Goal: Task Accomplishment & Management: Manage account settings

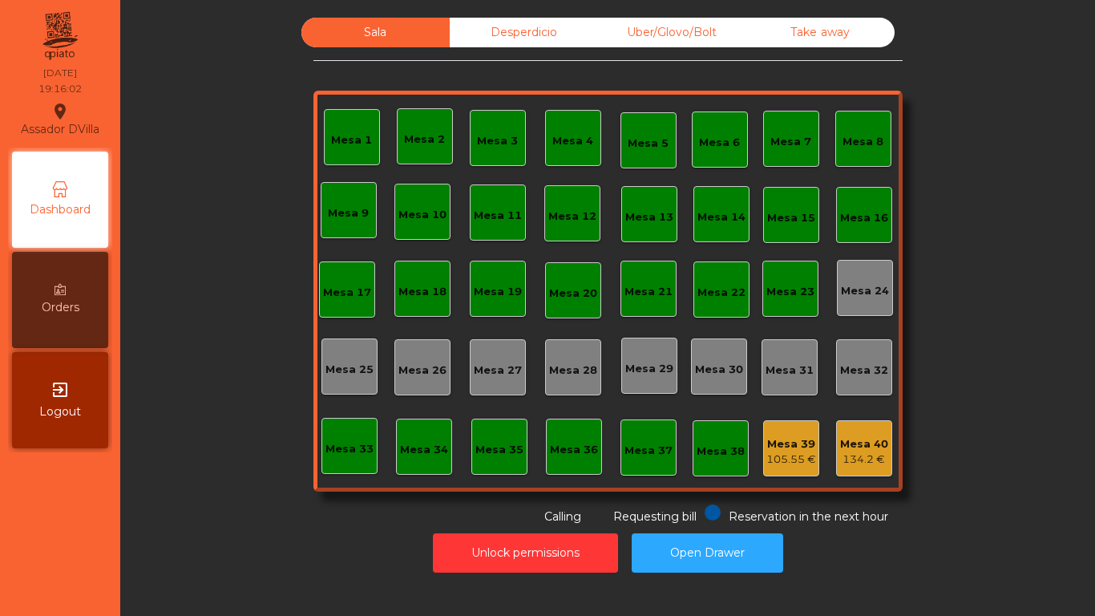
click at [954, 27] on div "Sala Desperdicio Uber/Glovo/Bolt Take away Mesa 1 Mesa 2 [GEOGRAPHIC_DATA] 4 [G…" at bounding box center [608, 272] width 932 height 508
click at [498, 31] on div "Desperdicio" at bounding box center [524, 33] width 148 height 30
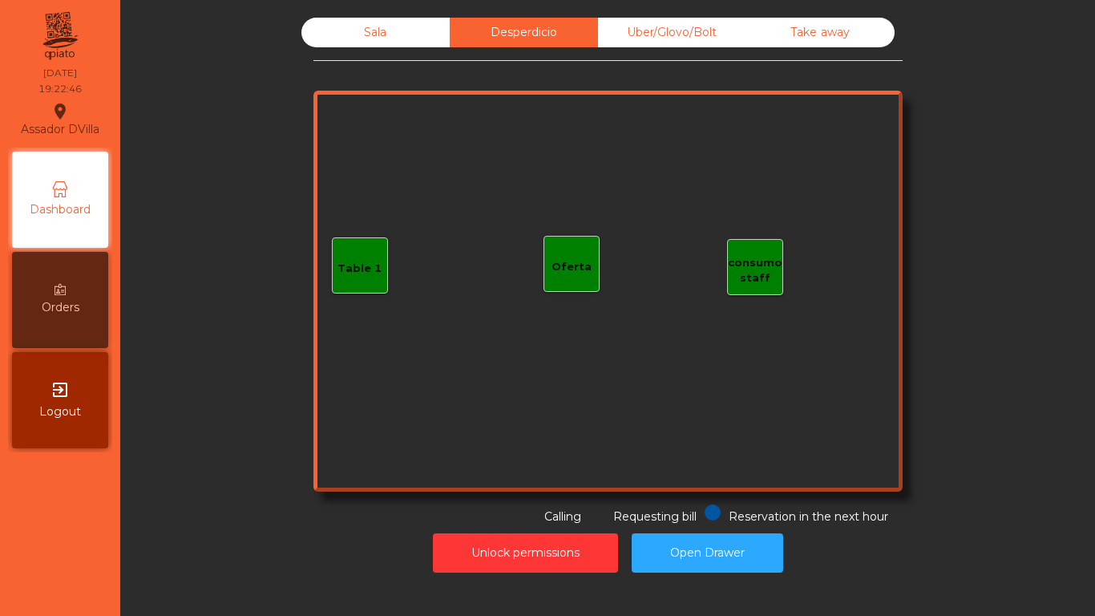
click at [346, 24] on div "Sala" at bounding box center [376, 33] width 148 height 30
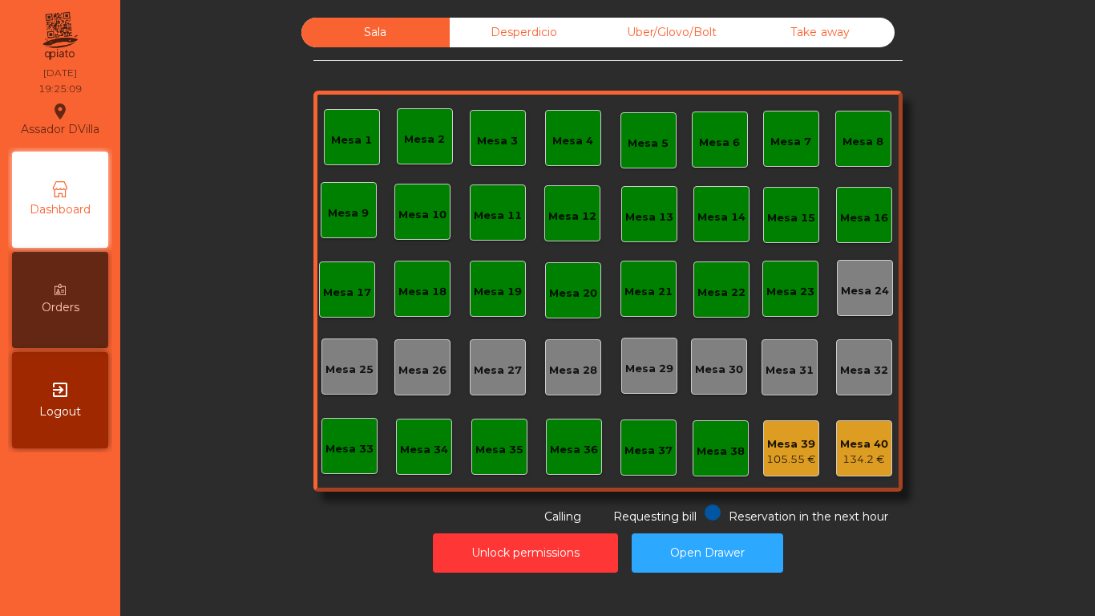
click at [520, 38] on div "Desperdicio" at bounding box center [524, 33] width 148 height 30
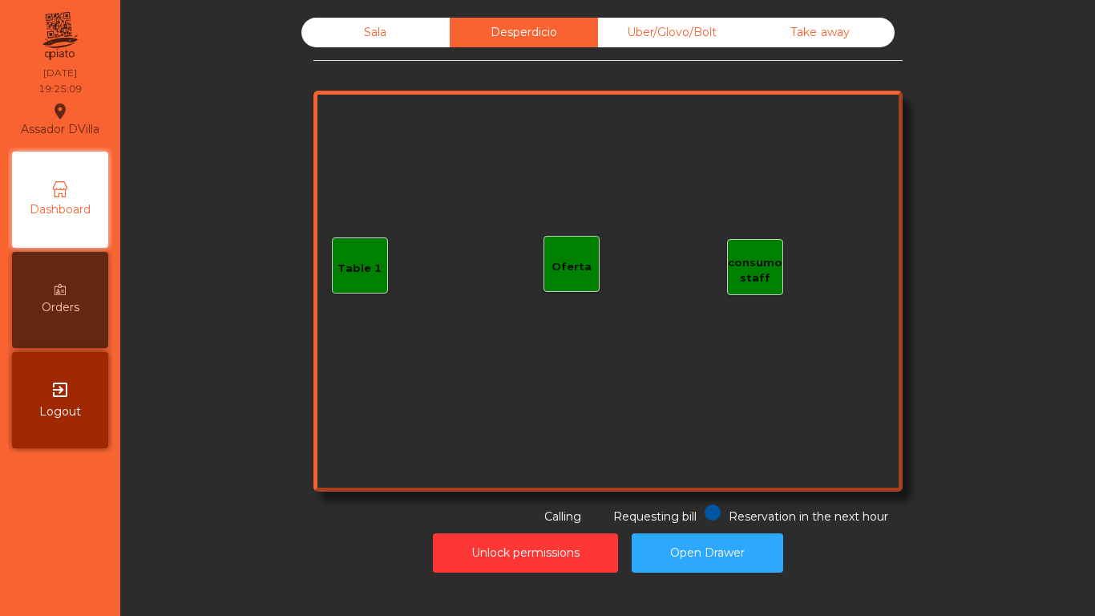
click at [670, 43] on div "Uber/Glovo/Bolt" at bounding box center [672, 33] width 148 height 30
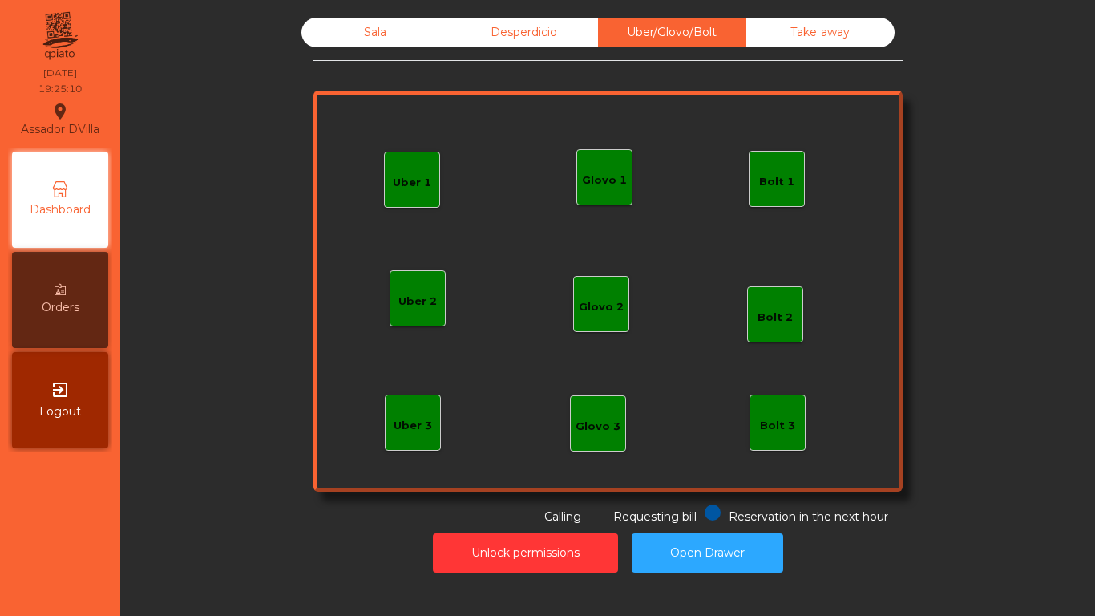
click at [801, 41] on div "Take away" at bounding box center [821, 33] width 148 height 30
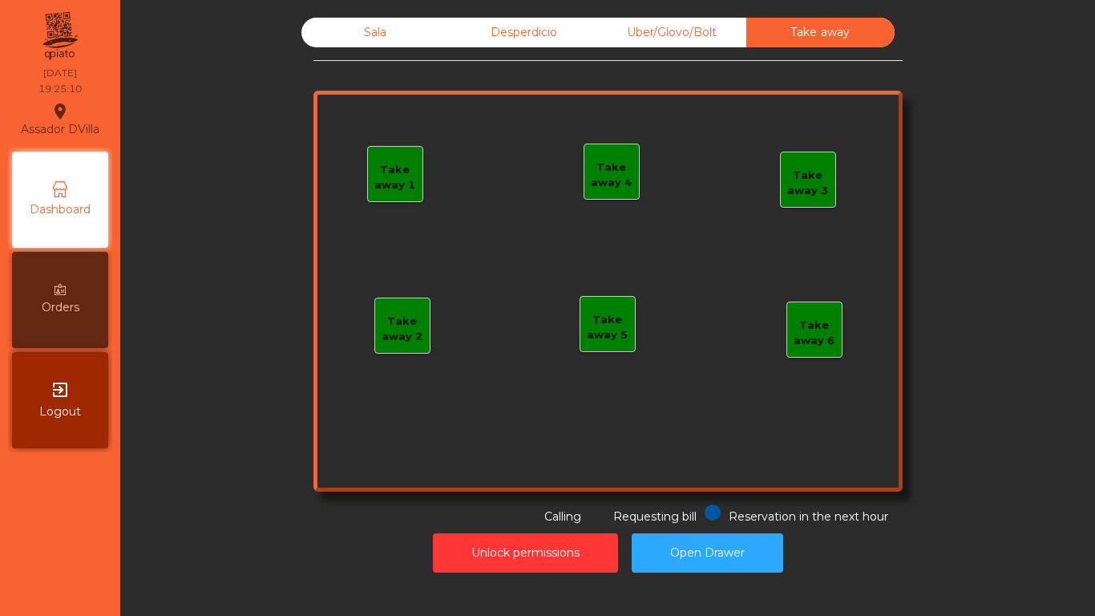
click at [348, 41] on div "Sala" at bounding box center [376, 33] width 148 height 30
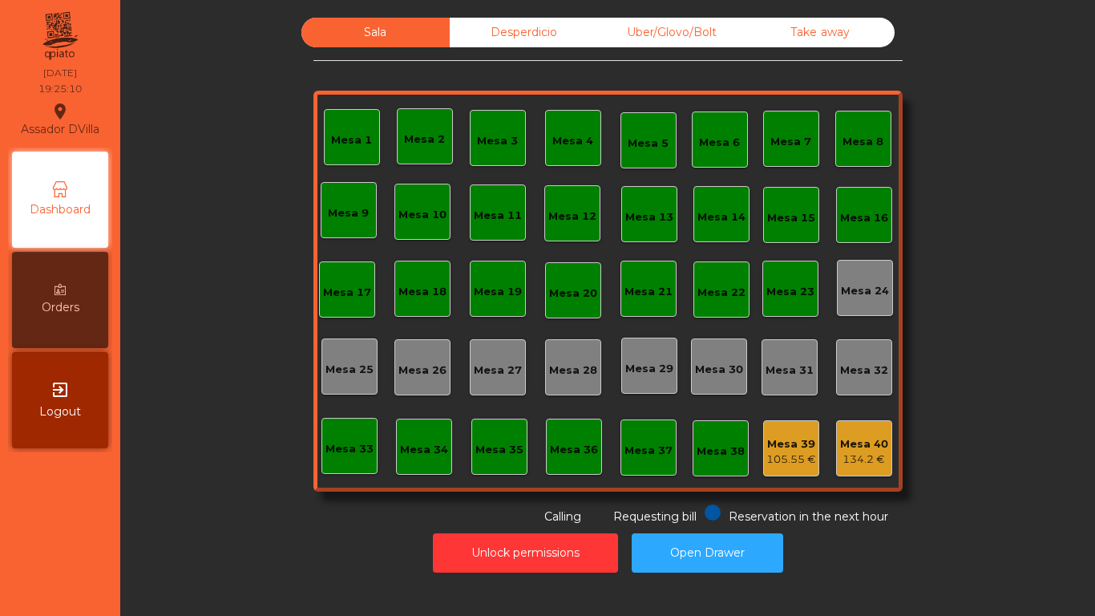
click at [199, 178] on div "Sala Desperdicio Uber/Glovo/Bolt Take away Mesa 1 Mesa 2 [GEOGRAPHIC_DATA] 4 [G…" at bounding box center [608, 272] width 932 height 508
click at [420, 149] on div "44 €" at bounding box center [424, 148] width 41 height 16
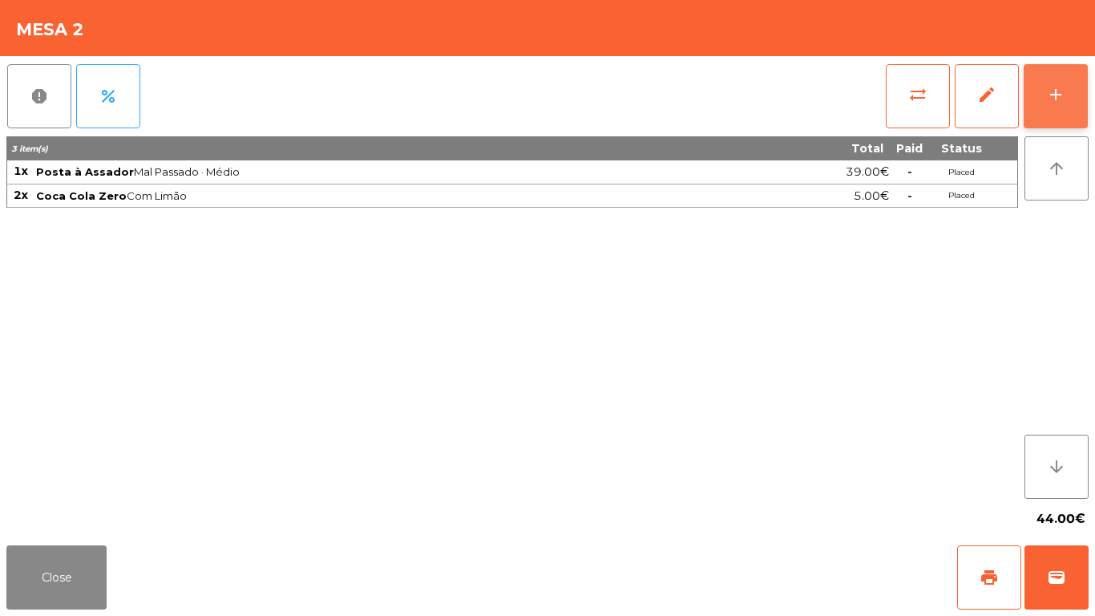
click at [1087, 107] on button "add" at bounding box center [1056, 96] width 64 height 64
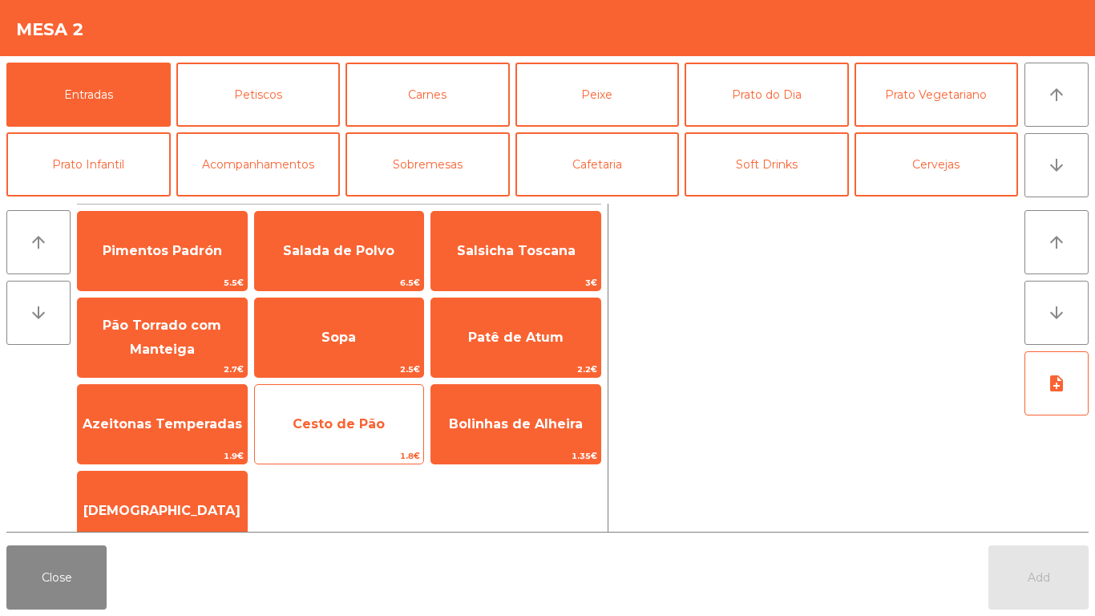
click at [340, 413] on span "Cesto de Pão" at bounding box center [339, 424] width 169 height 43
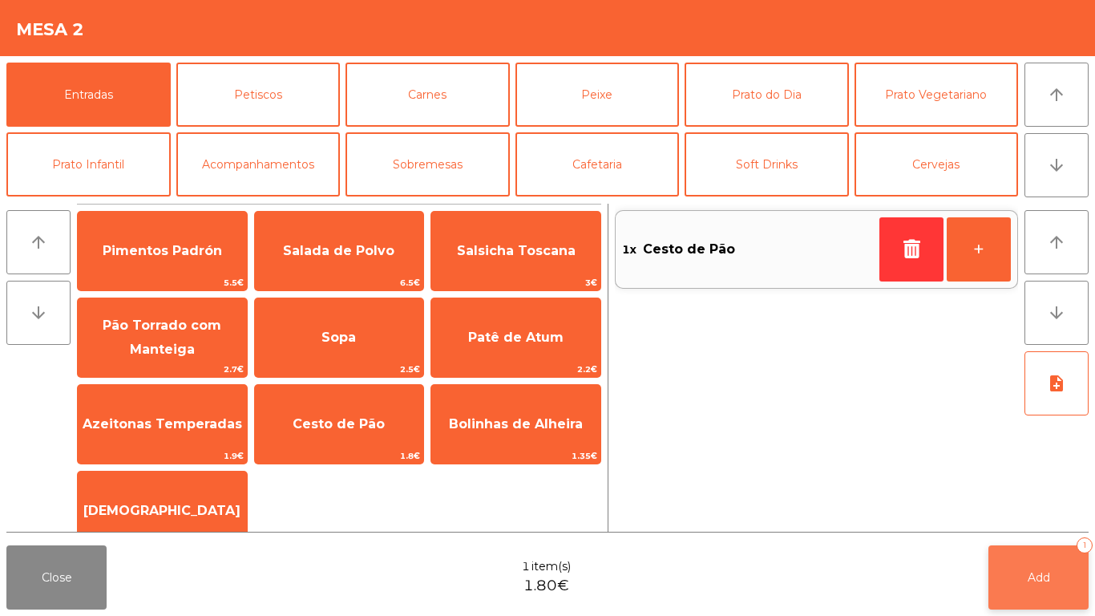
click at [1055, 561] on button "Add 1" at bounding box center [1039, 577] width 100 height 64
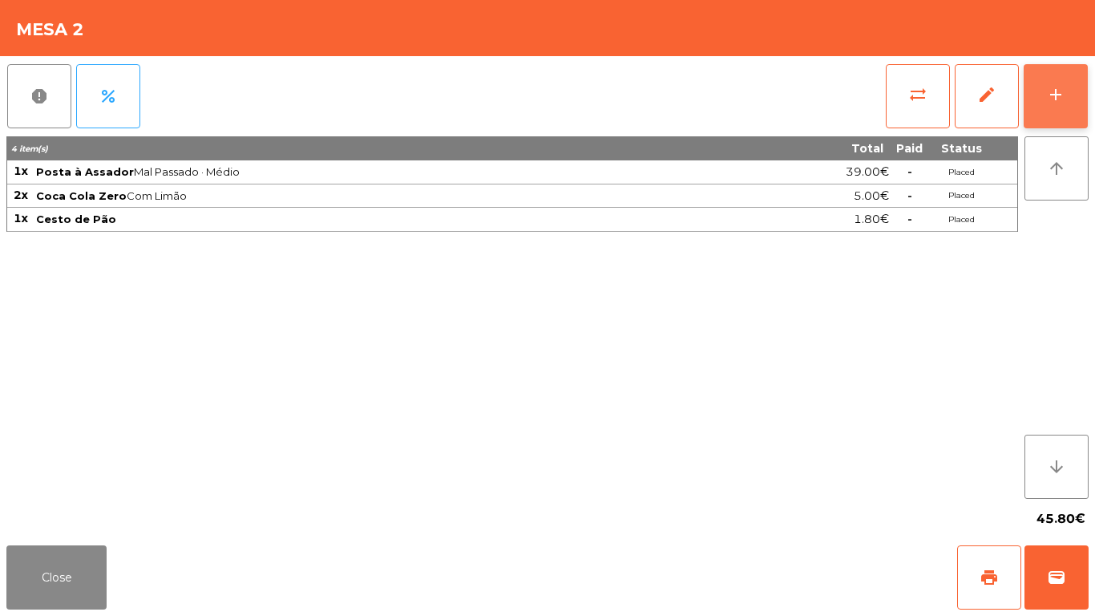
click at [1087, 82] on button "add" at bounding box center [1056, 96] width 64 height 64
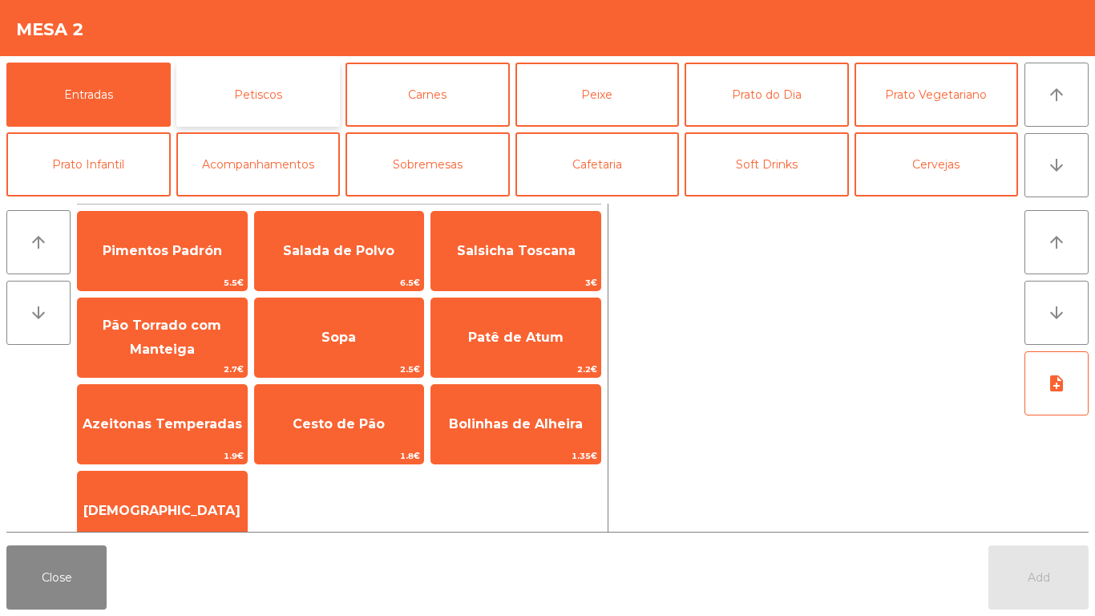
click at [243, 85] on button "Petiscos" at bounding box center [258, 95] width 164 height 64
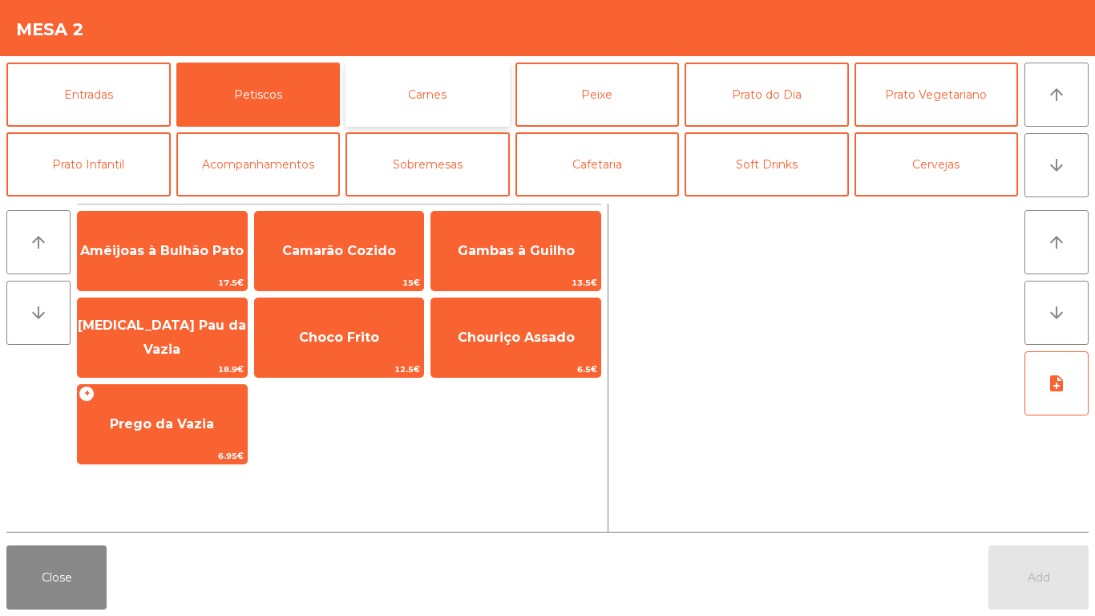
click at [421, 86] on button "Carnes" at bounding box center [428, 95] width 164 height 64
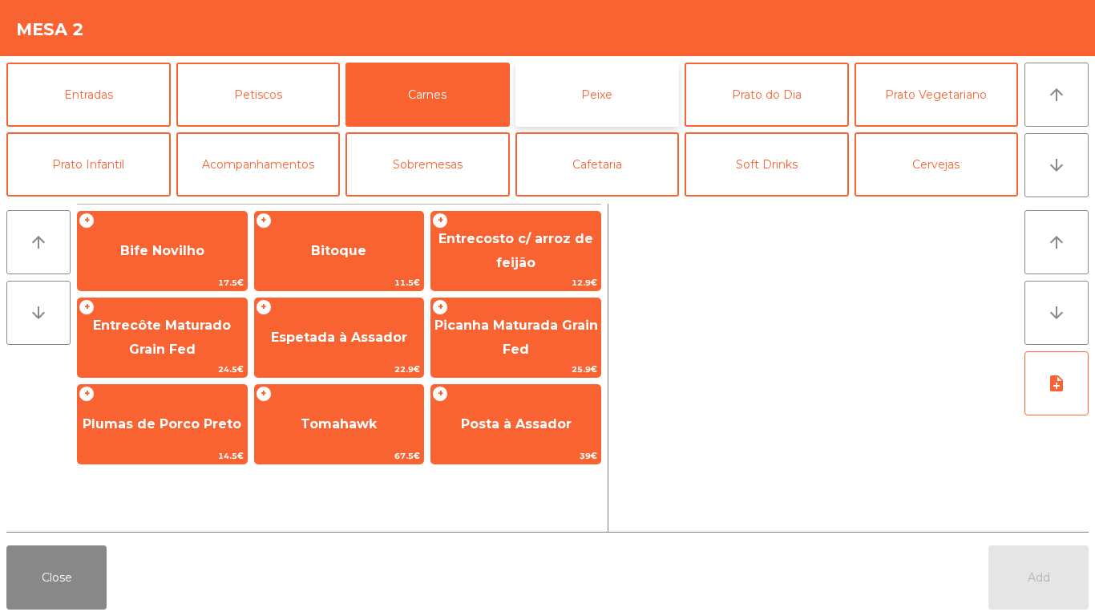
click at [573, 74] on button "Peixe" at bounding box center [598, 95] width 164 height 64
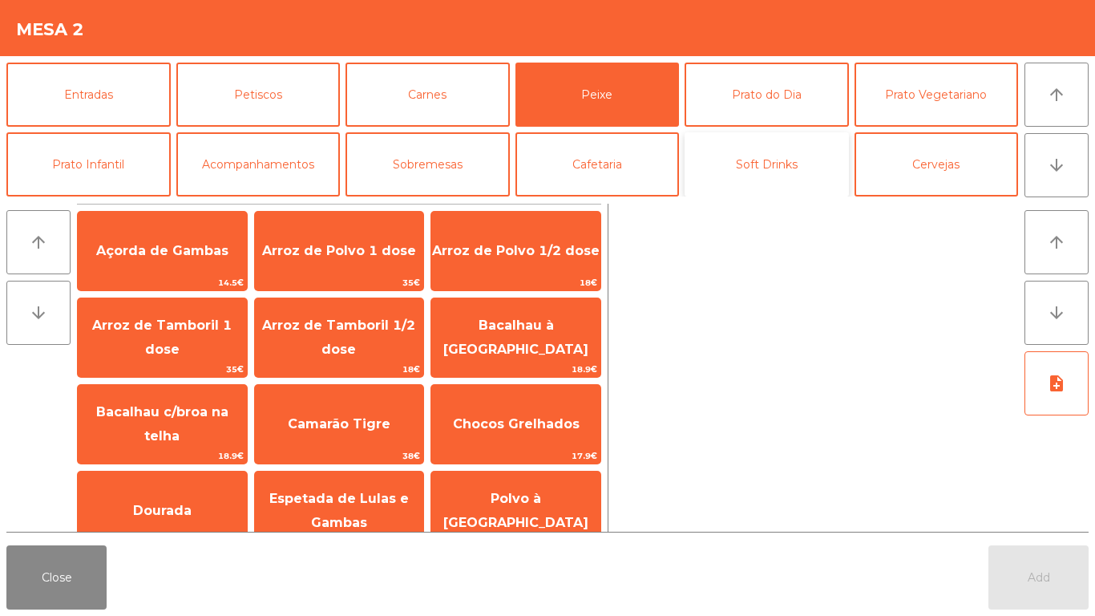
click at [754, 156] on button "Soft Drinks" at bounding box center [767, 164] width 164 height 64
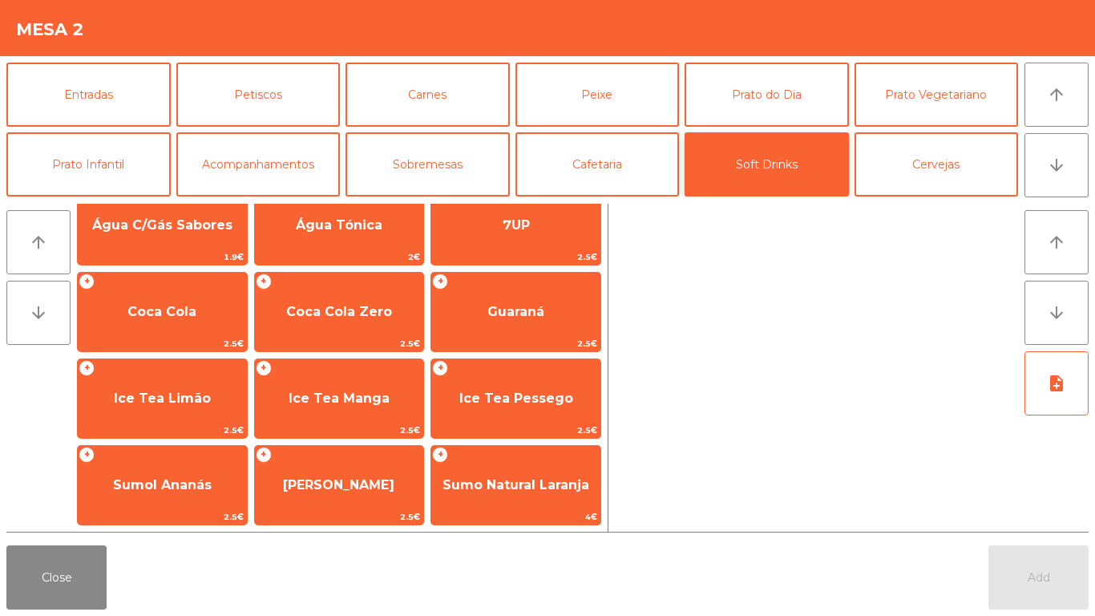
scroll to position [199, 0]
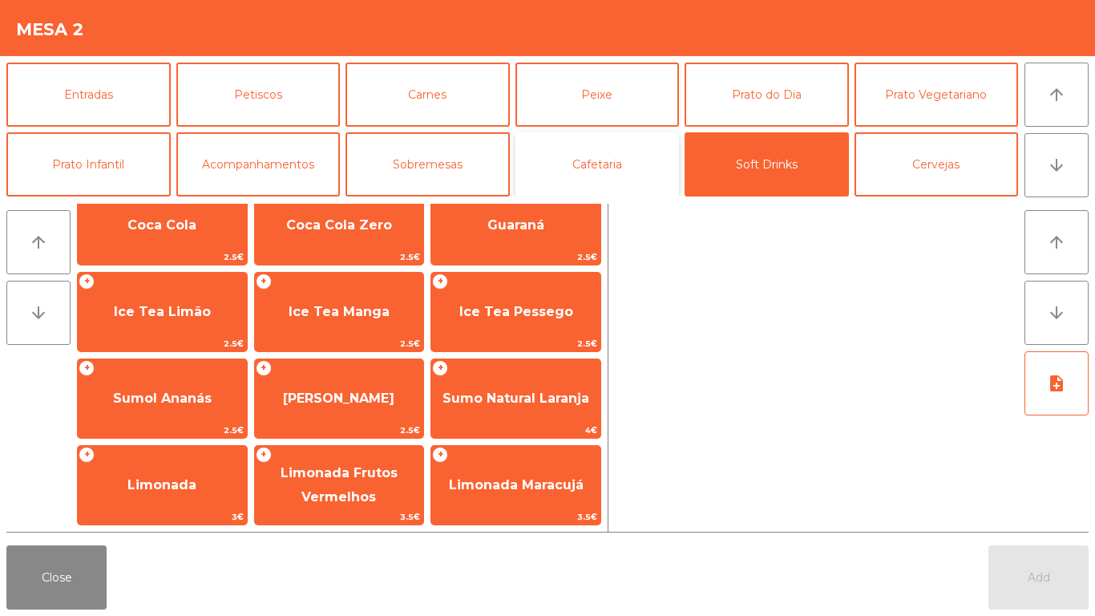
click at [619, 149] on button "Cafetaria" at bounding box center [598, 164] width 164 height 64
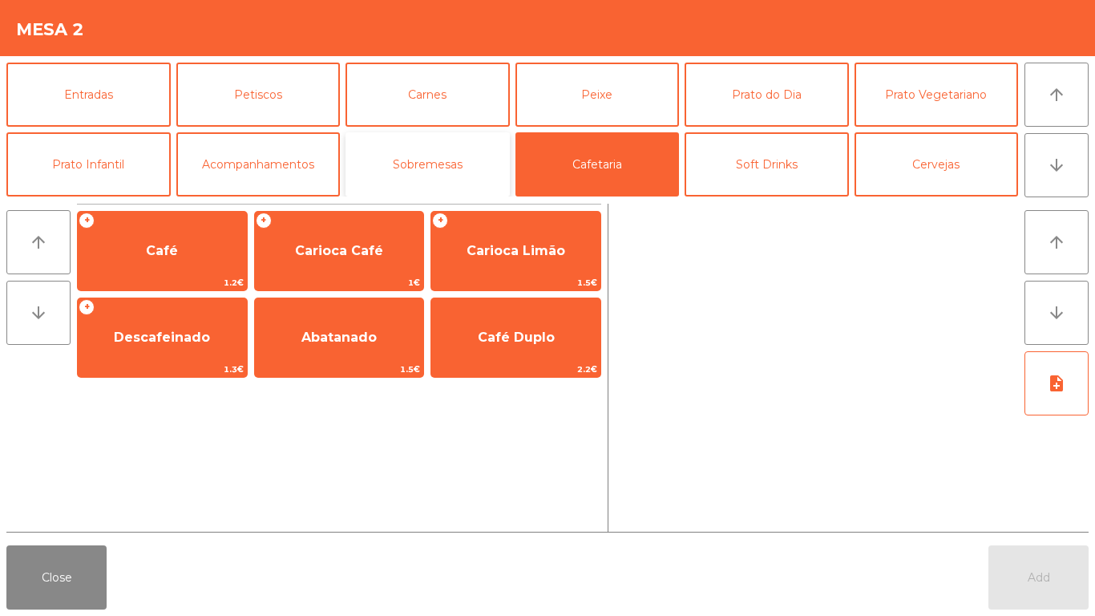
click at [446, 175] on button "Sobremesas" at bounding box center [428, 164] width 164 height 64
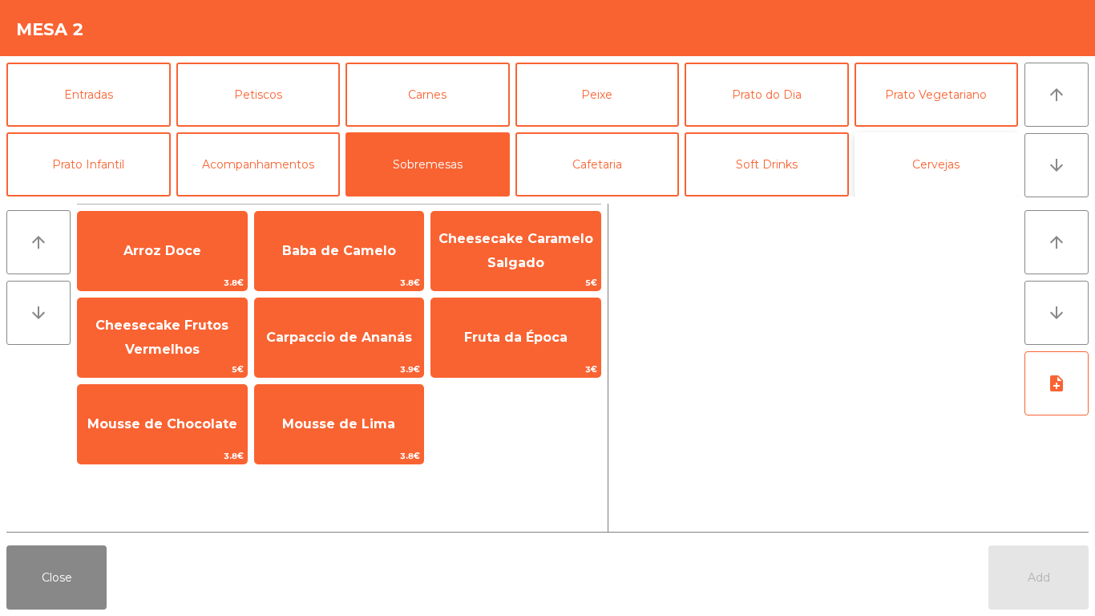
click at [974, 154] on button "Cervejas" at bounding box center [937, 164] width 164 height 64
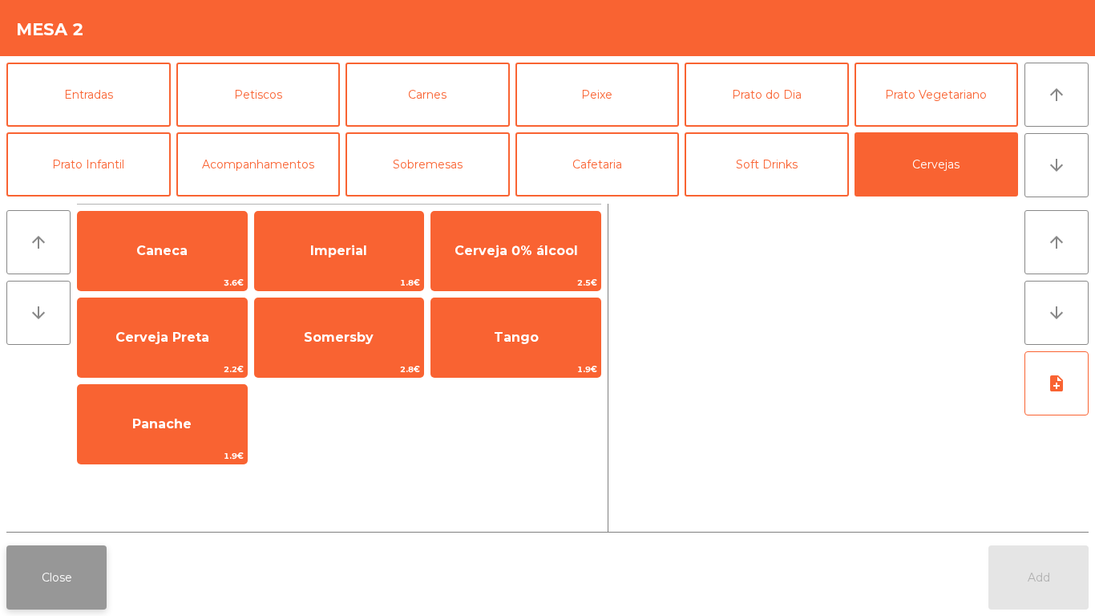
click at [65, 556] on button "Close" at bounding box center [56, 577] width 100 height 64
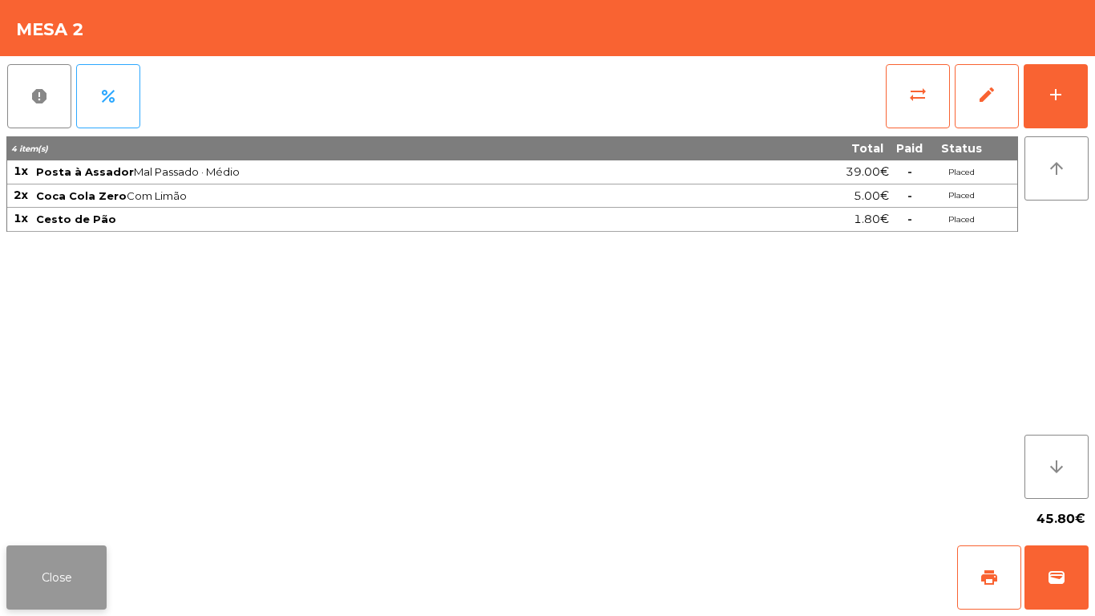
click at [55, 594] on button "Close" at bounding box center [56, 577] width 100 height 64
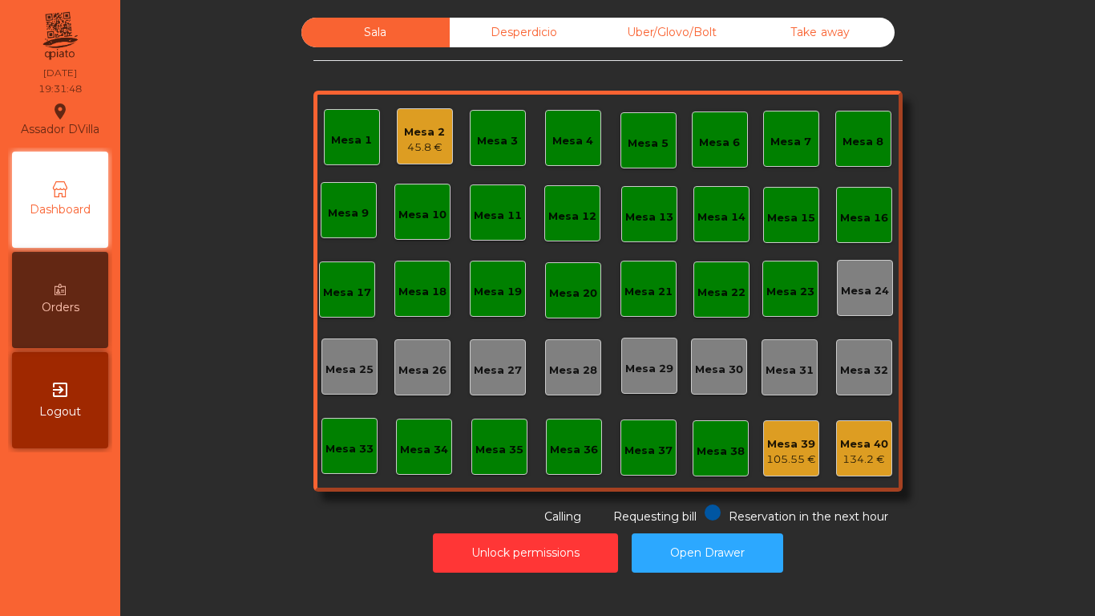
click at [172, 469] on div "Sala Desperdicio Uber/Glovo/Bolt Take away Mesa 1 Mesa 2 45.8 € Mesa 3 Mesa 4 M…" at bounding box center [608, 272] width 932 height 508
click at [410, 159] on div "Mesa 2 45.8 €" at bounding box center [425, 136] width 56 height 56
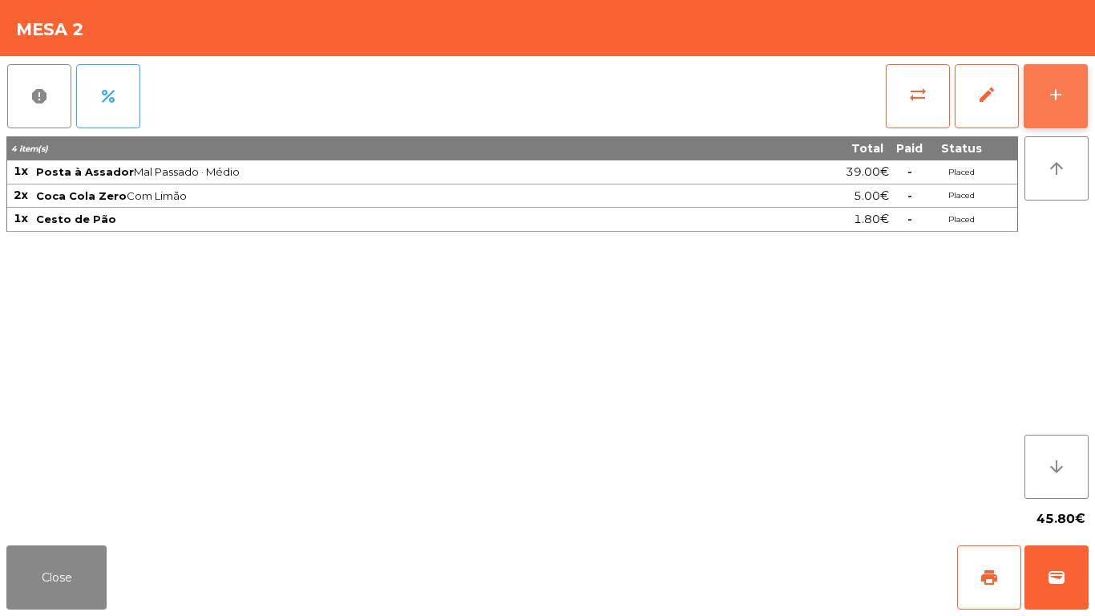
click at [1085, 118] on button "add" at bounding box center [1056, 96] width 64 height 64
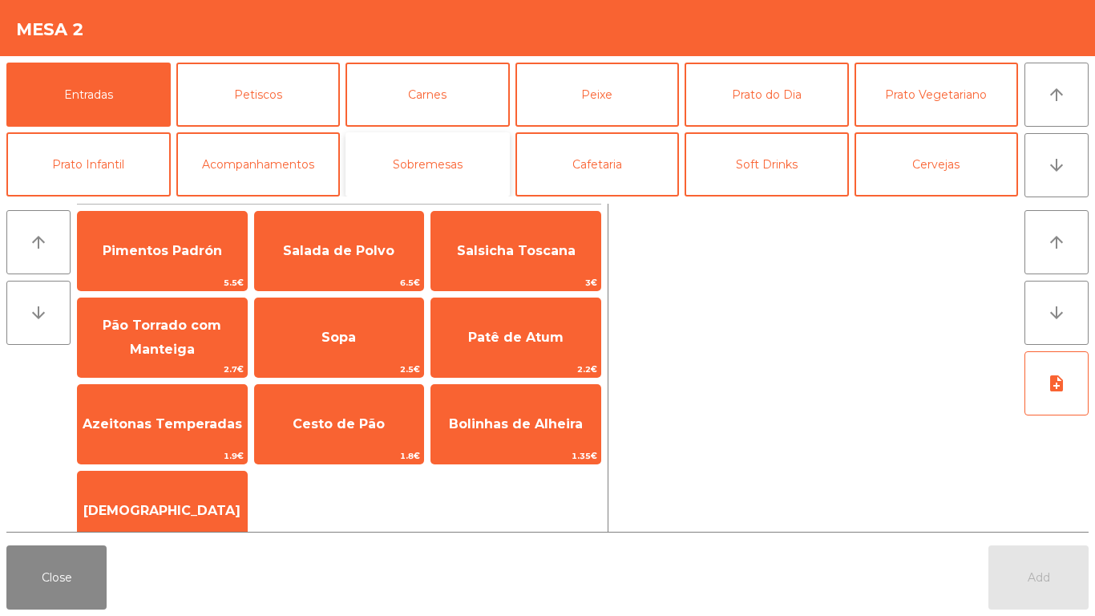
click at [441, 160] on button "Sobremesas" at bounding box center [428, 164] width 164 height 64
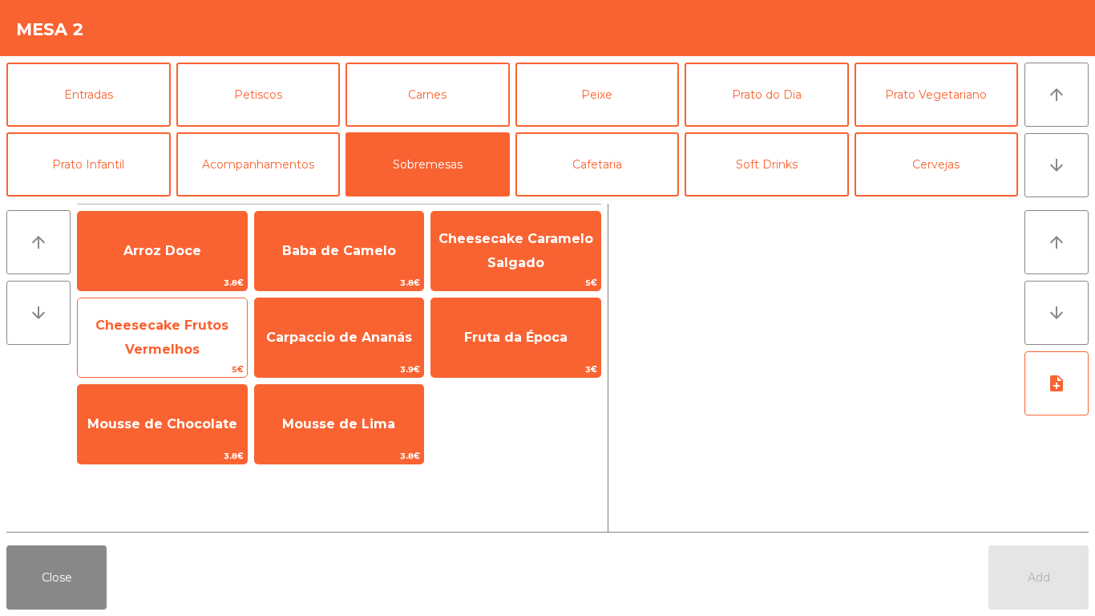
click at [143, 338] on span "Cheesecake Frutos Vermelhos" at bounding box center [162, 338] width 169 height 68
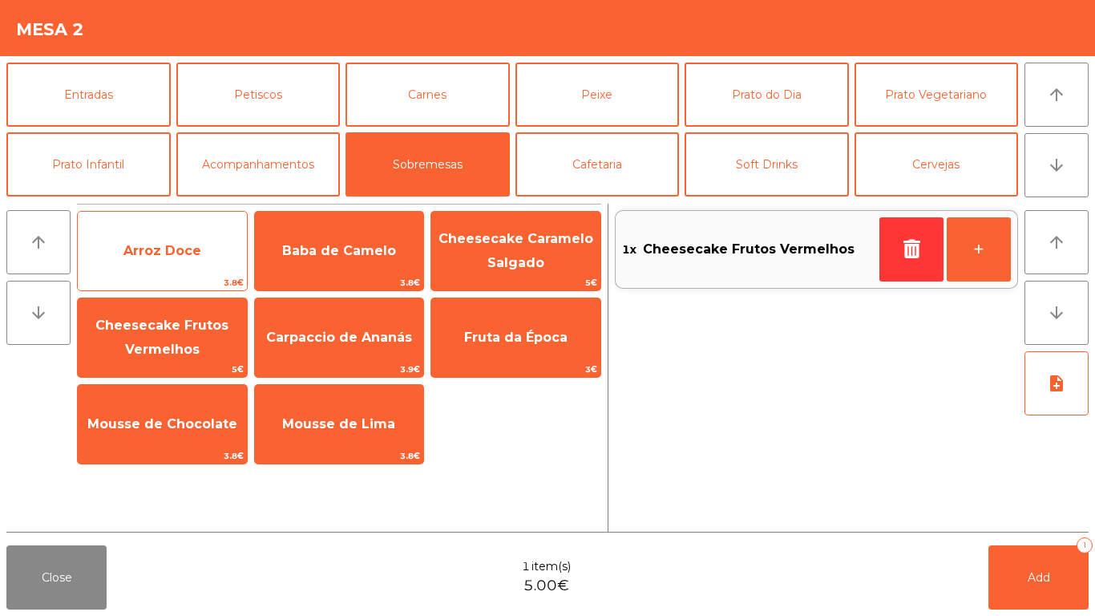
click at [182, 247] on span "Arroz Doce" at bounding box center [162, 250] width 78 height 15
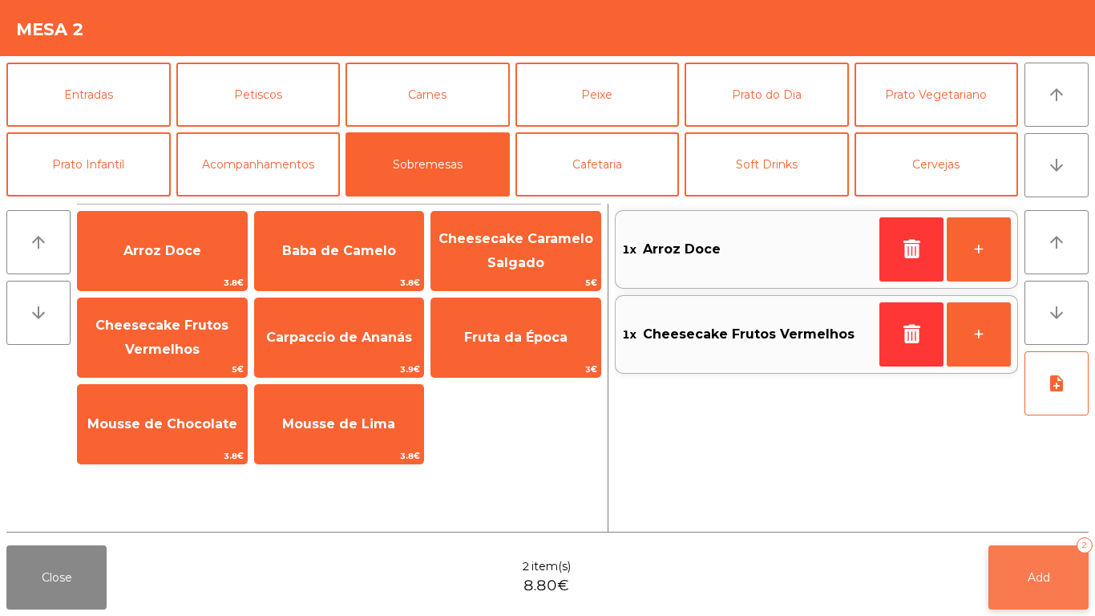
click at [1006, 571] on button "Add 2" at bounding box center [1039, 577] width 100 height 64
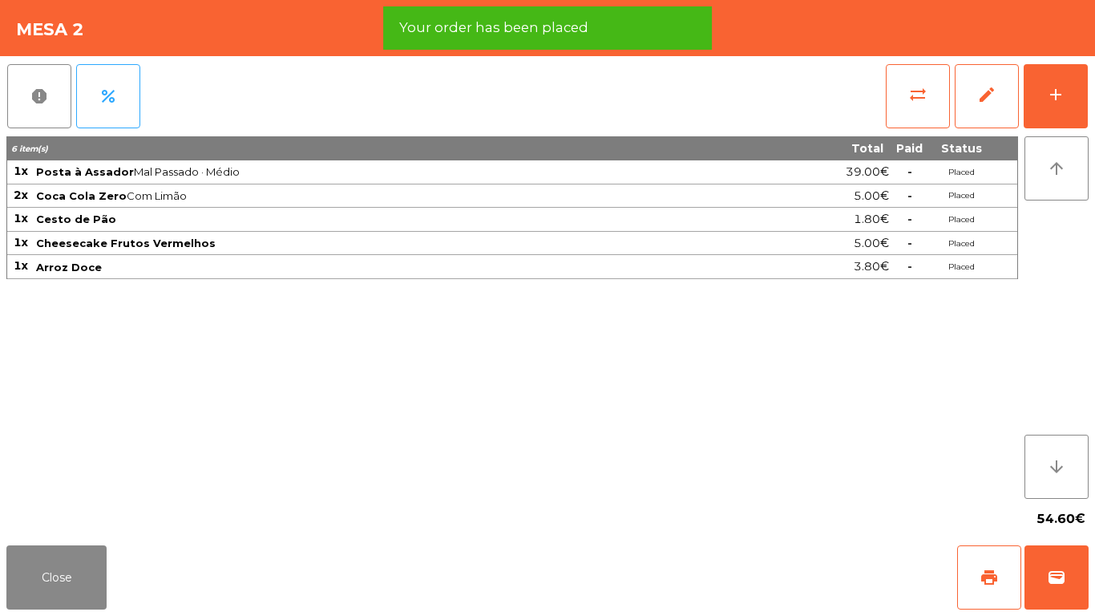
click at [56, 515] on div "54.60€" at bounding box center [547, 519] width 1083 height 40
click at [25, 561] on button "Close" at bounding box center [56, 577] width 100 height 64
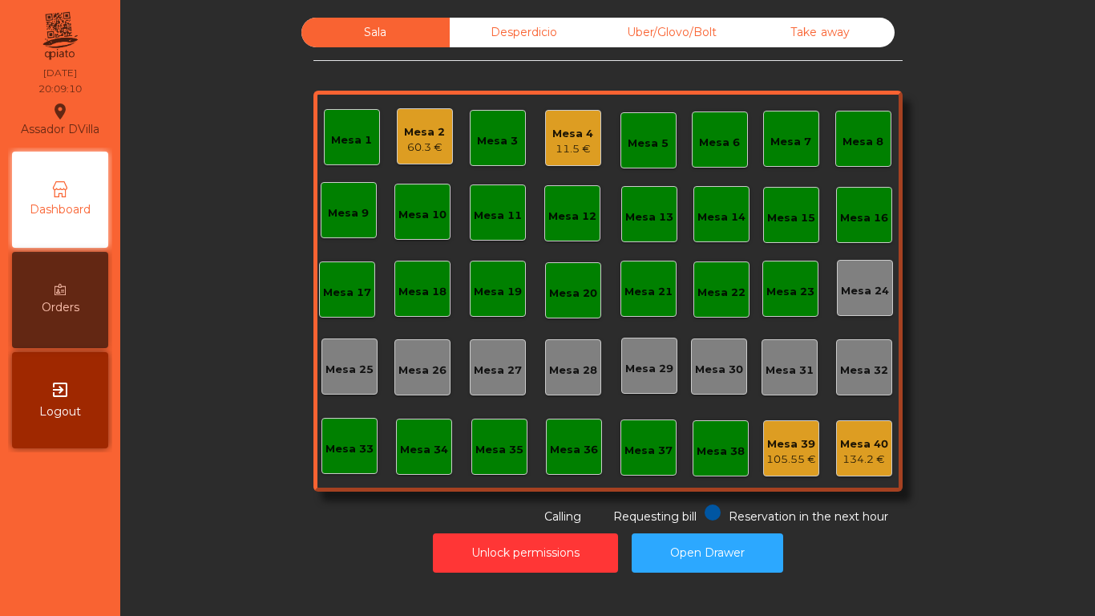
click at [434, 144] on div "60.3 €" at bounding box center [424, 148] width 41 height 16
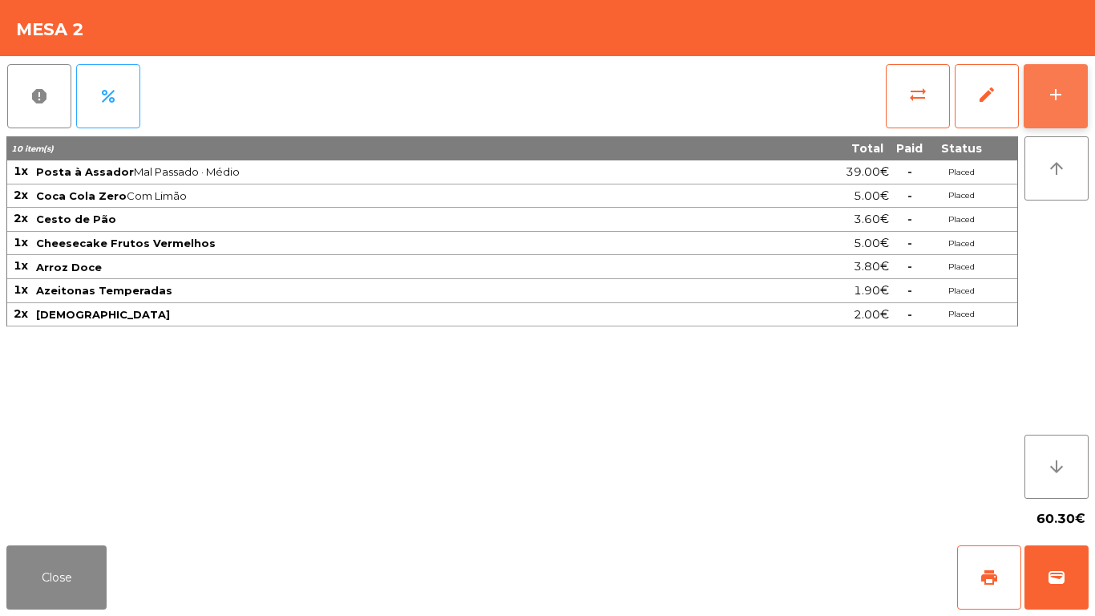
drag, startPoint x: 1056, startPoint y: 112, endPoint x: 524, endPoint y: 200, distance: 539.7
click at [1056, 111] on button "add" at bounding box center [1056, 96] width 64 height 64
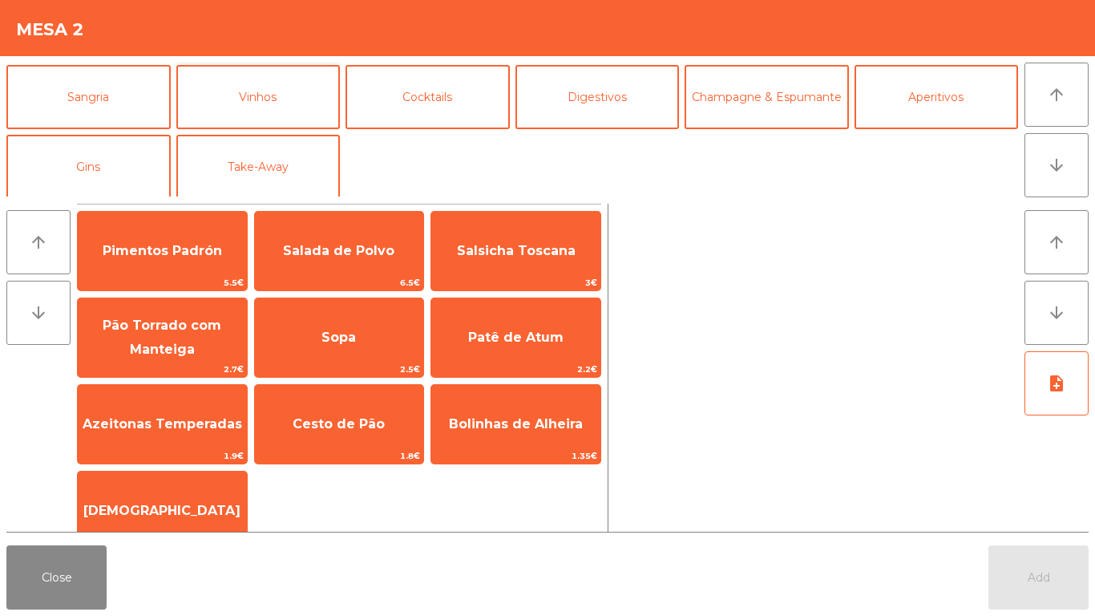
scroll to position [140, 0]
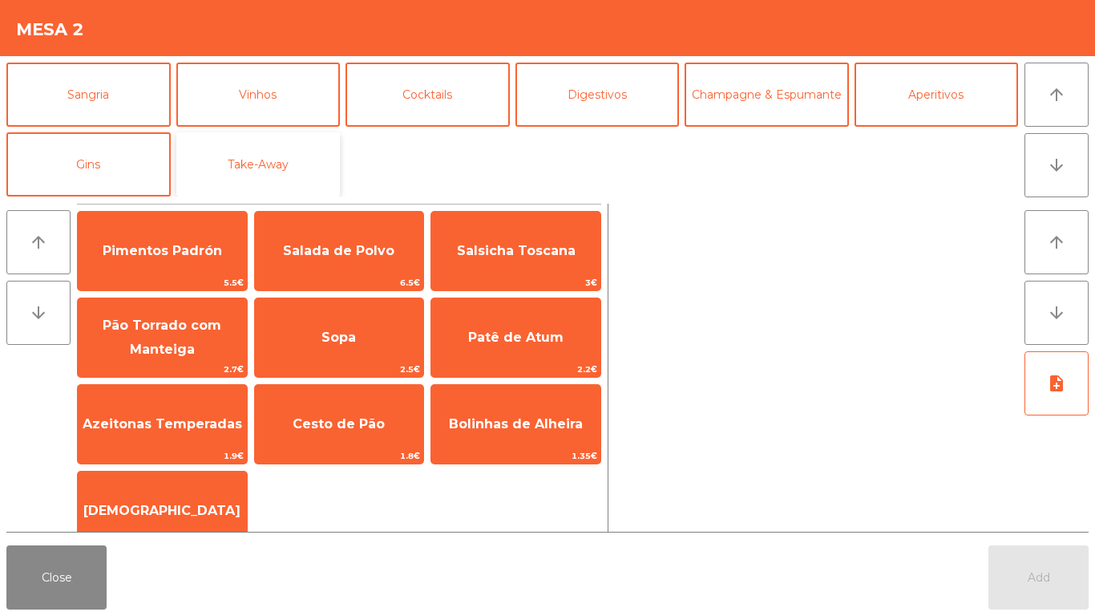
click at [276, 160] on button "Take-Away" at bounding box center [258, 164] width 164 height 64
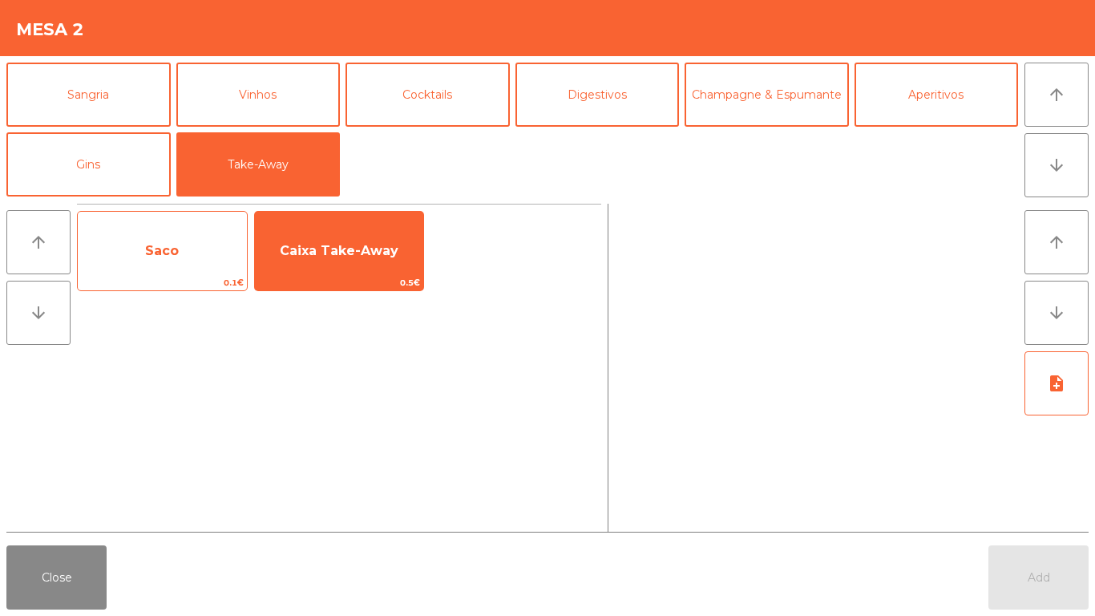
click at [201, 260] on span "Saco" at bounding box center [162, 250] width 169 height 43
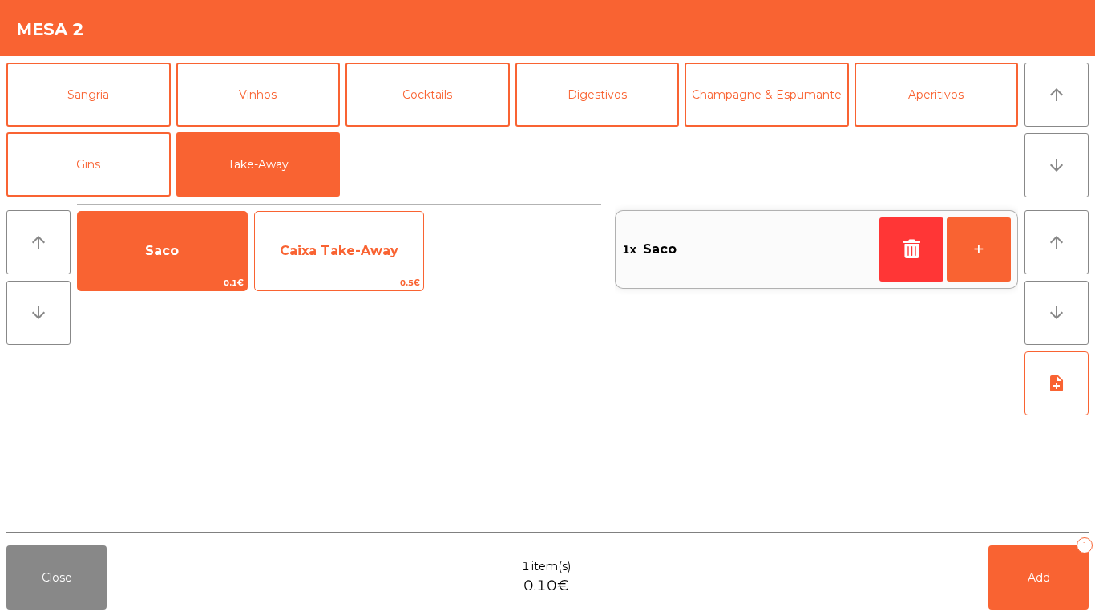
click at [353, 236] on span "Caixa Take-Away" at bounding box center [339, 250] width 169 height 43
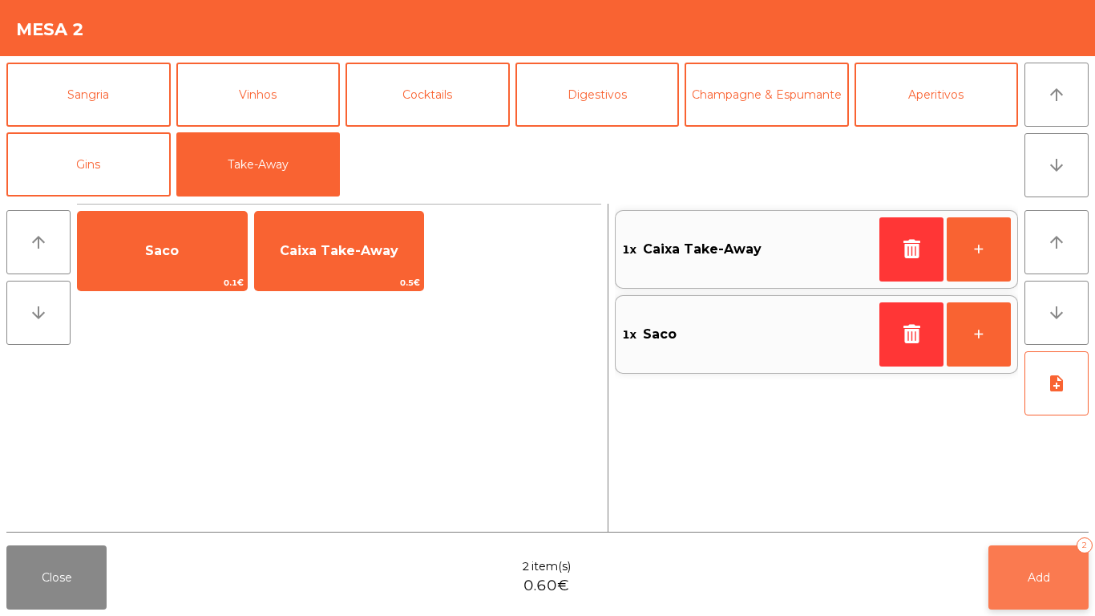
click at [1036, 568] on button "Add 2" at bounding box center [1039, 577] width 100 height 64
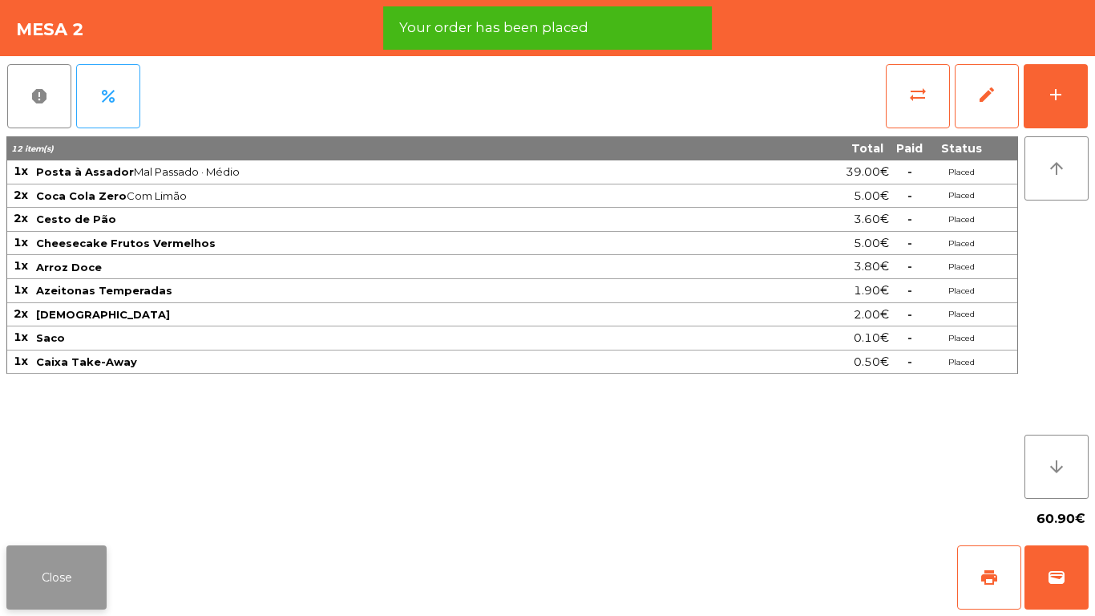
click at [63, 575] on button "Close" at bounding box center [56, 577] width 100 height 64
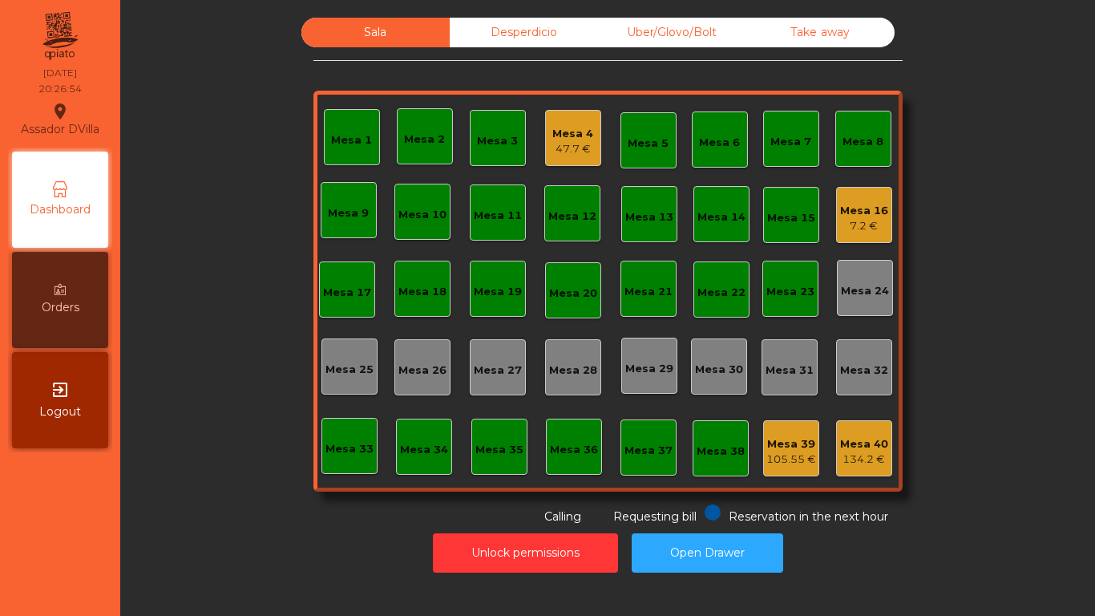
click at [567, 115] on div "Mesa 4 47.7 €" at bounding box center [573, 138] width 56 height 56
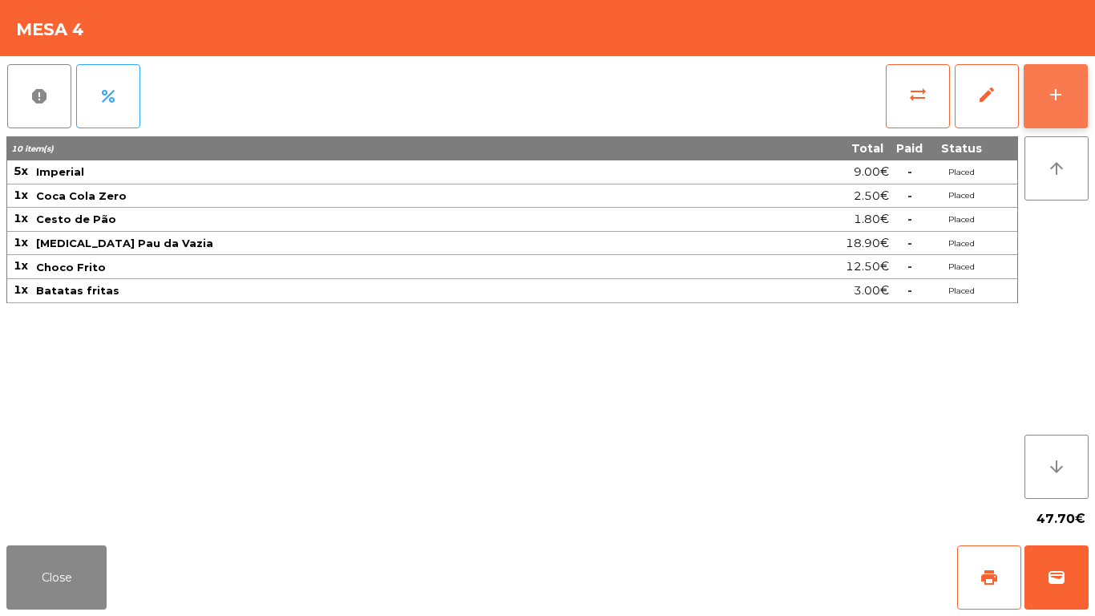
click at [1071, 79] on button "add" at bounding box center [1056, 96] width 64 height 64
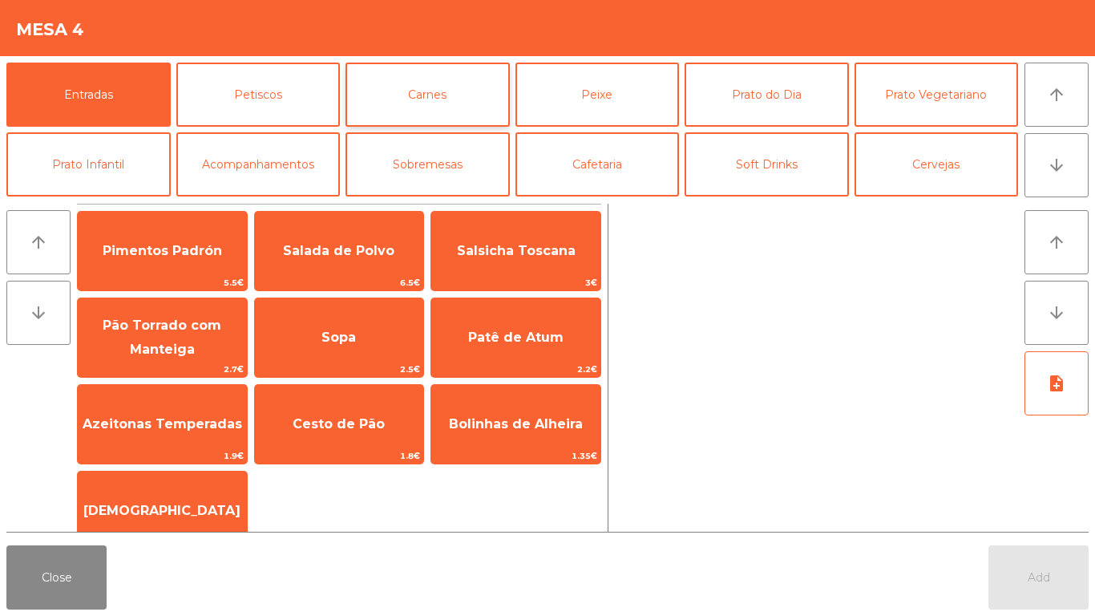
scroll to position [80, 0]
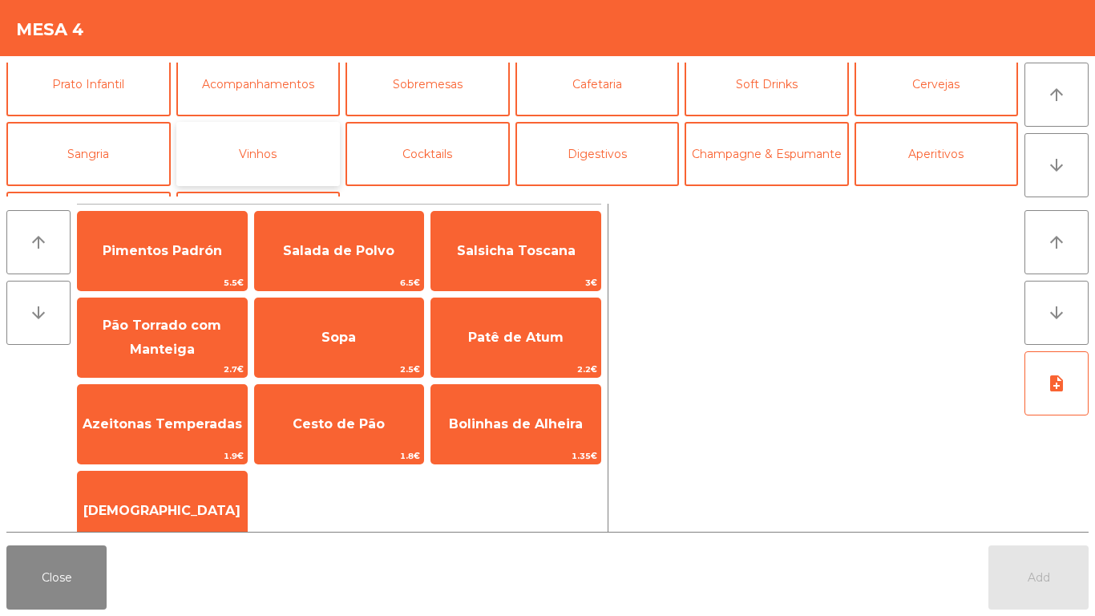
click at [263, 157] on button "Vinhos" at bounding box center [258, 154] width 164 height 64
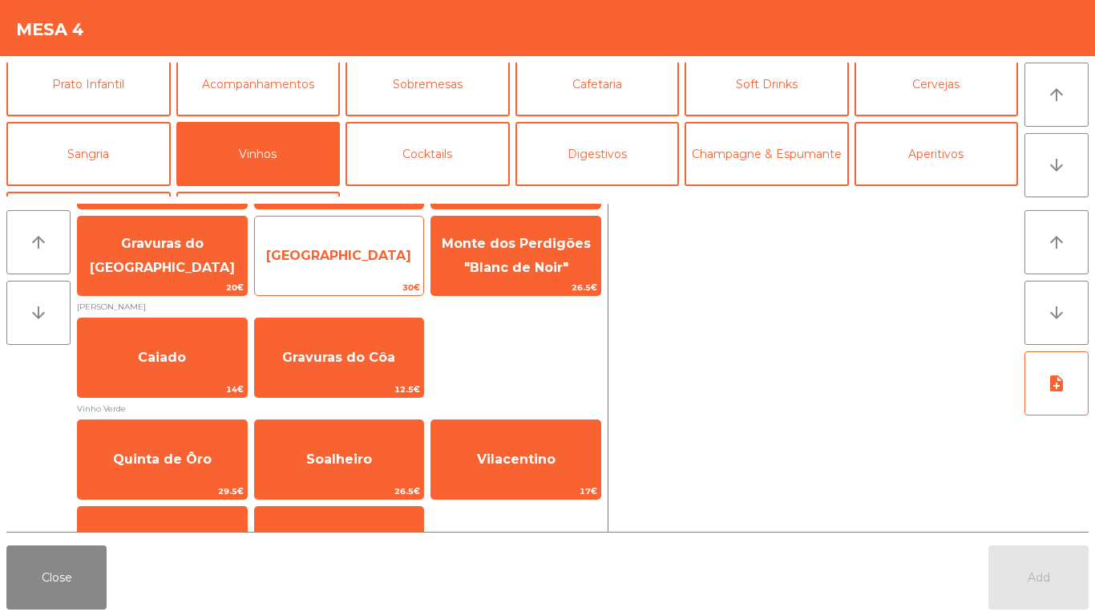
scroll to position [783, 0]
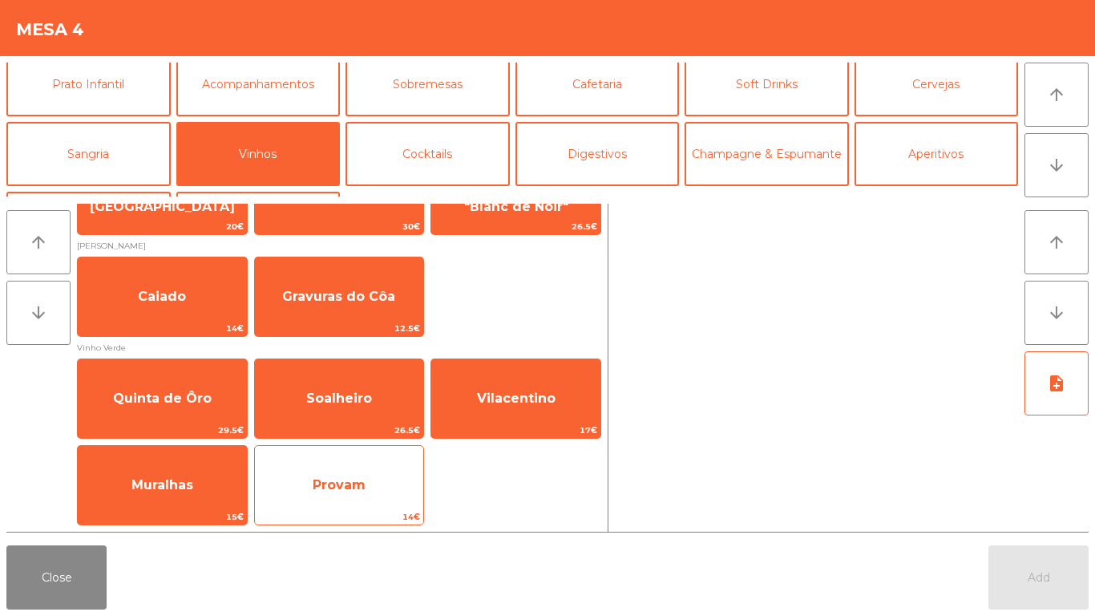
click at [388, 484] on span "Provam" at bounding box center [339, 484] width 169 height 43
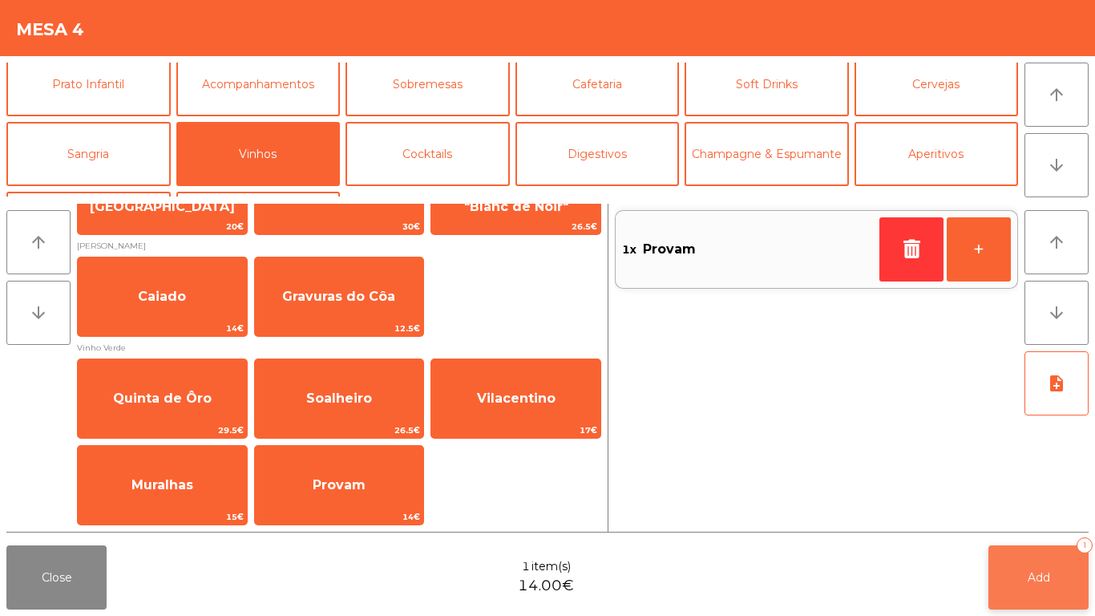
click at [1016, 570] on button "Add 1" at bounding box center [1039, 577] width 100 height 64
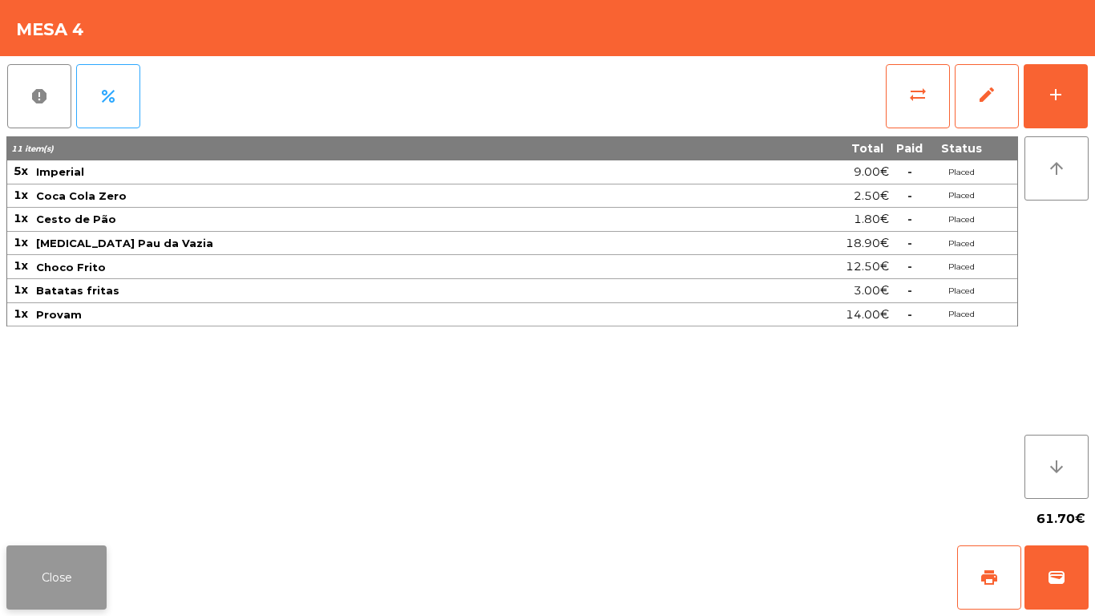
click at [70, 571] on button "Close" at bounding box center [56, 577] width 100 height 64
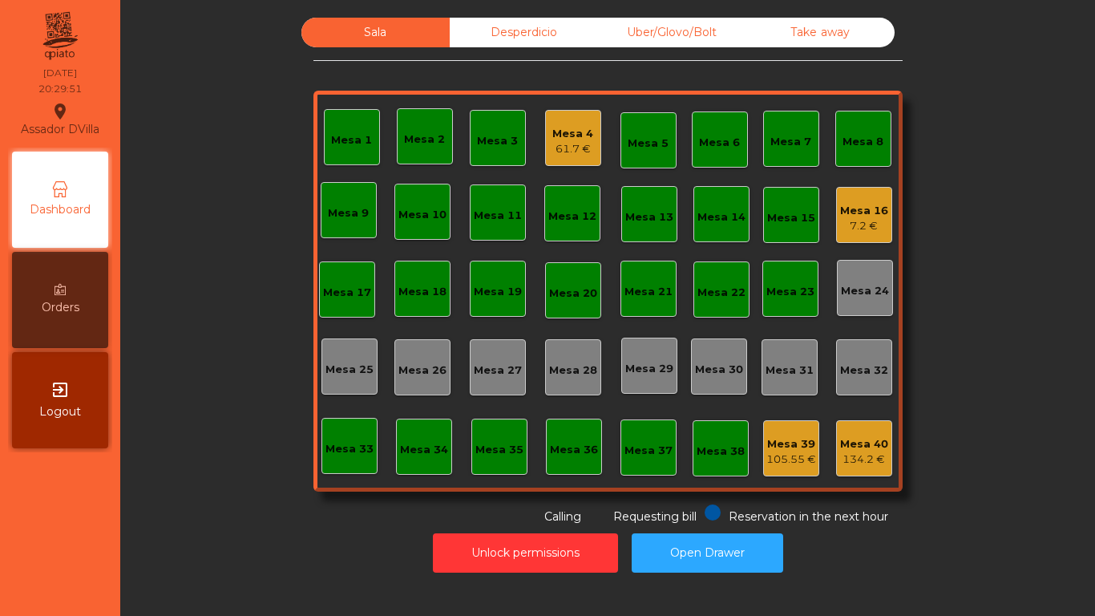
click at [876, 214] on div "Mesa 16" at bounding box center [864, 211] width 48 height 16
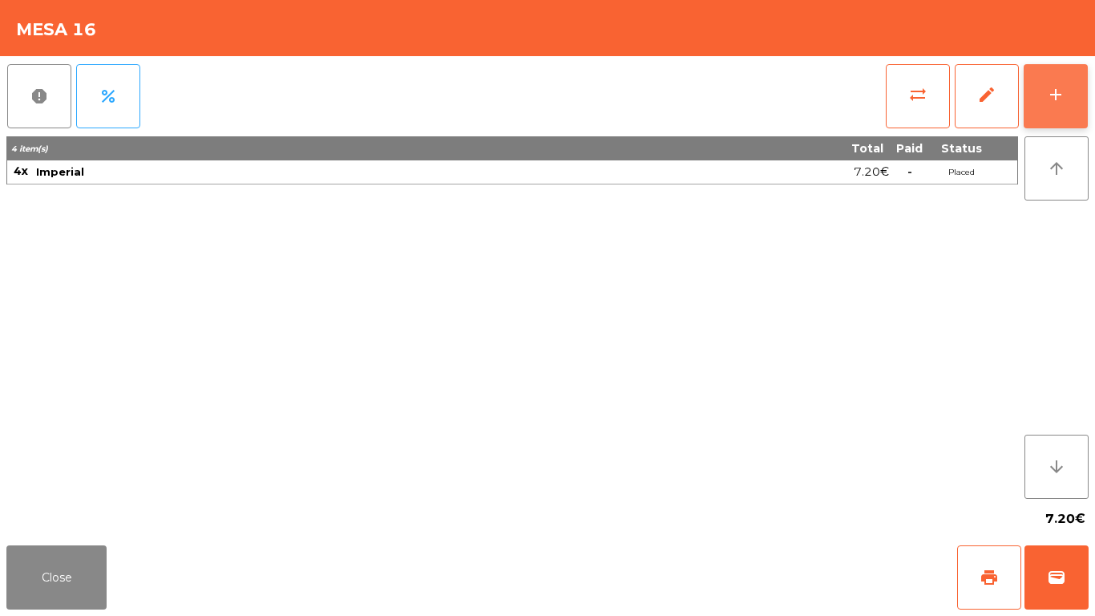
click at [1087, 75] on button "add" at bounding box center [1056, 96] width 64 height 64
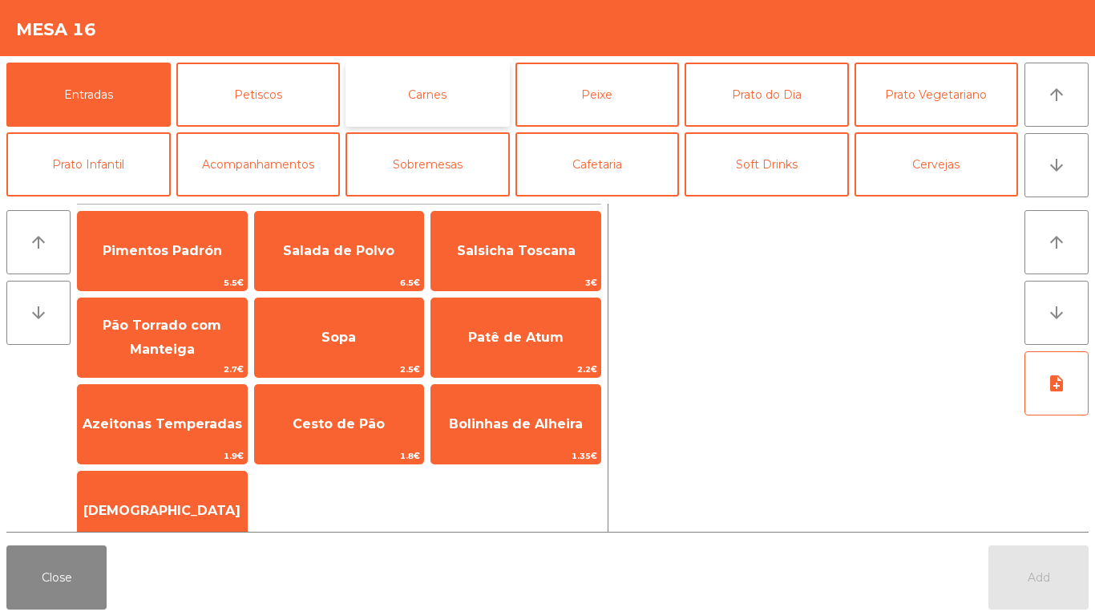
click at [460, 87] on button "Carnes" at bounding box center [428, 95] width 164 height 64
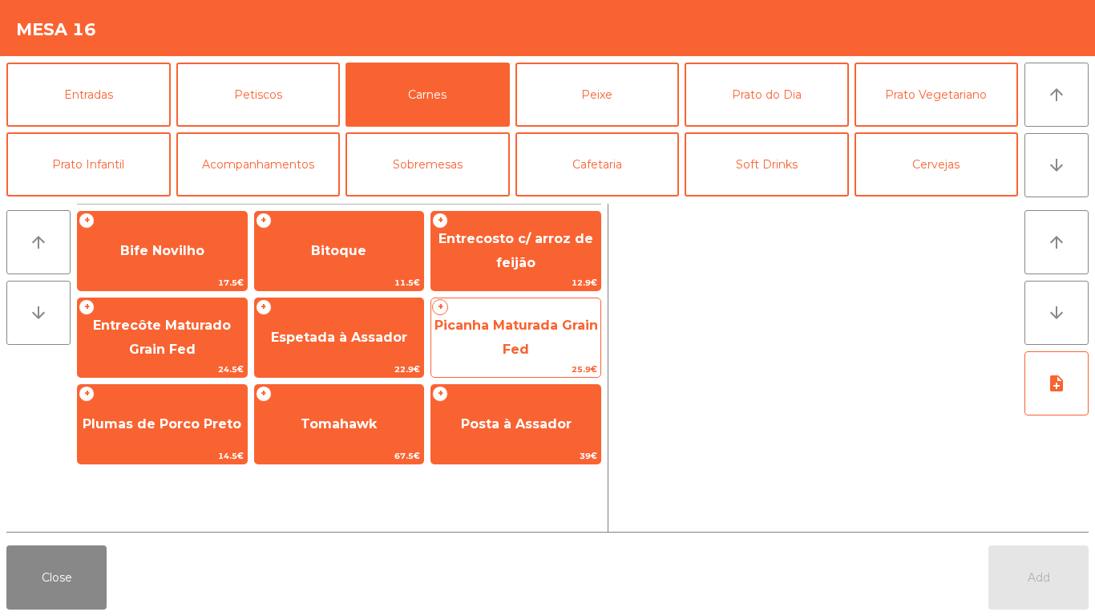
click at [518, 376] on span "25.9€" at bounding box center [515, 369] width 169 height 15
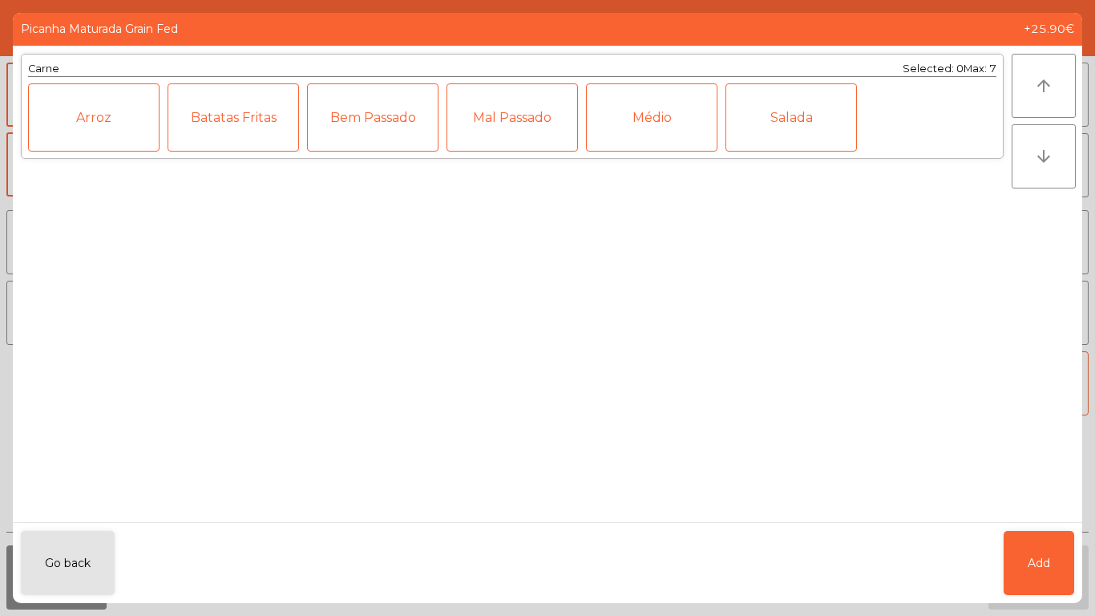
click at [518, 333] on div "Carne Selected: 0 Max: 7 Arroz Batatas Fritas Bem Passado Mal Passado Médio Sal…" at bounding box center [512, 284] width 999 height 476
click at [84, 554] on button "Go back" at bounding box center [68, 563] width 94 height 64
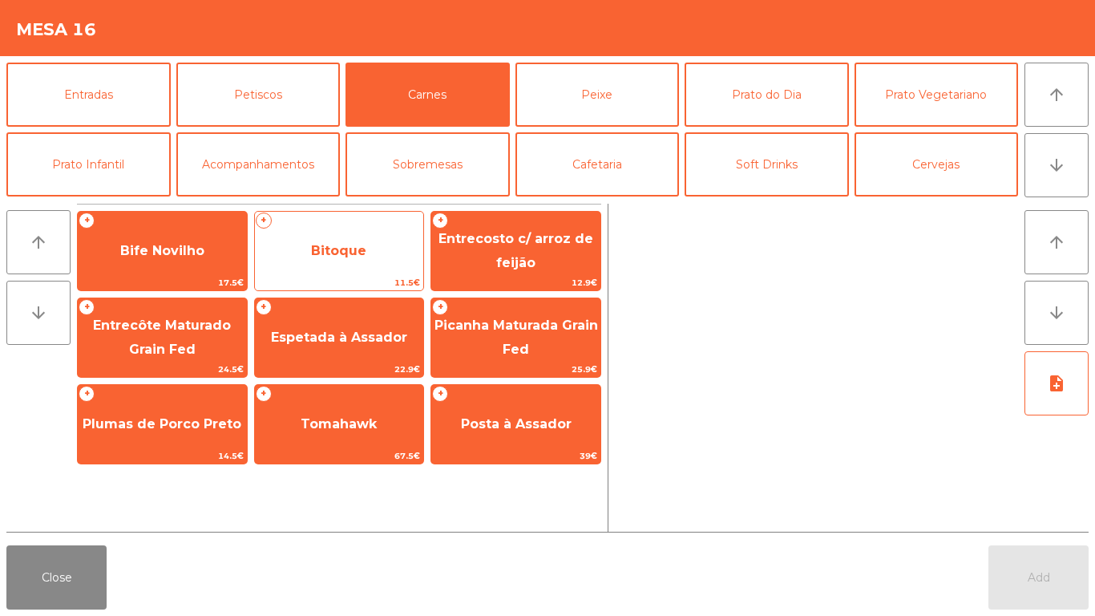
click at [353, 244] on span "Bitoque" at bounding box center [338, 250] width 55 height 15
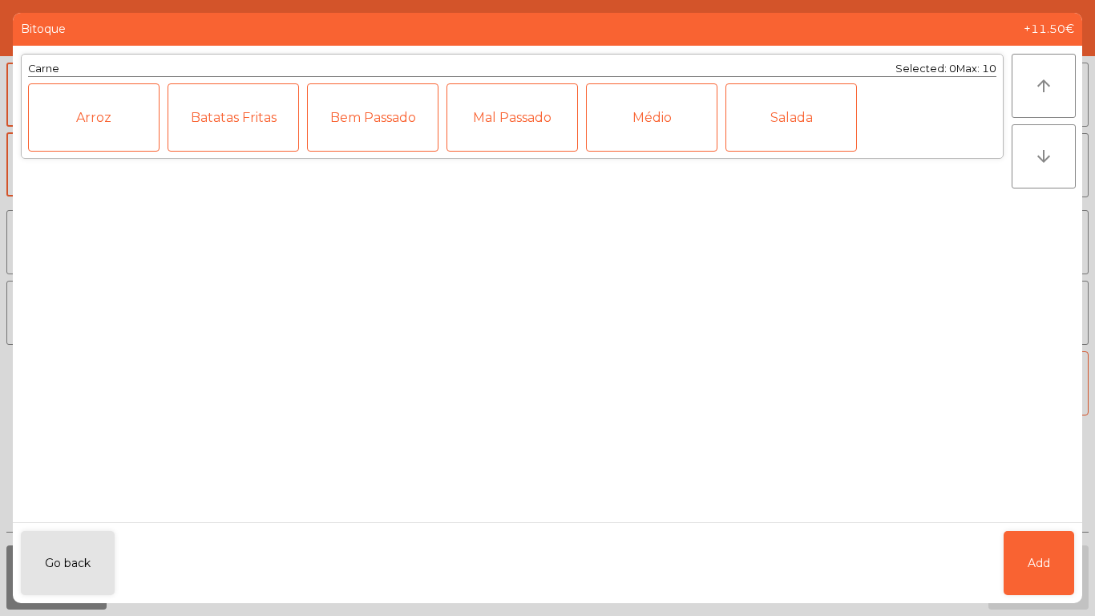
click at [515, 113] on div "Mal Passado" at bounding box center [513, 117] width 132 height 68
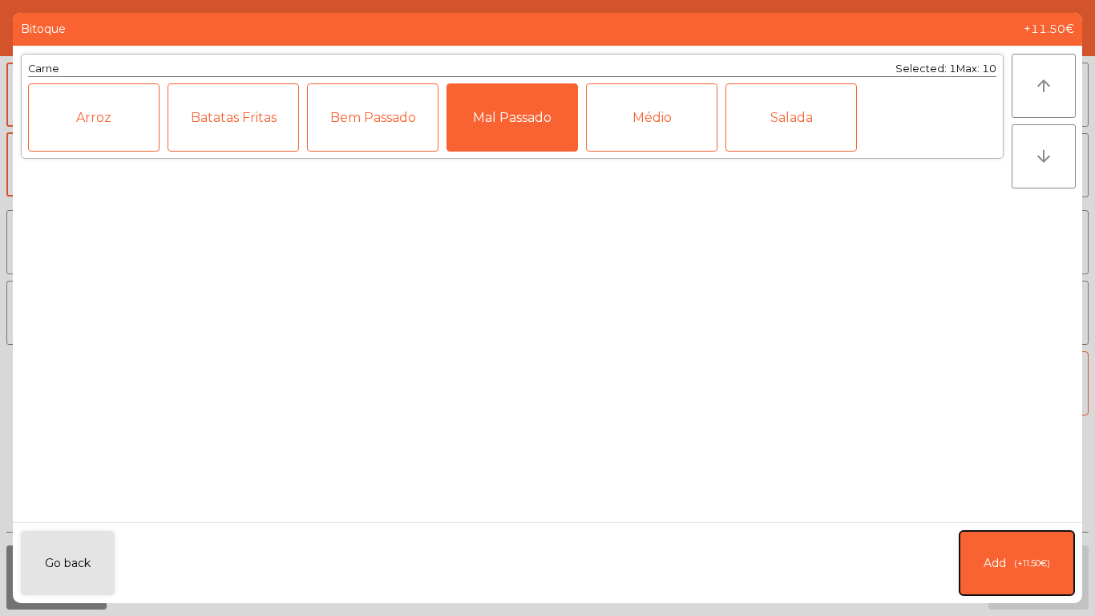
click at [1031, 553] on button "Add (+11.50€)" at bounding box center [1017, 563] width 115 height 64
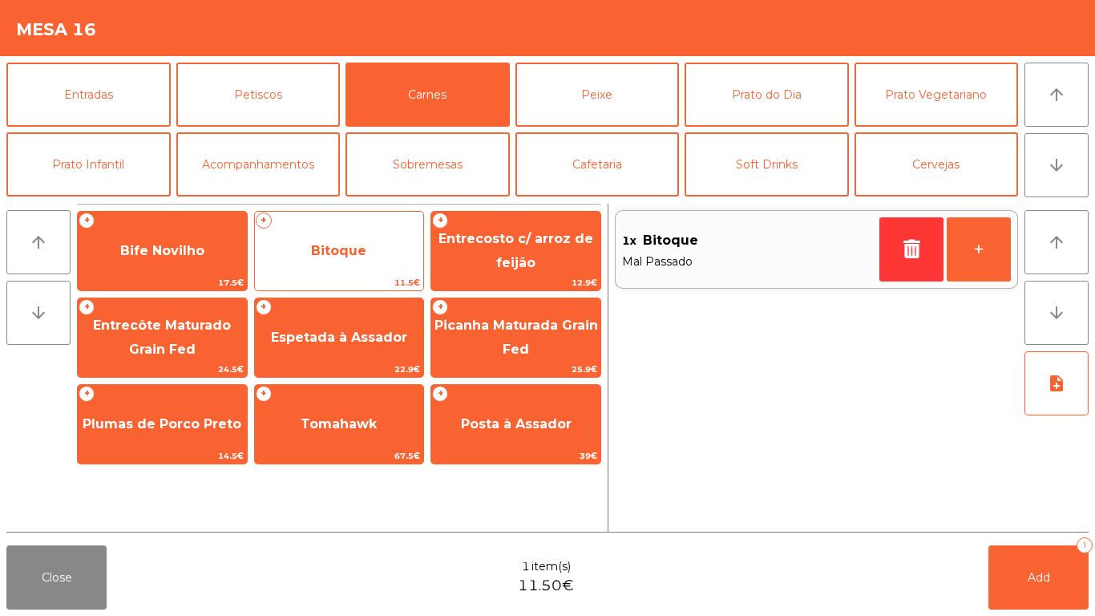
click at [345, 252] on span "Bitoque" at bounding box center [338, 250] width 55 height 15
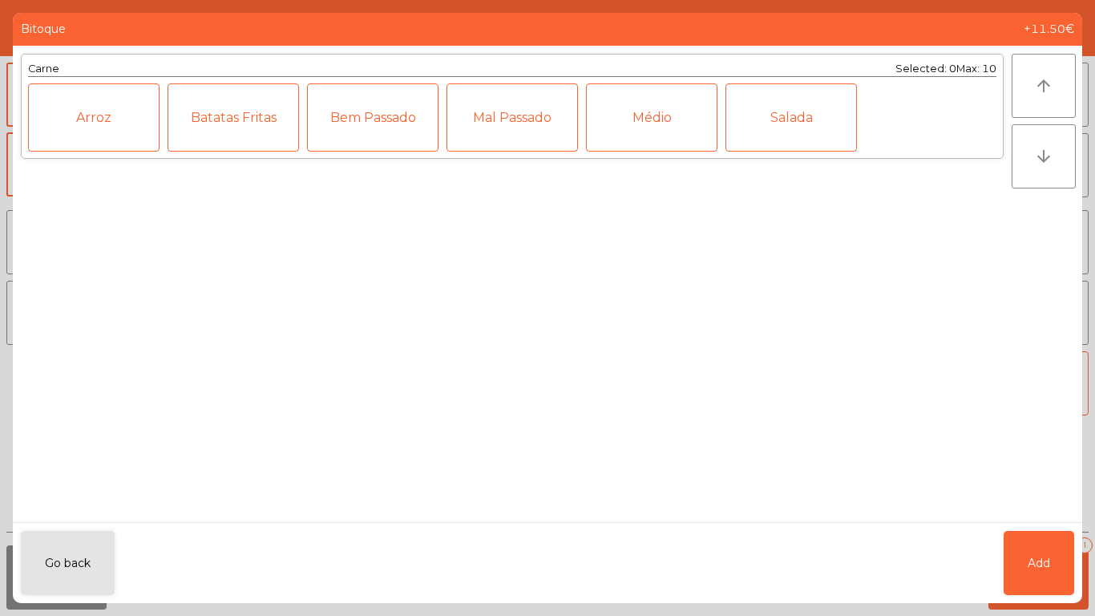
click at [660, 114] on div "Médio" at bounding box center [652, 117] width 132 height 68
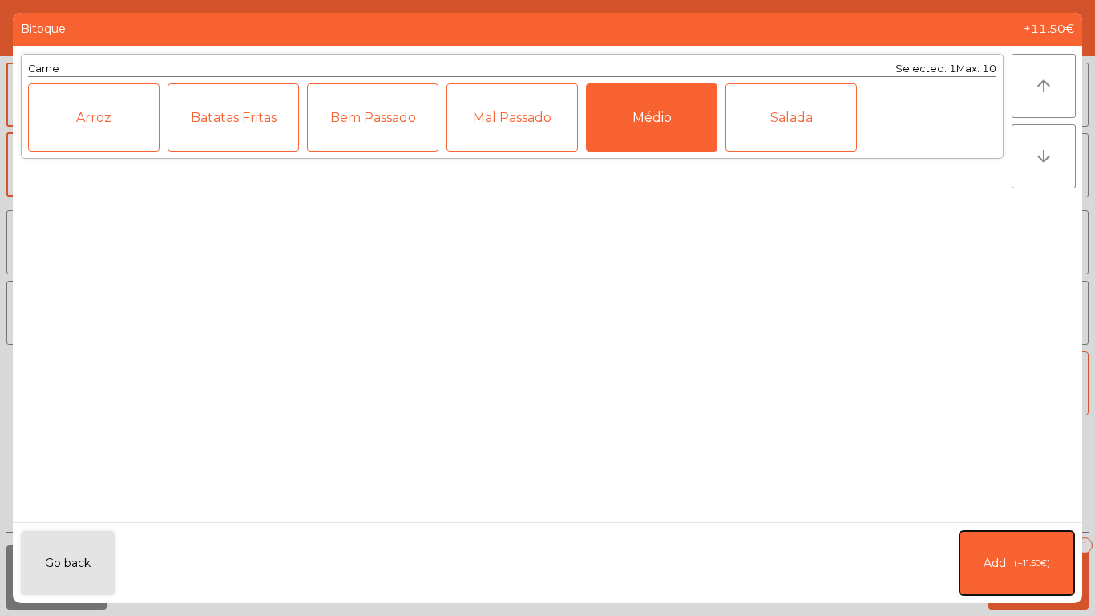
click at [1031, 557] on span "(+11.50€)" at bounding box center [1032, 564] width 36 height 14
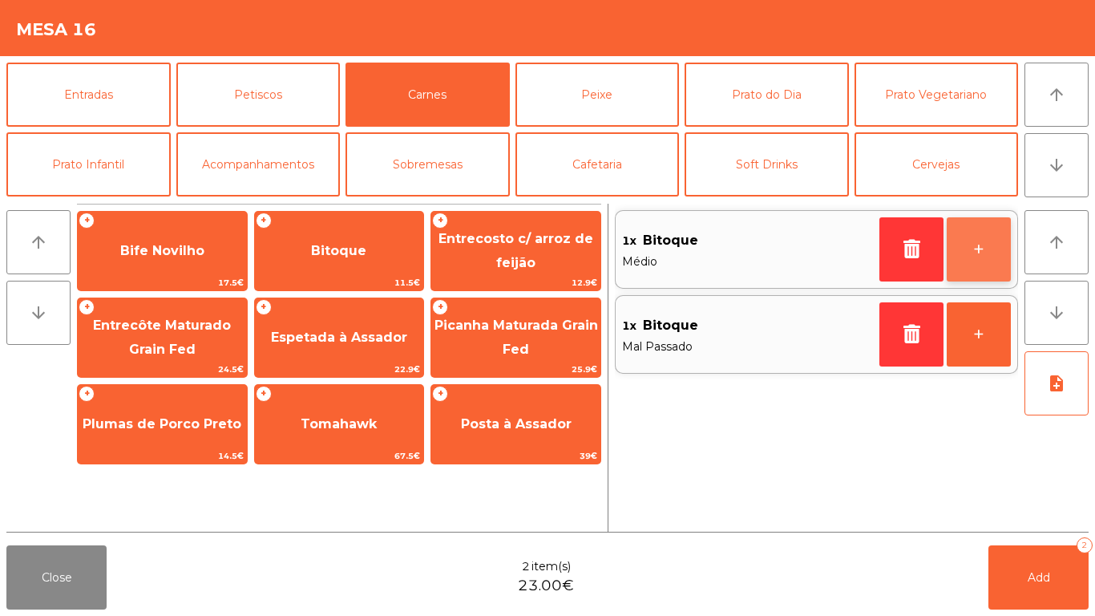
click at [996, 250] on button "+" at bounding box center [979, 249] width 64 height 64
click at [990, 239] on button "+" at bounding box center [979, 249] width 64 height 64
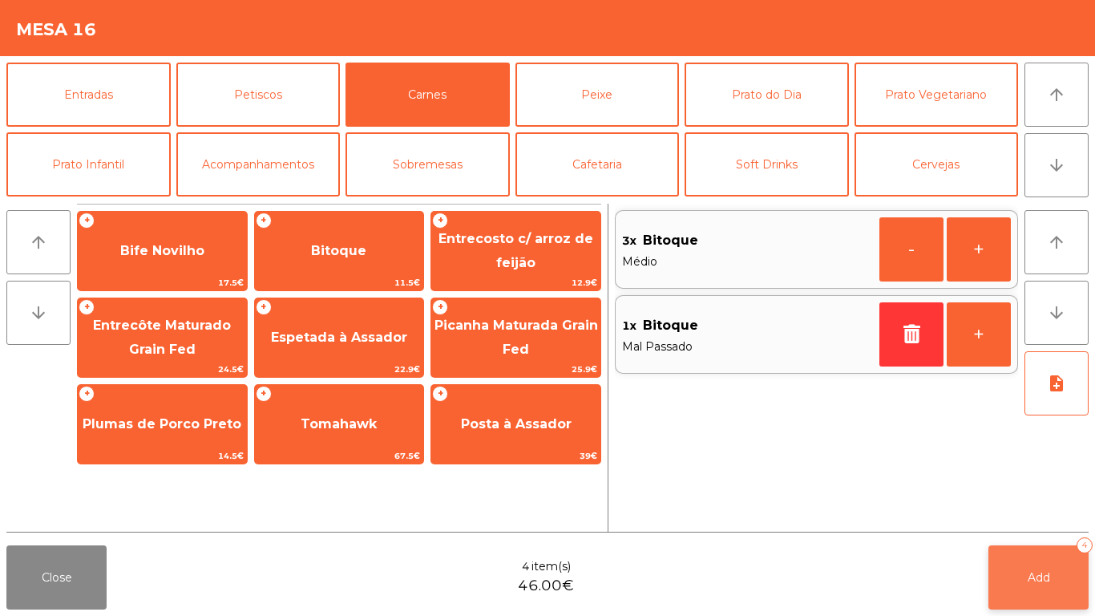
click at [1063, 569] on button "Add 4" at bounding box center [1039, 577] width 100 height 64
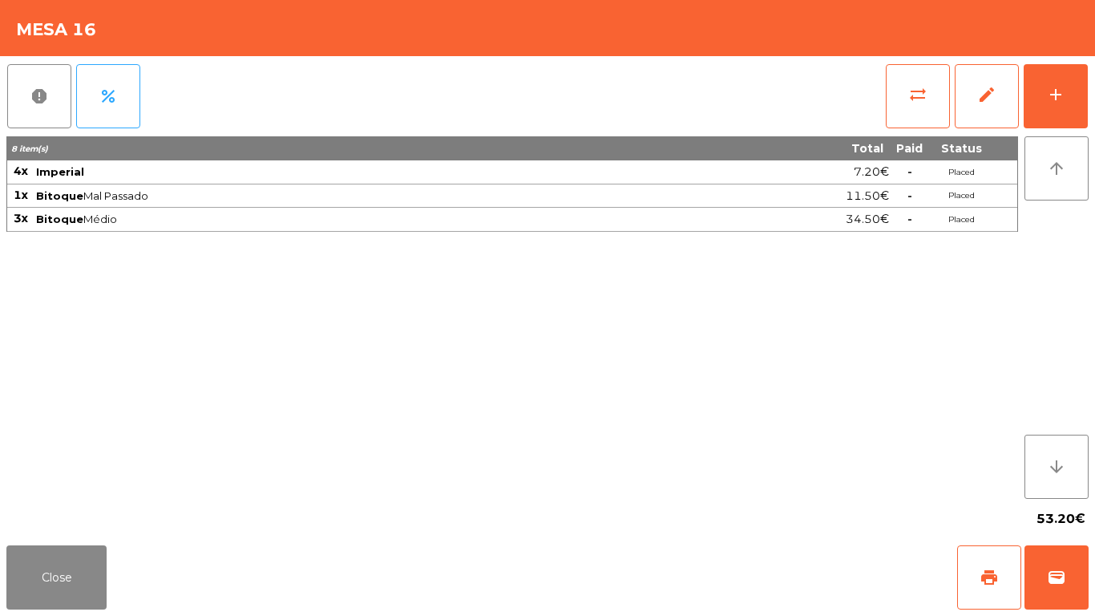
click at [817, 345] on div "8 item(s) Total Paid Status 4x Imperial 7.20€ - Placed 1x Bitoque Mal Passado 1…" at bounding box center [512, 317] width 1012 height 362
click at [840, 363] on div "8 item(s) Total Paid Status 4x Imperial 7.20€ - Placed 1x Bitoque Mal Passado 1…" at bounding box center [512, 317] width 1012 height 362
click at [823, 379] on div "8 item(s) Total Paid Status 4x Imperial 7.20€ - Placed 1x Bitoque Mal Passado 1…" at bounding box center [512, 317] width 1012 height 362
click at [93, 529] on div "53.20€" at bounding box center [547, 519] width 1083 height 40
click at [13, 579] on button "Close" at bounding box center [56, 577] width 100 height 64
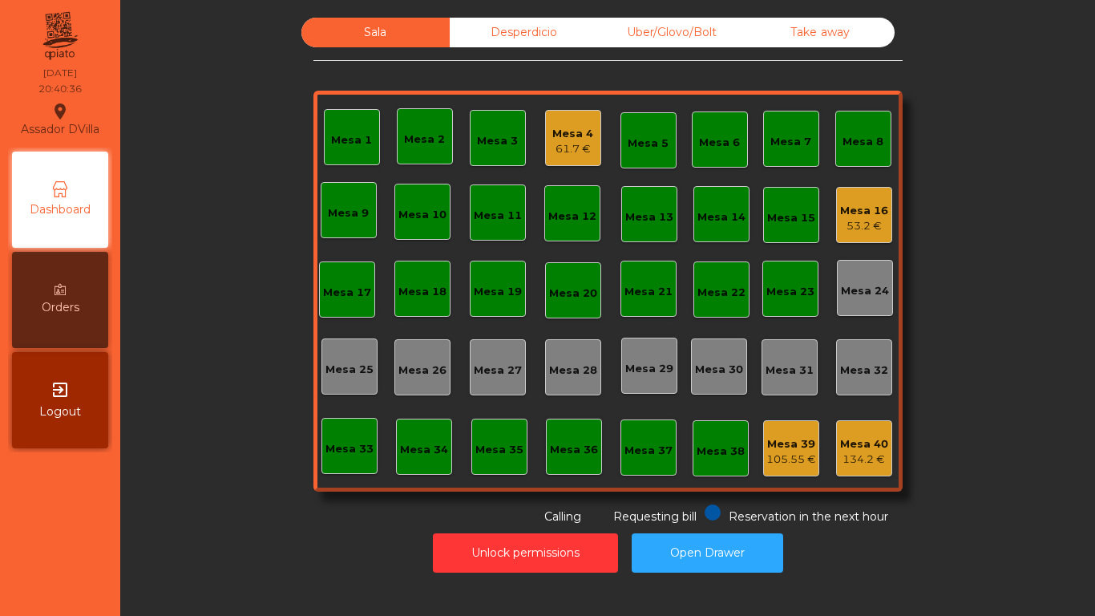
click at [568, 136] on div "Mesa 4" at bounding box center [573, 134] width 41 height 16
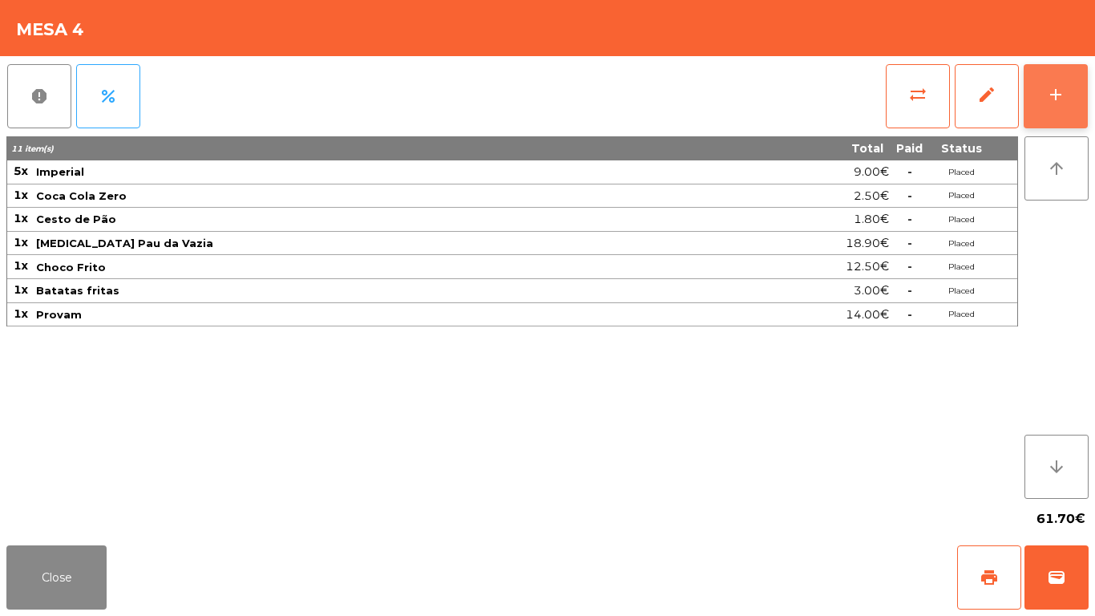
click at [1077, 104] on button "add" at bounding box center [1056, 96] width 64 height 64
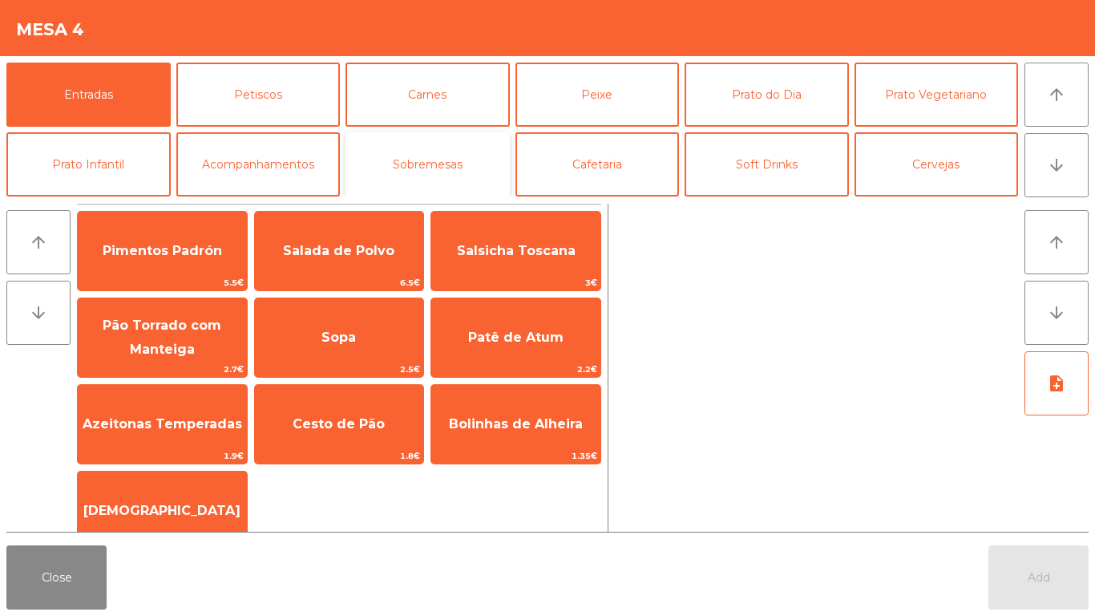
click at [481, 154] on button "Sobremesas" at bounding box center [428, 164] width 164 height 64
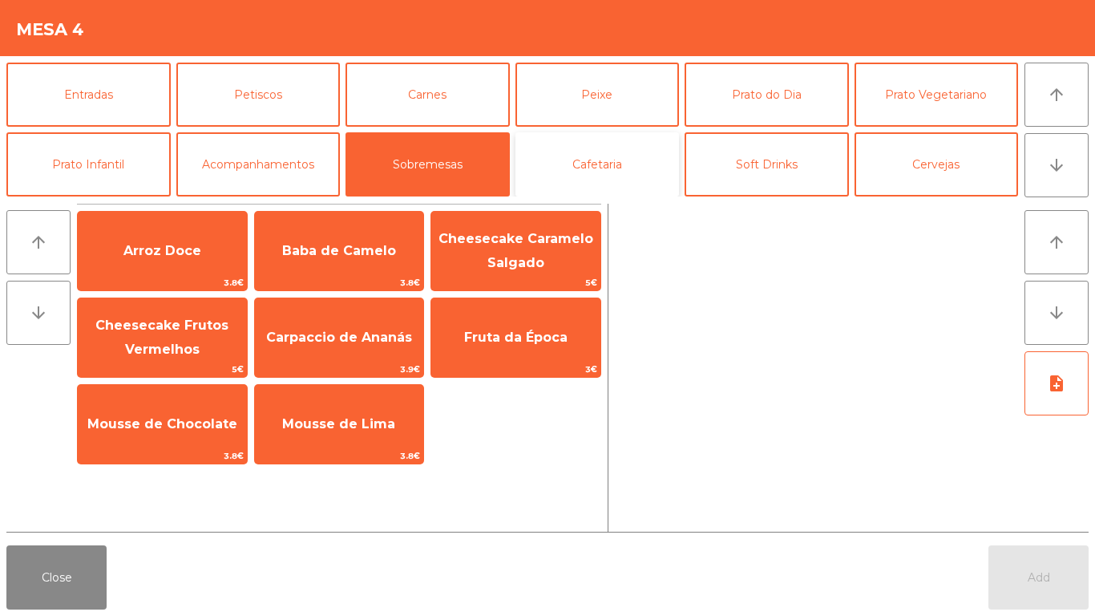
click at [548, 139] on button "Cafetaria" at bounding box center [598, 164] width 164 height 64
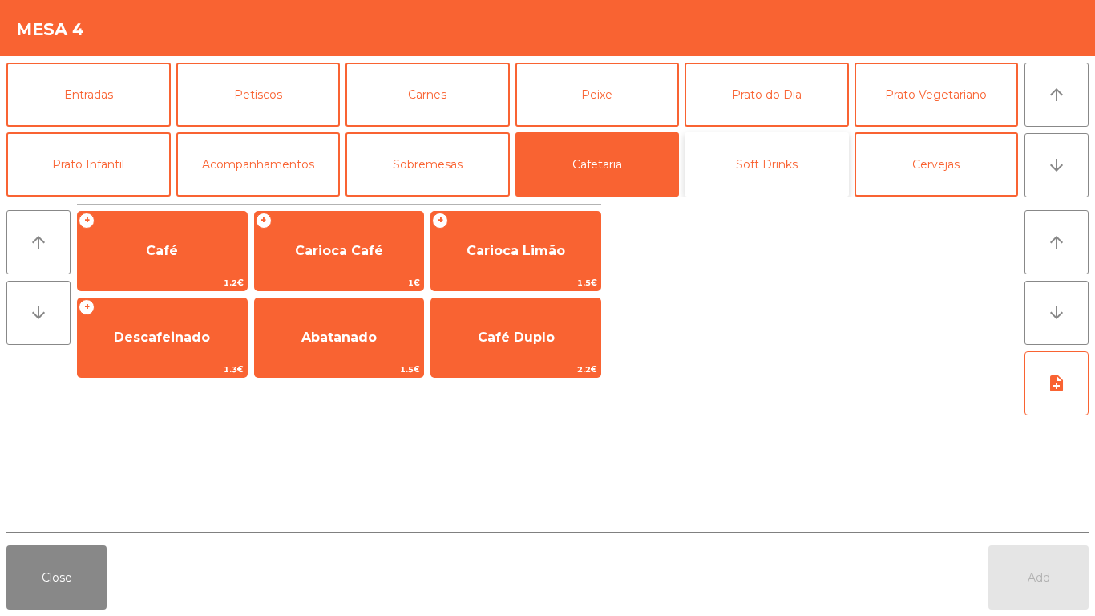
click at [739, 149] on button "Soft Drinks" at bounding box center [767, 164] width 164 height 64
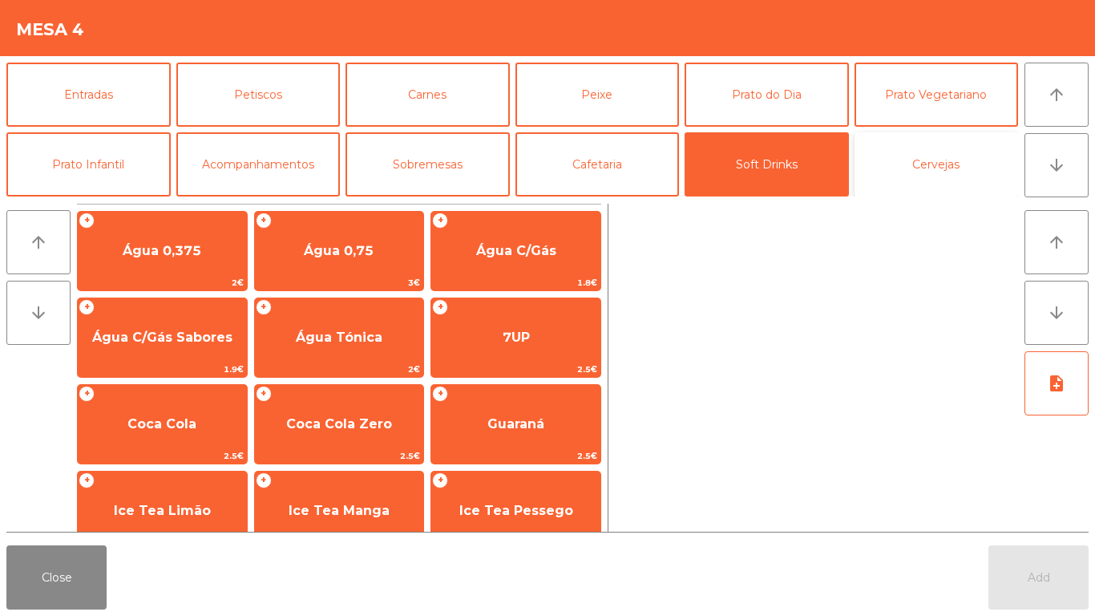
click at [883, 148] on button "Cervejas" at bounding box center [937, 164] width 164 height 64
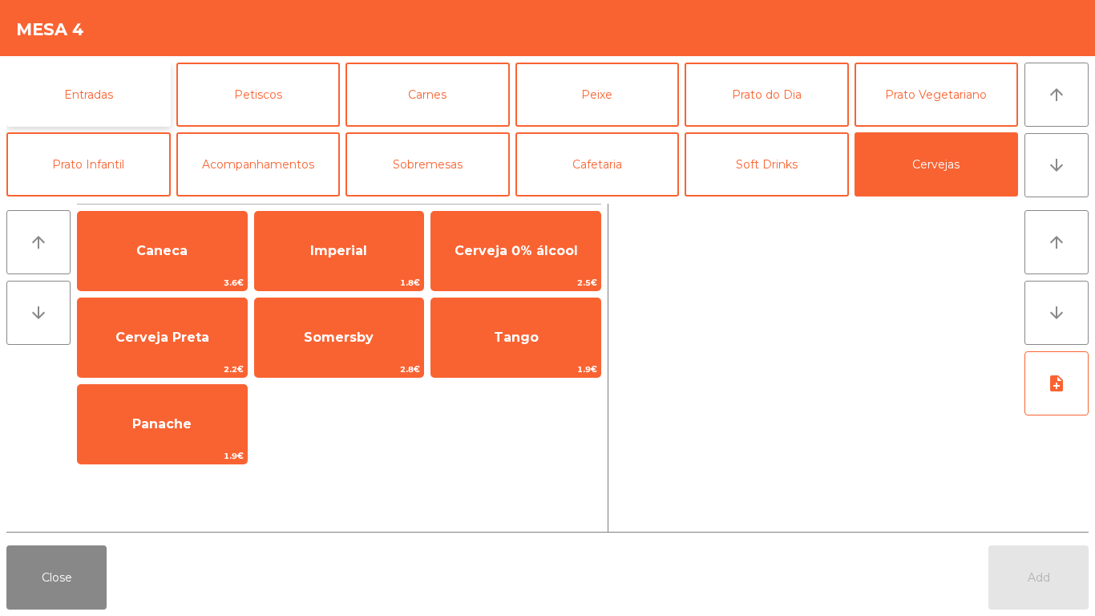
click at [123, 86] on button "Entradas" at bounding box center [88, 95] width 164 height 64
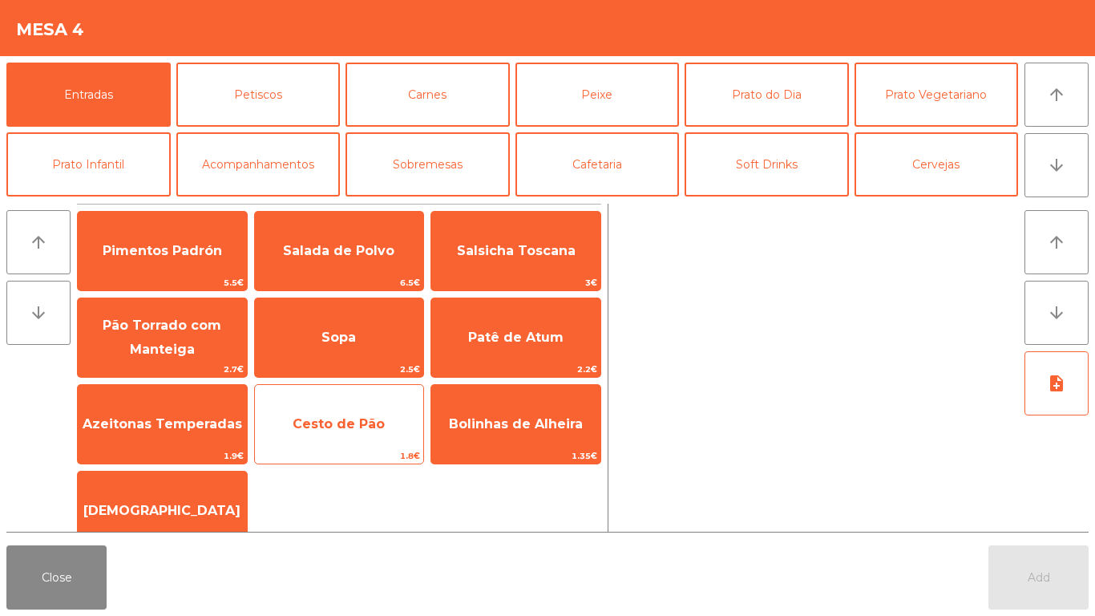
click at [353, 423] on span "Cesto de Pão" at bounding box center [339, 423] width 92 height 15
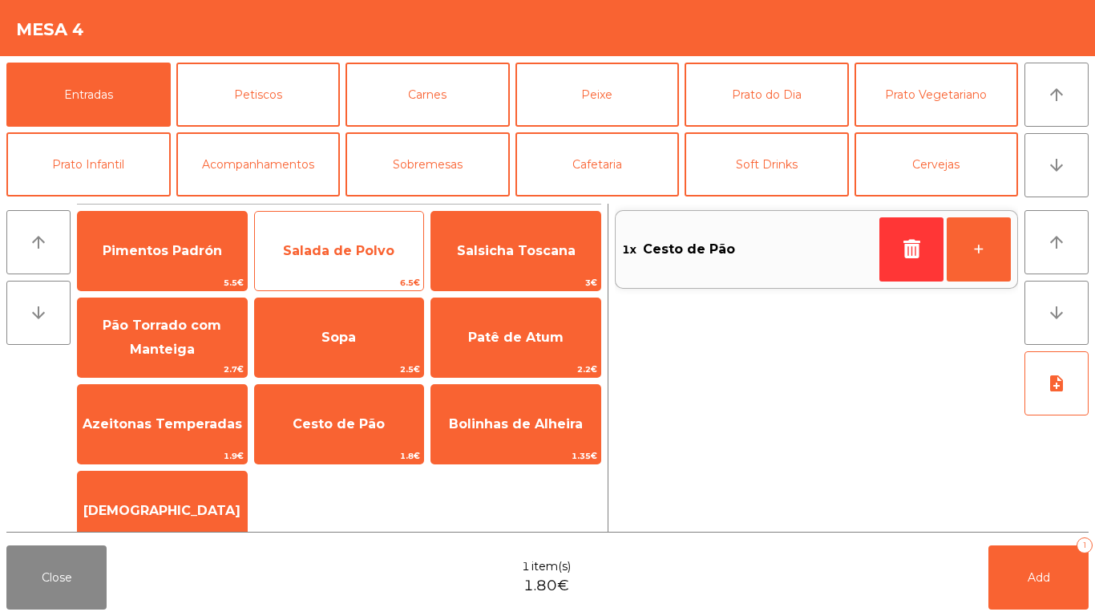
click at [302, 268] on span "Salada de Polvo" at bounding box center [339, 250] width 169 height 43
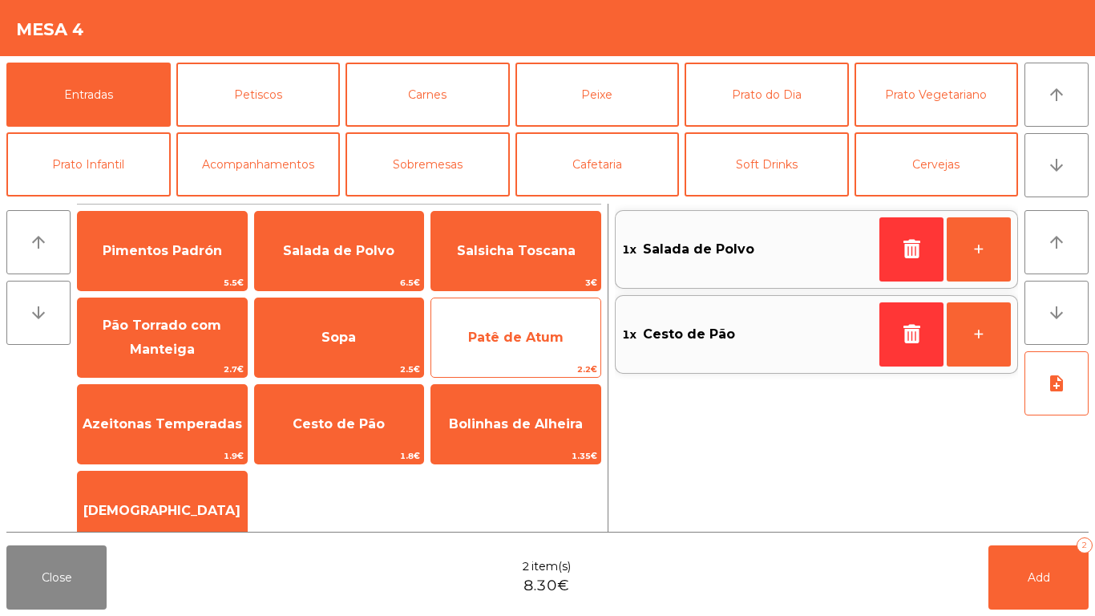
click at [503, 330] on span "Patê de Atum" at bounding box center [515, 337] width 95 height 15
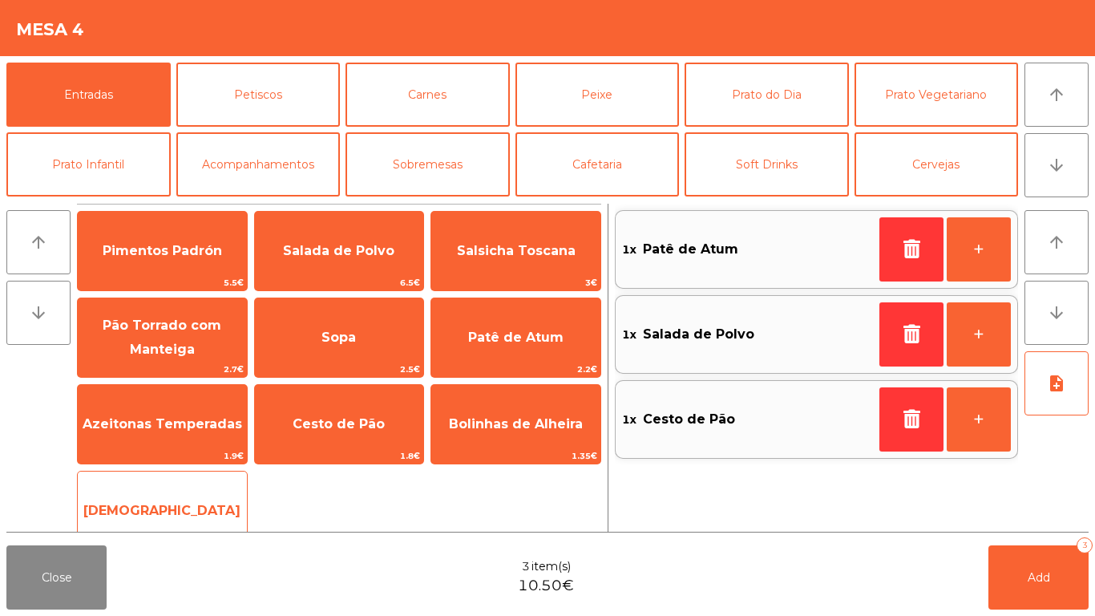
click at [166, 514] on span "[DEMOGRAPHIC_DATA]" at bounding box center [161, 510] width 157 height 15
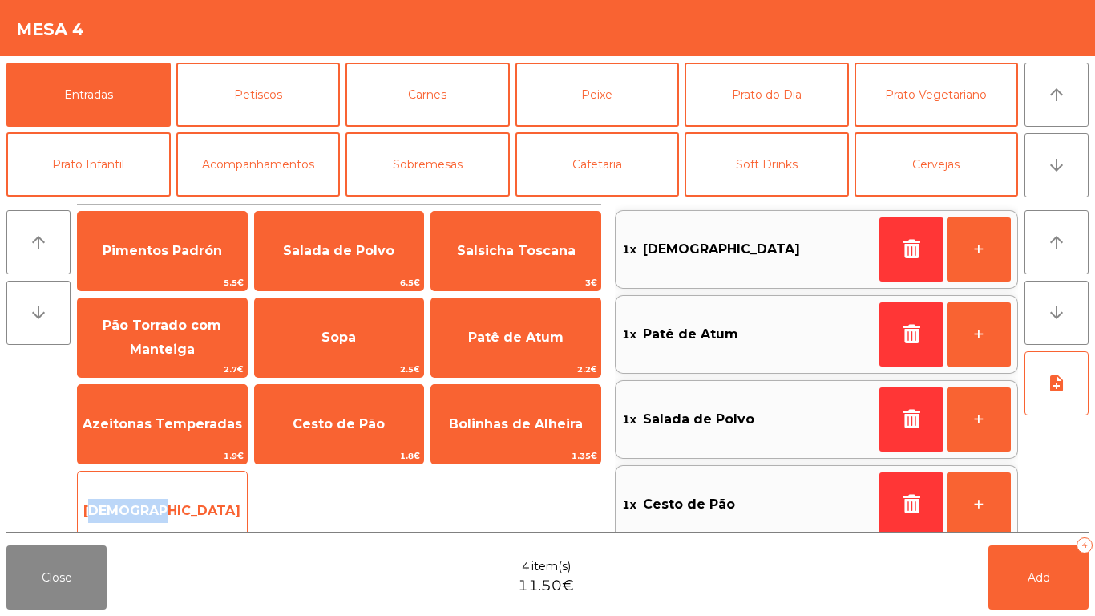
click at [166, 514] on span "[DEMOGRAPHIC_DATA]" at bounding box center [161, 510] width 157 height 15
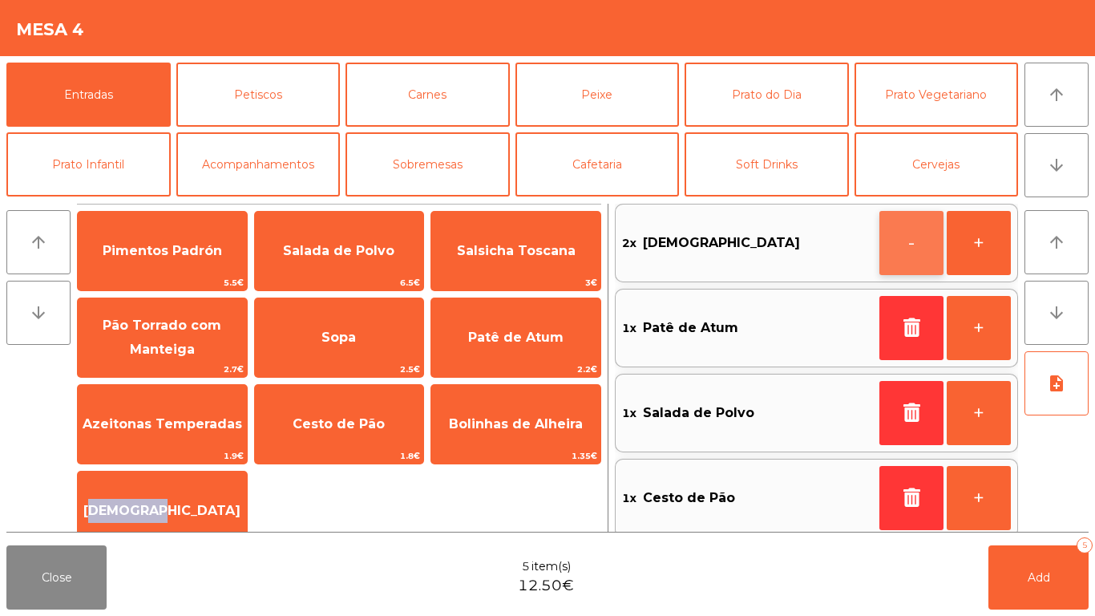
click at [890, 242] on button "-" at bounding box center [912, 243] width 64 height 64
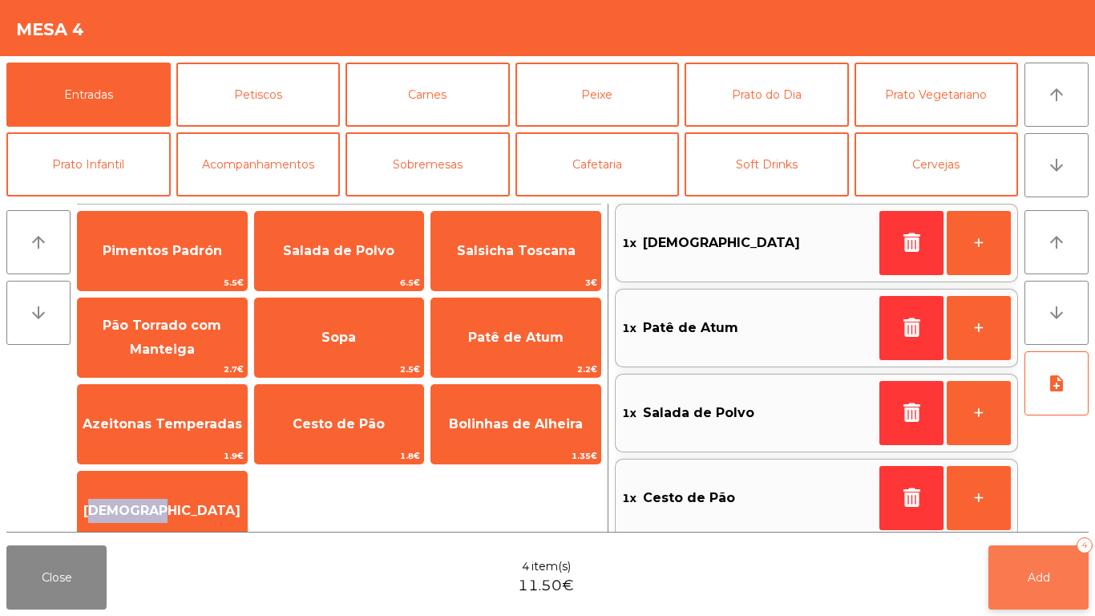
click at [1015, 571] on button "Add 4" at bounding box center [1039, 577] width 100 height 64
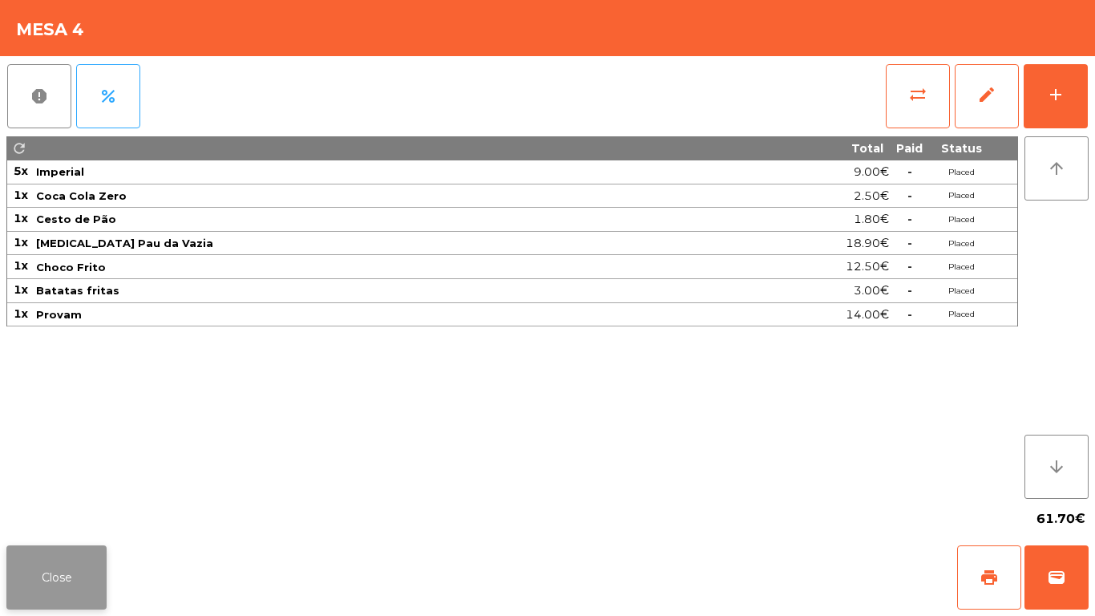
click at [68, 586] on button "Close" at bounding box center [56, 577] width 100 height 64
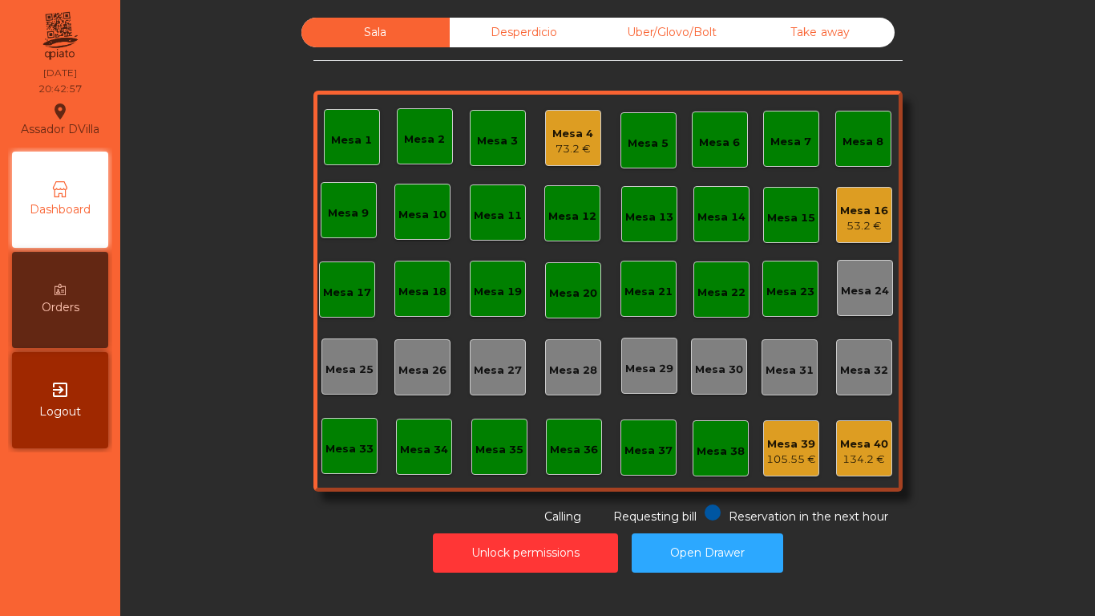
click at [553, 134] on div "Mesa 4" at bounding box center [573, 134] width 41 height 16
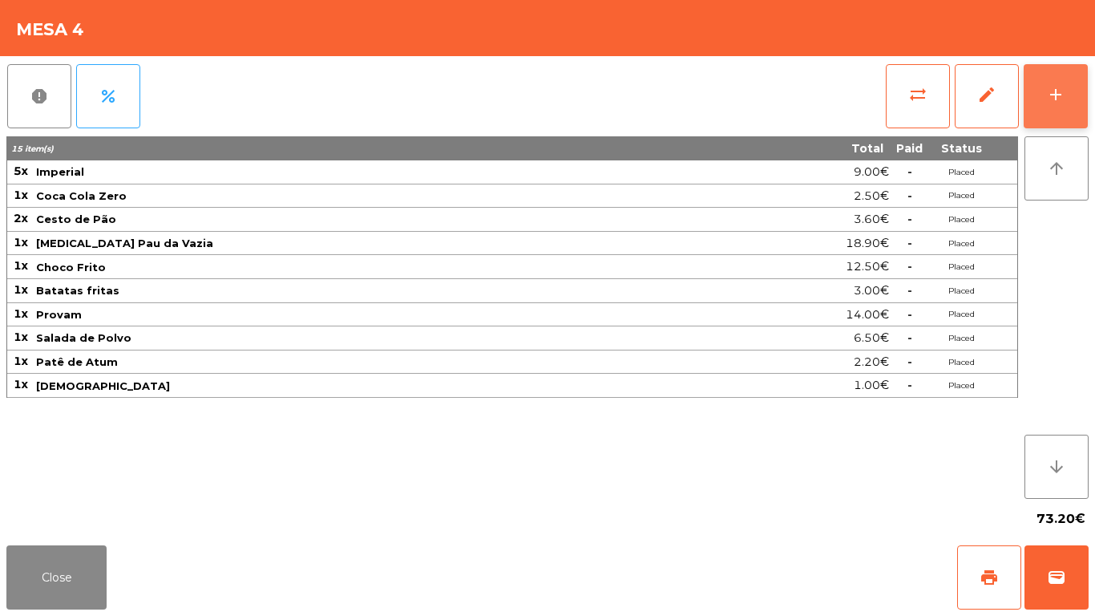
click at [1064, 91] on div "add" at bounding box center [1055, 94] width 19 height 19
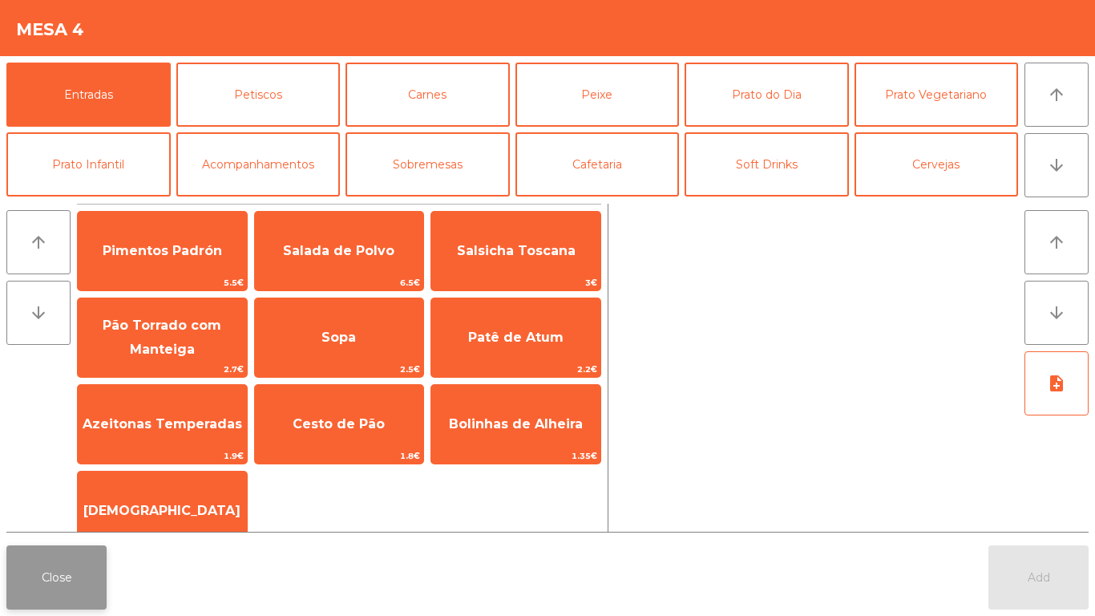
click at [31, 573] on button "Close" at bounding box center [56, 577] width 100 height 64
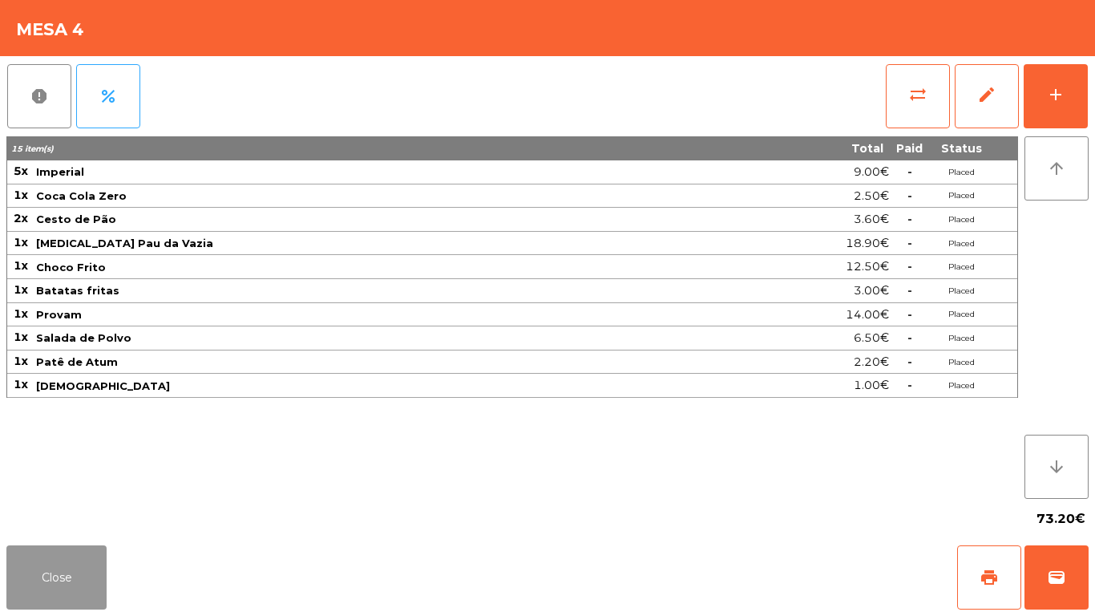
drag, startPoint x: 61, startPoint y: 590, endPoint x: 113, endPoint y: 487, distance: 115.8
click at [61, 589] on button "Close" at bounding box center [56, 577] width 100 height 64
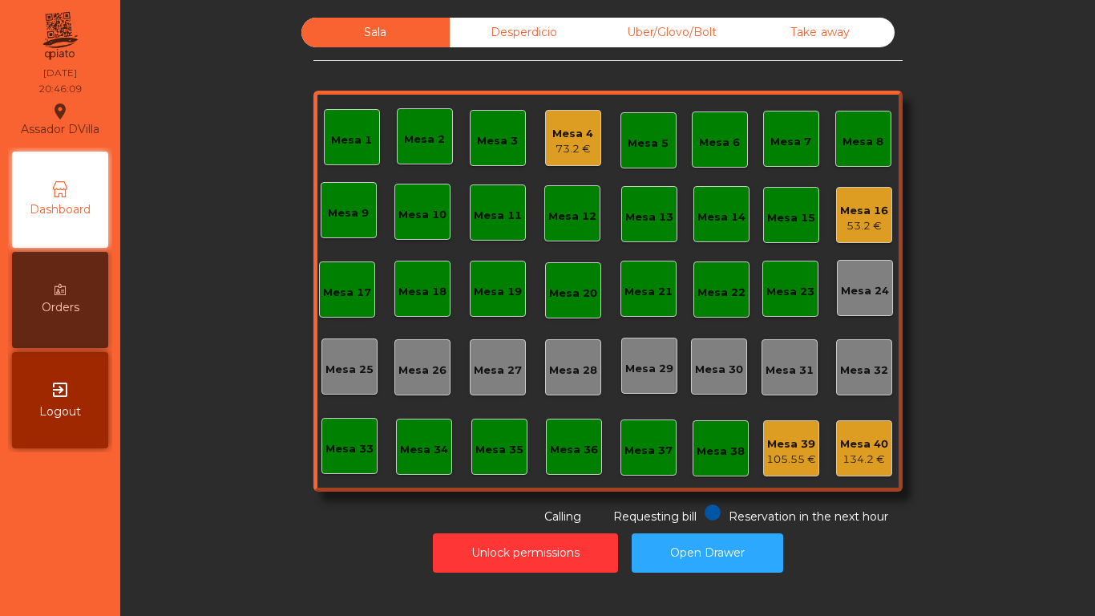
click at [431, 148] on div "Mesa 2" at bounding box center [425, 136] width 56 height 56
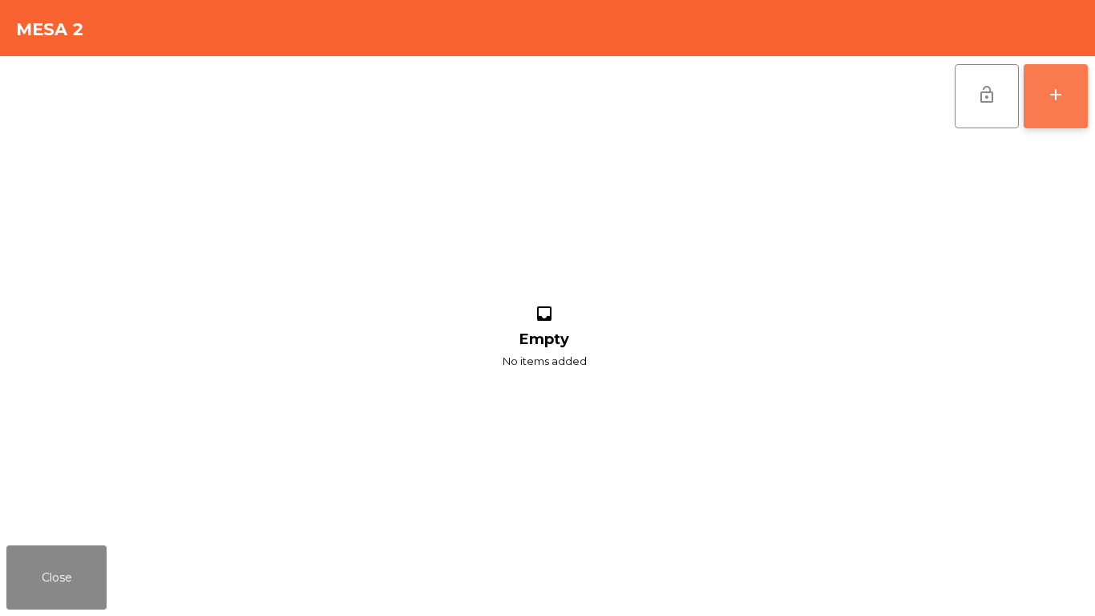
click at [1043, 99] on button "add" at bounding box center [1056, 96] width 64 height 64
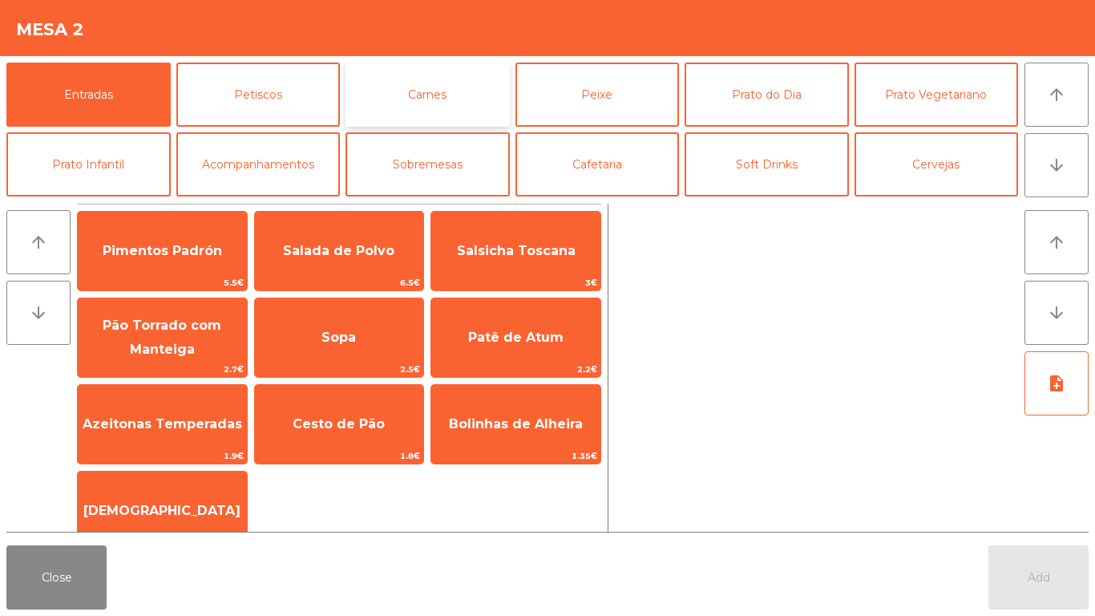
click at [444, 86] on button "Carnes" at bounding box center [428, 95] width 164 height 64
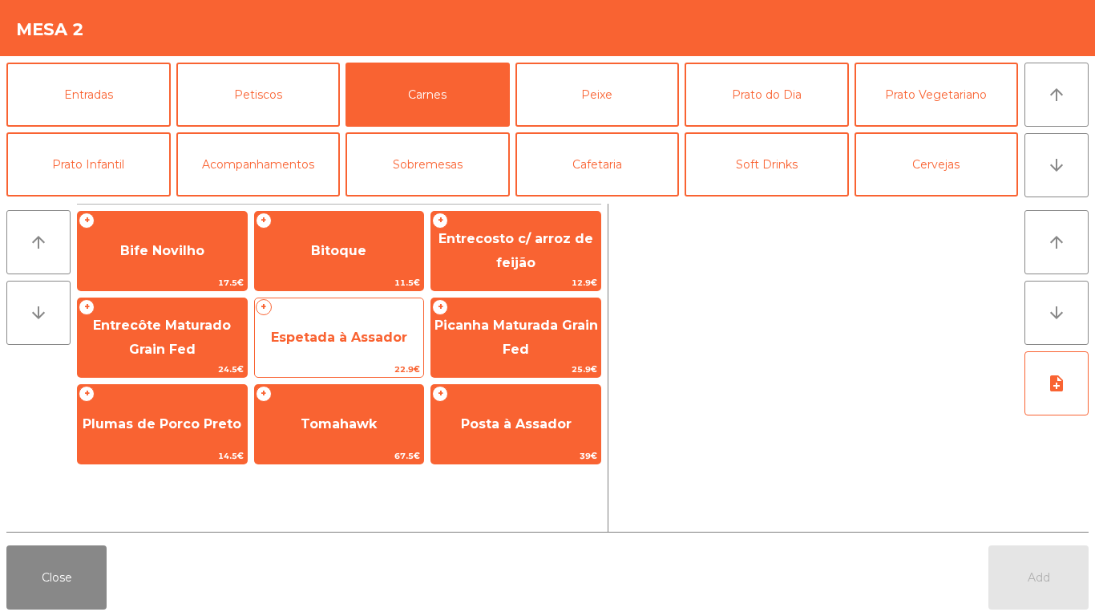
click at [360, 339] on span "Espetada à Assador" at bounding box center [339, 337] width 136 height 15
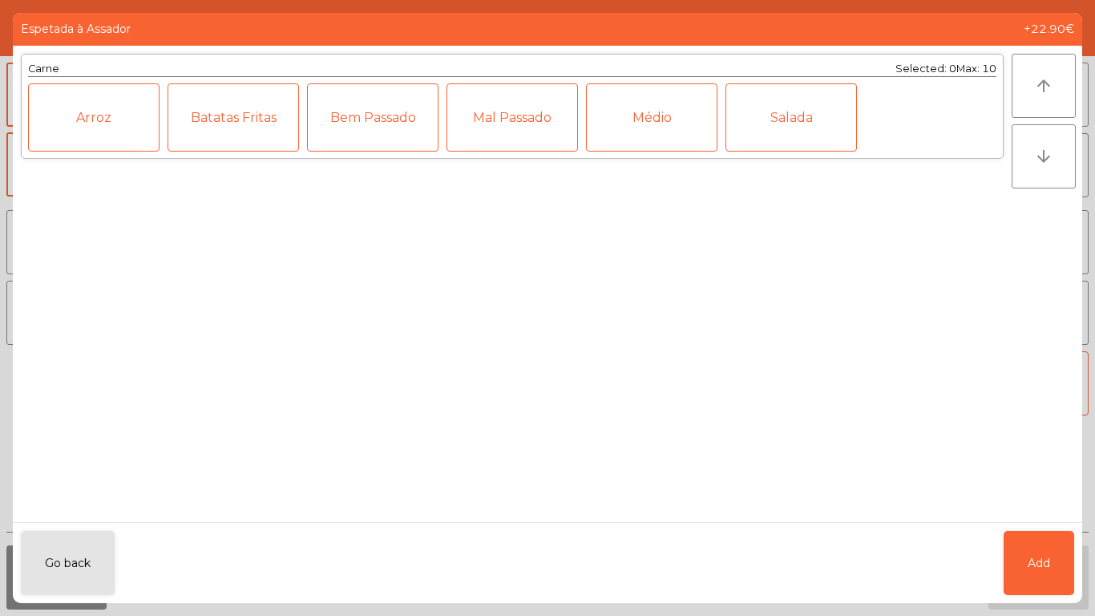
click at [640, 112] on div "Médio" at bounding box center [652, 117] width 132 height 68
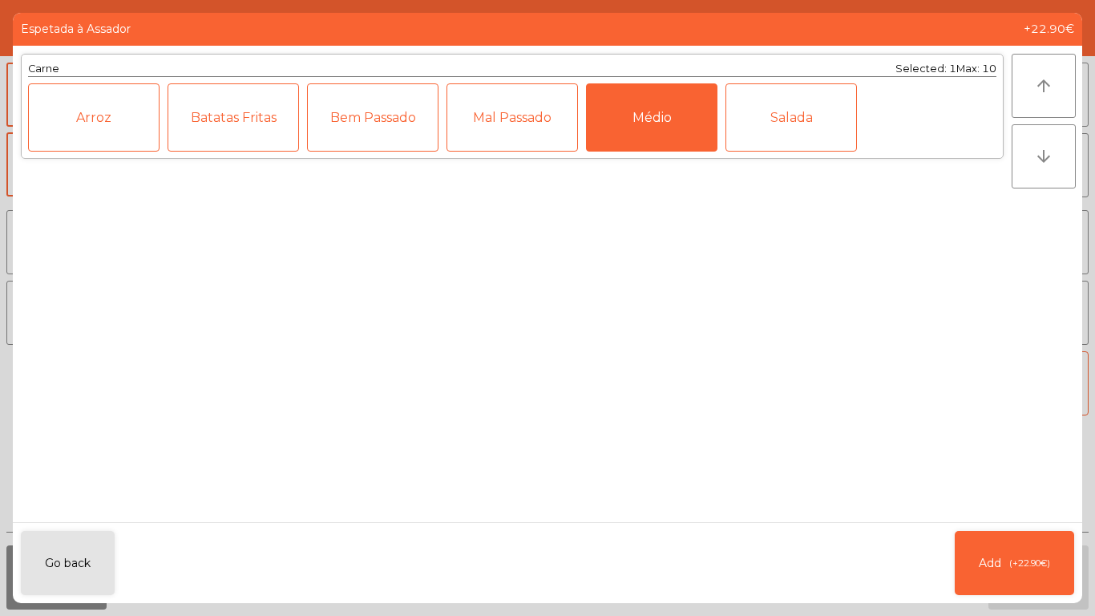
click at [133, 130] on div "Arroz" at bounding box center [94, 117] width 132 height 68
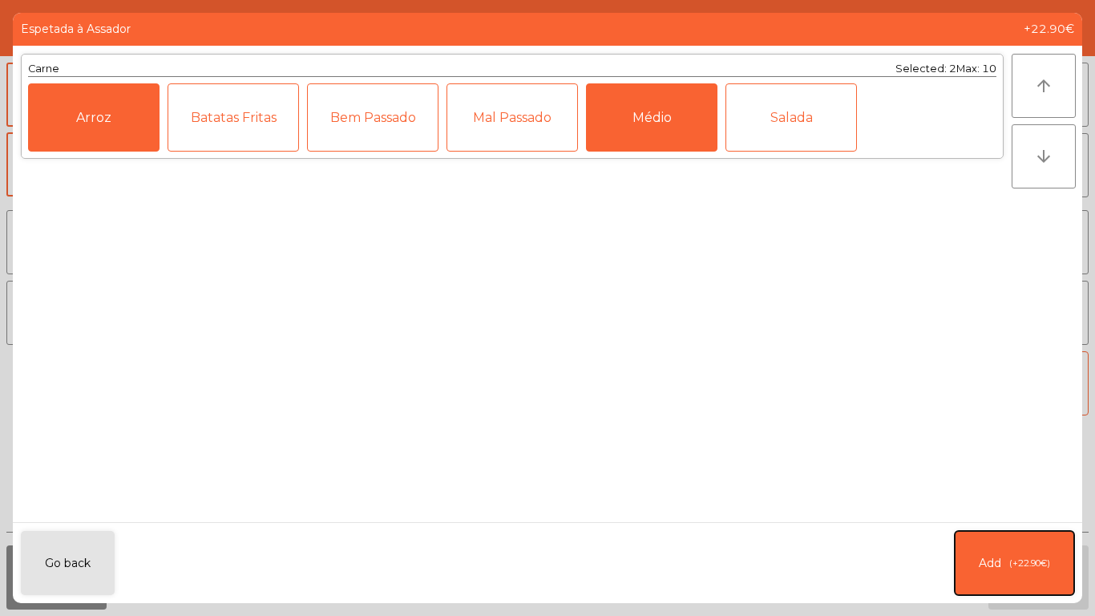
click at [1053, 538] on button "Add (+22.90€)" at bounding box center [1014, 563] width 119 height 64
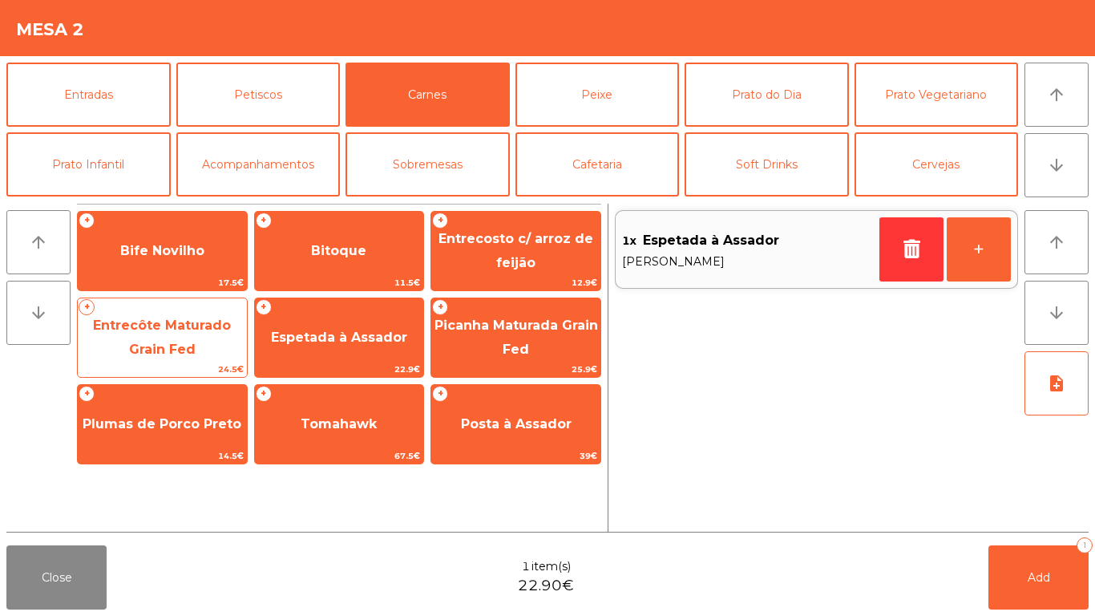
click at [168, 310] on span "Entrecôte Maturado Grain Fed" at bounding box center [162, 338] width 169 height 68
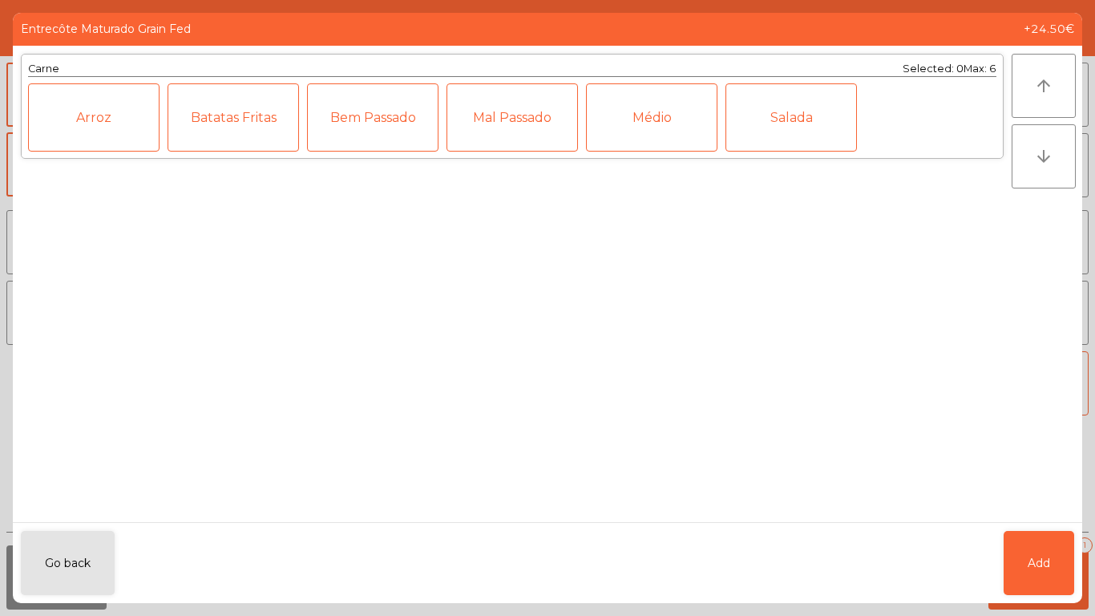
click at [638, 119] on div "Médio" at bounding box center [652, 117] width 132 height 68
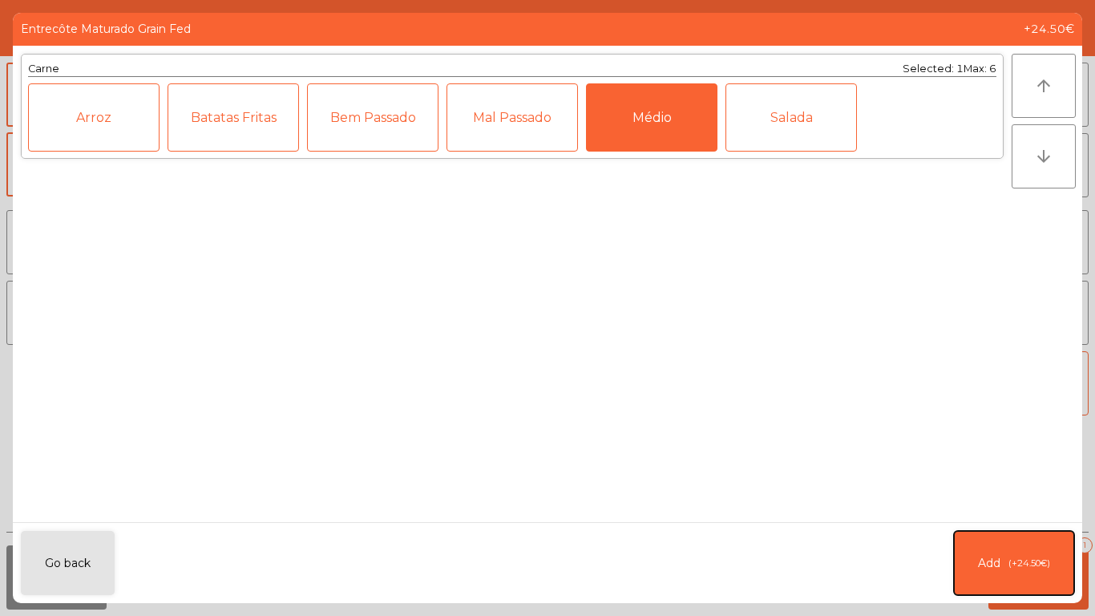
click at [1058, 568] on button "Add (+24.50€)" at bounding box center [1014, 563] width 120 height 64
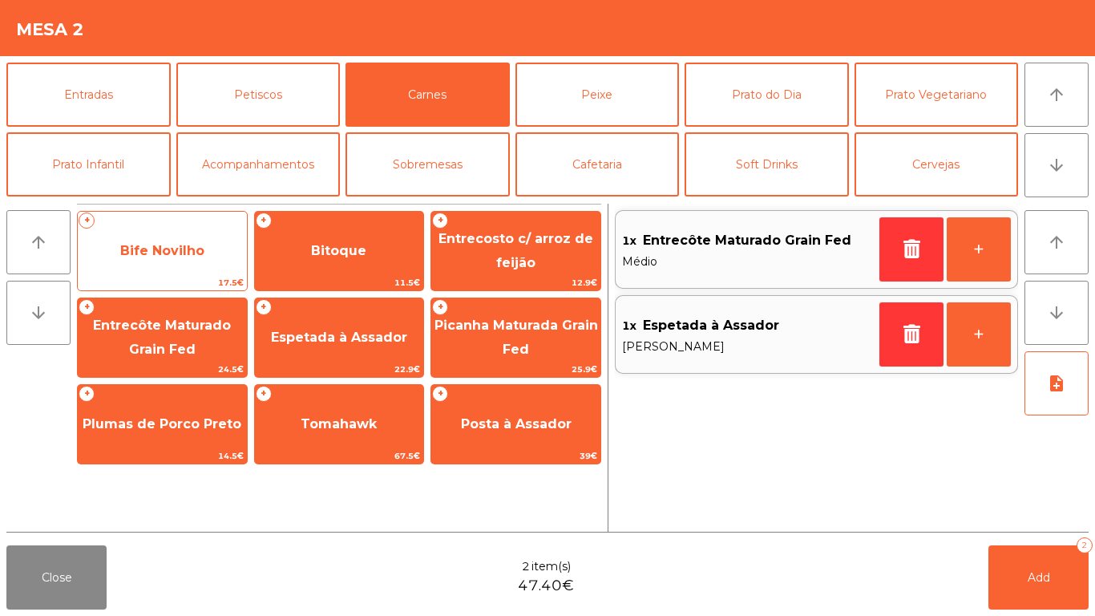
click at [145, 244] on span "Bife Novilho" at bounding box center [162, 250] width 84 height 15
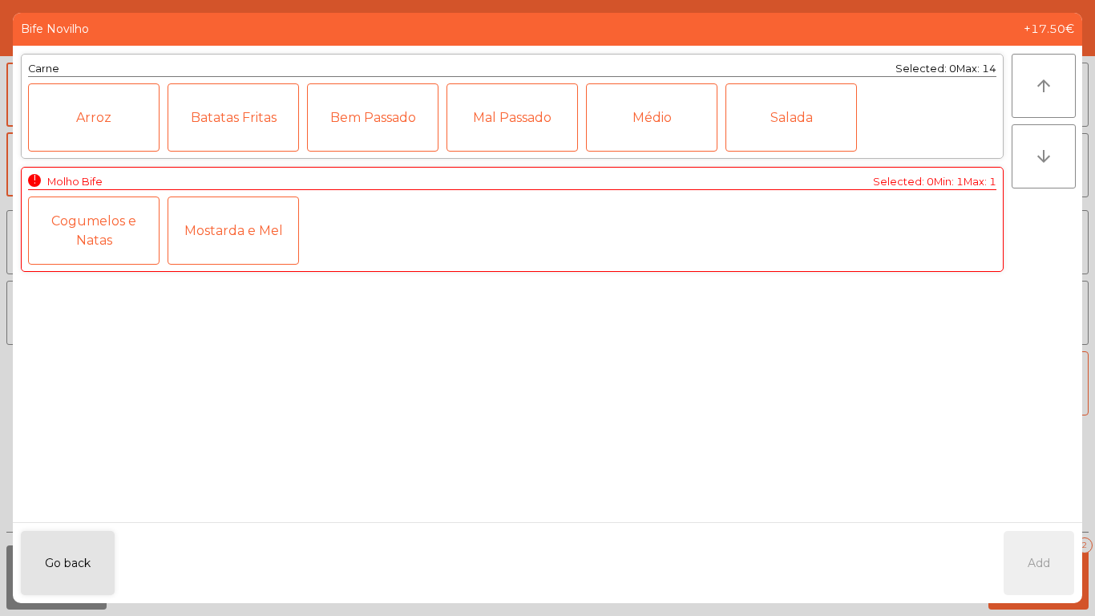
click at [128, 247] on div "Cogumelos e Natas" at bounding box center [94, 230] width 132 height 68
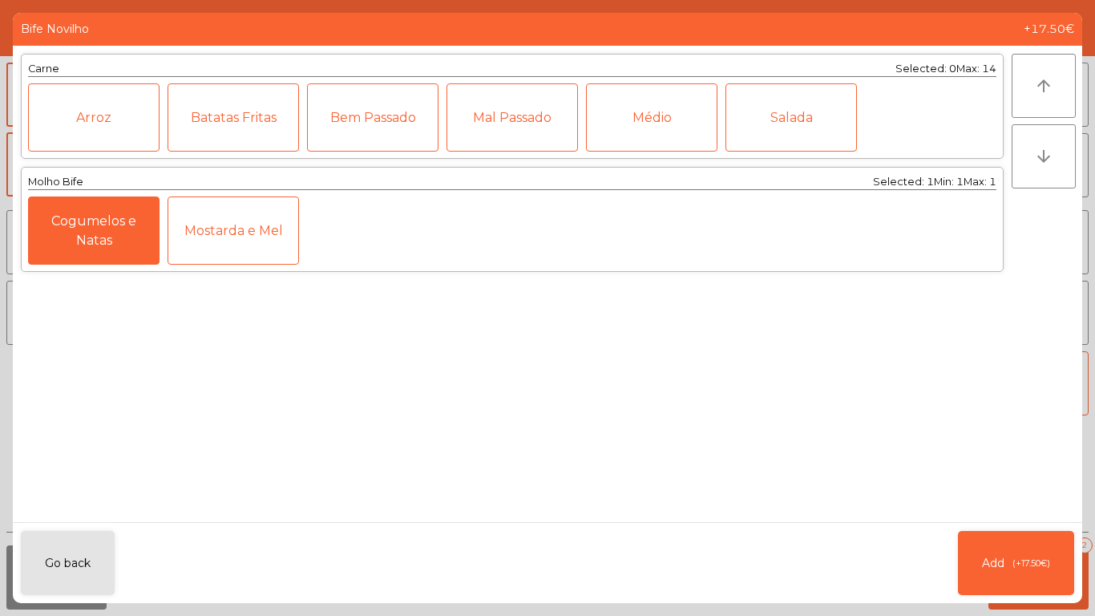
click at [627, 123] on div "Médio" at bounding box center [652, 117] width 132 height 68
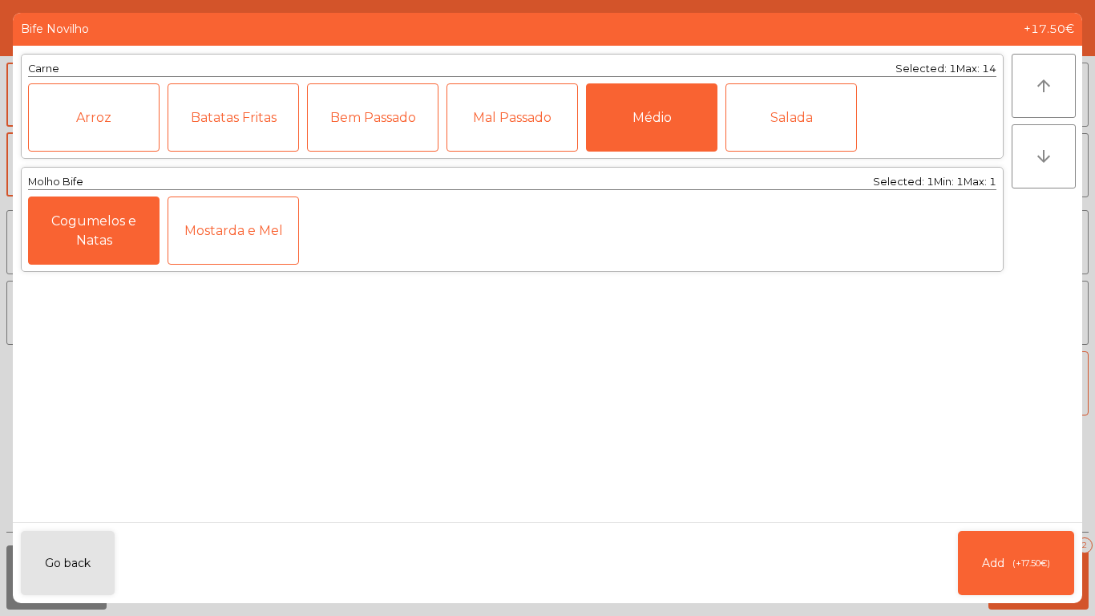
click at [624, 123] on div "Médio" at bounding box center [652, 117] width 132 height 68
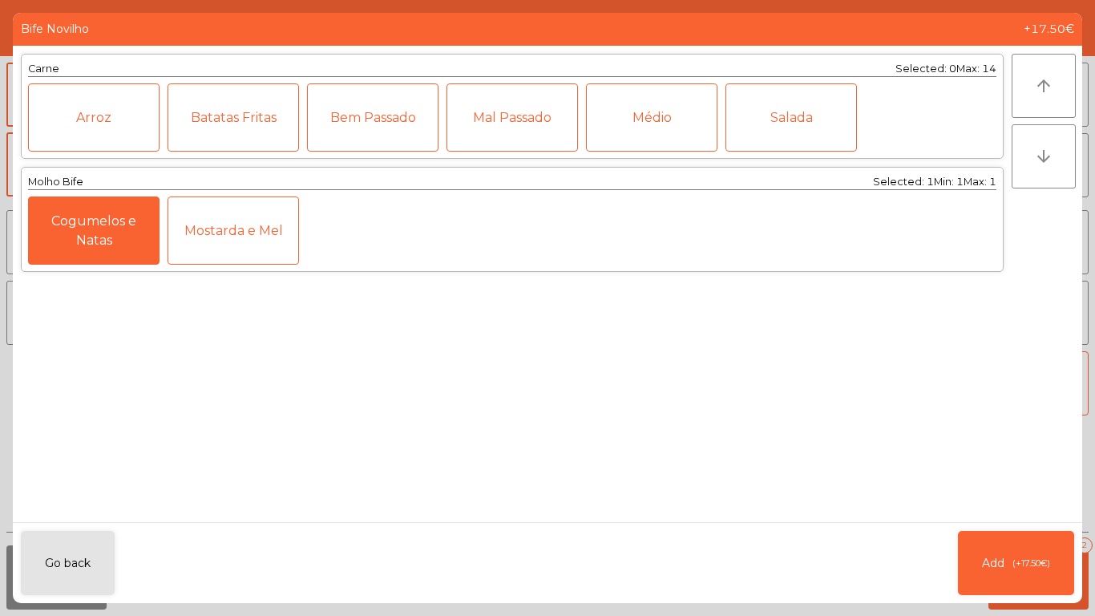
click at [399, 123] on div "Bem Passado" at bounding box center [373, 117] width 132 height 68
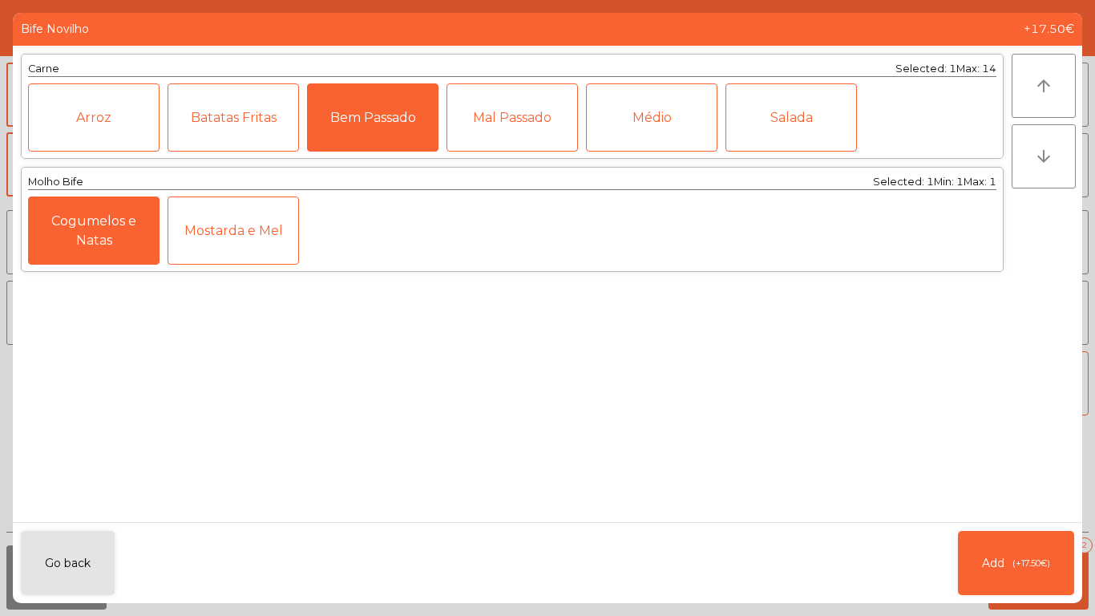
click at [474, 112] on div "Mal Passado" at bounding box center [513, 117] width 132 height 68
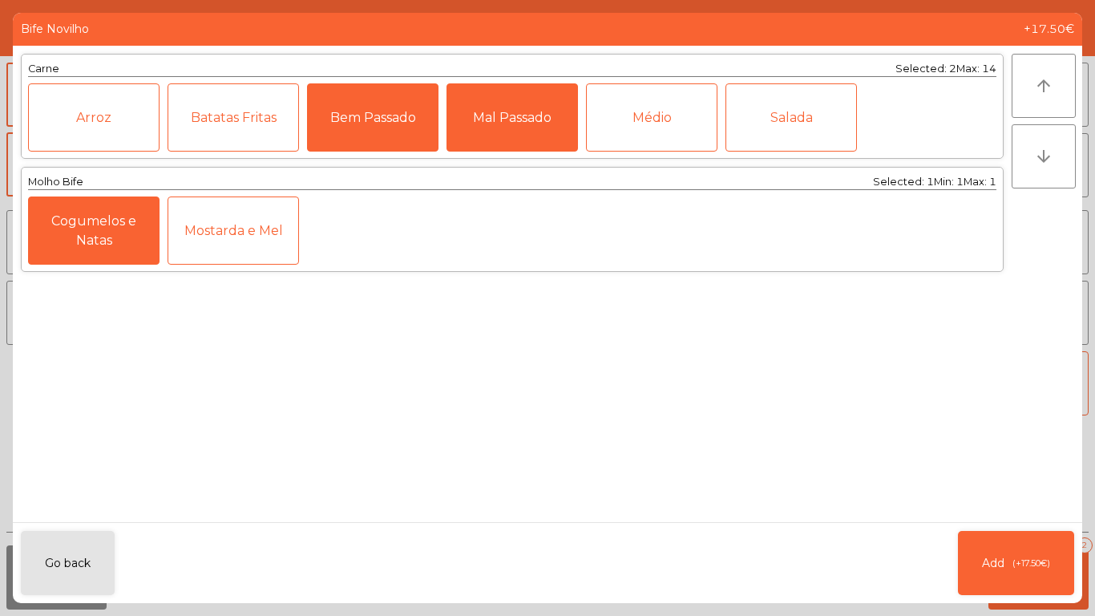
click at [431, 121] on div "Bem Passado" at bounding box center [373, 117] width 132 height 68
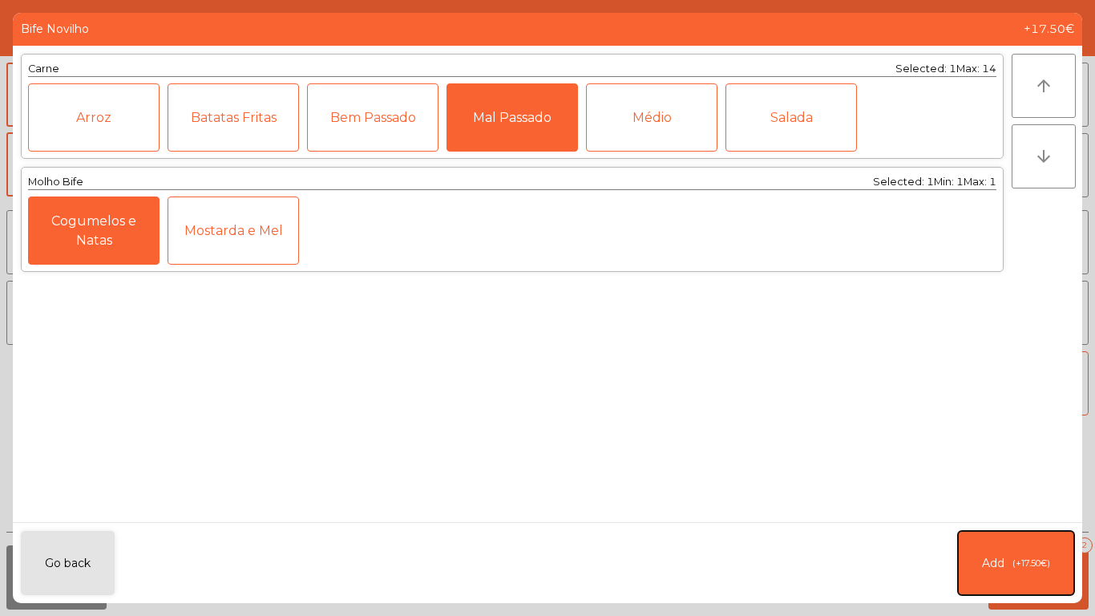
click at [1054, 558] on button "Add (+17.50€)" at bounding box center [1016, 563] width 116 height 64
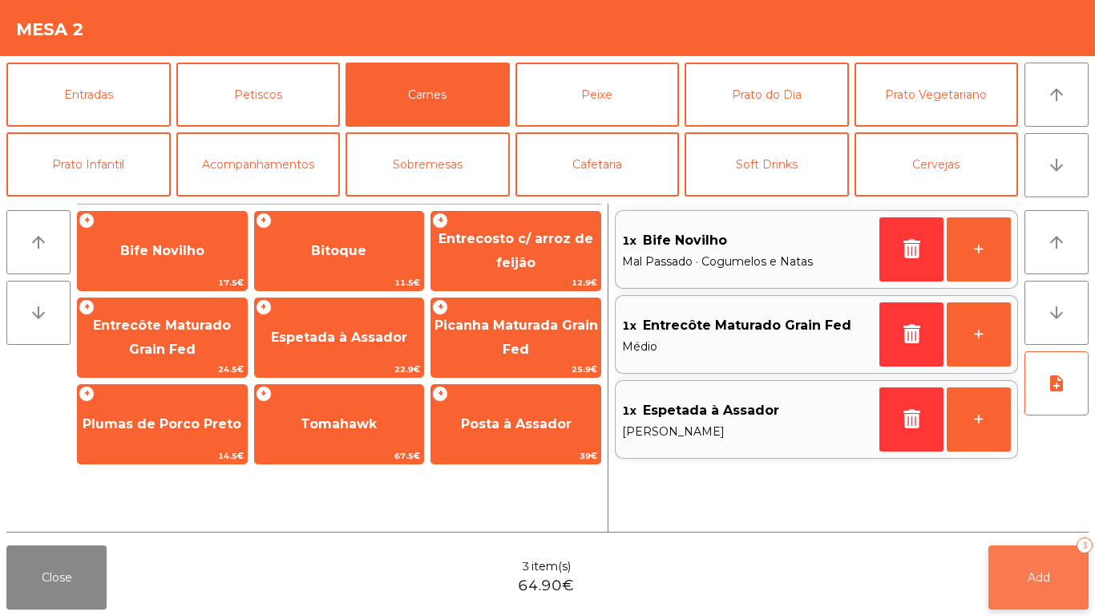
click at [997, 583] on button "Add 3" at bounding box center [1039, 577] width 100 height 64
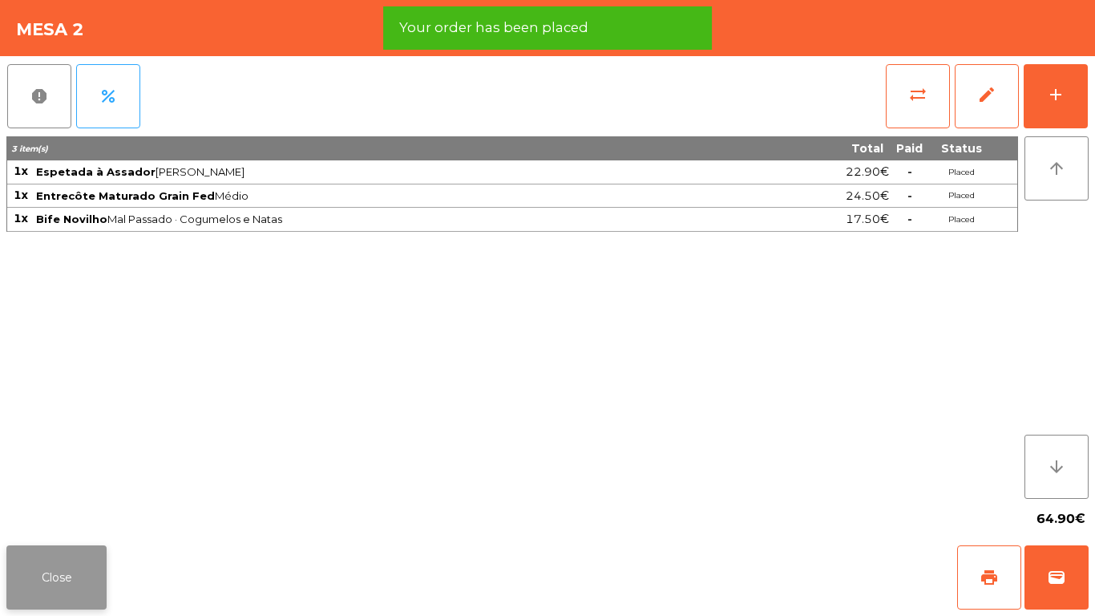
click at [46, 605] on div "Close print wallet" at bounding box center [547, 577] width 1095 height 77
click at [55, 580] on button "Close" at bounding box center [56, 577] width 100 height 64
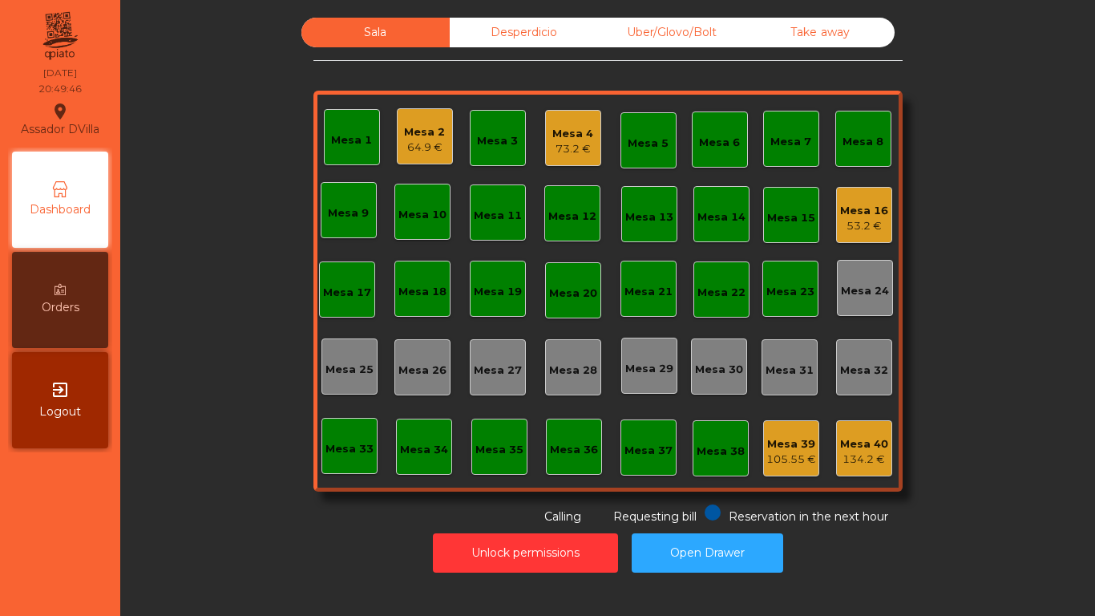
click at [844, 210] on div "Mesa 16" at bounding box center [864, 211] width 48 height 16
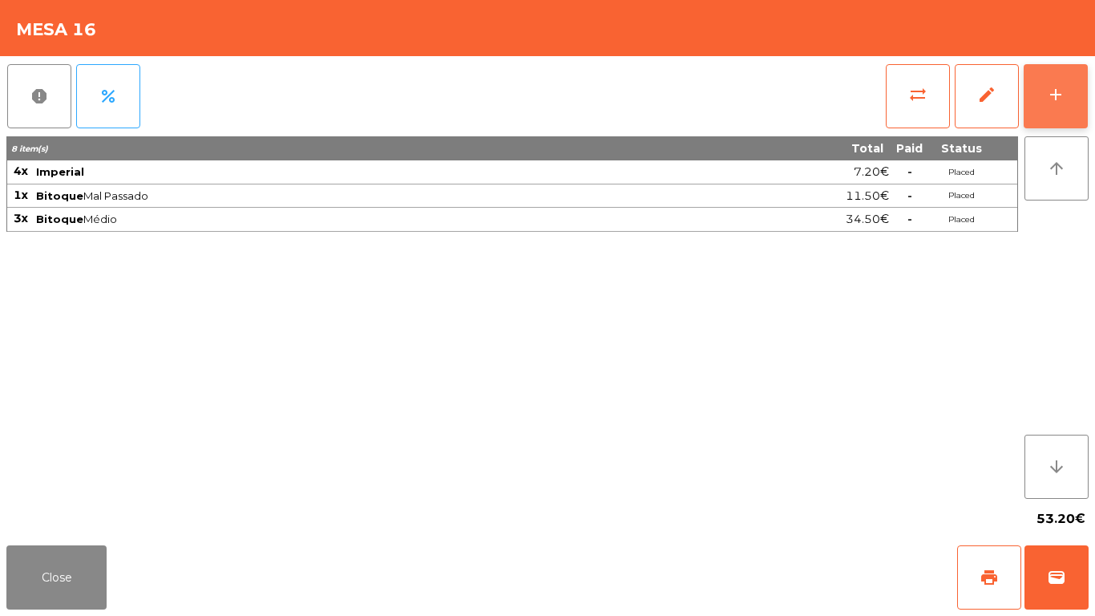
click at [1053, 85] on div "add" at bounding box center [1055, 94] width 19 height 19
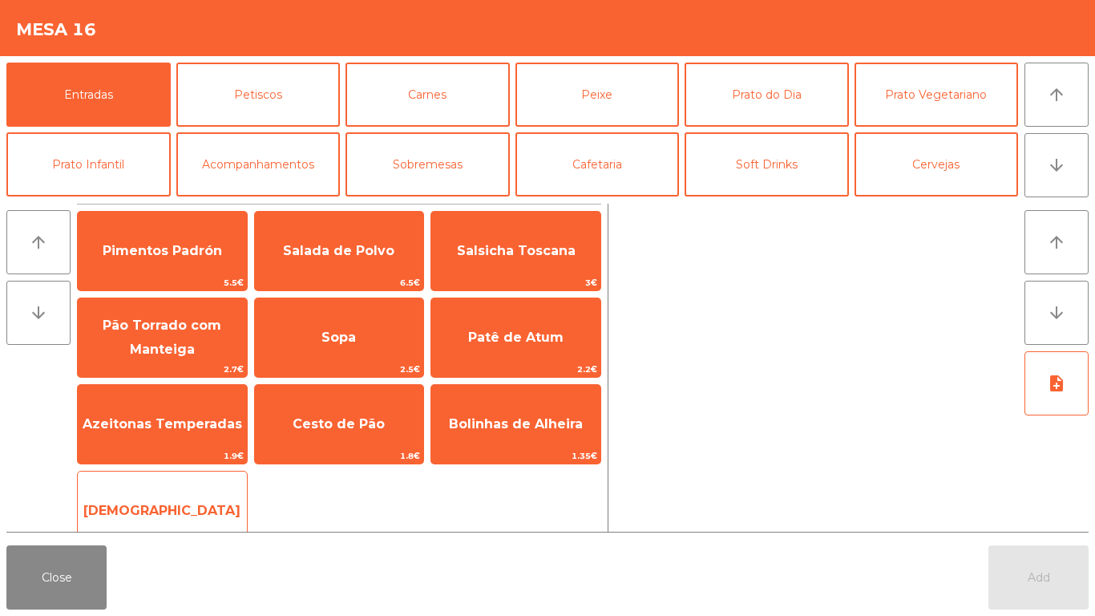
click at [171, 489] on span "[DEMOGRAPHIC_DATA]" at bounding box center [162, 510] width 169 height 43
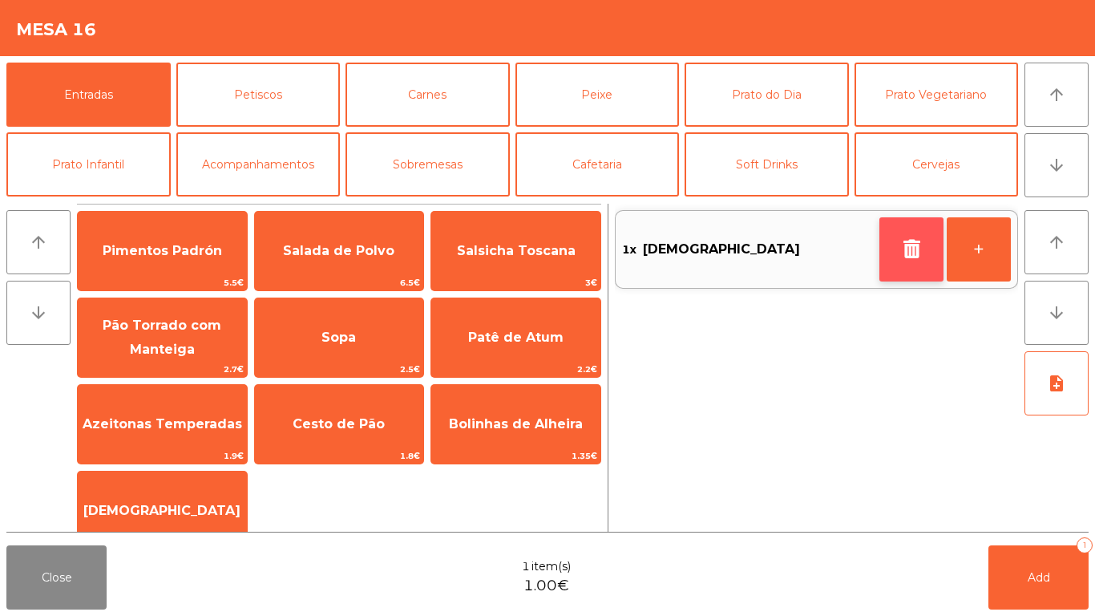
click at [927, 254] on button "button" at bounding box center [912, 249] width 64 height 64
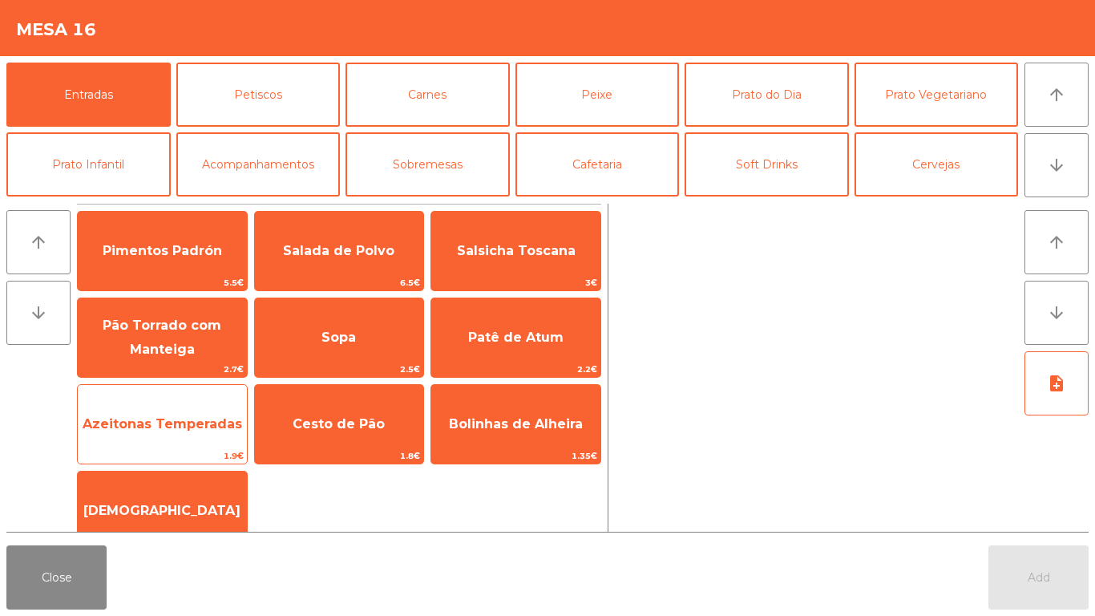
drag, startPoint x: 304, startPoint y: 440, endPoint x: 204, endPoint y: 433, distance: 99.7
click at [305, 438] on span "Cesto de Pão" at bounding box center [339, 424] width 169 height 43
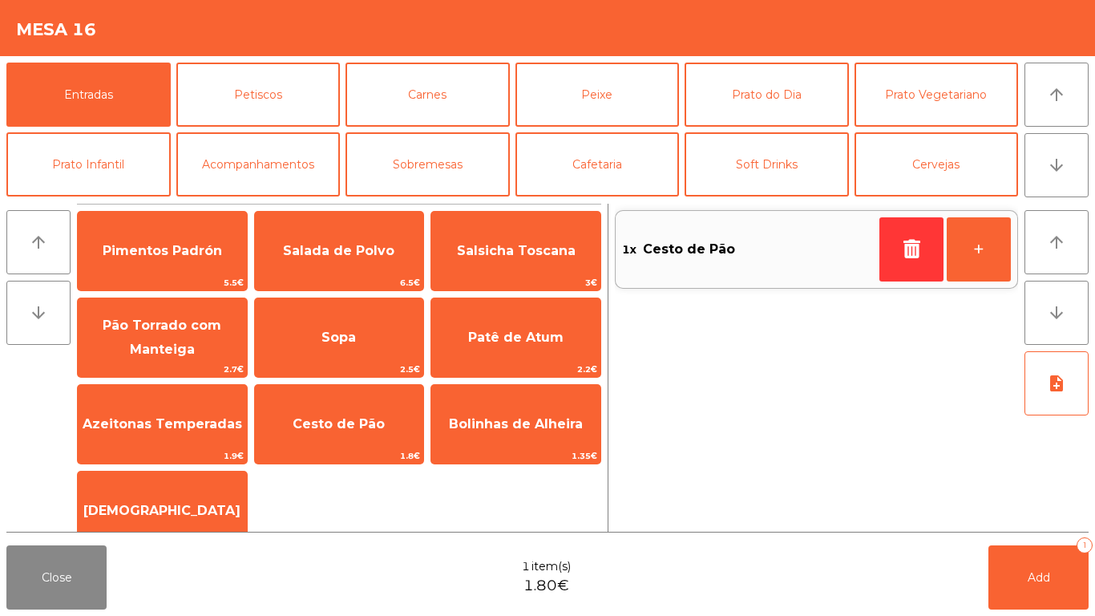
drag, startPoint x: 204, startPoint y: 433, endPoint x: 904, endPoint y: 489, distance: 701.5
click at [208, 433] on span "Azeitonas Temperadas" at bounding box center [162, 424] width 169 height 43
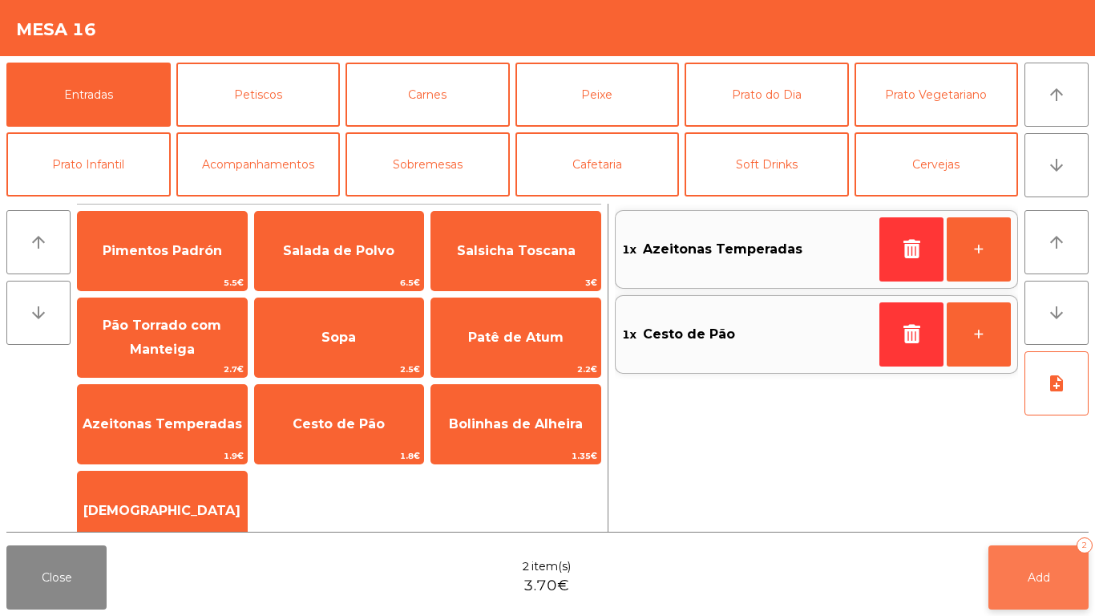
click at [1038, 583] on span "Add" at bounding box center [1039, 577] width 22 height 14
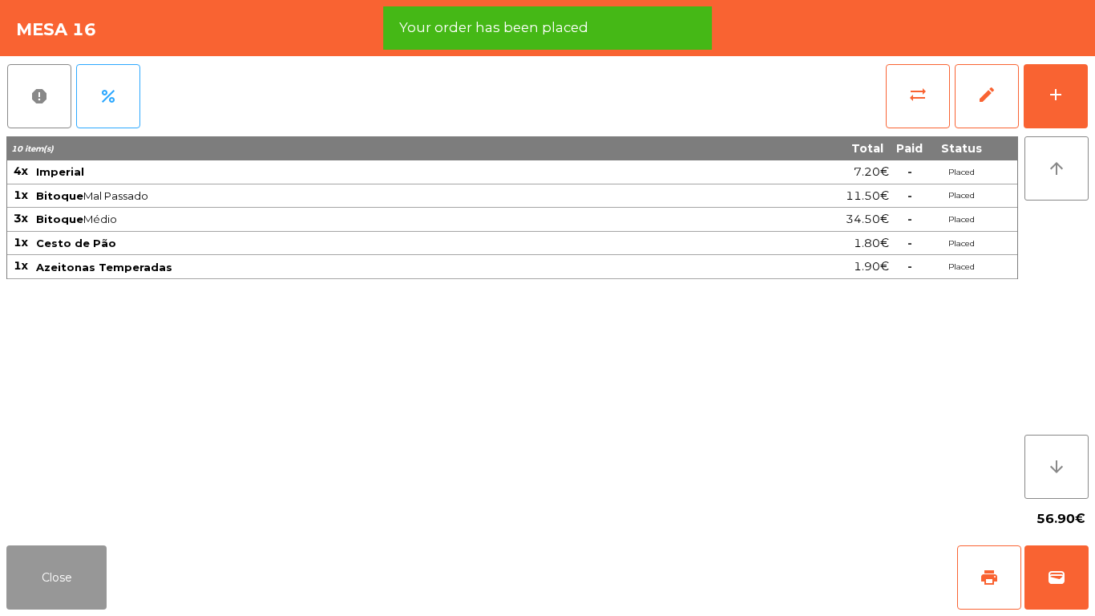
click at [47, 601] on button "Close" at bounding box center [56, 577] width 100 height 64
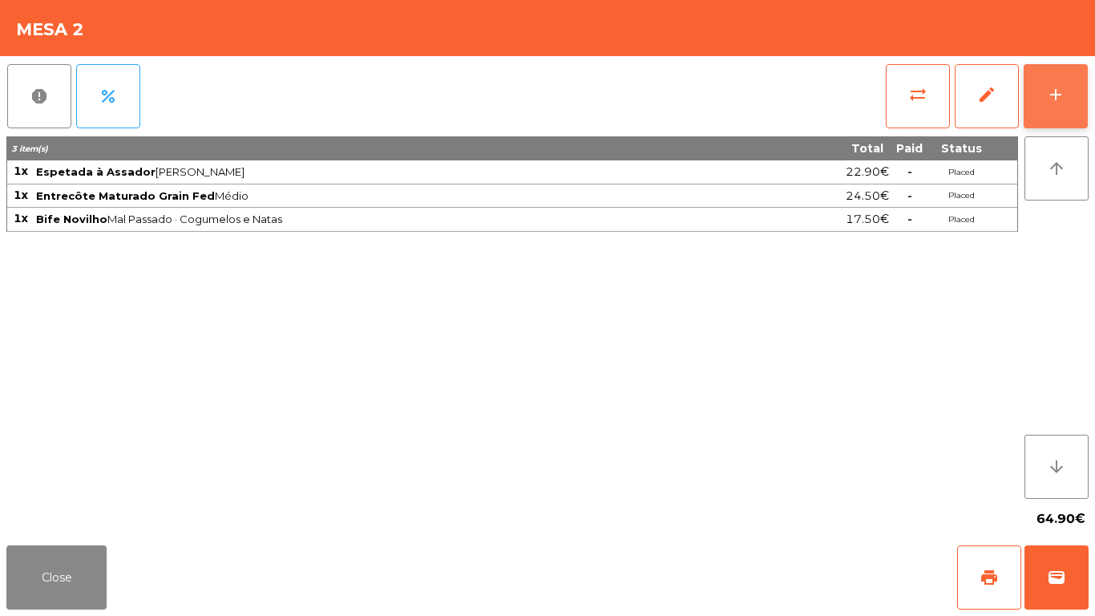
click at [1068, 111] on button "add" at bounding box center [1056, 96] width 64 height 64
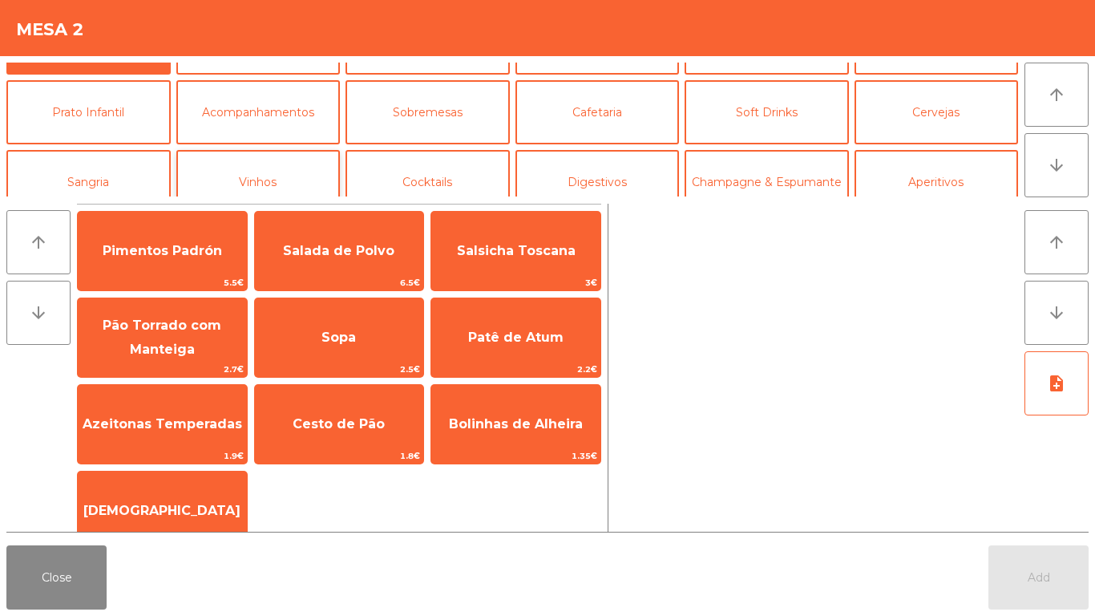
scroll to position [80, 0]
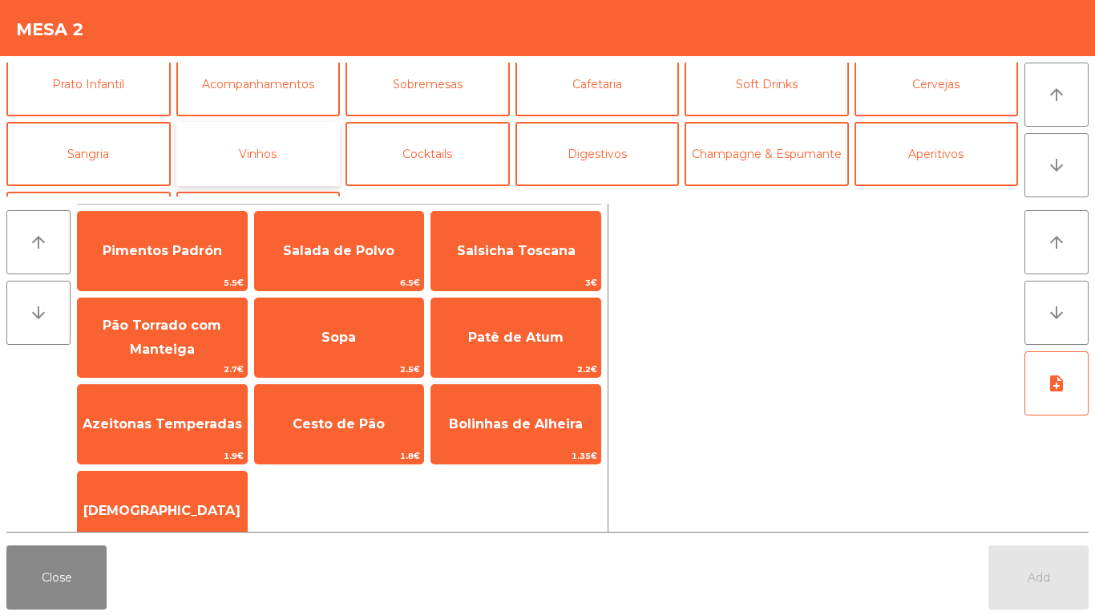
click at [272, 134] on button "Vinhos" at bounding box center [258, 154] width 164 height 64
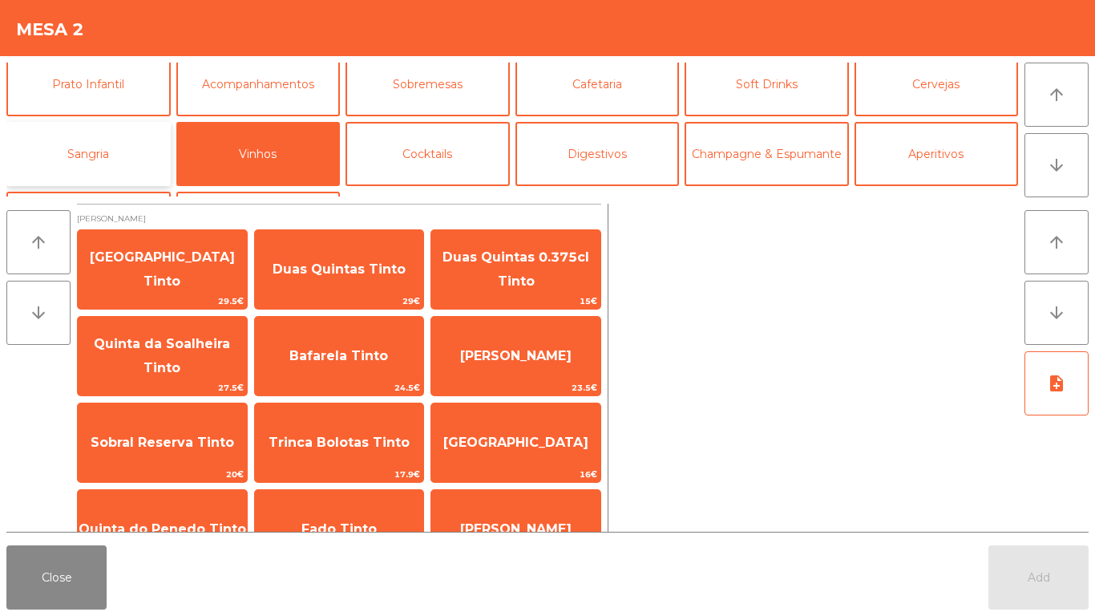
drag, startPoint x: 69, startPoint y: 162, endPoint x: 87, endPoint y: 156, distance: 18.5
click at [73, 161] on button "Sangria" at bounding box center [88, 154] width 164 height 64
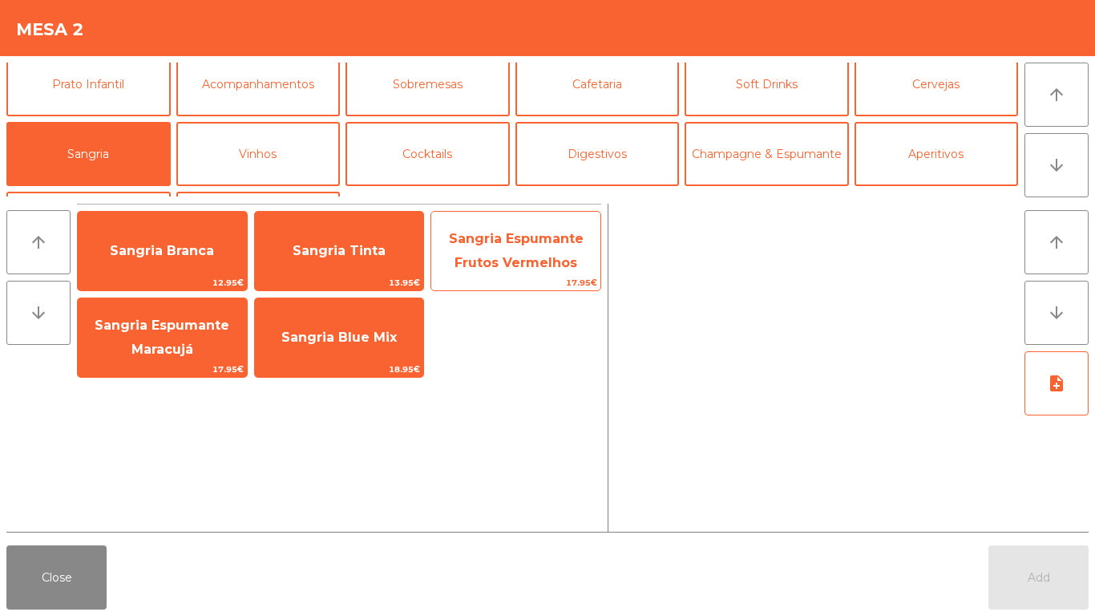
click at [499, 269] on span "Sangria Espumante Frutos Vermelhos" at bounding box center [516, 250] width 135 height 39
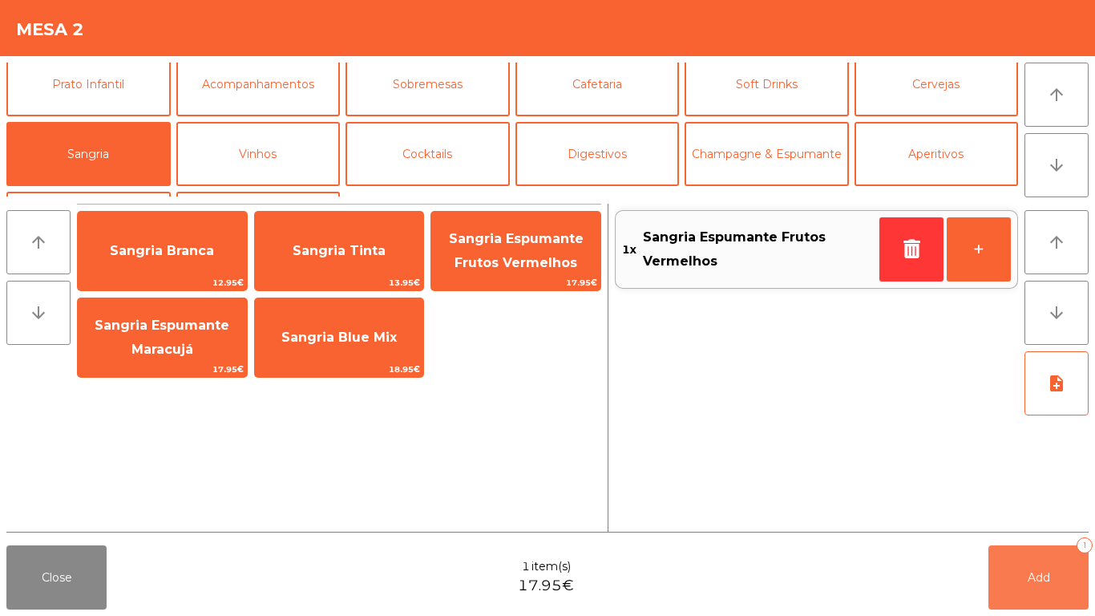
drag, startPoint x: 1082, startPoint y: 568, endPoint x: 1061, endPoint y: 551, distance: 26.8
click at [1073, 561] on button "Add 1" at bounding box center [1039, 577] width 100 height 64
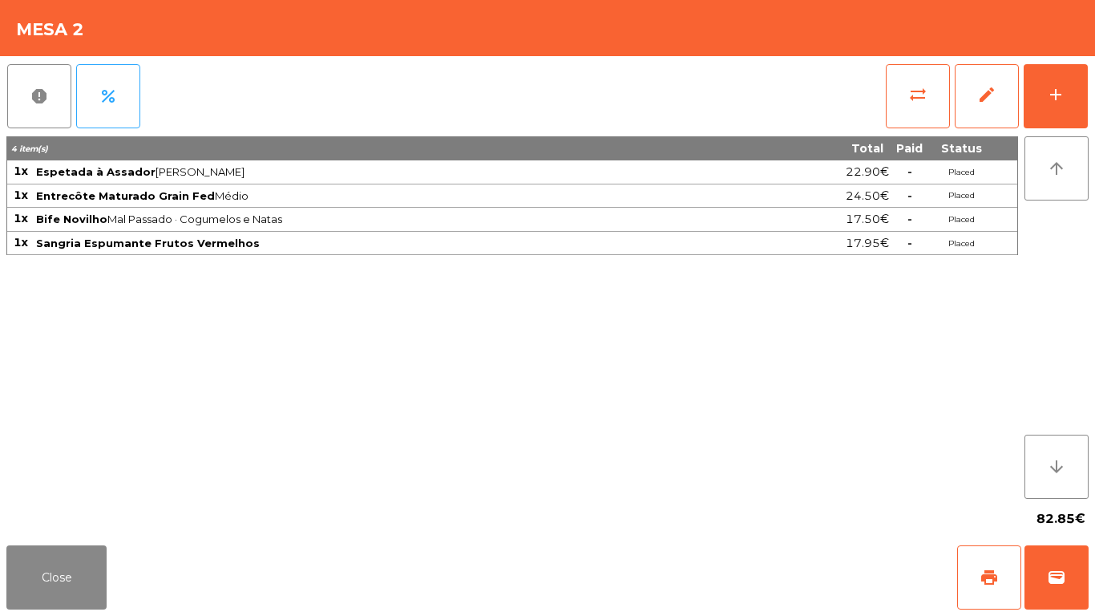
click at [1093, 80] on div "report percent sync_alt edit add 4 item(s) Total Paid Status 1x Espetada à Assa…" at bounding box center [547, 297] width 1095 height 483
click at [16, 561] on button "Close" at bounding box center [56, 577] width 100 height 64
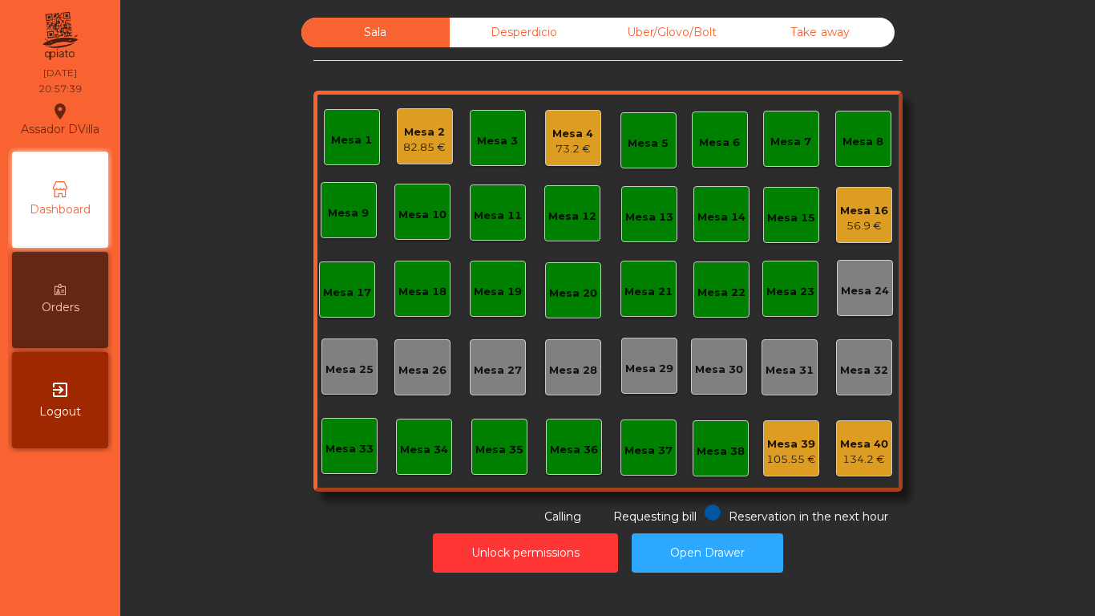
click at [844, 207] on div "Mesa 16" at bounding box center [864, 211] width 48 height 16
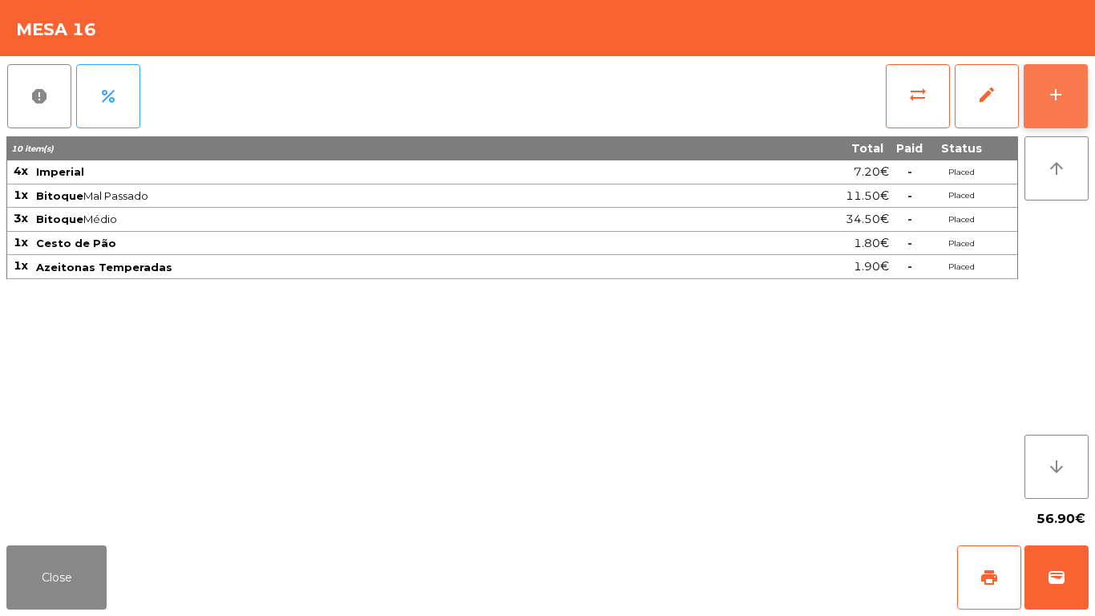
click at [1067, 95] on button "add" at bounding box center [1056, 96] width 64 height 64
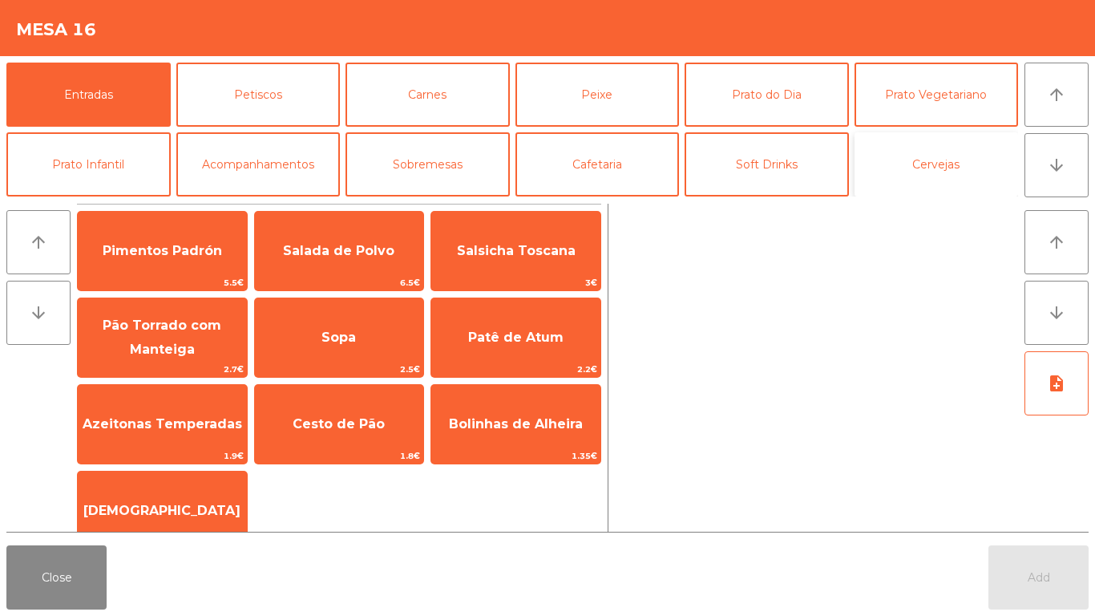
click at [945, 172] on button "Cervejas" at bounding box center [937, 164] width 164 height 64
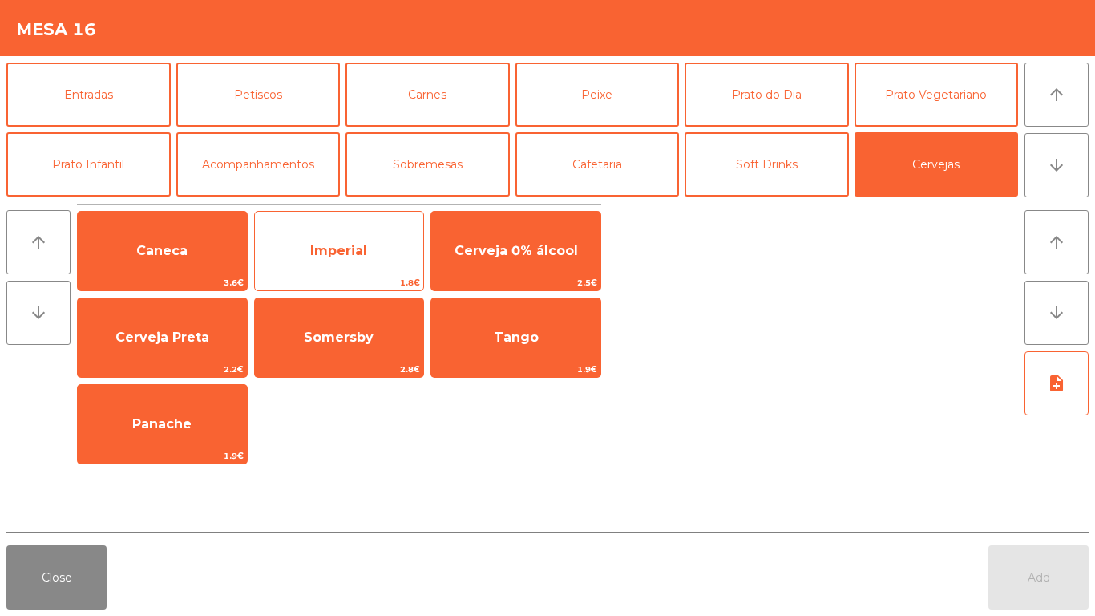
click at [332, 237] on span "Imperial" at bounding box center [339, 250] width 169 height 43
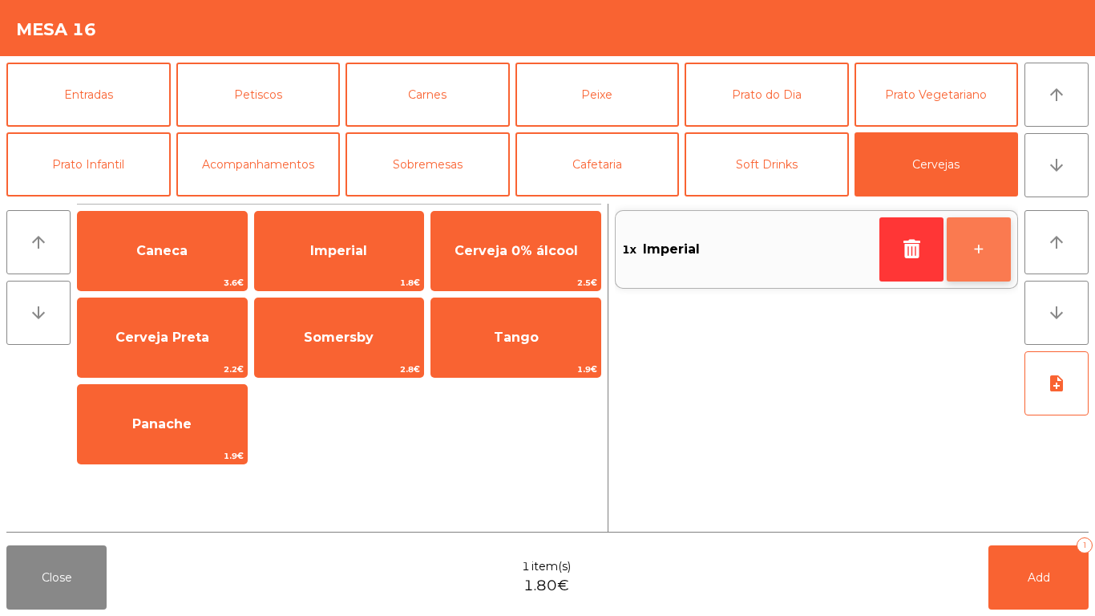
click at [998, 245] on button "+" at bounding box center [979, 249] width 64 height 64
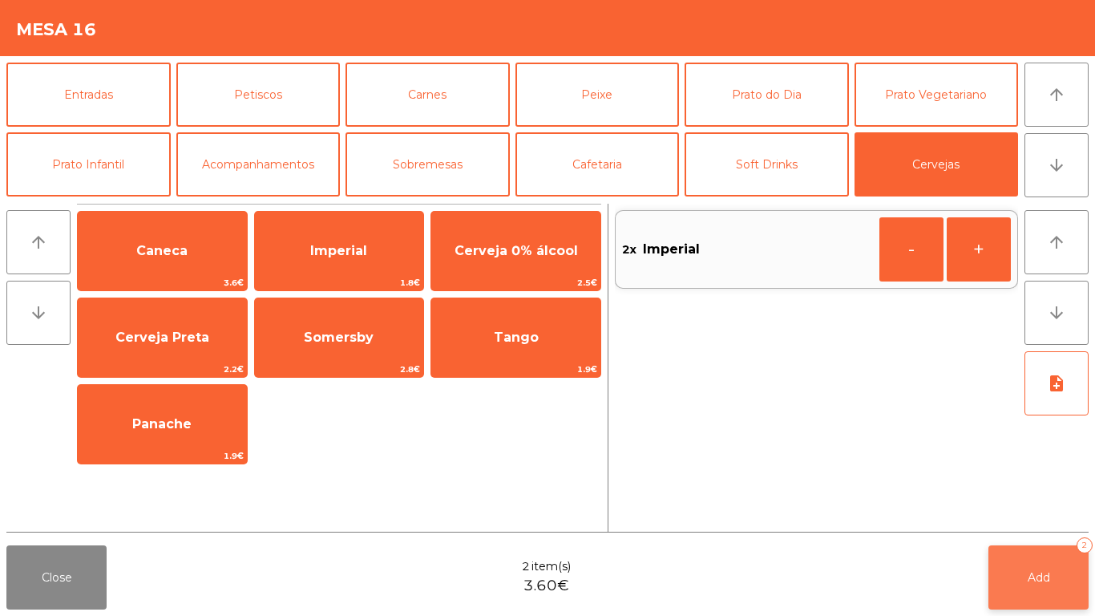
click at [1071, 568] on button "Add 2" at bounding box center [1039, 577] width 100 height 64
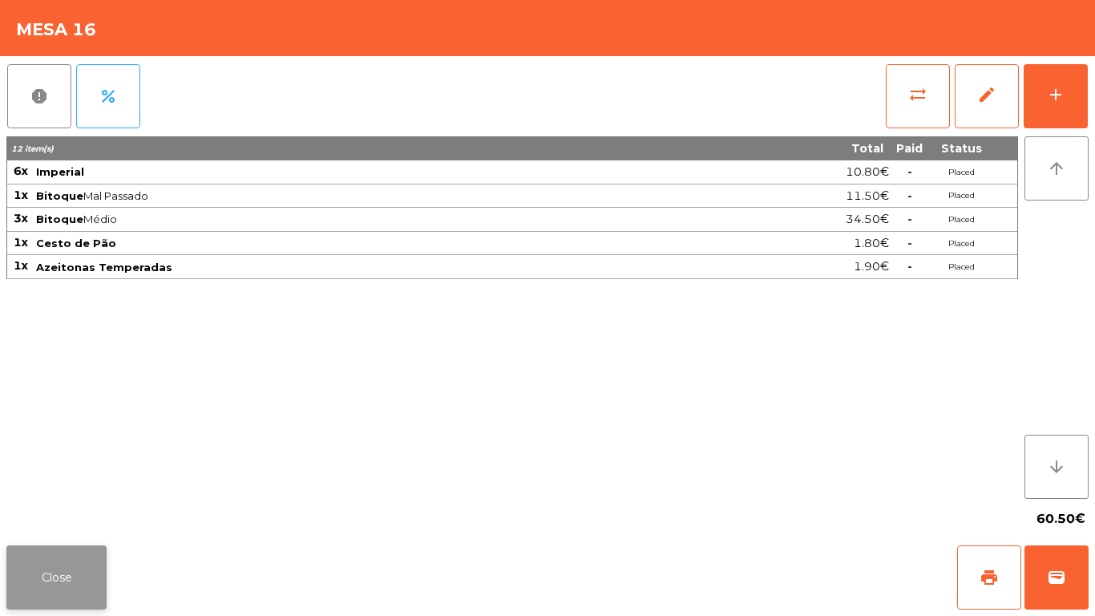
click at [47, 577] on button "Close" at bounding box center [56, 577] width 100 height 64
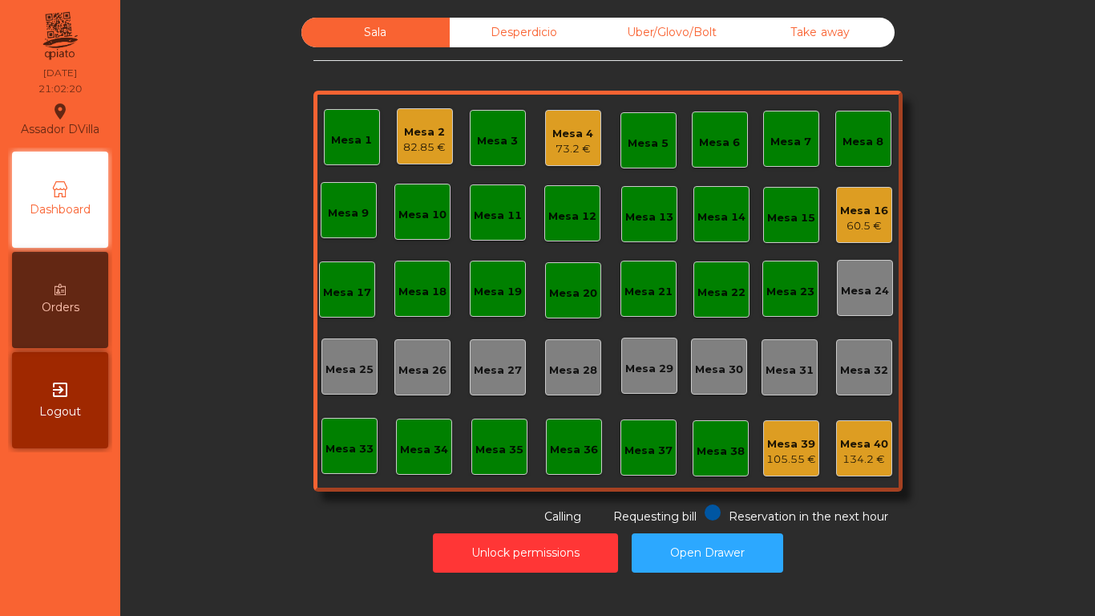
click at [690, 41] on div "Uber/Glovo/Bolt" at bounding box center [672, 33] width 148 height 30
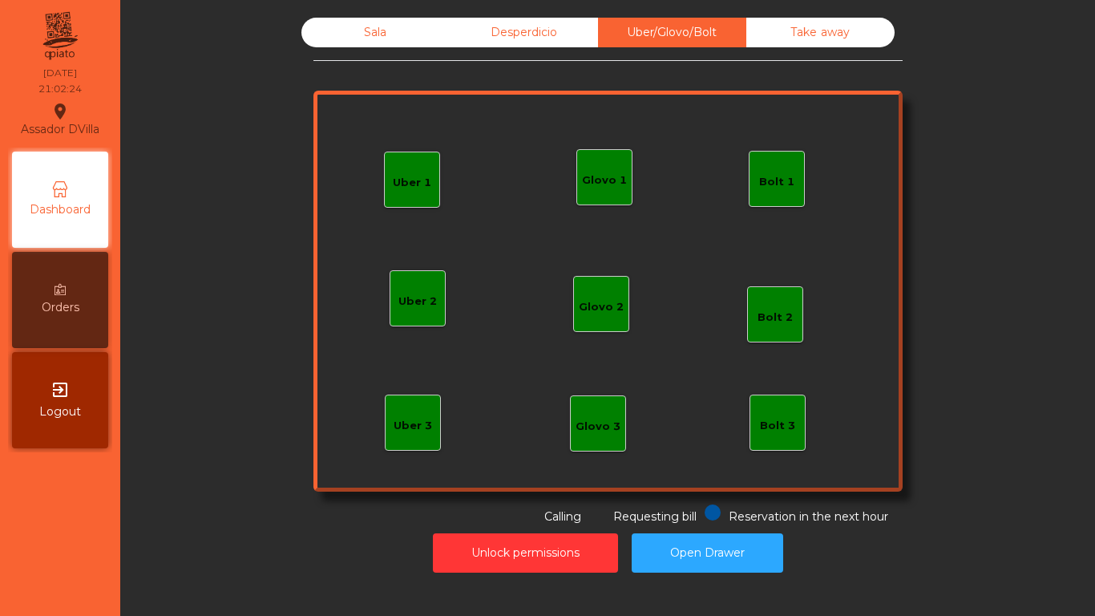
click at [603, 189] on div "Glovo 1" at bounding box center [605, 177] width 56 height 56
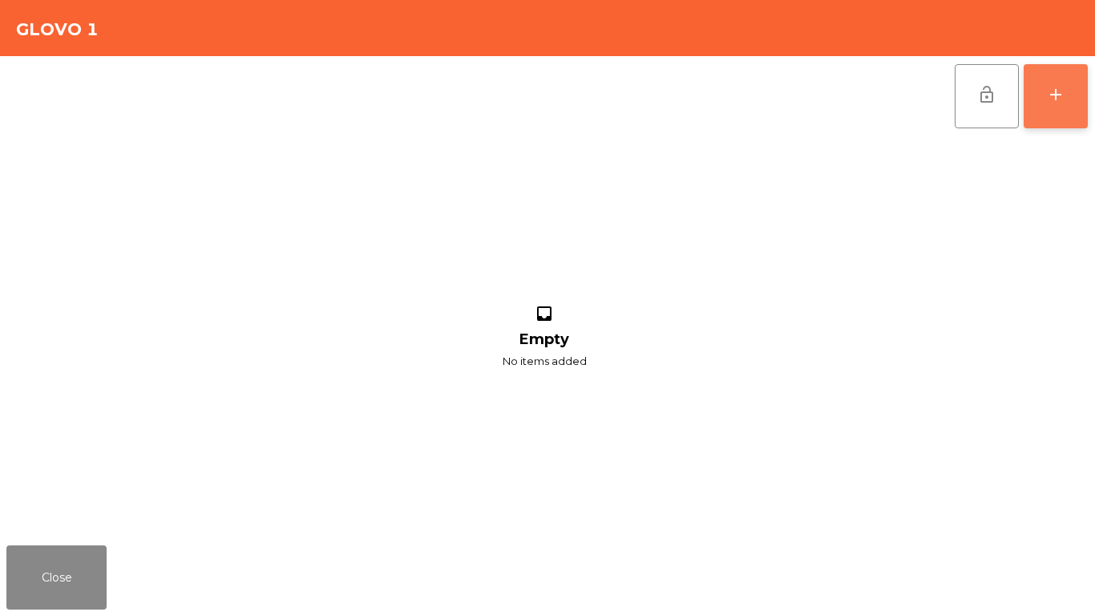
click at [1082, 92] on button "add" at bounding box center [1056, 96] width 64 height 64
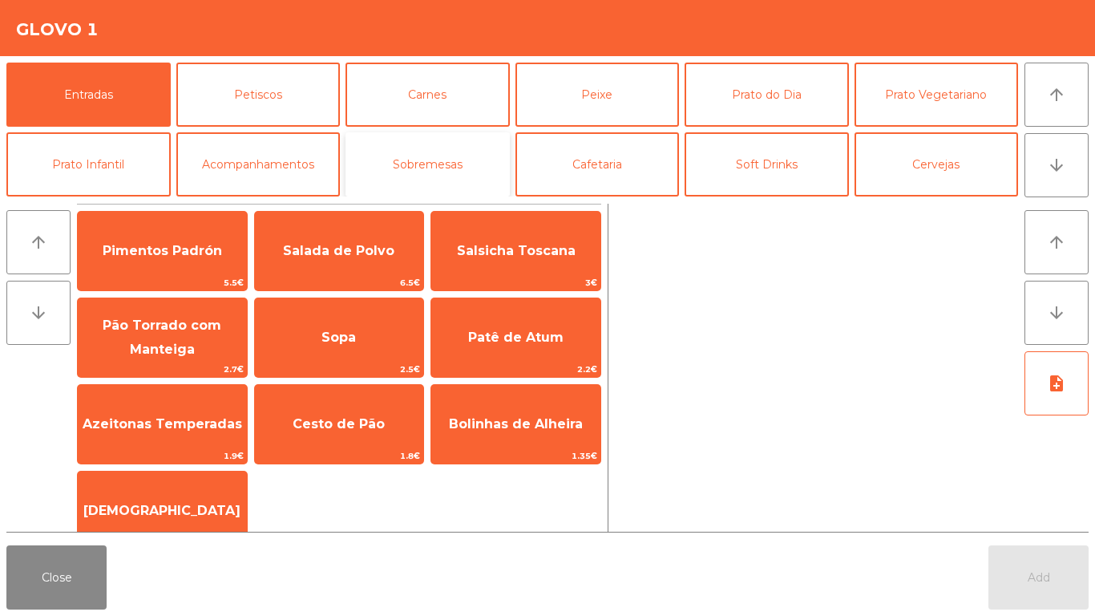
click at [438, 172] on button "Sobremesas" at bounding box center [428, 164] width 164 height 64
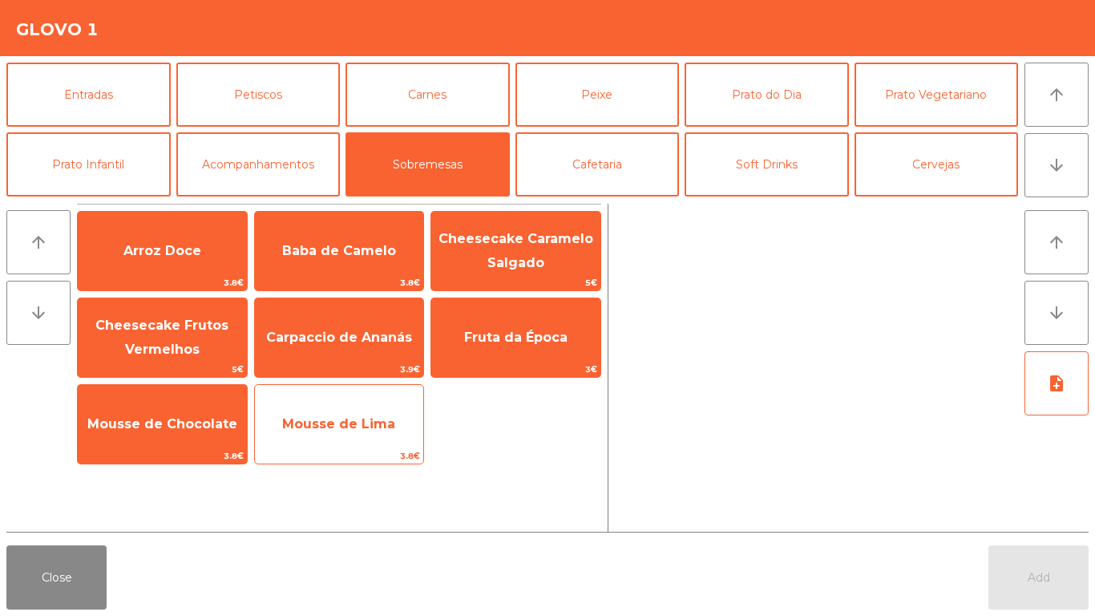
click at [382, 423] on span "Mousse de Lima" at bounding box center [338, 423] width 113 height 15
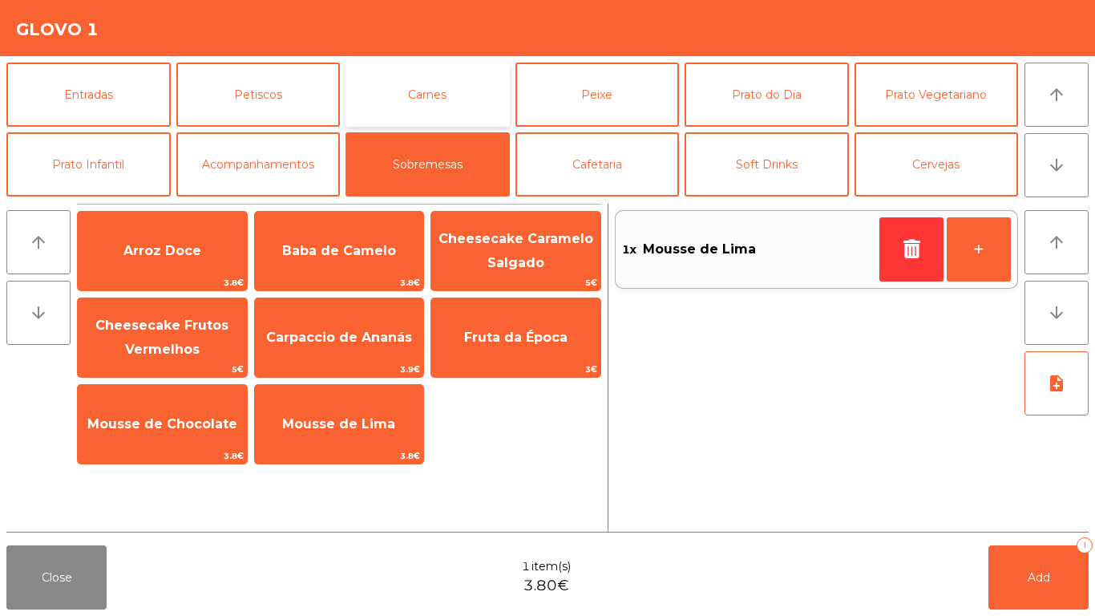
click at [385, 90] on button "Carnes" at bounding box center [428, 95] width 164 height 64
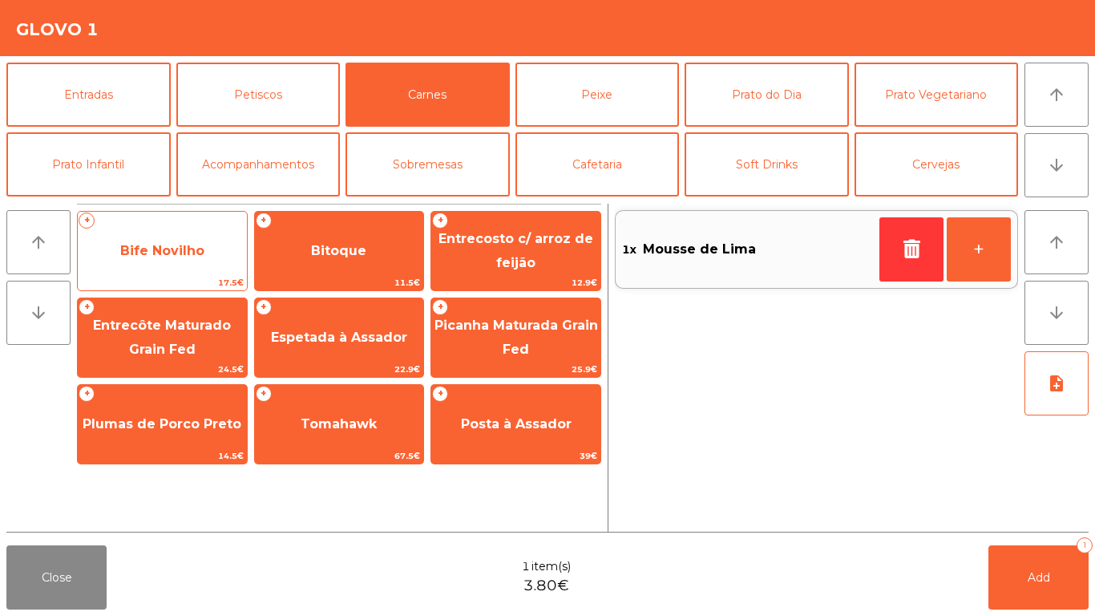
click at [185, 269] on span "Bife Novilho" at bounding box center [162, 250] width 169 height 43
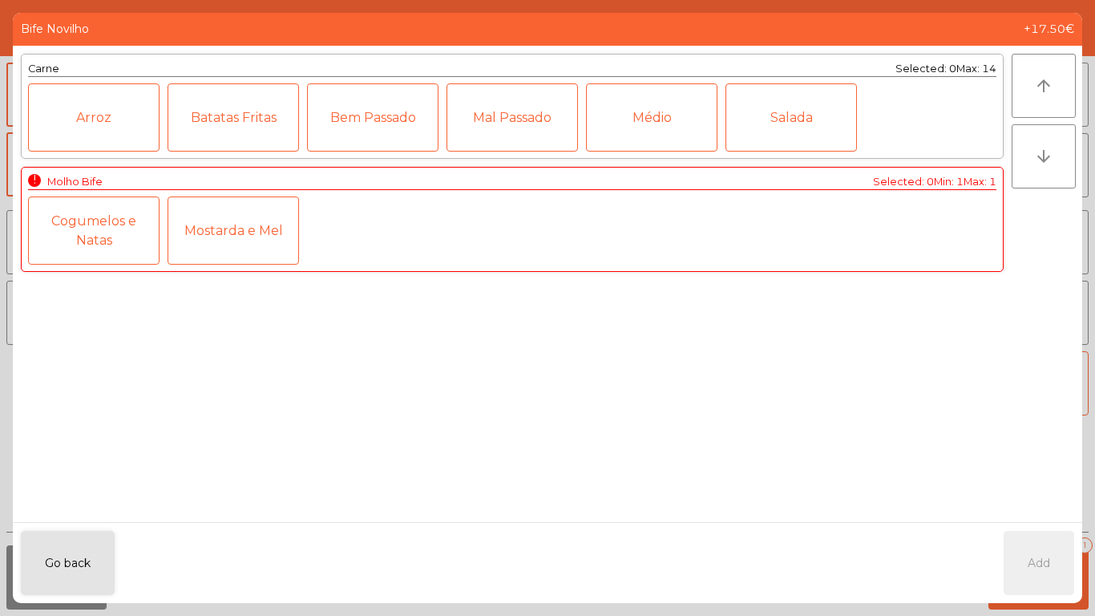
click at [641, 125] on div "Médio" at bounding box center [652, 117] width 132 height 68
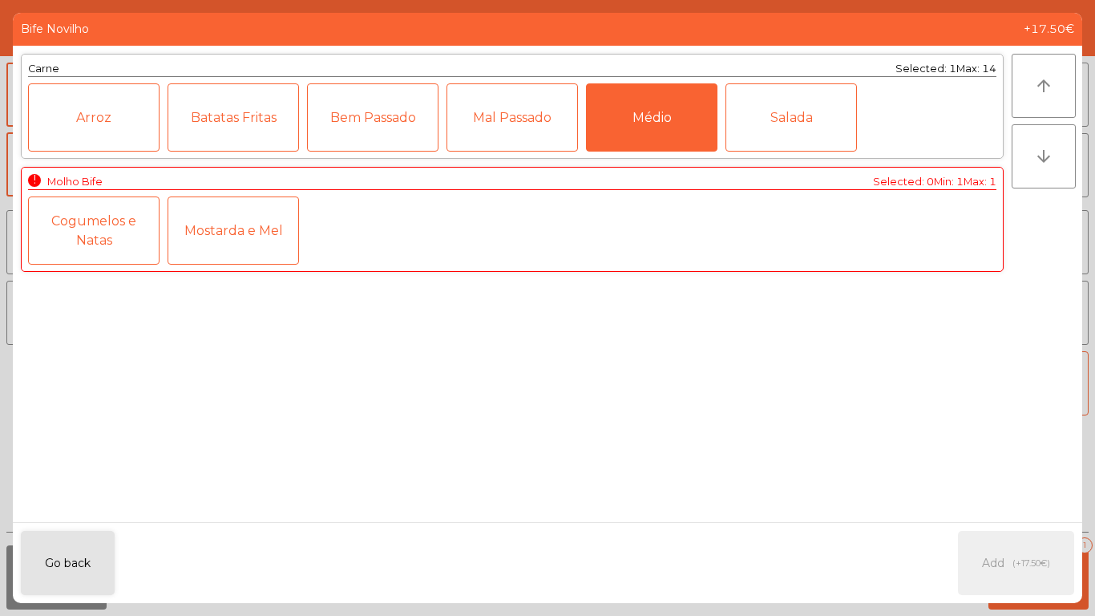
click at [523, 371] on div "Carne Selected: 1 Max: 14 Arroz Batatas Fritas Bem Passado Mal Passado Médio Sa…" at bounding box center [512, 284] width 999 height 476
click at [135, 226] on div "Cogumelos e Natas" at bounding box center [94, 230] width 132 height 68
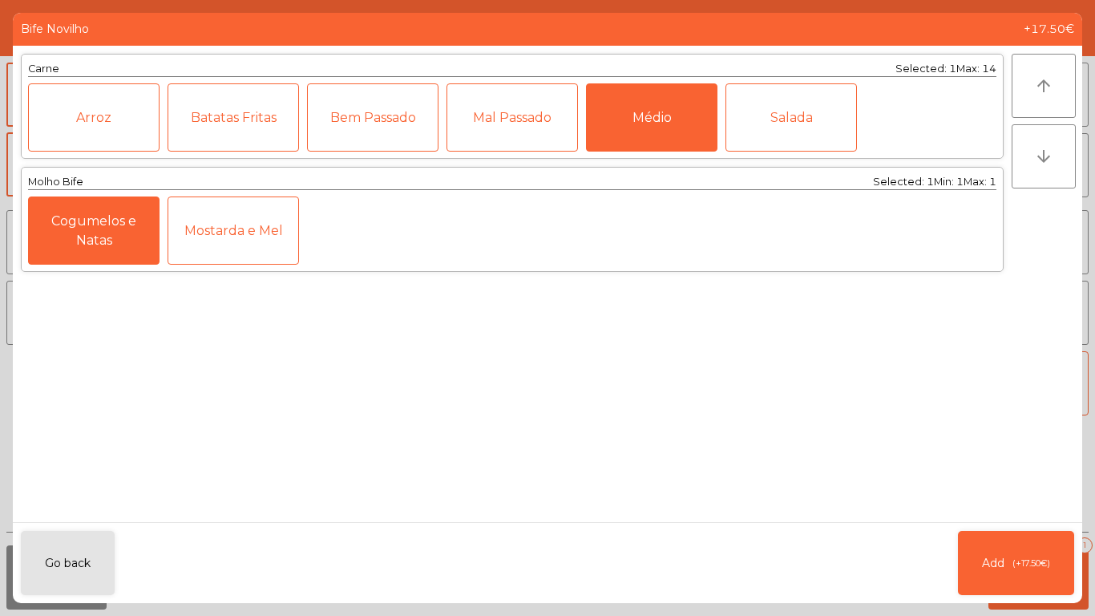
click at [124, 238] on div "Cogumelos e Natas" at bounding box center [94, 230] width 132 height 68
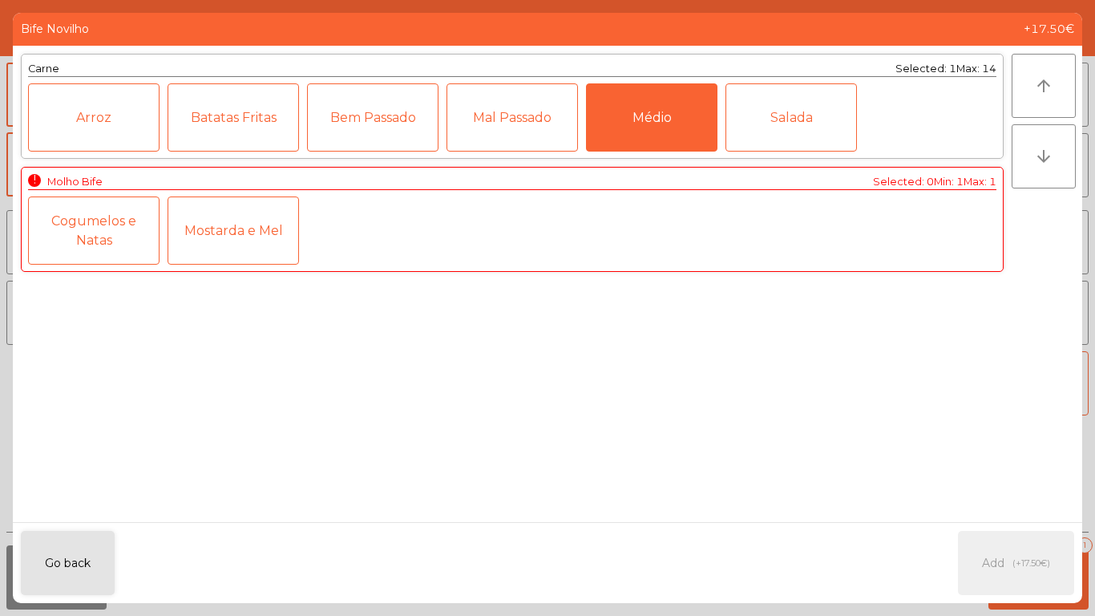
click at [247, 245] on div "Mostarda e Mel" at bounding box center [234, 230] width 132 height 68
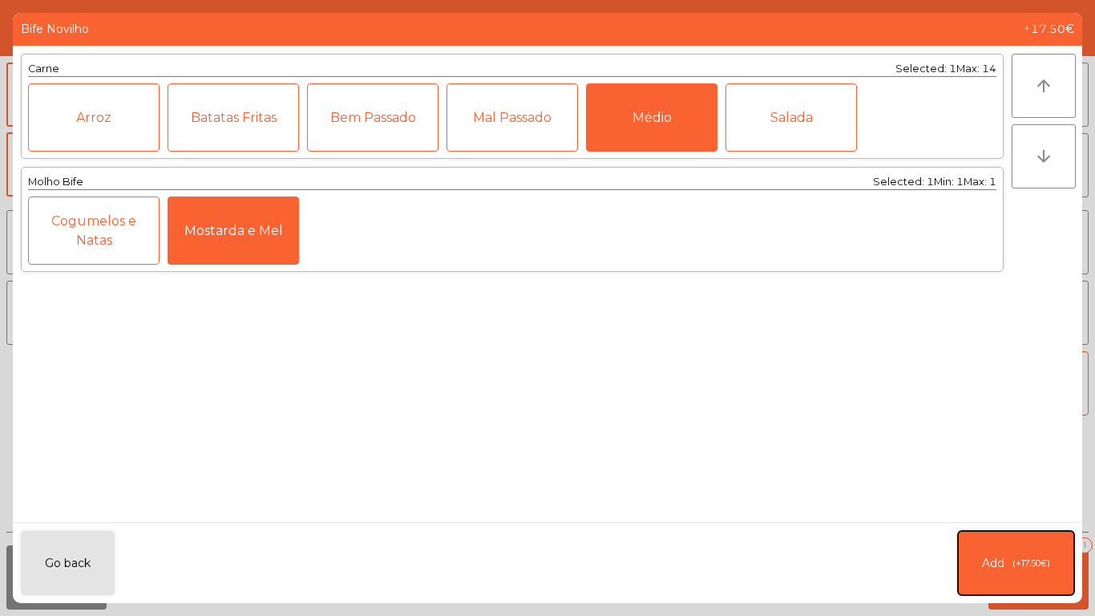
click at [1017, 579] on button "Add (+17.50€)" at bounding box center [1016, 563] width 116 height 64
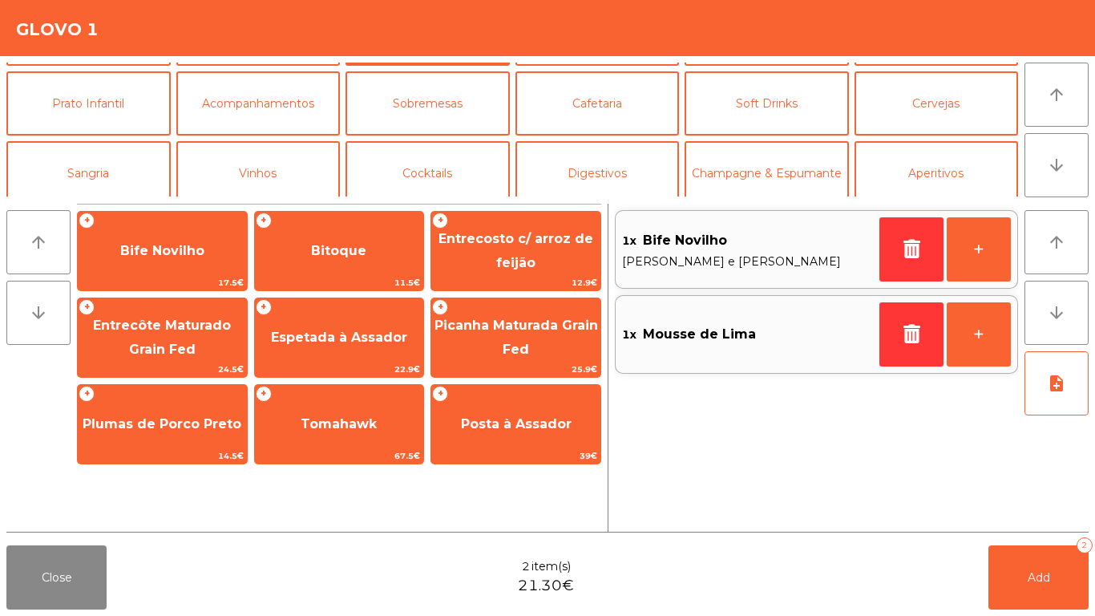
scroll to position [140, 0]
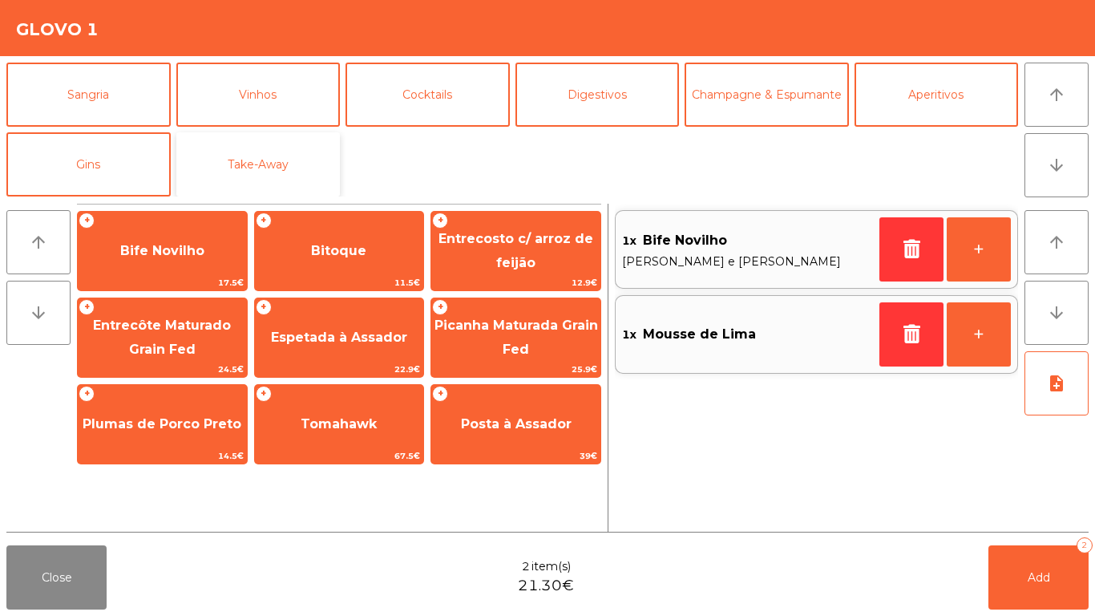
click at [275, 175] on button "Take-Away" at bounding box center [258, 164] width 164 height 64
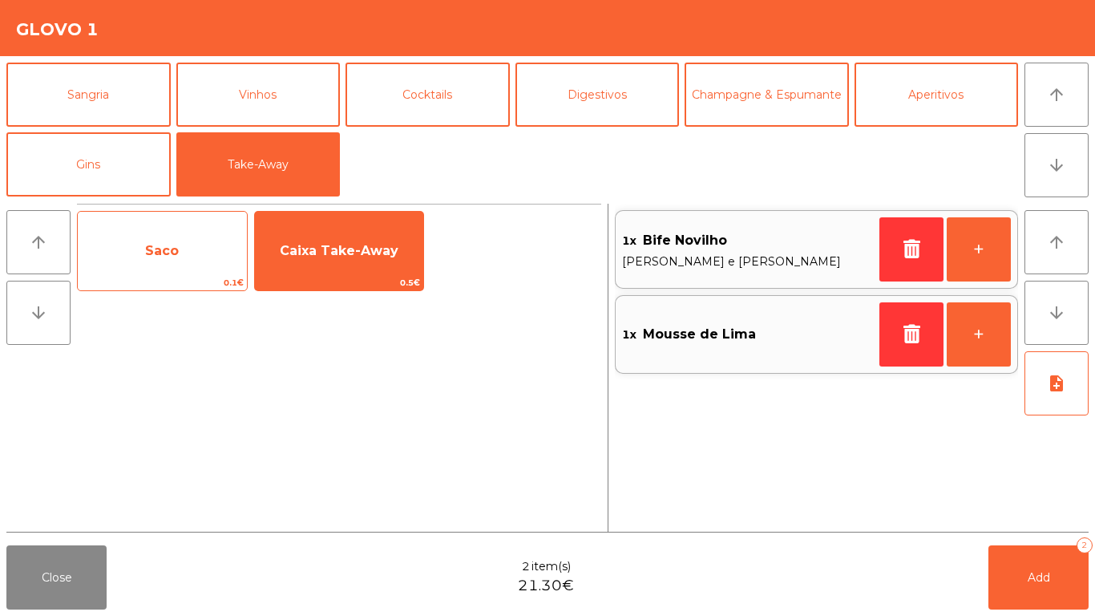
click at [169, 262] on span "Saco" at bounding box center [162, 250] width 169 height 43
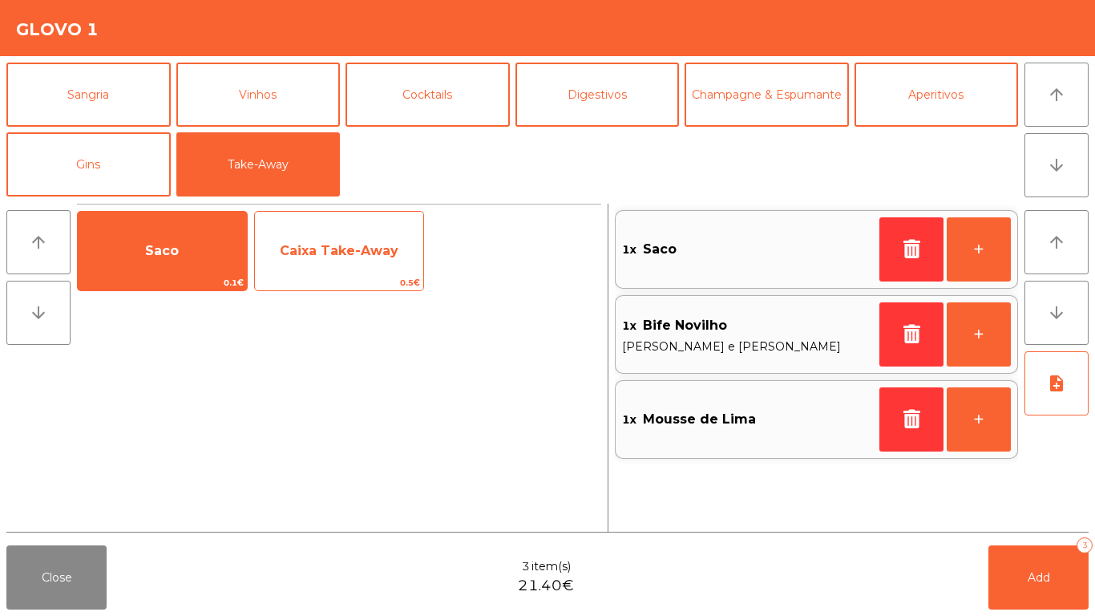
click at [341, 241] on span "Caixa Take-Away" at bounding box center [339, 250] width 169 height 43
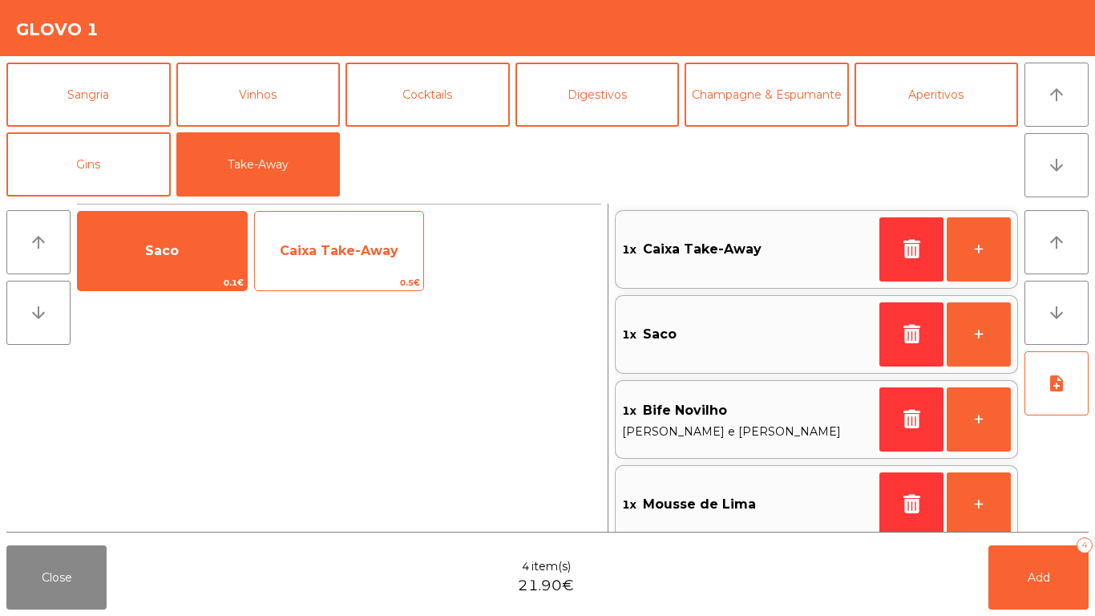
click at [345, 264] on span "Caixa Take-Away" at bounding box center [339, 250] width 169 height 43
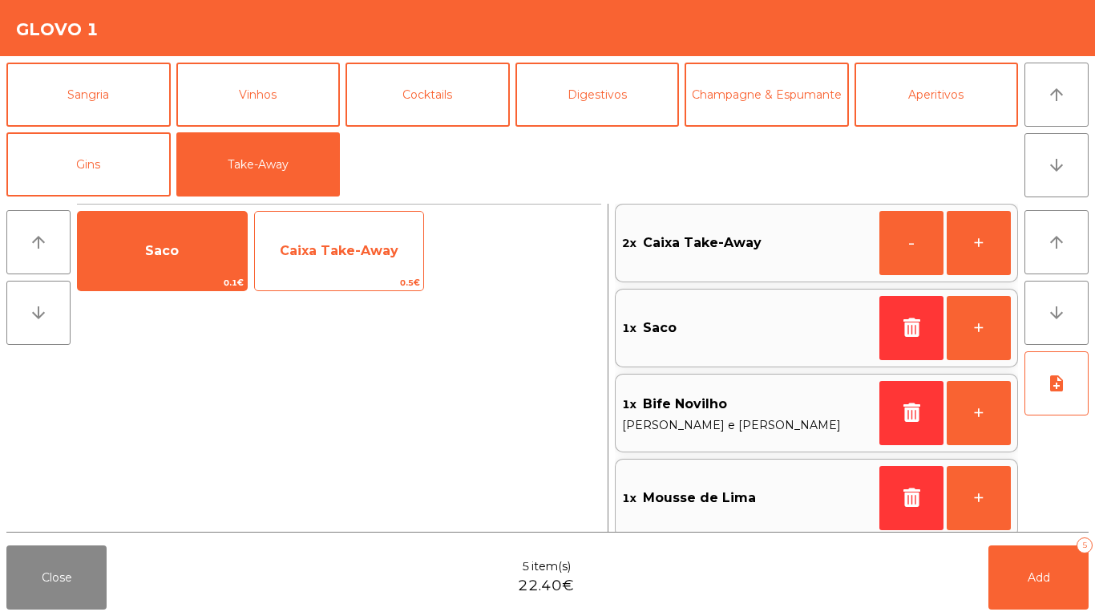
scroll to position [18, 0]
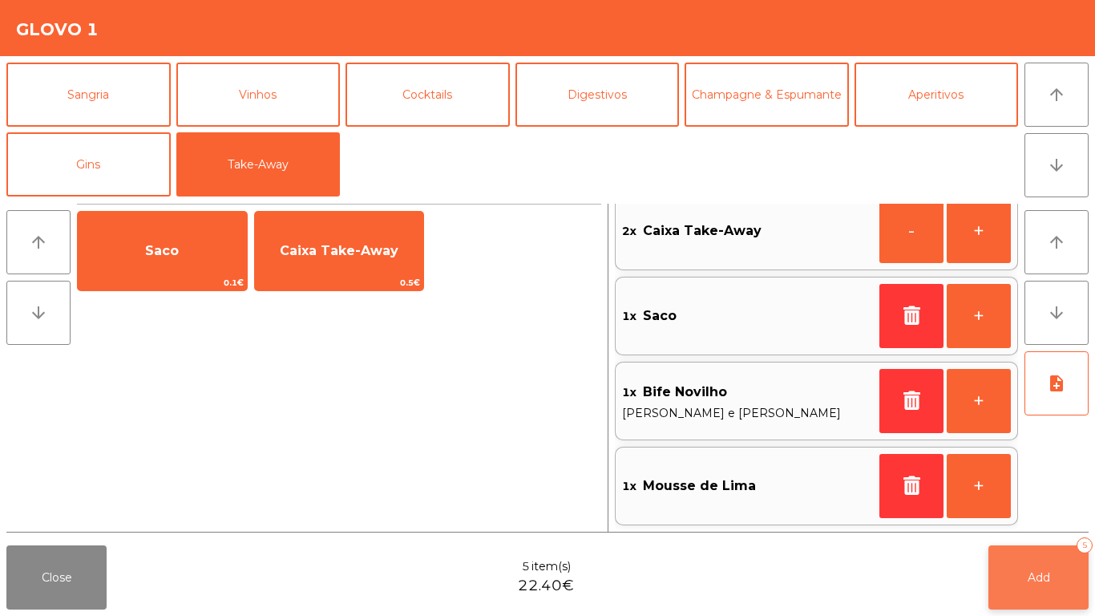
click at [1040, 566] on button "Add 5" at bounding box center [1039, 577] width 100 height 64
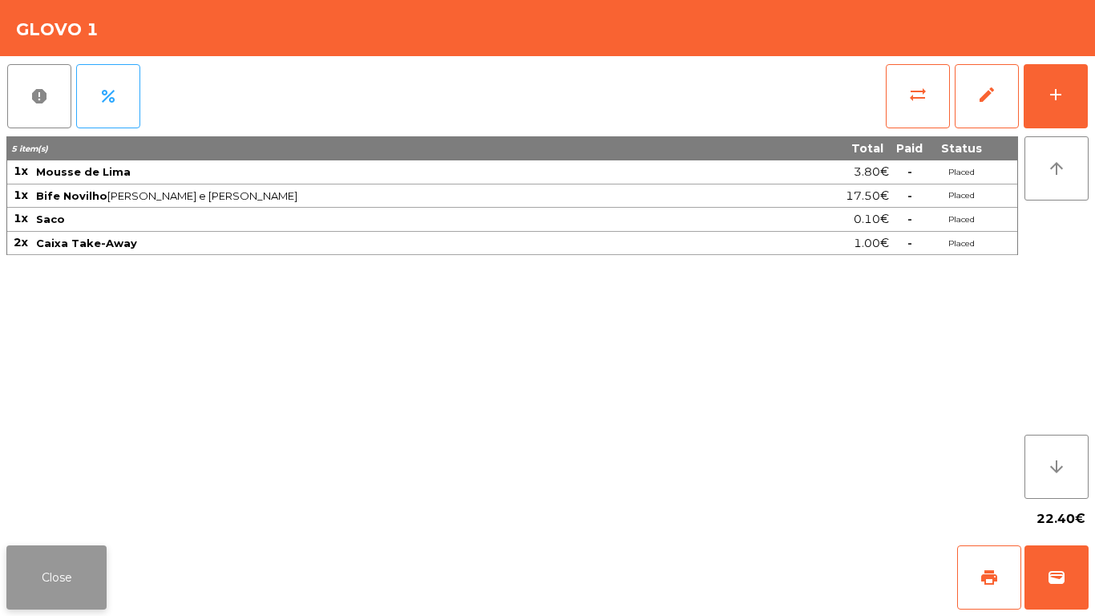
click at [38, 602] on button "Close" at bounding box center [56, 577] width 100 height 64
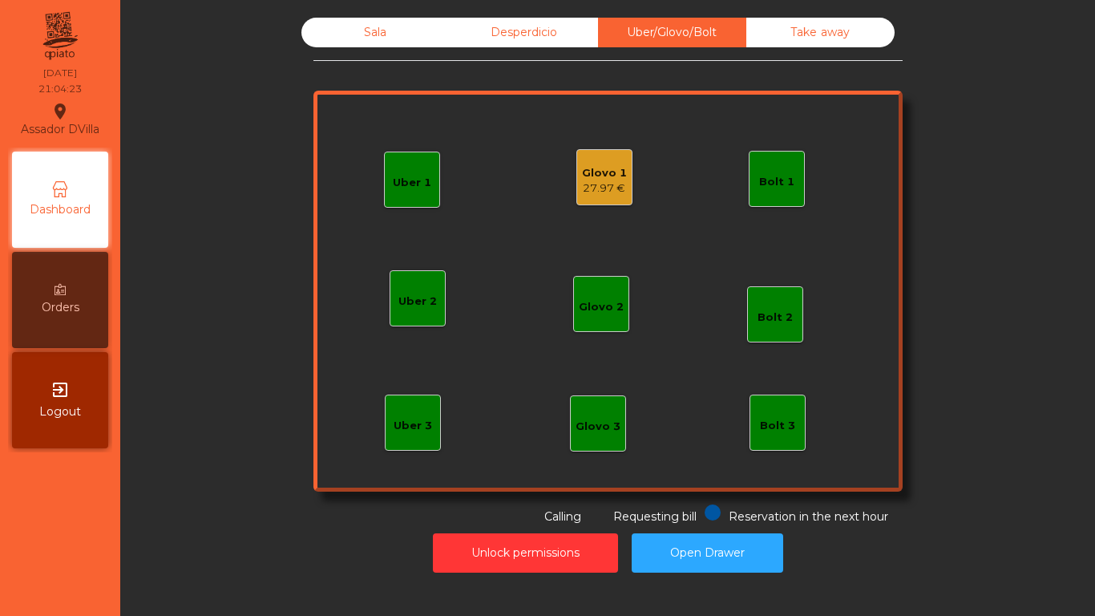
click at [601, 172] on div "Glovo 1" at bounding box center [604, 173] width 45 height 16
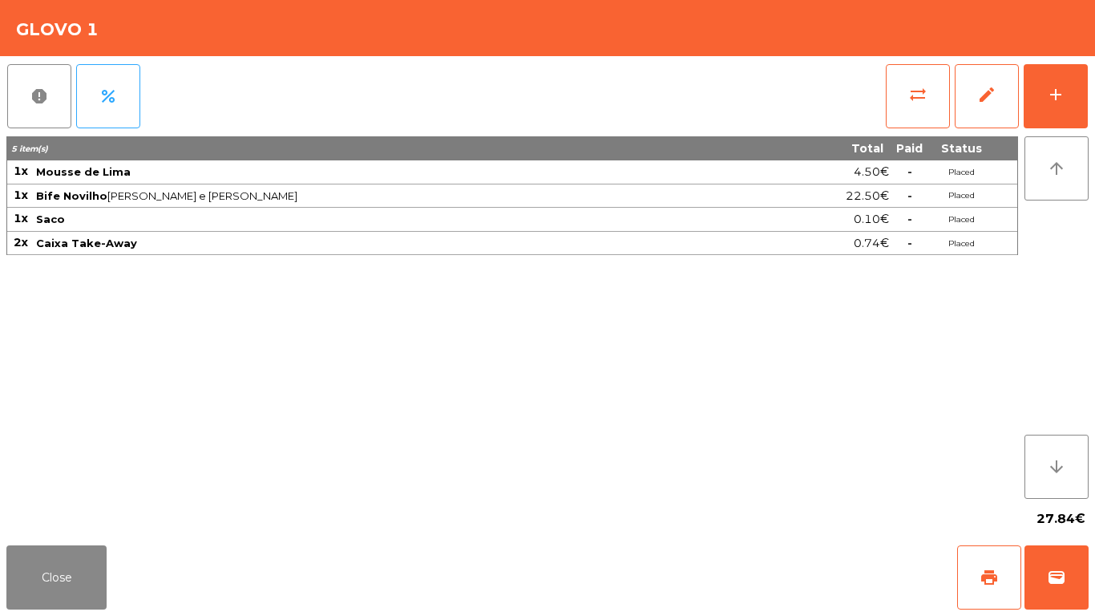
click at [121, 532] on div "27.84€" at bounding box center [547, 519] width 1083 height 40
click at [85, 561] on button "Close" at bounding box center [56, 577] width 100 height 64
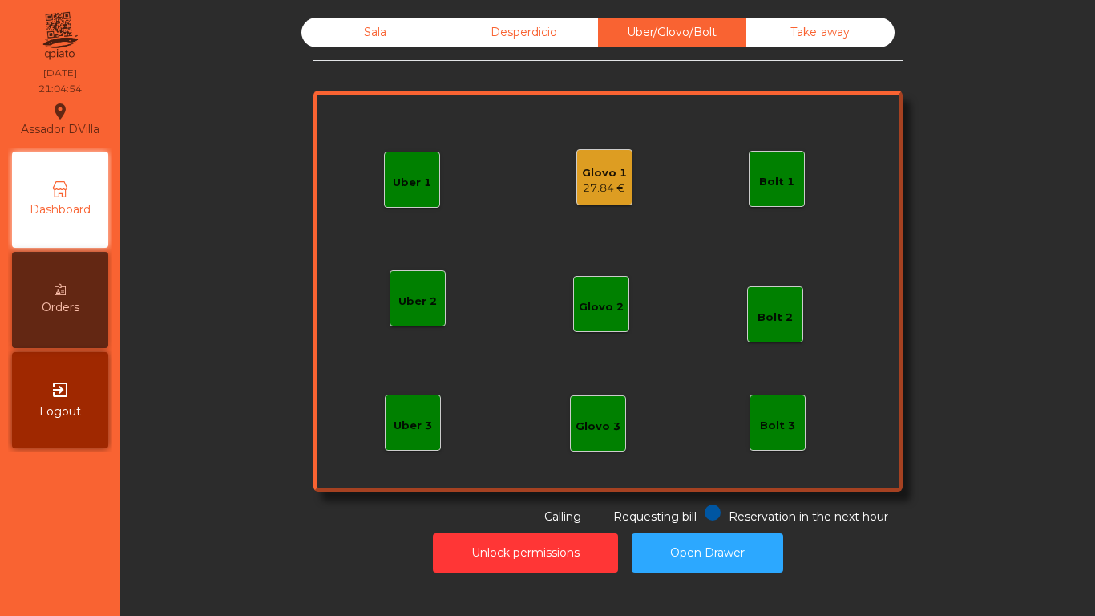
click at [583, 180] on div "27.84 €" at bounding box center [604, 188] width 45 height 16
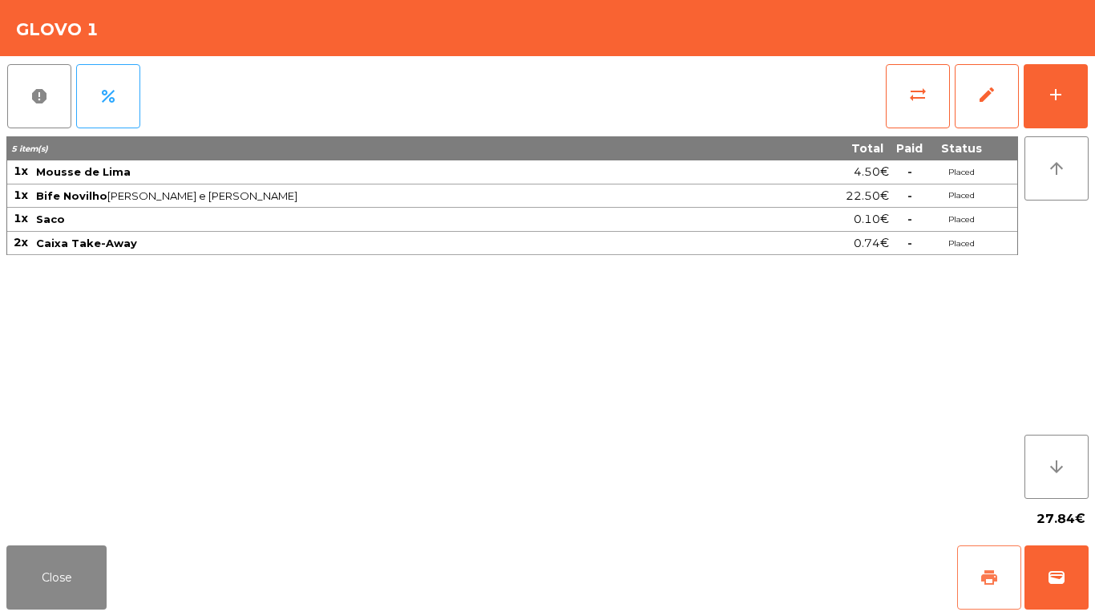
click at [990, 561] on button "print" at bounding box center [989, 577] width 64 height 64
click at [50, 548] on button "Close" at bounding box center [56, 577] width 100 height 64
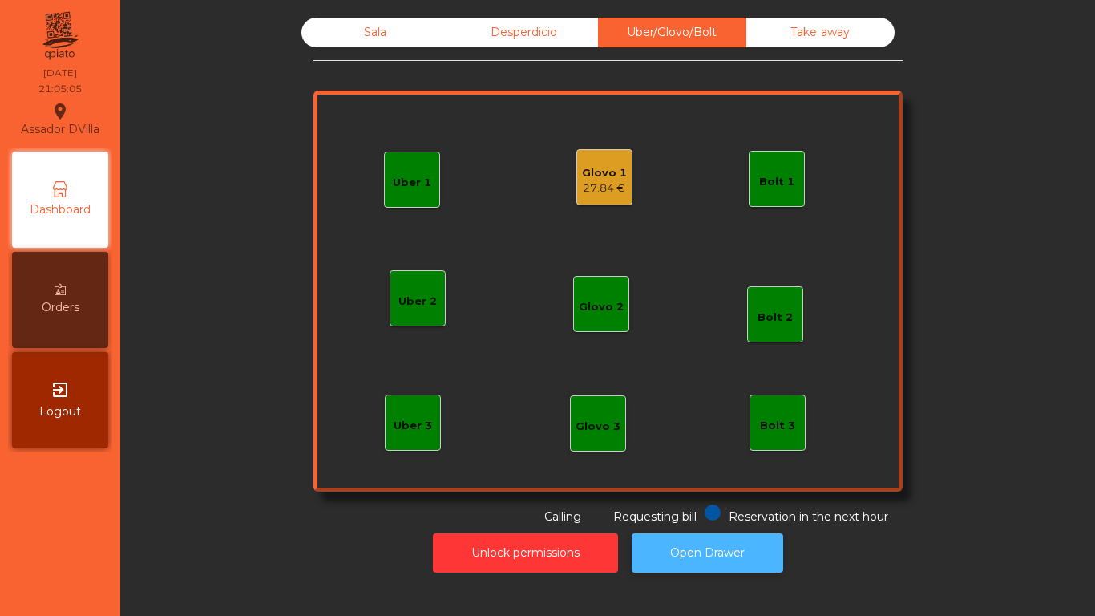
click at [690, 559] on button "Open Drawer" at bounding box center [708, 552] width 152 height 39
click at [622, 187] on div "Glovo 1 27.84 €" at bounding box center [605, 177] width 56 height 56
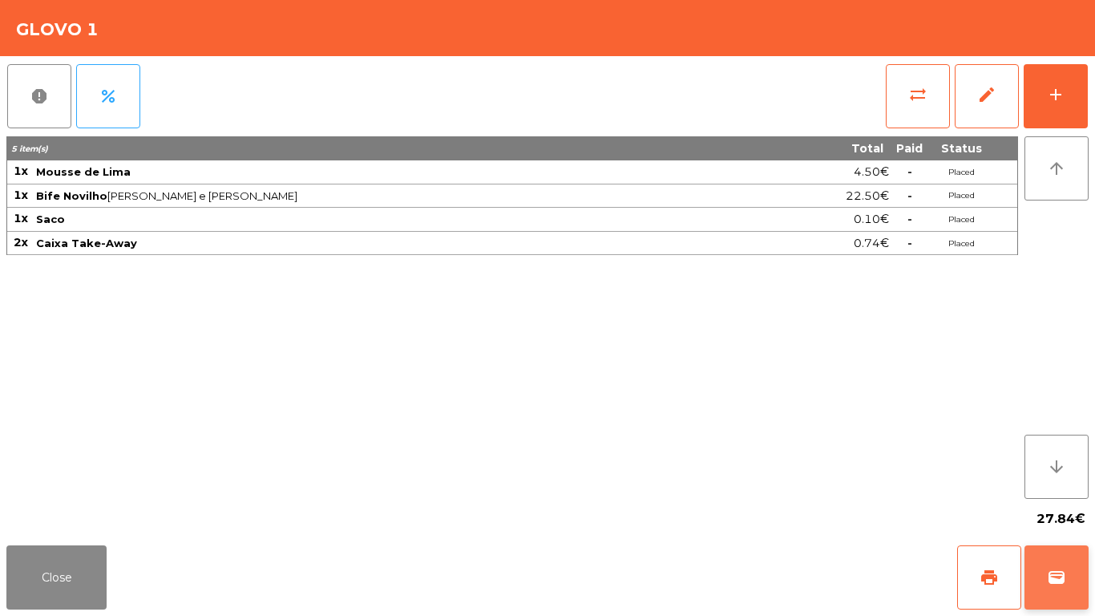
click at [1065, 582] on span "wallet" at bounding box center [1056, 577] width 19 height 19
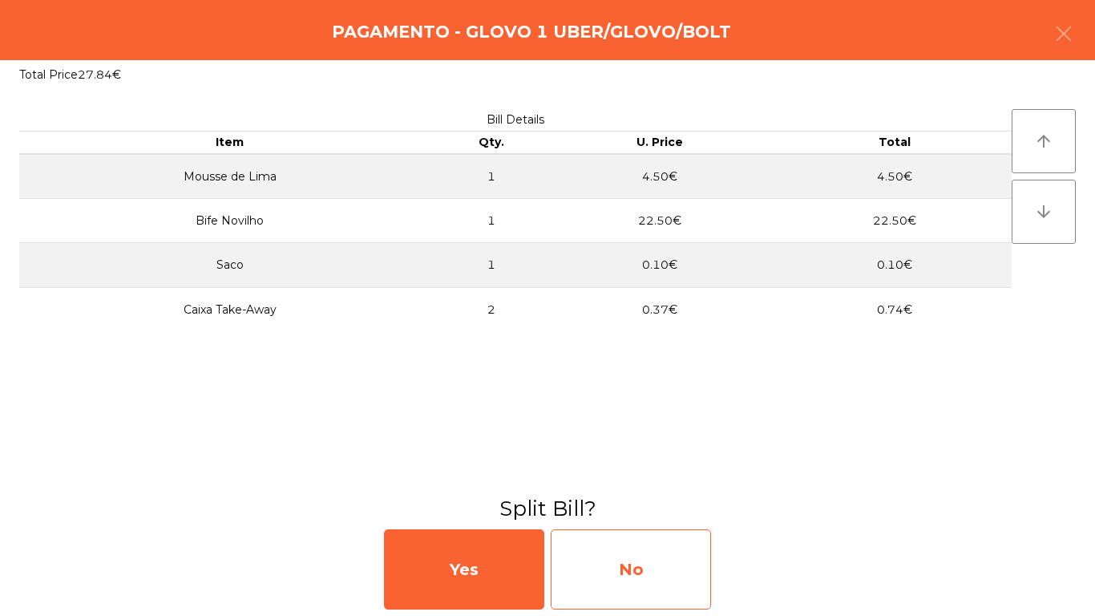
click at [675, 561] on div "No" at bounding box center [631, 569] width 160 height 80
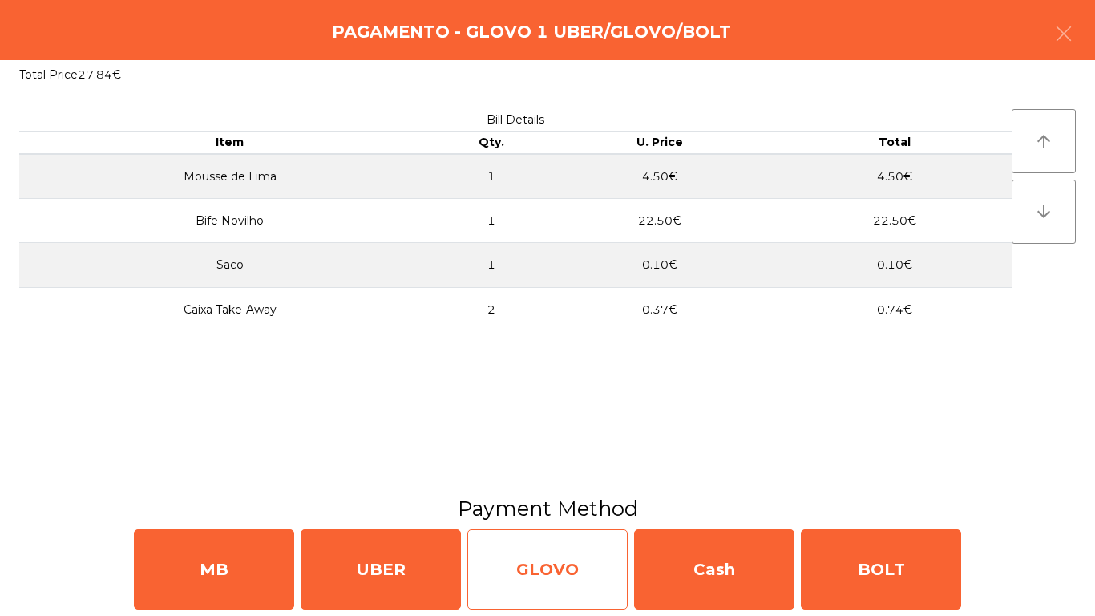
click at [548, 561] on div "GLOVO" at bounding box center [548, 569] width 160 height 80
select select "**"
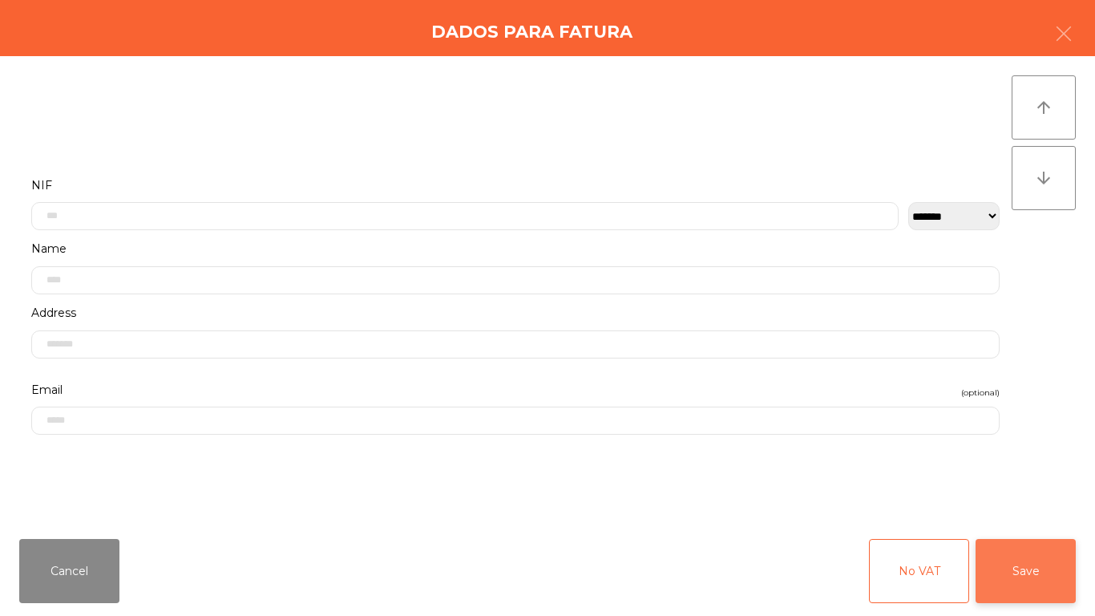
click at [1046, 592] on button "Save" at bounding box center [1026, 571] width 100 height 64
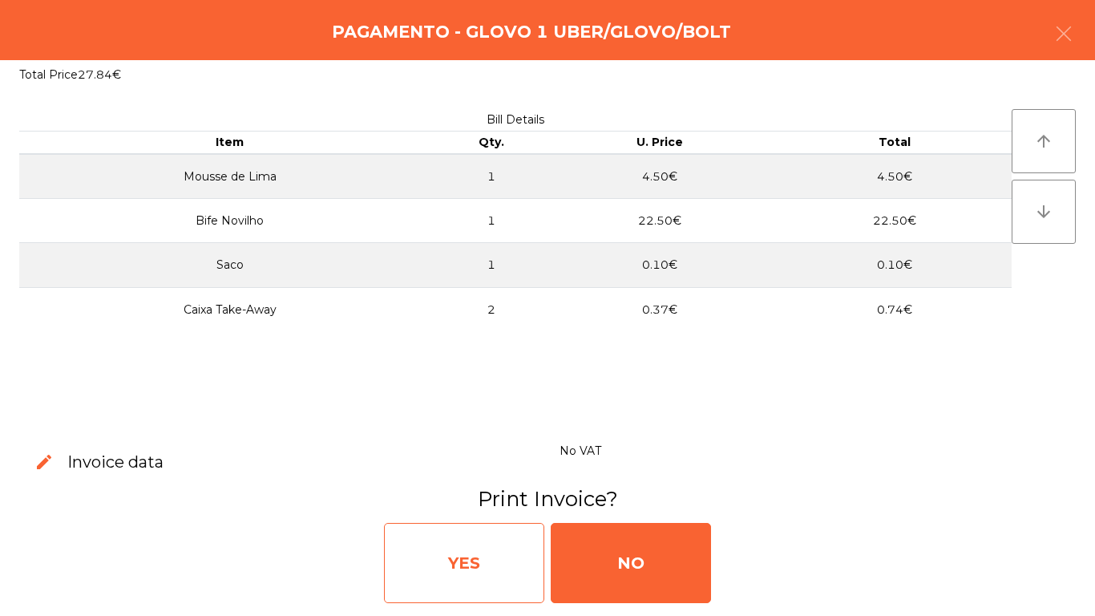
click at [476, 556] on div "YES" at bounding box center [464, 563] width 160 height 80
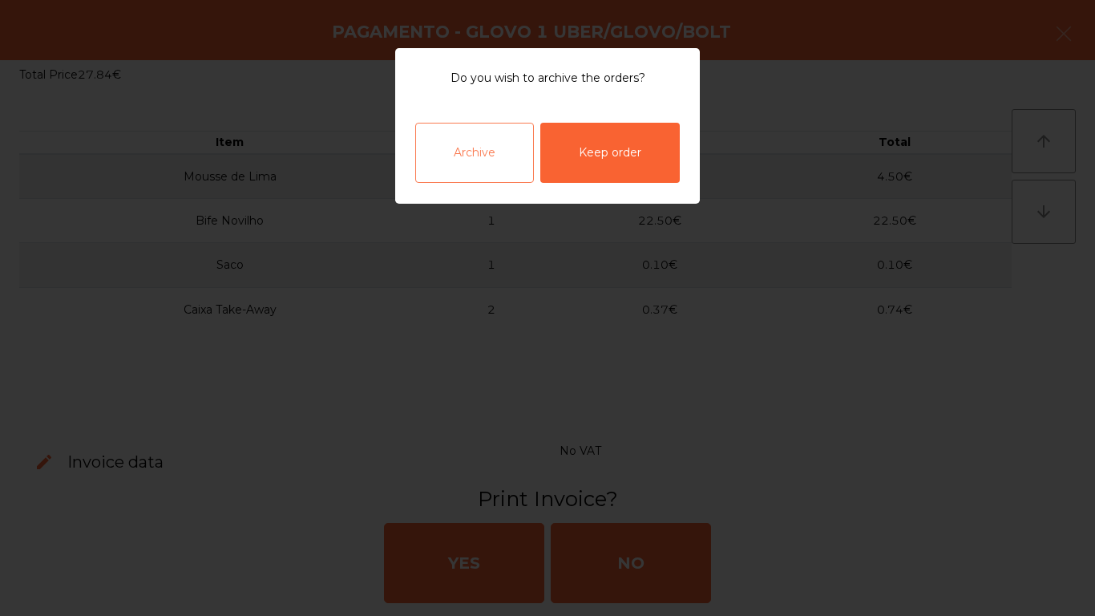
click at [476, 165] on div "Archive" at bounding box center [474, 153] width 119 height 60
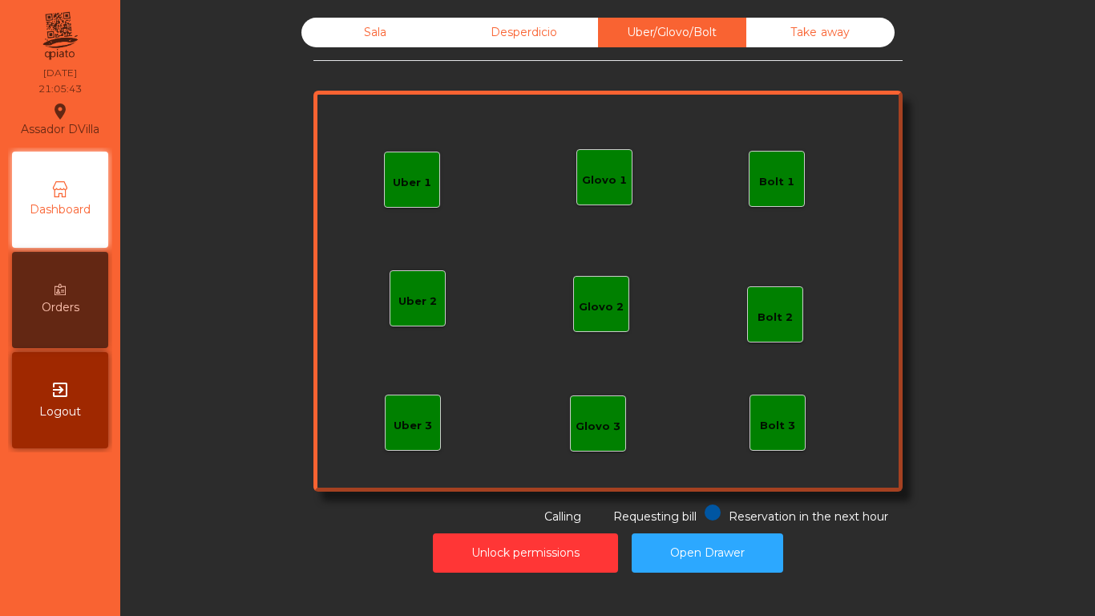
click at [406, 45] on div "Sala" at bounding box center [376, 33] width 148 height 30
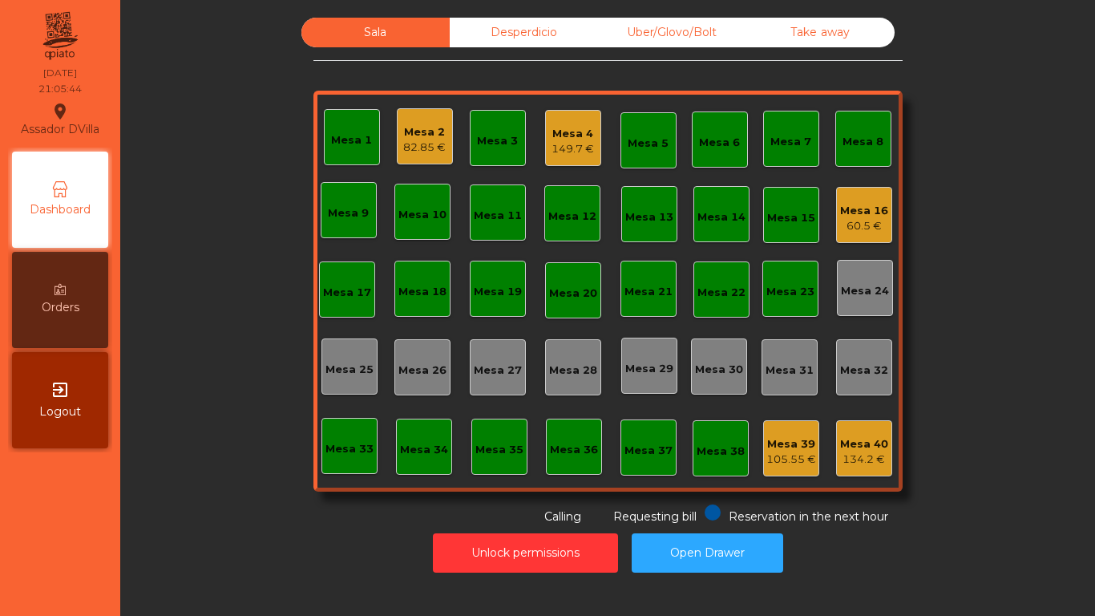
click at [342, 35] on div "Sala" at bounding box center [376, 33] width 148 height 30
click at [187, 358] on div "Sala Desperdicio Uber/Glovo/Bolt Take away Mesa 1 Mesa 2 82.85 € Mesa 3 Mesa 4 …" at bounding box center [608, 272] width 932 height 508
click at [871, 214] on div "Mesa 16" at bounding box center [864, 211] width 48 height 16
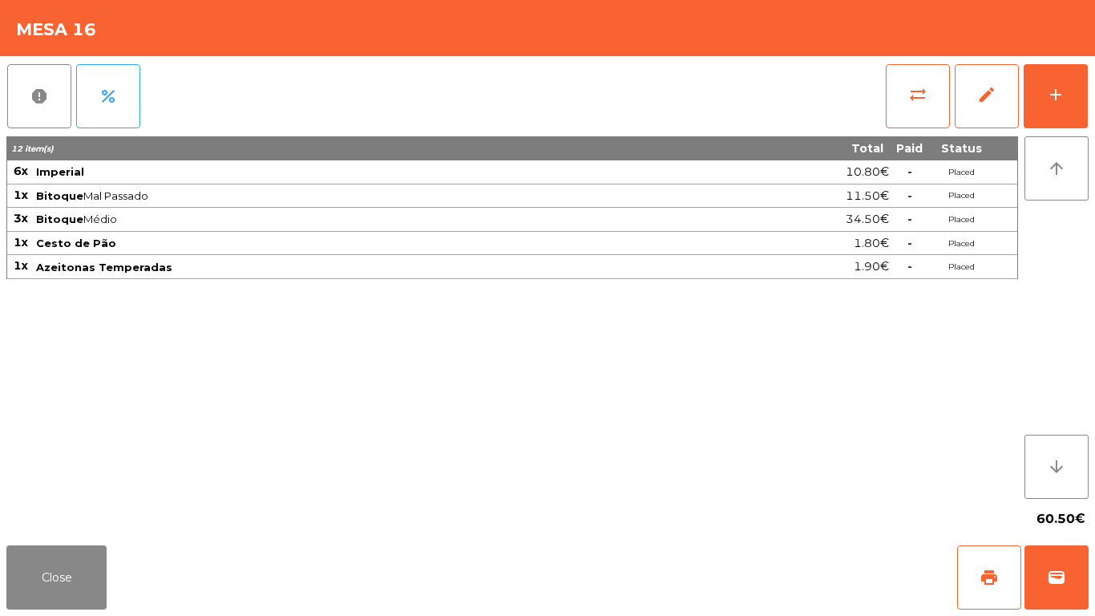
click at [1095, 72] on div "report percent sync_alt edit add 12 item(s) Total Paid Status 6x Imperial 10.80…" at bounding box center [547, 297] width 1095 height 483
click at [1090, 95] on div "report percent sync_alt edit add 12 item(s) Total Paid Status 6x Imperial 10.80…" at bounding box center [547, 297] width 1095 height 483
click at [1073, 83] on button "add" at bounding box center [1056, 96] width 64 height 64
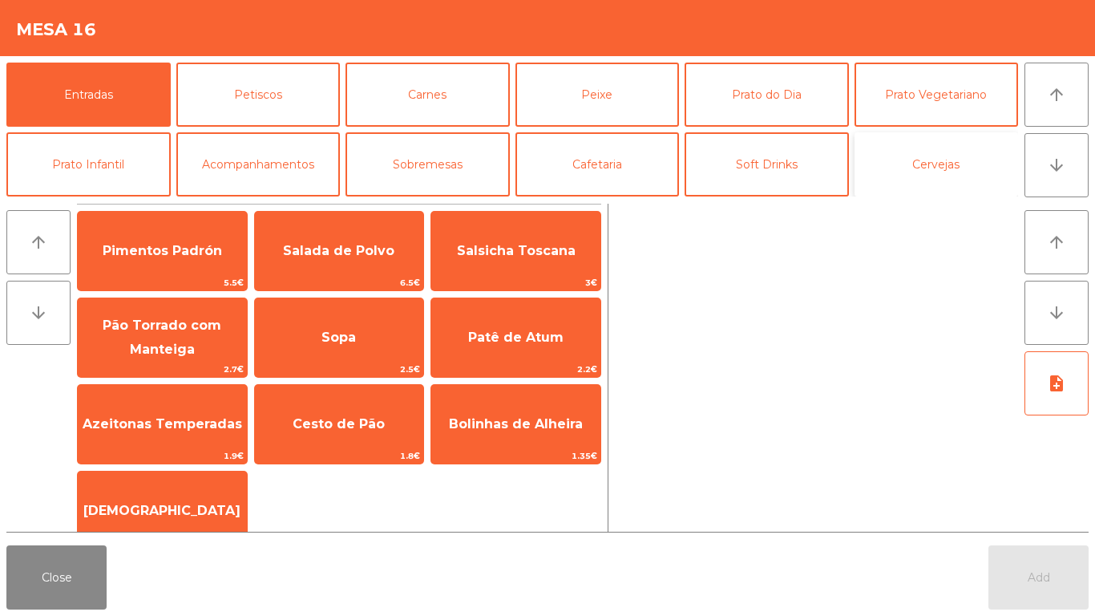
click at [957, 160] on button "Cervejas" at bounding box center [937, 164] width 164 height 64
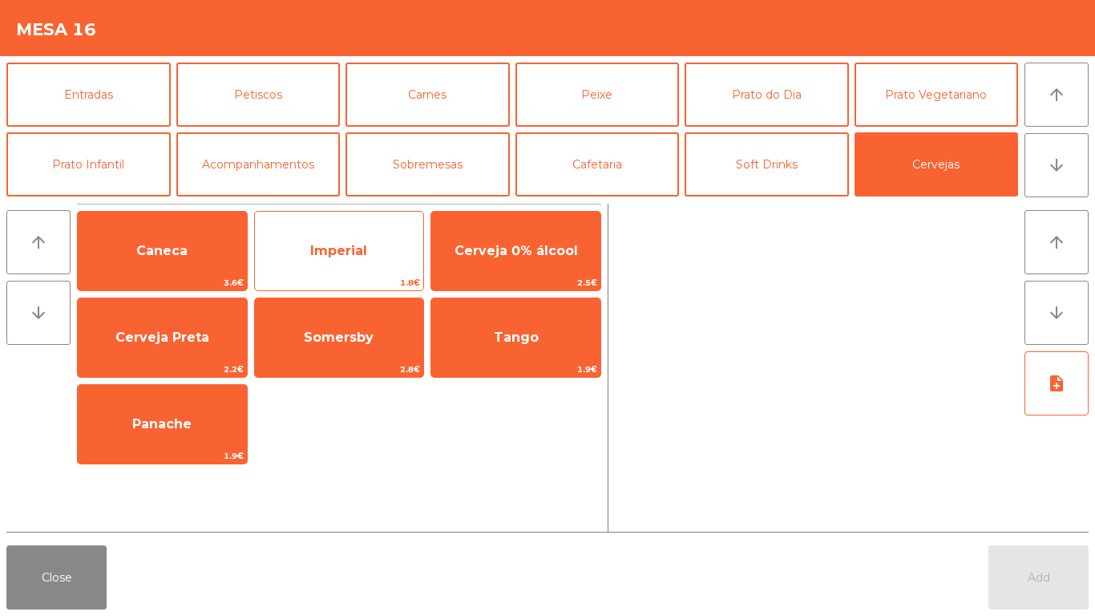
click at [335, 253] on span "Imperial" at bounding box center [338, 250] width 57 height 15
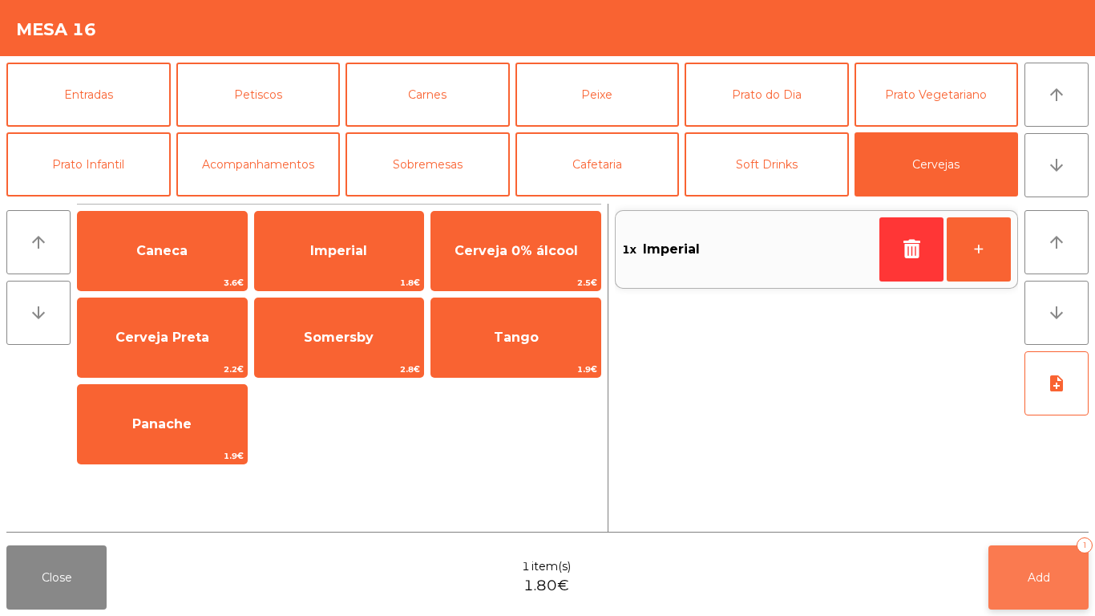
click at [1048, 558] on button "Add 1" at bounding box center [1039, 577] width 100 height 64
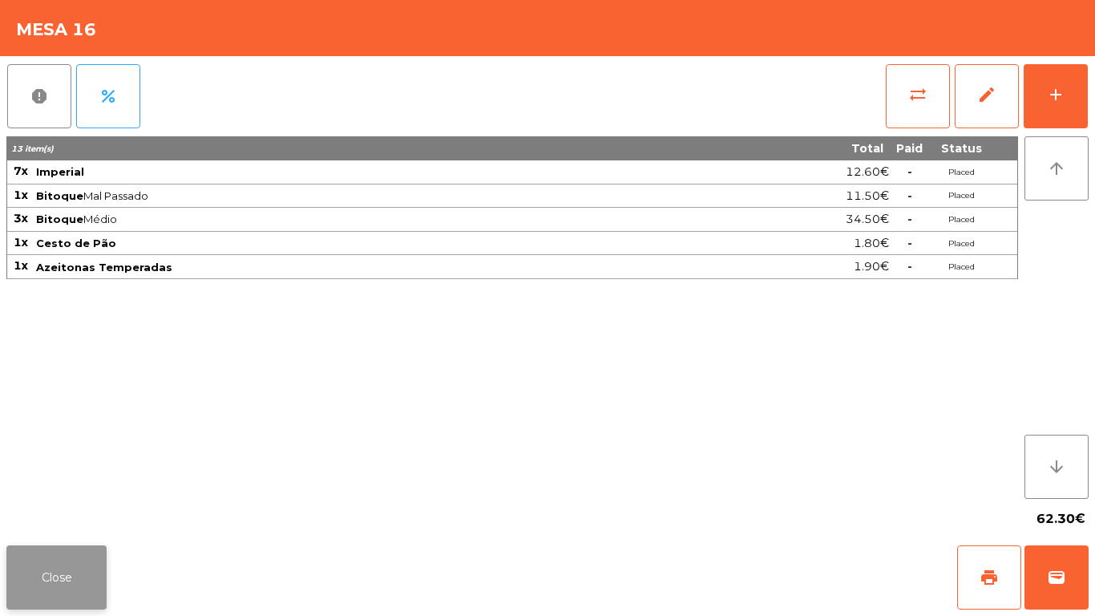
click at [16, 561] on button "Close" at bounding box center [56, 577] width 100 height 64
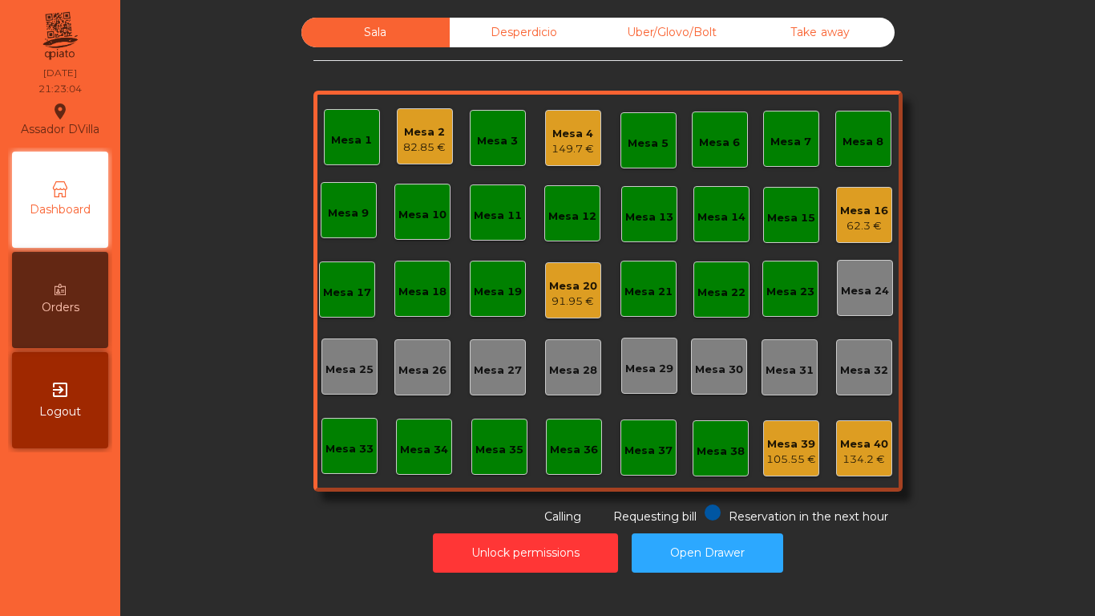
click at [574, 279] on div "Mesa 20" at bounding box center [573, 286] width 48 height 16
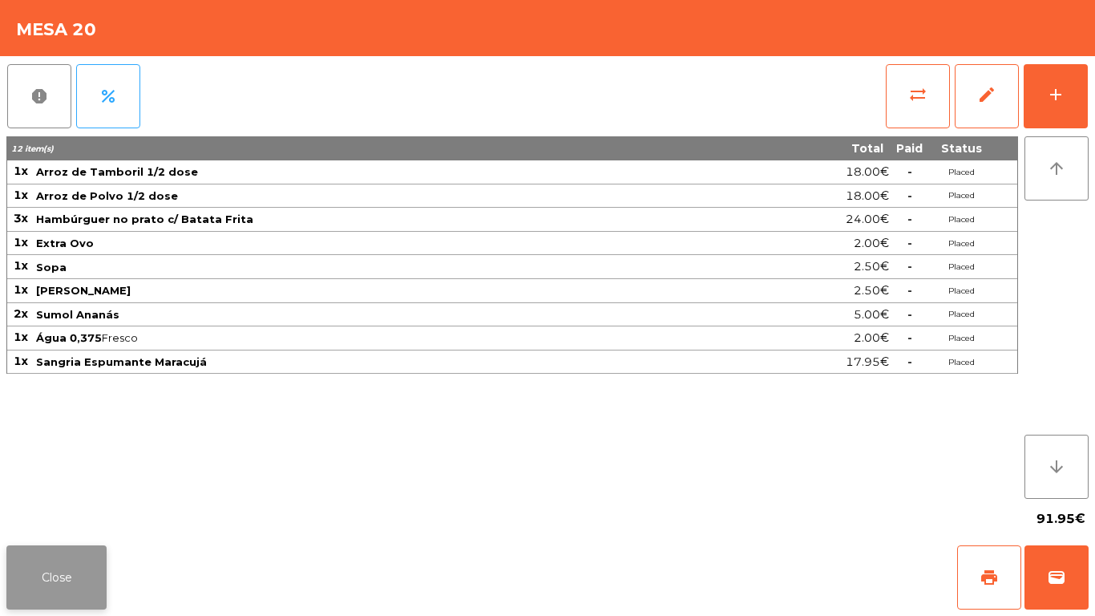
click at [39, 557] on button "Close" at bounding box center [56, 577] width 100 height 64
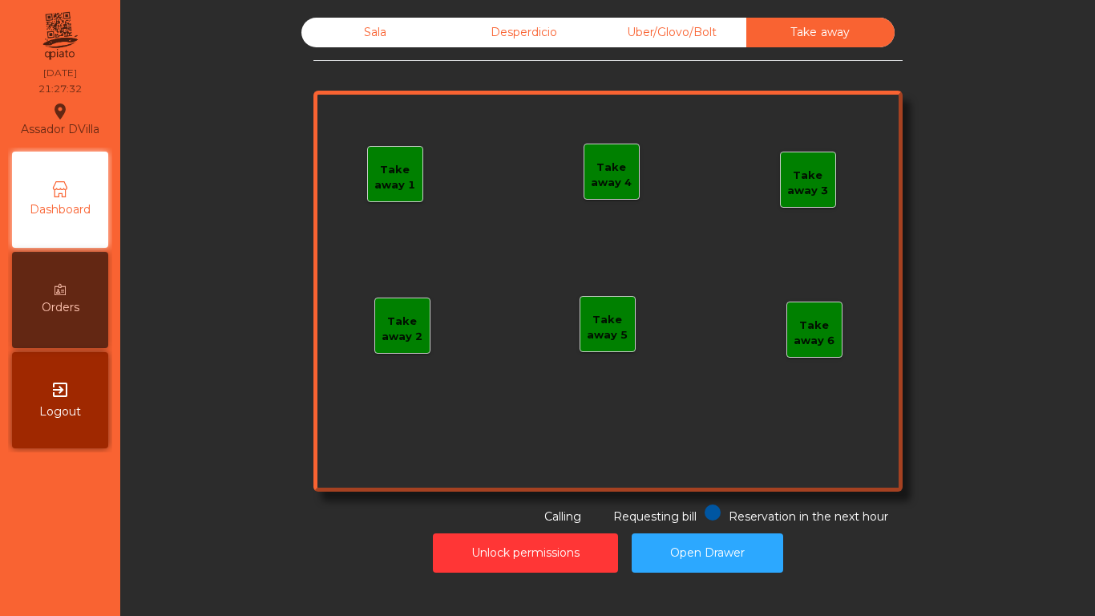
click at [381, 165] on div "Take away 1" at bounding box center [395, 177] width 55 height 31
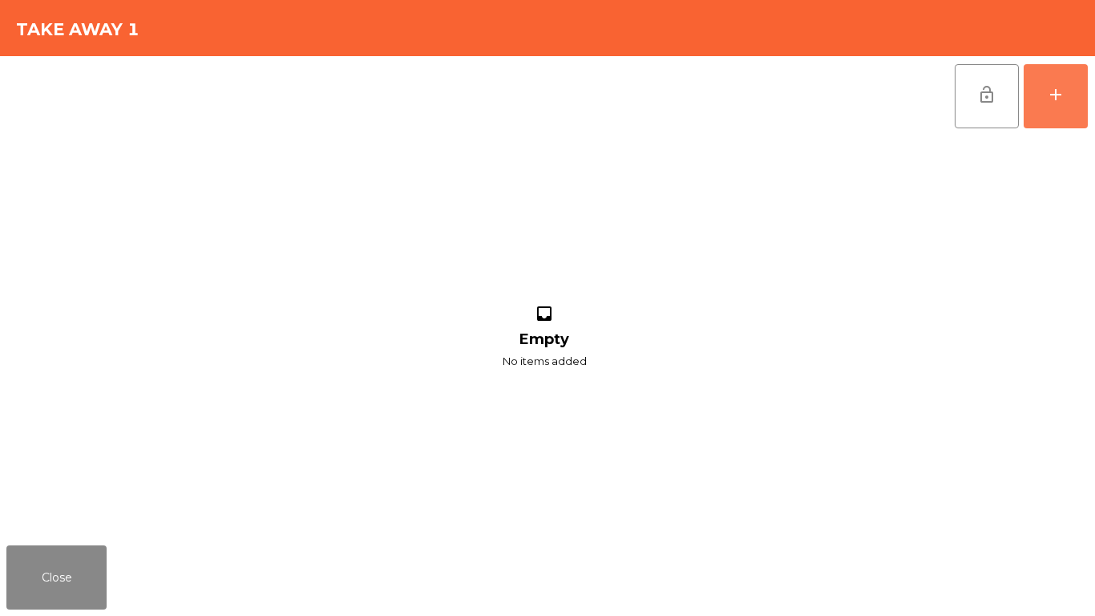
drag, startPoint x: 1075, startPoint y: 94, endPoint x: 788, endPoint y: 119, distance: 288.2
click at [1072, 94] on button "add" at bounding box center [1056, 96] width 64 height 64
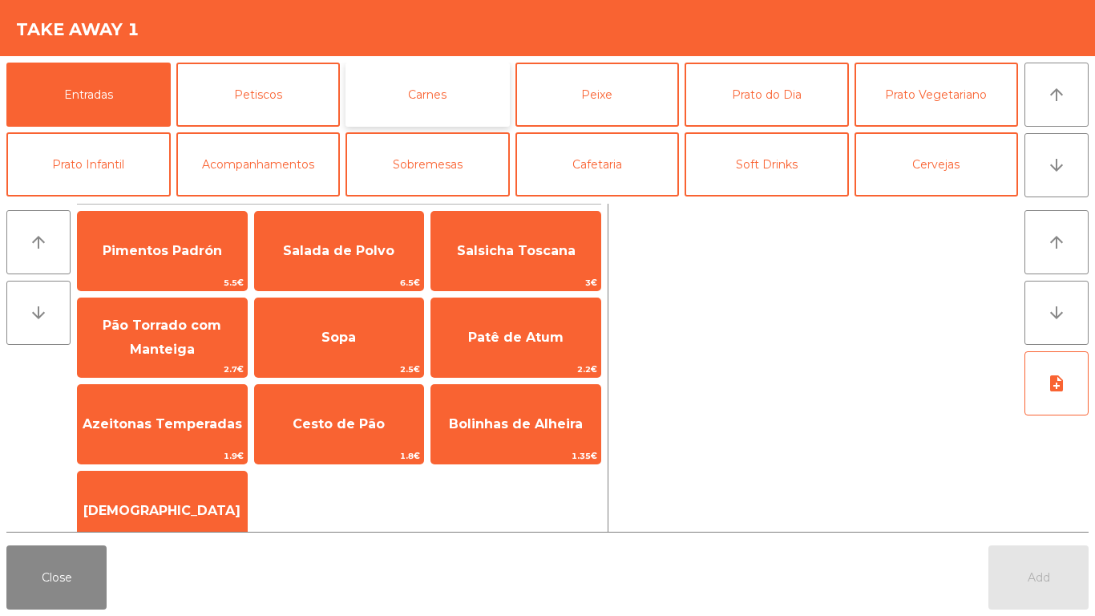
click at [368, 91] on button "Carnes" at bounding box center [428, 95] width 164 height 64
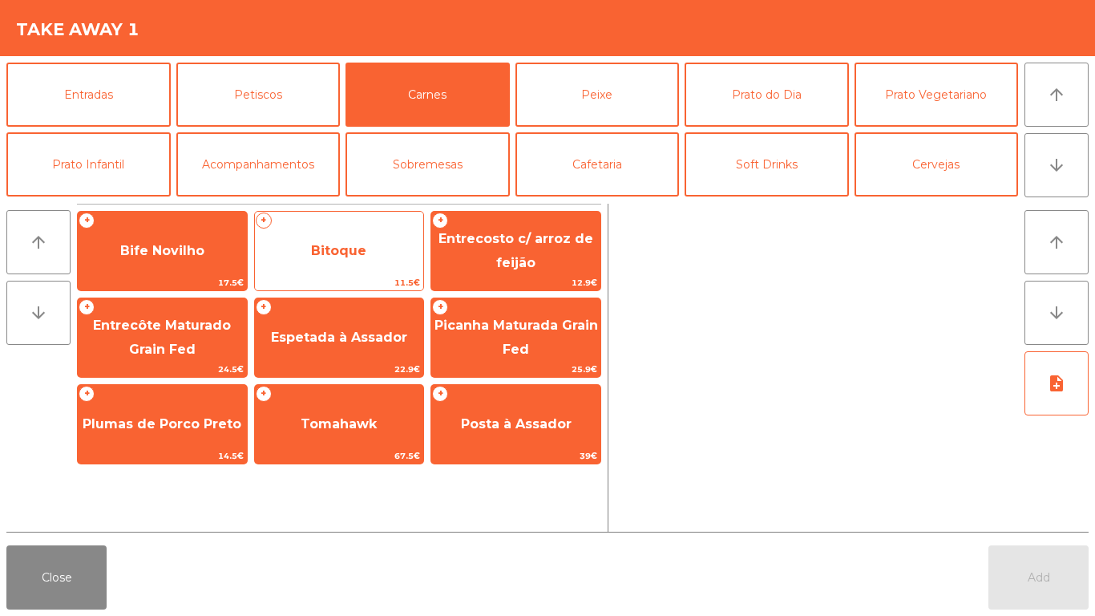
click at [306, 229] on span "Bitoque" at bounding box center [339, 250] width 169 height 43
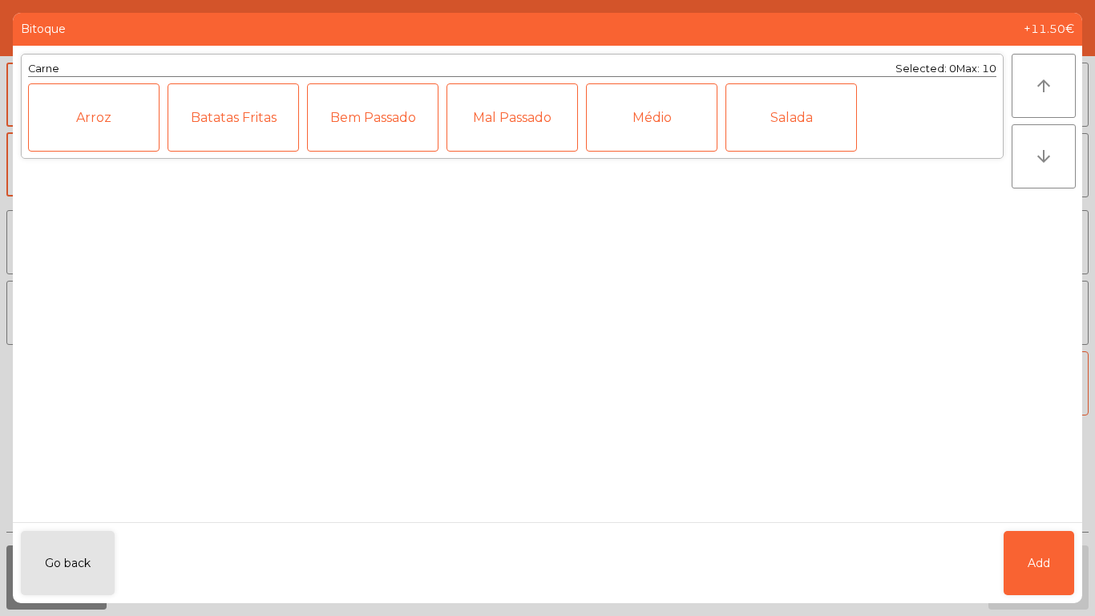
click at [632, 110] on div "Médio" at bounding box center [652, 117] width 132 height 68
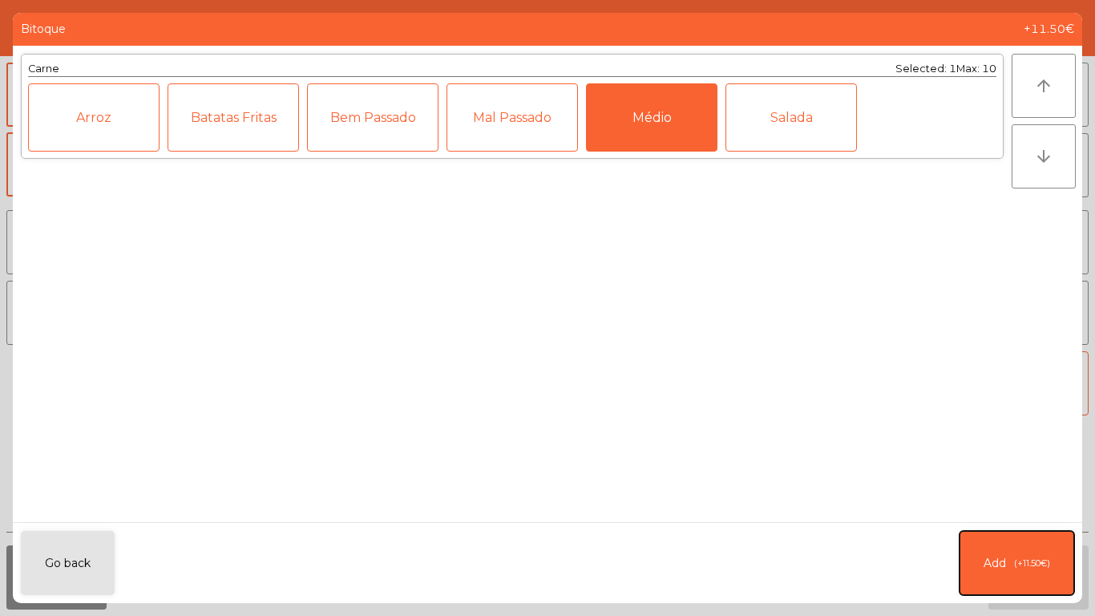
click at [1006, 538] on button "Add (+11.50€)" at bounding box center [1017, 563] width 115 height 64
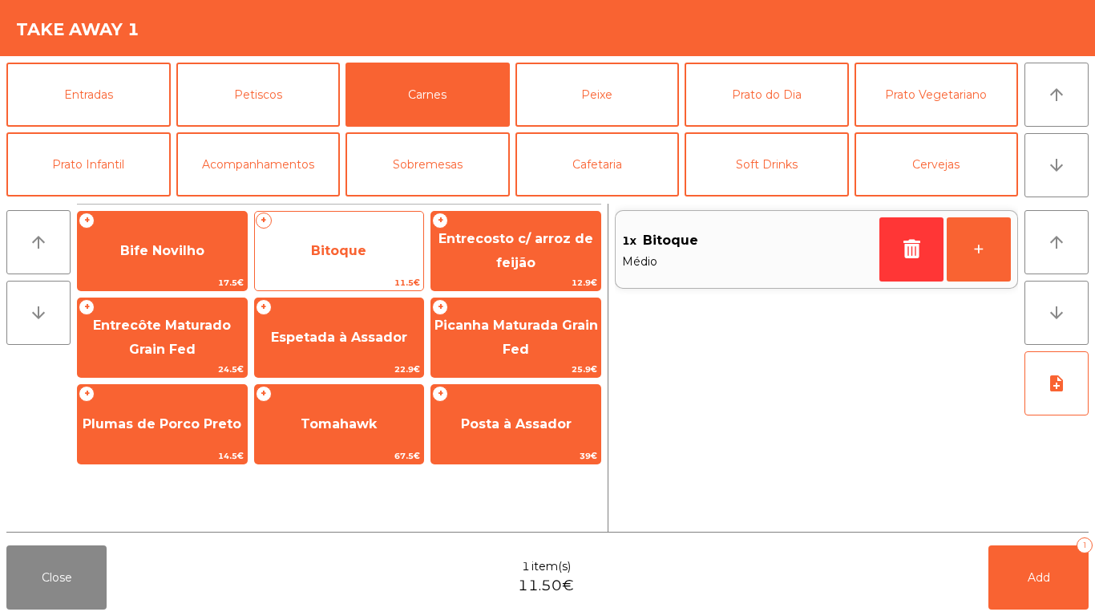
click at [346, 244] on span "Bitoque" at bounding box center [338, 250] width 55 height 15
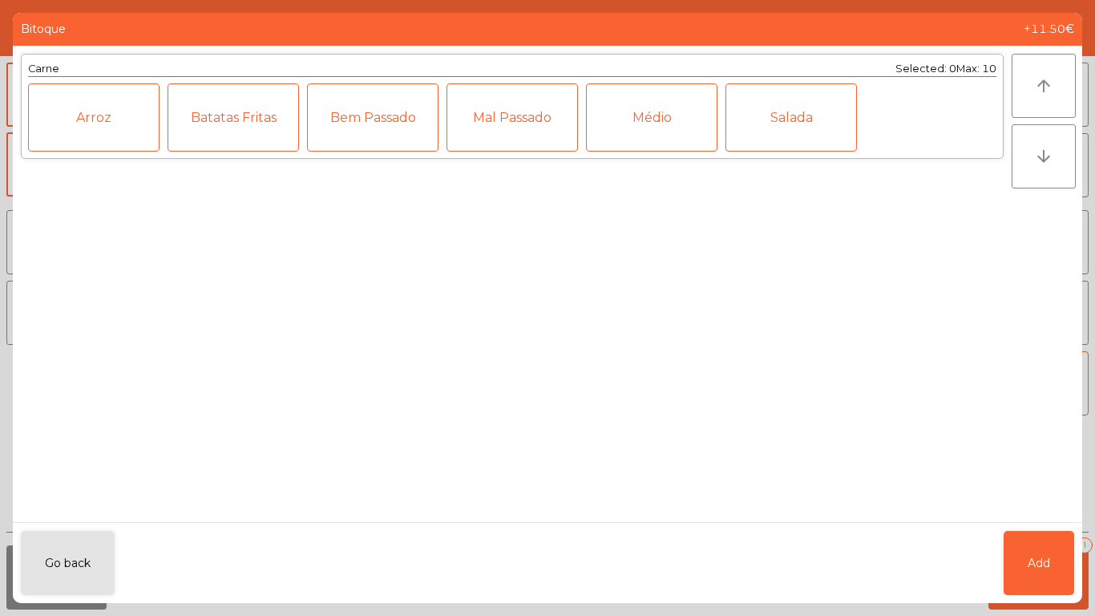
click at [380, 107] on div "Bem Passado" at bounding box center [373, 117] width 132 height 68
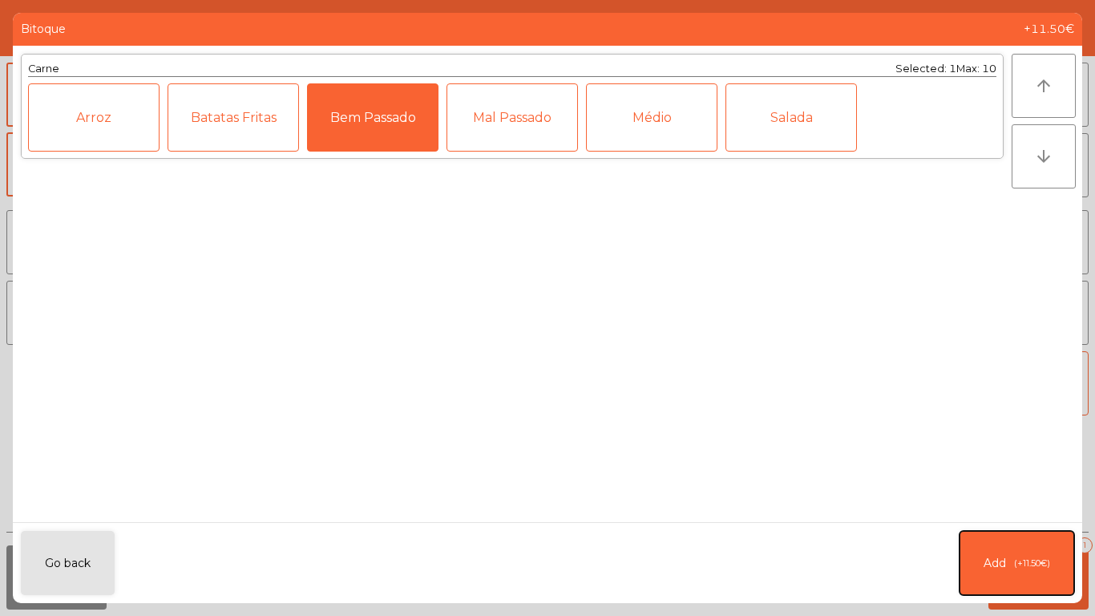
drag, startPoint x: 1042, startPoint y: 561, endPoint x: 948, endPoint y: 479, distance: 124.5
click at [1040, 560] on span "(+11.50€)" at bounding box center [1032, 564] width 36 height 14
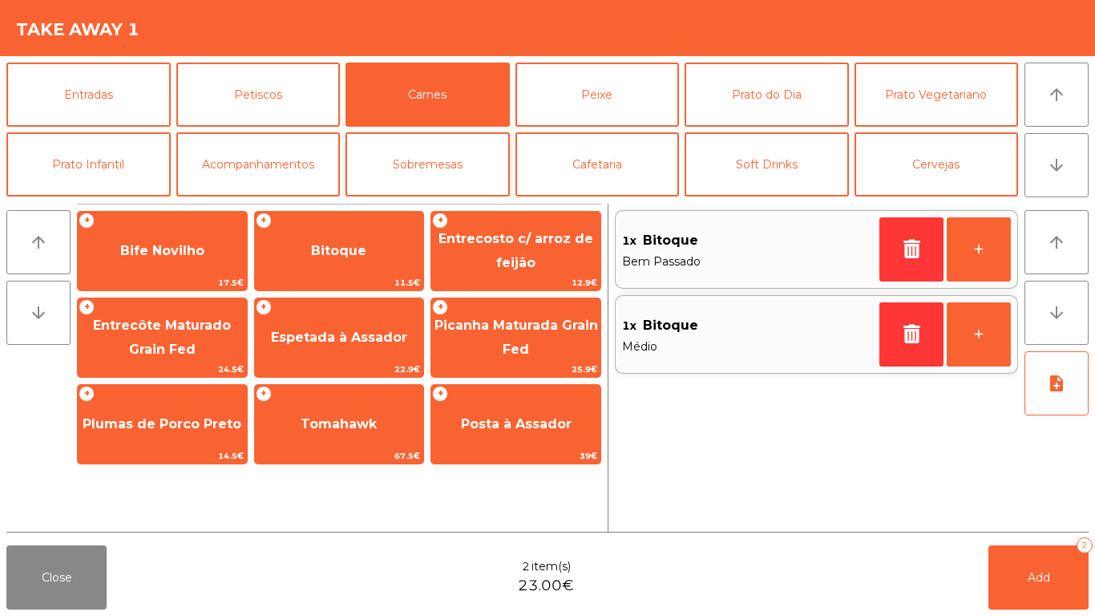
scroll to position [140, 0]
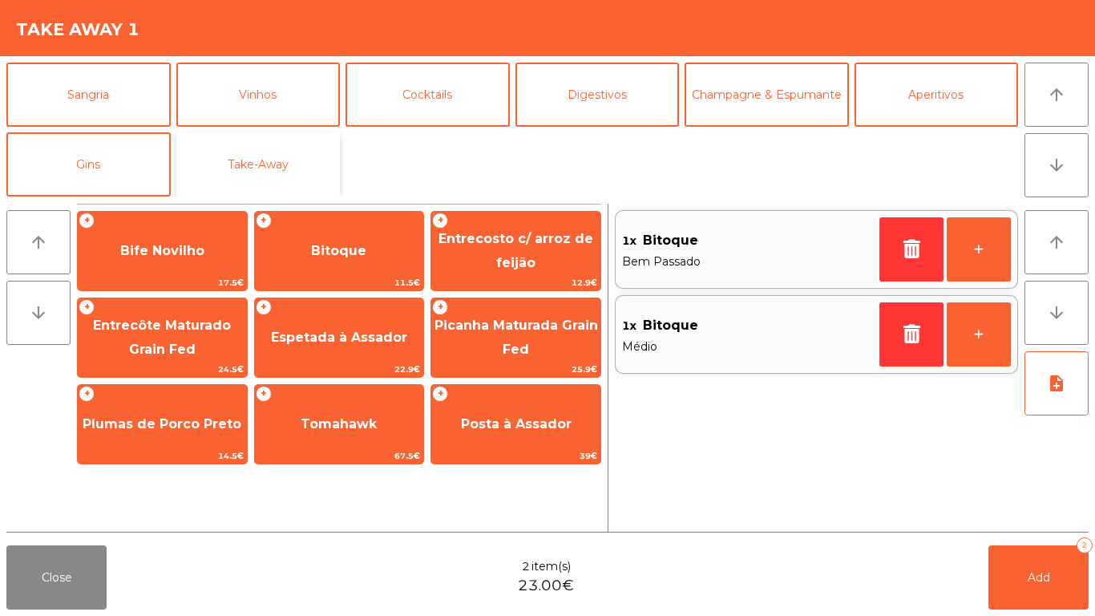
click at [277, 155] on button "Take-Away" at bounding box center [258, 164] width 164 height 64
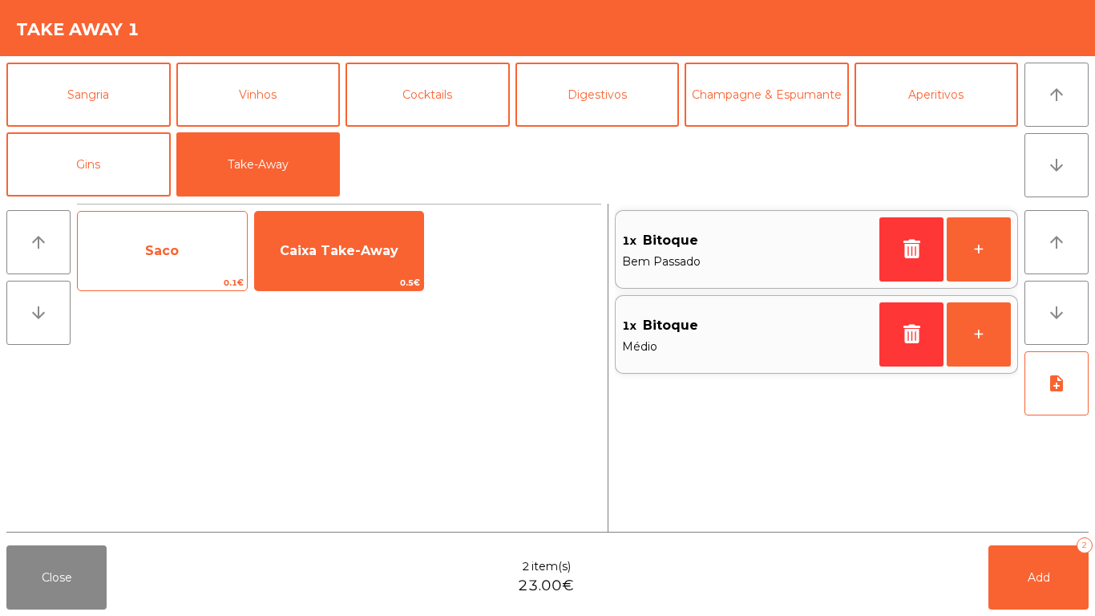
click at [167, 258] on span "Saco" at bounding box center [162, 250] width 169 height 43
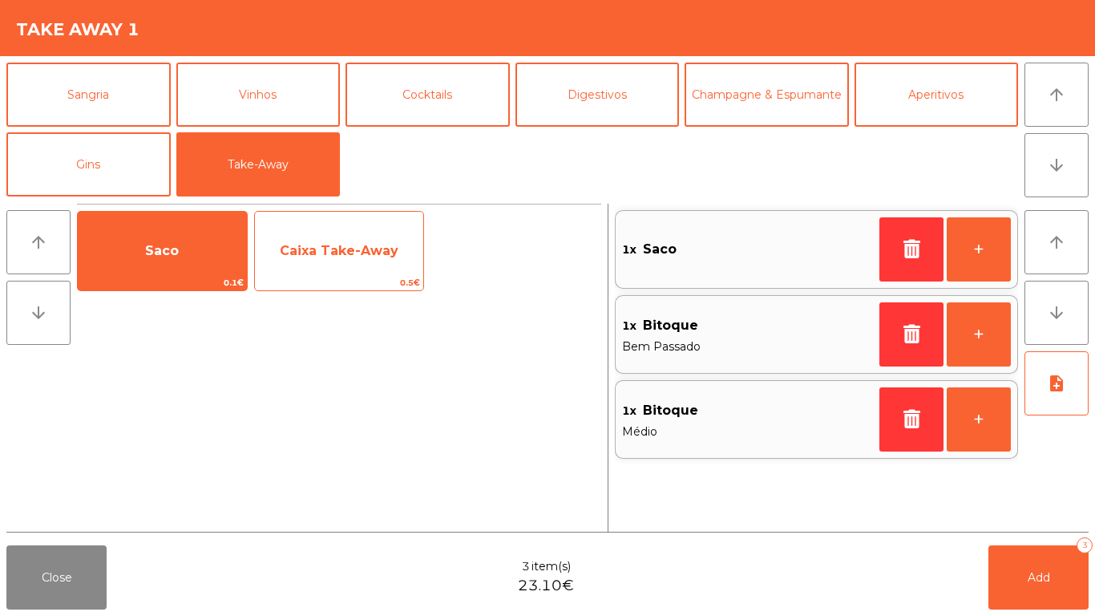
click at [361, 247] on span "Caixa Take-Away" at bounding box center [339, 250] width 119 height 15
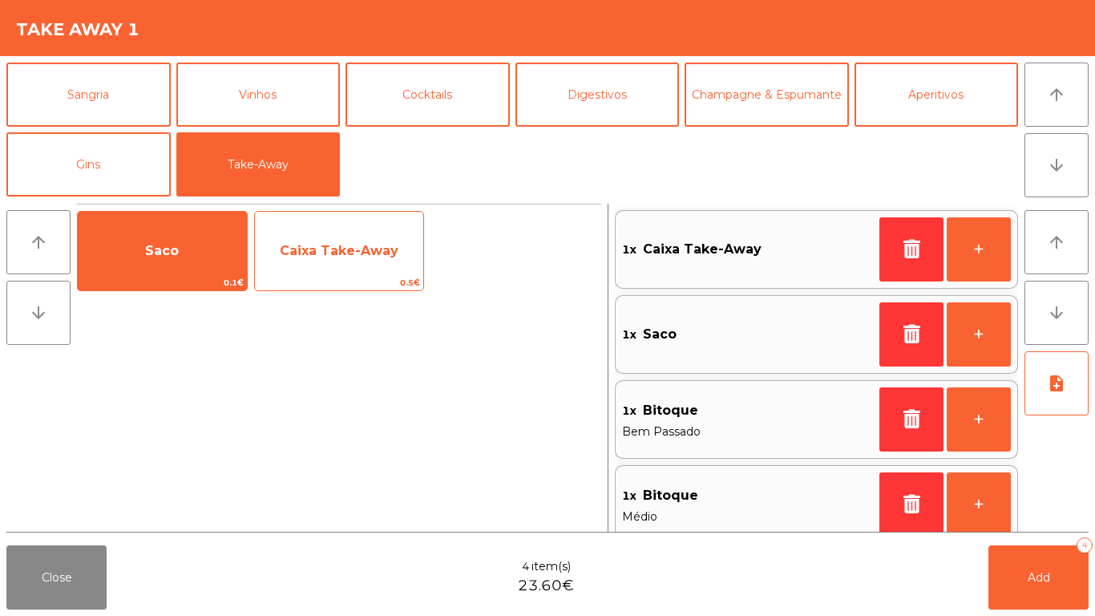
click at [362, 247] on span "Caixa Take-Away" at bounding box center [339, 250] width 119 height 15
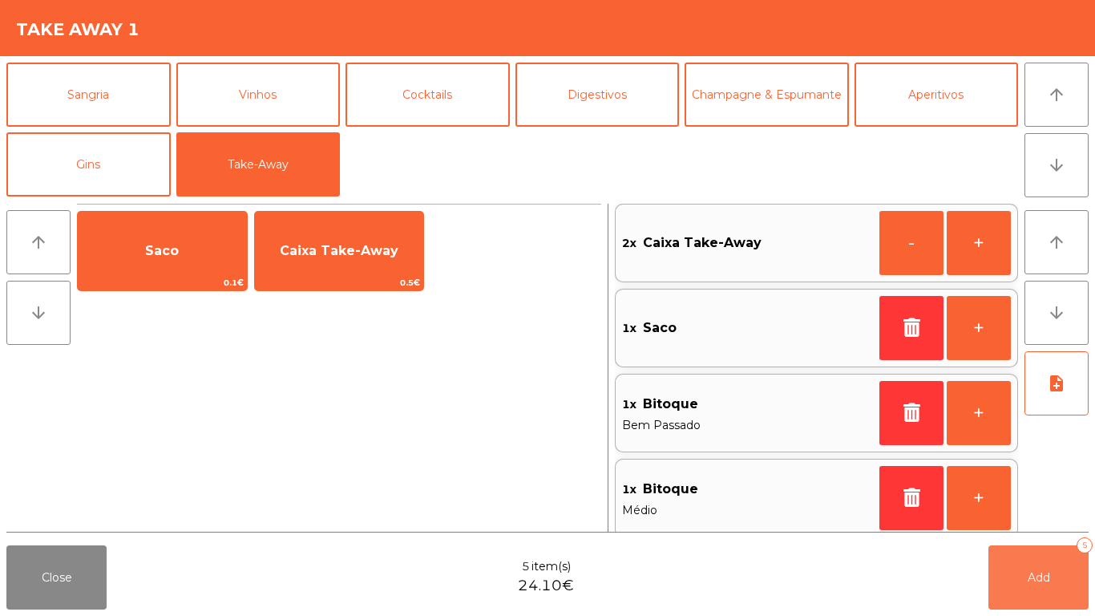
drag, startPoint x: 1062, startPoint y: 577, endPoint x: 872, endPoint y: 607, distance: 191.7
click at [1061, 576] on button "Add 5" at bounding box center [1039, 577] width 100 height 64
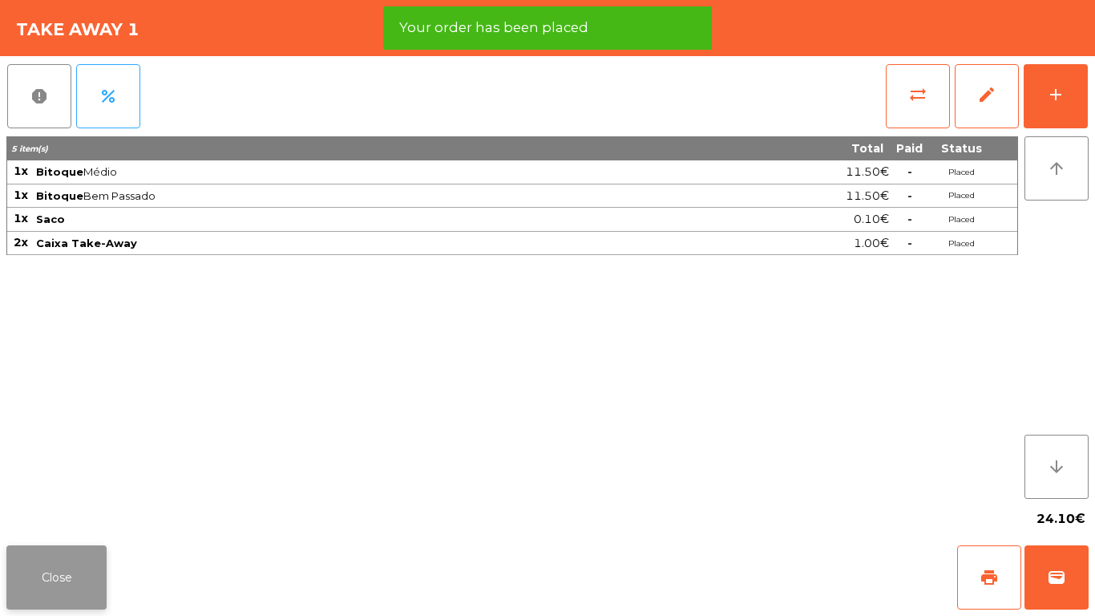
click at [63, 563] on button "Close" at bounding box center [56, 577] width 100 height 64
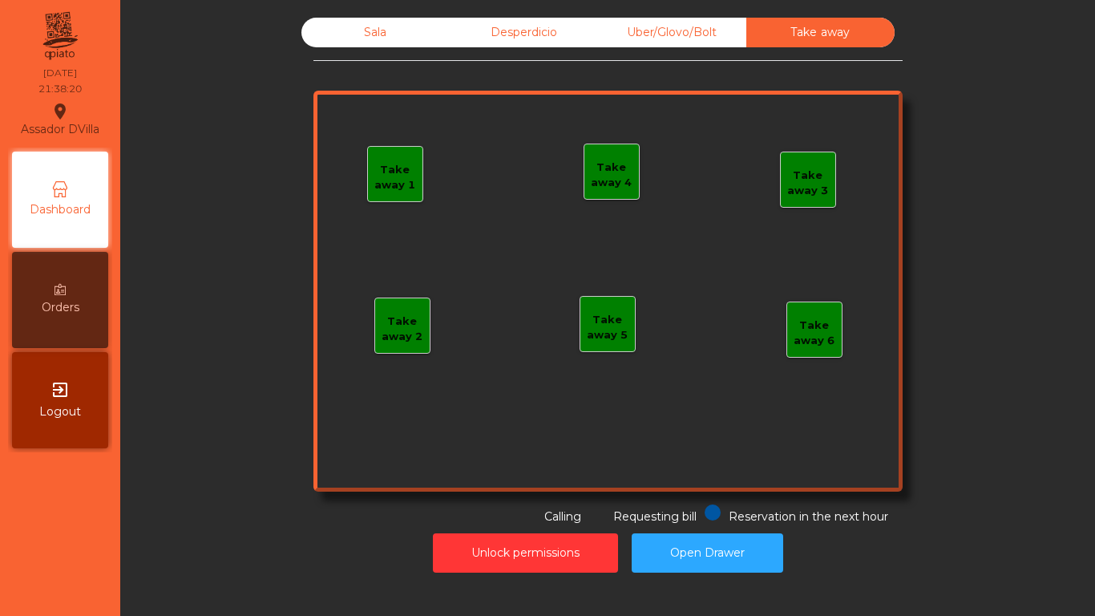
click at [702, 28] on div "Uber/Glovo/Bolt" at bounding box center [672, 33] width 148 height 30
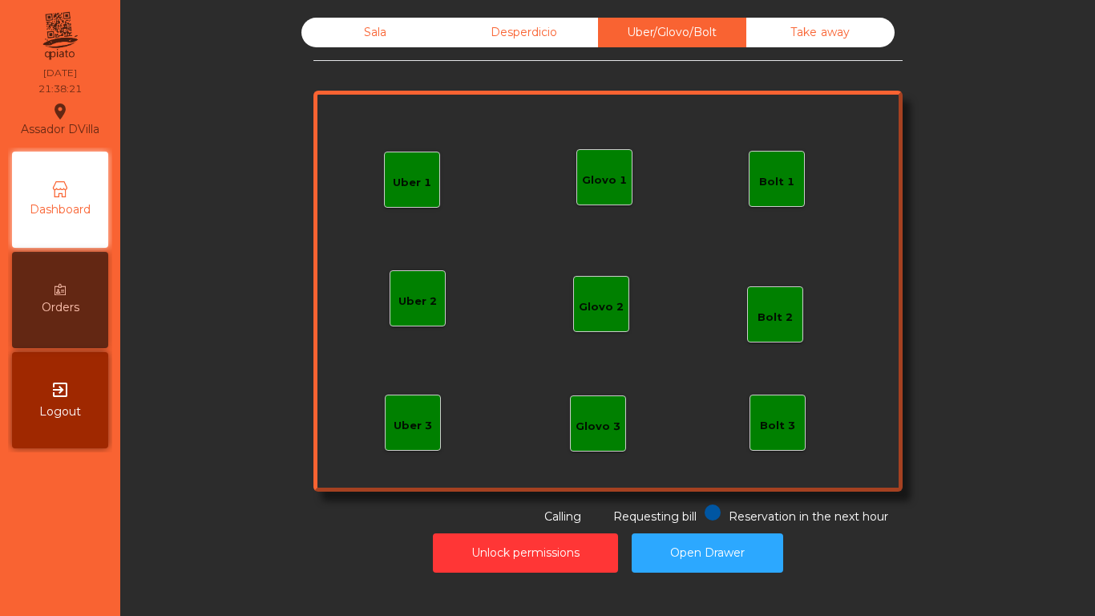
click at [777, 168] on div "Bolt 1" at bounding box center [776, 179] width 35 height 22
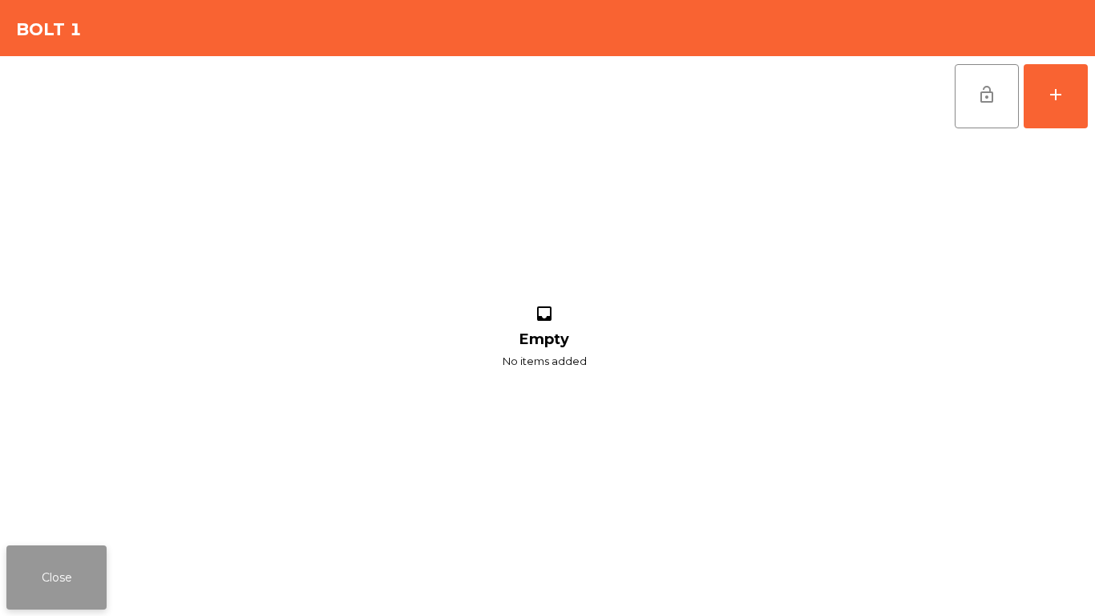
click at [83, 588] on button "Close" at bounding box center [56, 577] width 100 height 64
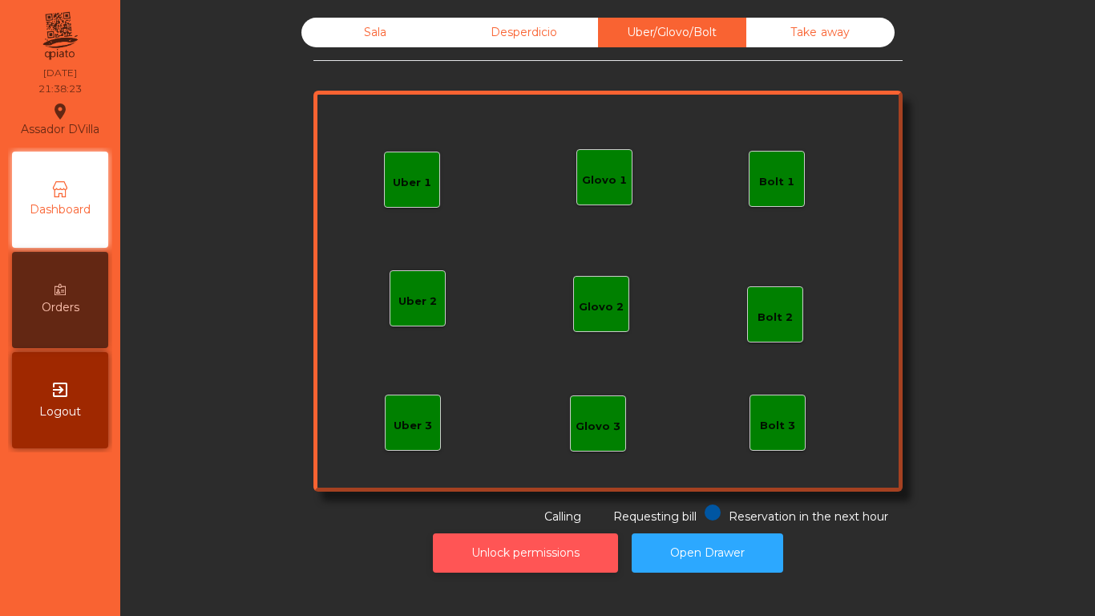
click at [459, 536] on button "Unlock permissions" at bounding box center [525, 552] width 185 height 39
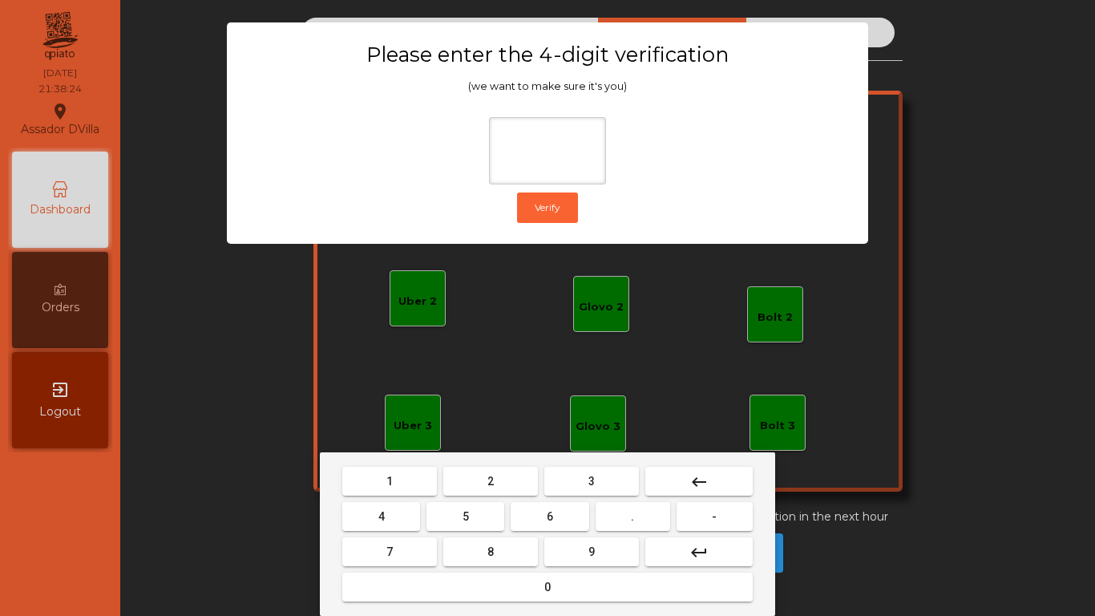
click at [378, 480] on button "1" at bounding box center [389, 481] width 95 height 29
click at [565, 548] on button "9" at bounding box center [591, 551] width 95 height 29
click at [361, 530] on button "4" at bounding box center [381, 516] width 78 height 29
click at [492, 581] on button "0" at bounding box center [547, 587] width 411 height 29
type input "****"
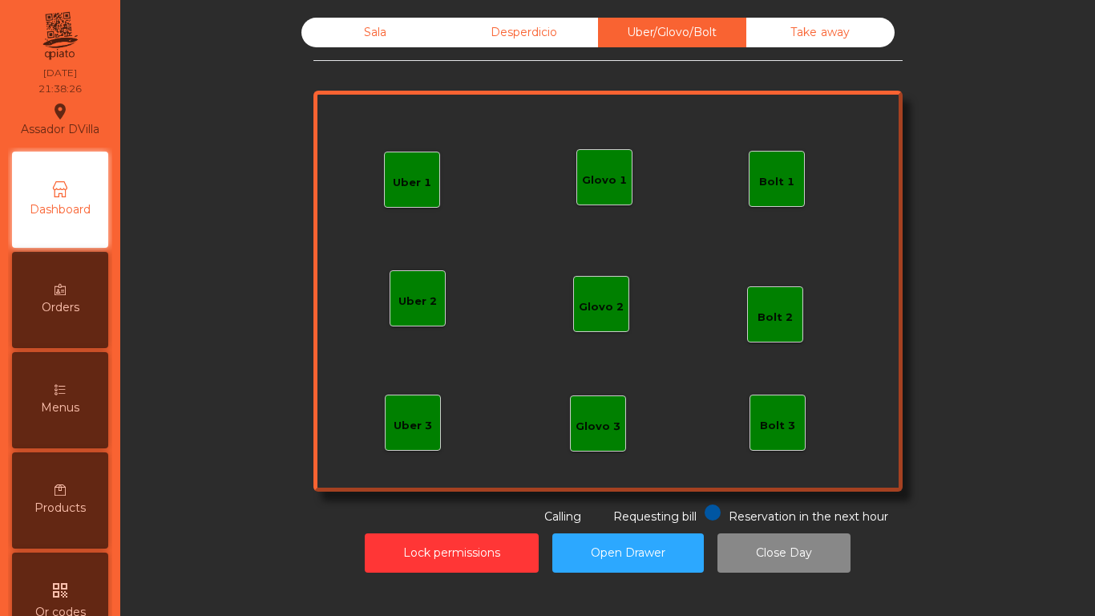
click at [779, 166] on div "Bolt 1" at bounding box center [777, 179] width 56 height 56
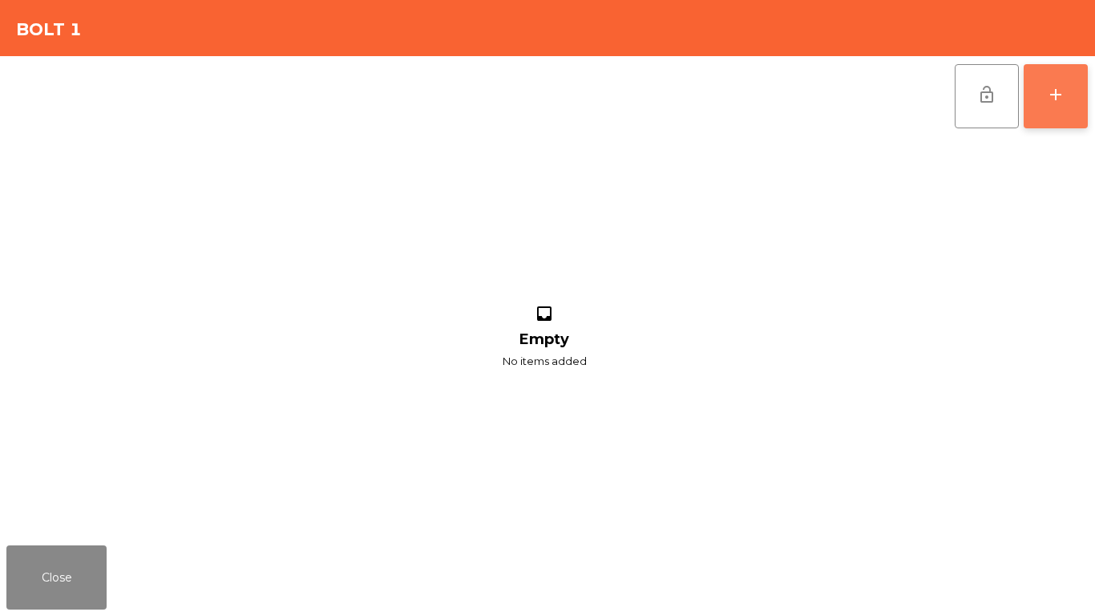
click at [1087, 109] on button "add" at bounding box center [1056, 96] width 64 height 64
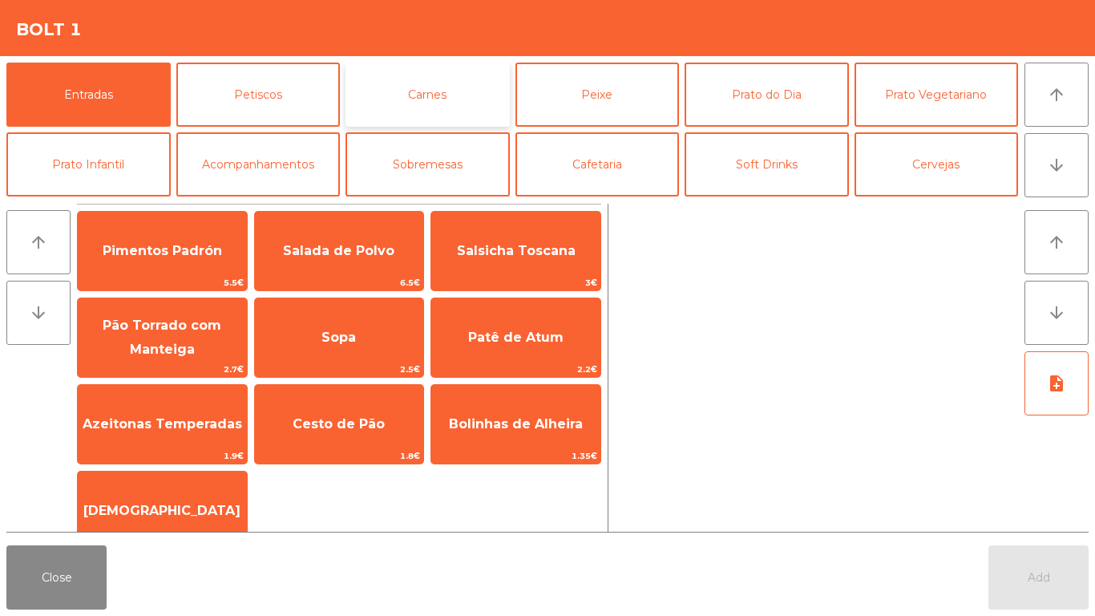
click at [452, 89] on button "Carnes" at bounding box center [428, 95] width 164 height 64
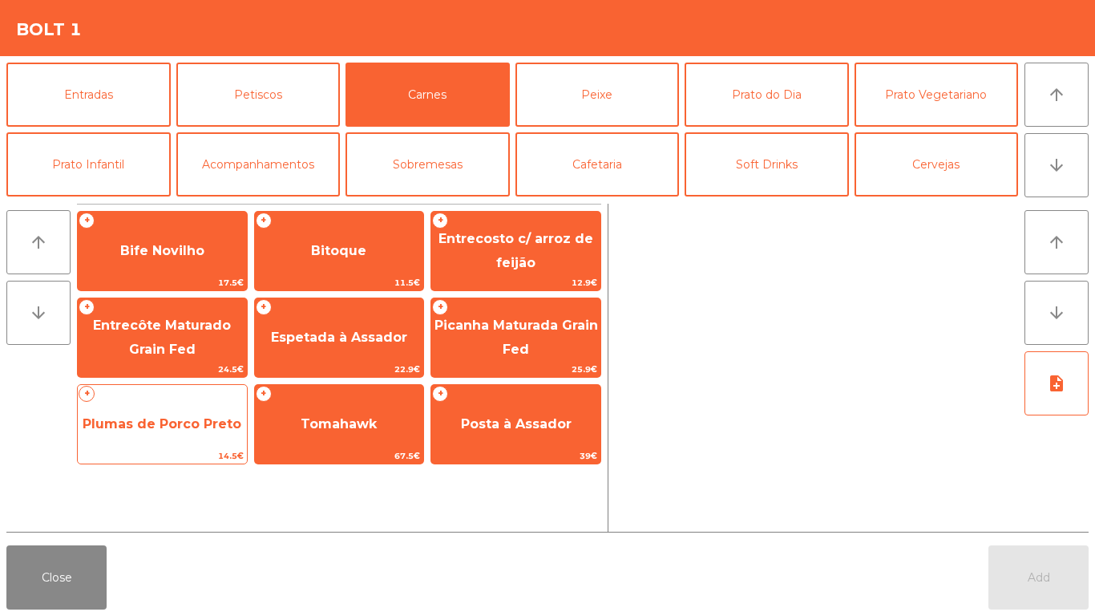
click at [170, 445] on span "Plumas de Porco Preto" at bounding box center [162, 424] width 169 height 43
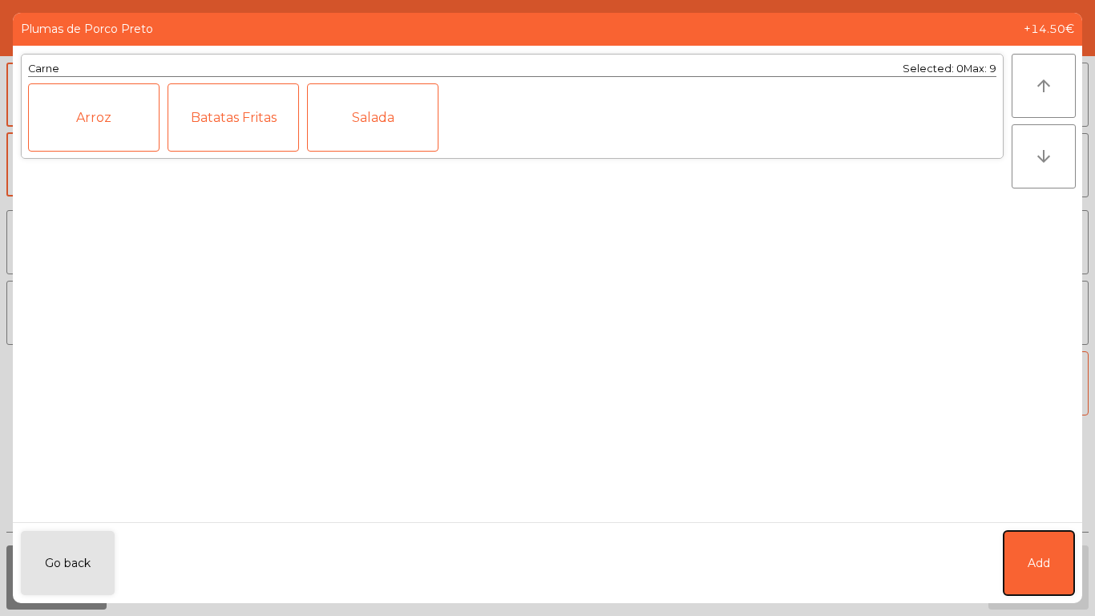
click at [1050, 543] on button "Add" at bounding box center [1039, 563] width 71 height 64
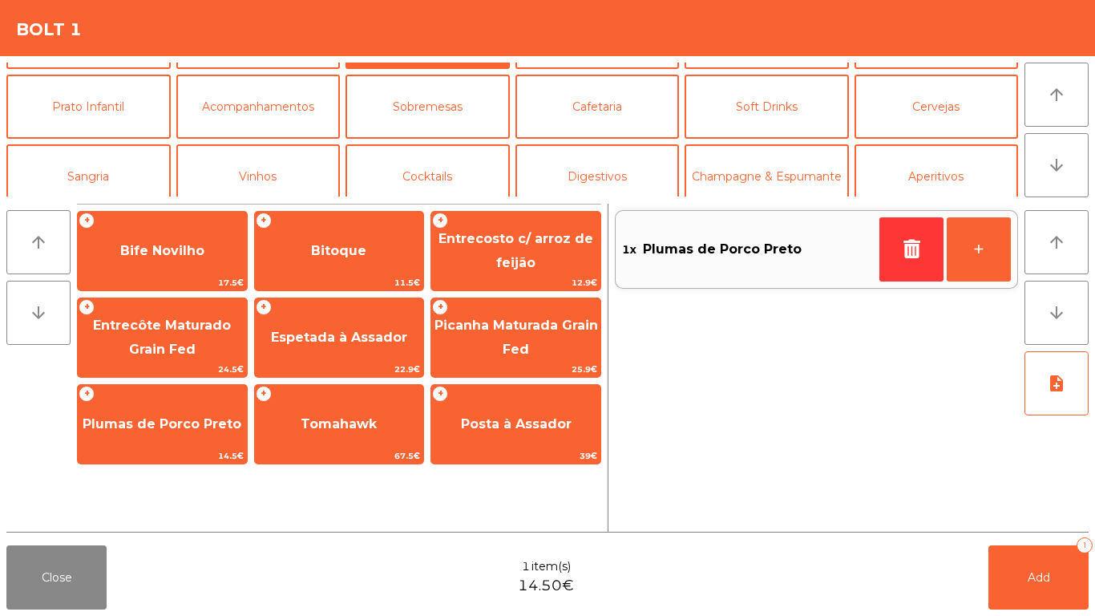
scroll to position [140, 0]
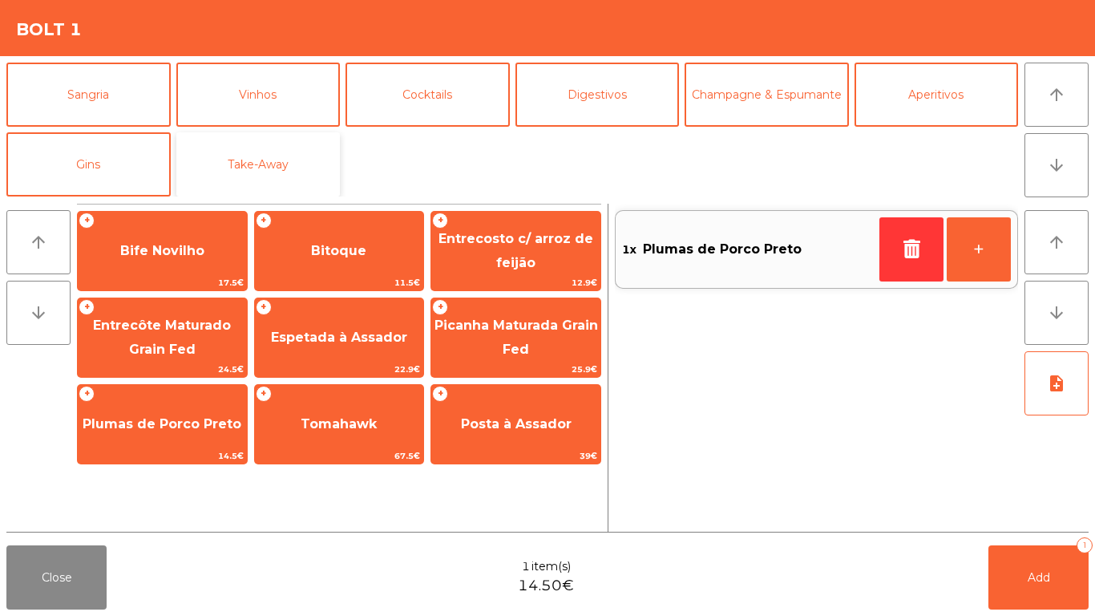
click at [280, 180] on button "Take-Away" at bounding box center [258, 164] width 164 height 64
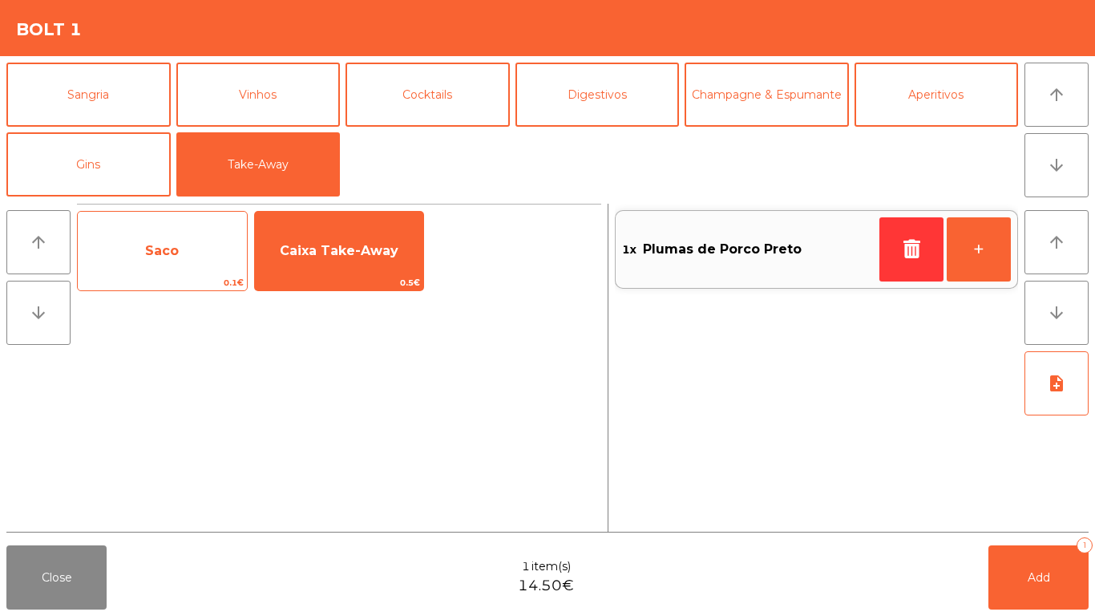
click at [188, 277] on span "0.1€" at bounding box center [162, 282] width 169 height 15
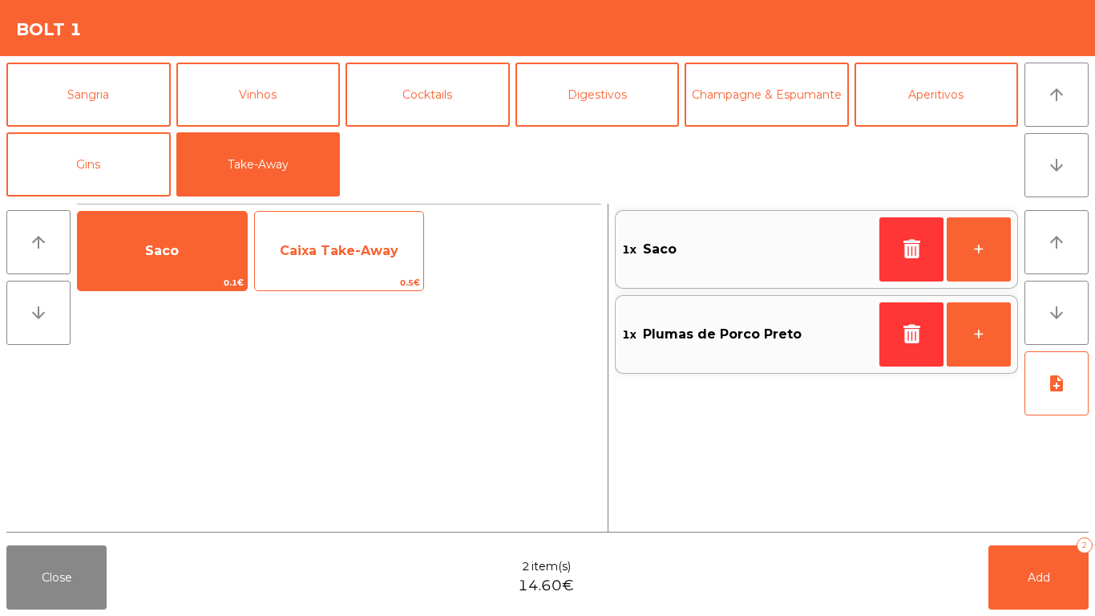
click at [306, 260] on span "Caixa Take-Away" at bounding box center [339, 250] width 169 height 43
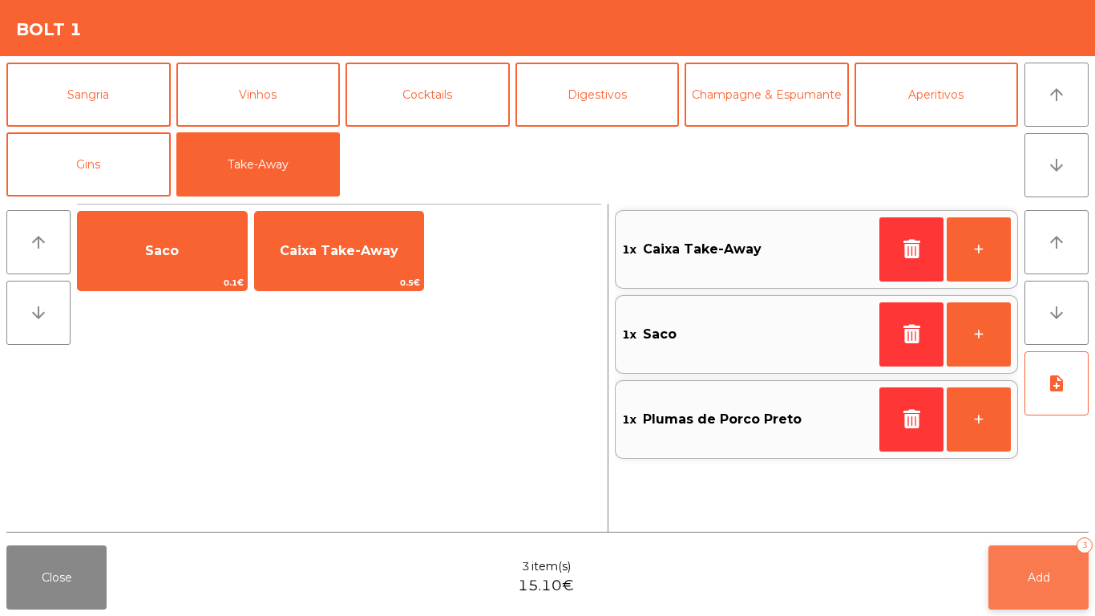
click at [1011, 550] on button "Add 3" at bounding box center [1039, 577] width 100 height 64
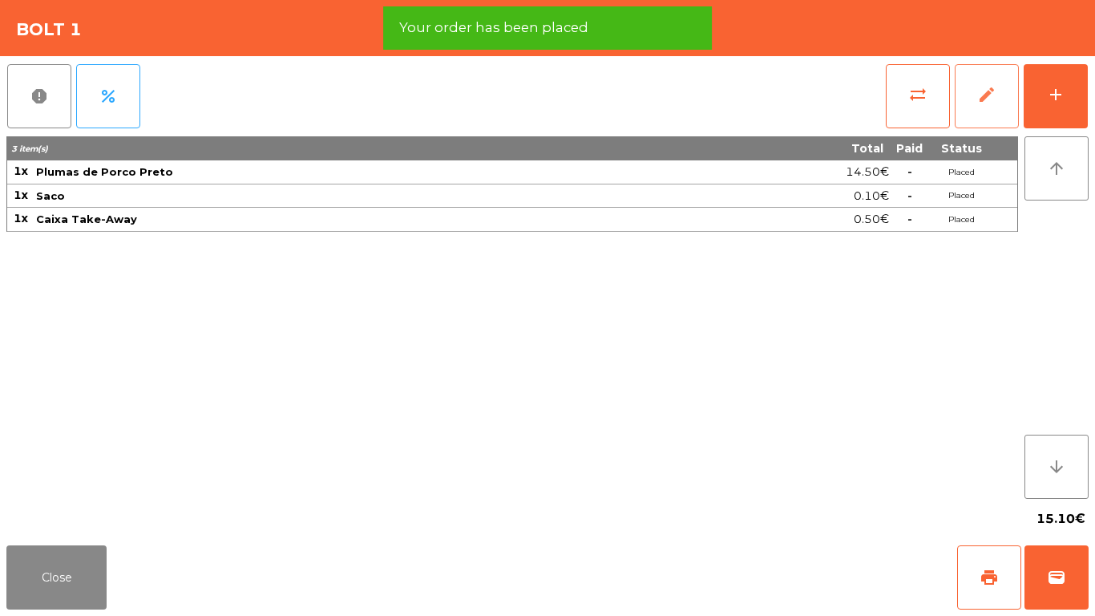
click at [1010, 103] on button "edit" at bounding box center [987, 96] width 64 height 64
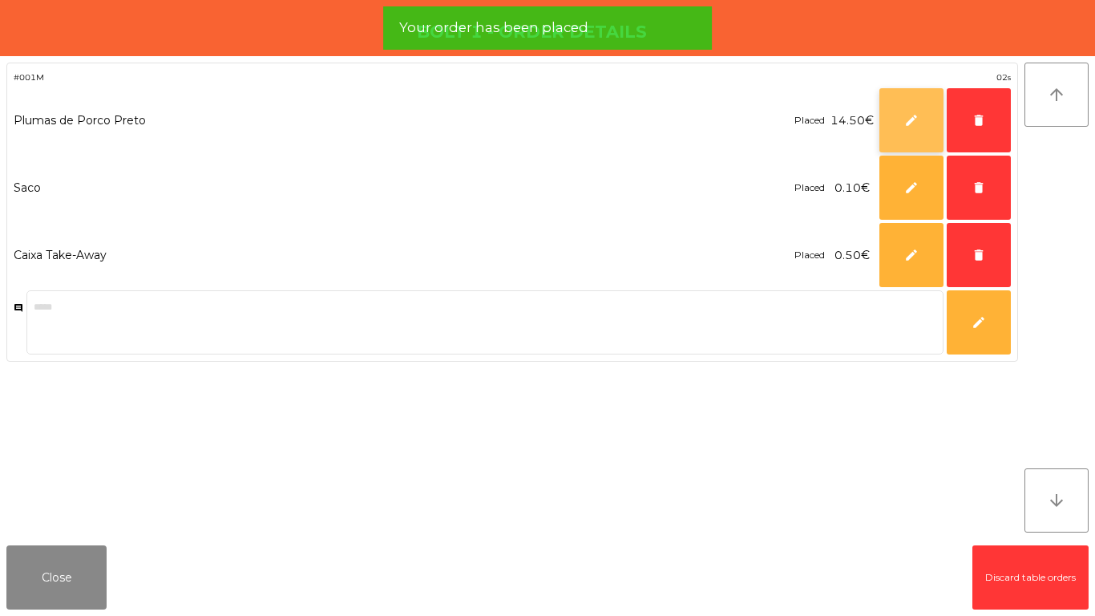
click at [931, 128] on button "edit" at bounding box center [912, 120] width 64 height 64
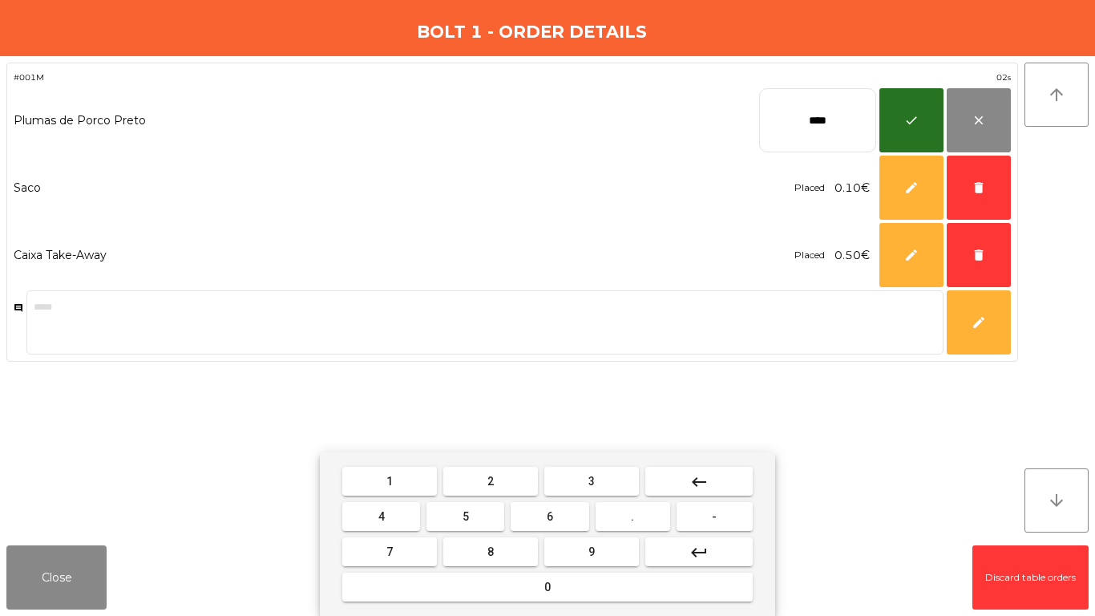
click at [718, 476] on button "keyboard_backspace" at bounding box center [699, 481] width 107 height 29
click at [733, 470] on button "keyboard_backspace" at bounding box center [699, 481] width 107 height 29
click at [716, 482] on button "keyboard_backspace" at bounding box center [699, 481] width 107 height 29
click at [592, 551] on span "9" at bounding box center [592, 551] width 6 height 13
click at [648, 522] on button "." at bounding box center [633, 516] width 75 height 29
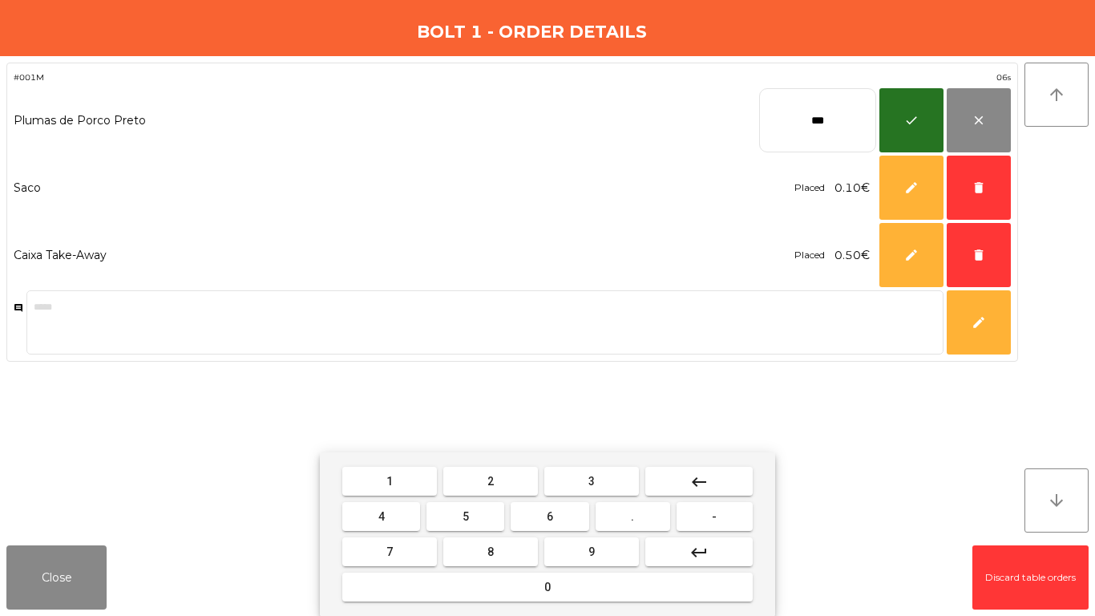
click at [468, 510] on span "5" at bounding box center [466, 516] width 6 height 13
type input "****"
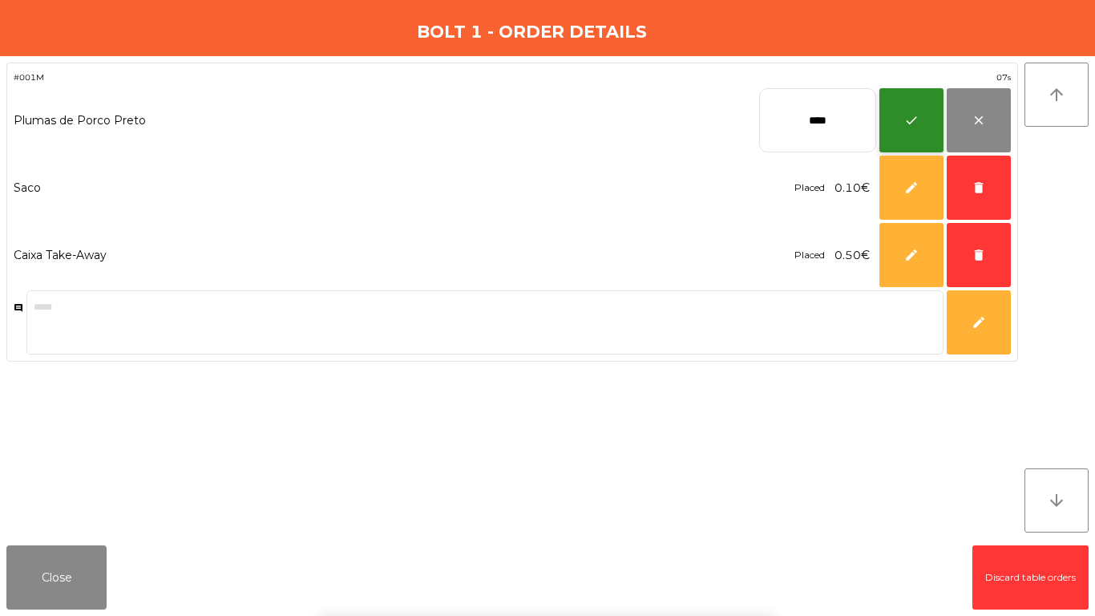
click at [934, 113] on button "check" at bounding box center [912, 120] width 64 height 64
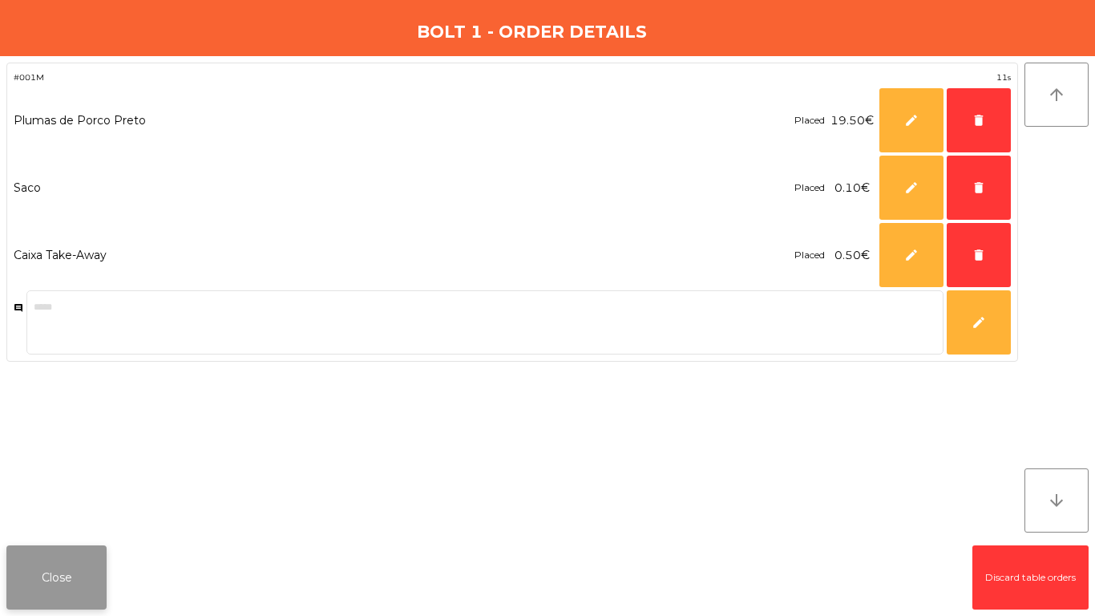
click at [84, 565] on button "Close" at bounding box center [56, 577] width 100 height 64
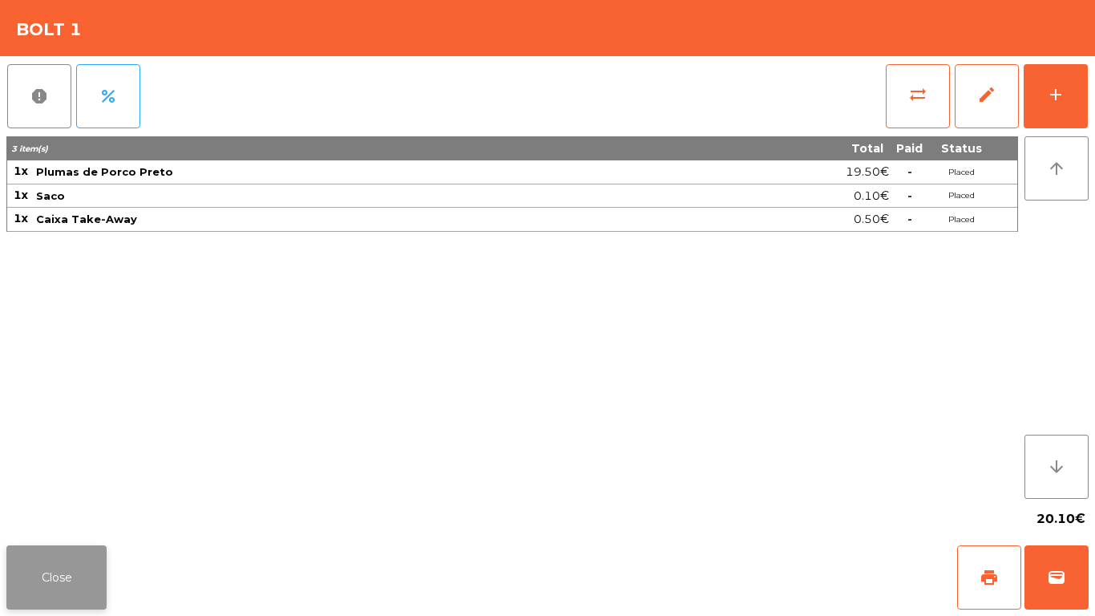
click at [83, 573] on button "Close" at bounding box center [56, 577] width 100 height 64
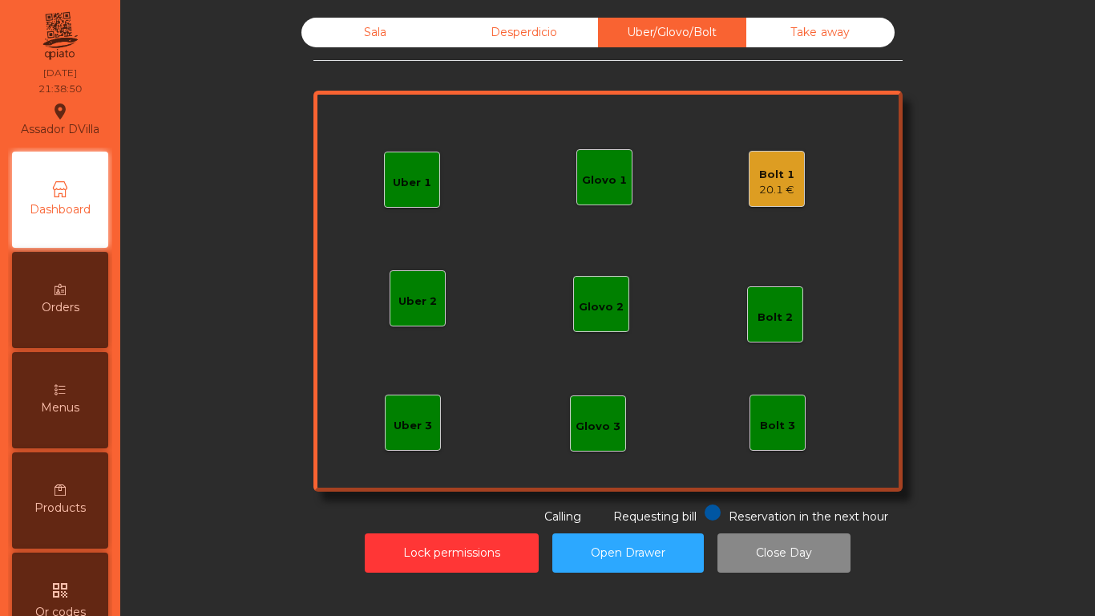
click at [781, 180] on div "Bolt 1" at bounding box center [776, 175] width 35 height 16
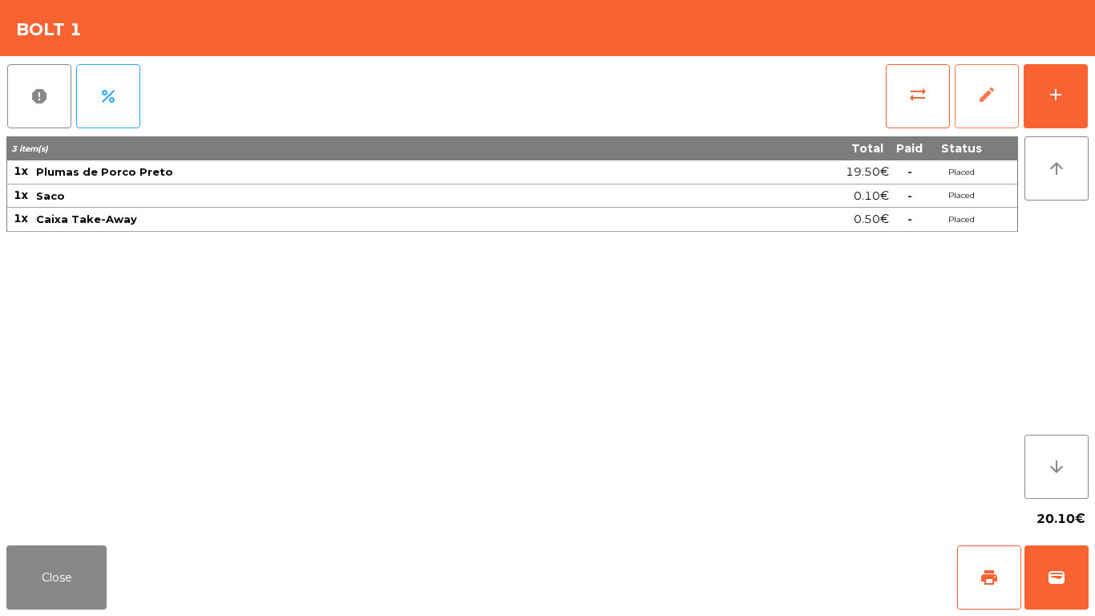
click at [998, 95] on button "edit" at bounding box center [987, 96] width 64 height 64
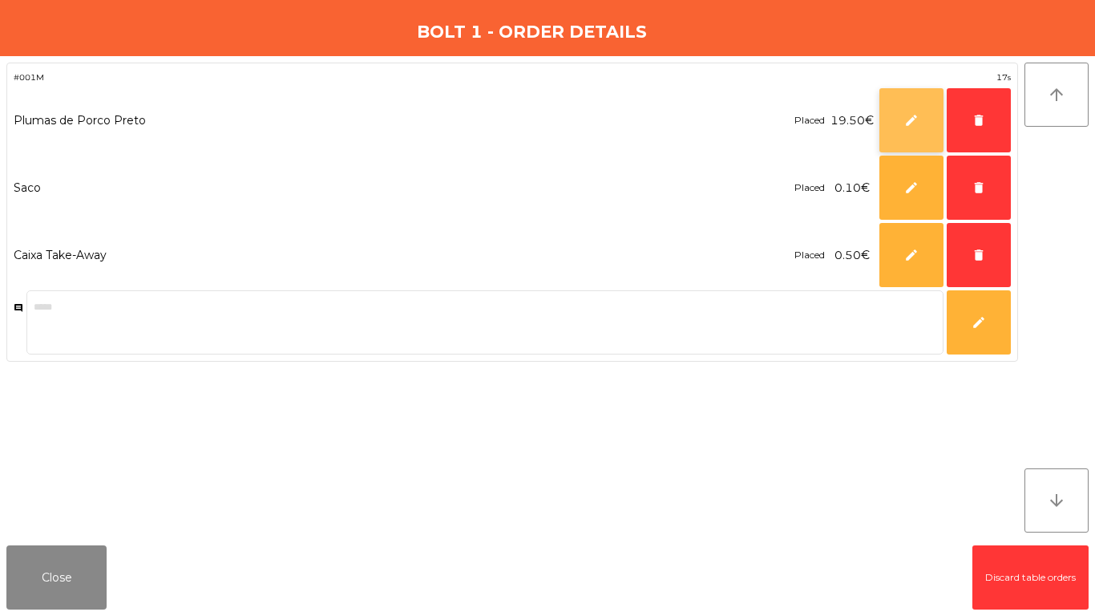
click at [926, 125] on button "edit" at bounding box center [912, 120] width 64 height 64
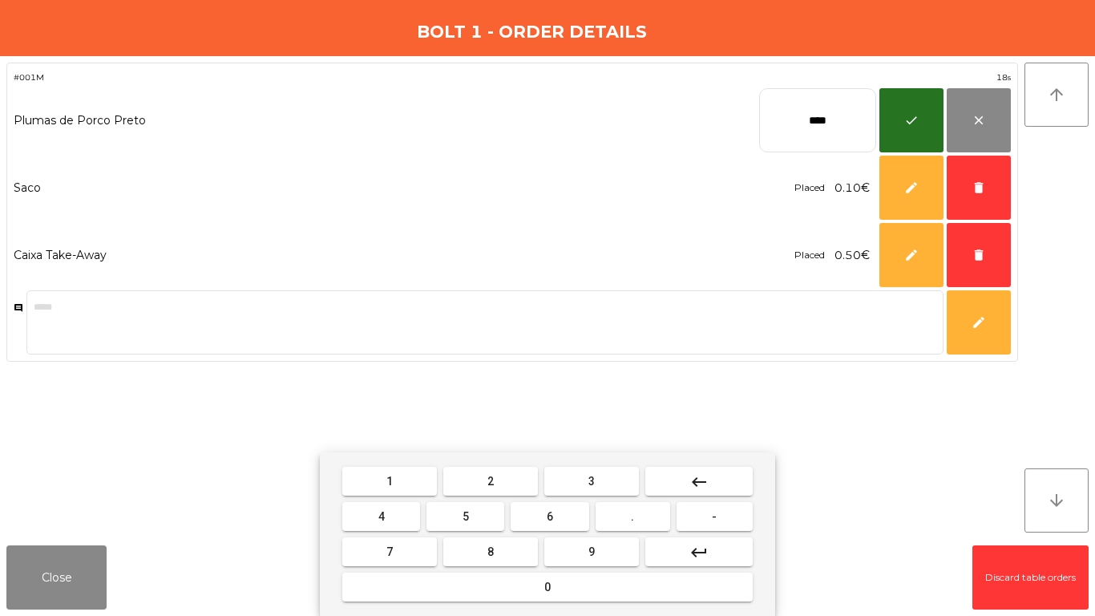
click at [692, 468] on button "keyboard_backspace" at bounding box center [699, 481] width 107 height 29
click at [692, 469] on button "keyboard_backspace" at bounding box center [699, 481] width 107 height 29
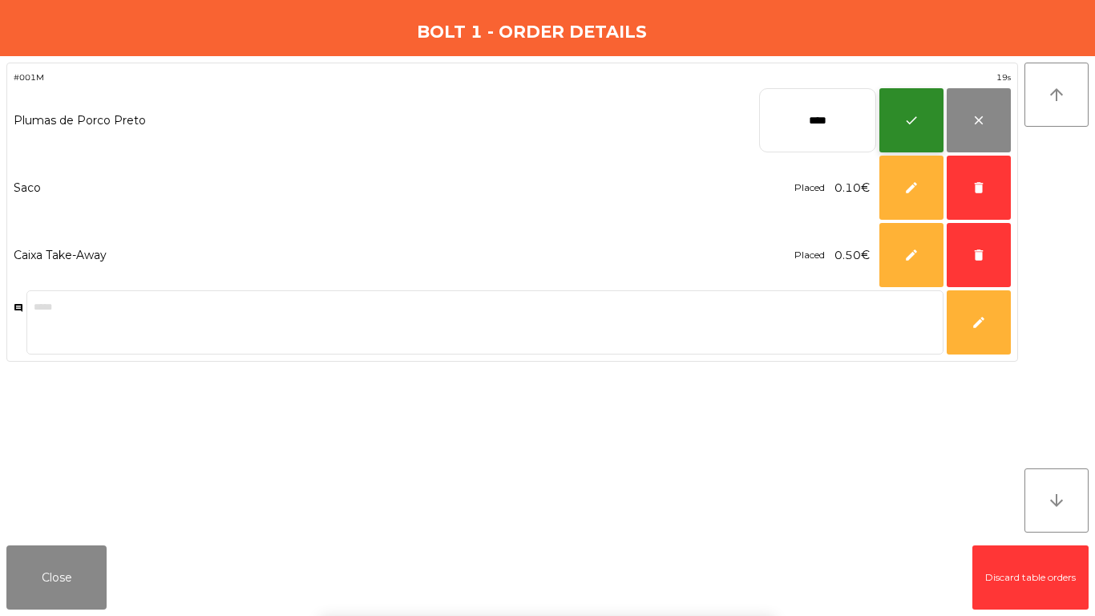
click at [924, 118] on button "check" at bounding box center [912, 120] width 64 height 64
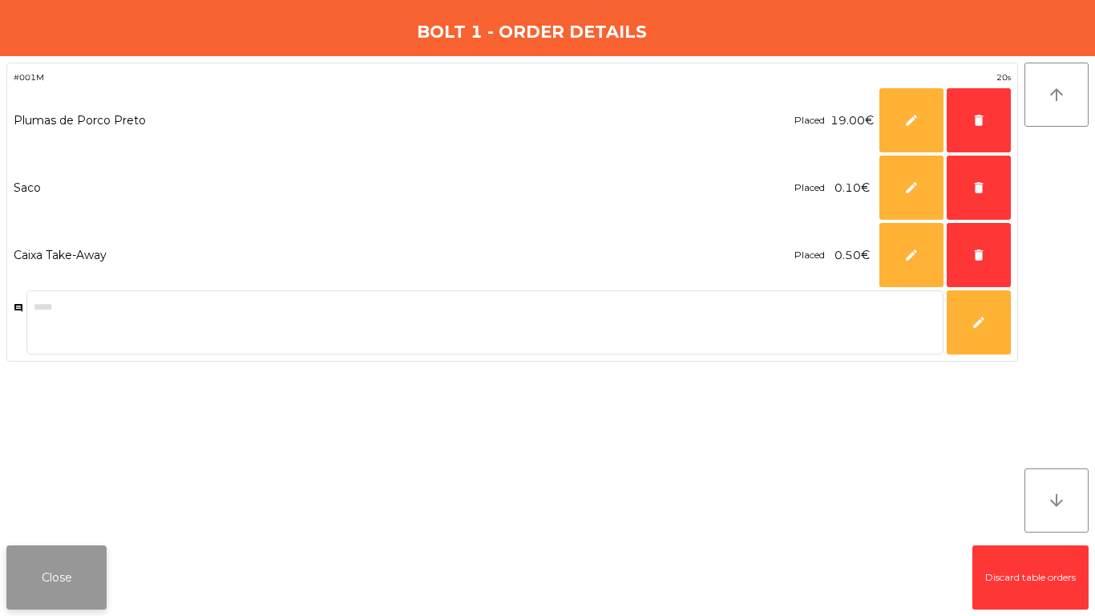
click at [64, 572] on button "Close" at bounding box center [56, 577] width 100 height 64
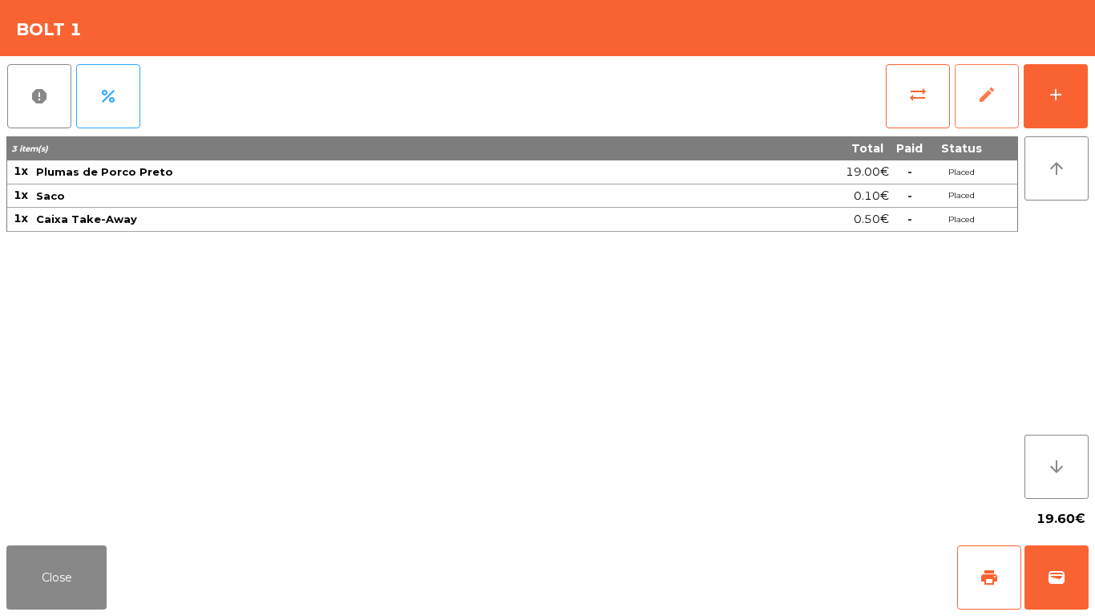
click at [986, 109] on button "edit" at bounding box center [987, 96] width 64 height 64
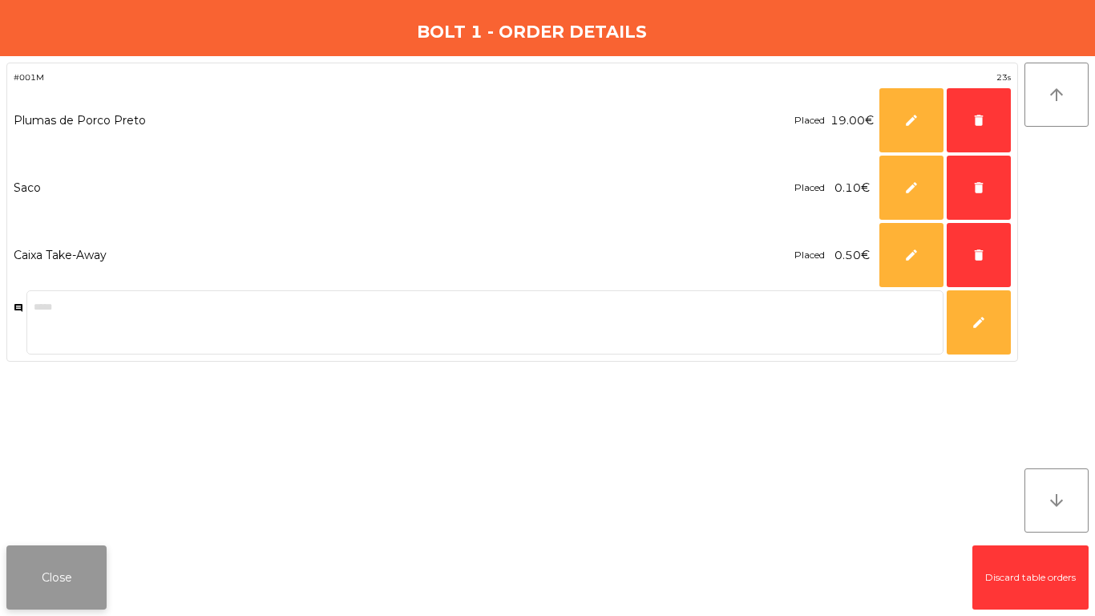
click at [54, 579] on button "Close" at bounding box center [56, 577] width 100 height 64
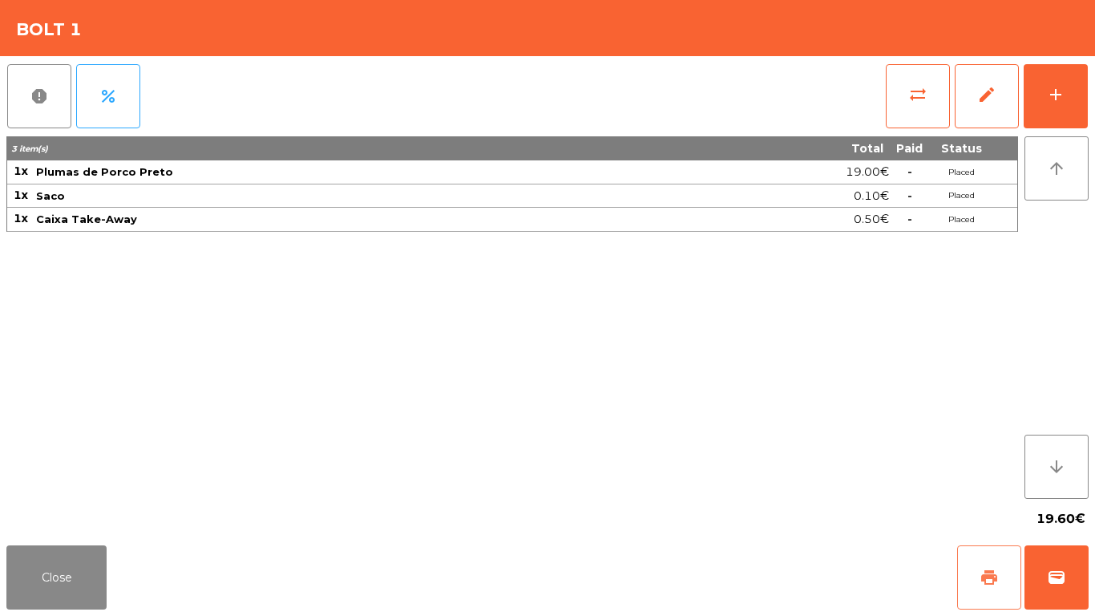
click at [990, 562] on button "print" at bounding box center [989, 577] width 64 height 64
click at [1062, 577] on span "wallet" at bounding box center [1056, 577] width 19 height 19
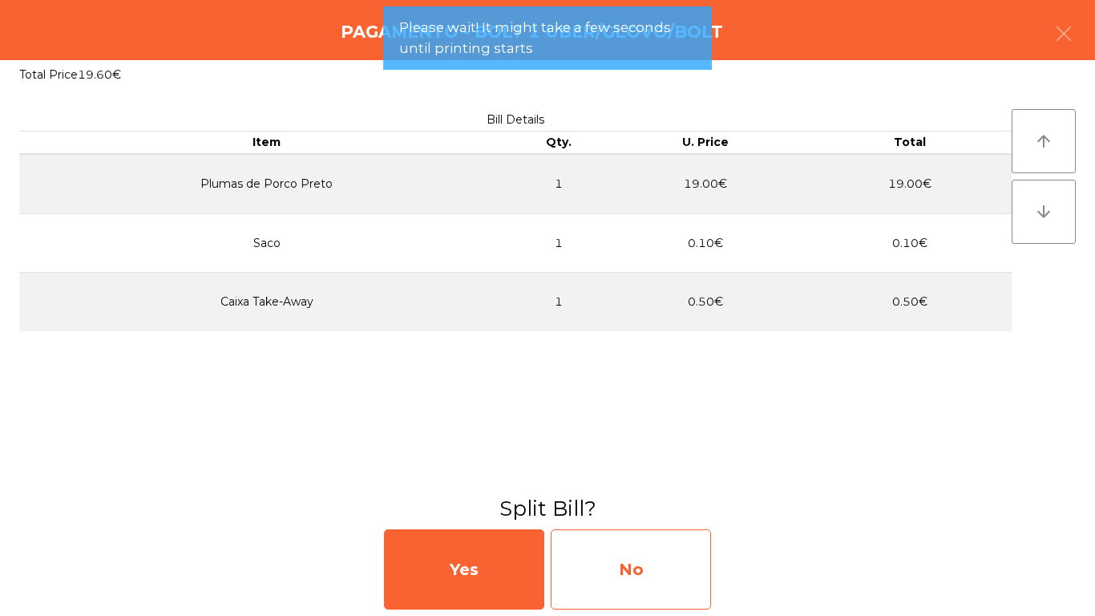
click at [701, 549] on div "No" at bounding box center [631, 569] width 160 height 80
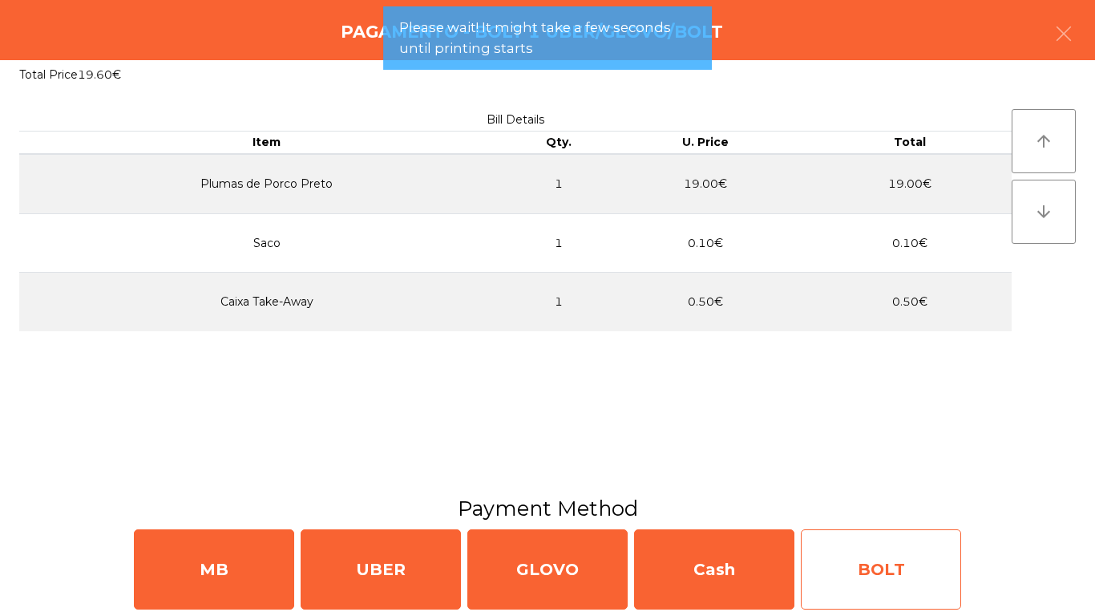
click at [902, 561] on div "BOLT" at bounding box center [881, 569] width 160 height 80
select select "**"
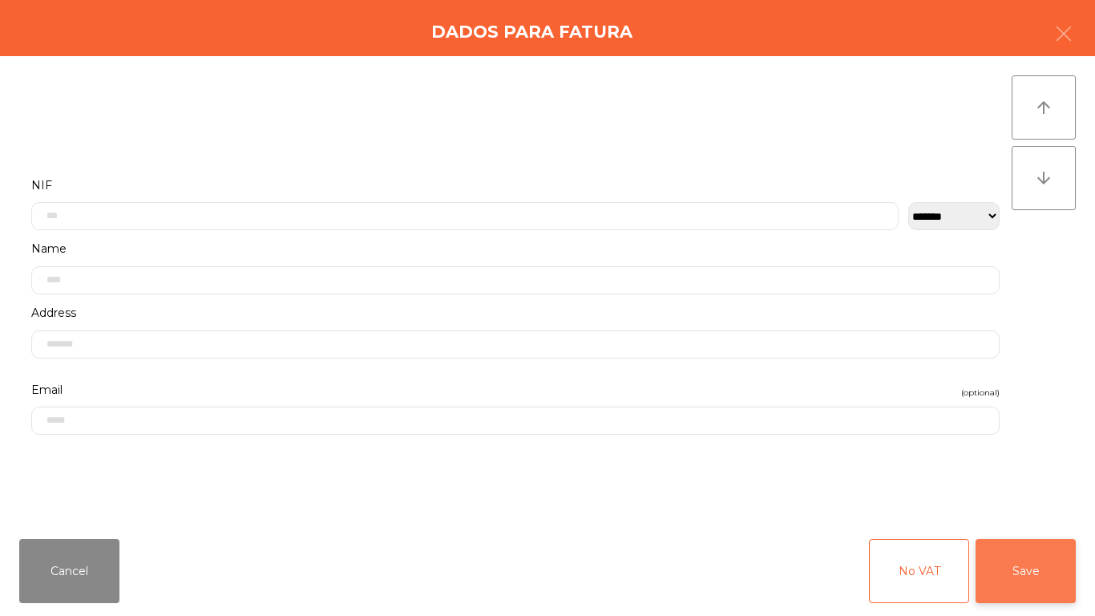
click at [1029, 578] on button "Save" at bounding box center [1026, 571] width 100 height 64
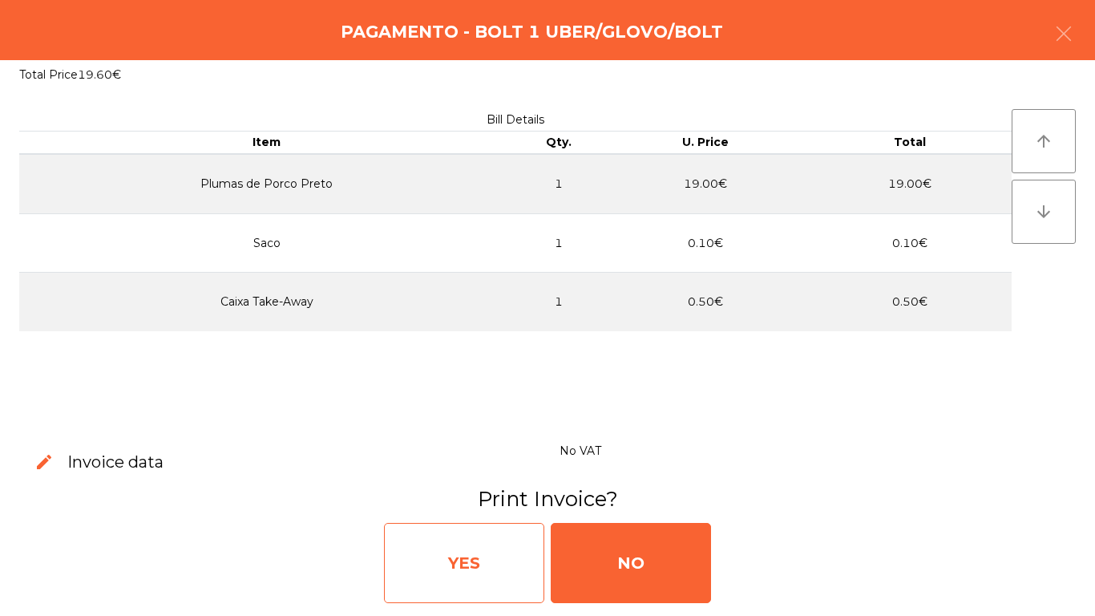
click at [508, 557] on div "YES" at bounding box center [464, 563] width 160 height 80
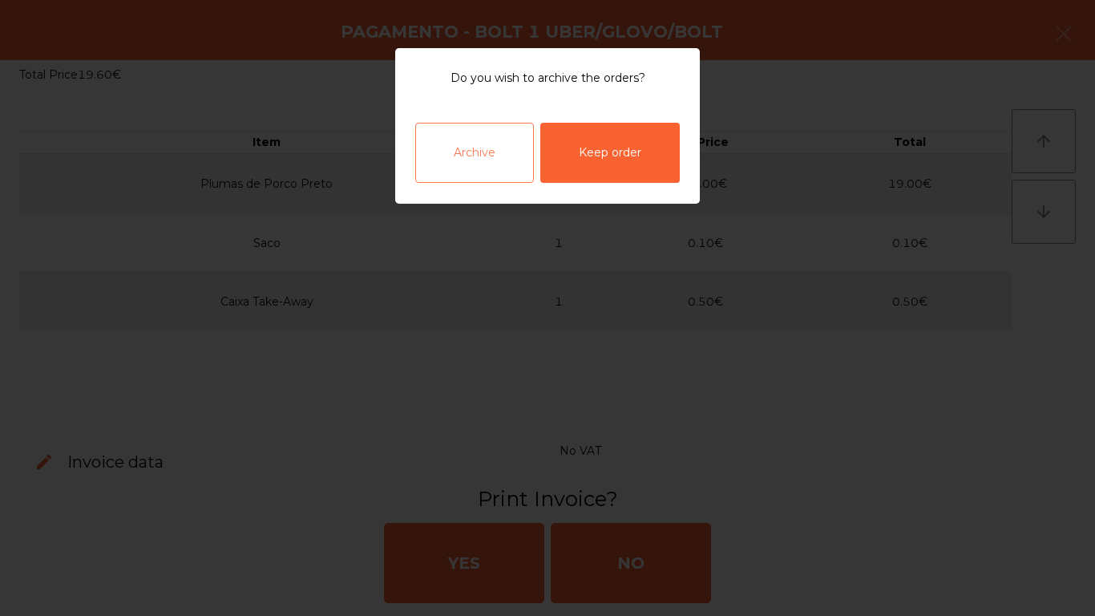
click at [510, 150] on div "Archive" at bounding box center [474, 153] width 119 height 60
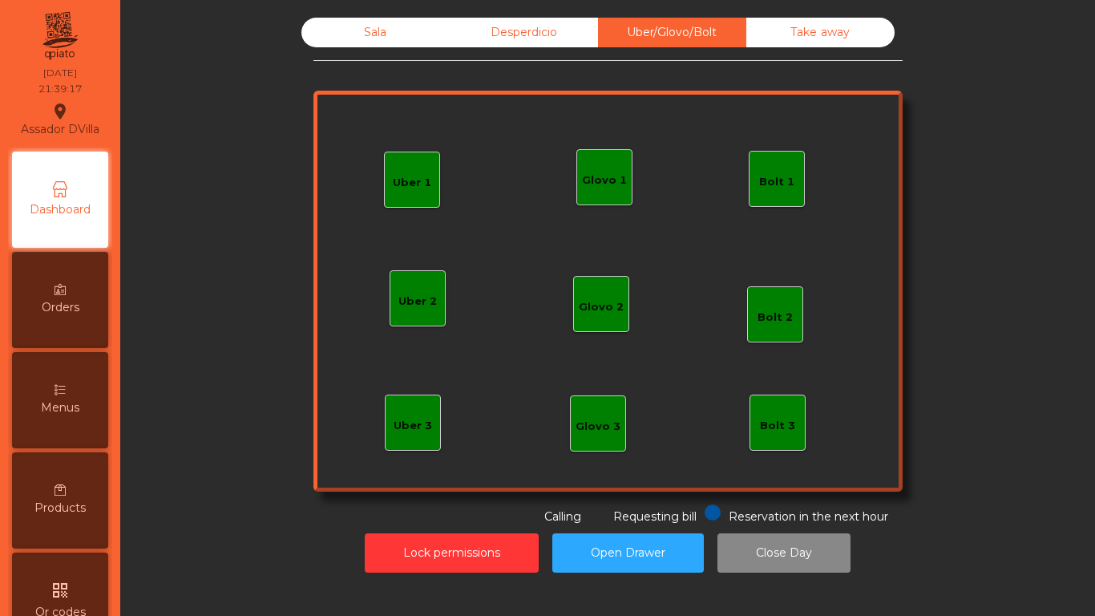
click at [444, 588] on div "Sala Desperdicio Uber/Glovo/Bolt Take away Uber 1 Uber 3 Bolt 2 Glovo 2 Uber 2 …" at bounding box center [607, 308] width 975 height 616
click at [443, 548] on button "Lock permissions" at bounding box center [452, 552] width 174 height 39
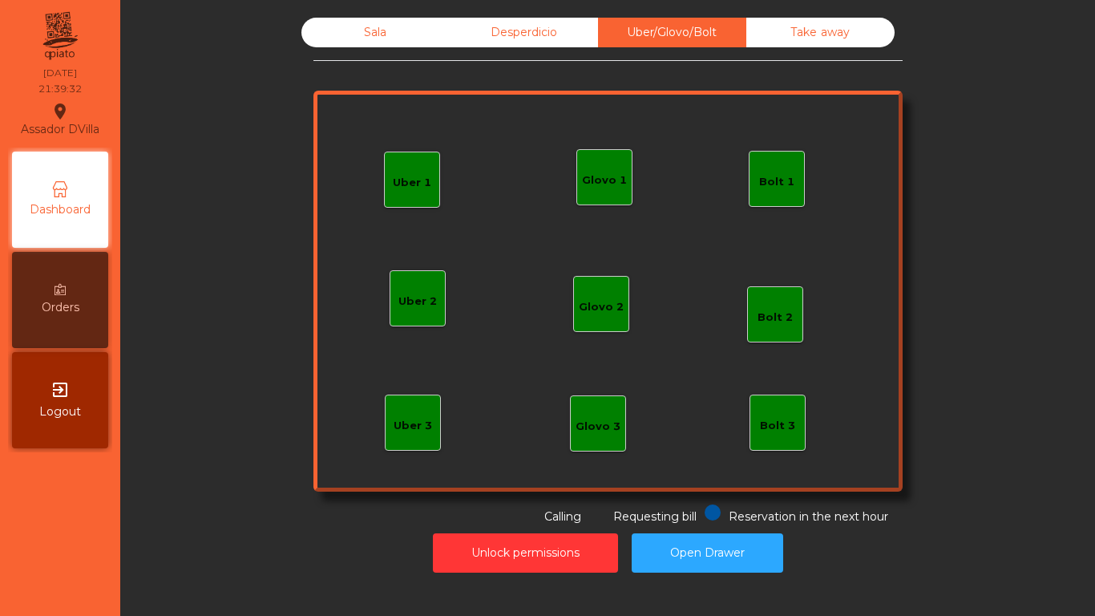
click at [696, 589] on div "Sala Desperdicio Uber/Glovo/Bolt Take away Uber 1 Uber 3 Bolt 2 Glovo 2 Uber 2 …" at bounding box center [607, 308] width 975 height 616
click at [742, 553] on button "Open Drawer" at bounding box center [708, 552] width 152 height 39
click at [387, 30] on div "Sala" at bounding box center [376, 33] width 148 height 30
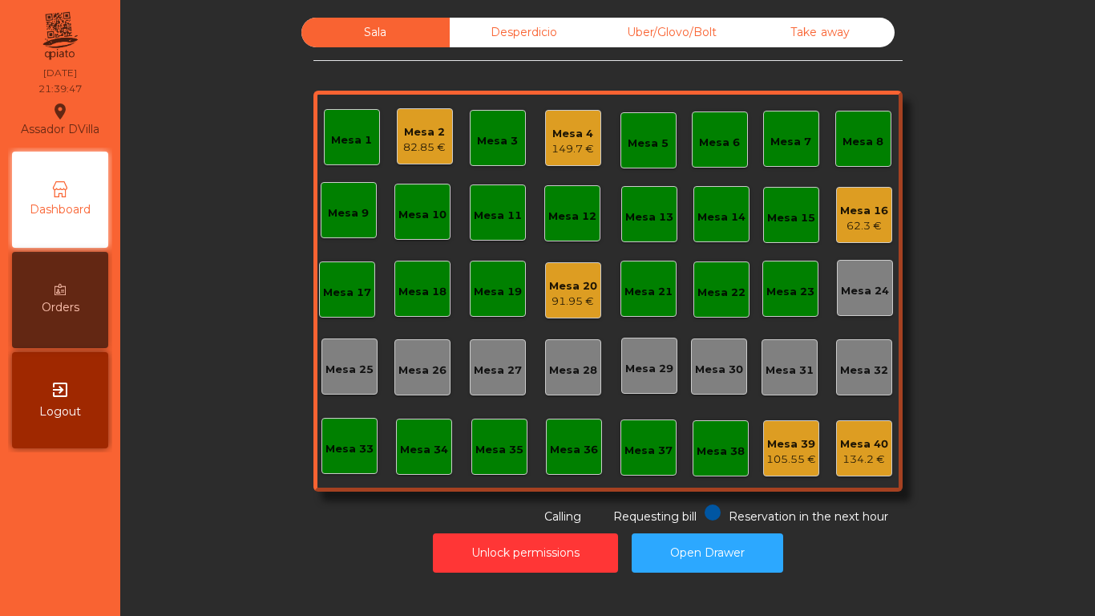
click at [252, 134] on div "Sala Desperdicio Uber/Glovo/Bolt Take away Mesa 1 Mesa 2 82.85 € Mesa 3 Mesa 4 …" at bounding box center [608, 272] width 932 height 508
click at [849, 206] on div "Mesa 16" at bounding box center [864, 211] width 48 height 16
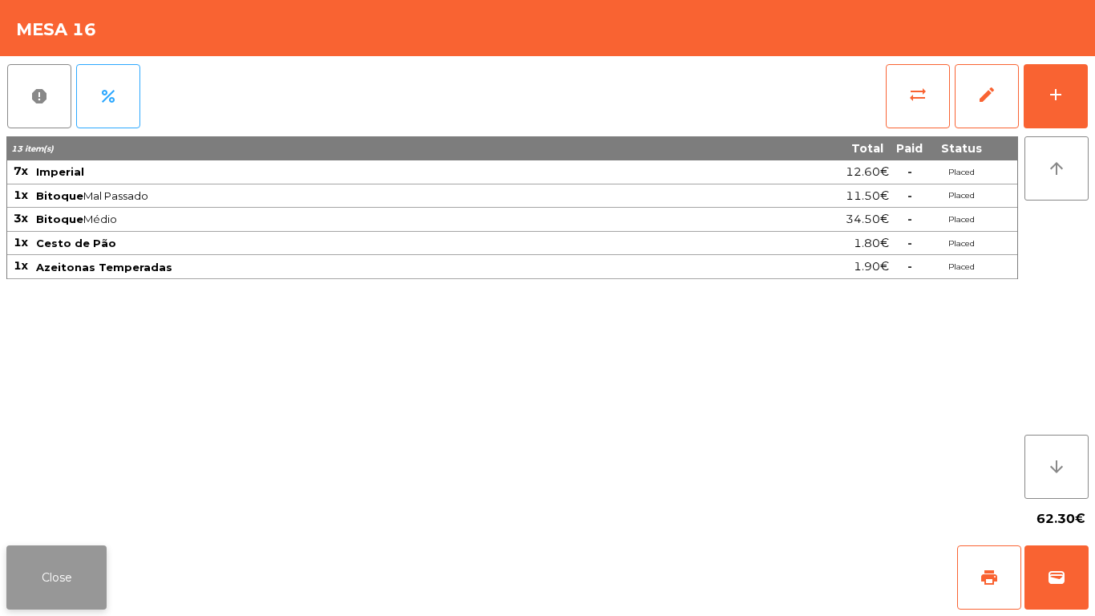
click at [26, 589] on button "Close" at bounding box center [56, 577] width 100 height 64
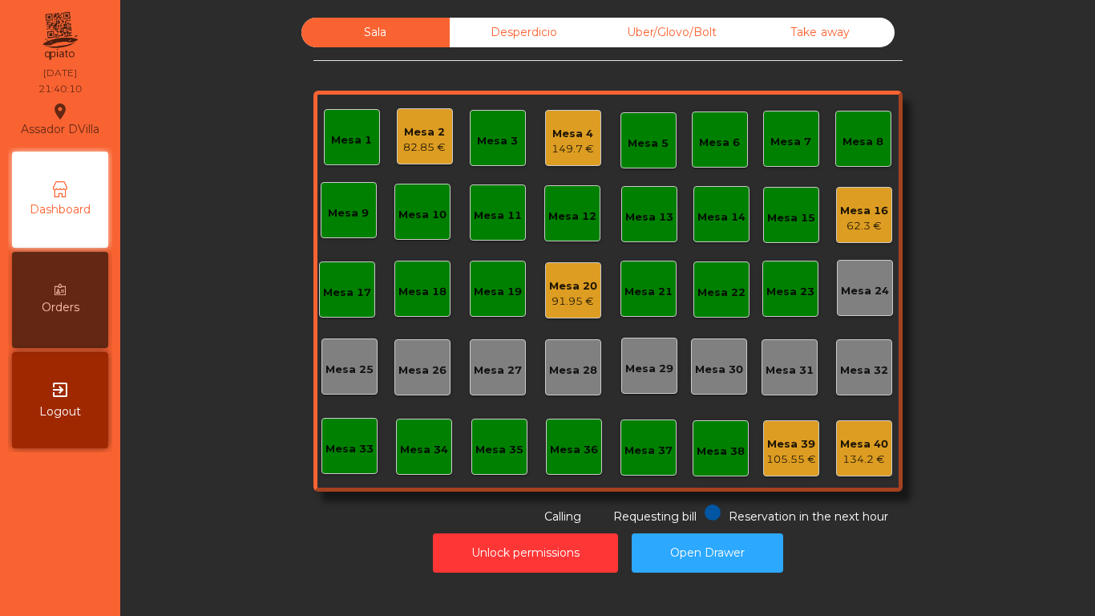
click at [415, 112] on div "Mesa 2 82.85 €" at bounding box center [425, 136] width 56 height 56
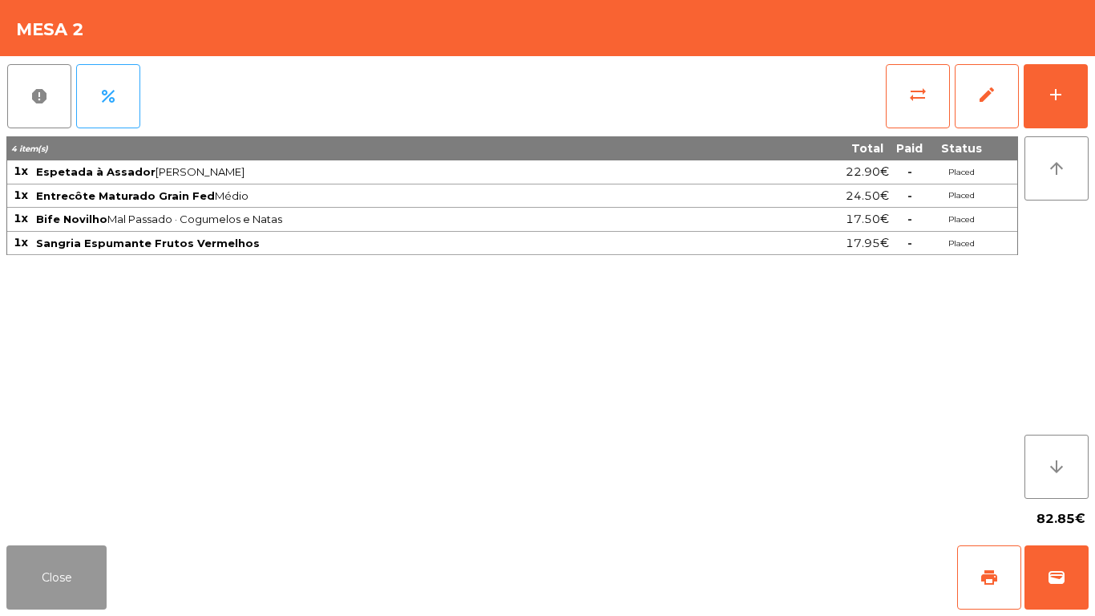
click at [71, 553] on button "Close" at bounding box center [56, 577] width 100 height 64
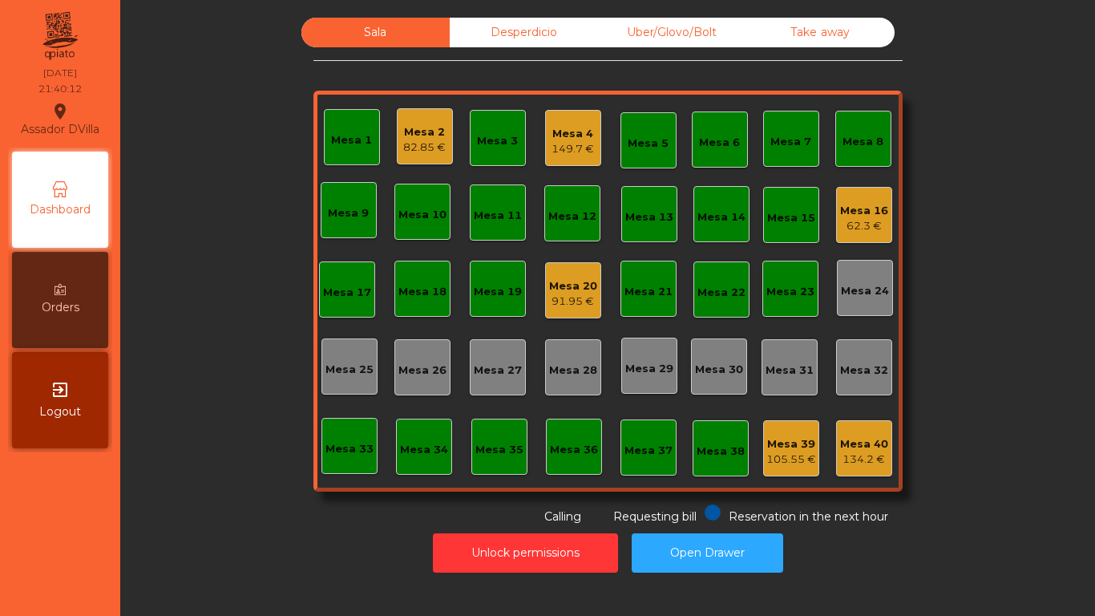
click at [563, 139] on div "Mesa 4" at bounding box center [573, 134] width 43 height 16
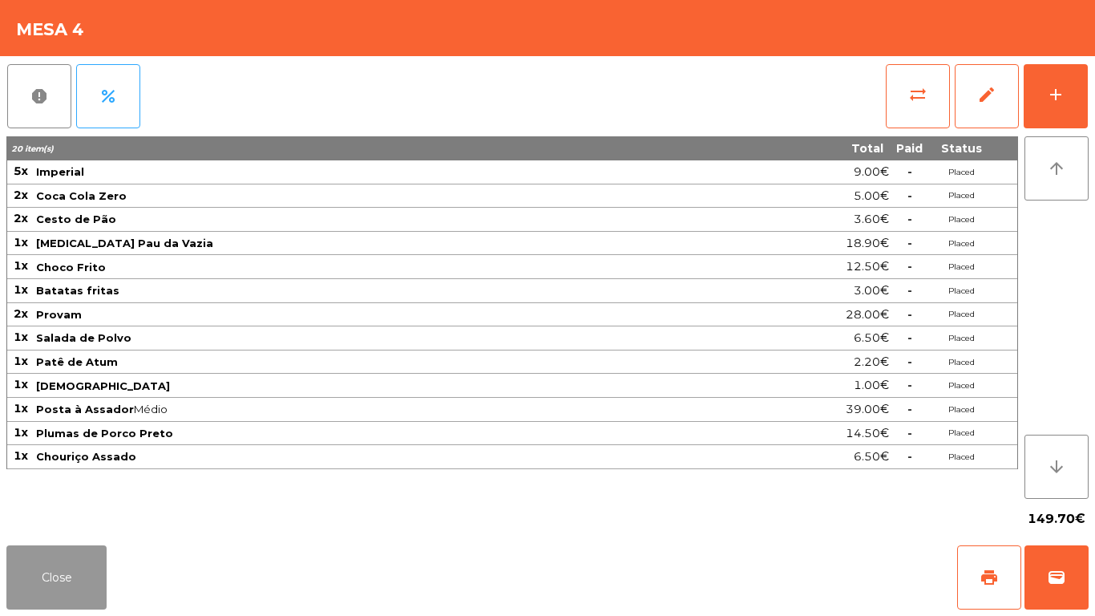
drag, startPoint x: 50, startPoint y: 555, endPoint x: 565, endPoint y: 288, distance: 579.9
click at [51, 550] on button "Close" at bounding box center [56, 577] width 100 height 64
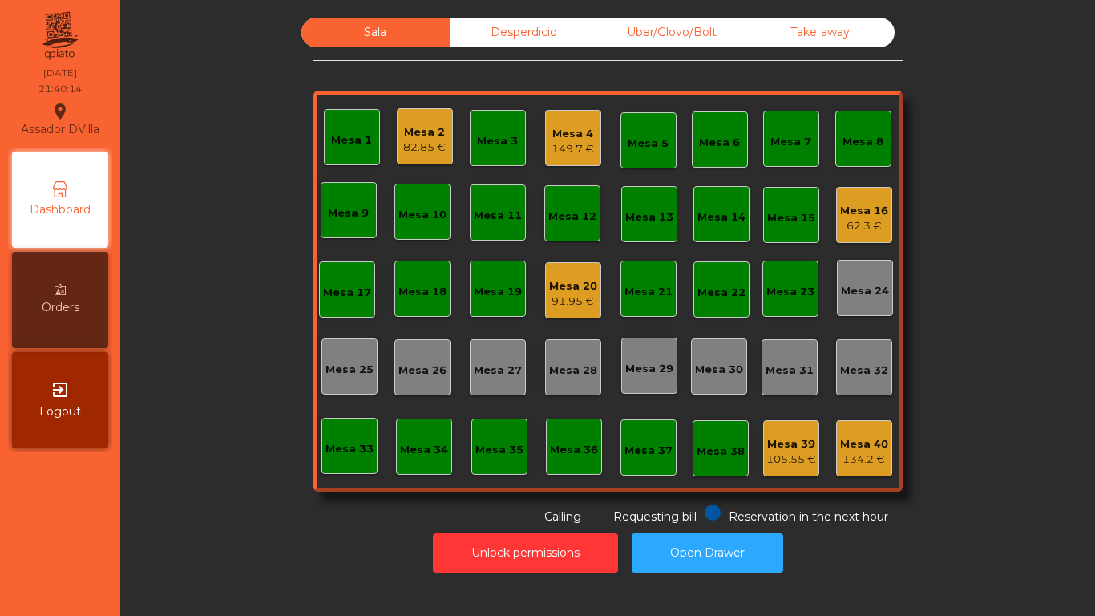
click at [585, 296] on div "91.95 €" at bounding box center [573, 301] width 48 height 16
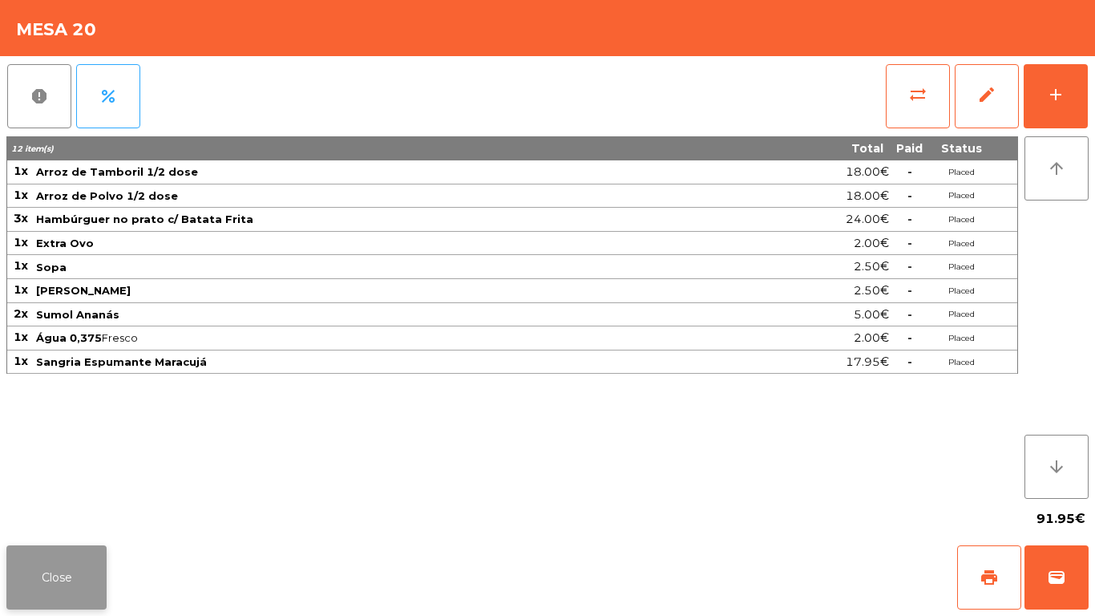
click at [70, 567] on button "Close" at bounding box center [56, 577] width 100 height 64
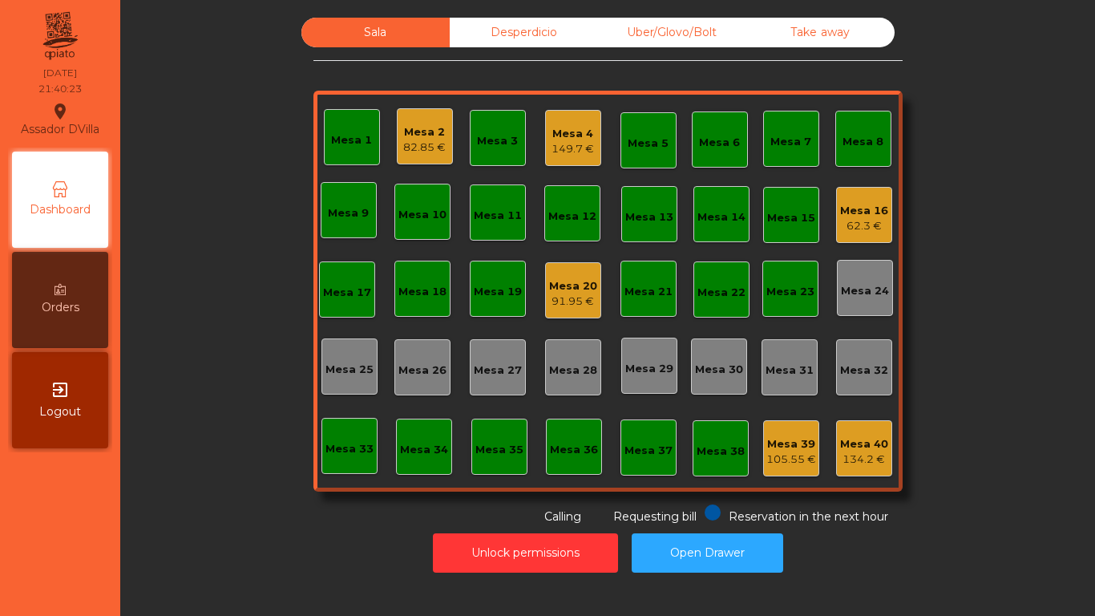
click at [419, 148] on div "82.85 €" at bounding box center [424, 148] width 43 height 16
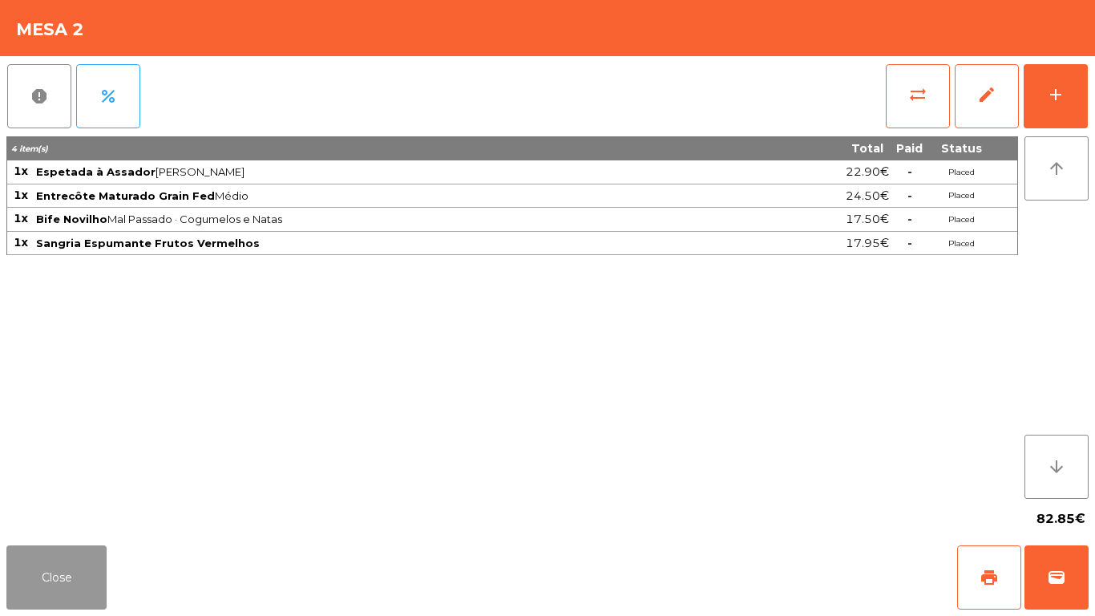
click at [83, 552] on button "Close" at bounding box center [56, 577] width 100 height 64
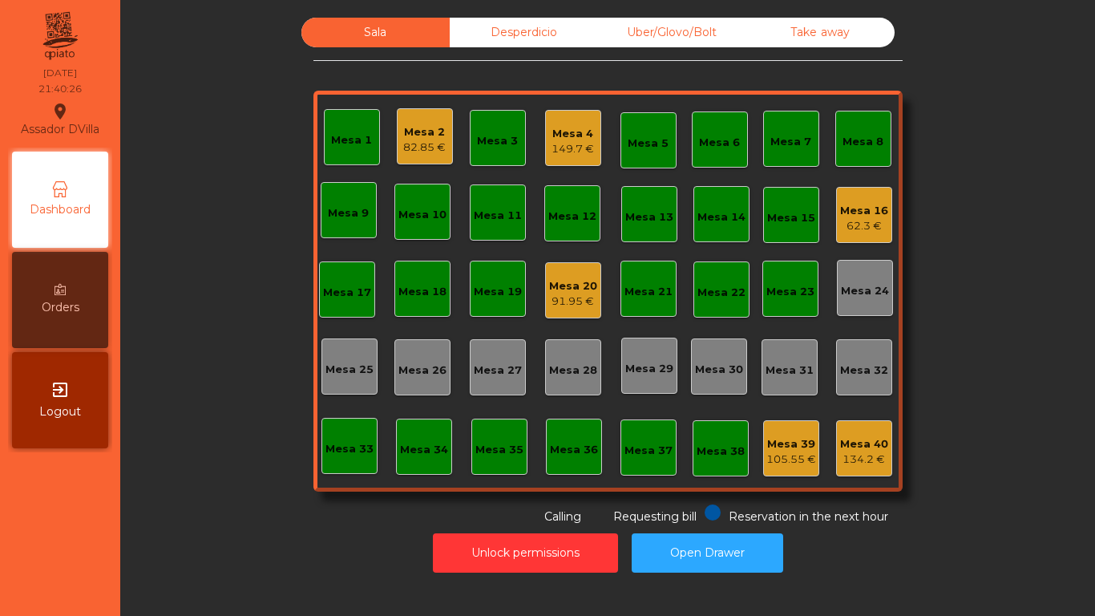
click at [840, 213] on div "Mesa 16" at bounding box center [864, 211] width 48 height 16
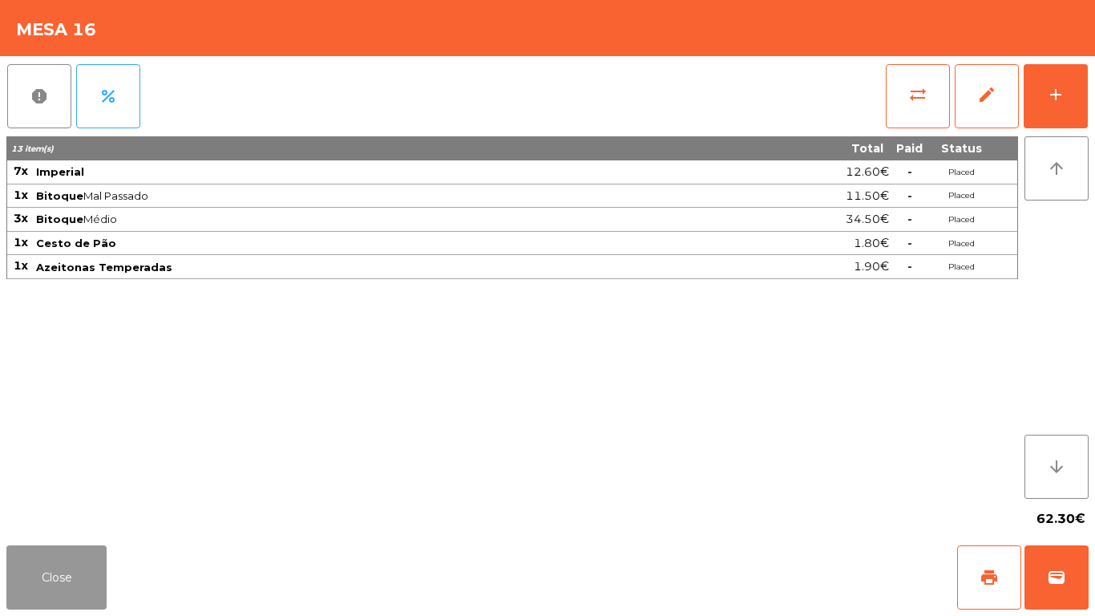
click at [72, 570] on button "Close" at bounding box center [56, 577] width 100 height 64
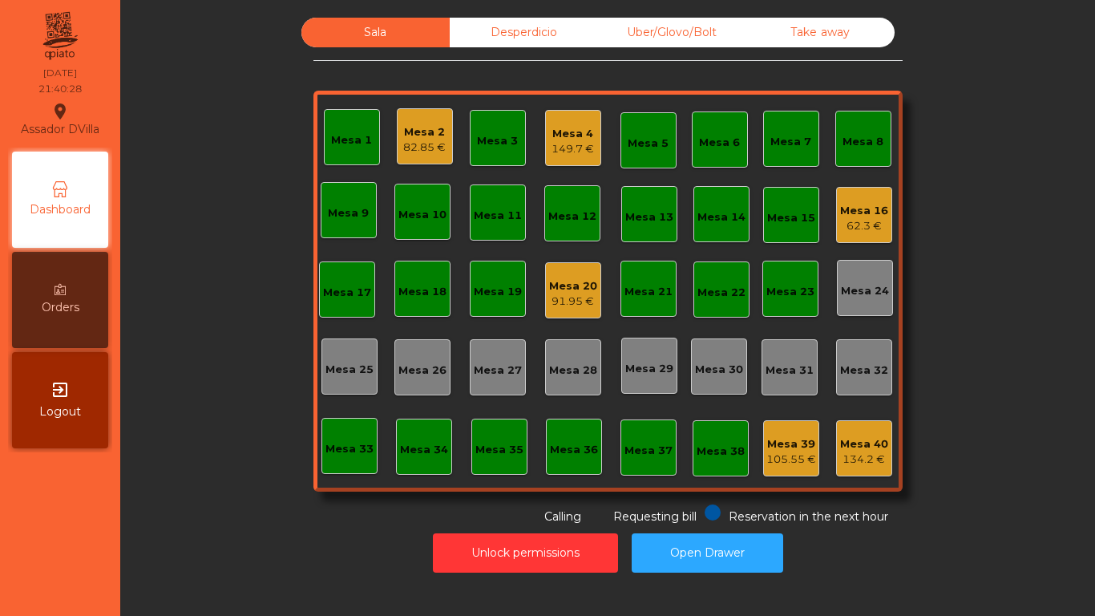
click at [571, 153] on div "149.7 €" at bounding box center [573, 149] width 43 height 16
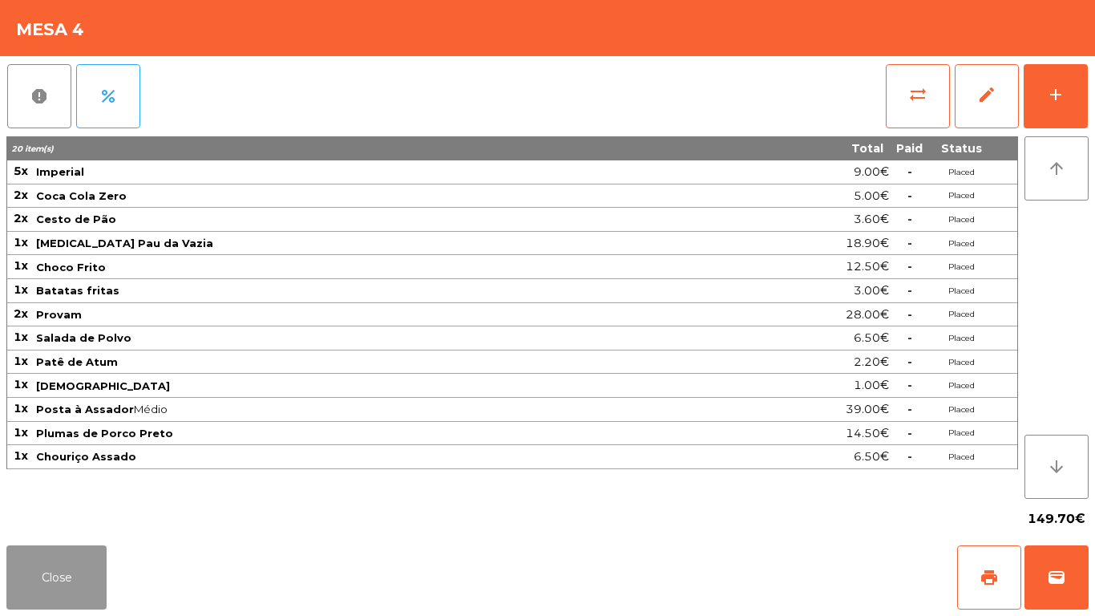
click at [72, 559] on button "Close" at bounding box center [56, 577] width 100 height 64
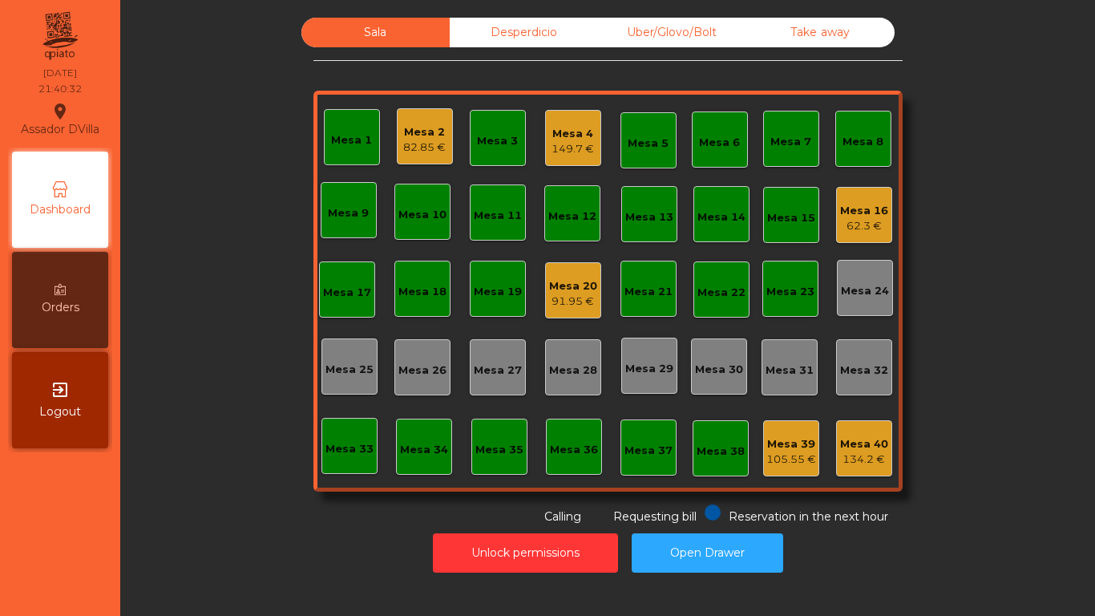
click at [436, 150] on div "82.85 €" at bounding box center [424, 148] width 43 height 16
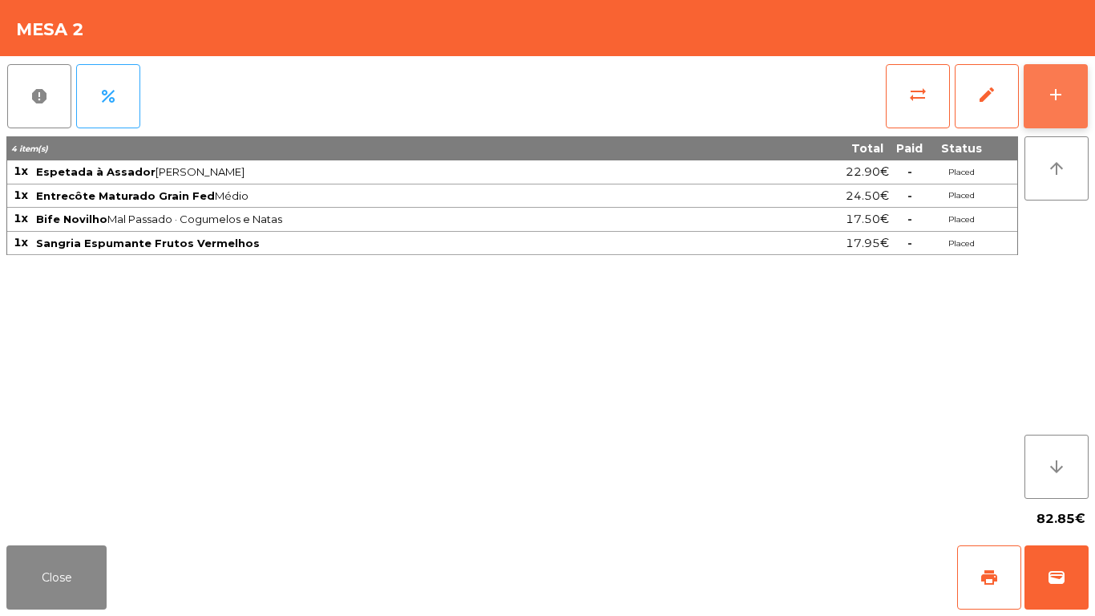
click at [1084, 103] on button "add" at bounding box center [1056, 96] width 64 height 64
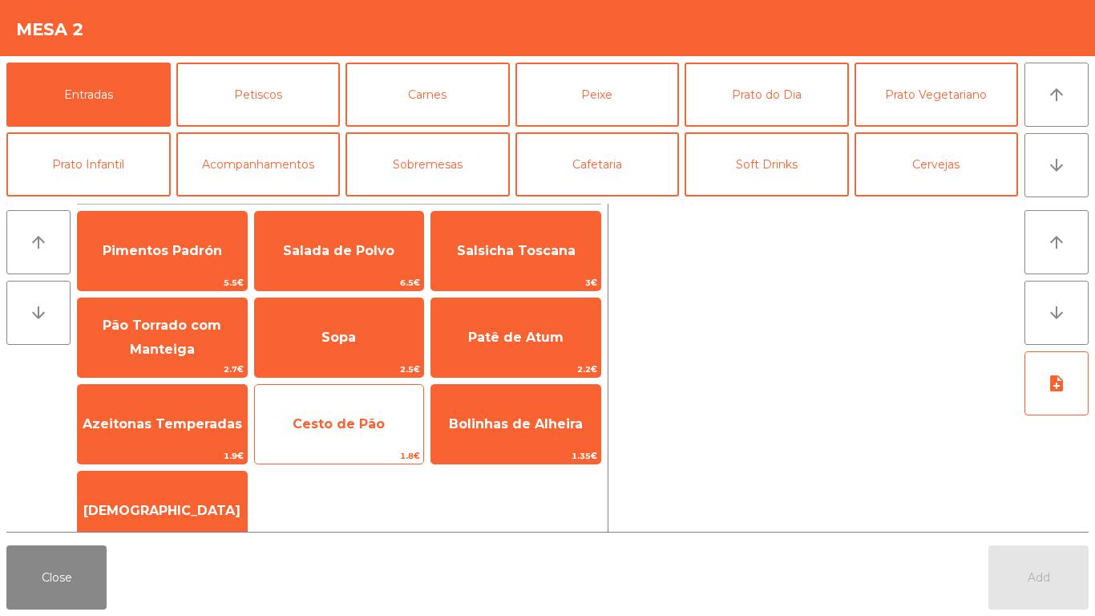
click at [293, 408] on span "Cesto de Pão" at bounding box center [339, 424] width 169 height 43
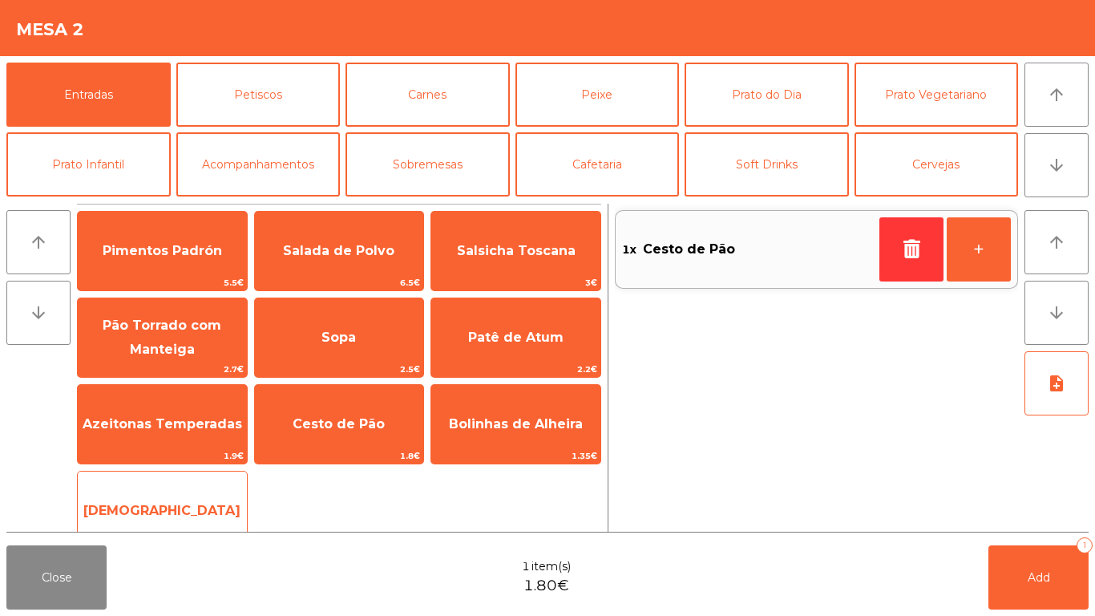
click at [206, 503] on span "[DEMOGRAPHIC_DATA]" at bounding box center [162, 510] width 169 height 43
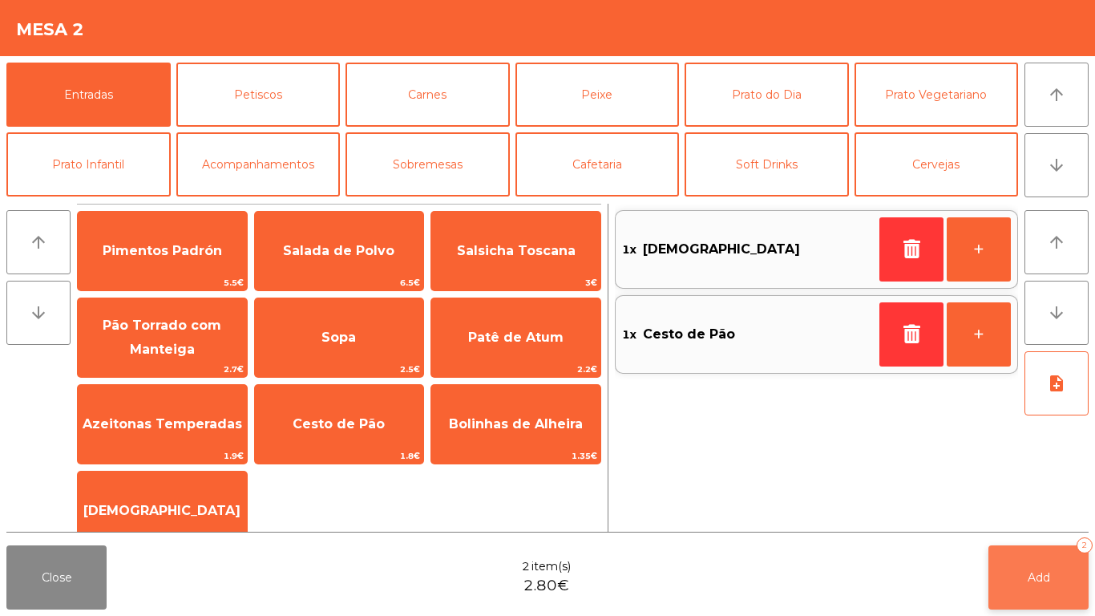
click at [1042, 568] on button "Add 2" at bounding box center [1039, 577] width 100 height 64
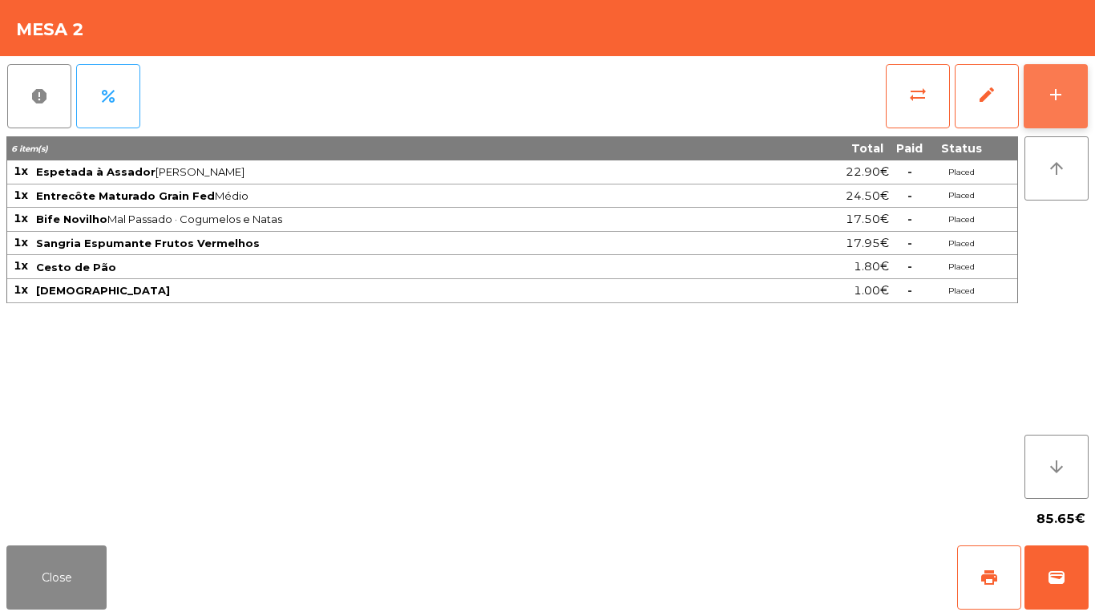
click at [1061, 98] on div "add" at bounding box center [1055, 94] width 19 height 19
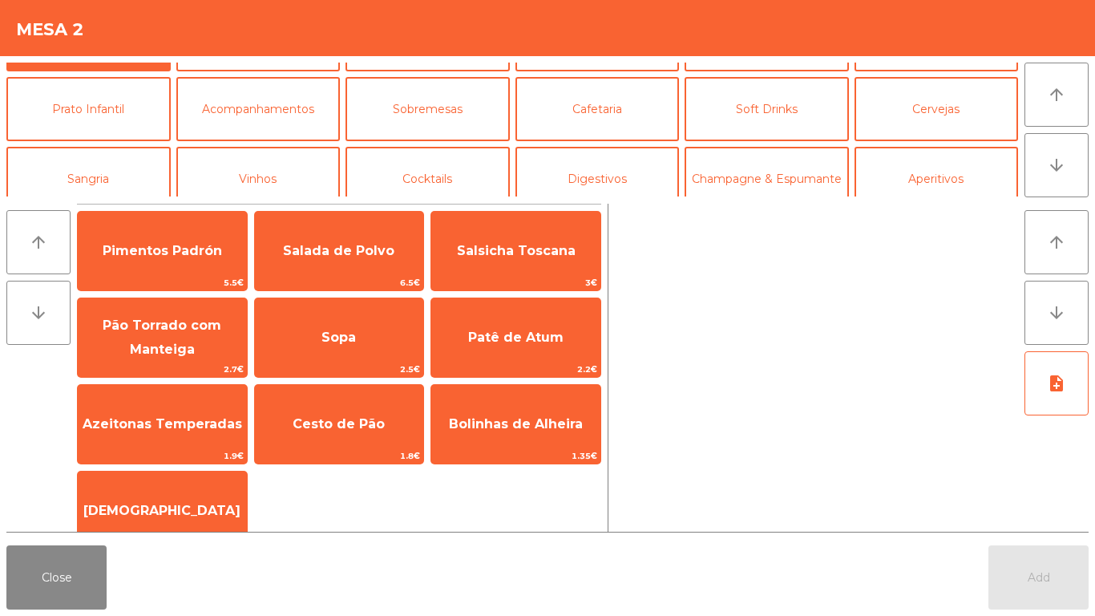
scroll to position [66, 0]
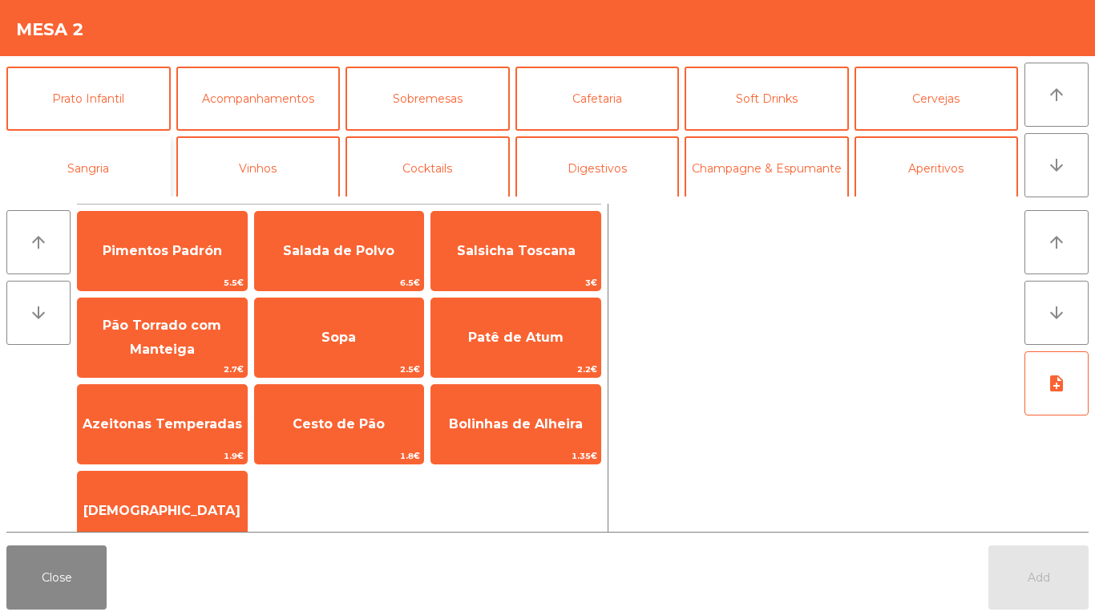
click at [71, 161] on button "Sangria" at bounding box center [88, 168] width 164 height 64
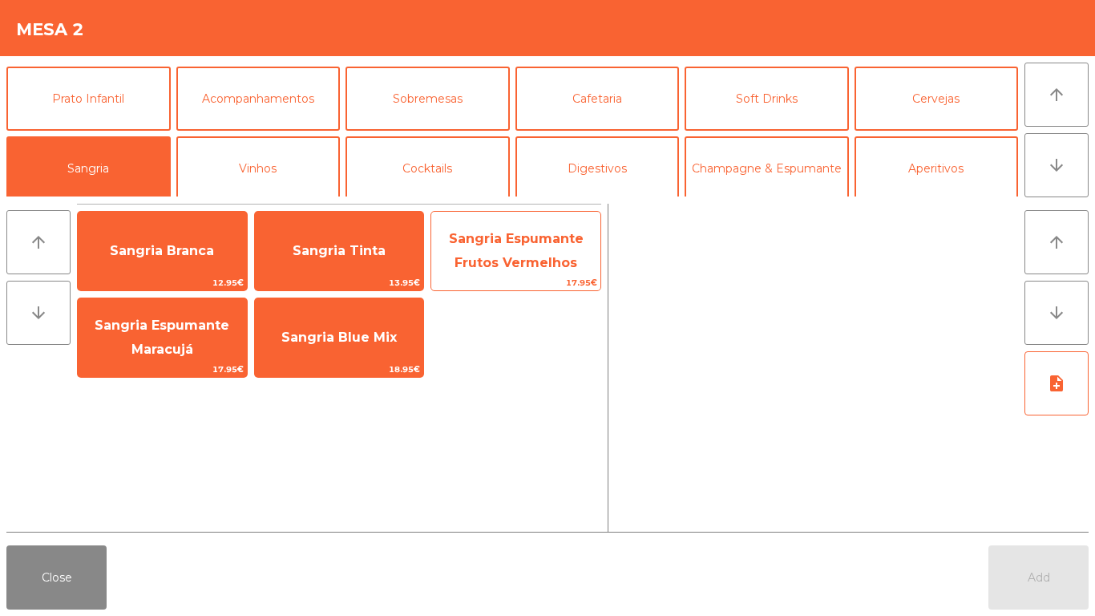
click at [494, 257] on span "Sangria Espumante Frutos Vermelhos" at bounding box center [516, 250] width 135 height 39
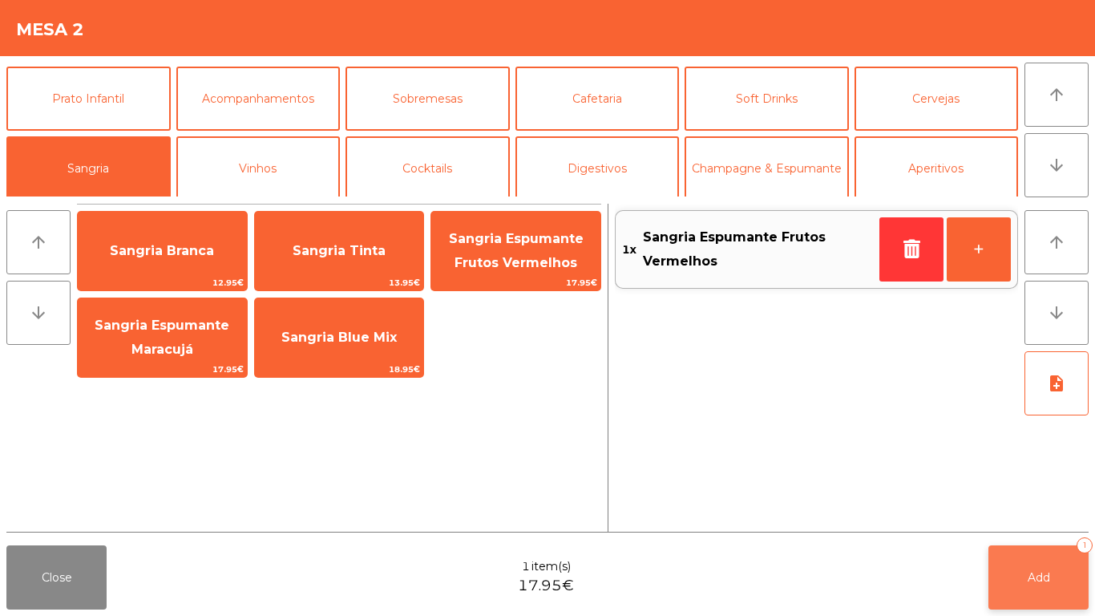
click at [1026, 565] on button "Add 1" at bounding box center [1039, 577] width 100 height 64
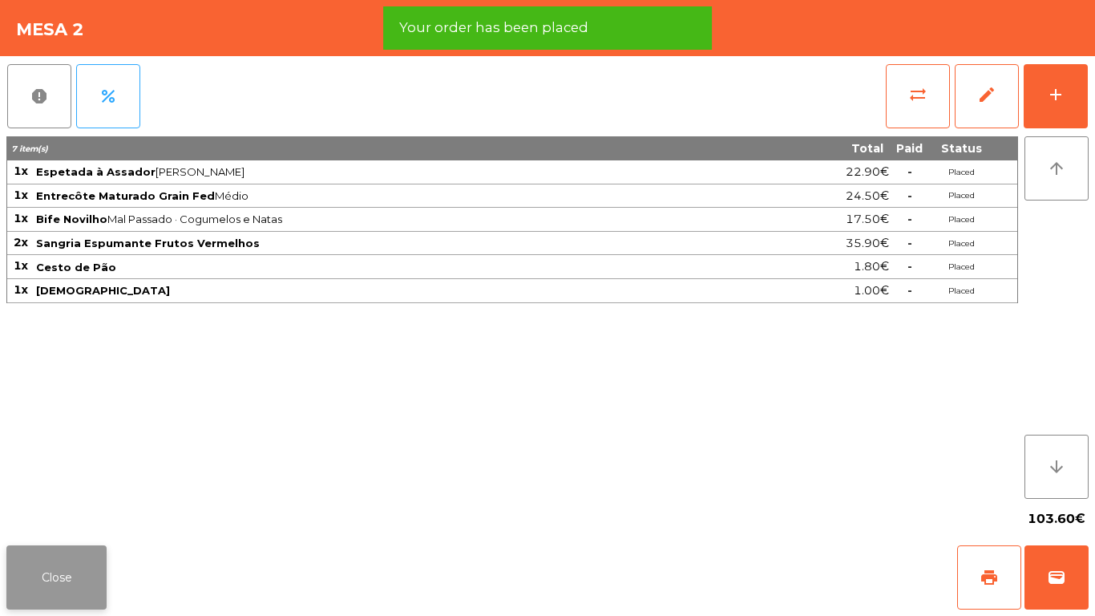
click at [79, 557] on button "Close" at bounding box center [56, 577] width 100 height 64
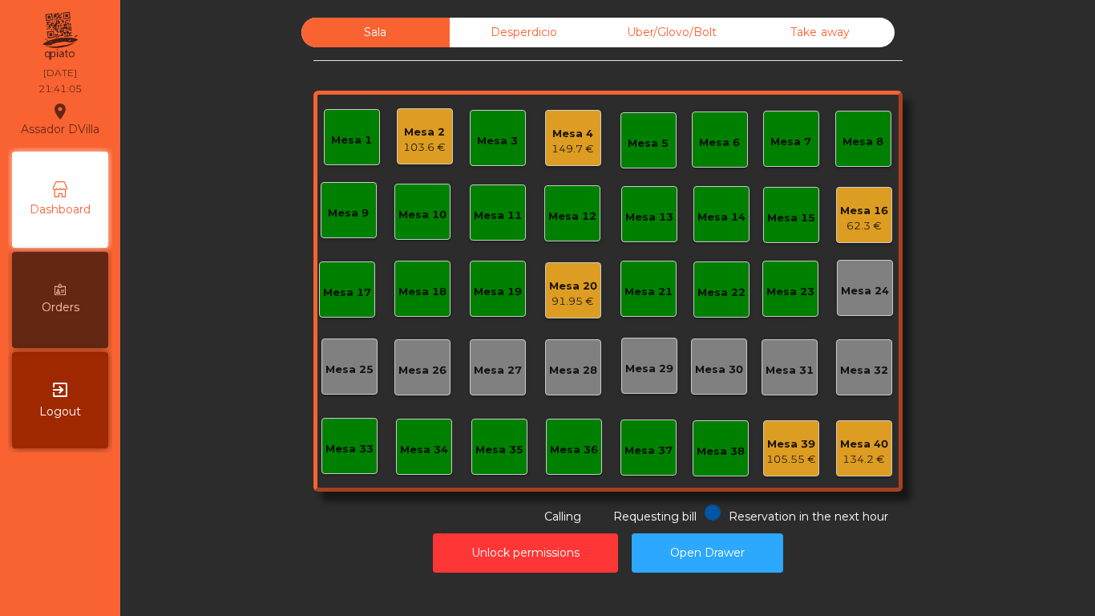
click at [397, 136] on div "Mesa 2 103.6 €" at bounding box center [425, 136] width 56 height 56
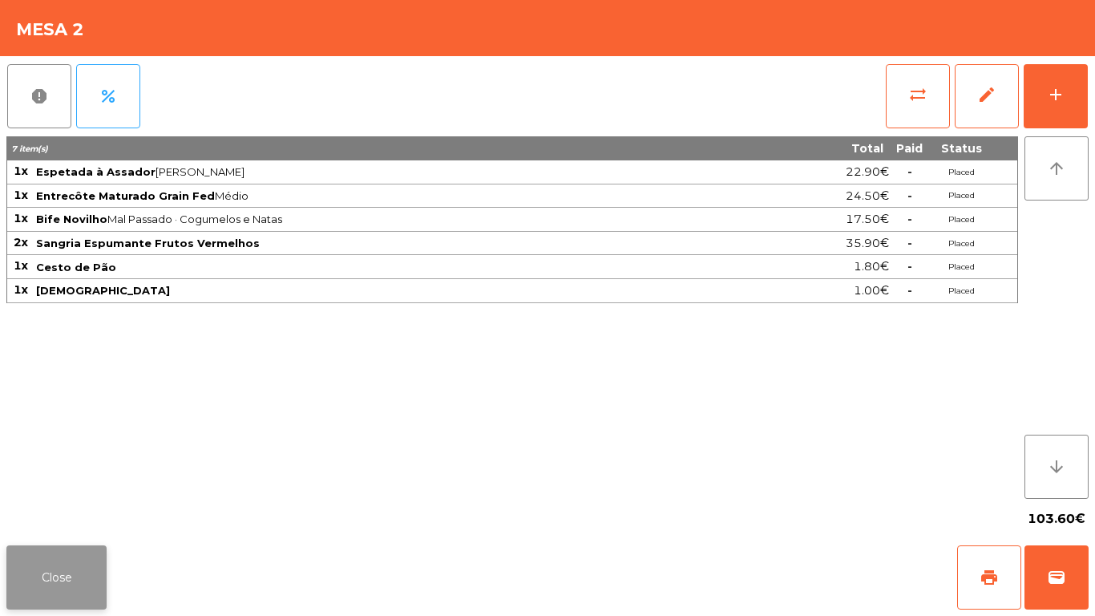
click at [79, 548] on button "Close" at bounding box center [56, 577] width 100 height 64
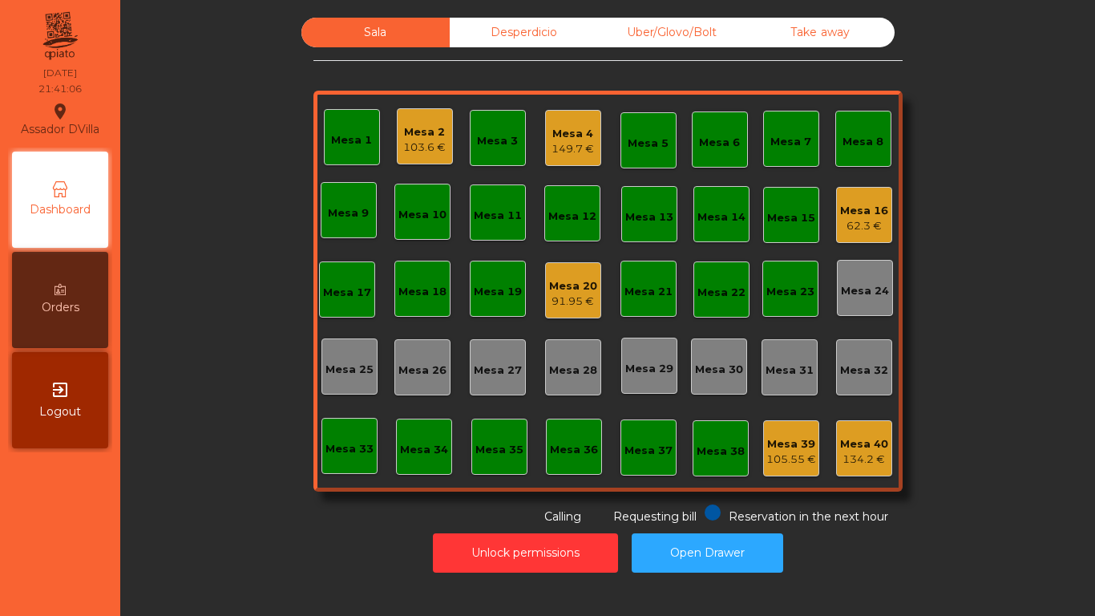
click at [171, 502] on div "Sala Desperdicio Uber/Glovo/Bolt Take away Mesa 1 Mesa 2 103.6 € Mesa 3 Mesa 4 …" at bounding box center [608, 272] width 932 height 508
click at [591, 283] on div "Mesa 20 91.95 €" at bounding box center [573, 290] width 56 height 56
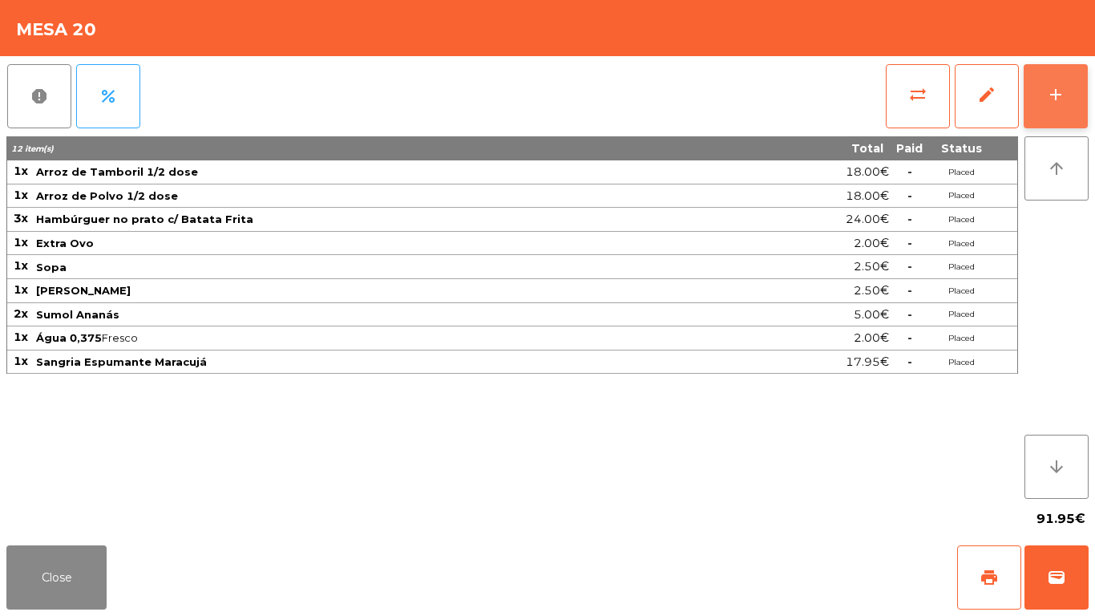
click at [1054, 99] on div "add" at bounding box center [1055, 94] width 19 height 19
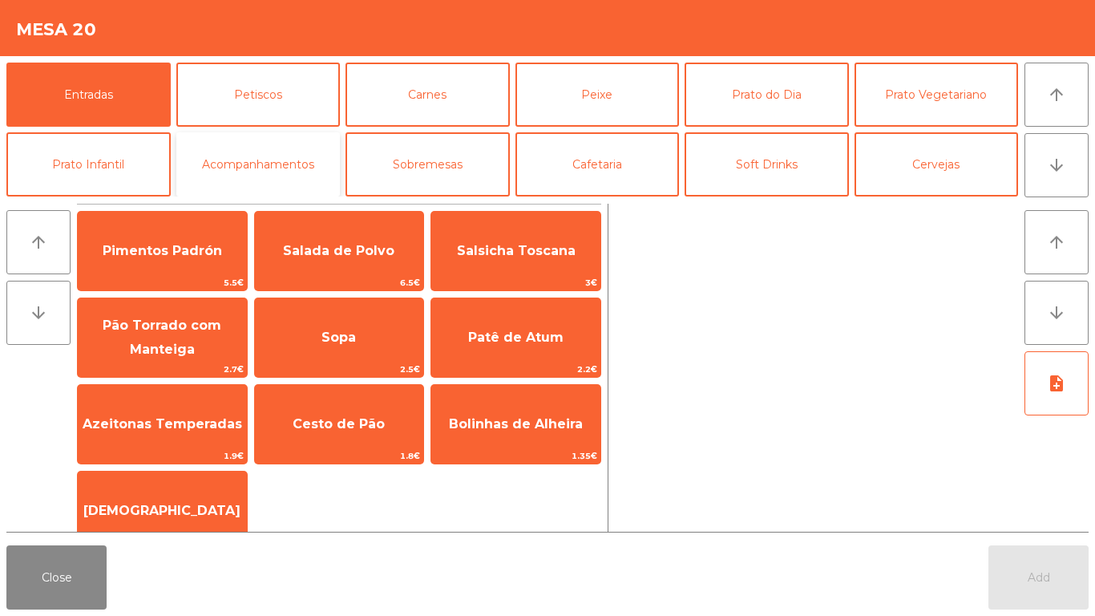
click at [243, 157] on button "Acompanhamentos" at bounding box center [258, 164] width 164 height 64
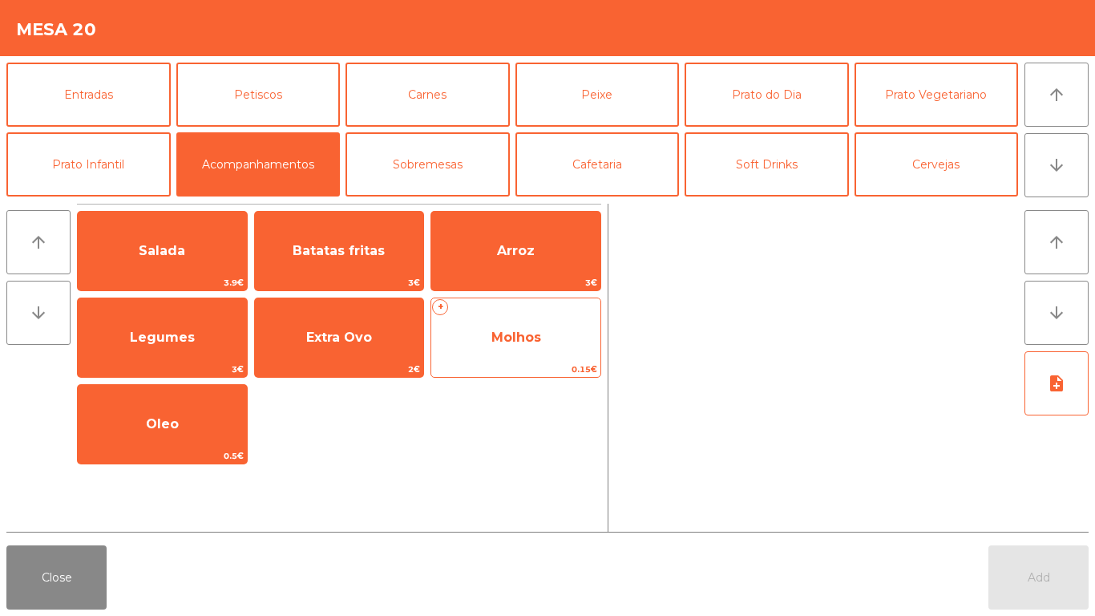
click at [528, 349] on span "Molhos" at bounding box center [515, 337] width 169 height 43
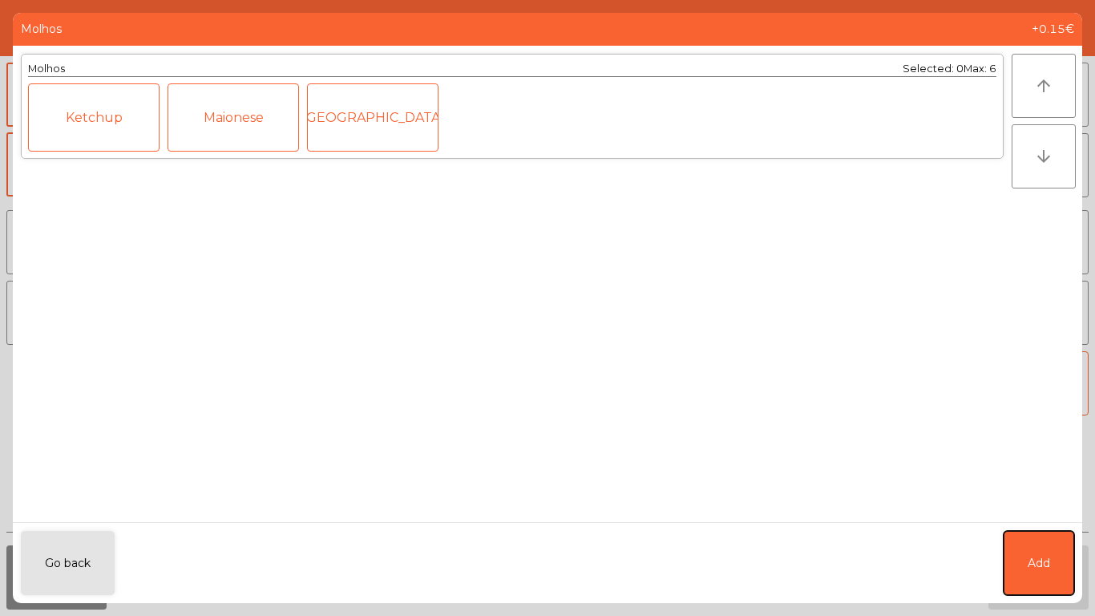
click at [1021, 545] on button "Add" at bounding box center [1039, 563] width 71 height 64
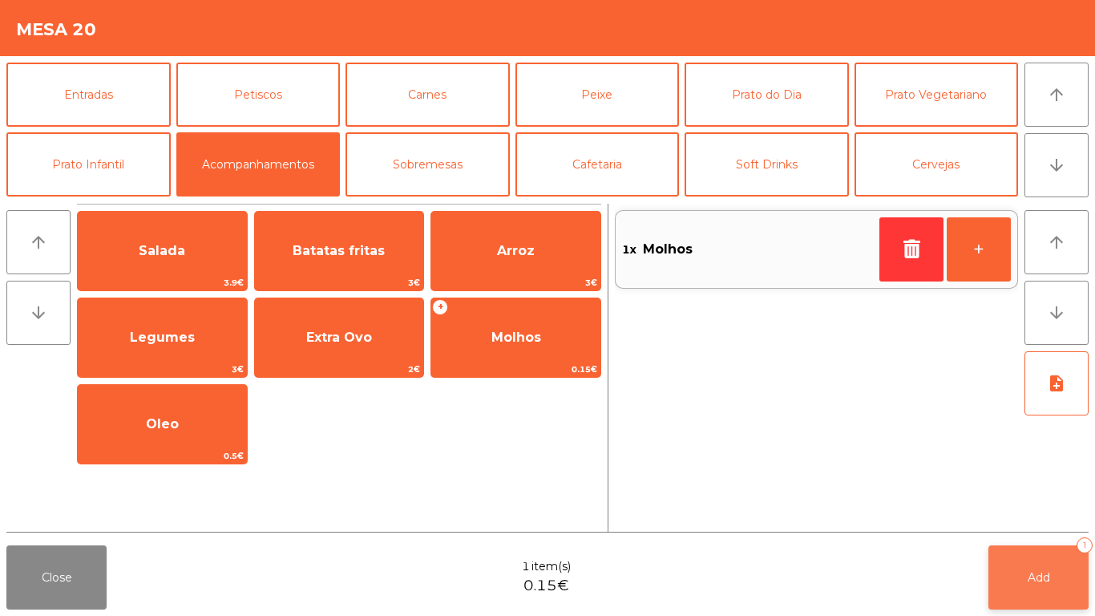
click at [1078, 575] on button "Add 1" at bounding box center [1039, 577] width 100 height 64
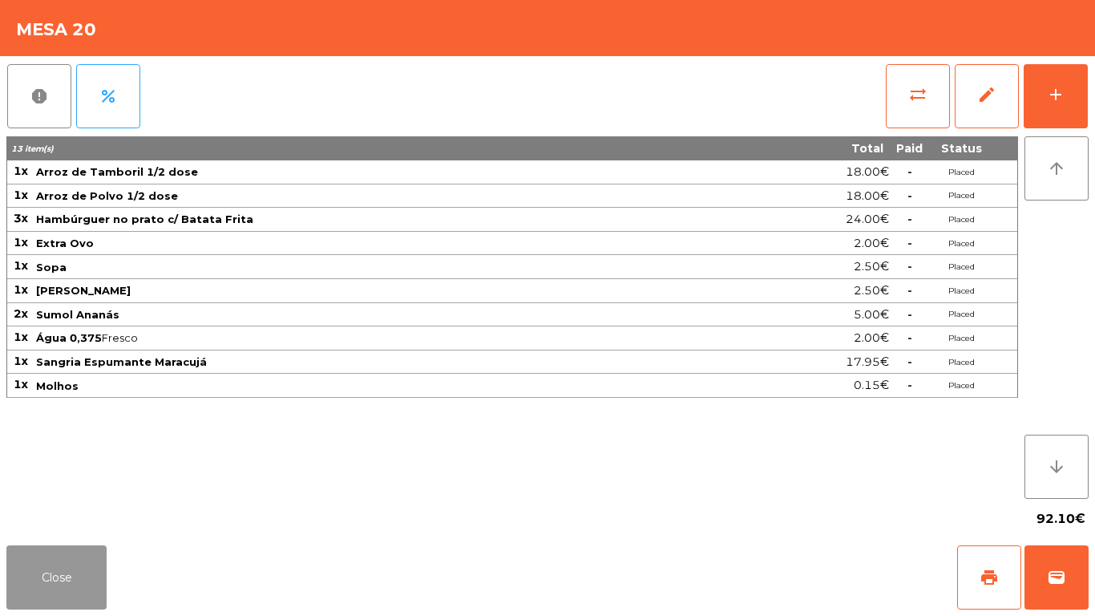
drag, startPoint x: 32, startPoint y: 562, endPoint x: 257, endPoint y: 475, distance: 240.9
click at [39, 563] on button "Close" at bounding box center [56, 577] width 100 height 64
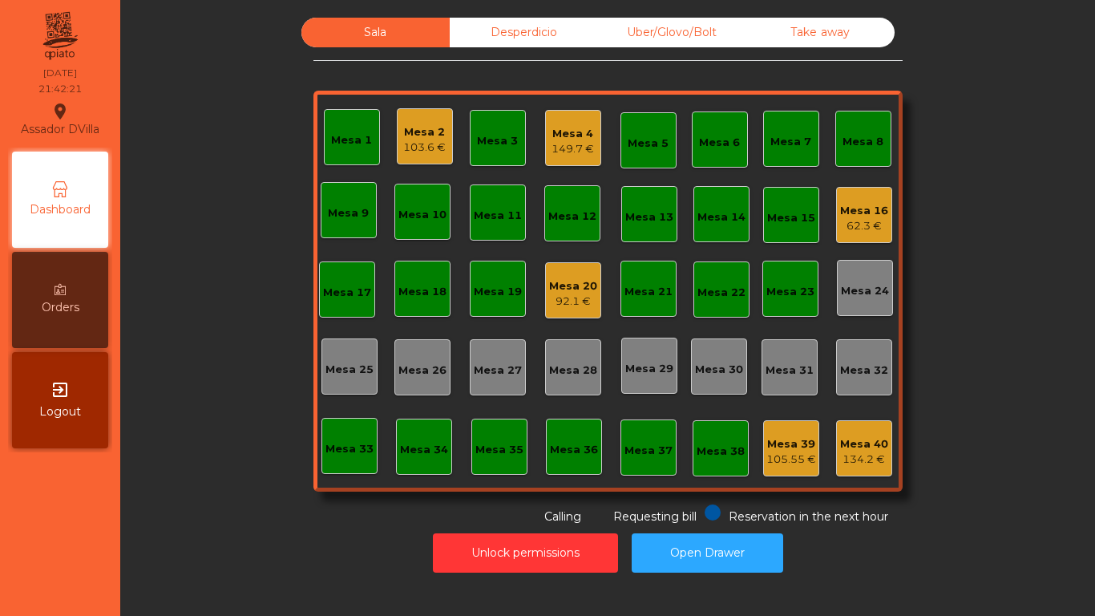
click at [875, 217] on div "Mesa 16" at bounding box center [864, 211] width 48 height 16
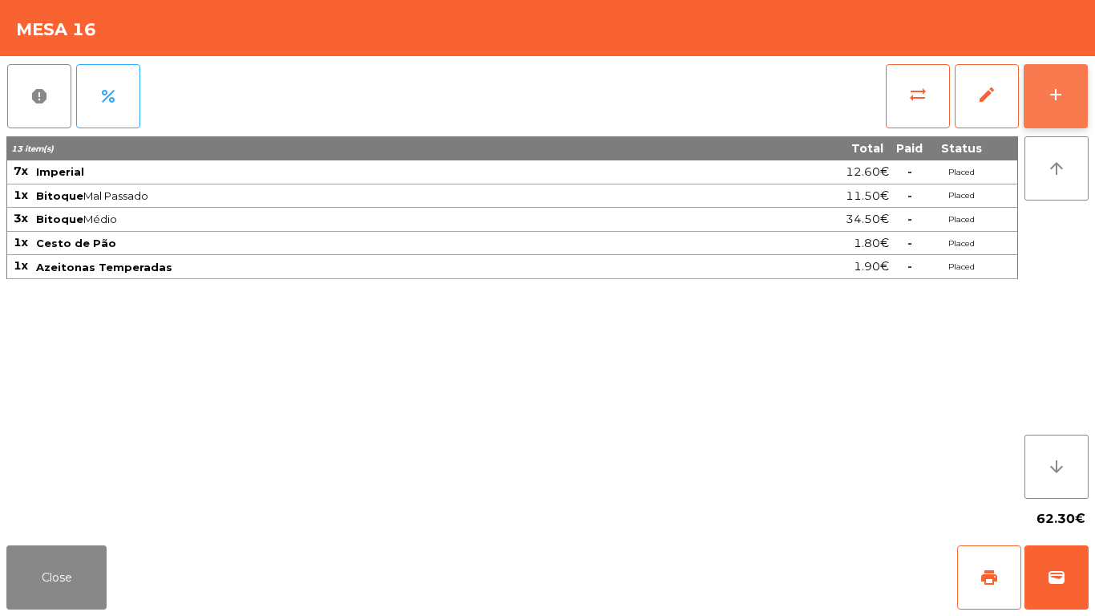
click at [1071, 97] on button "add" at bounding box center [1056, 96] width 64 height 64
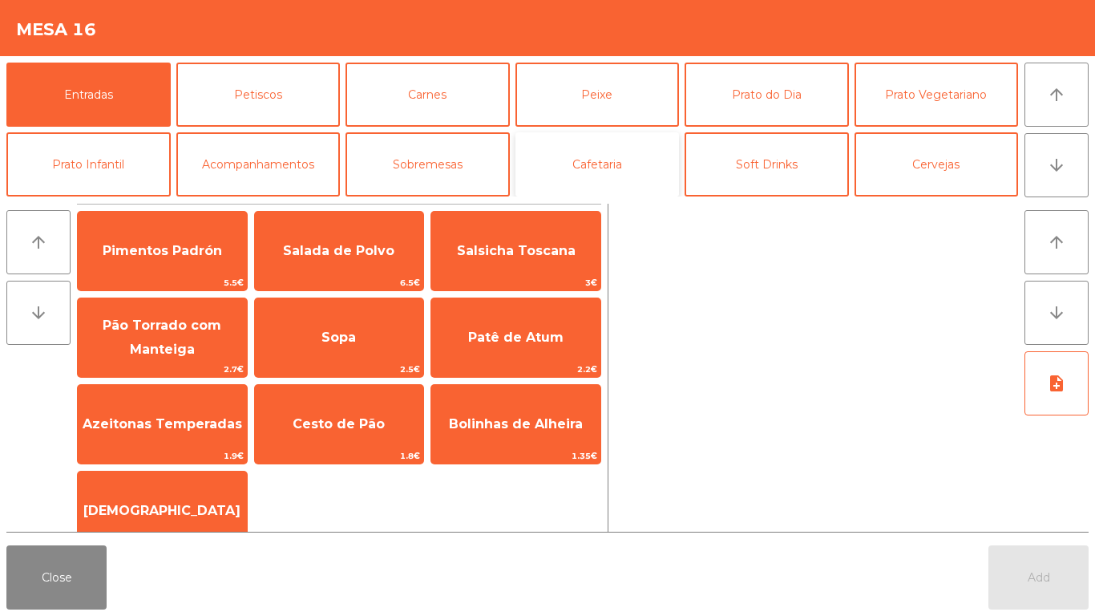
click at [615, 171] on button "Cafetaria" at bounding box center [598, 164] width 164 height 64
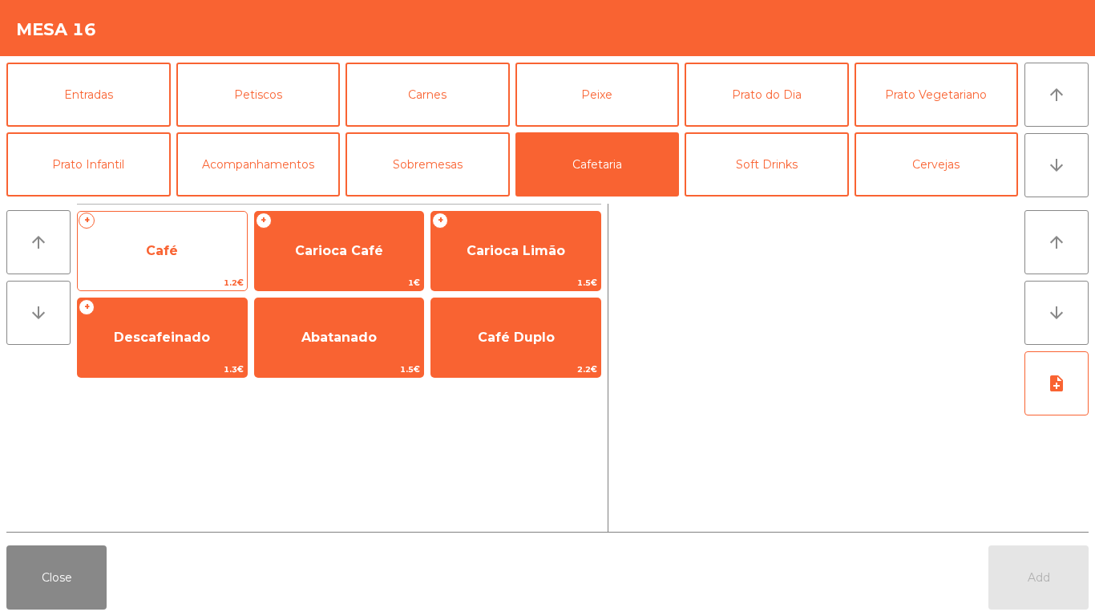
drag, startPoint x: 192, startPoint y: 270, endPoint x: 204, endPoint y: 270, distance: 12.0
click at [204, 270] on span "Café" at bounding box center [162, 250] width 169 height 43
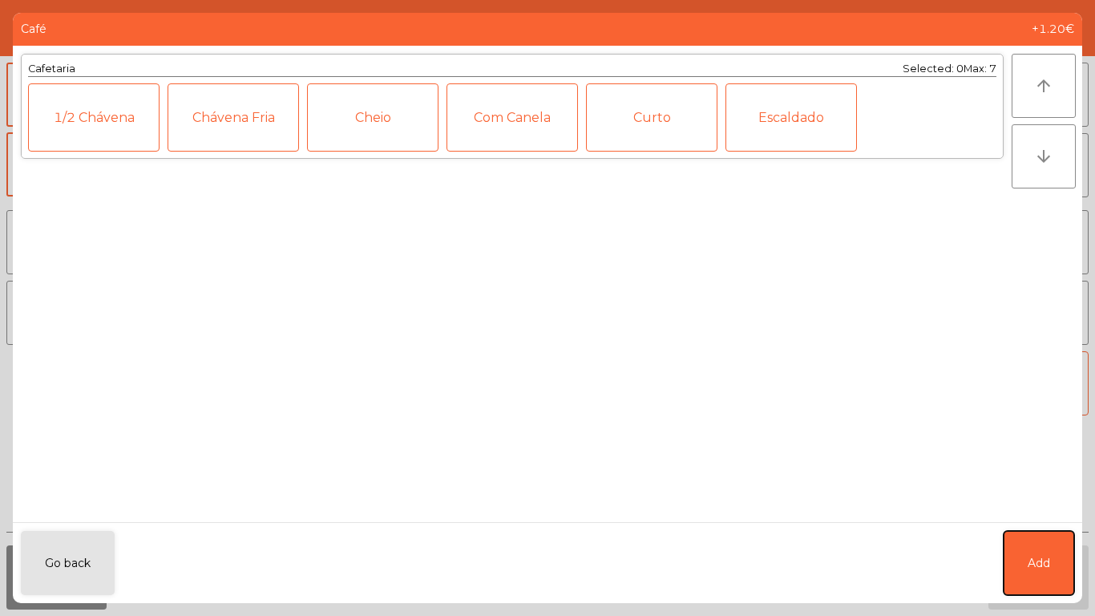
click at [1037, 548] on button "Add" at bounding box center [1039, 563] width 71 height 64
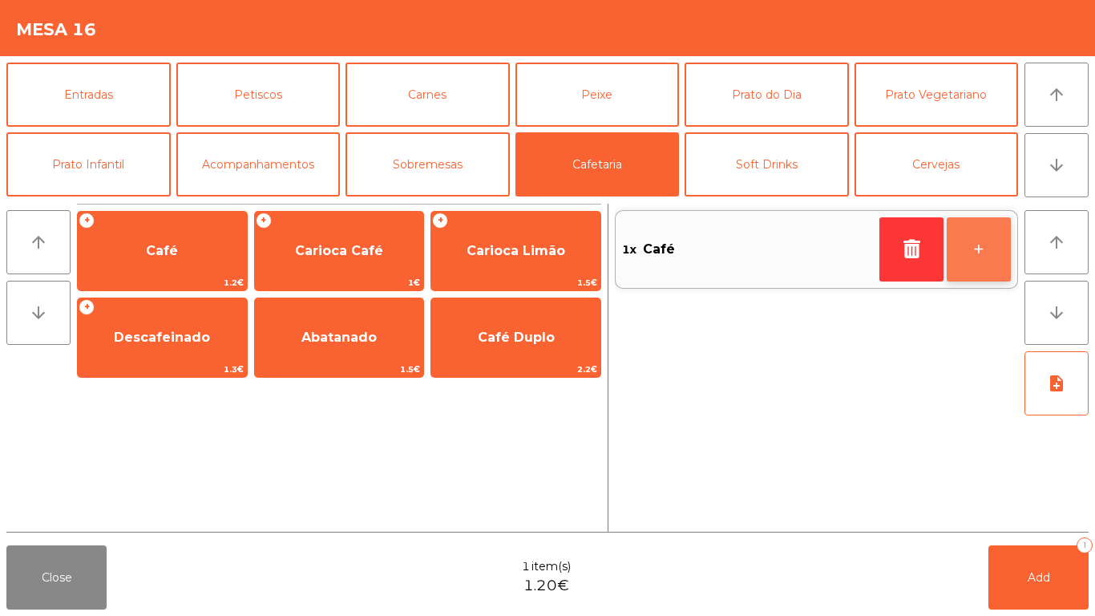
click at [968, 262] on button "+" at bounding box center [979, 249] width 64 height 64
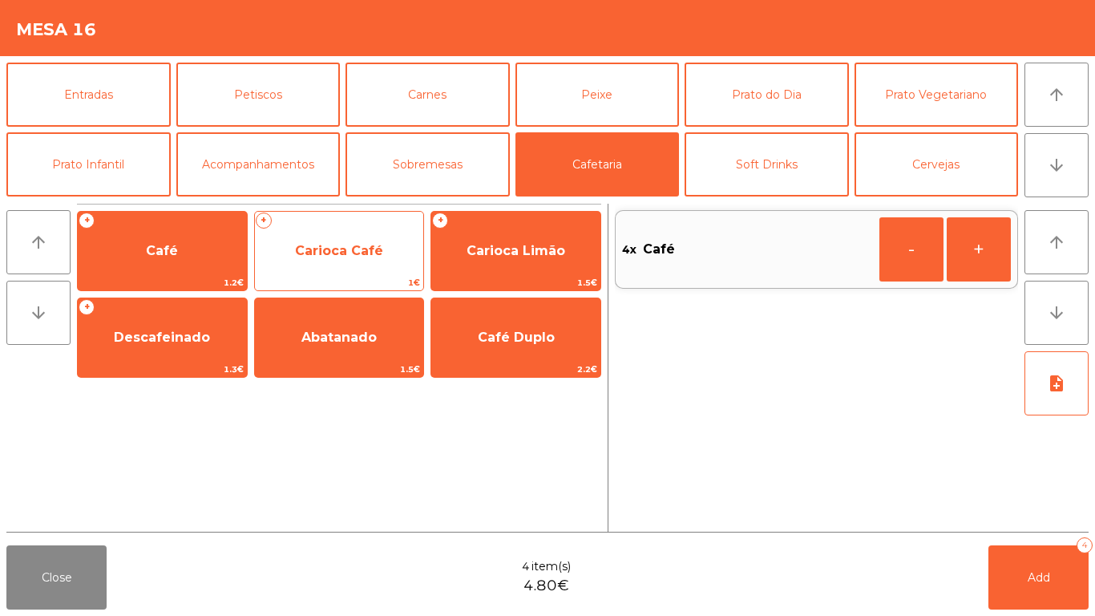
click at [354, 233] on span "Carioca Café" at bounding box center [339, 250] width 169 height 43
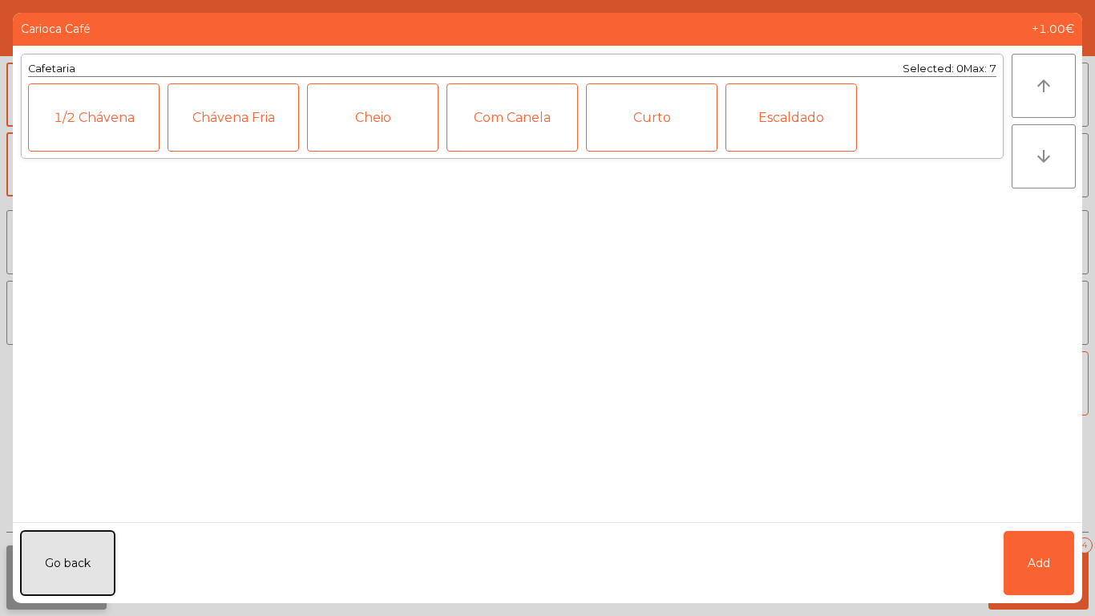
click at [61, 552] on button "Go back" at bounding box center [68, 563] width 94 height 64
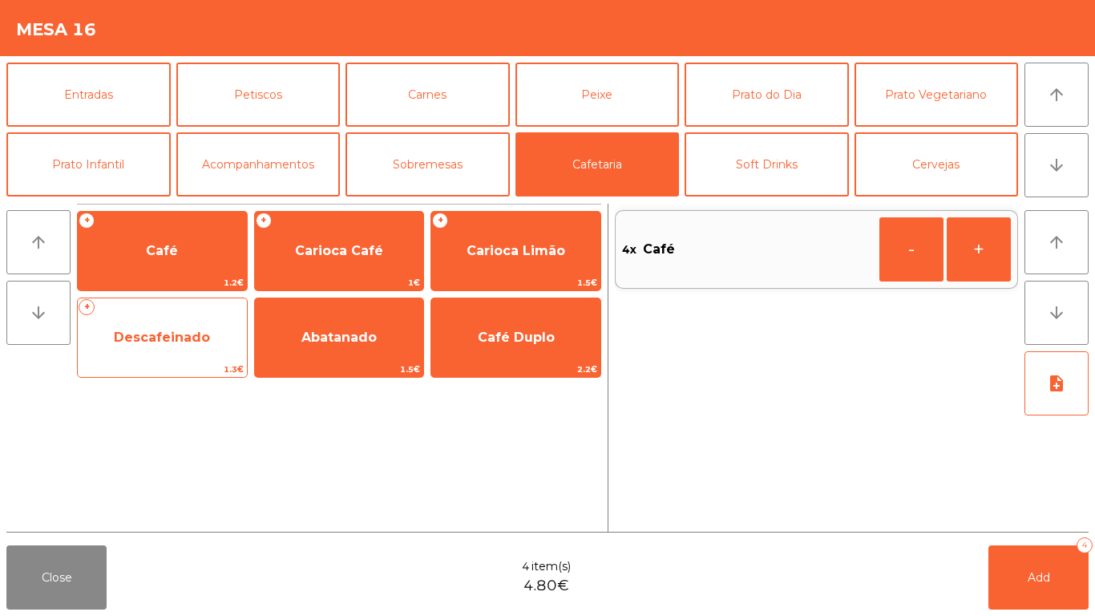
click at [196, 352] on span "Descafeinado" at bounding box center [162, 337] width 169 height 43
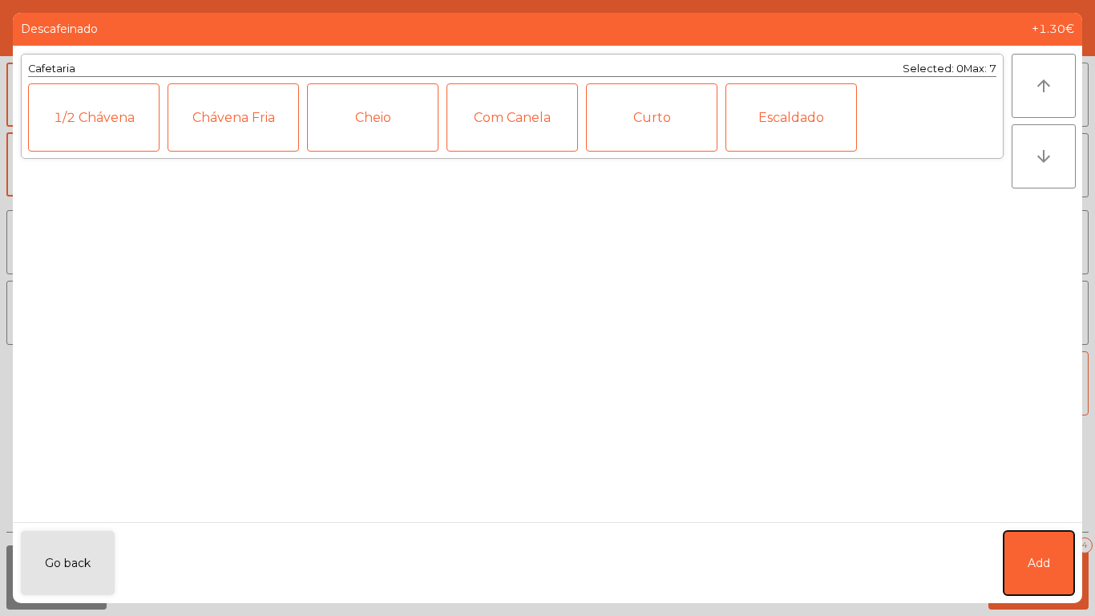
click at [1050, 561] on span "Add" at bounding box center [1039, 563] width 22 height 17
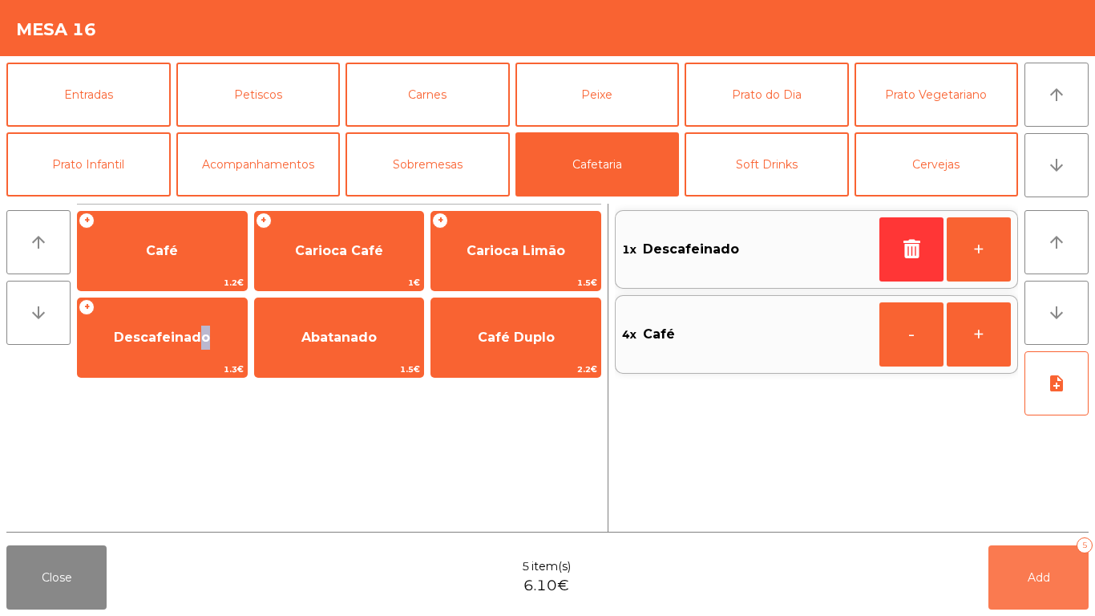
drag, startPoint x: 1040, startPoint y: 581, endPoint x: 1027, endPoint y: 585, distance: 13.4
click at [1041, 581] on span "Add" at bounding box center [1039, 577] width 22 height 14
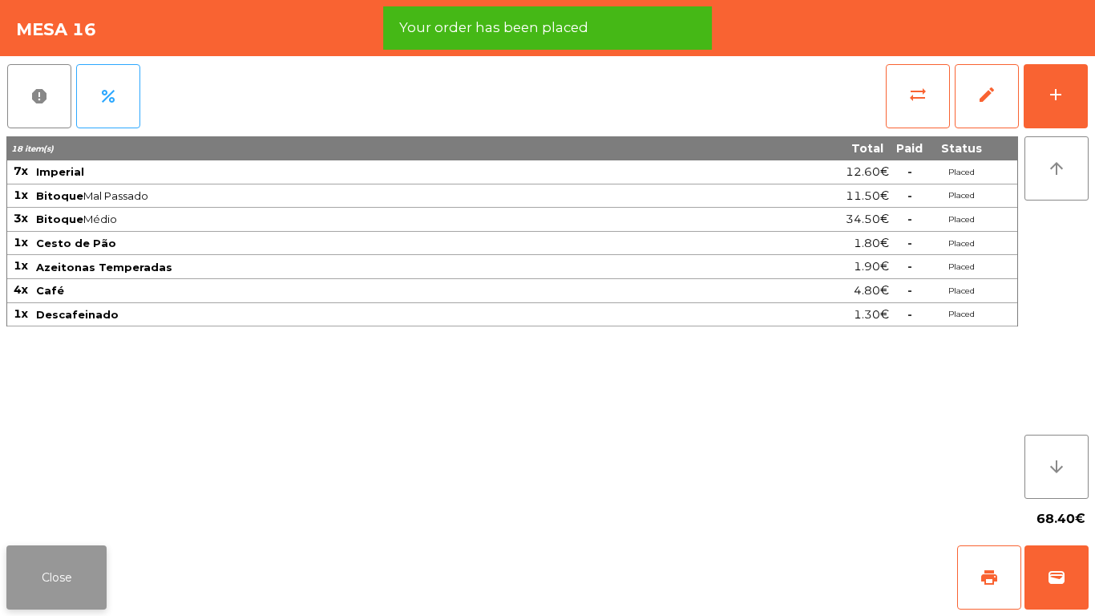
click at [45, 559] on button "Close" at bounding box center [56, 577] width 100 height 64
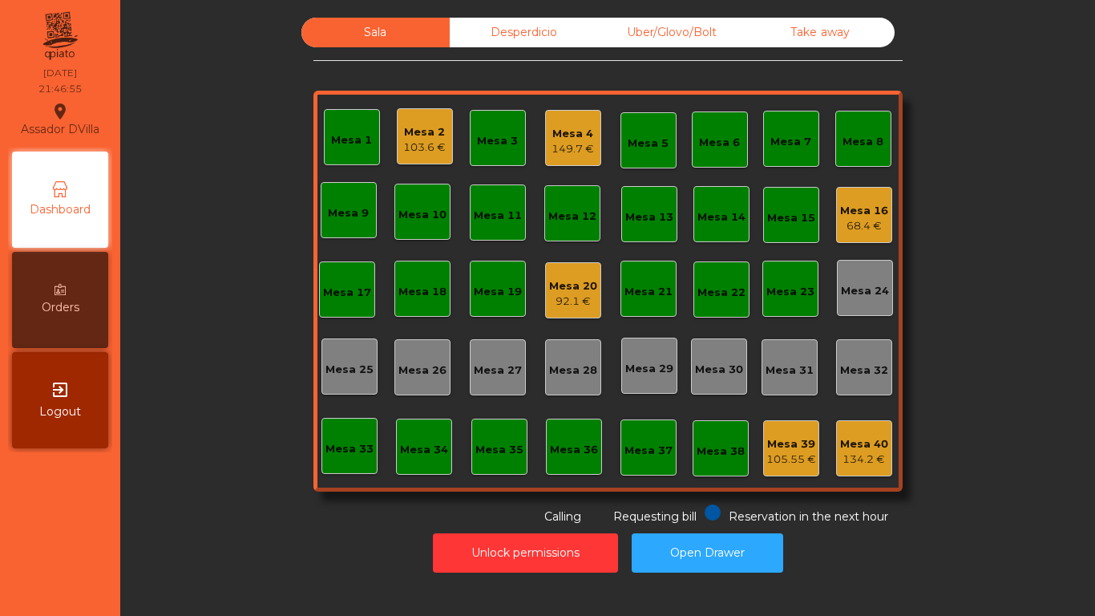
click at [407, 121] on div "Mesa 2 103.6 €" at bounding box center [424, 137] width 43 height 38
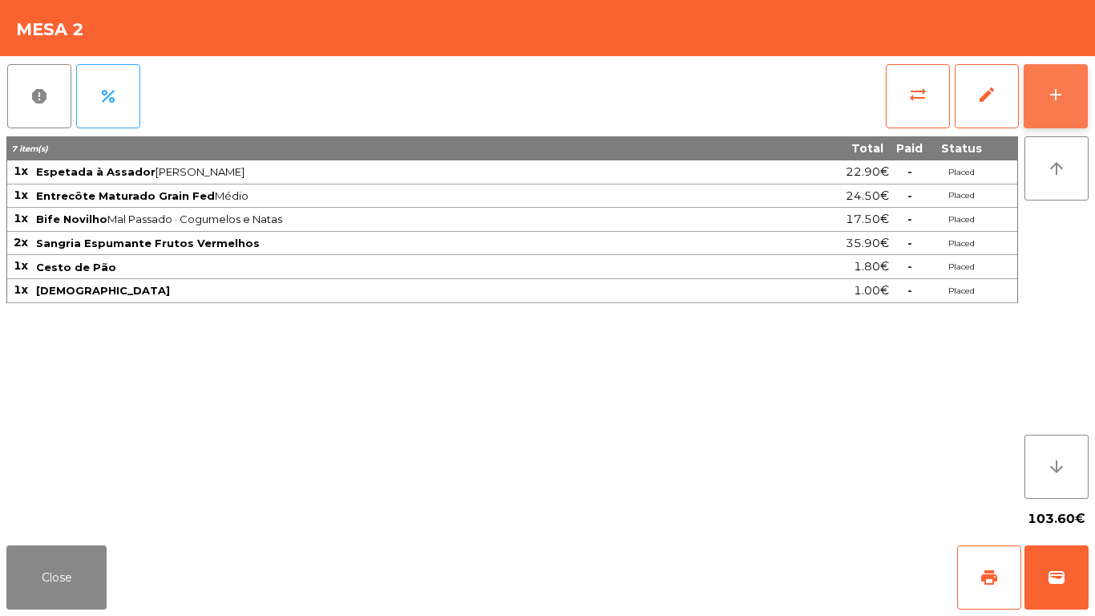
click at [1071, 90] on button "add" at bounding box center [1056, 96] width 64 height 64
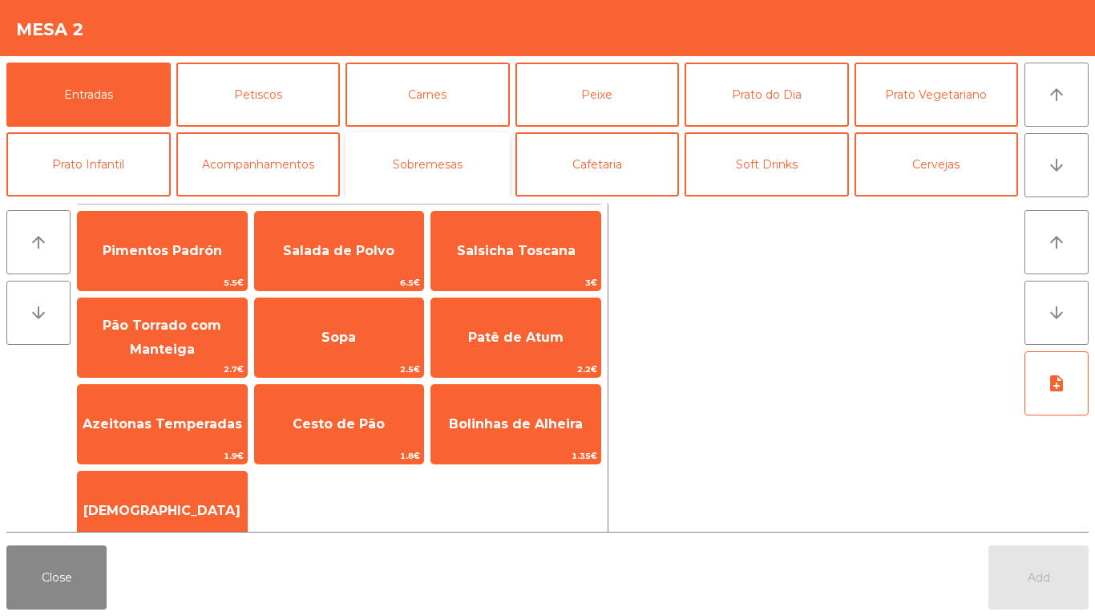
click at [454, 157] on button "Sobremesas" at bounding box center [428, 164] width 164 height 64
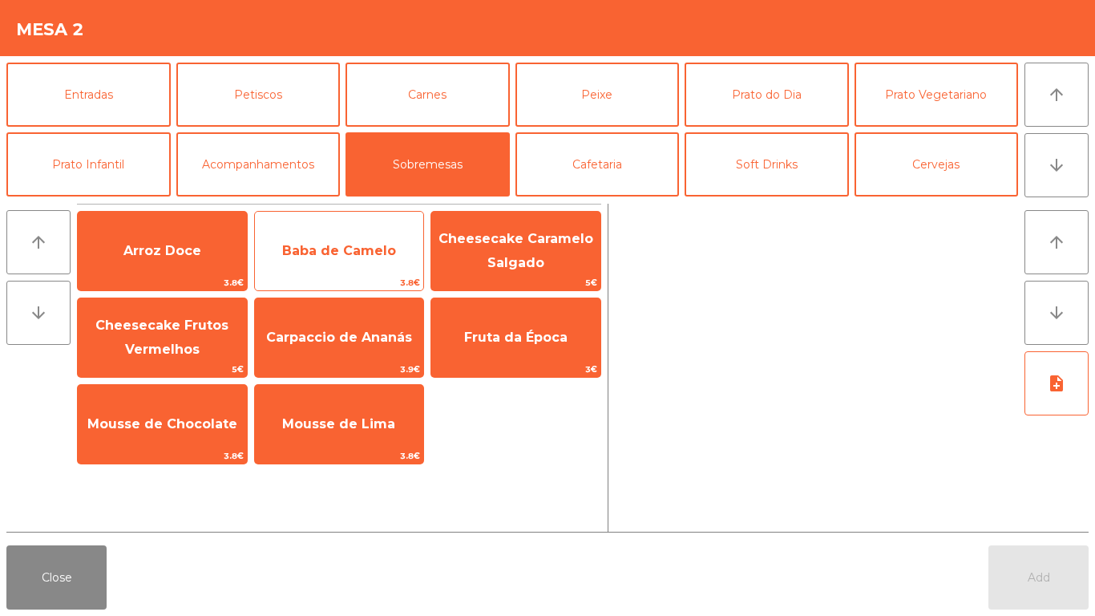
click at [353, 257] on span "Baba de Camelo" at bounding box center [339, 250] width 114 height 15
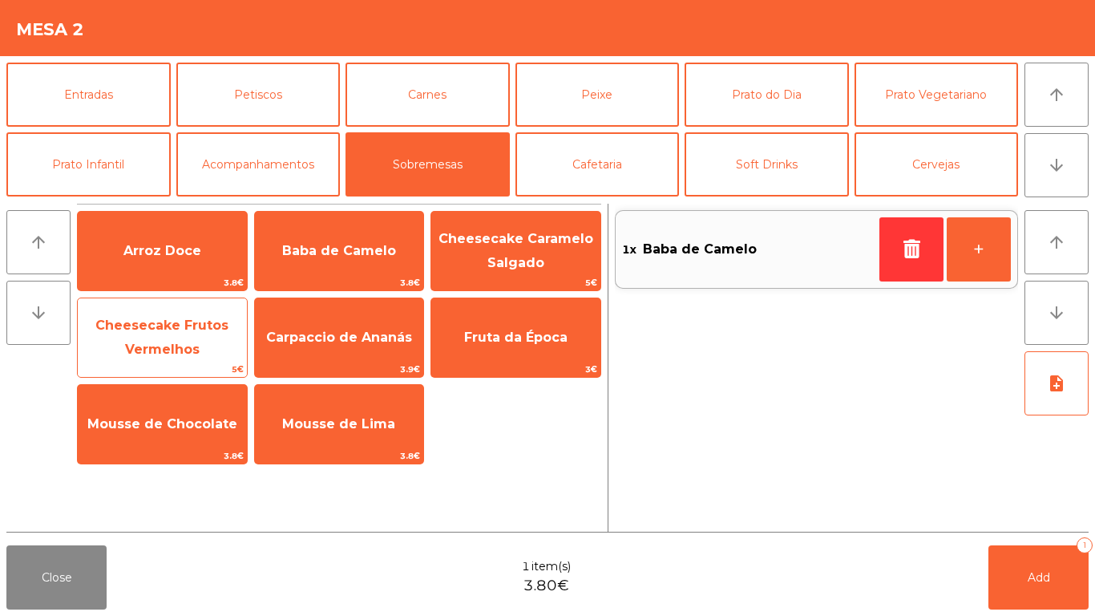
click at [163, 318] on span "Cheesecake Frutos Vermelhos" at bounding box center [161, 337] width 133 height 39
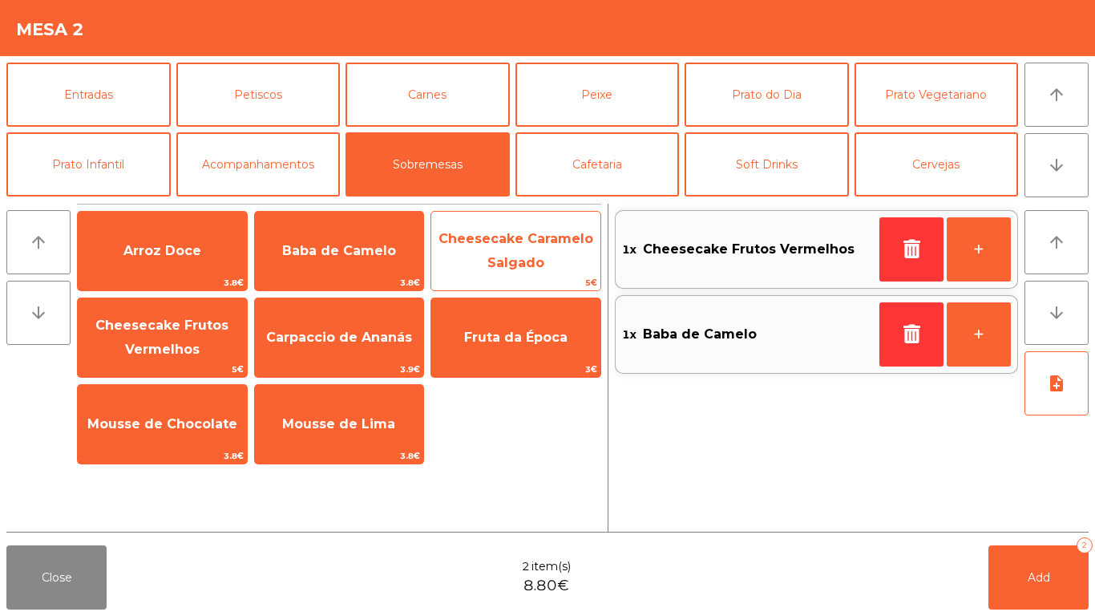
click at [524, 249] on span "Cheesecake Caramelo Salgado" at bounding box center [515, 251] width 169 height 68
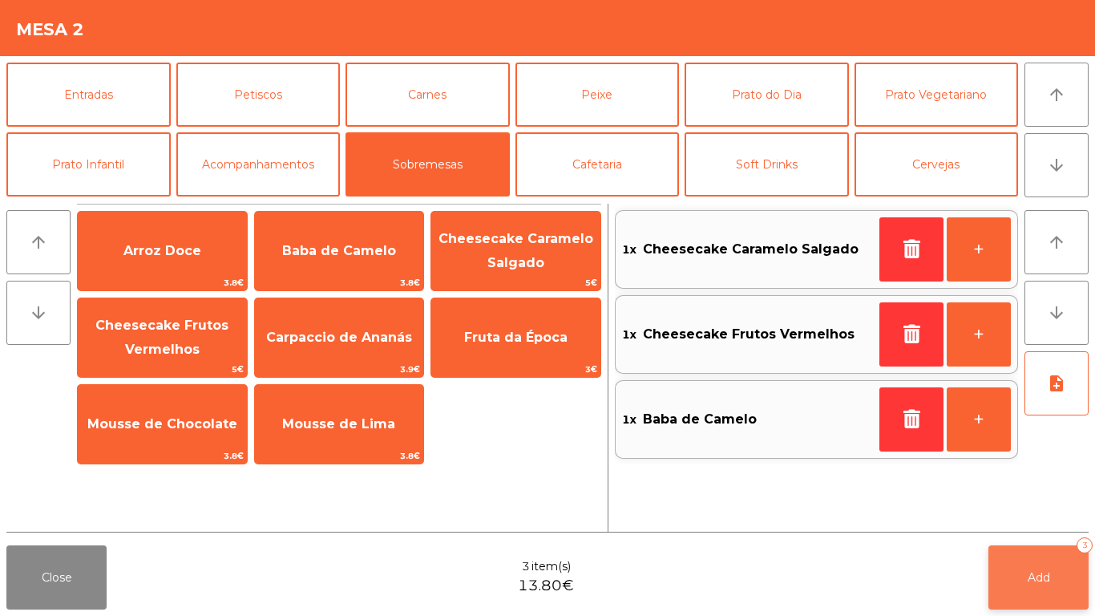
click at [1047, 586] on button "Add 3" at bounding box center [1039, 577] width 100 height 64
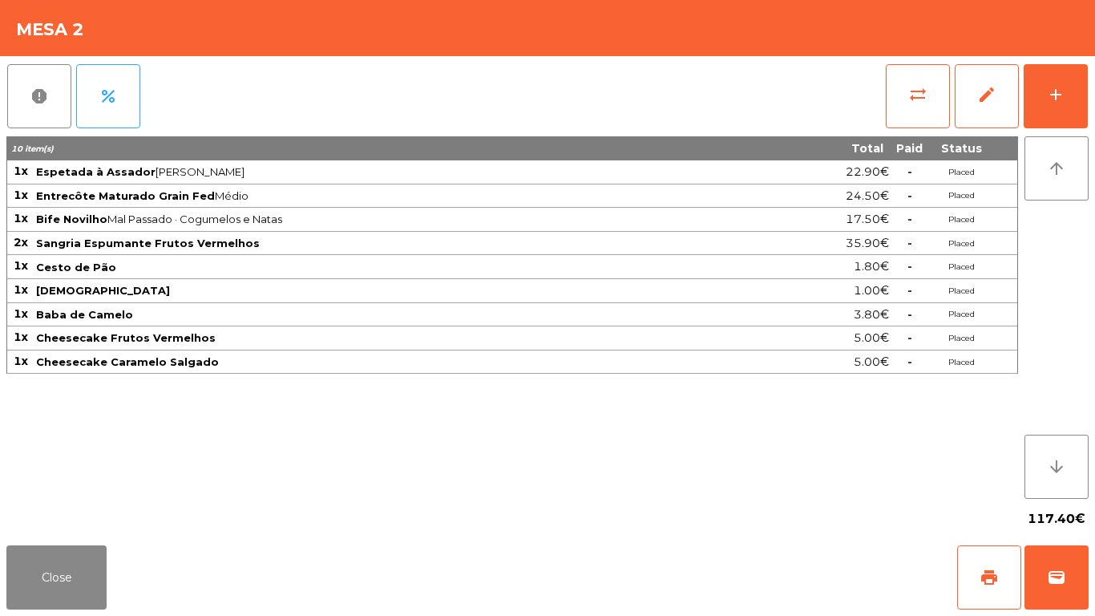
click at [0, 475] on div "report percent sync_alt edit add 10 item(s) Total Paid Status 1x Espetada à Ass…" at bounding box center [547, 297] width 1095 height 483
click at [39, 567] on button "Close" at bounding box center [56, 577] width 100 height 64
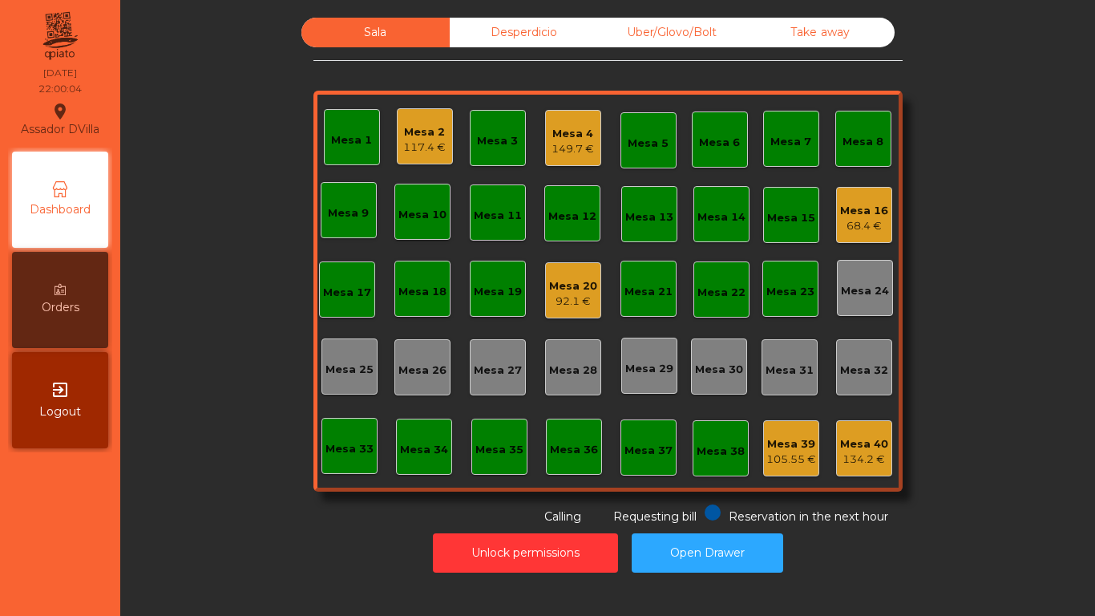
click at [569, 141] on div "149.7 €" at bounding box center [573, 149] width 43 height 16
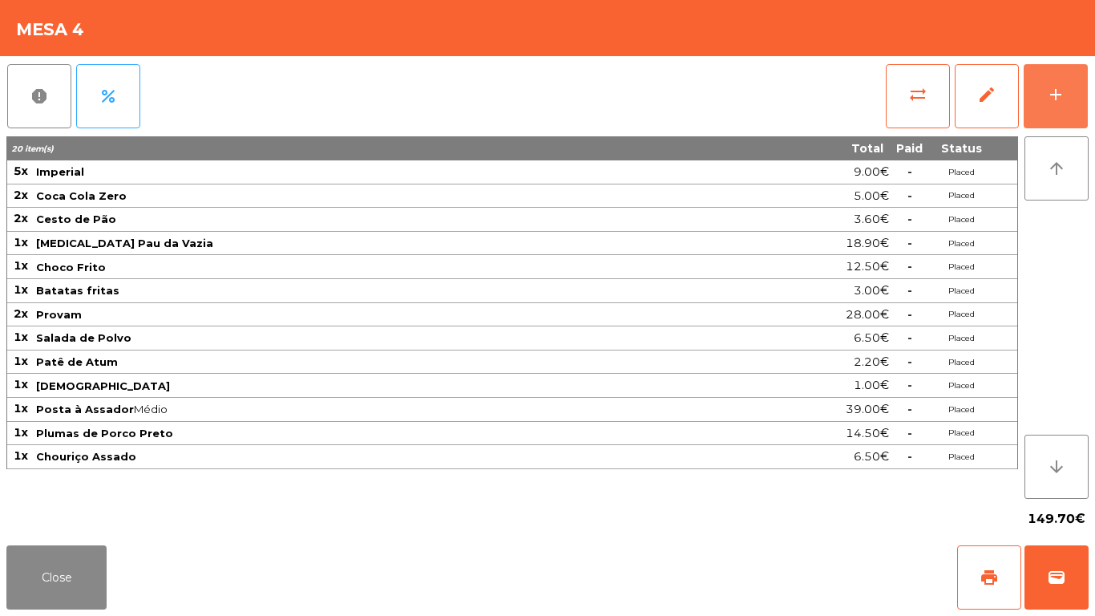
drag, startPoint x: 1049, startPoint y: 86, endPoint x: 1019, endPoint y: 81, distance: 30.1
click at [1049, 85] on div "add" at bounding box center [1055, 94] width 19 height 19
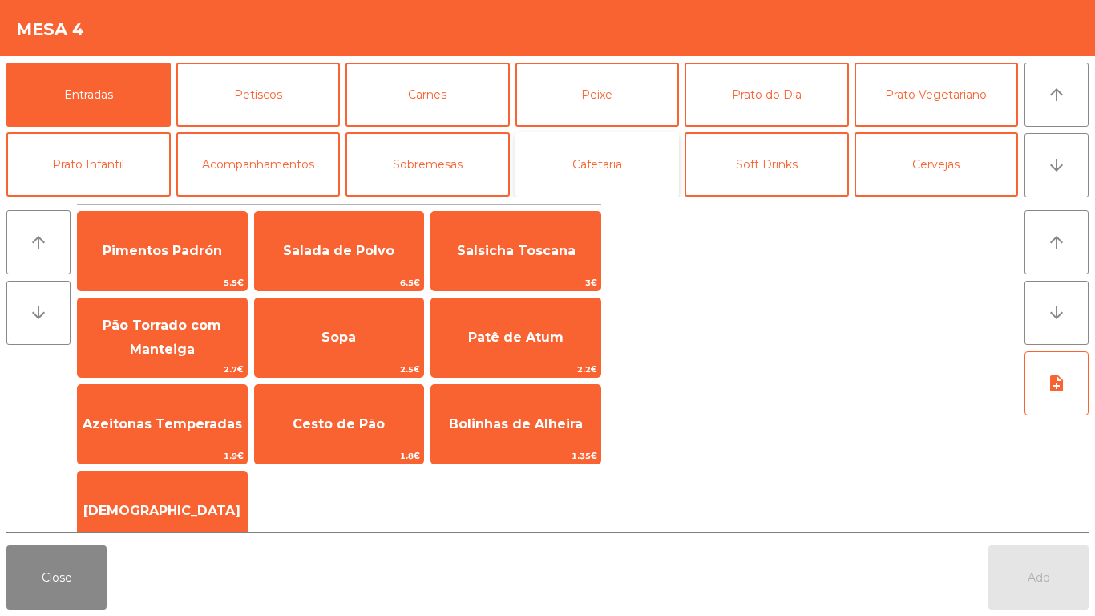
click at [599, 152] on button "Cafetaria" at bounding box center [598, 164] width 164 height 64
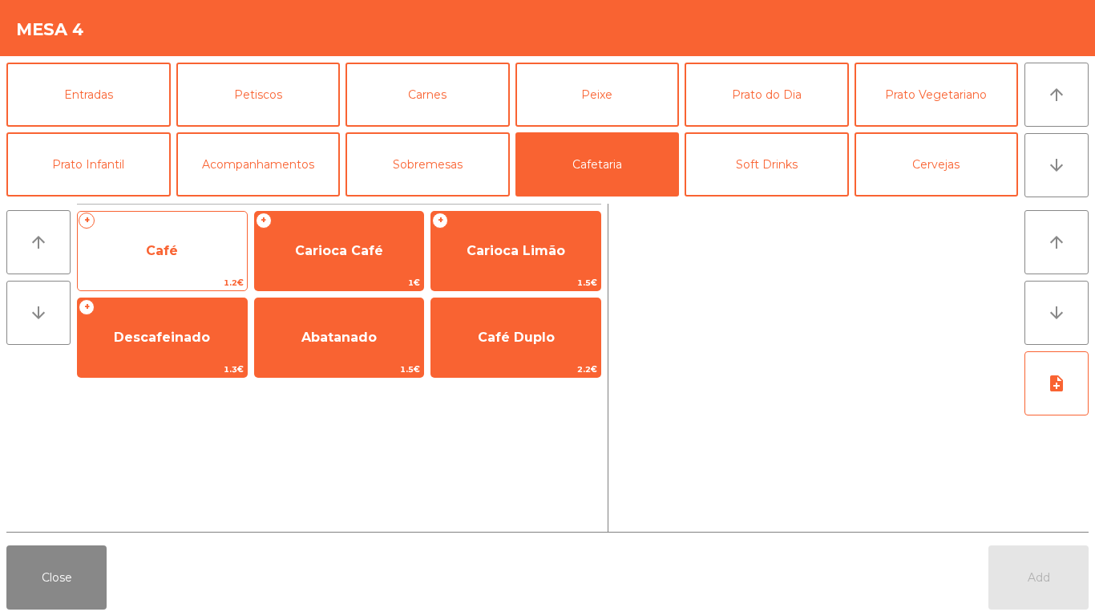
click at [158, 271] on span "Café" at bounding box center [162, 250] width 169 height 43
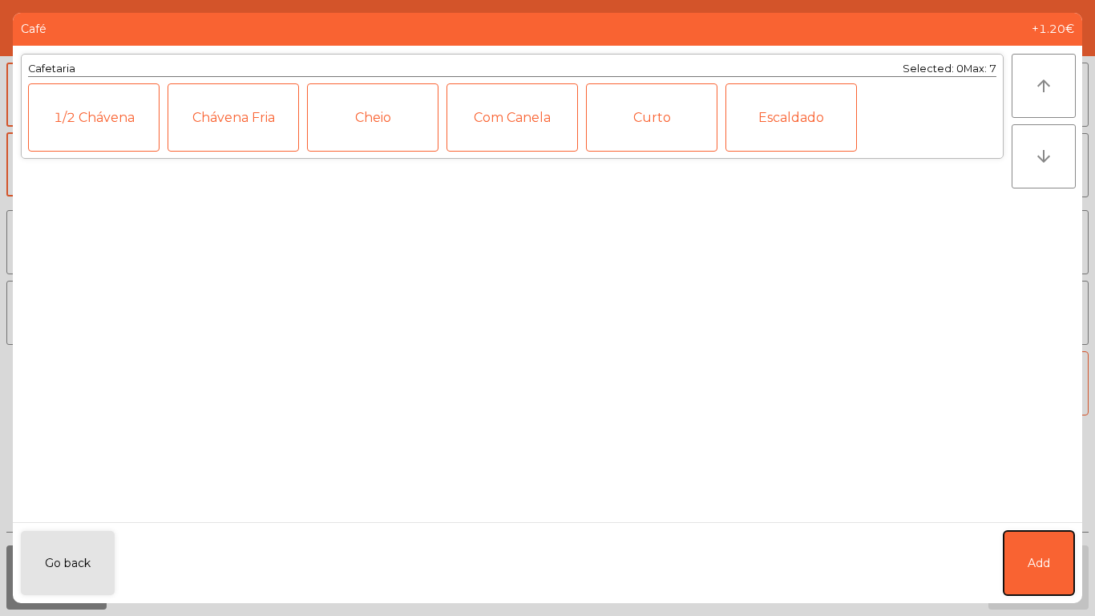
click at [1031, 547] on button "Add" at bounding box center [1039, 563] width 71 height 64
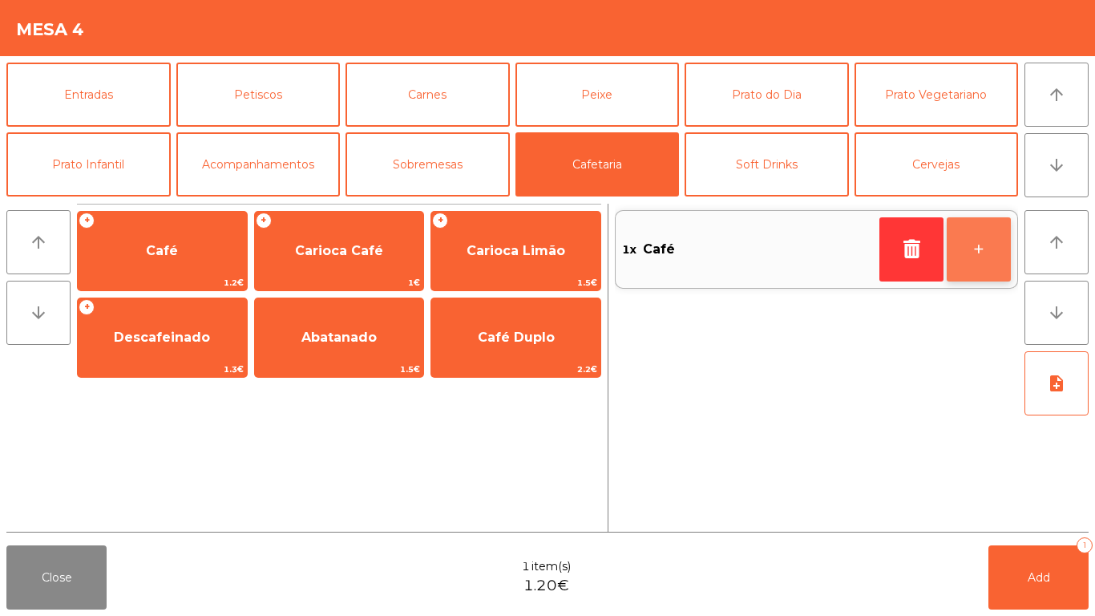
click at [982, 260] on button "+" at bounding box center [979, 249] width 64 height 64
click at [983, 261] on button "+" at bounding box center [979, 249] width 64 height 64
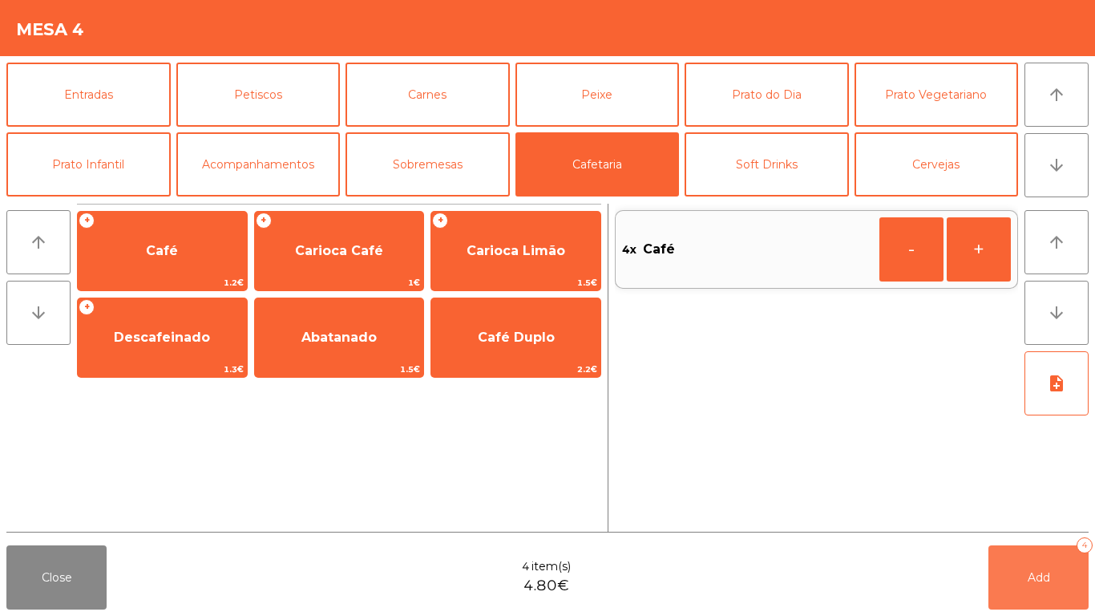
drag, startPoint x: 1024, startPoint y: 587, endPoint x: 438, endPoint y: 532, distance: 588.7
click at [1024, 585] on button "Add 4" at bounding box center [1039, 577] width 100 height 64
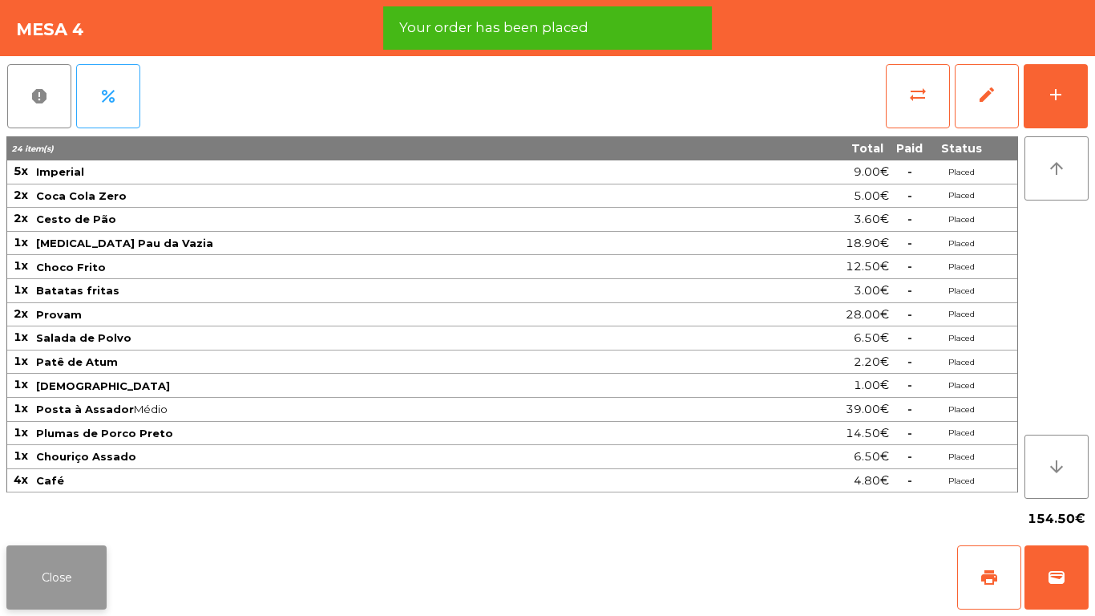
click at [83, 580] on button "Close" at bounding box center [56, 577] width 100 height 64
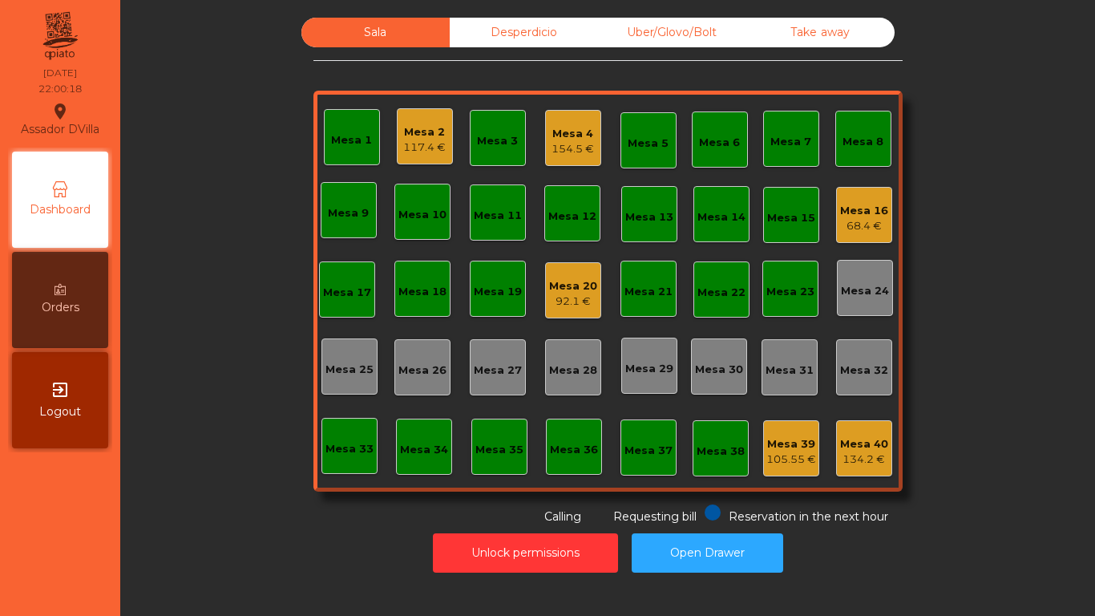
click at [572, 145] on div "154.5 €" at bounding box center [573, 149] width 43 height 16
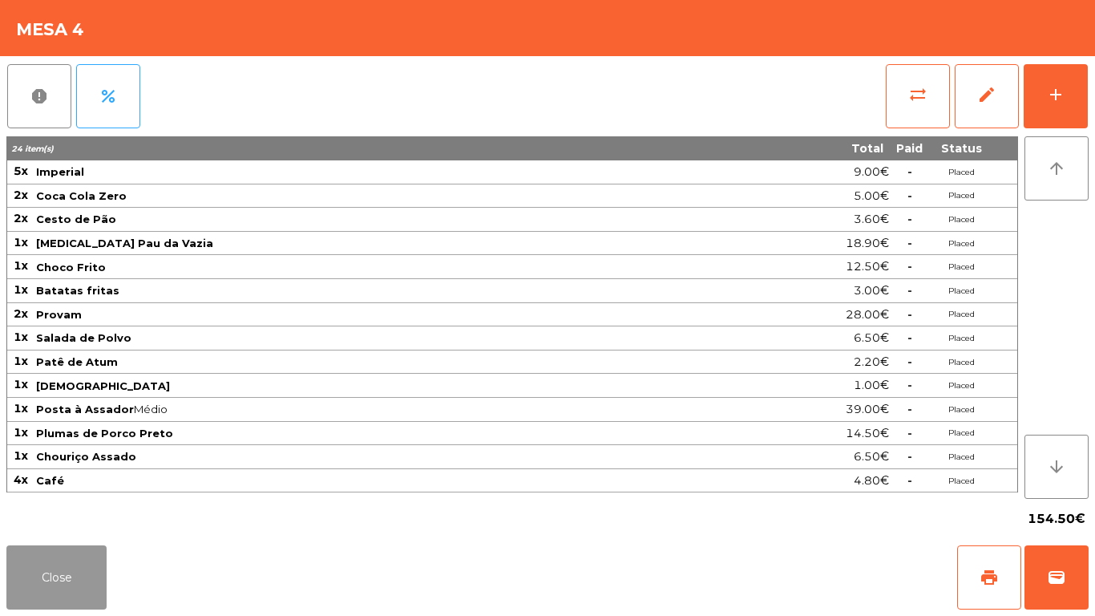
drag, startPoint x: 100, startPoint y: 578, endPoint x: 121, endPoint y: 554, distance: 31.8
click at [100, 577] on button "Close" at bounding box center [56, 577] width 100 height 64
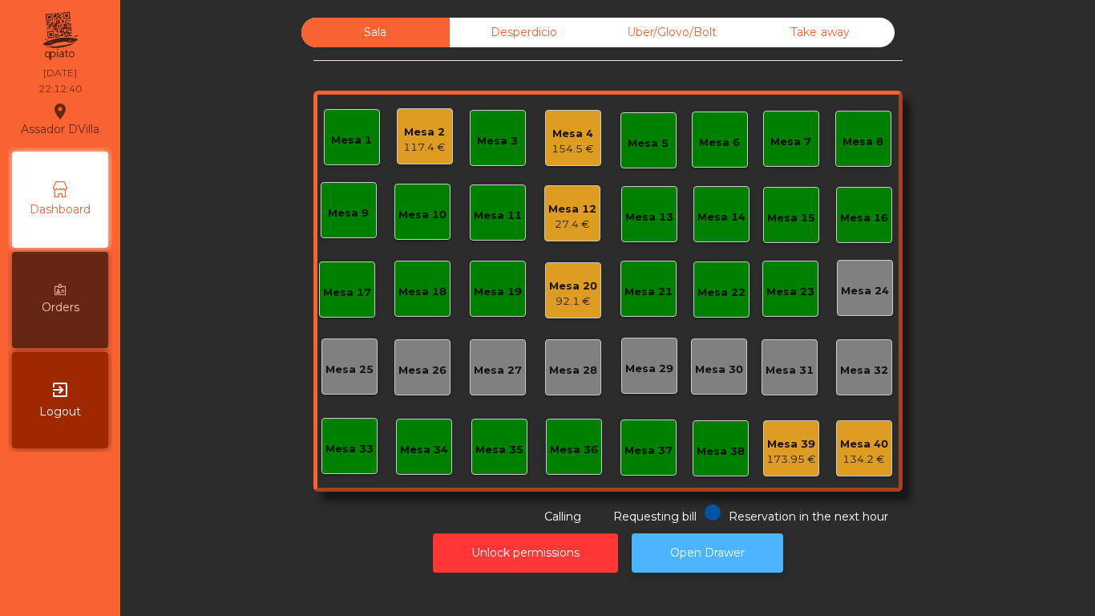
click at [718, 548] on button "Open Drawer" at bounding box center [708, 552] width 152 height 39
click at [416, 141] on div "117.4 €" at bounding box center [424, 148] width 43 height 16
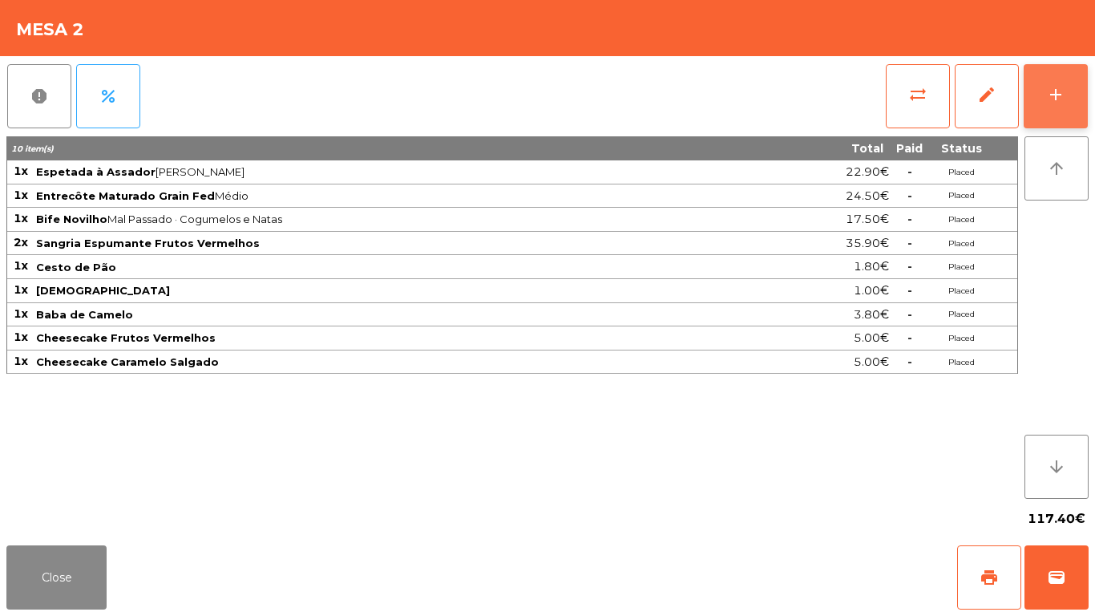
click at [1073, 107] on button "add" at bounding box center [1056, 96] width 64 height 64
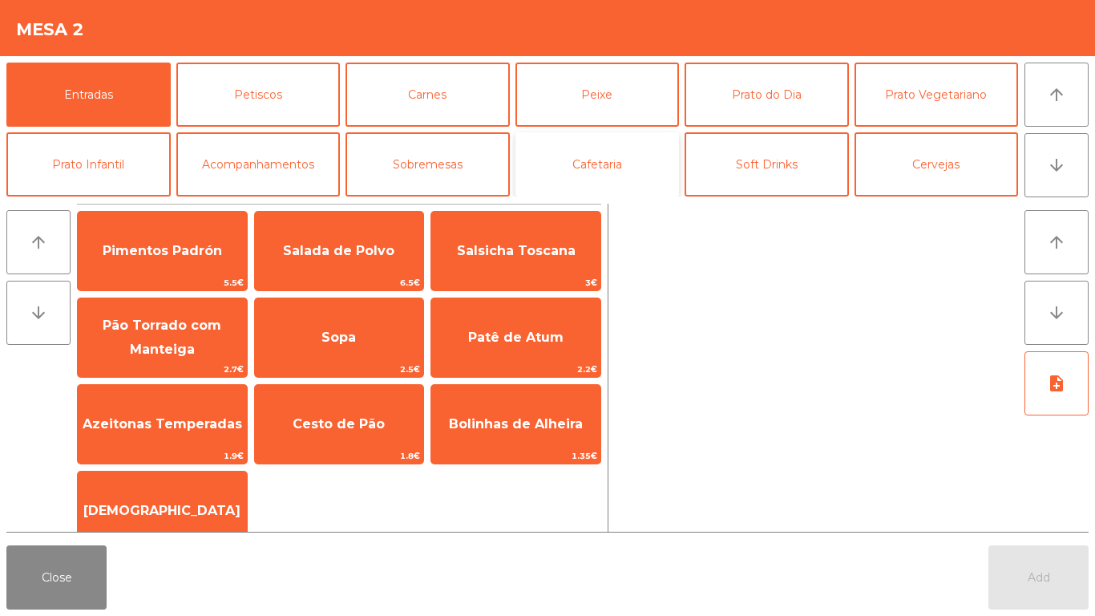
click at [604, 149] on button "Cafetaria" at bounding box center [598, 164] width 164 height 64
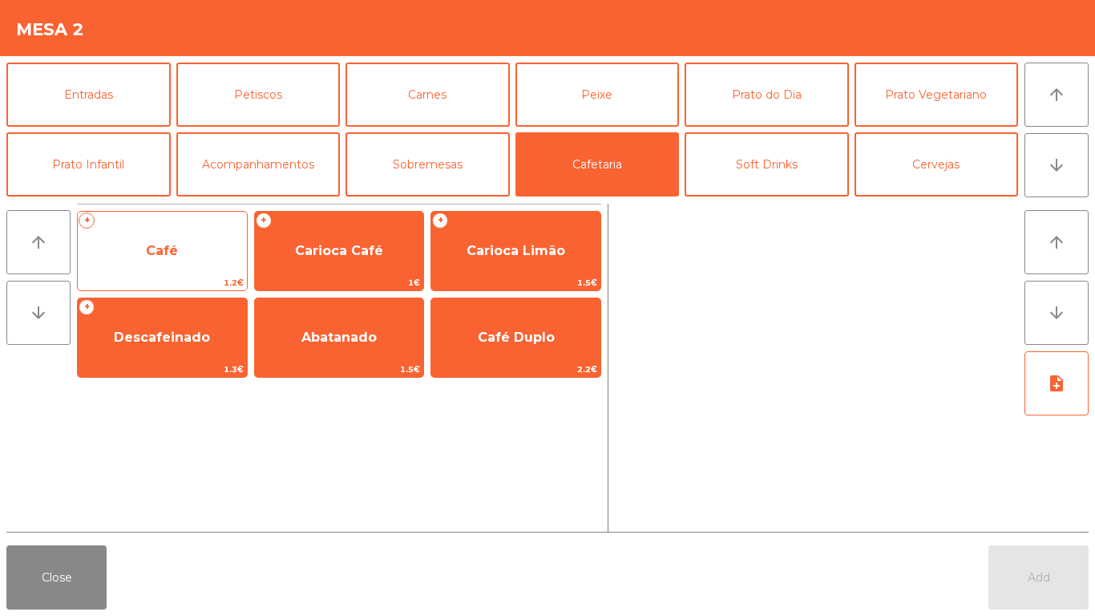
click at [97, 245] on span "Café" at bounding box center [162, 250] width 169 height 43
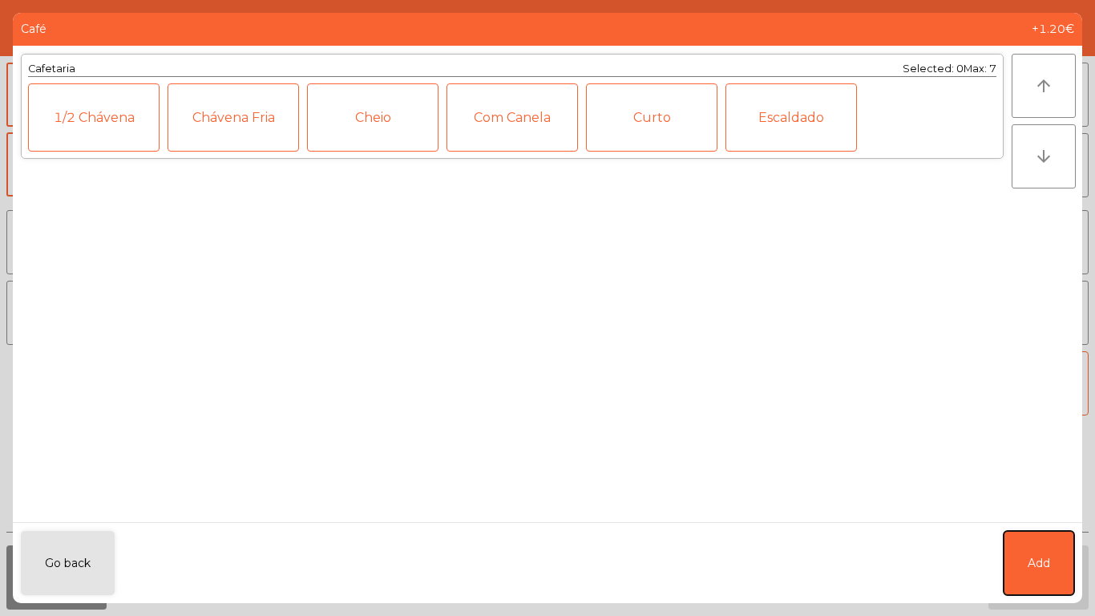
click at [1040, 548] on button "Add" at bounding box center [1039, 563] width 71 height 64
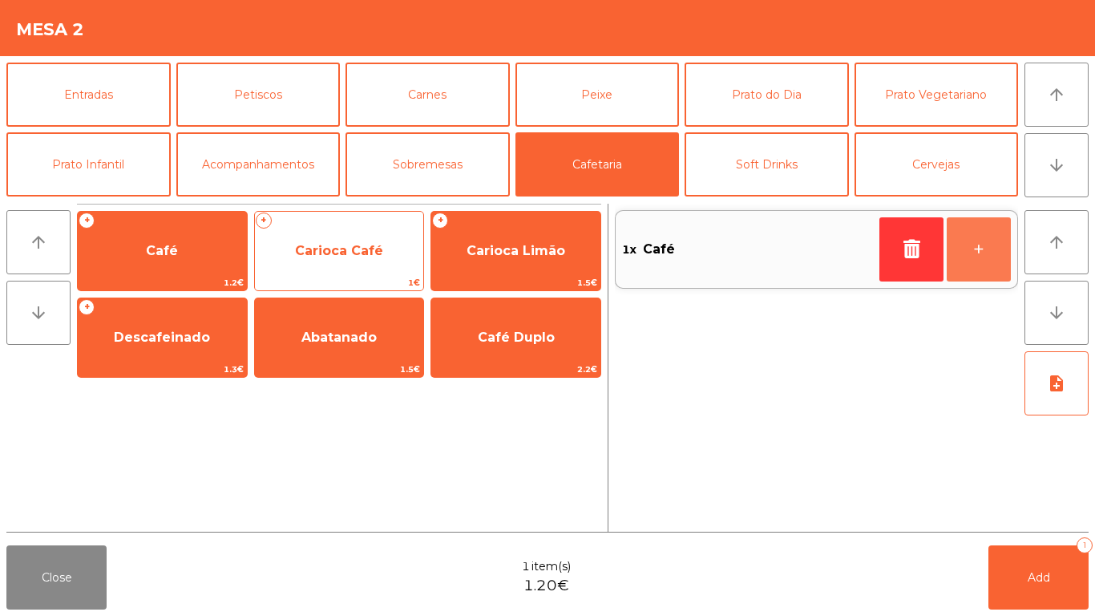
drag, startPoint x: 990, startPoint y: 251, endPoint x: 289, endPoint y: 255, distance: 700.9
click at [988, 252] on button "+" at bounding box center [979, 249] width 64 height 64
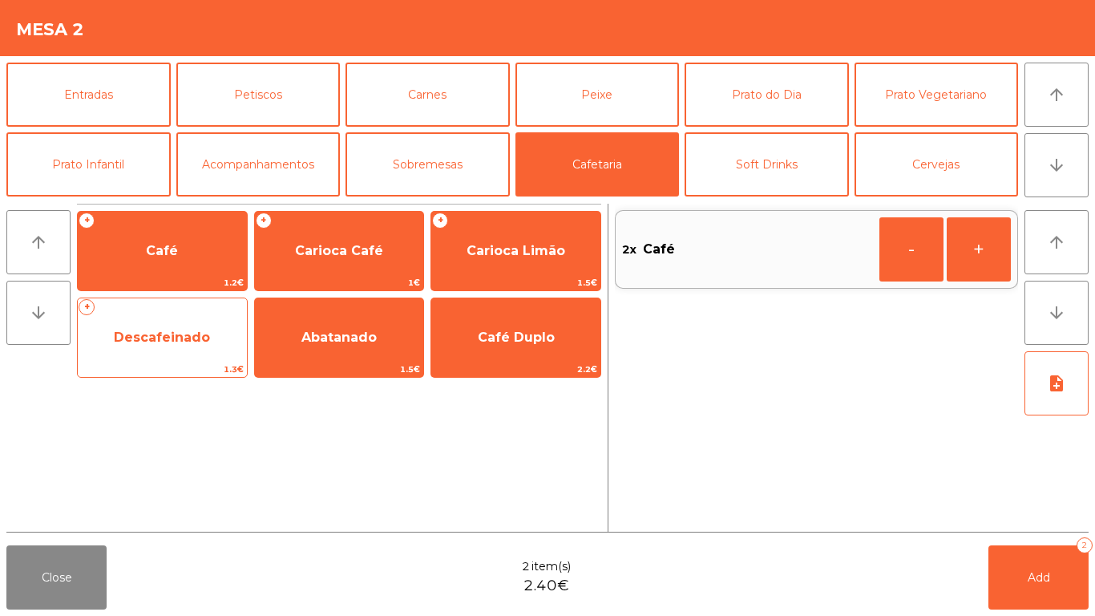
click at [208, 326] on span "Descafeinado" at bounding box center [162, 337] width 169 height 43
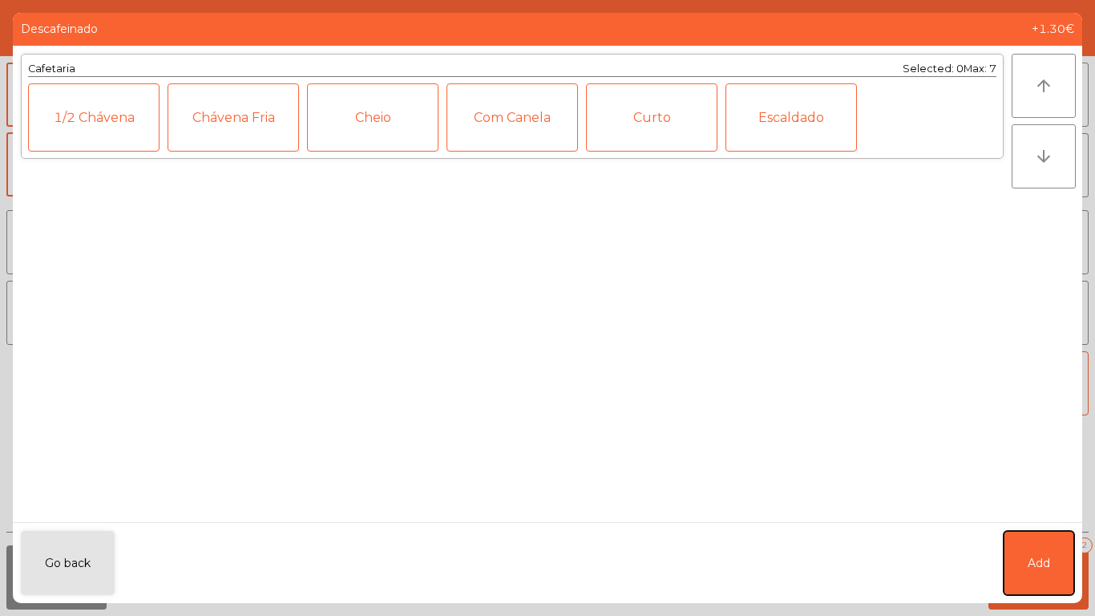
click at [1018, 540] on button "Add" at bounding box center [1039, 563] width 71 height 64
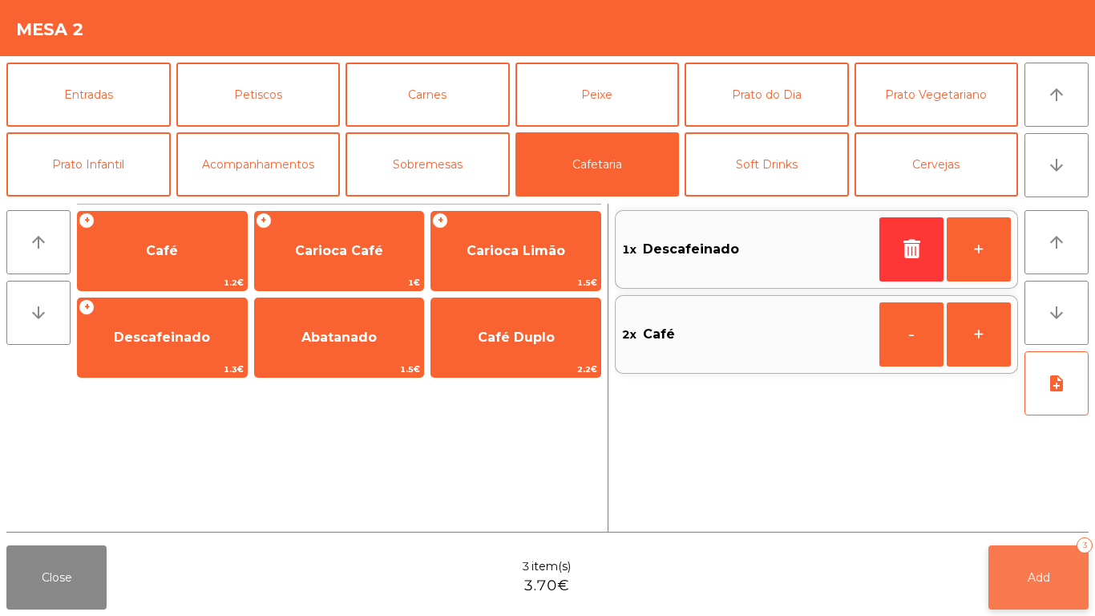
click at [1031, 591] on button "Add 3" at bounding box center [1039, 577] width 100 height 64
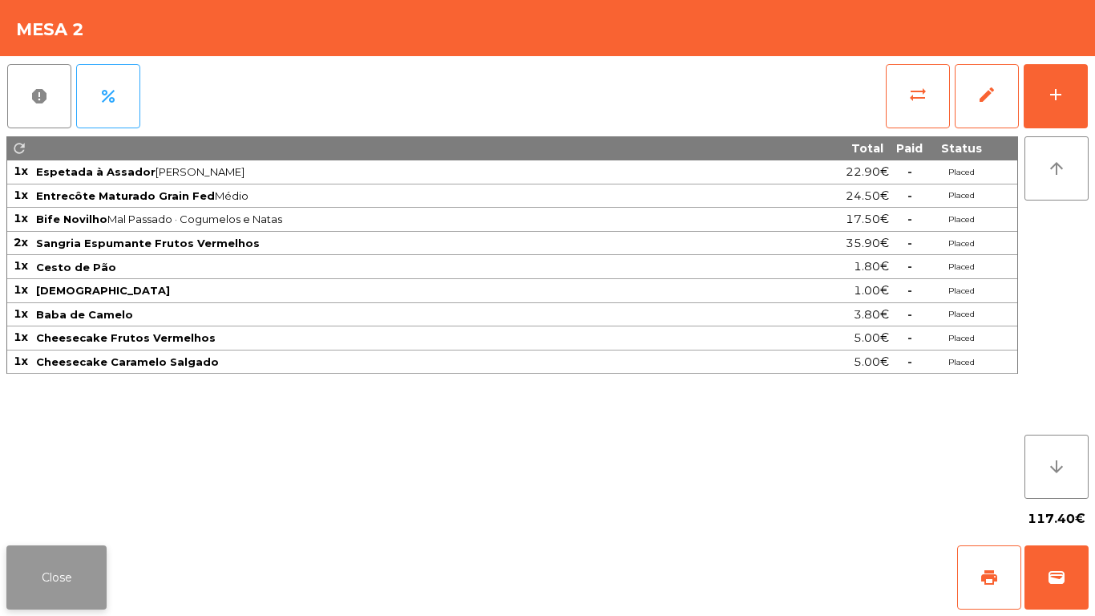
click at [32, 585] on button "Close" at bounding box center [56, 577] width 100 height 64
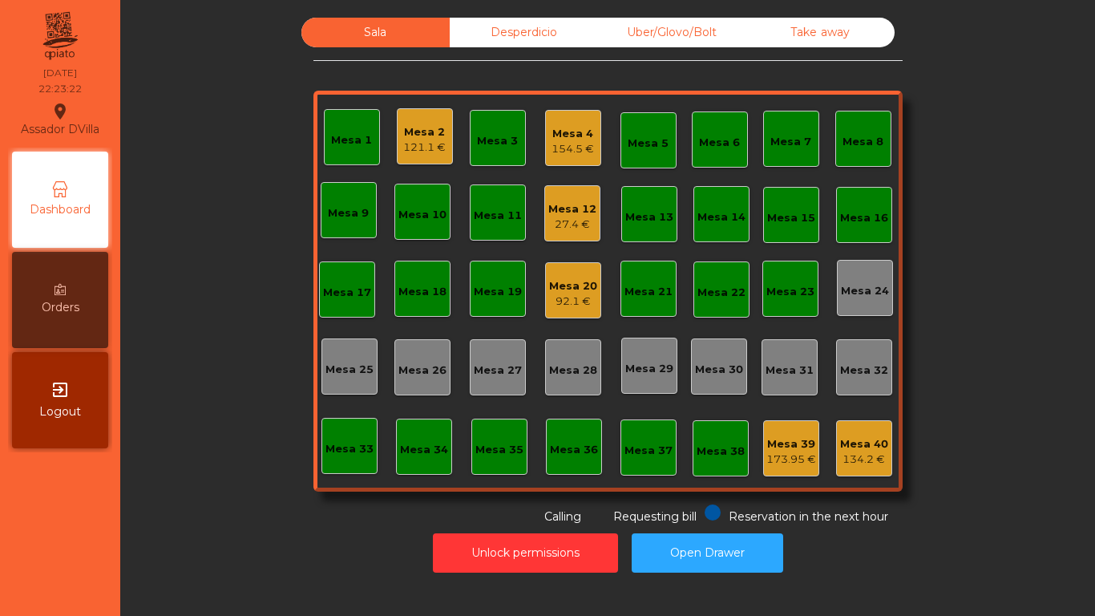
click at [550, 284] on div "Mesa 20" at bounding box center [573, 286] width 48 height 16
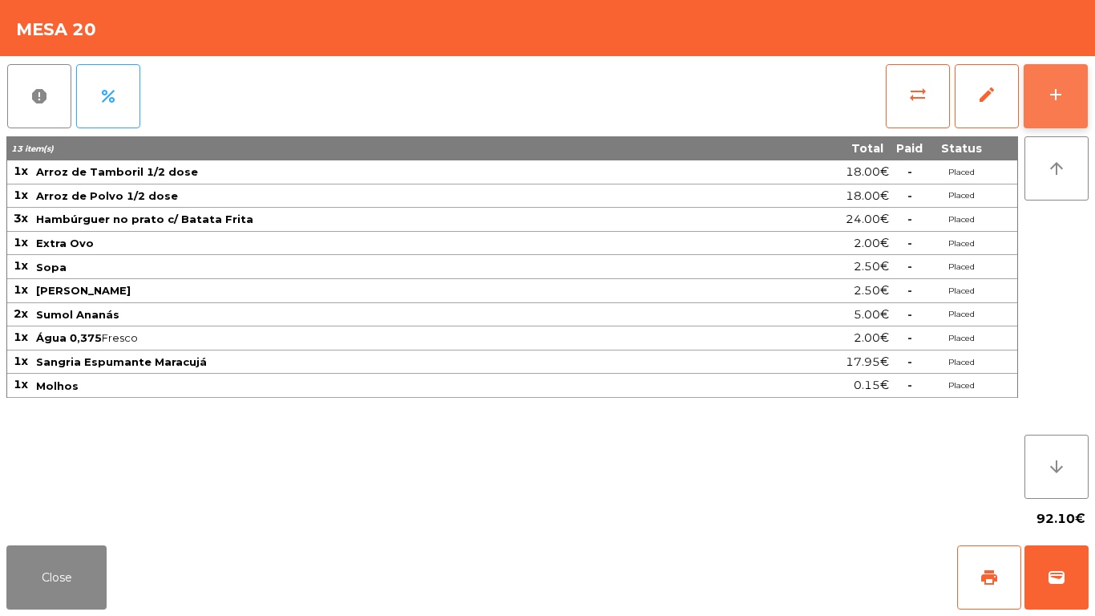
click at [1067, 79] on button "add" at bounding box center [1056, 96] width 64 height 64
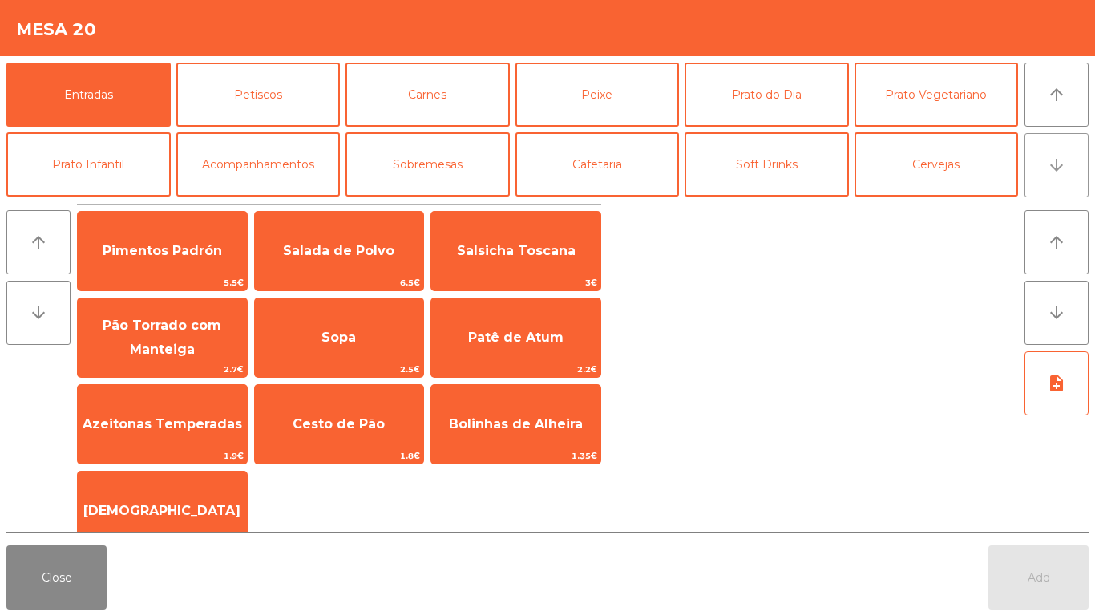
click at [1079, 180] on button "arrow_downward" at bounding box center [1057, 165] width 64 height 64
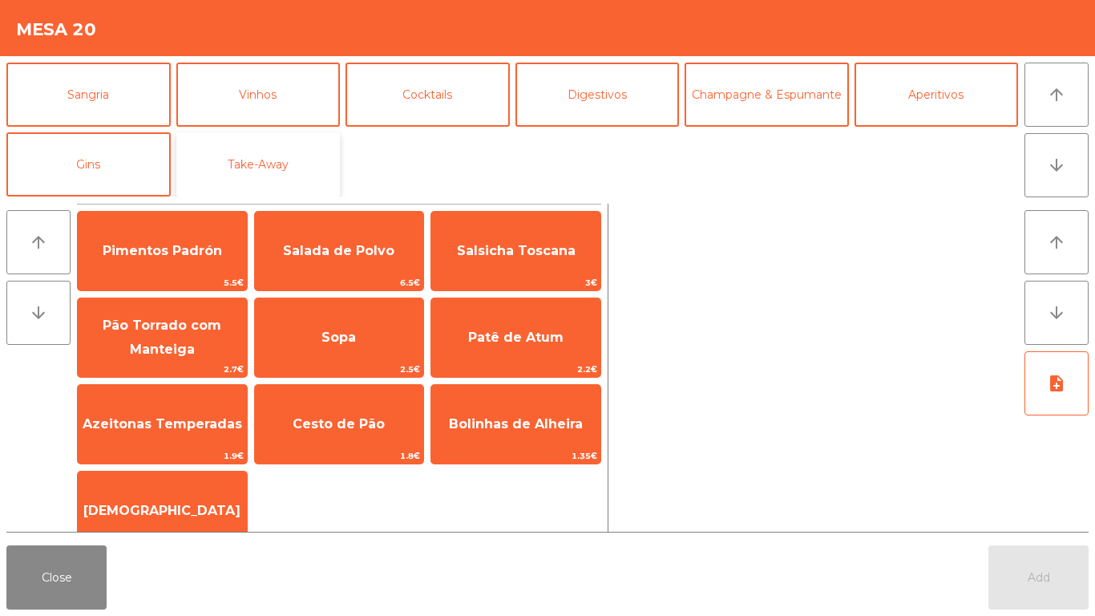
click at [269, 156] on button "Take-Away" at bounding box center [258, 164] width 164 height 64
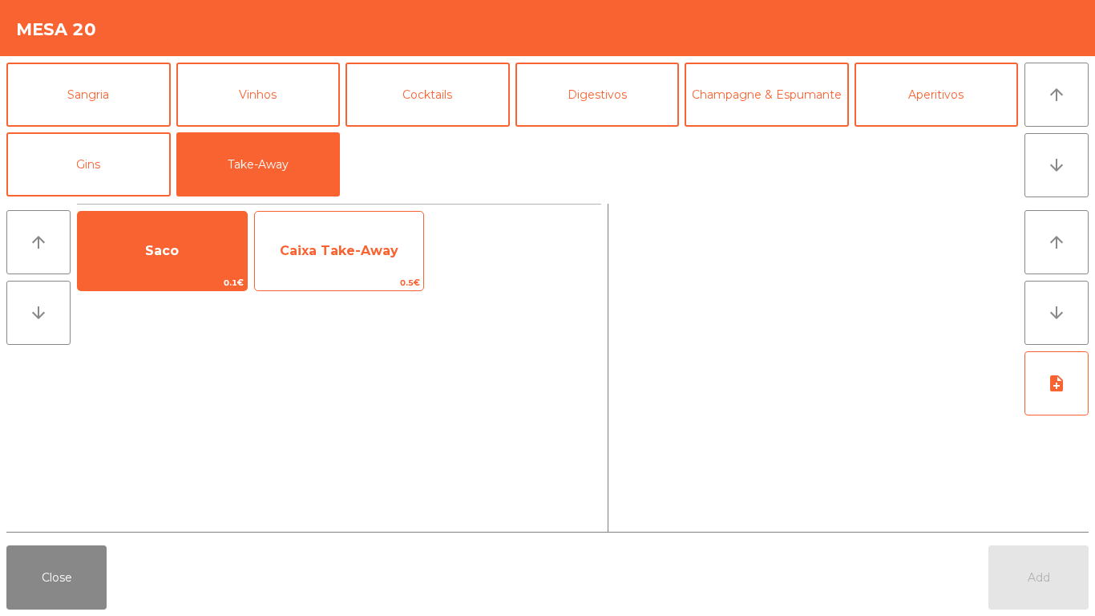
click at [335, 255] on span "Caixa Take-Away" at bounding box center [339, 250] width 119 height 15
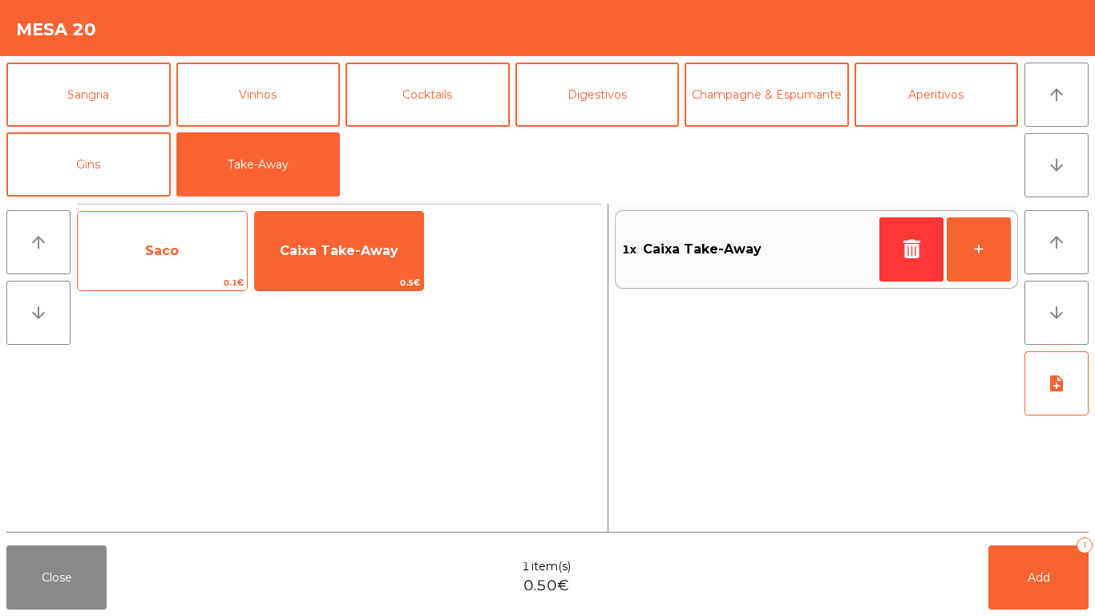
click at [167, 233] on span "Saco" at bounding box center [162, 250] width 169 height 43
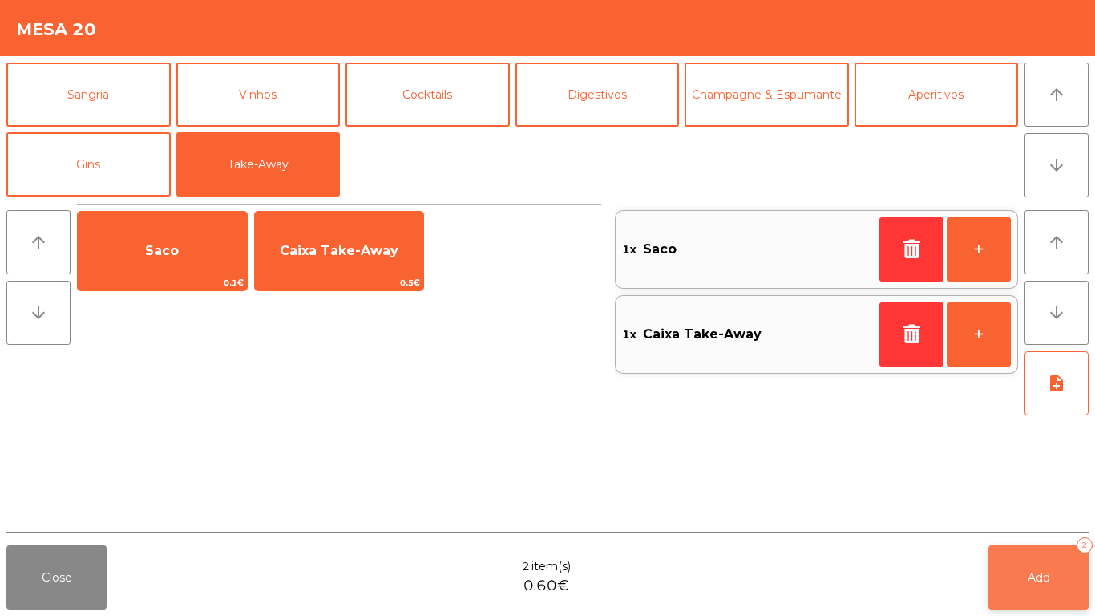
click at [1035, 565] on button "Add 2" at bounding box center [1039, 577] width 100 height 64
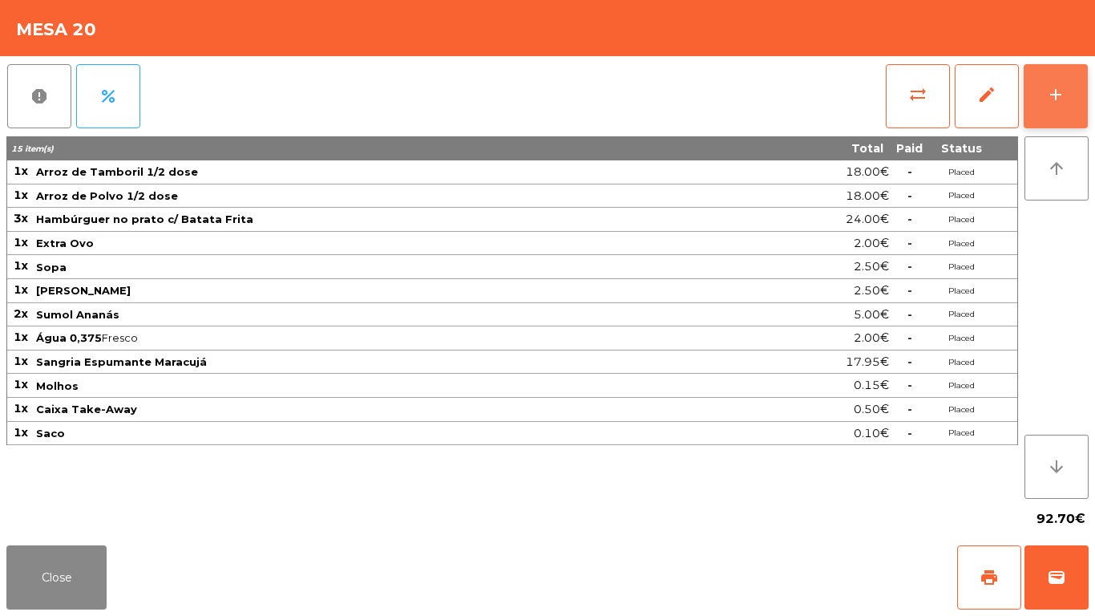
drag, startPoint x: 1047, startPoint y: 105, endPoint x: 1038, endPoint y: 102, distance: 9.4
click at [1047, 103] on button "add" at bounding box center [1056, 96] width 64 height 64
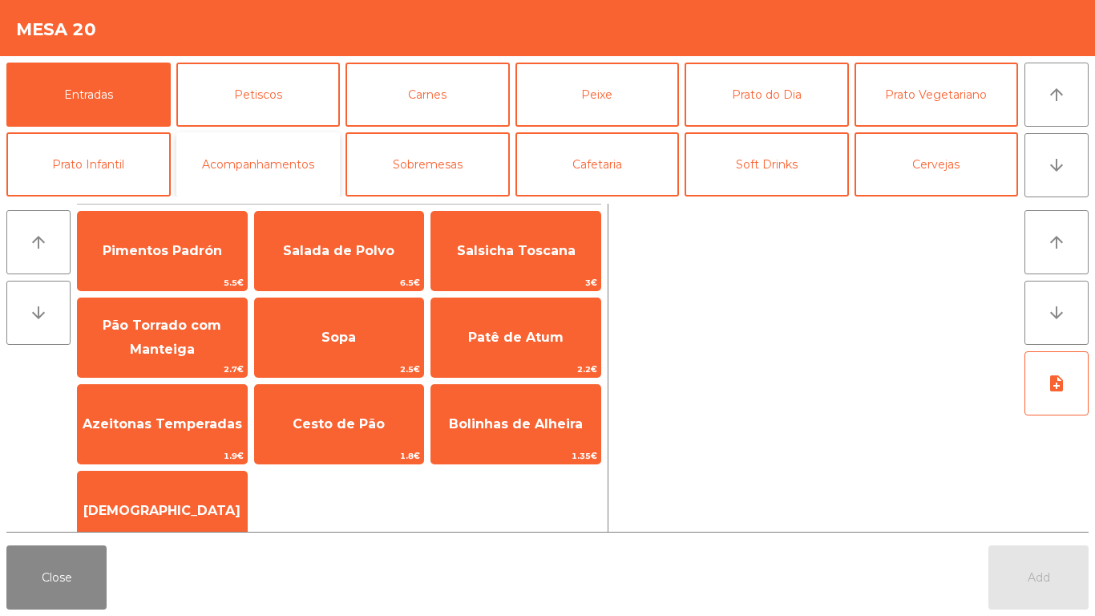
click at [309, 163] on button "Acompanhamentos" at bounding box center [258, 164] width 164 height 64
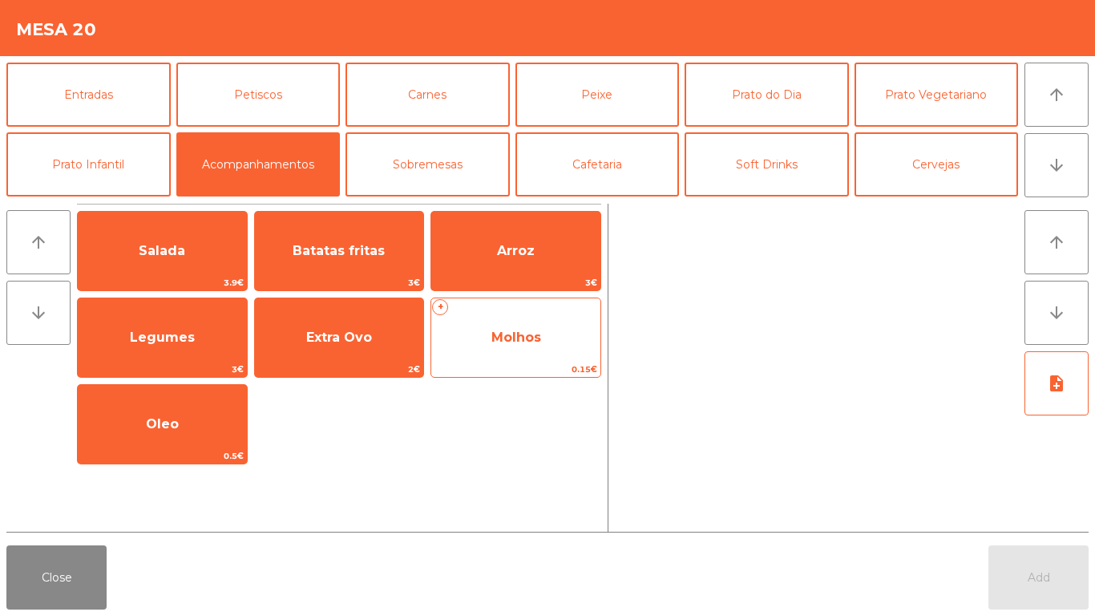
click at [579, 328] on span "Molhos" at bounding box center [515, 337] width 169 height 43
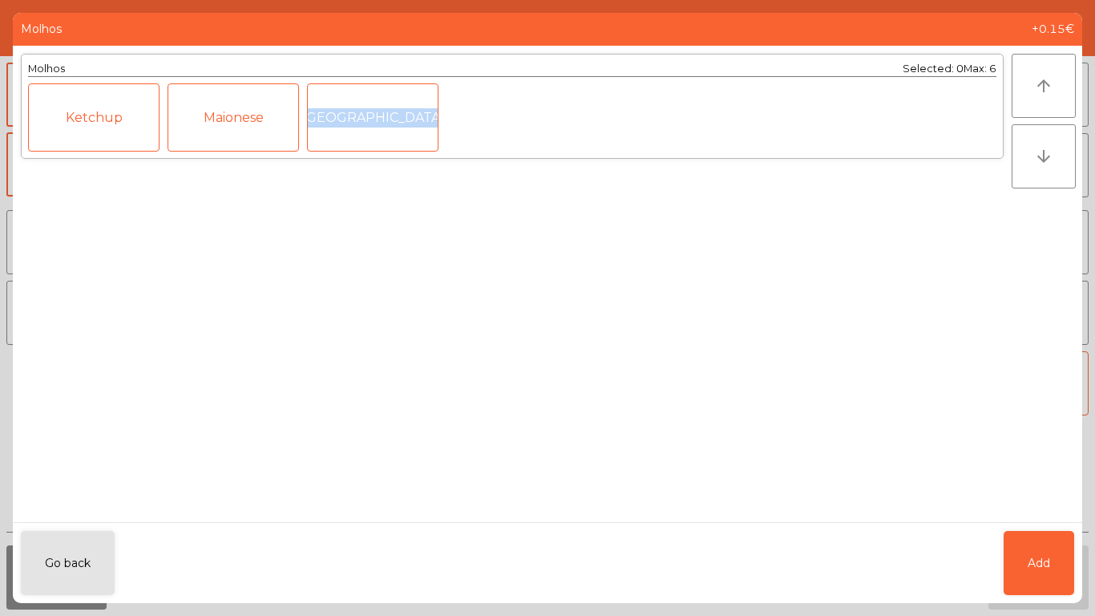
click at [578, 329] on div "Molhos Selected: 0 Max: 6 Ketchup Maionese Mostarda" at bounding box center [512, 284] width 999 height 476
drag, startPoint x: 1022, startPoint y: 568, endPoint x: 985, endPoint y: 296, distance: 274.3
click at [1022, 557] on button "Add" at bounding box center [1039, 563] width 71 height 64
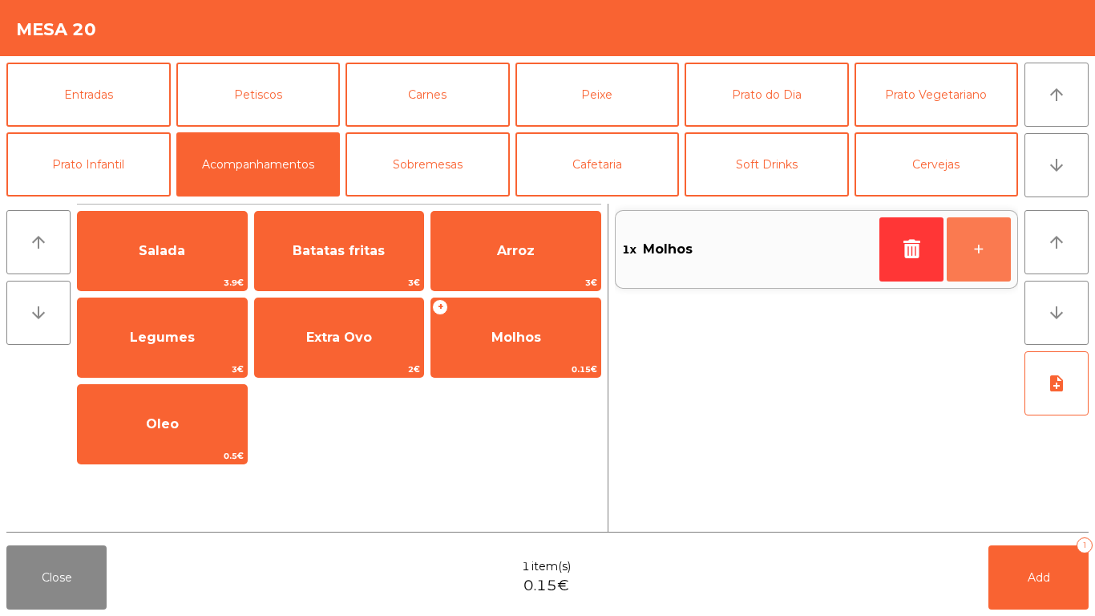
click at [977, 265] on button "+" at bounding box center [979, 249] width 64 height 64
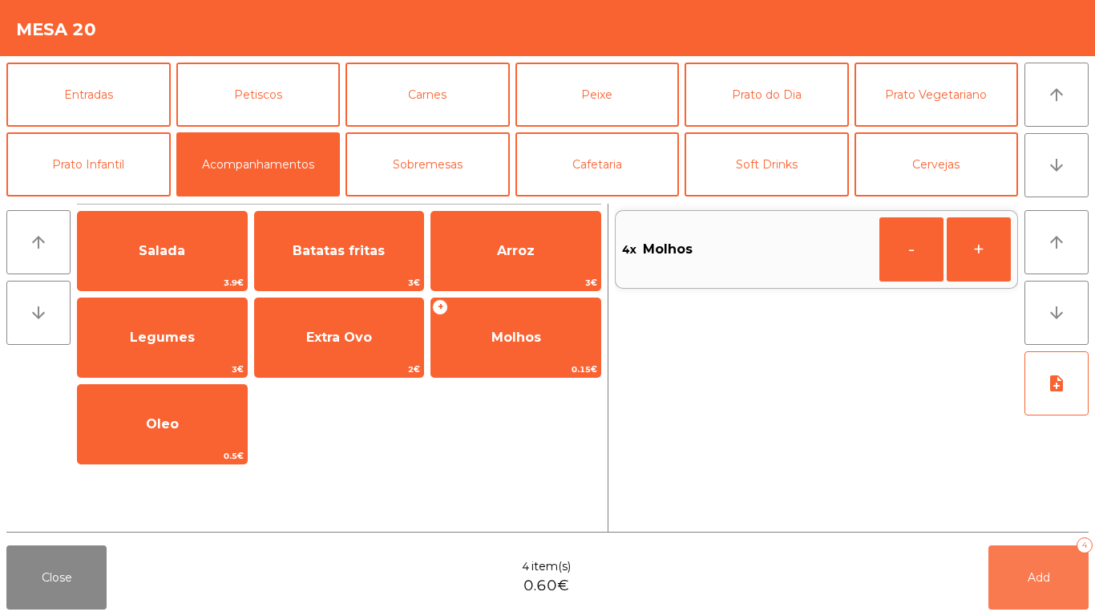
click at [1060, 583] on button "Add 4" at bounding box center [1039, 577] width 100 height 64
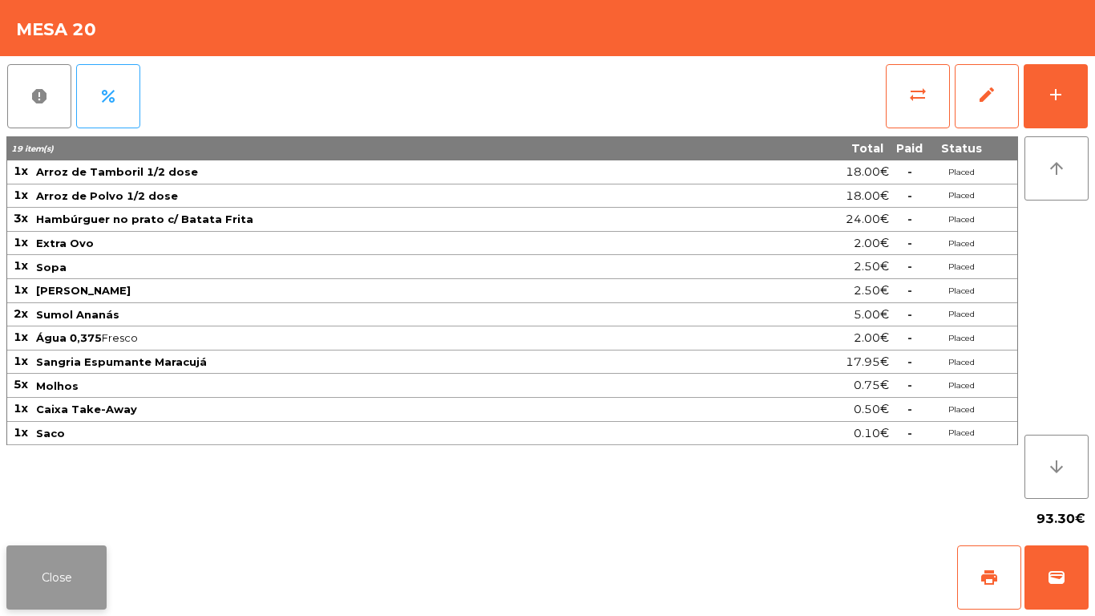
click at [47, 559] on button "Close" at bounding box center [56, 577] width 100 height 64
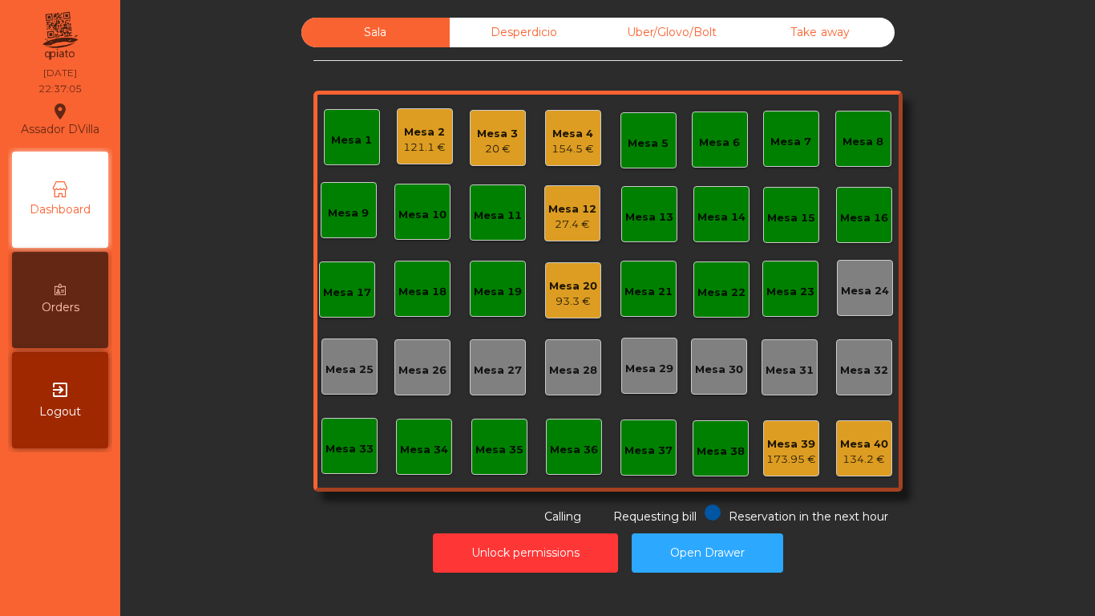
click at [682, 21] on div "Uber/Glovo/Bolt" at bounding box center [672, 33] width 148 height 30
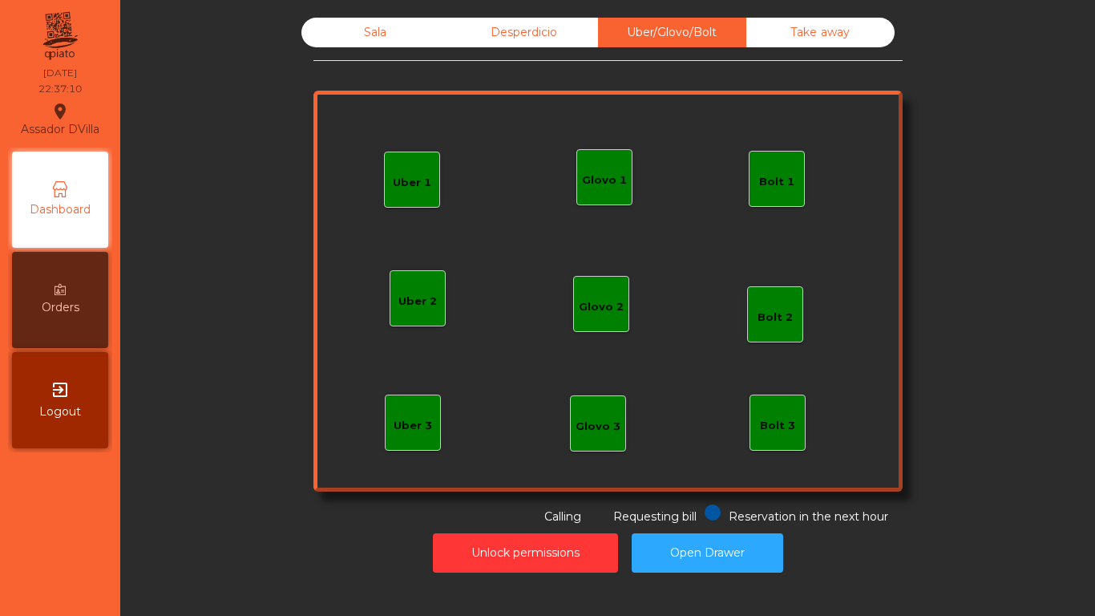
click at [787, 154] on div "Bolt 1" at bounding box center [777, 179] width 56 height 56
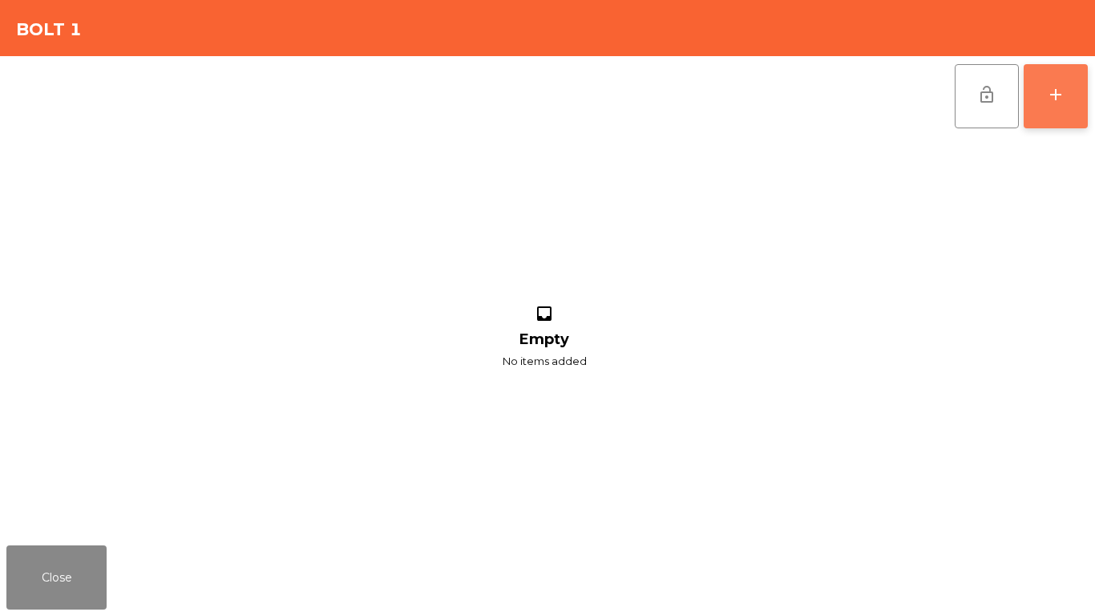
drag, startPoint x: 1058, startPoint y: 92, endPoint x: 1060, endPoint y: 83, distance: 9.0
click at [1060, 85] on div "add" at bounding box center [1055, 94] width 19 height 19
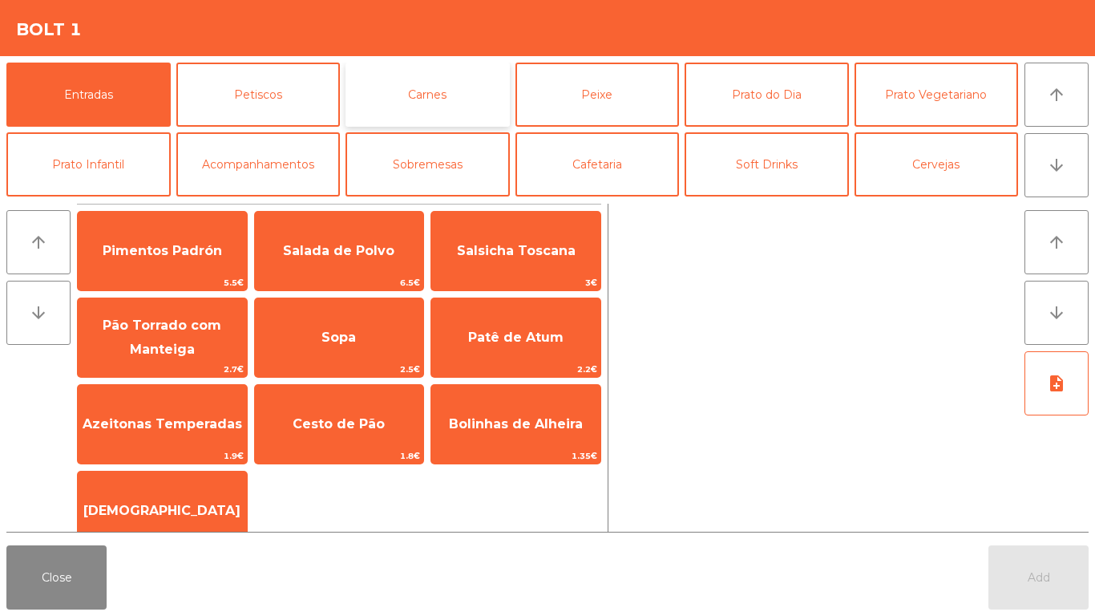
click at [465, 79] on button "Carnes" at bounding box center [428, 95] width 164 height 64
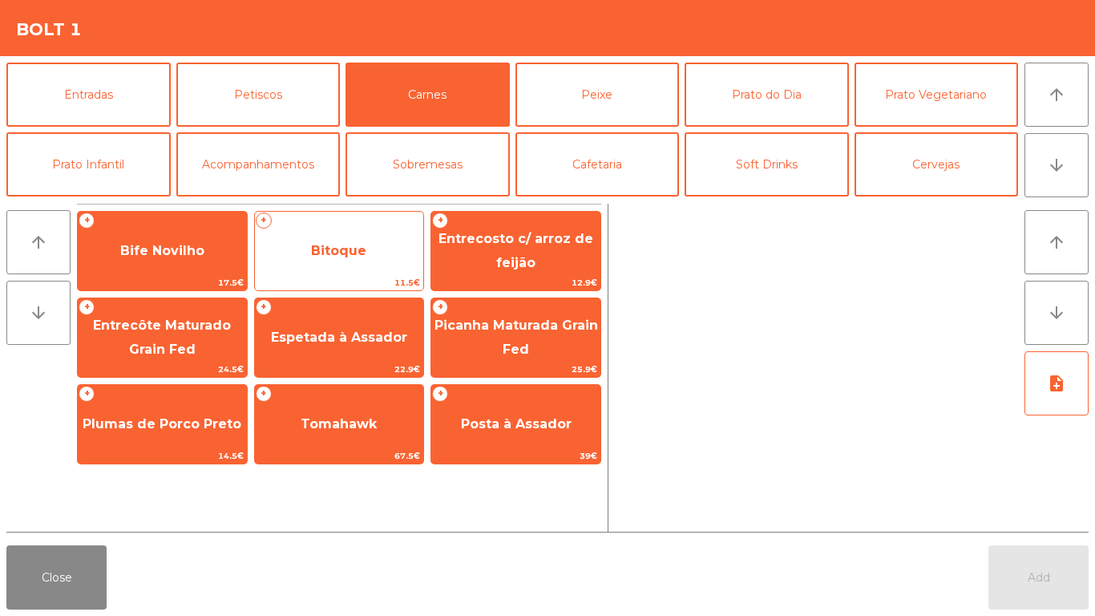
click at [305, 263] on span "Bitoque" at bounding box center [339, 250] width 169 height 43
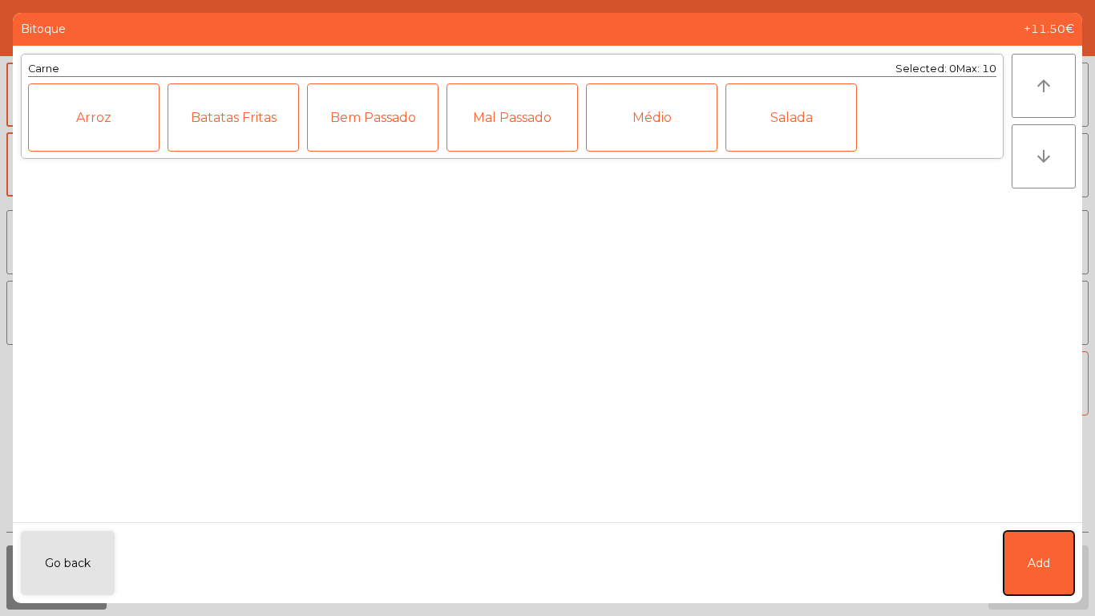
click at [1050, 585] on button "Add" at bounding box center [1039, 563] width 71 height 64
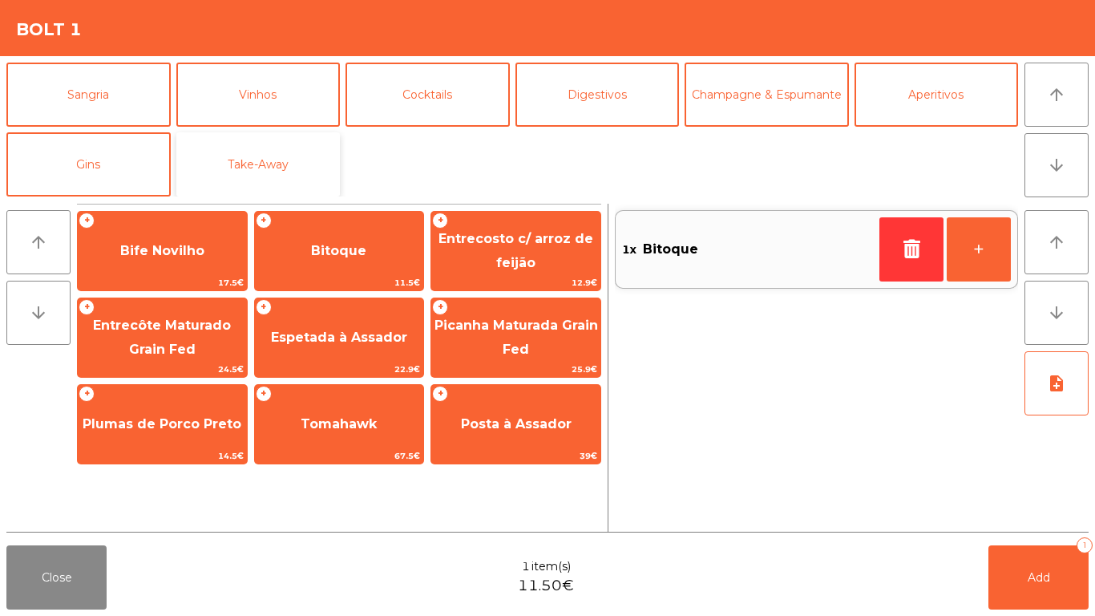
drag, startPoint x: 251, startPoint y: 155, endPoint x: 262, endPoint y: 155, distance: 11.2
click at [254, 155] on button "Take-Away" at bounding box center [258, 164] width 164 height 64
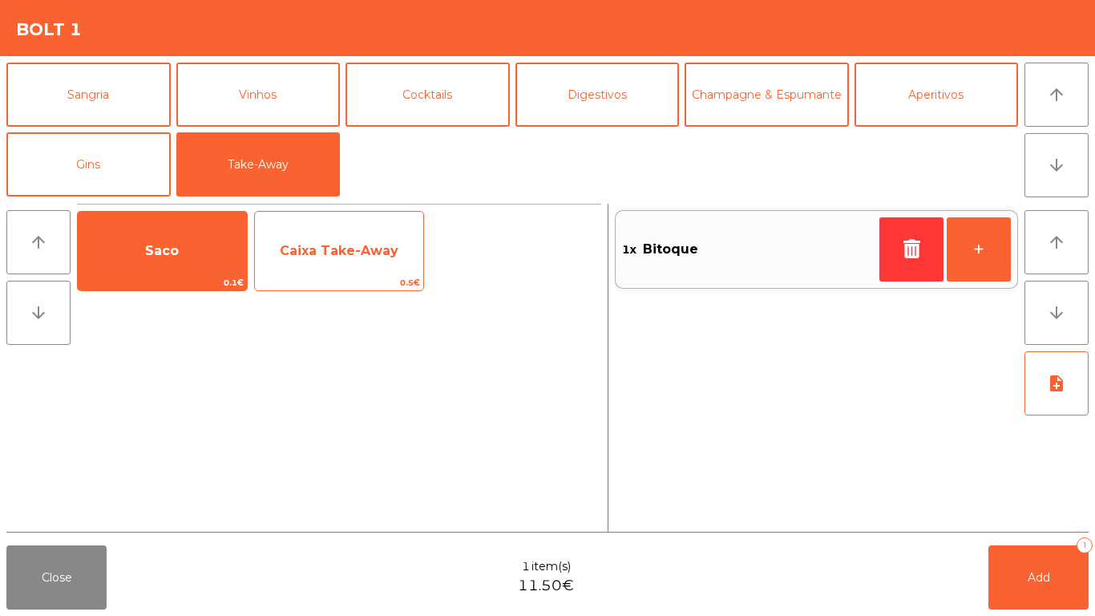
click at [342, 238] on span "Caixa Take-Away" at bounding box center [339, 250] width 169 height 43
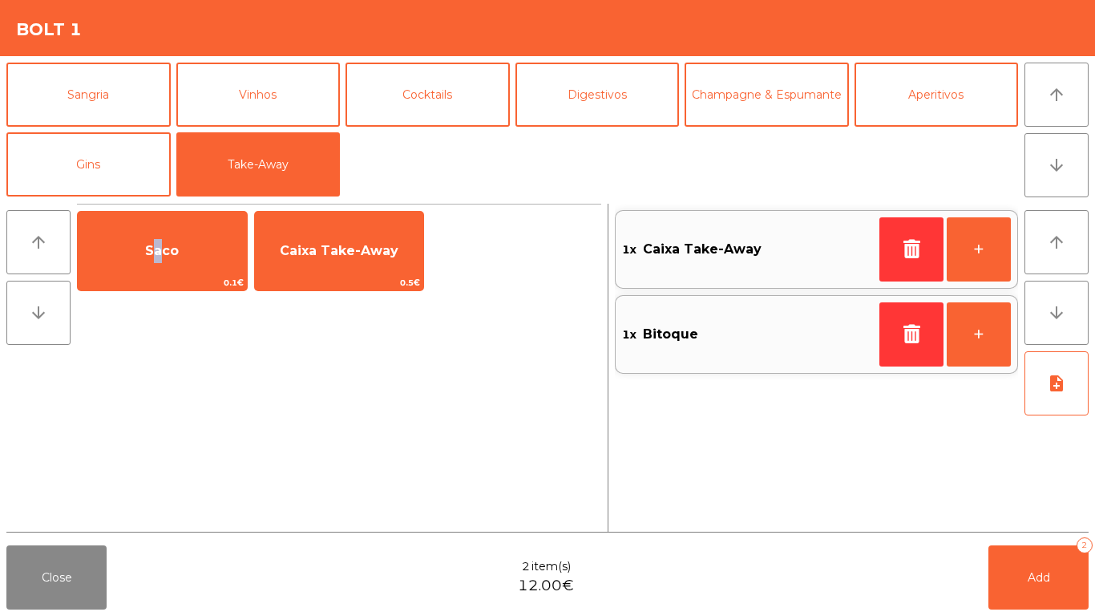
click at [215, 281] on div "Saco 0.1€" at bounding box center [162, 251] width 171 height 80
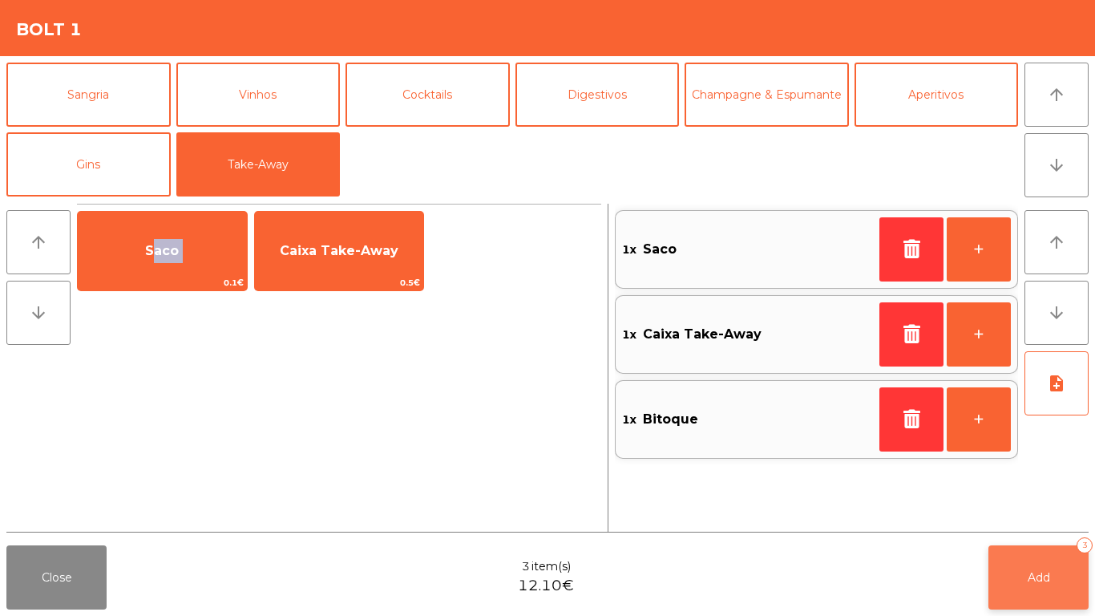
click at [1036, 570] on span "Add" at bounding box center [1039, 577] width 22 height 14
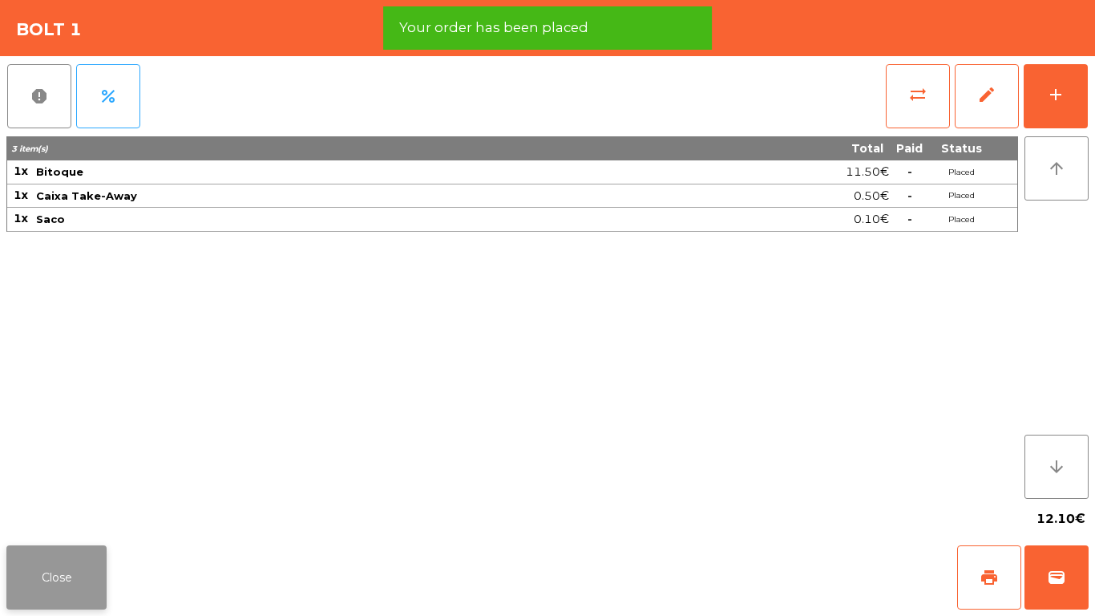
click at [29, 586] on div "Close print wallet" at bounding box center [547, 577] width 1095 height 77
click at [96, 571] on button "Close" at bounding box center [56, 577] width 100 height 64
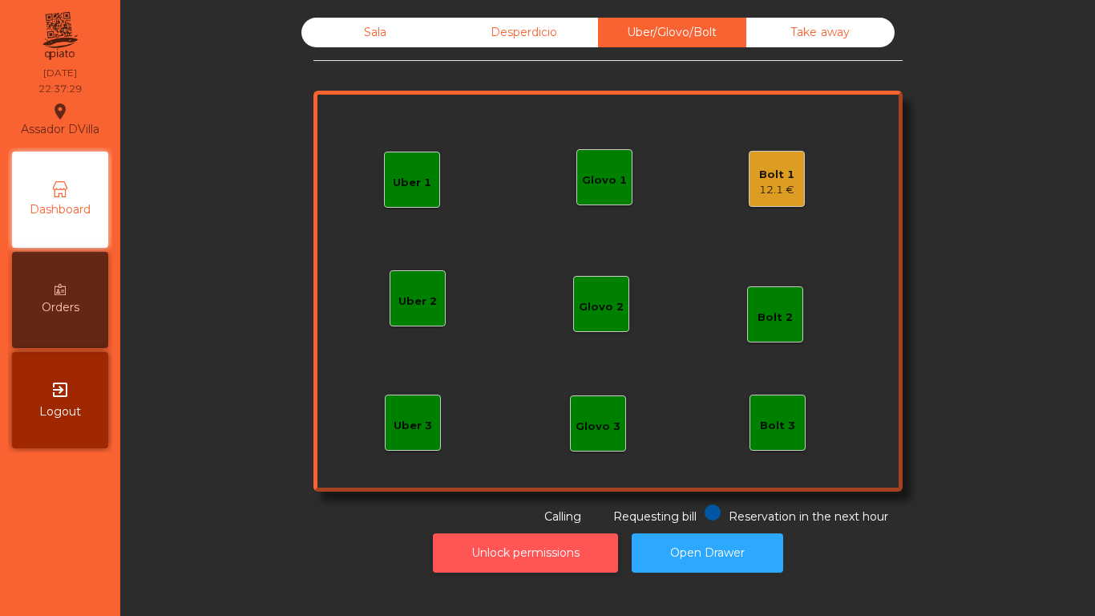
click at [512, 550] on button "Unlock permissions" at bounding box center [525, 552] width 185 height 39
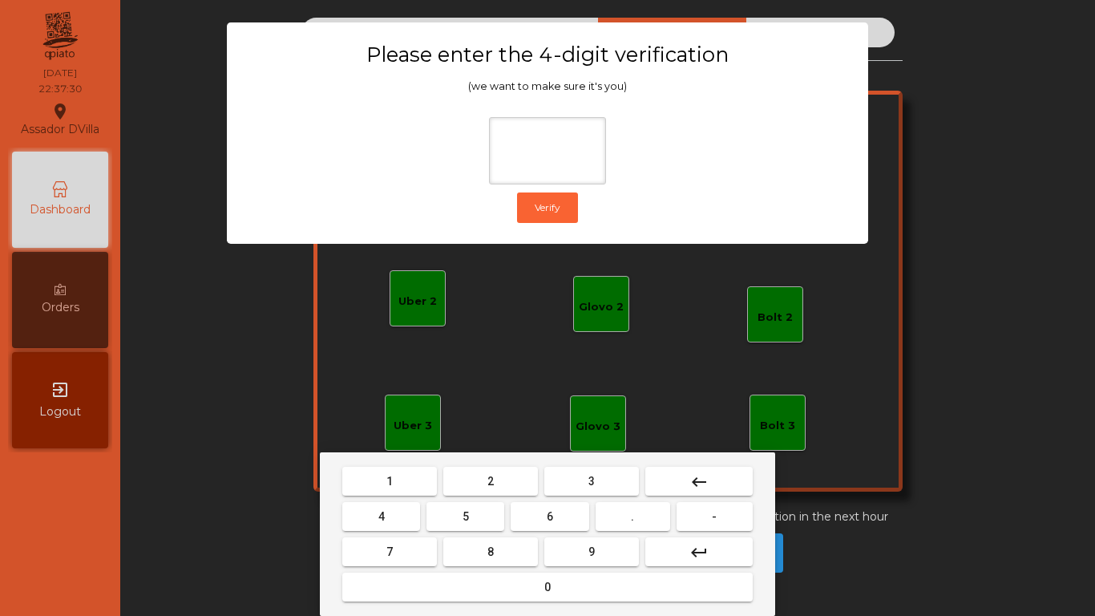
drag, startPoint x: 468, startPoint y: 476, endPoint x: 361, endPoint y: 521, distance: 115.7
click at [462, 480] on button "2" at bounding box center [490, 481] width 95 height 29
click at [390, 522] on button "4" at bounding box center [381, 516] width 78 height 29
drag, startPoint x: 589, startPoint y: 507, endPoint x: 578, endPoint y: 523, distance: 19.1
click at [588, 512] on button "6" at bounding box center [550, 516] width 78 height 29
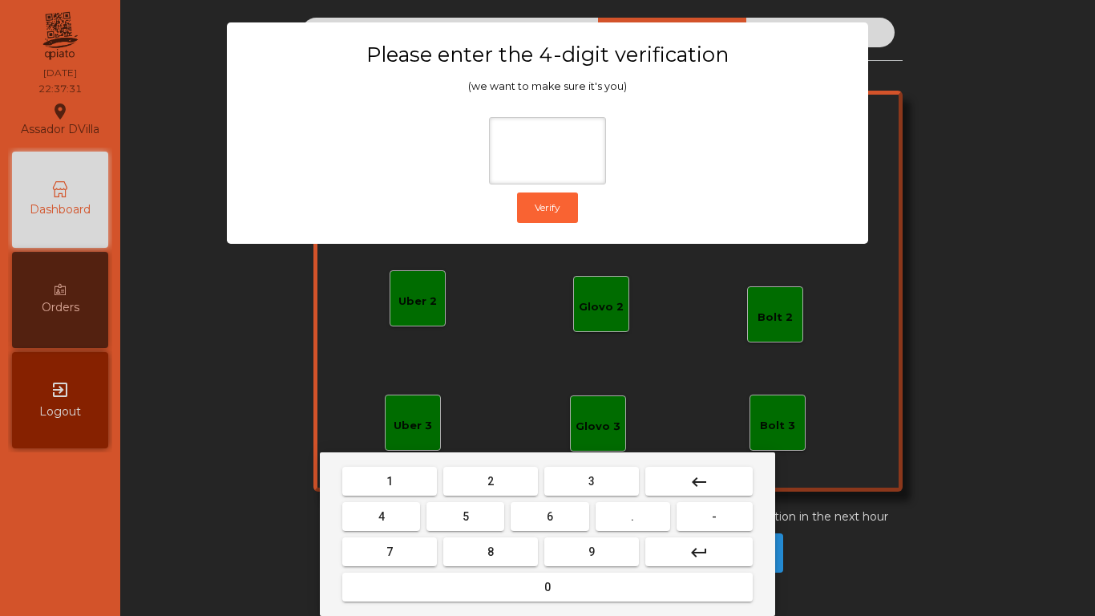
click at [588, 546] on button "9" at bounding box center [591, 551] width 95 height 29
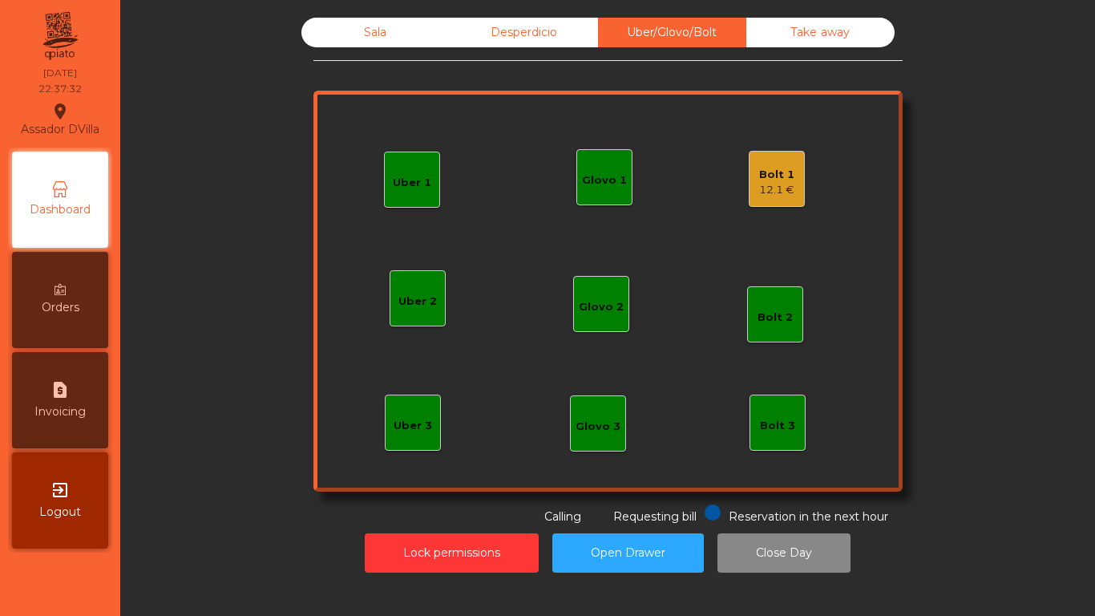
click at [794, 169] on div "Bolt 1 12.1 €" at bounding box center [777, 179] width 56 height 56
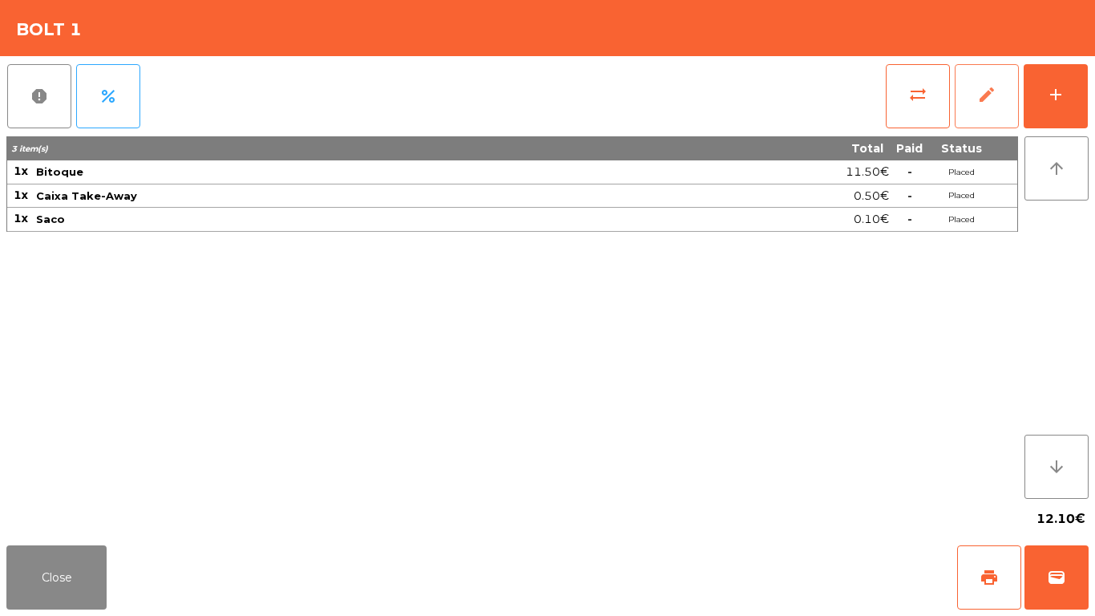
click at [968, 101] on button "edit" at bounding box center [987, 96] width 64 height 64
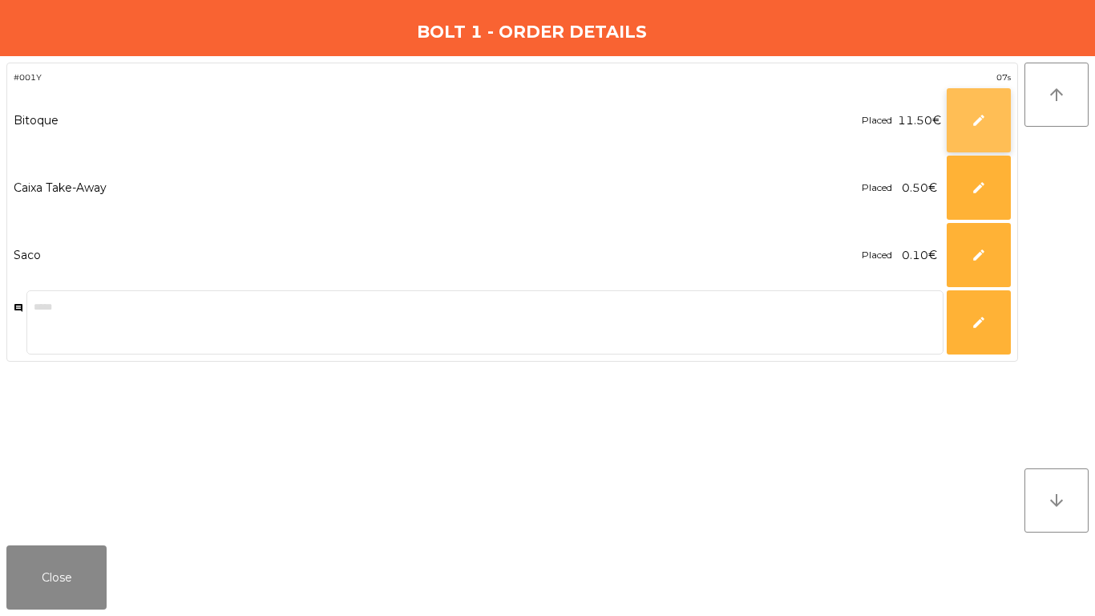
click at [962, 111] on button "edit" at bounding box center [979, 120] width 64 height 64
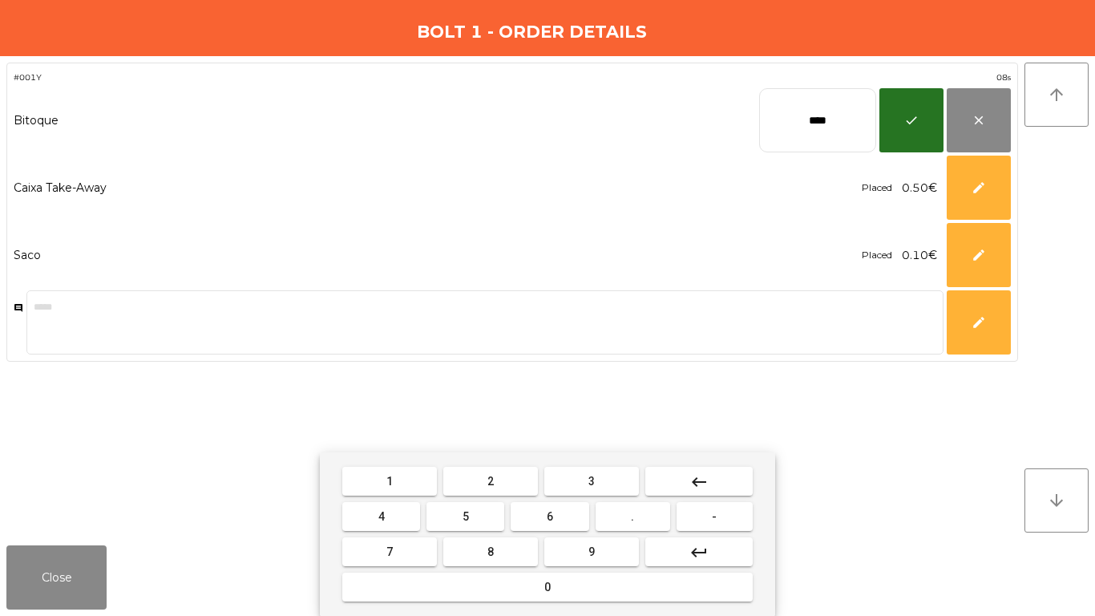
click at [809, 127] on input "****" at bounding box center [817, 120] width 117 height 64
type input "*****"
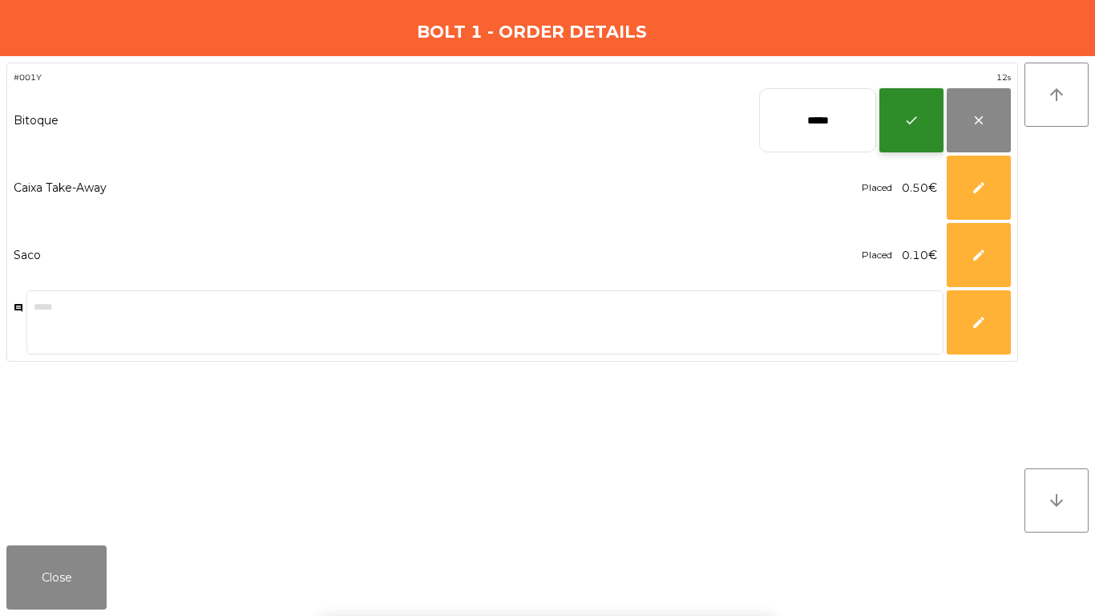
click at [894, 118] on button "check" at bounding box center [912, 120] width 64 height 64
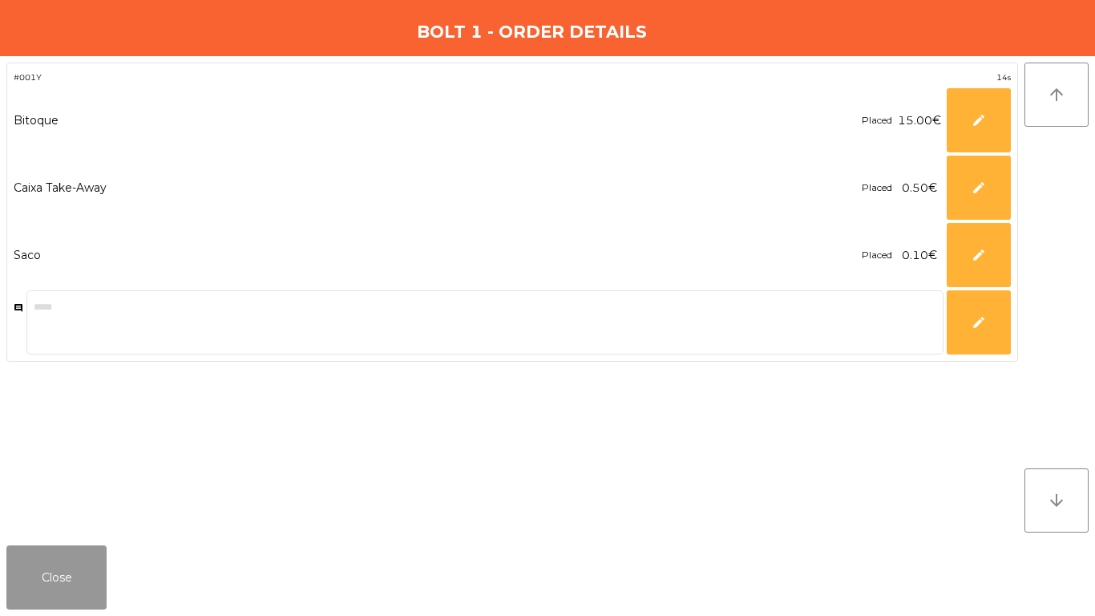
click at [67, 580] on button "Close" at bounding box center [56, 577] width 100 height 64
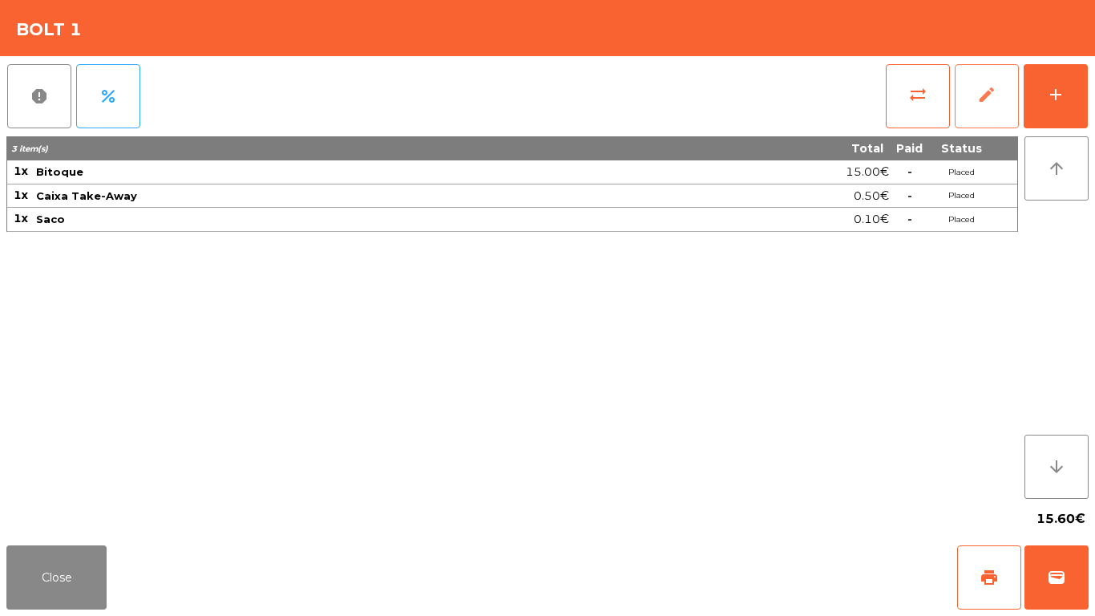
click at [999, 108] on button "edit" at bounding box center [987, 96] width 64 height 64
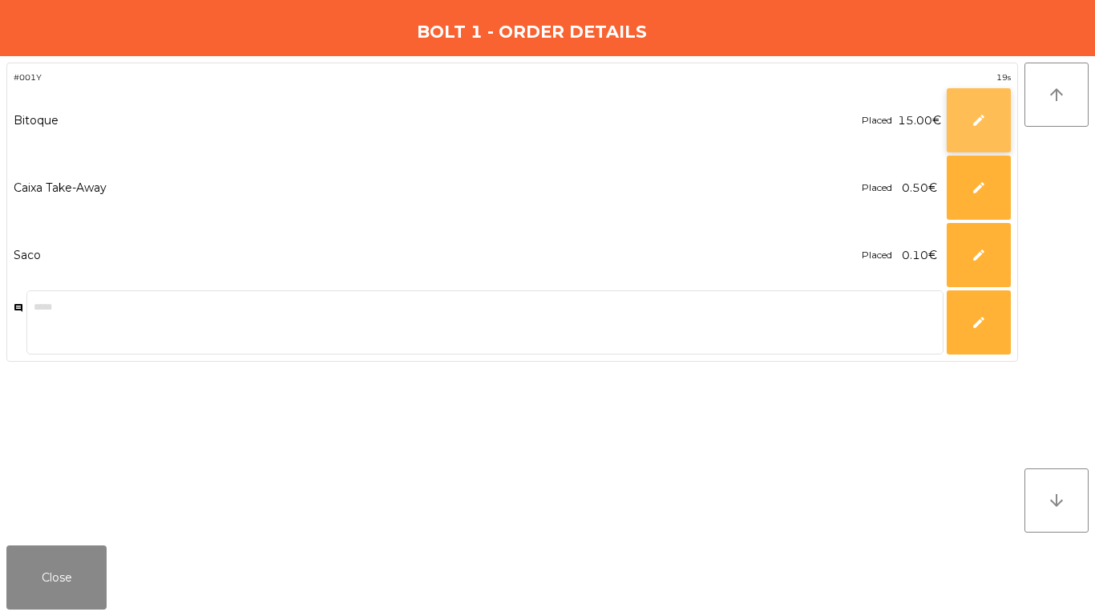
click at [965, 124] on button "edit" at bounding box center [979, 120] width 64 height 64
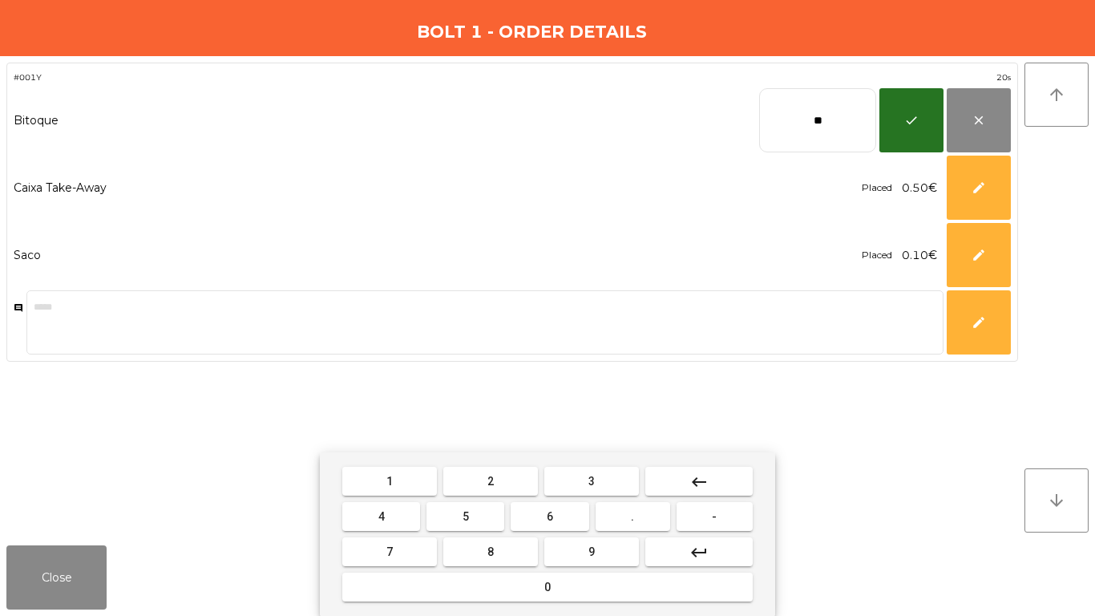
click at [844, 126] on input "**" at bounding box center [817, 120] width 117 height 64
type input "****"
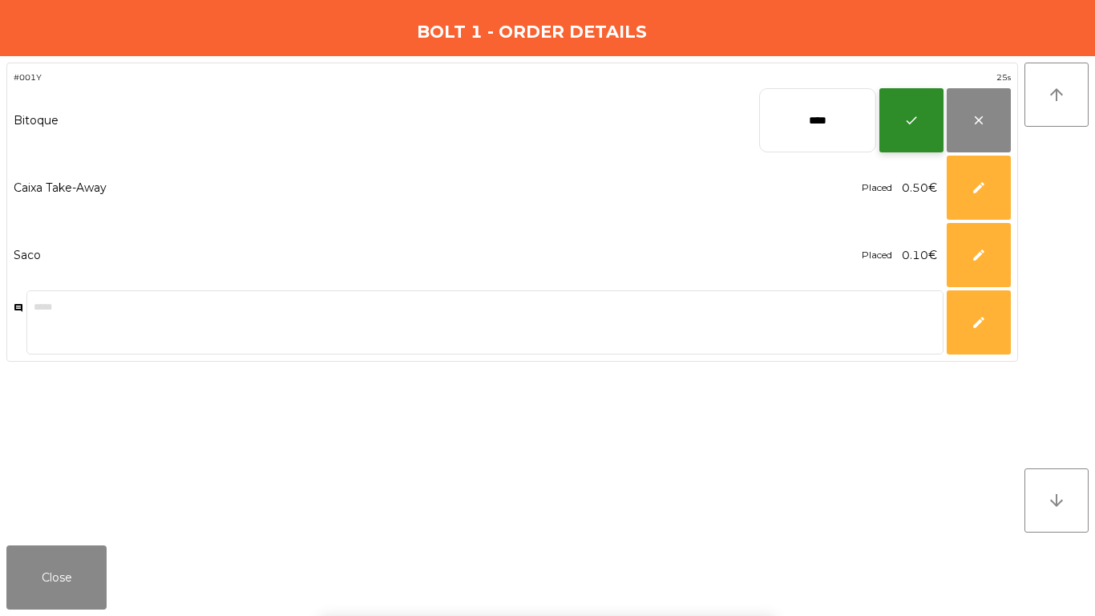
click at [913, 97] on button "check" at bounding box center [912, 120] width 64 height 64
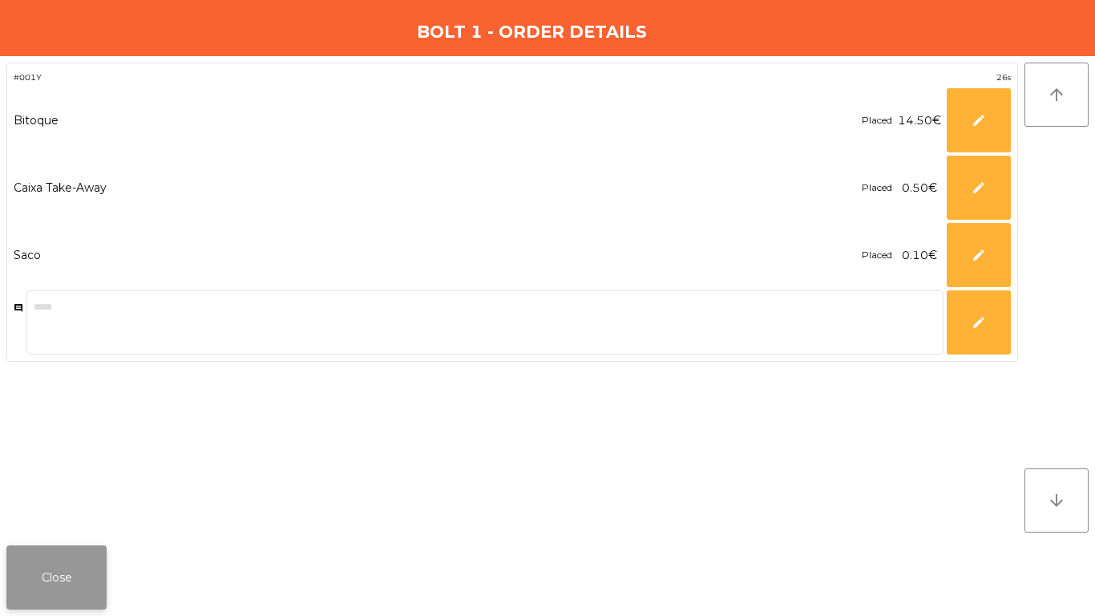
click at [35, 583] on button "Close" at bounding box center [56, 577] width 100 height 64
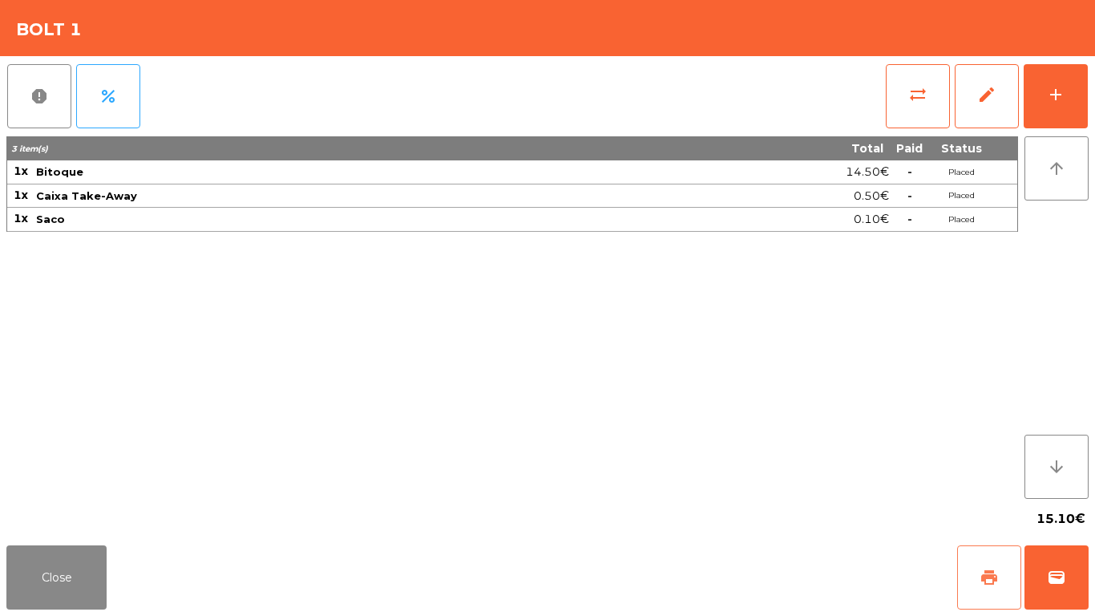
click at [986, 572] on span "print" at bounding box center [989, 577] width 19 height 19
click at [1034, 566] on button "wallet" at bounding box center [1057, 577] width 64 height 64
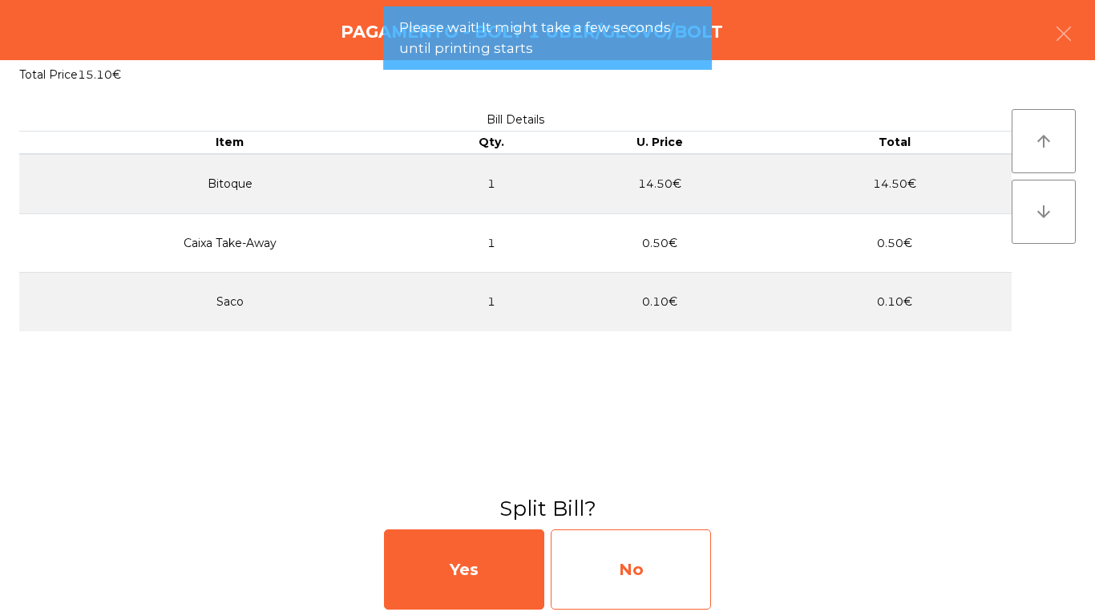
click at [627, 559] on div "No" at bounding box center [631, 569] width 160 height 80
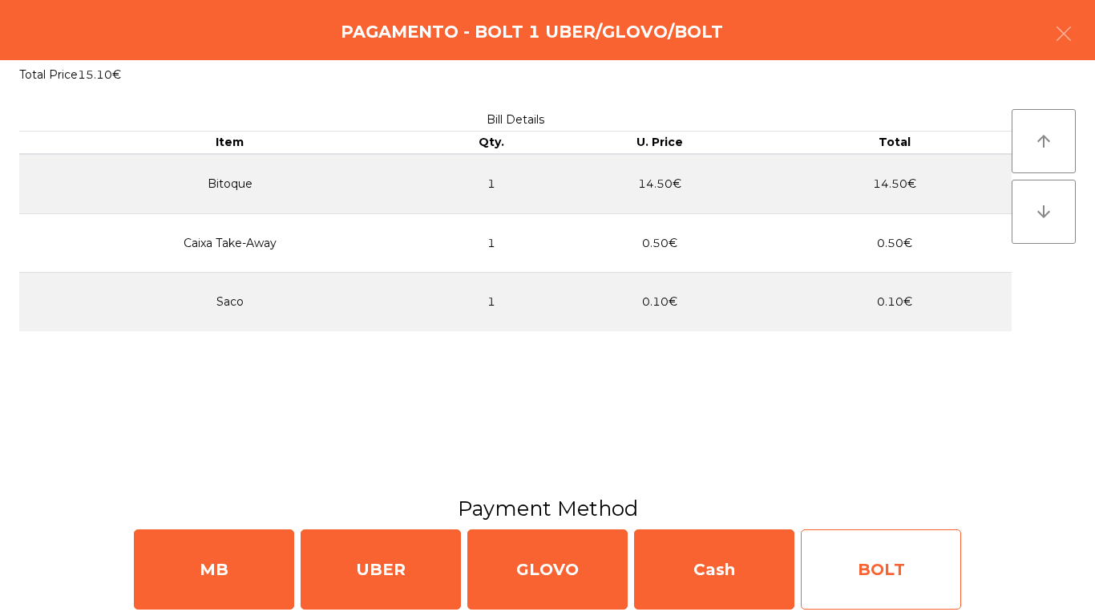
drag, startPoint x: 905, startPoint y: 589, endPoint x: 885, endPoint y: 573, distance: 24.5
click at [885, 573] on div "BOLT" at bounding box center [881, 569] width 160 height 80
select select "**"
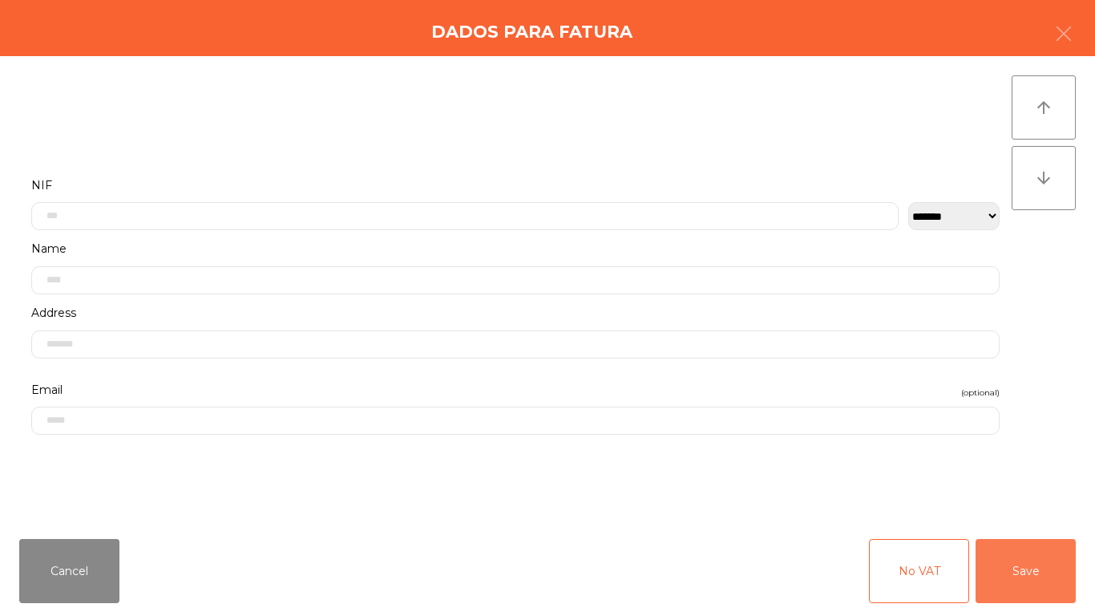
click at [1016, 582] on button "Save" at bounding box center [1026, 571] width 100 height 64
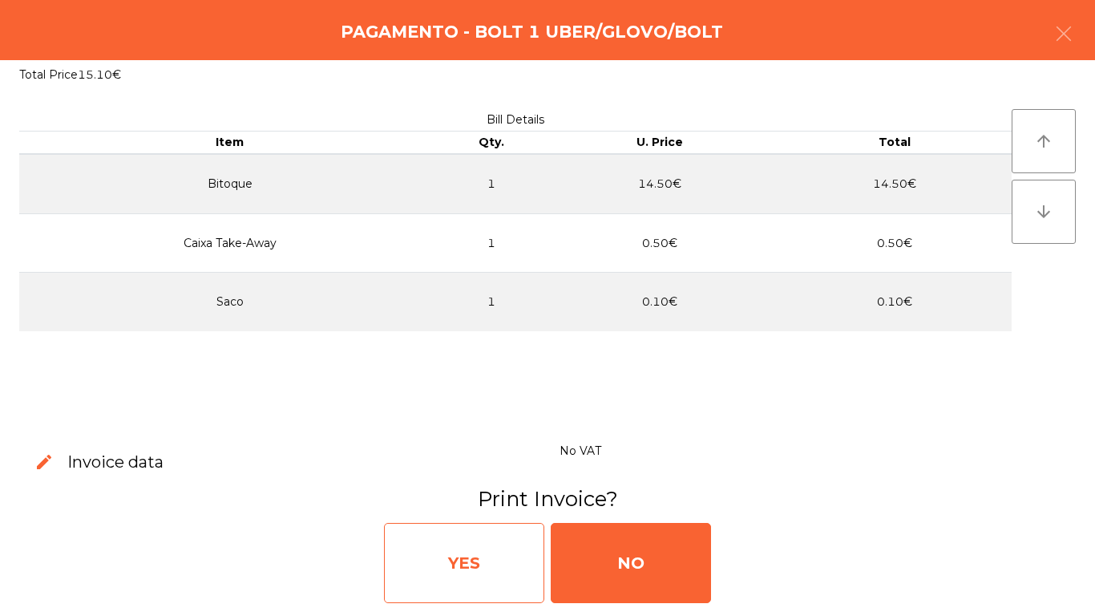
click at [487, 537] on div "YES" at bounding box center [464, 563] width 160 height 80
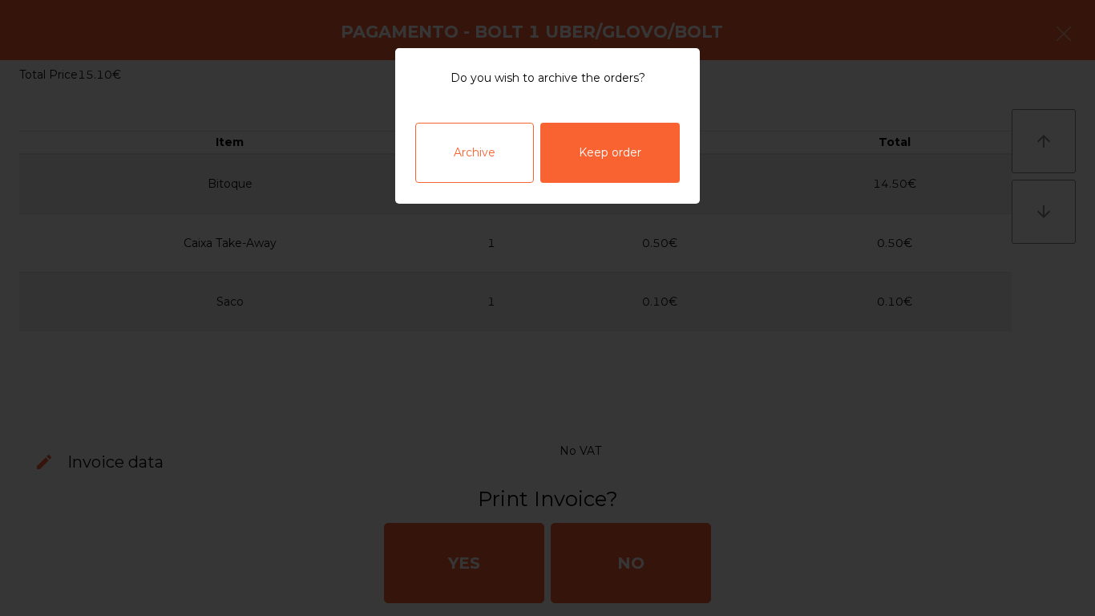
click at [441, 155] on div "Archive" at bounding box center [474, 153] width 119 height 60
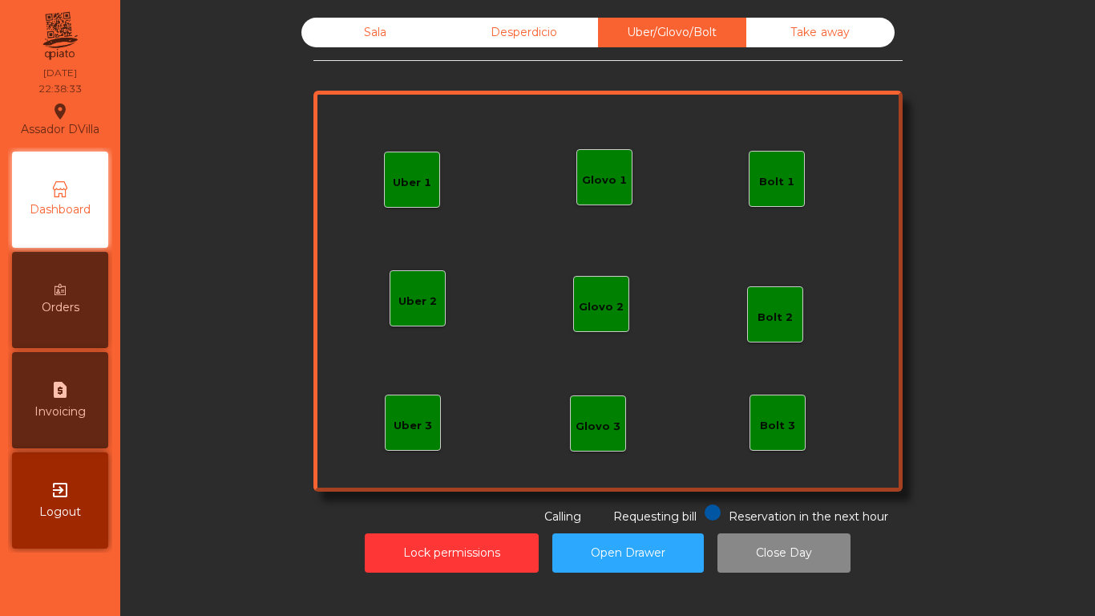
click at [107, 430] on div "request_page Invoicing" at bounding box center [60, 400] width 96 height 96
select select "*"
select select "****"
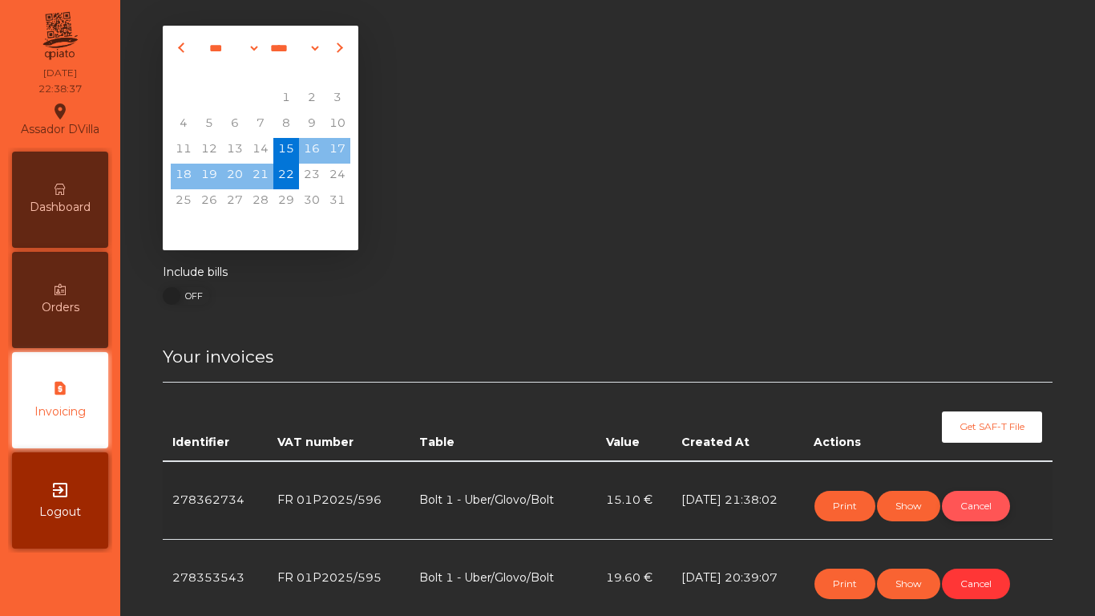
click at [975, 508] on button "Cancel" at bounding box center [976, 506] width 68 height 30
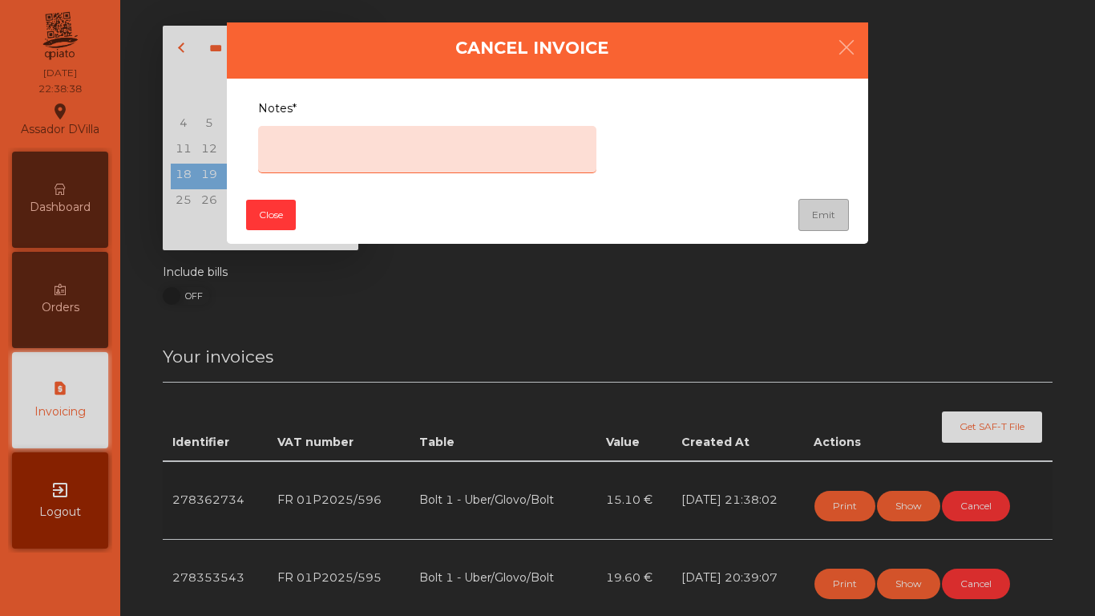
click at [468, 153] on textarea "Notes*" at bounding box center [427, 149] width 338 height 47
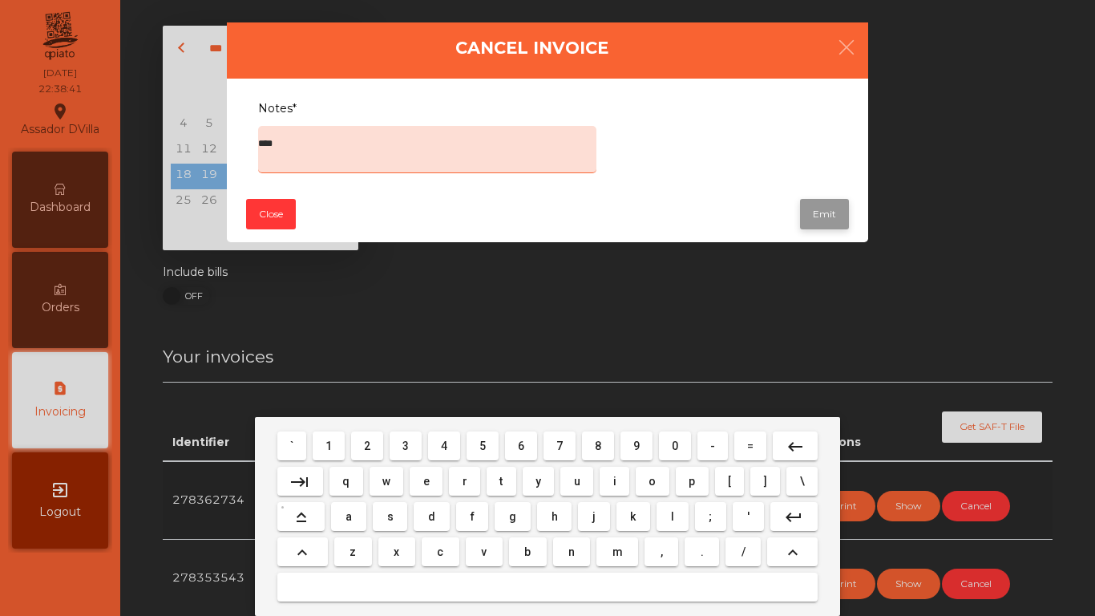
type textarea "****"
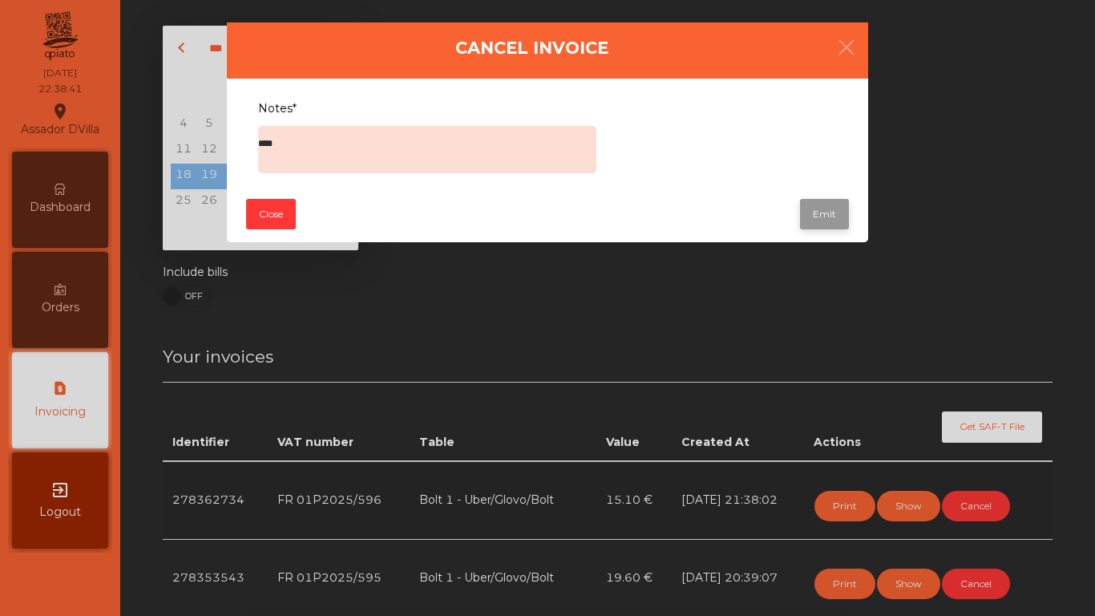
click at [812, 204] on button "Emit" at bounding box center [824, 214] width 49 height 30
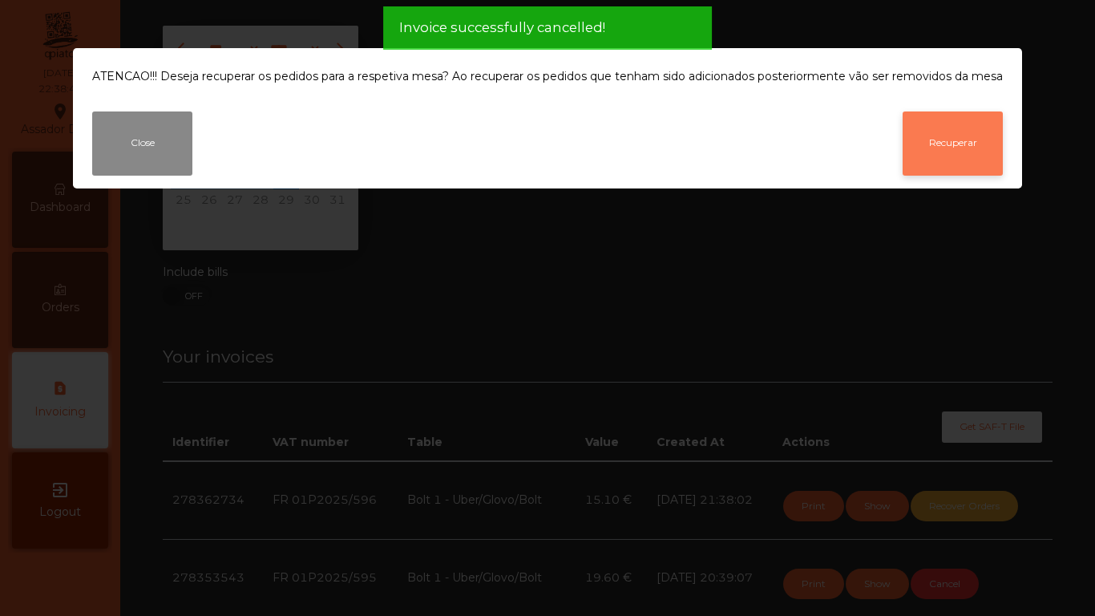
click at [936, 140] on button "Recuperar" at bounding box center [953, 143] width 100 height 64
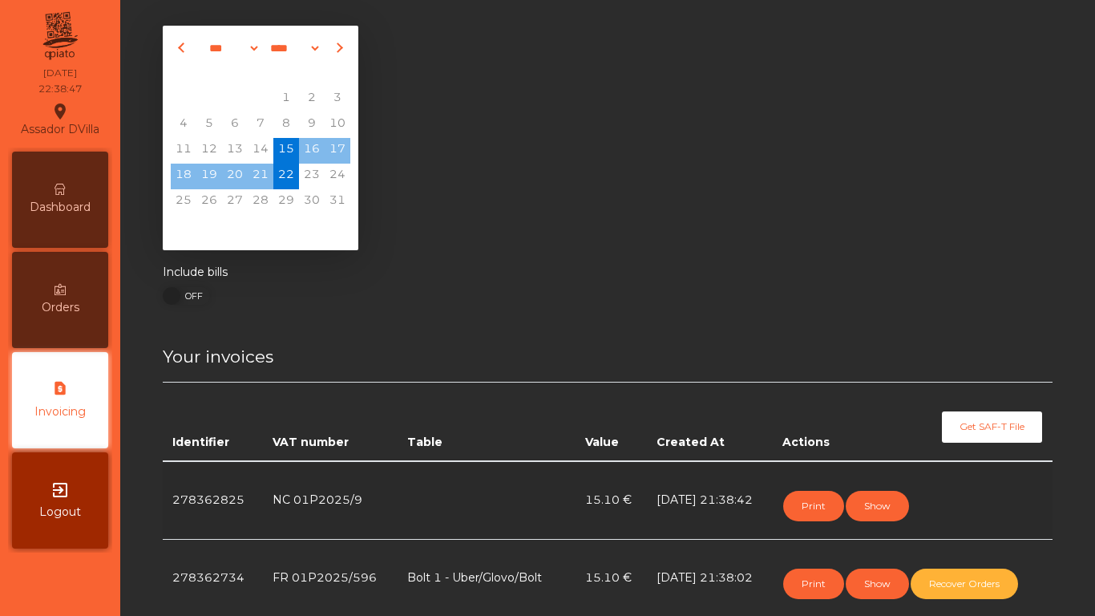
click at [73, 192] on div "Dashboard" at bounding box center [60, 200] width 96 height 96
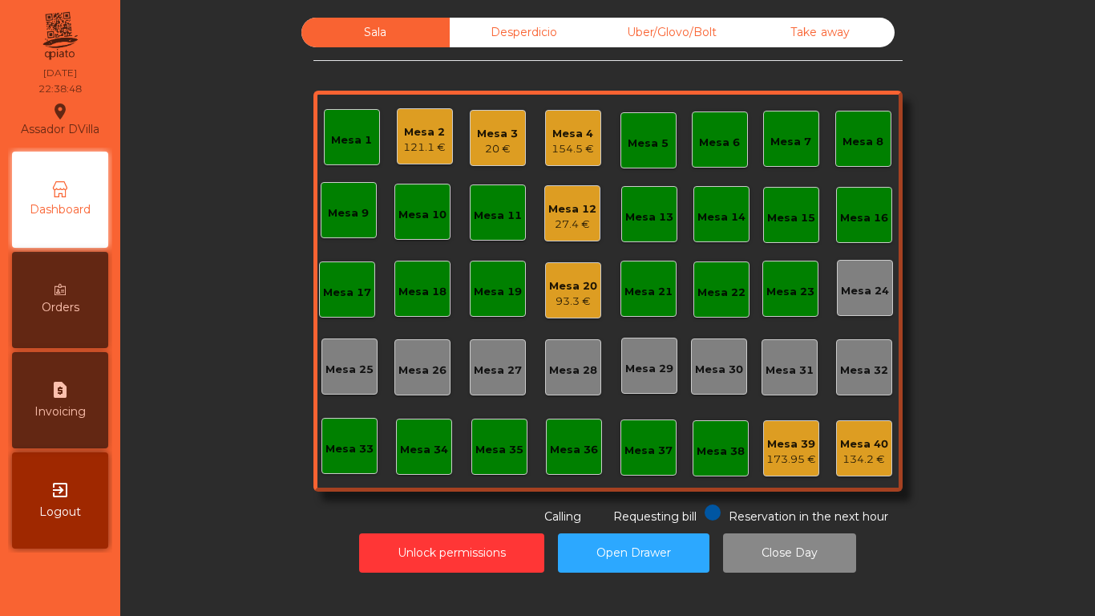
click at [820, 27] on div "Take away" at bounding box center [821, 33] width 148 height 30
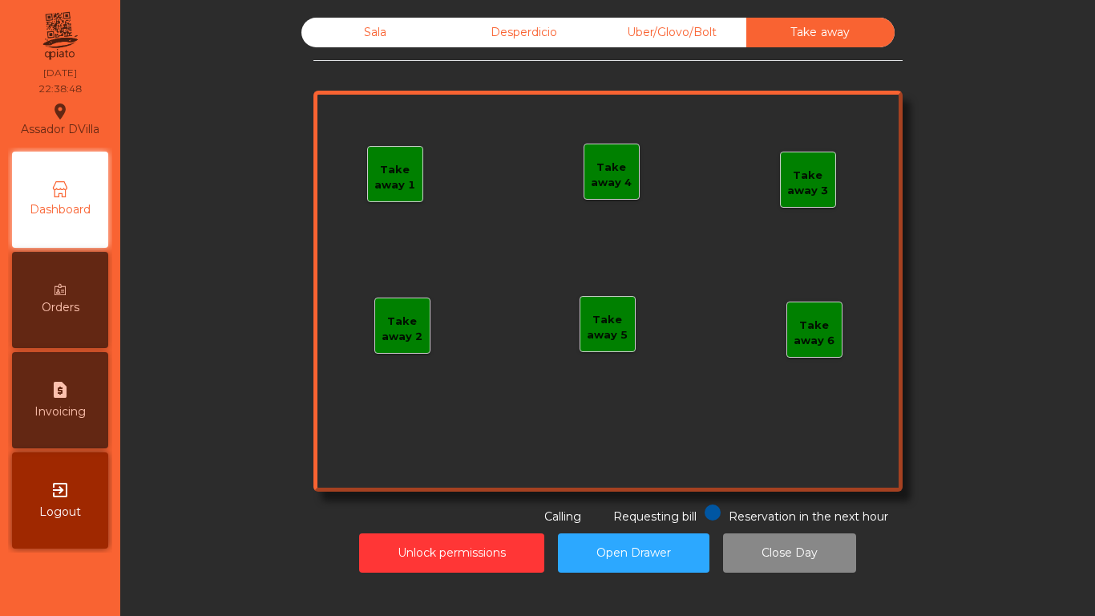
click at [674, 32] on div "Uber/Glovo/Bolt" at bounding box center [672, 33] width 148 height 30
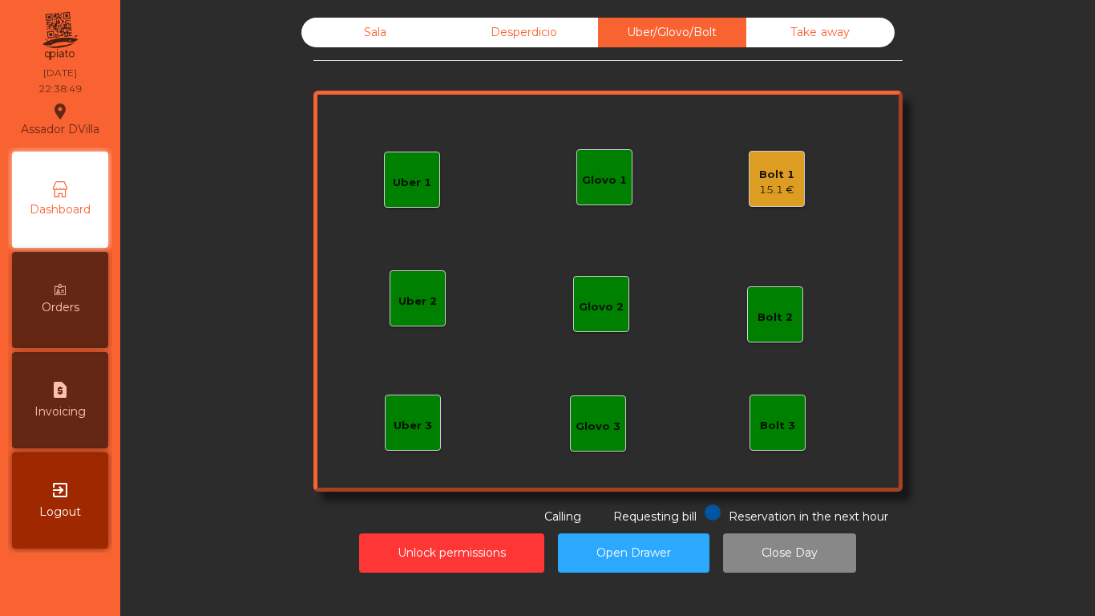
click at [771, 165] on div "Bolt 1 15.1 €" at bounding box center [776, 179] width 35 height 38
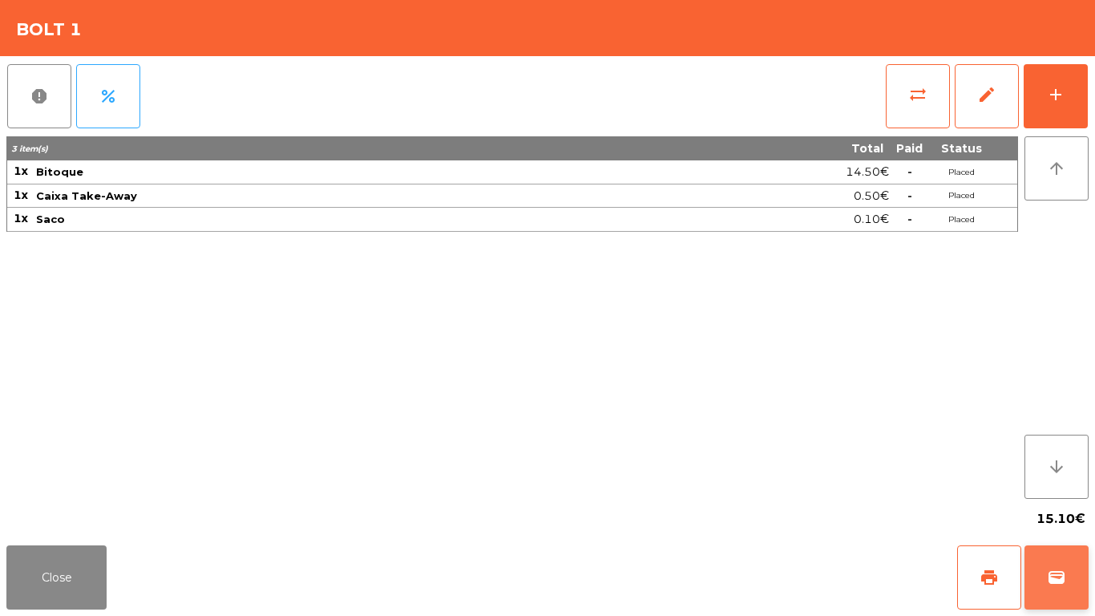
click at [1058, 583] on span "wallet" at bounding box center [1056, 577] width 19 height 19
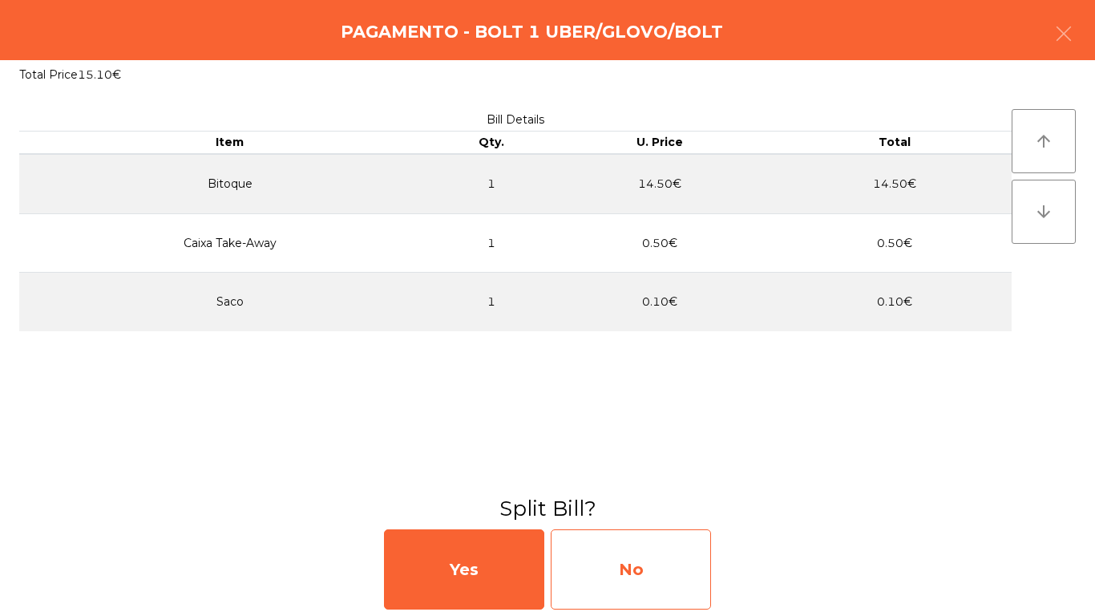
click at [686, 588] on div "No" at bounding box center [631, 569] width 160 height 80
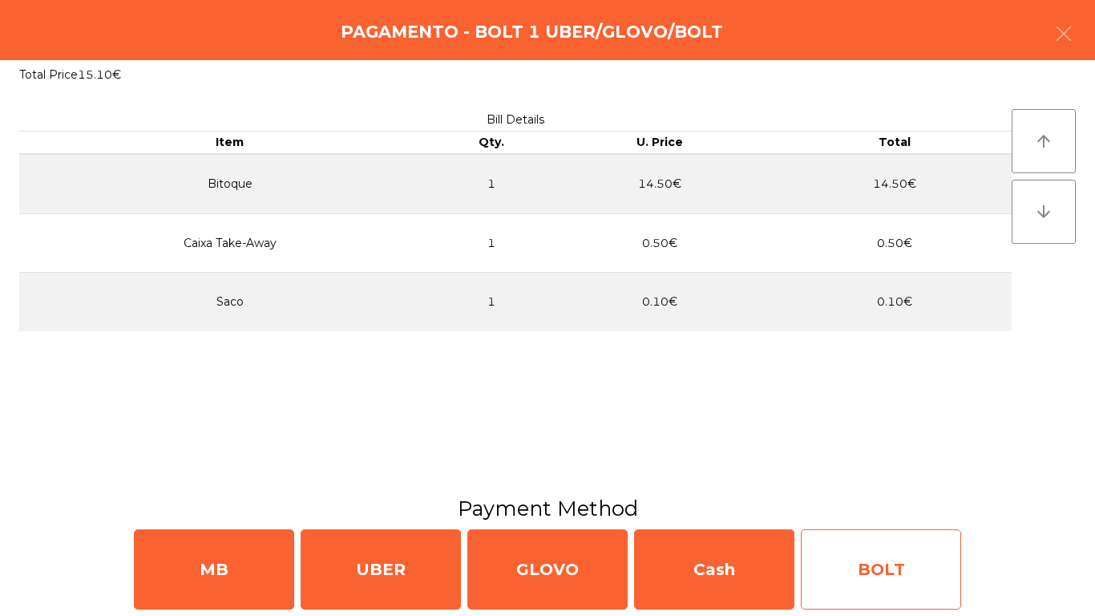
click at [856, 578] on div "BOLT" at bounding box center [881, 569] width 160 height 80
select select "**"
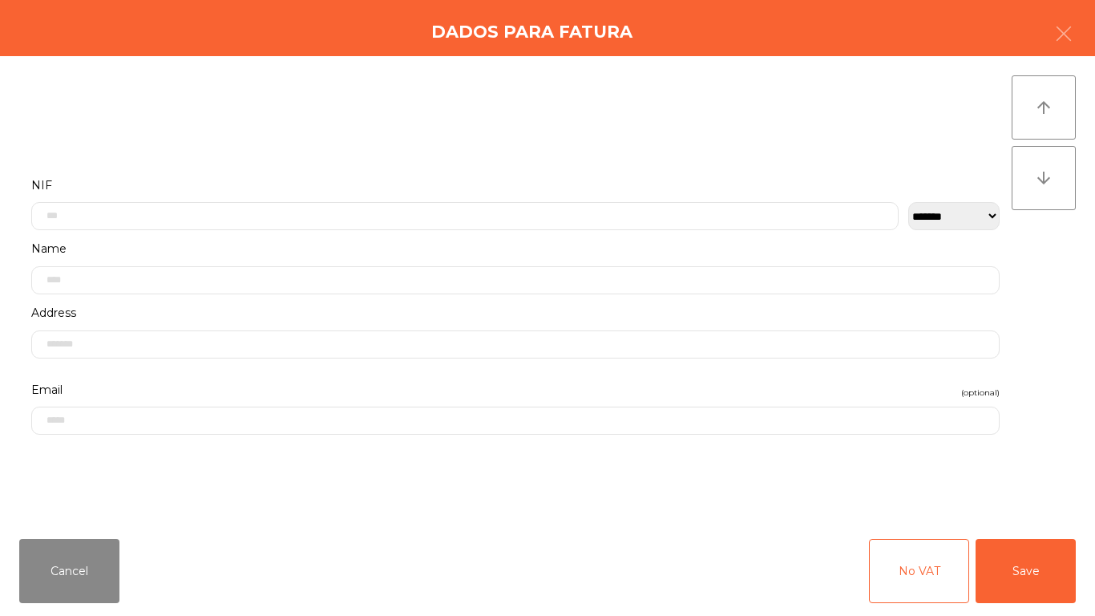
click at [555, 198] on div "**********" at bounding box center [515, 203] width 969 height 56
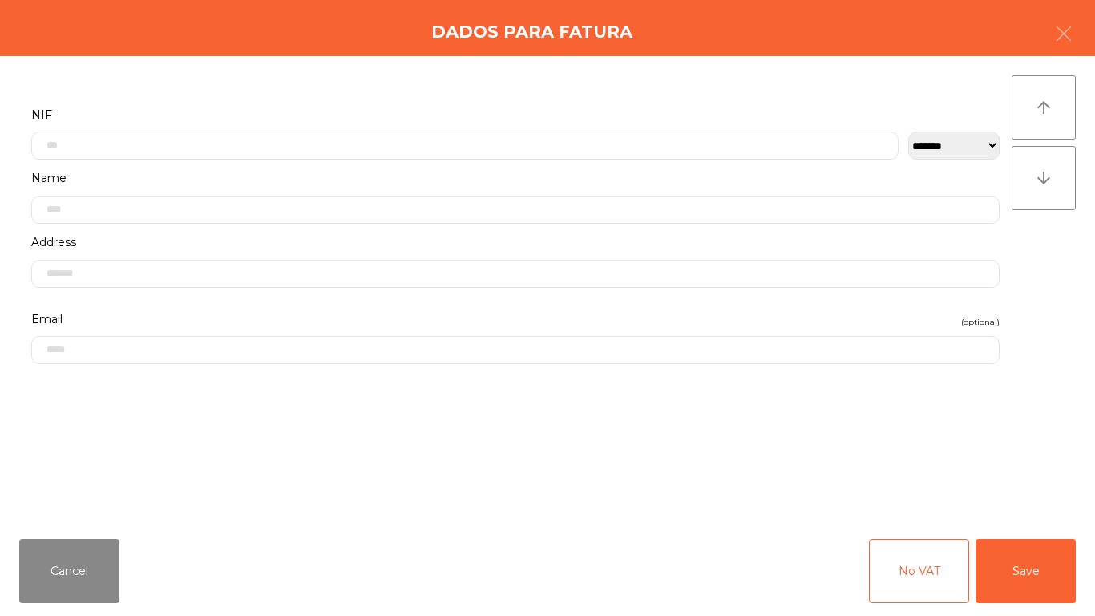
scroll to position [98, 0]
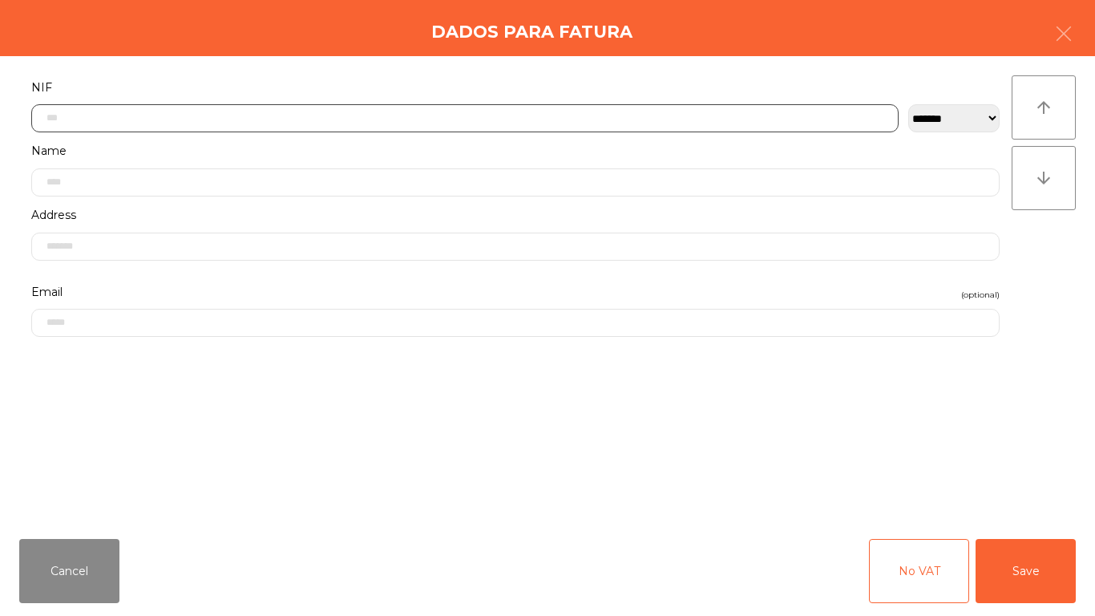
click at [536, 116] on input "text" at bounding box center [465, 118] width 868 height 28
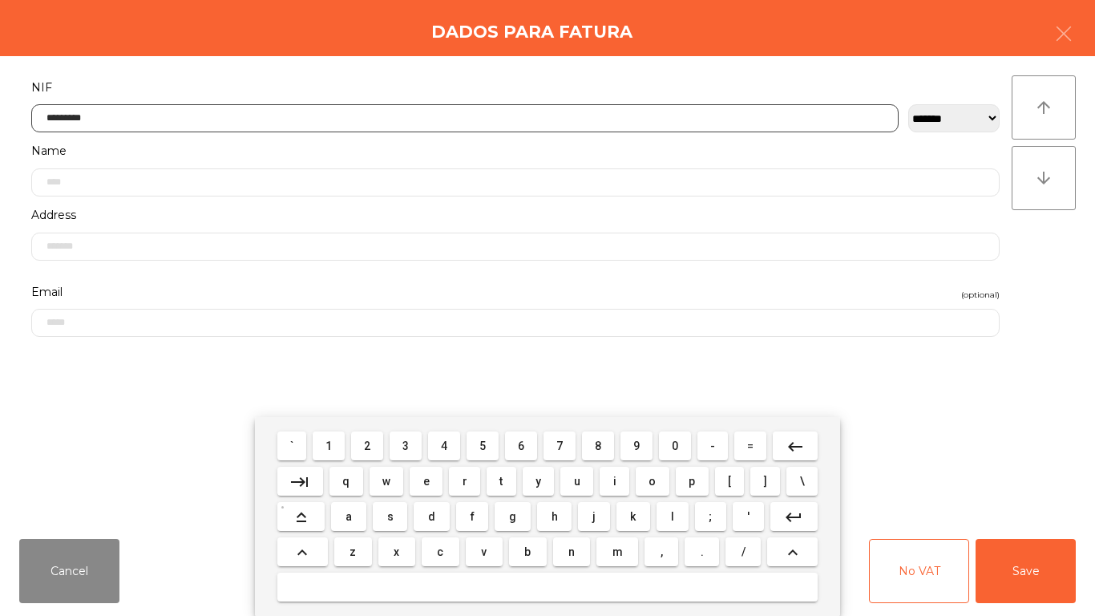
type input "*********"
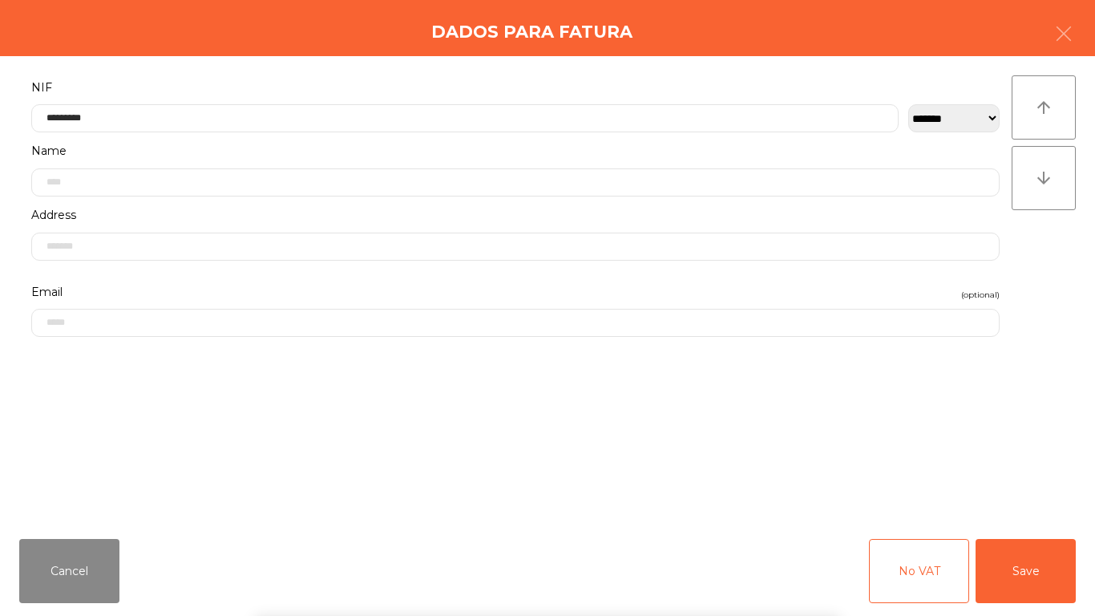
click at [1033, 491] on div "` 1 2 3 4 5 6 7 8 9 0 - = keyboard_backspace keyboard_tab q w e r t y u i o p […" at bounding box center [547, 516] width 1095 height 199
click at [1038, 559] on button "Save" at bounding box center [1026, 571] width 100 height 64
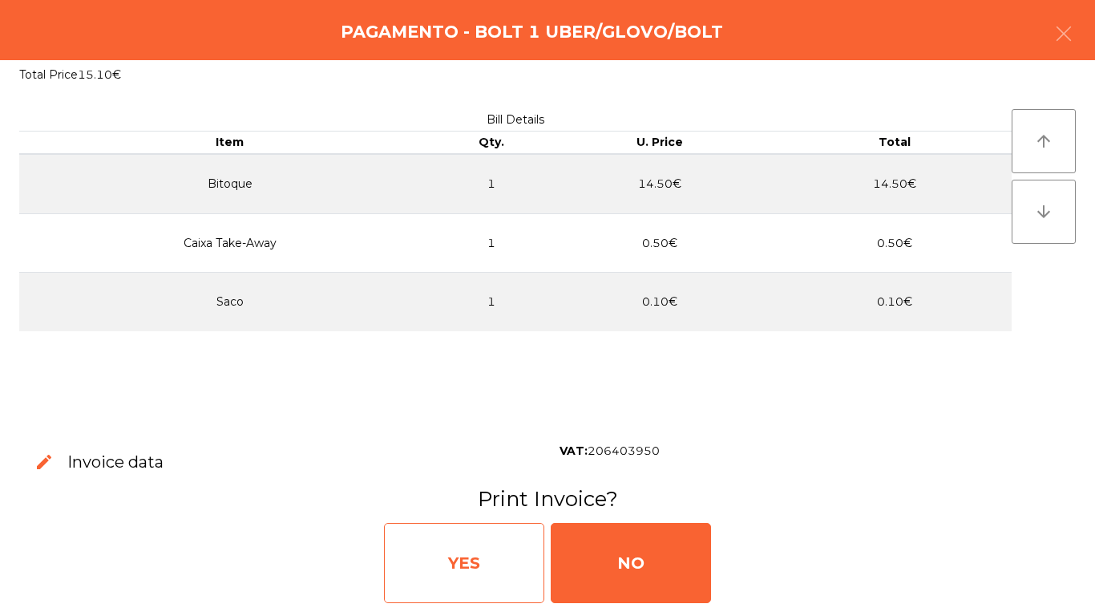
drag, startPoint x: 471, startPoint y: 550, endPoint x: 472, endPoint y: 565, distance: 15.3
click at [472, 565] on div "YES" at bounding box center [464, 563] width 160 height 80
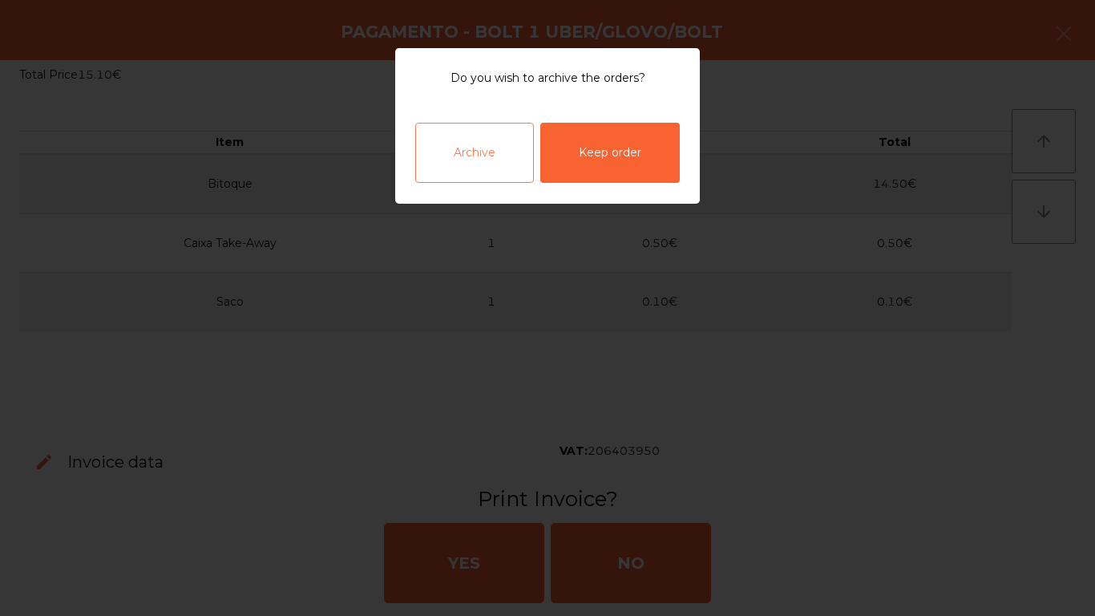
click at [487, 142] on div "Archive" at bounding box center [474, 153] width 119 height 60
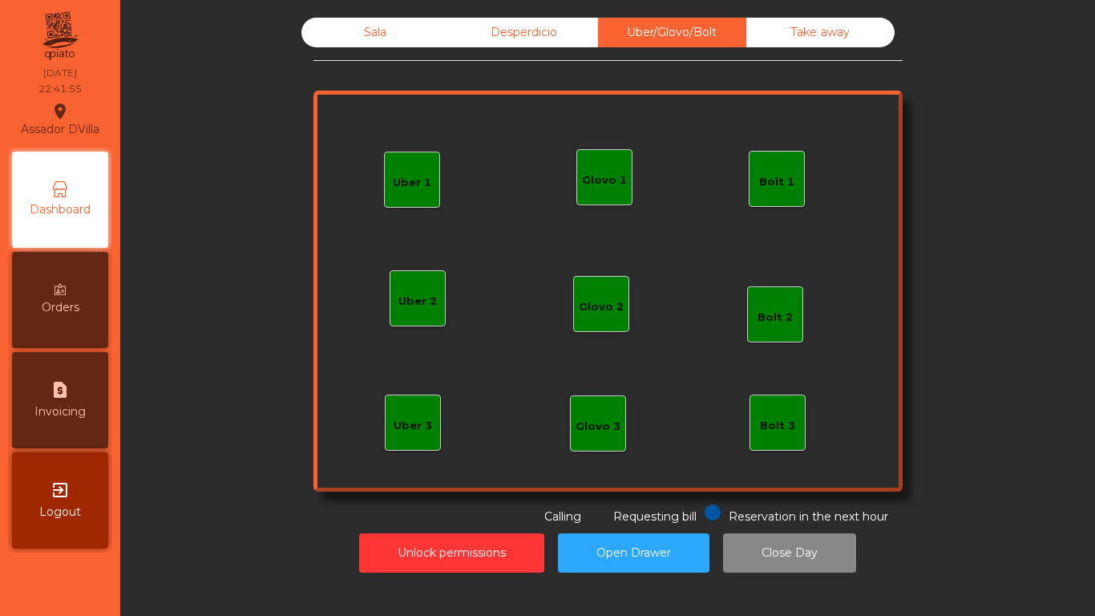
click at [347, 36] on div "Sala" at bounding box center [376, 33] width 148 height 30
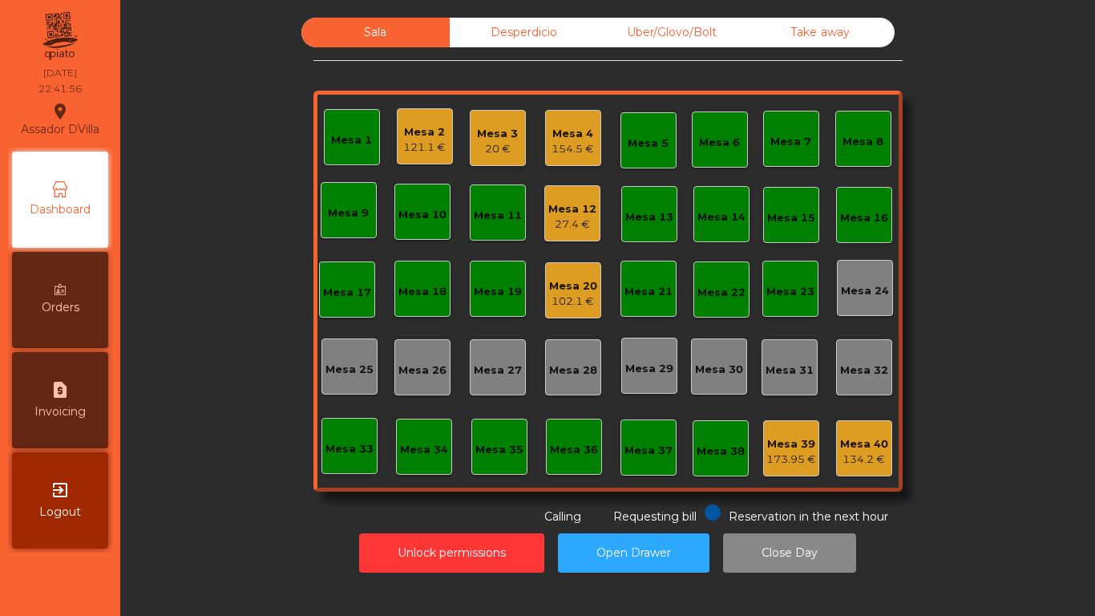
click at [571, 211] on div "Mesa 12" at bounding box center [572, 209] width 48 height 16
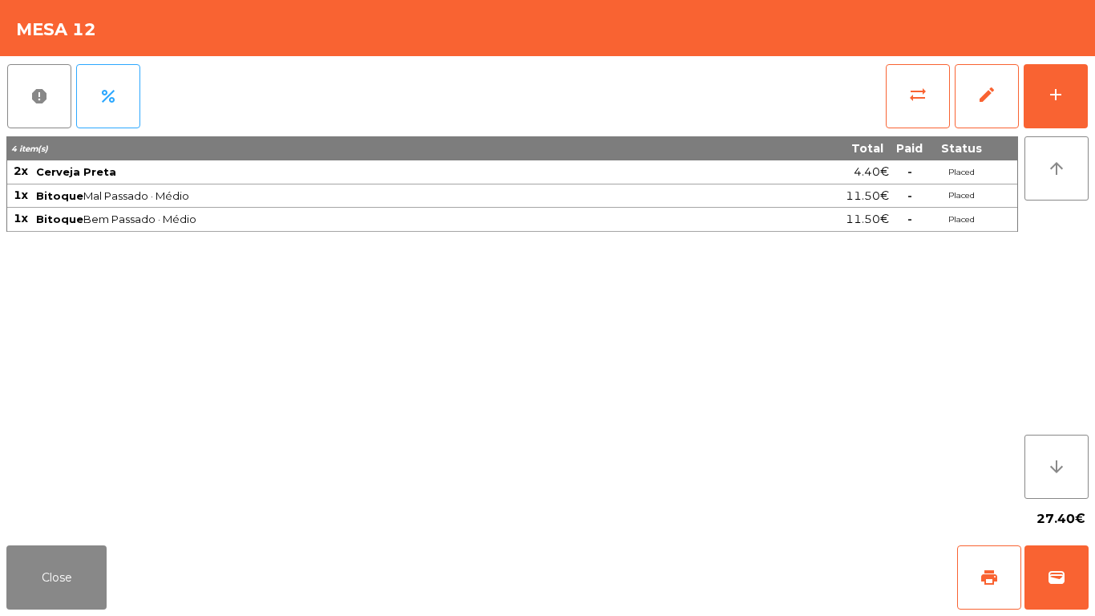
click at [1095, 79] on div "report percent sync_alt edit add 4 item(s) Total Paid Status 2x Cerveja Preta 4…" at bounding box center [547, 297] width 1095 height 483
click at [1077, 89] on button "add" at bounding box center [1056, 96] width 64 height 64
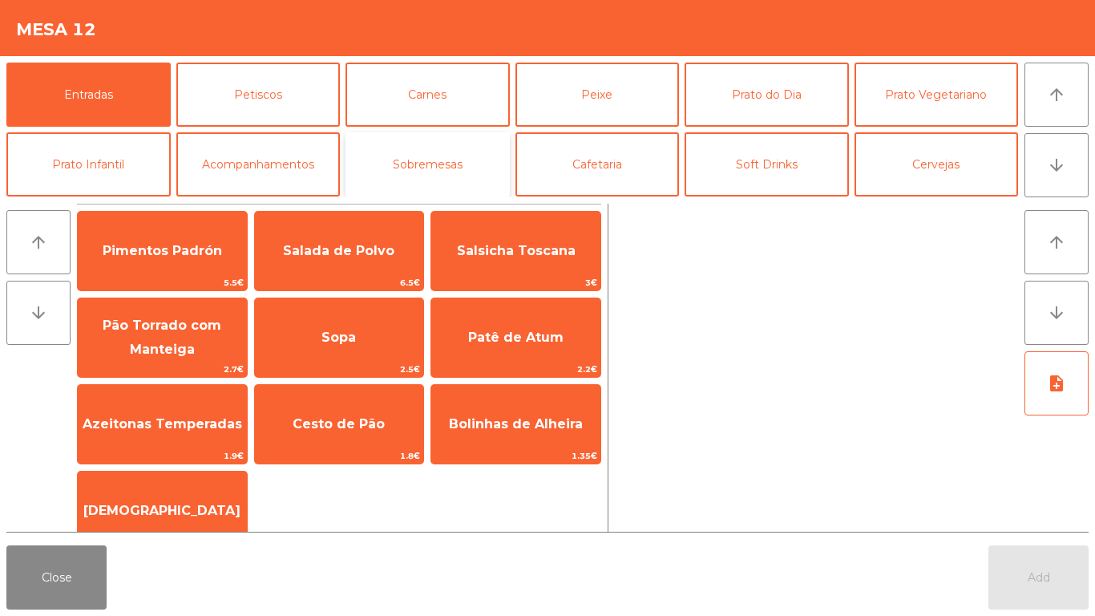
click at [439, 156] on button "Sobremesas" at bounding box center [428, 164] width 164 height 64
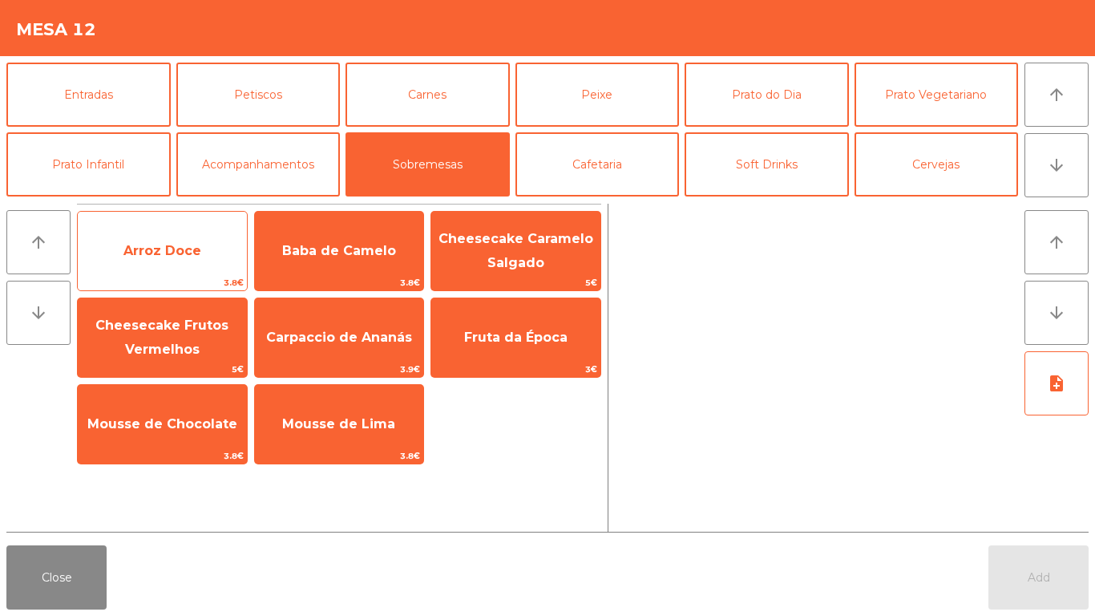
click at [165, 249] on span "Arroz Doce" at bounding box center [162, 250] width 78 height 15
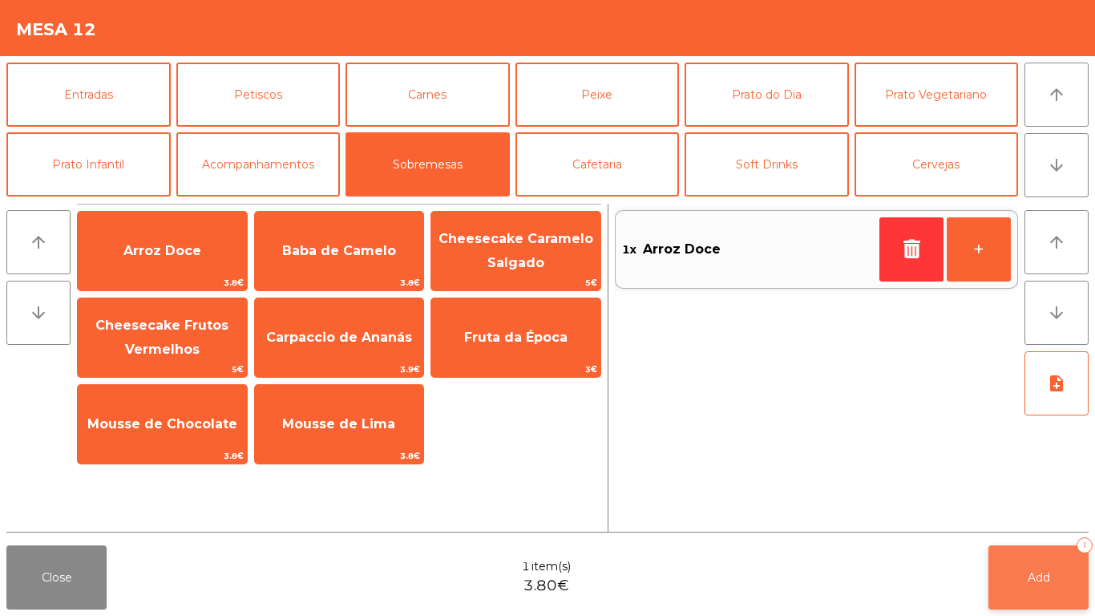
click at [1060, 564] on button "Add 1" at bounding box center [1039, 577] width 100 height 64
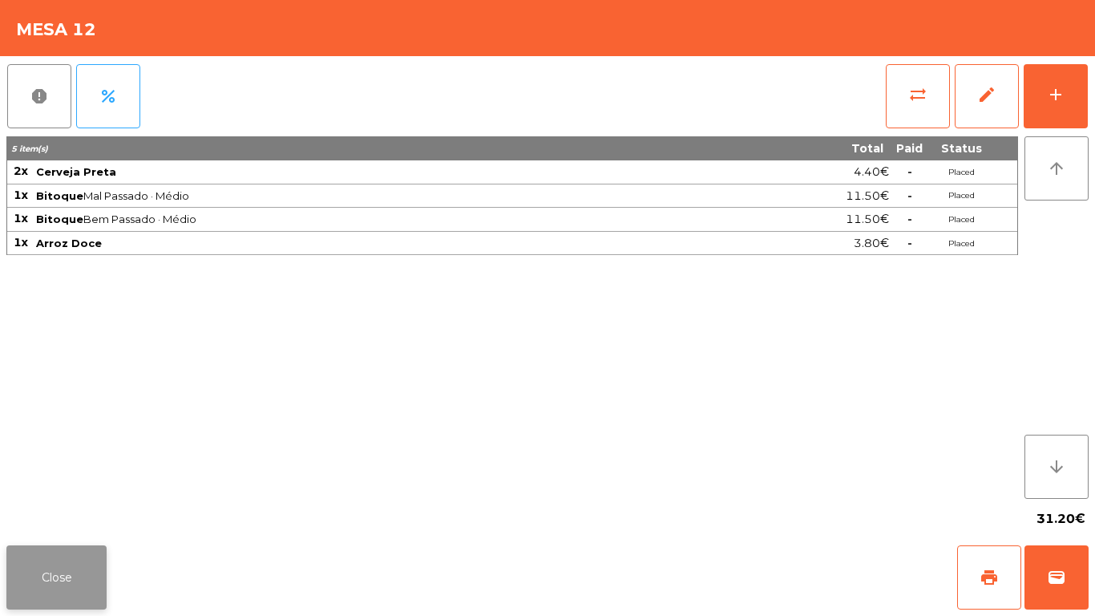
click at [64, 564] on button "Close" at bounding box center [56, 577] width 100 height 64
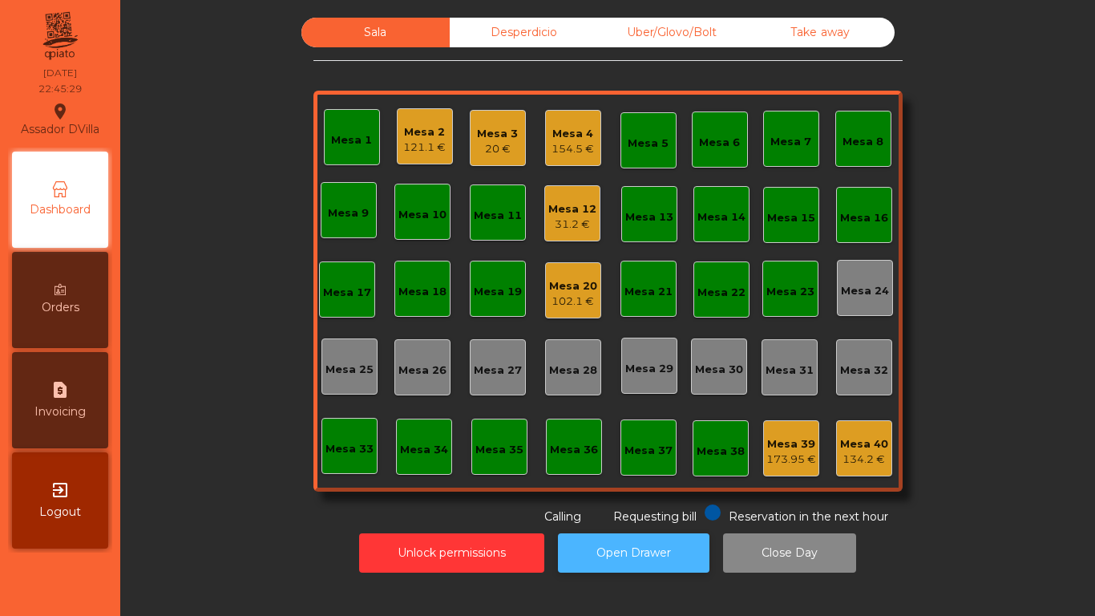
click at [654, 538] on button "Open Drawer" at bounding box center [634, 552] width 152 height 39
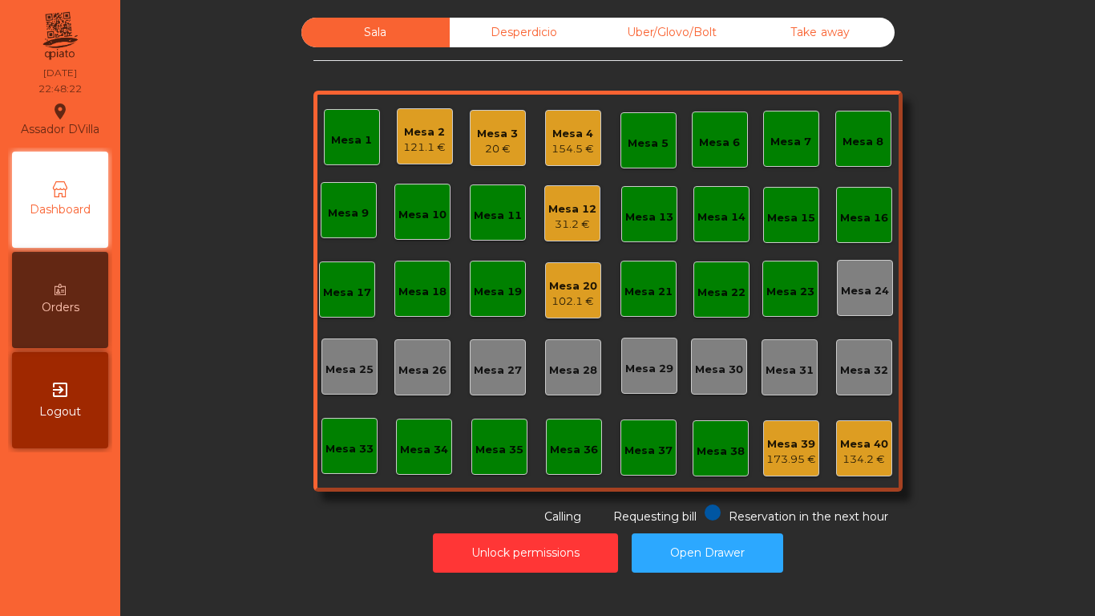
click at [501, 143] on div "20 €" at bounding box center [497, 149] width 41 height 16
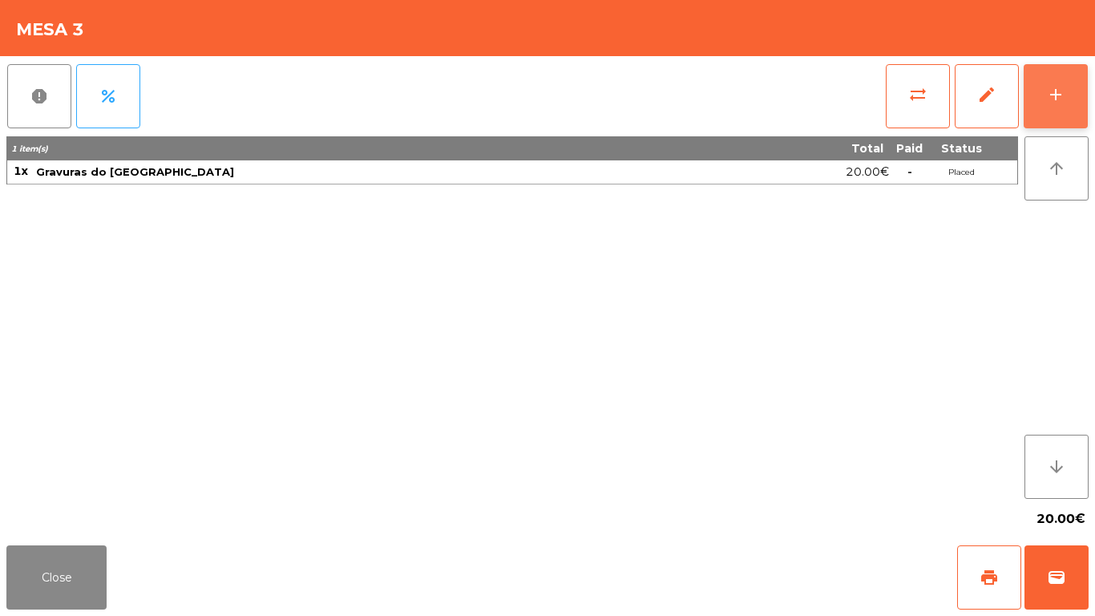
click at [1087, 87] on button "add" at bounding box center [1056, 96] width 64 height 64
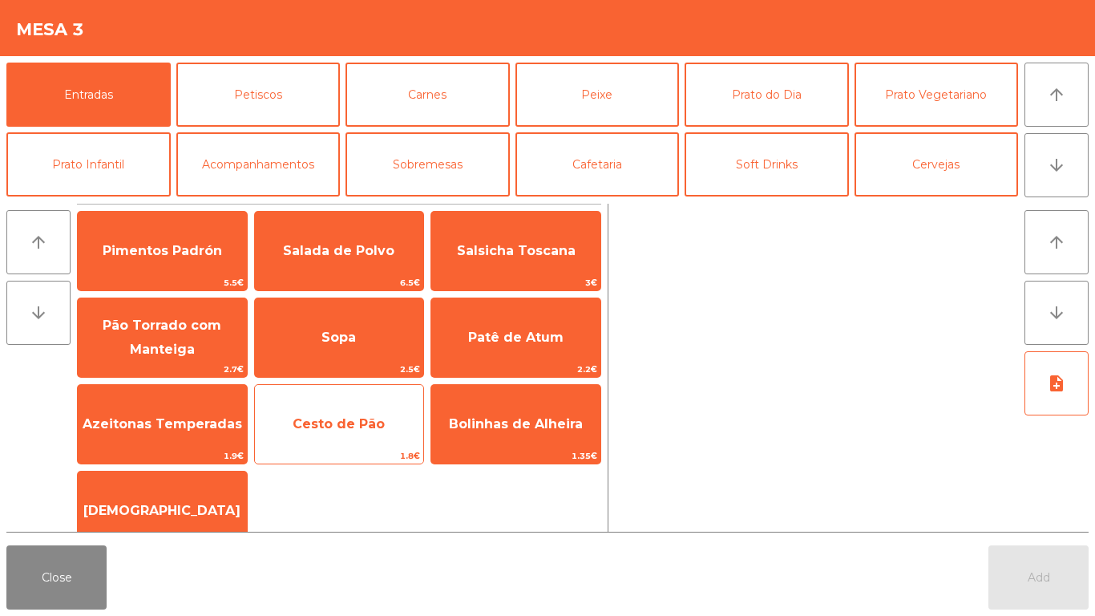
click at [311, 400] on div "Cesto de Pão 1.8€" at bounding box center [339, 424] width 171 height 80
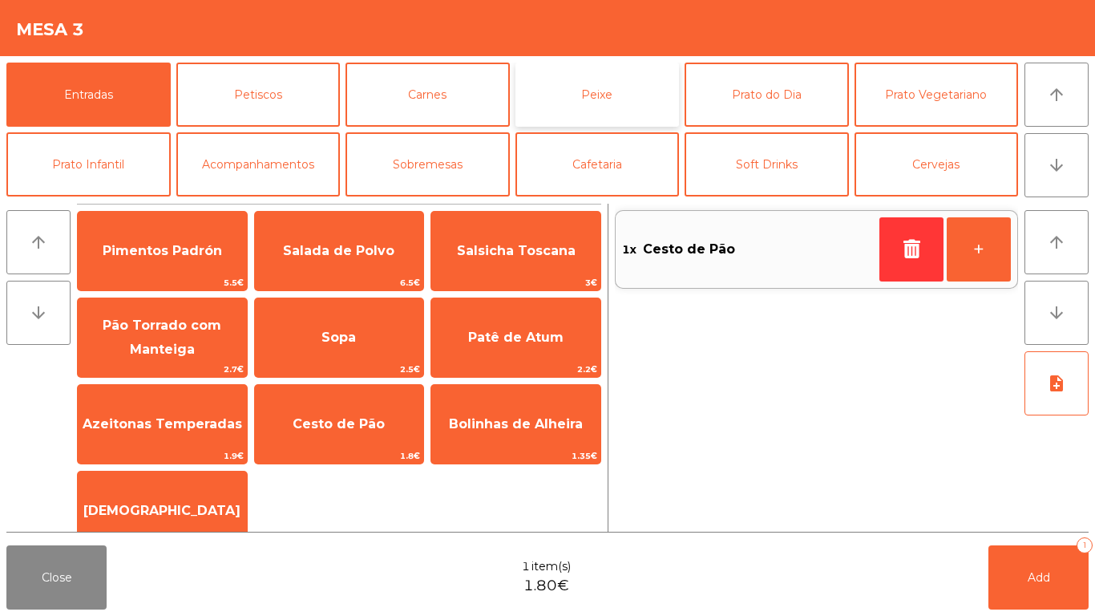
click at [638, 94] on button "Peixe" at bounding box center [598, 95] width 164 height 64
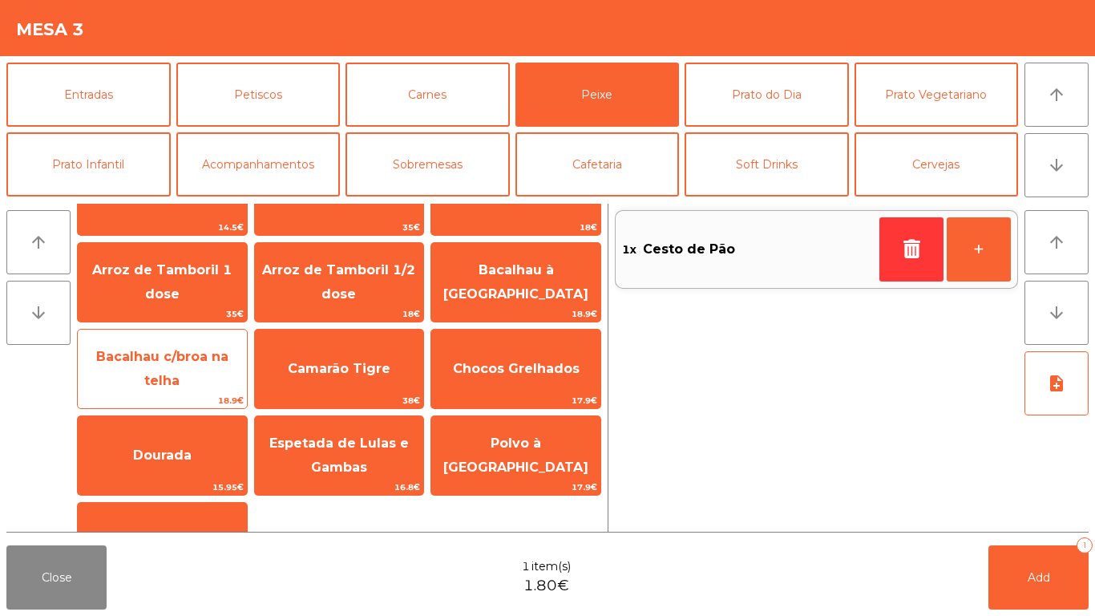
scroll to position [112, 0]
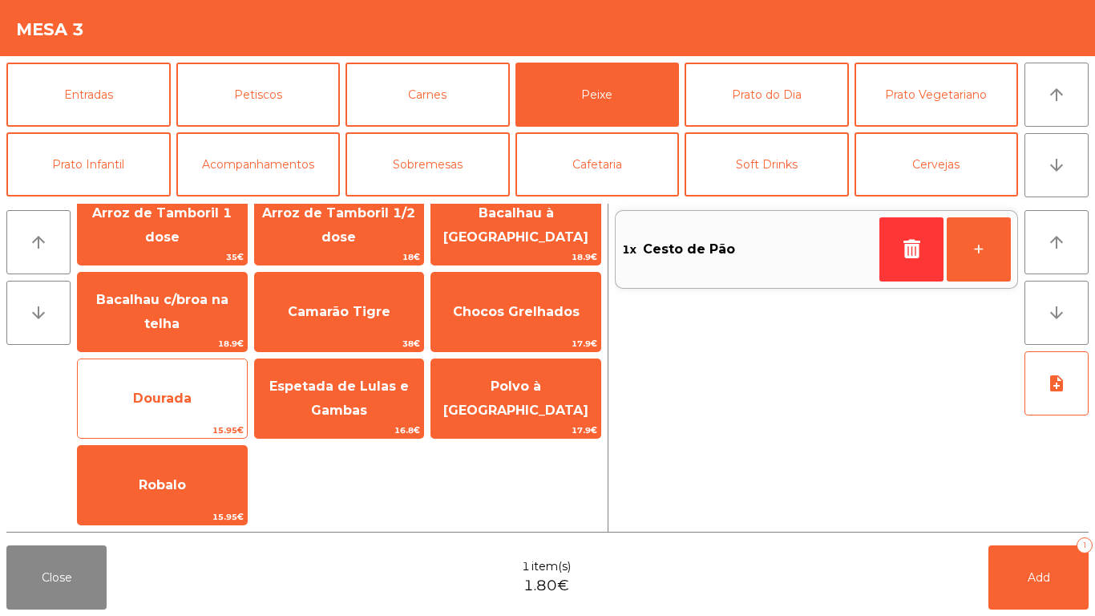
click at [219, 414] on span "Dourada" at bounding box center [162, 398] width 169 height 43
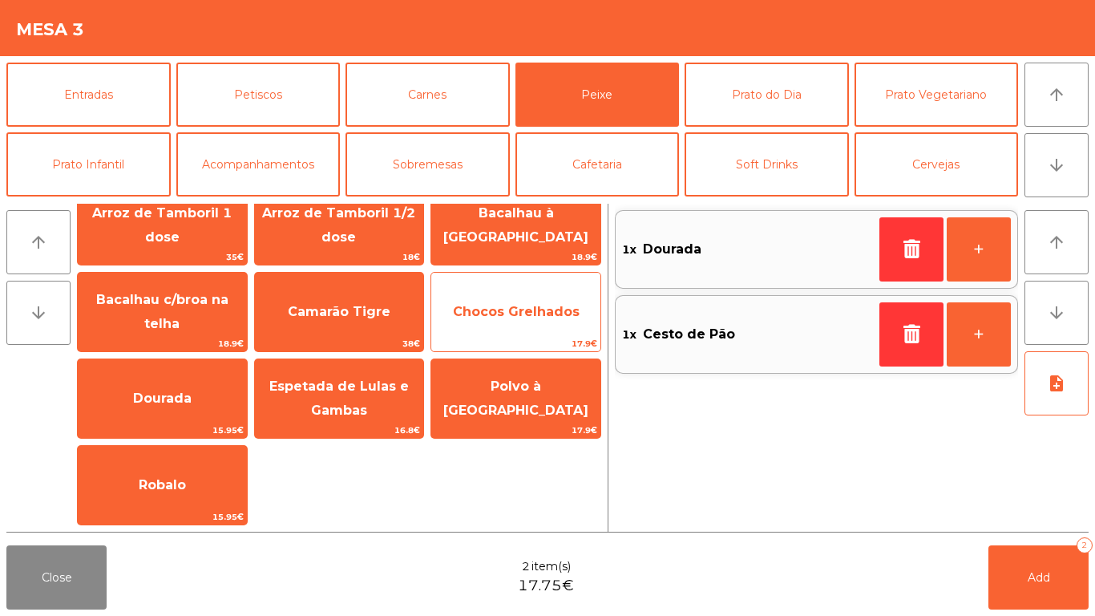
click at [532, 338] on span "17.9€" at bounding box center [515, 343] width 169 height 15
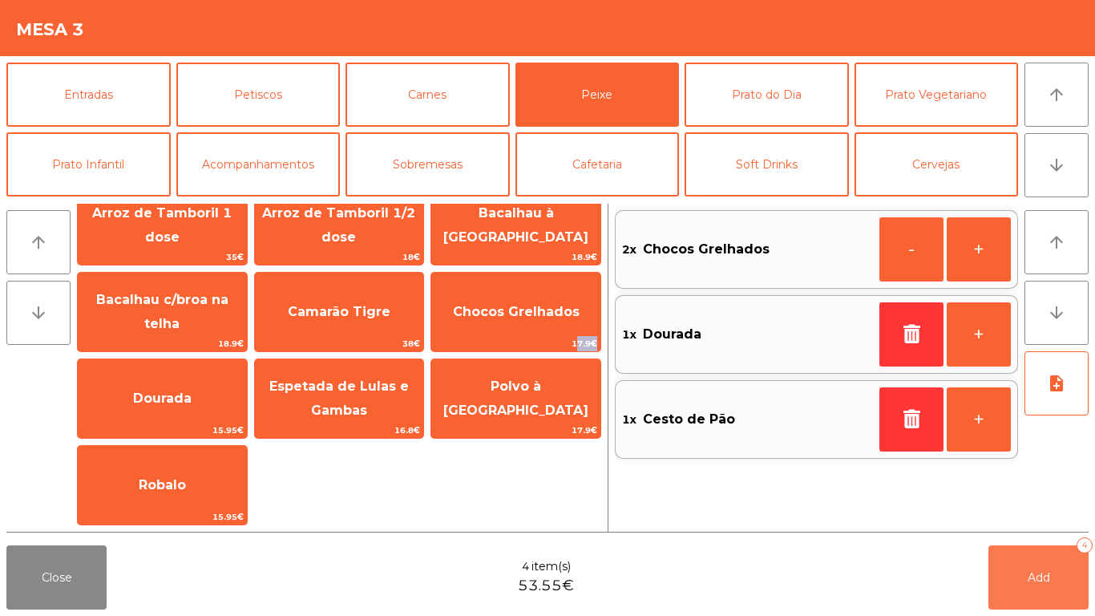
click at [1007, 581] on button "Add 4" at bounding box center [1039, 577] width 100 height 64
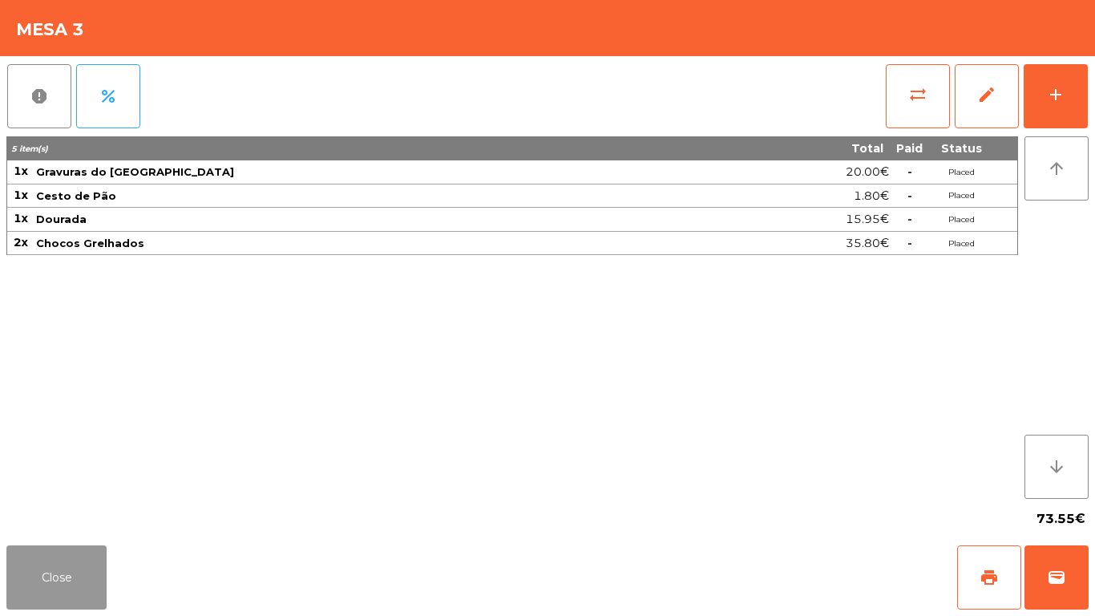
click at [18, 596] on button "Close" at bounding box center [56, 577] width 100 height 64
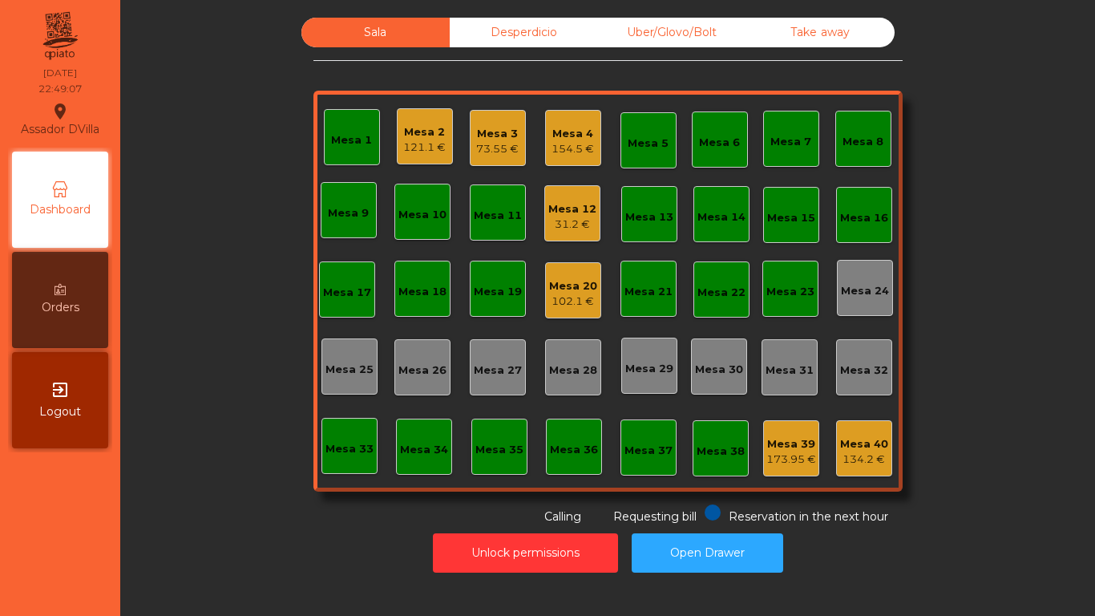
drag, startPoint x: 41, startPoint y: 585, endPoint x: 434, endPoint y: 411, distance: 430.1
click at [41, 586] on nav "Assador DVilla location_on 22/08/2025 22:49:07 Dashboard Orders exit_to_app Log…" at bounding box center [60, 308] width 120 height 616
click at [583, 285] on div "Mesa 20" at bounding box center [573, 286] width 48 height 16
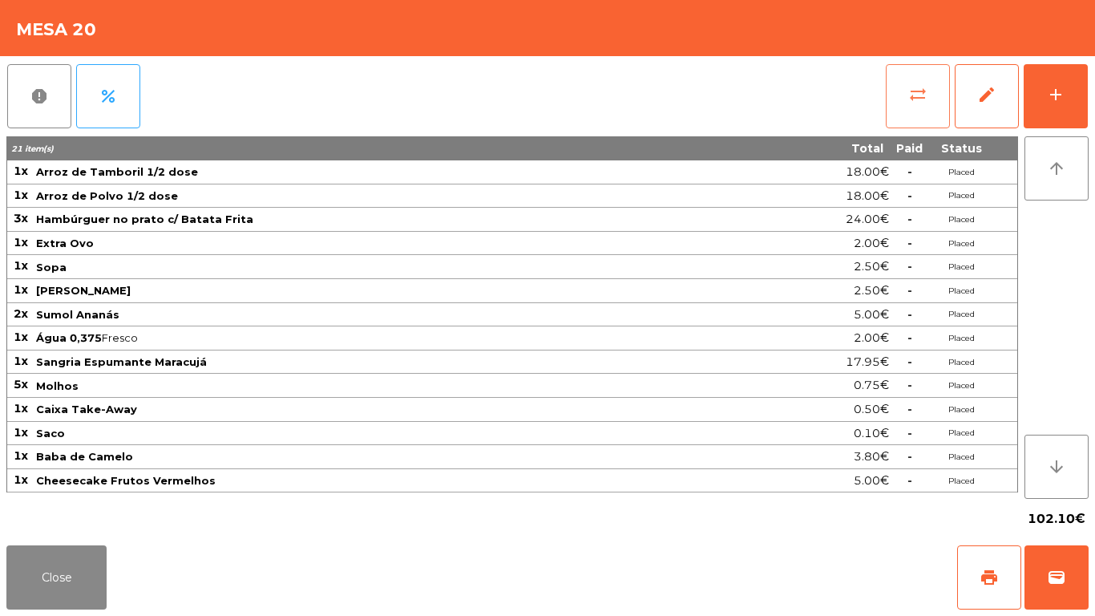
click at [921, 107] on button "sync_alt" at bounding box center [918, 96] width 64 height 64
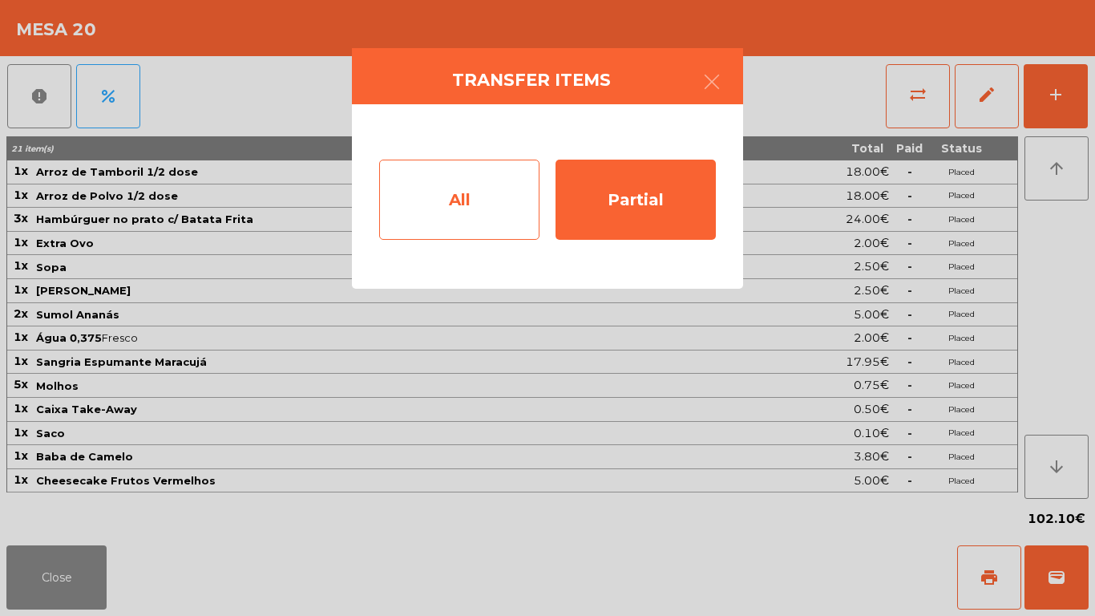
click at [436, 213] on div "All" at bounding box center [459, 200] width 160 height 80
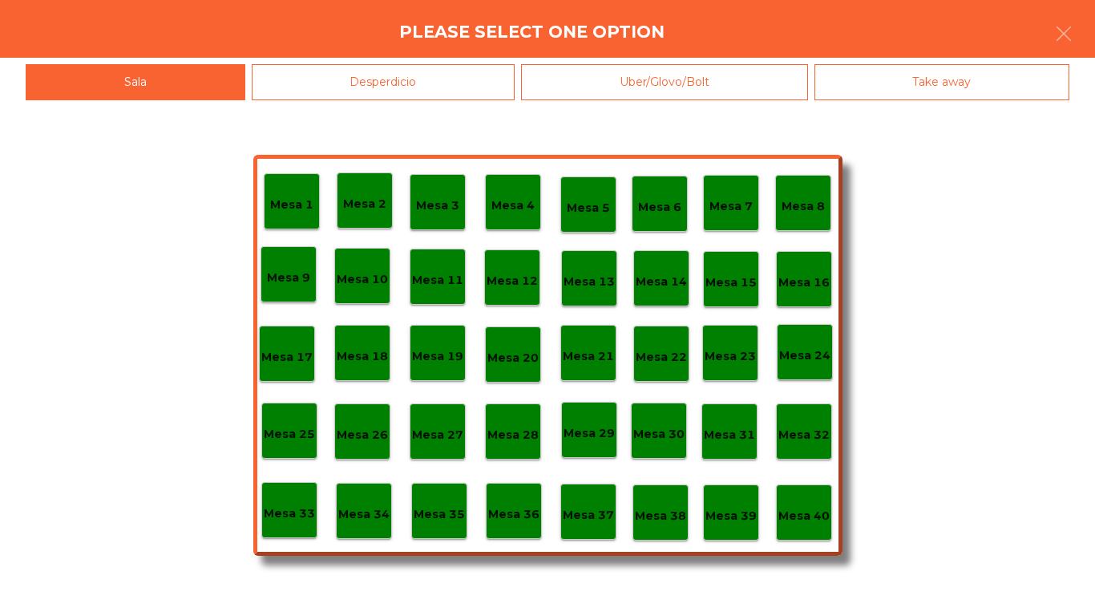
click at [671, 517] on p "Mesa 38" at bounding box center [660, 516] width 51 height 18
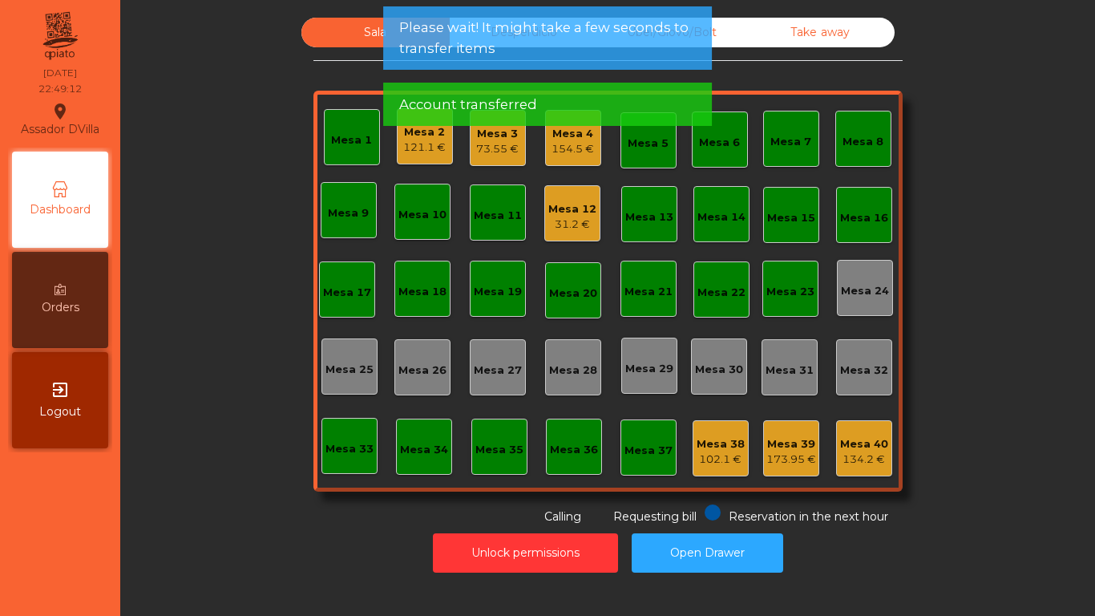
click at [570, 193] on div "Mesa 12 31.2 €" at bounding box center [572, 213] width 56 height 56
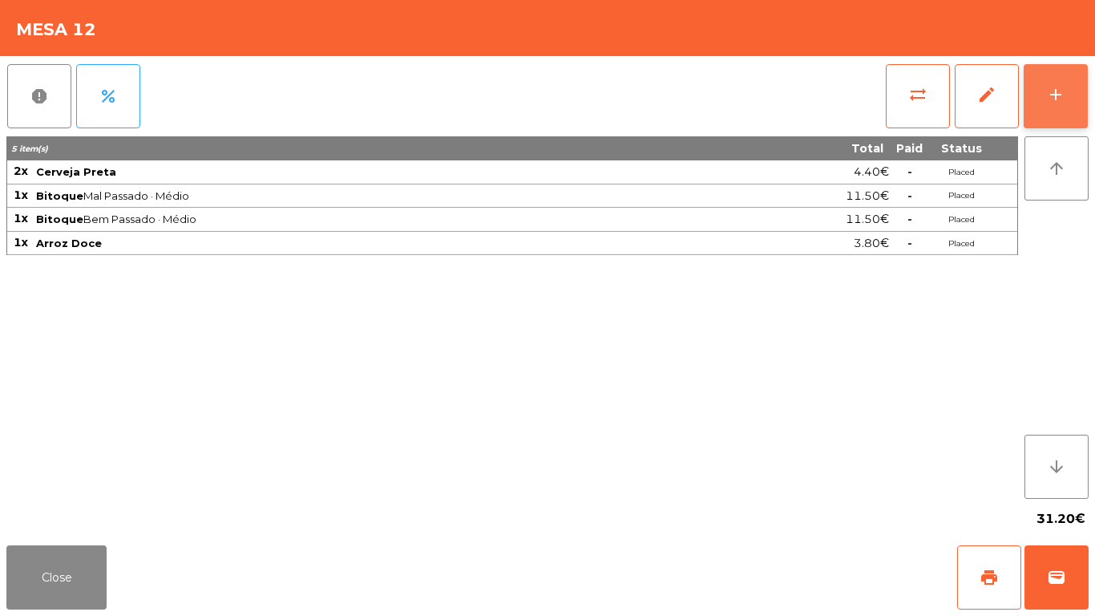
click at [1043, 71] on button "add" at bounding box center [1056, 96] width 64 height 64
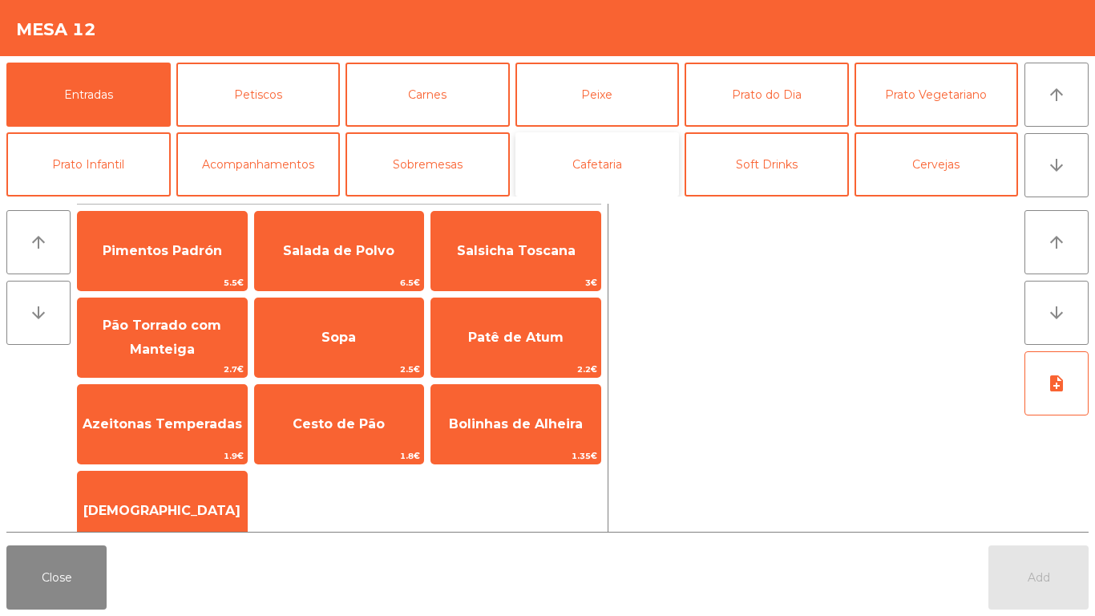
click at [658, 154] on button "Cafetaria" at bounding box center [598, 164] width 164 height 64
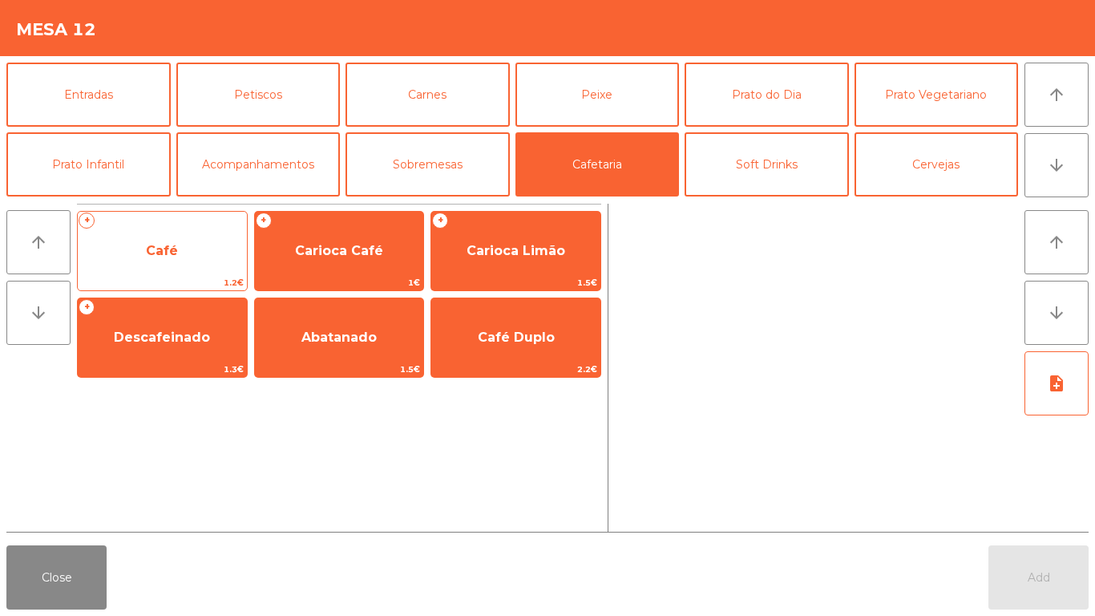
click at [153, 246] on span "Café" at bounding box center [162, 250] width 32 height 15
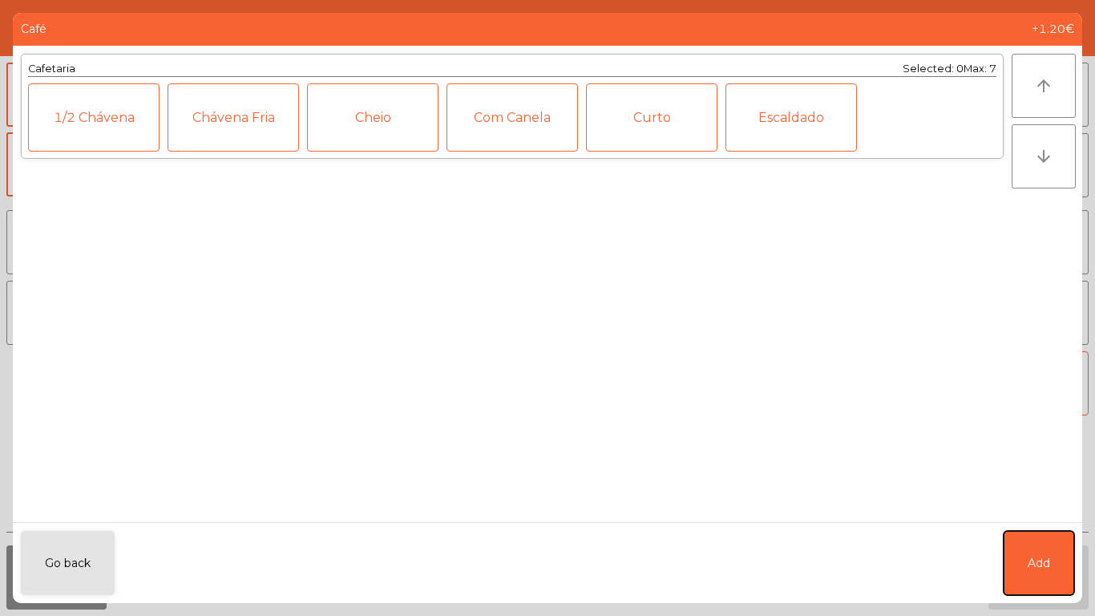
drag, startPoint x: 1042, startPoint y: 553, endPoint x: 916, endPoint y: 314, distance: 269.8
click at [1040, 542] on button "Add" at bounding box center [1039, 563] width 71 height 64
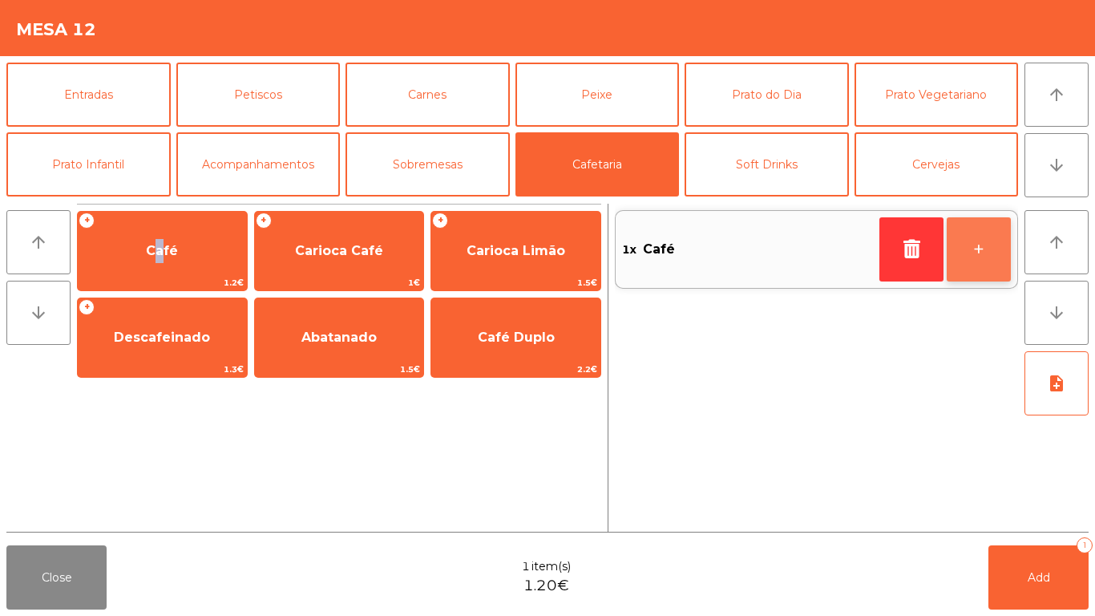
click at [991, 229] on button "+" at bounding box center [979, 249] width 64 height 64
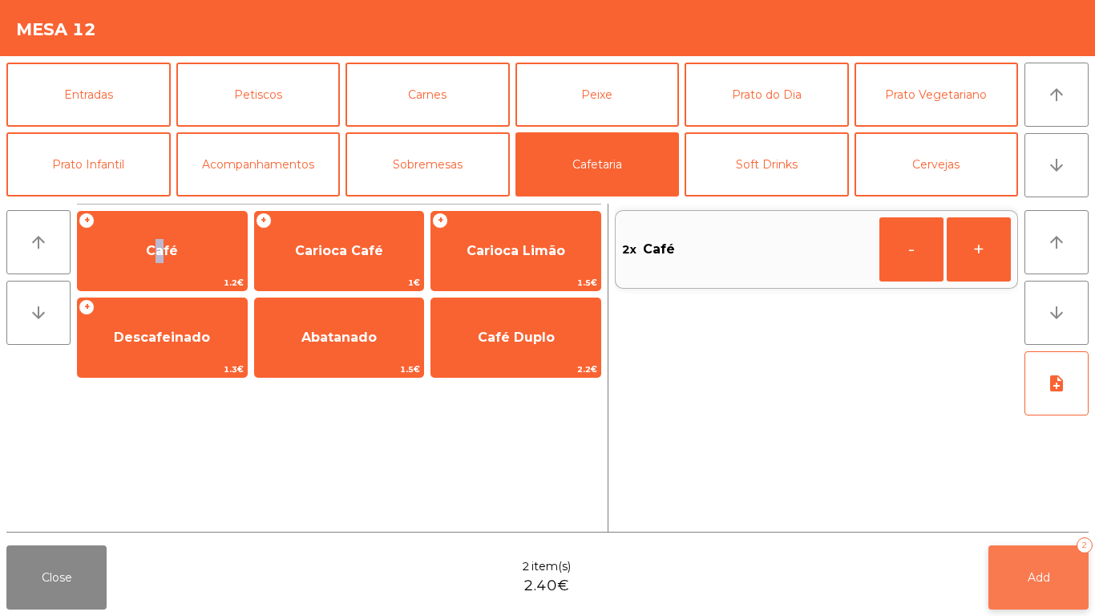
click at [1058, 579] on button "Add 2" at bounding box center [1039, 577] width 100 height 64
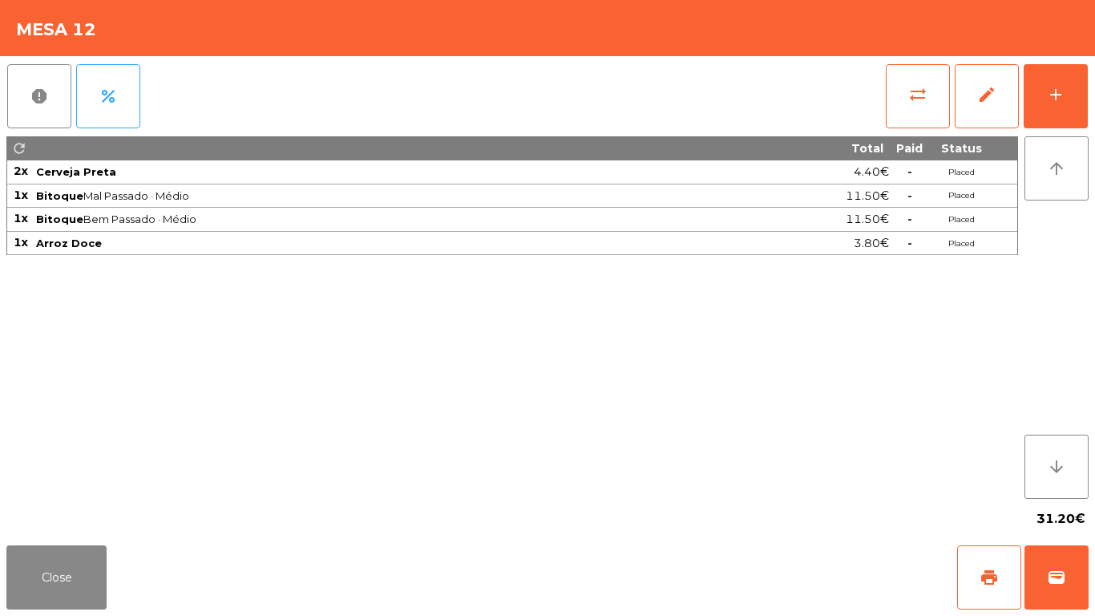
click at [59, 615] on div "Close print wallet" at bounding box center [547, 577] width 1095 height 77
click at [85, 556] on button "Close" at bounding box center [56, 577] width 100 height 64
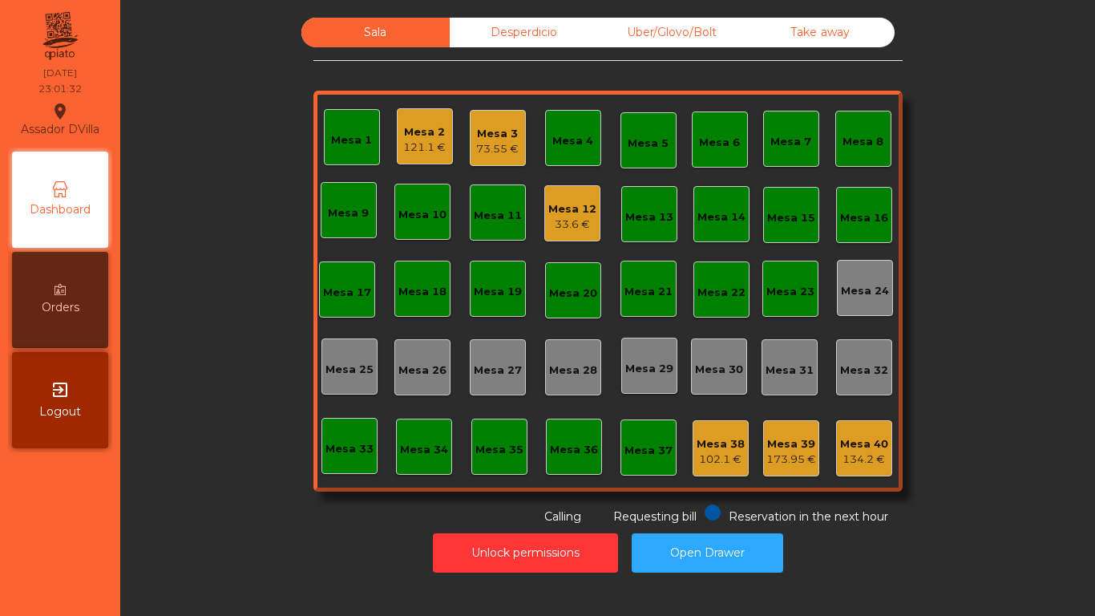
click at [512, 141] on div "73.55 €" at bounding box center [497, 149] width 43 height 16
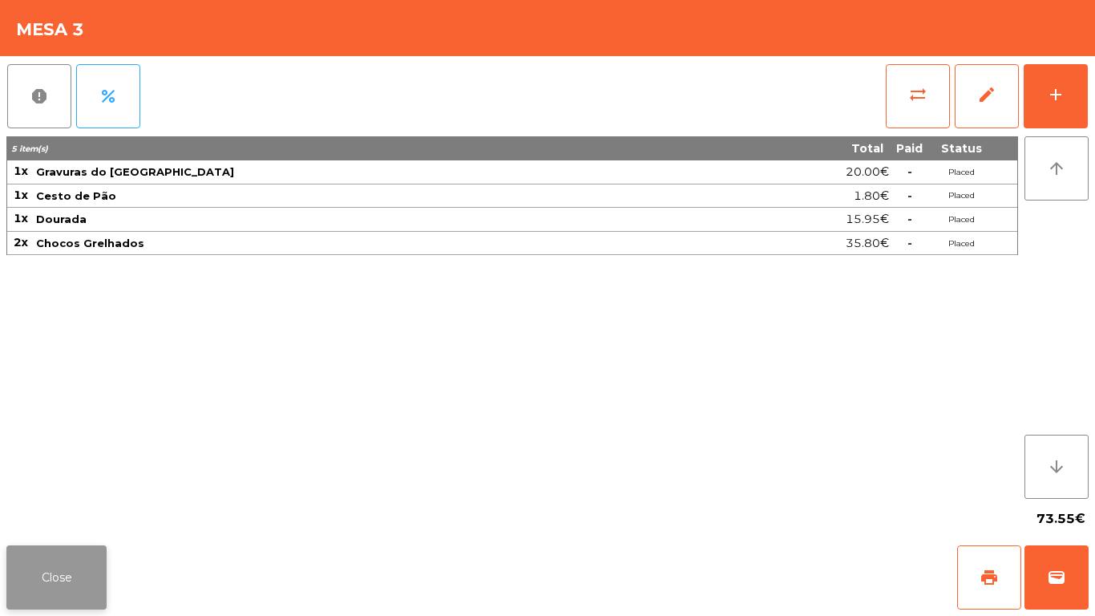
click at [59, 577] on button "Close" at bounding box center [56, 577] width 100 height 64
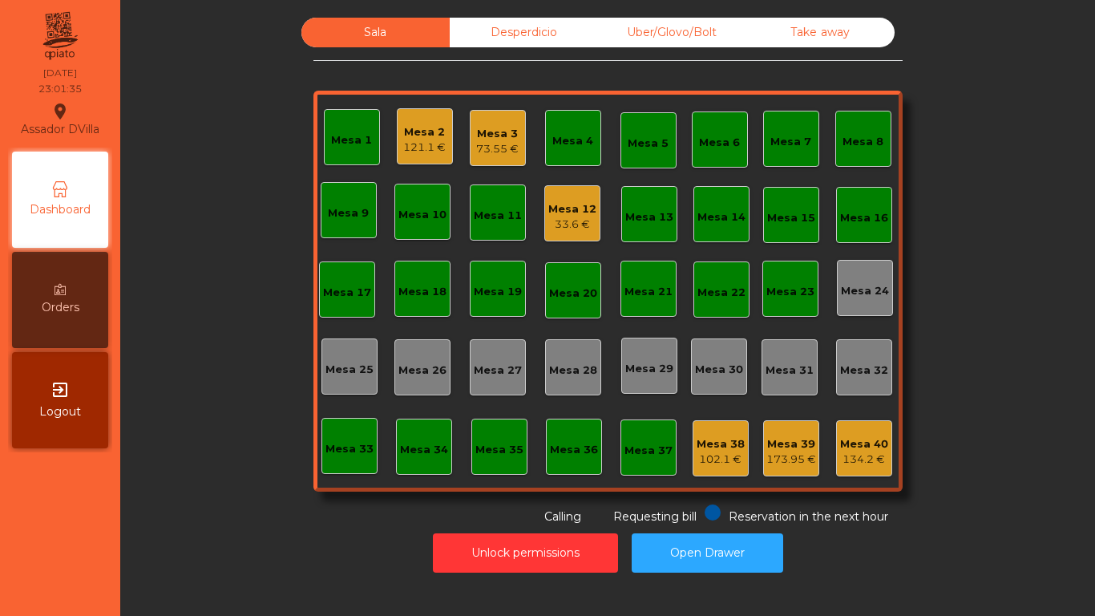
click at [407, 139] on div "Mesa 2" at bounding box center [424, 132] width 43 height 16
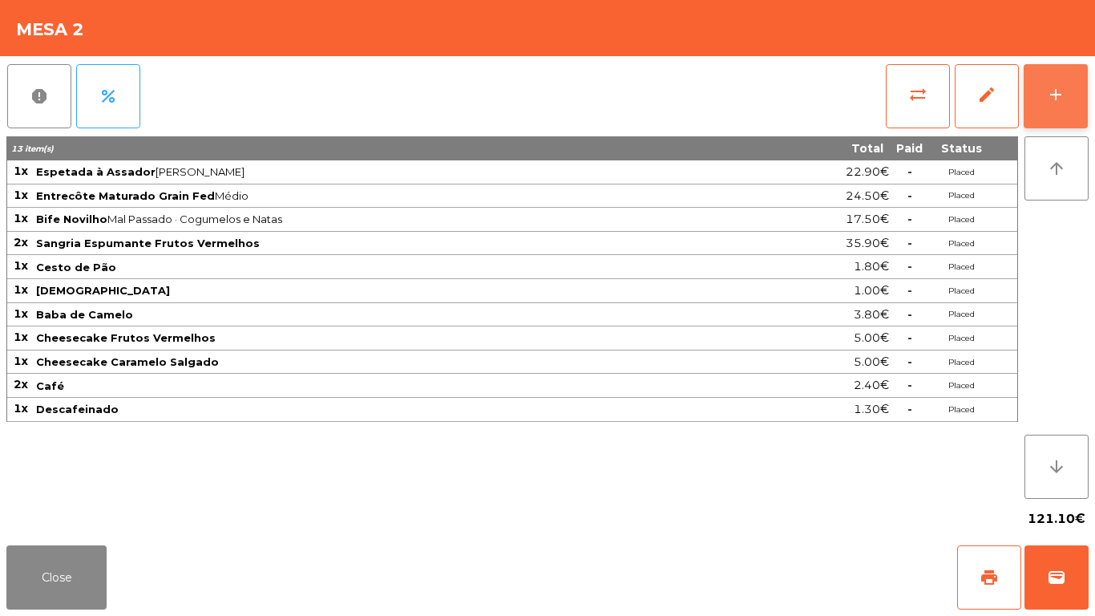
click at [1039, 98] on button "add" at bounding box center [1056, 96] width 64 height 64
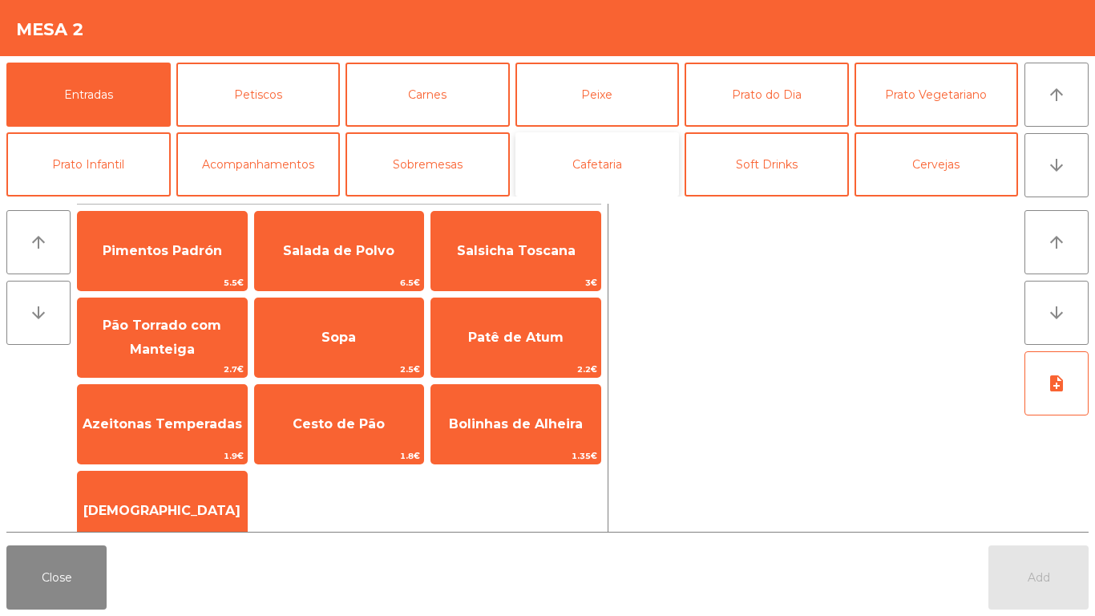
click at [568, 156] on button "Cafetaria" at bounding box center [598, 164] width 164 height 64
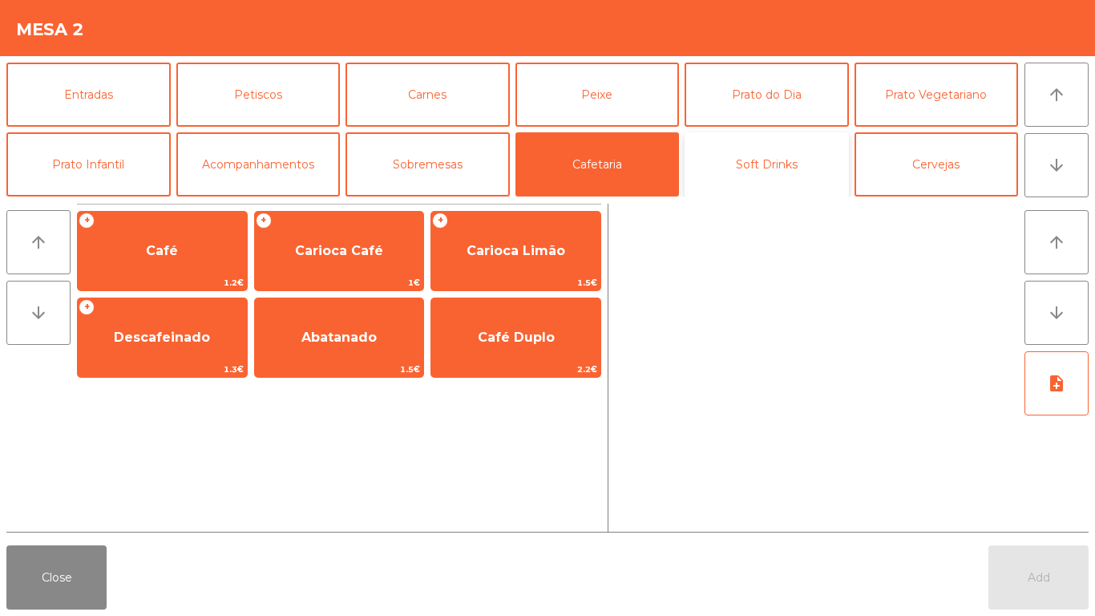
drag, startPoint x: 698, startPoint y: 160, endPoint x: 592, endPoint y: 159, distance: 106.7
click at [698, 160] on button "Soft Drinks" at bounding box center [767, 164] width 164 height 64
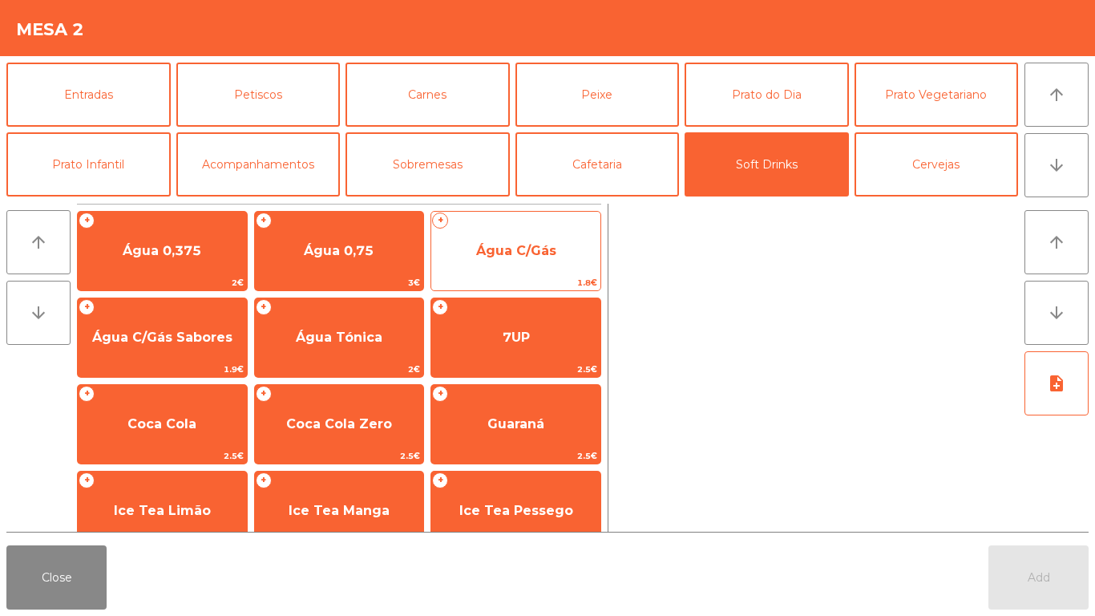
click at [501, 257] on span "Água C/Gás" at bounding box center [516, 250] width 80 height 15
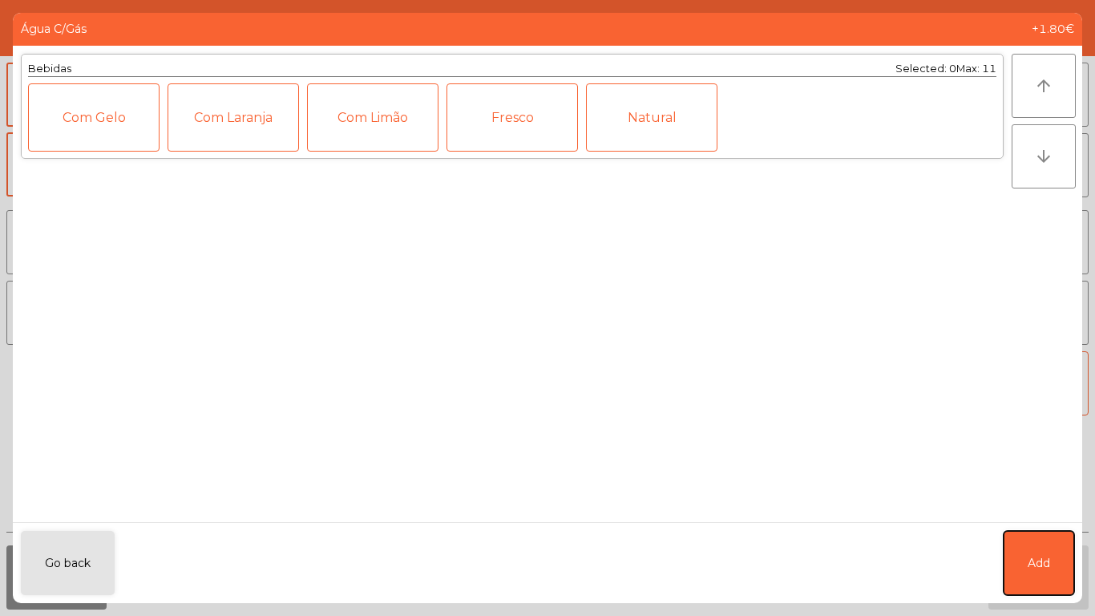
drag, startPoint x: 1015, startPoint y: 559, endPoint x: 770, endPoint y: 448, distance: 269.2
click at [1020, 548] on button "Add" at bounding box center [1039, 563] width 71 height 64
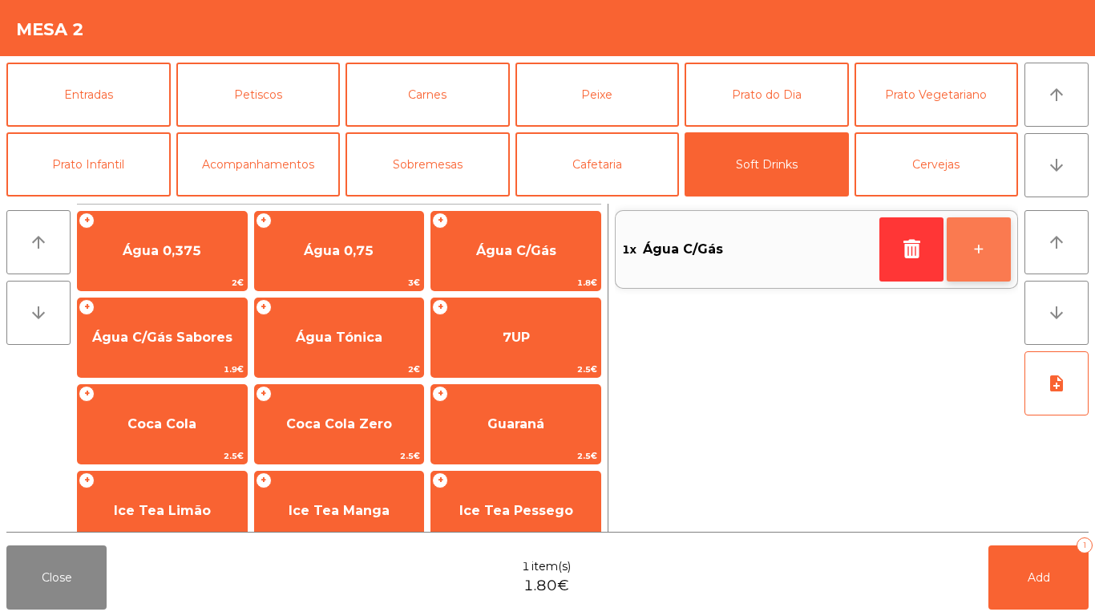
click at [995, 243] on button "+" at bounding box center [979, 249] width 64 height 64
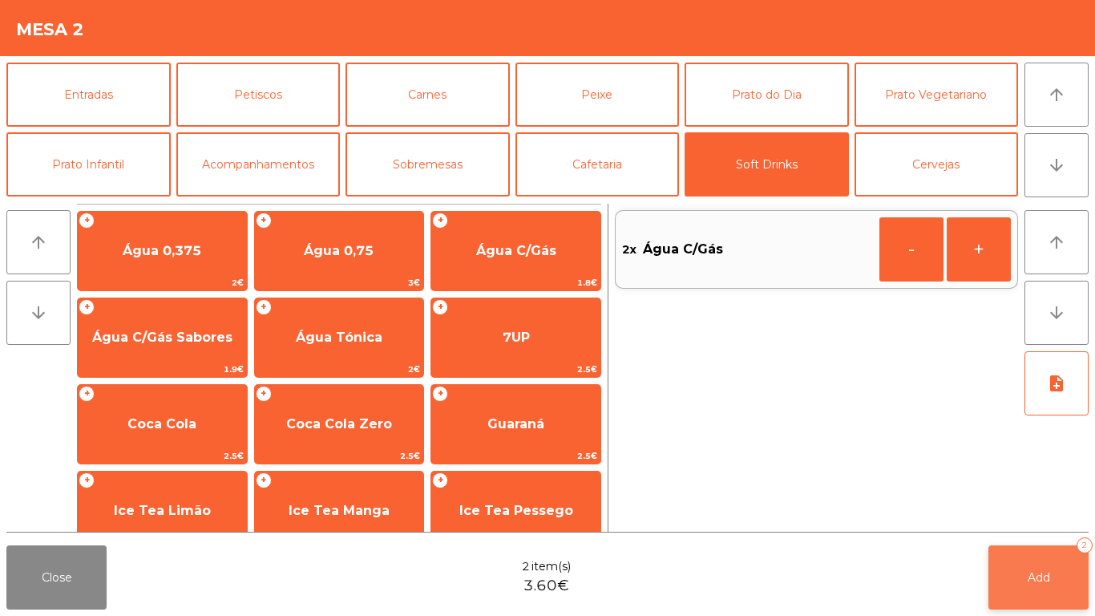
click at [1018, 565] on button "Add 2" at bounding box center [1039, 577] width 100 height 64
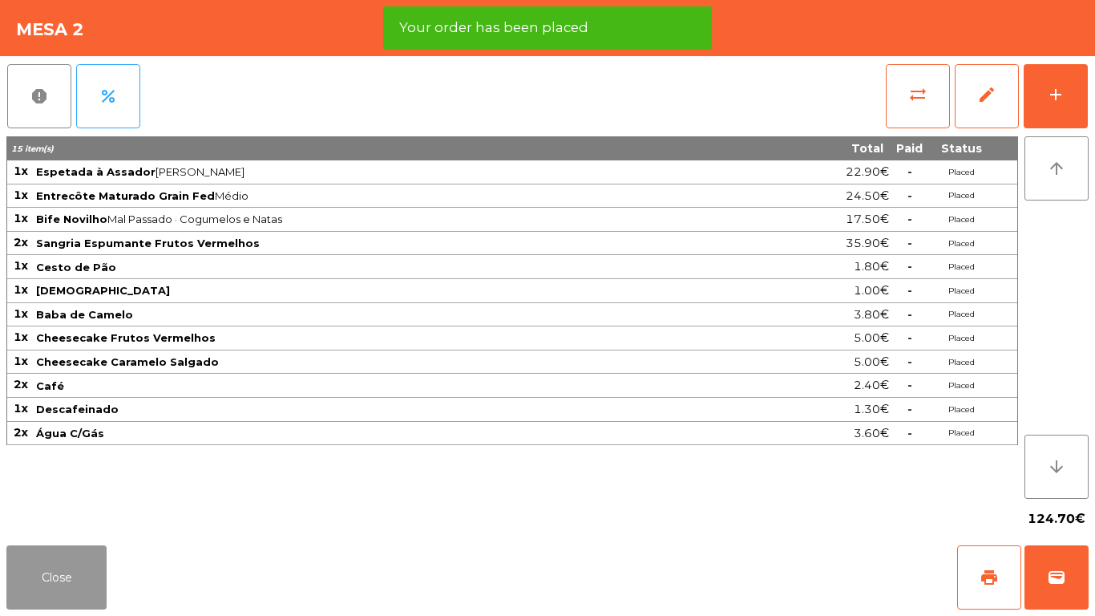
drag, startPoint x: 37, startPoint y: 569, endPoint x: 18, endPoint y: 501, distance: 70.1
click at [34, 564] on button "Close" at bounding box center [56, 577] width 100 height 64
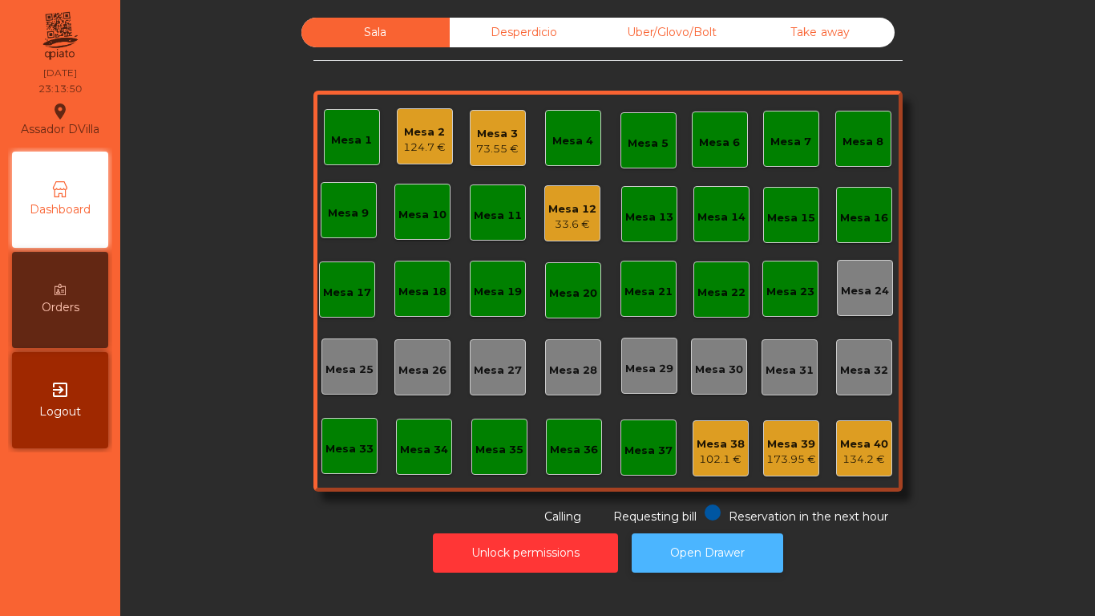
click at [727, 567] on button "Open Drawer" at bounding box center [708, 552] width 152 height 39
click at [486, 126] on div "Mesa 3" at bounding box center [497, 134] width 43 height 16
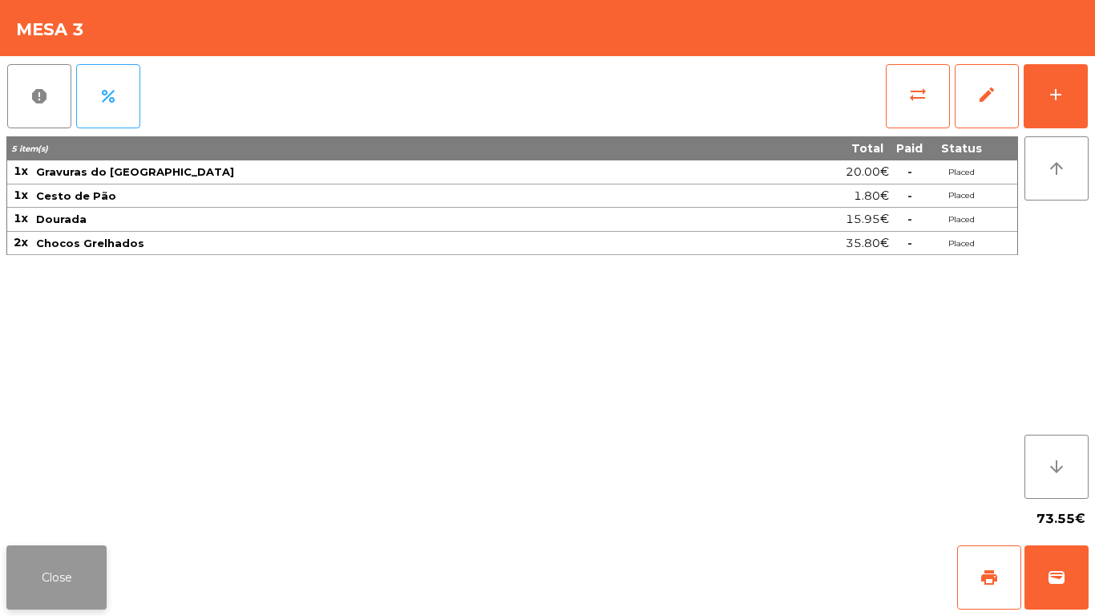
click at [46, 557] on button "Close" at bounding box center [56, 577] width 100 height 64
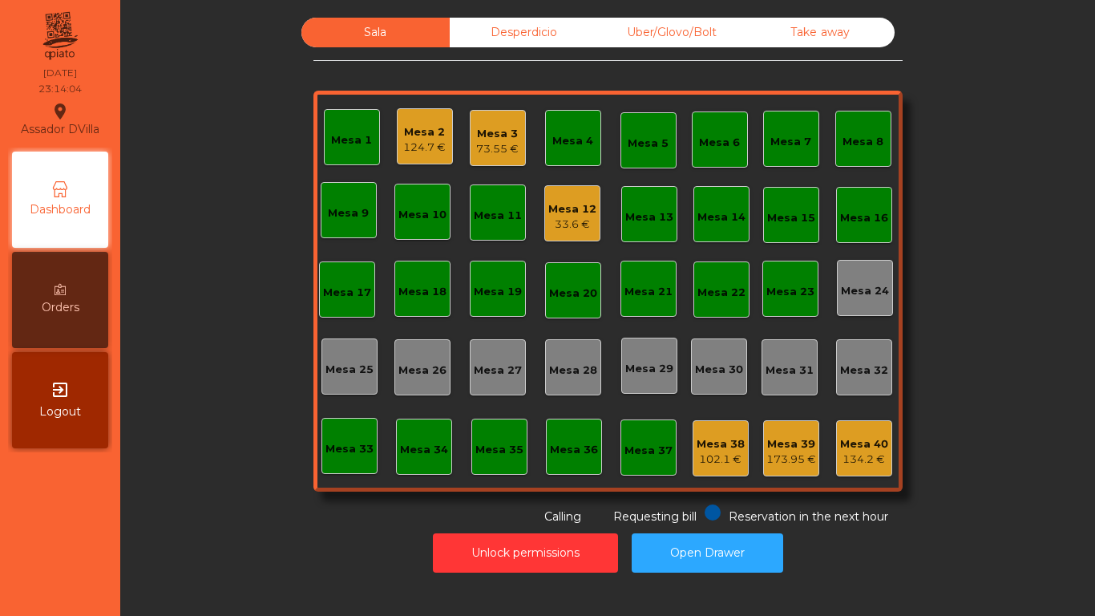
click at [577, 216] on div "Mesa 12" at bounding box center [572, 209] width 48 height 16
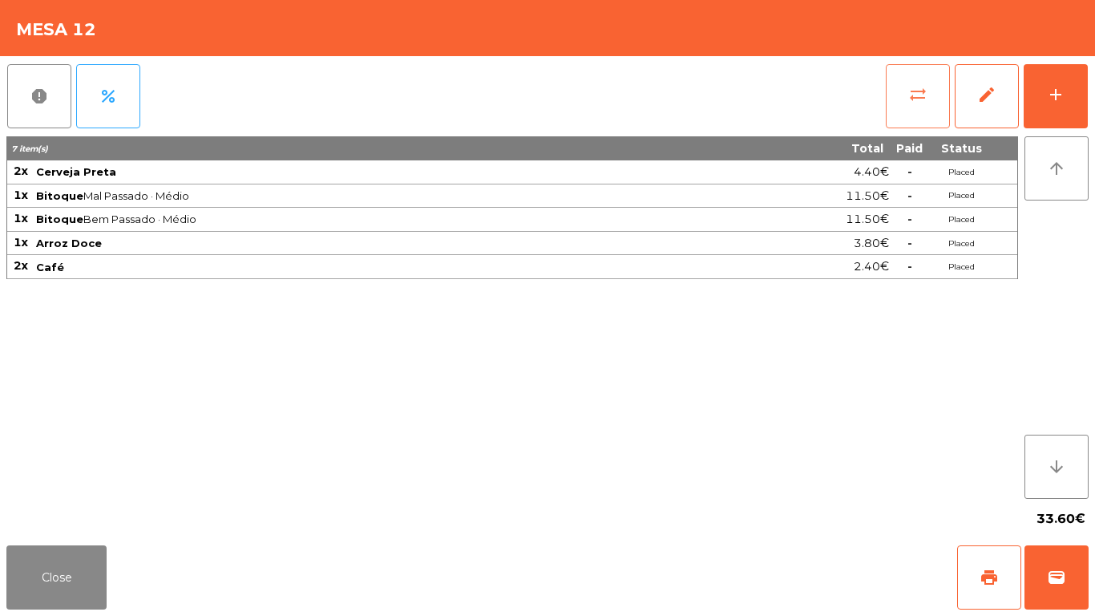
click at [929, 98] on button "sync_alt" at bounding box center [918, 96] width 64 height 64
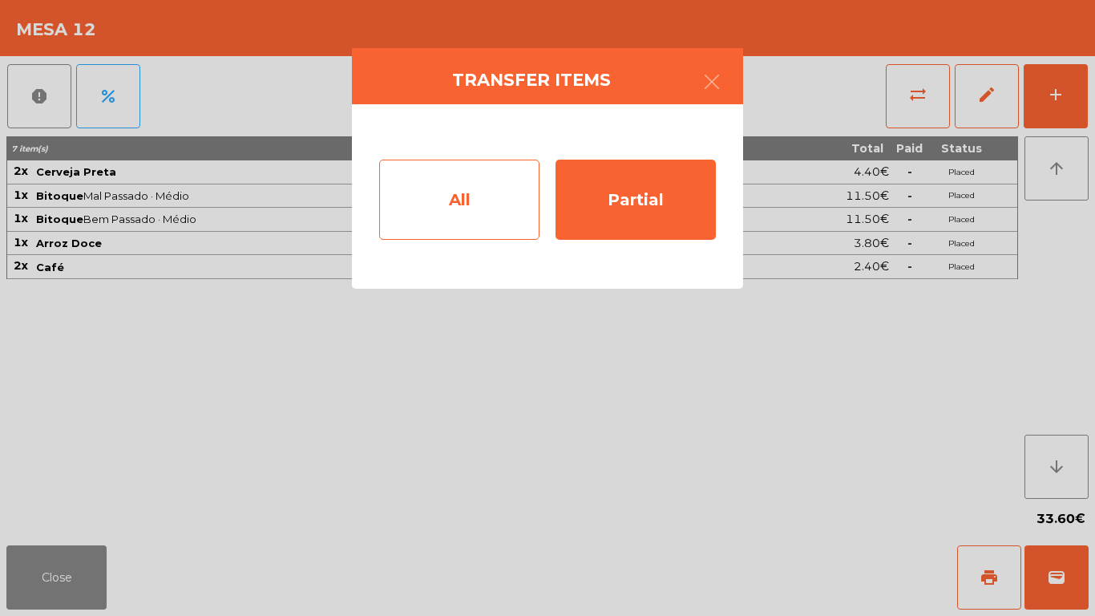
click at [385, 233] on div "All" at bounding box center [459, 200] width 160 height 80
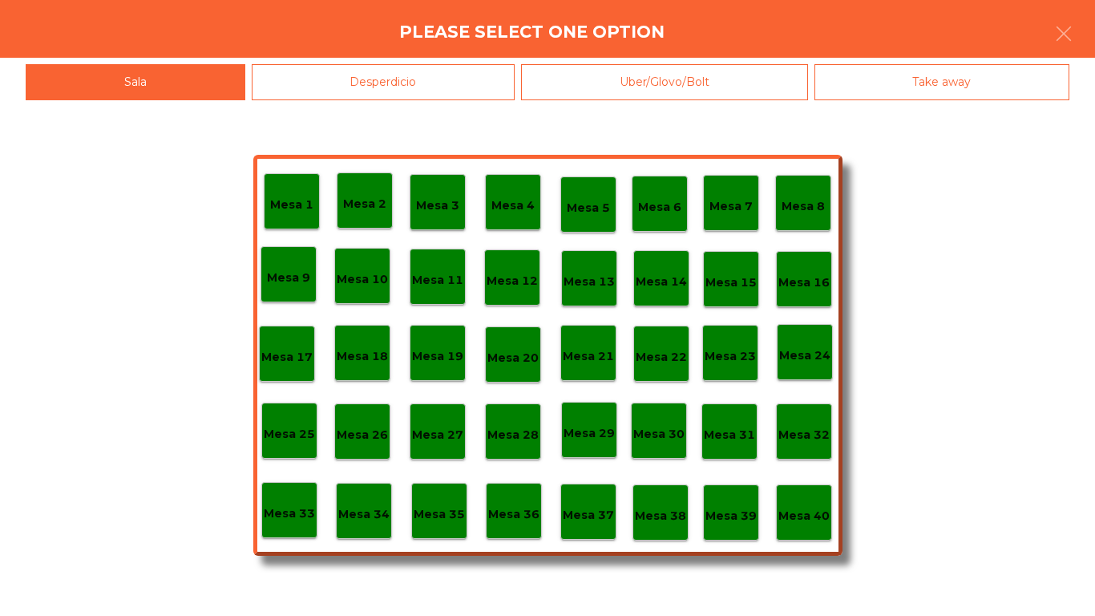
click at [789, 507] on p "Mesa 40" at bounding box center [804, 516] width 51 height 18
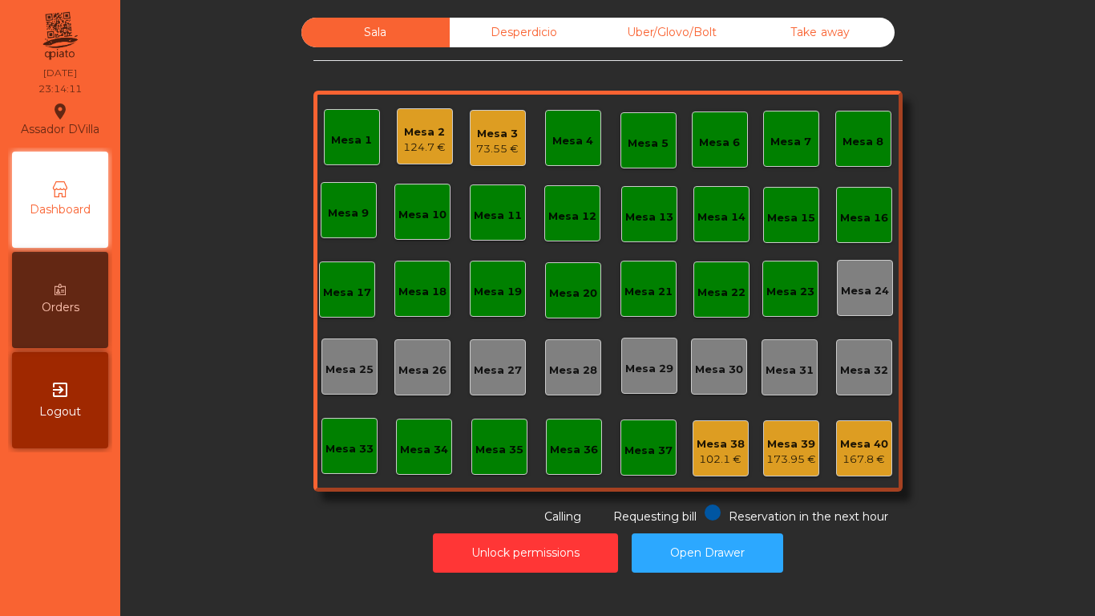
click at [492, 140] on div "Mesa 3" at bounding box center [497, 134] width 43 height 16
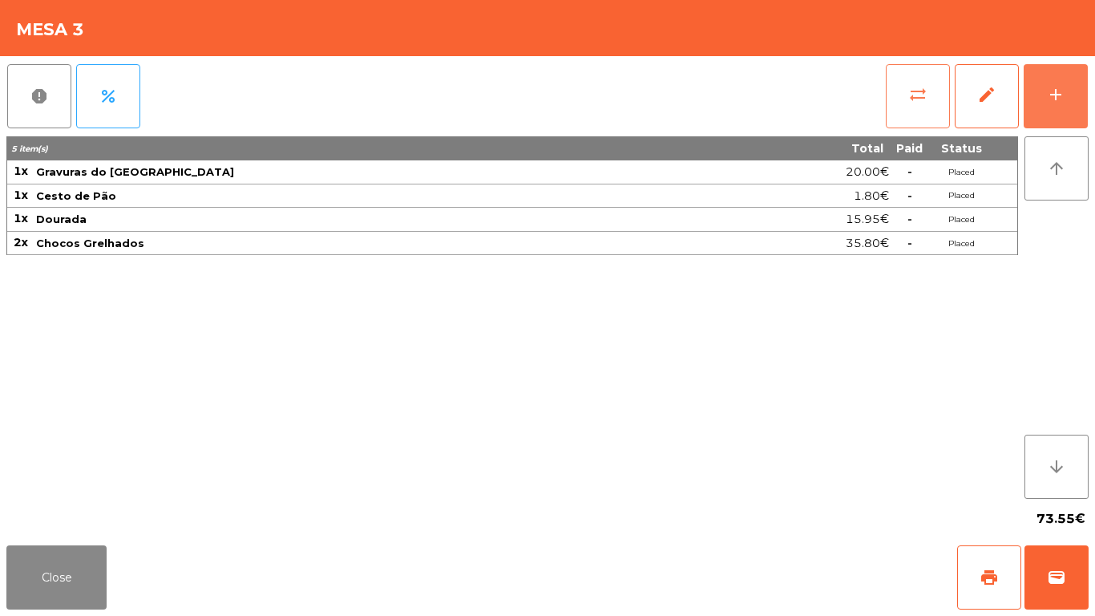
drag, startPoint x: 1082, startPoint y: 87, endPoint x: 911, endPoint y: 86, distance: 170.8
click at [1079, 87] on button "add" at bounding box center [1056, 96] width 64 height 64
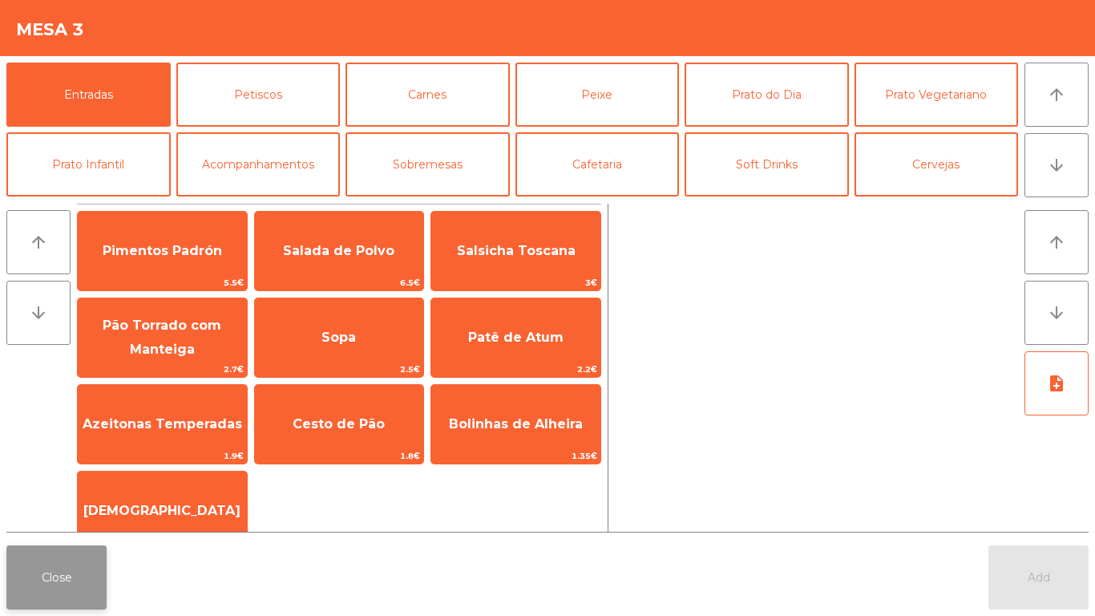
click at [18, 593] on button "Close" at bounding box center [56, 577] width 100 height 64
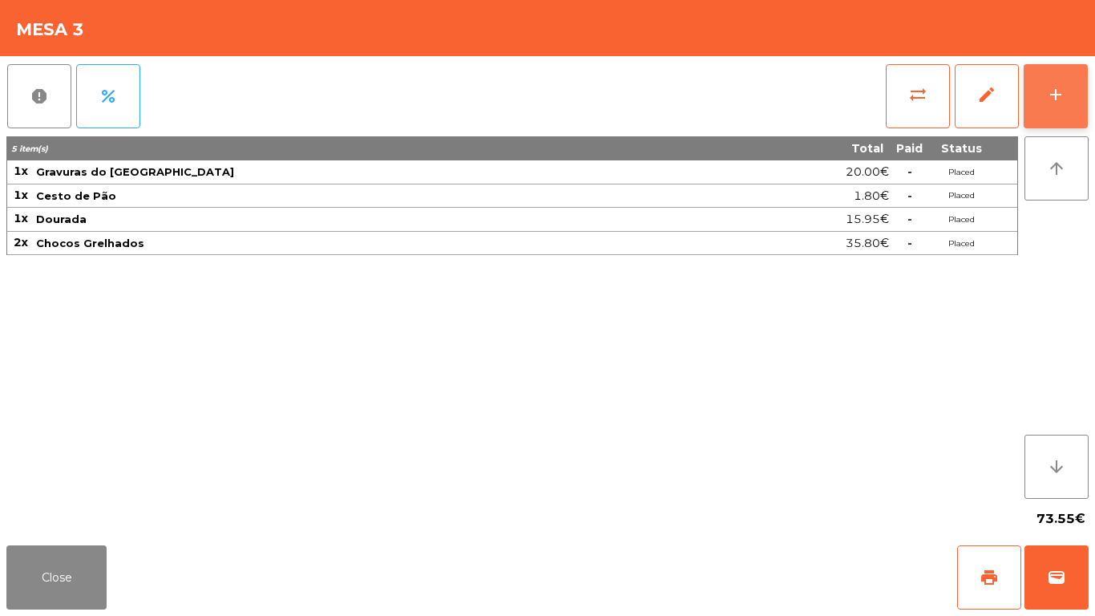
click at [1062, 106] on button "add" at bounding box center [1056, 96] width 64 height 64
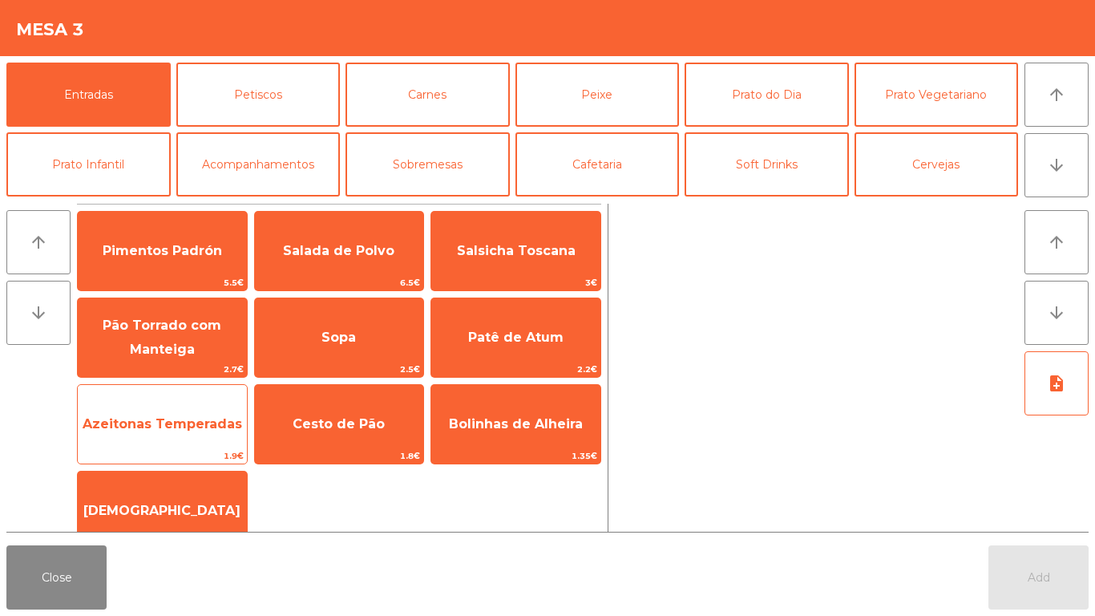
drag, startPoint x: 318, startPoint y: 404, endPoint x: 176, endPoint y: 408, distance: 142.0
click at [316, 404] on span "Cesto de Pão" at bounding box center [339, 424] width 169 height 43
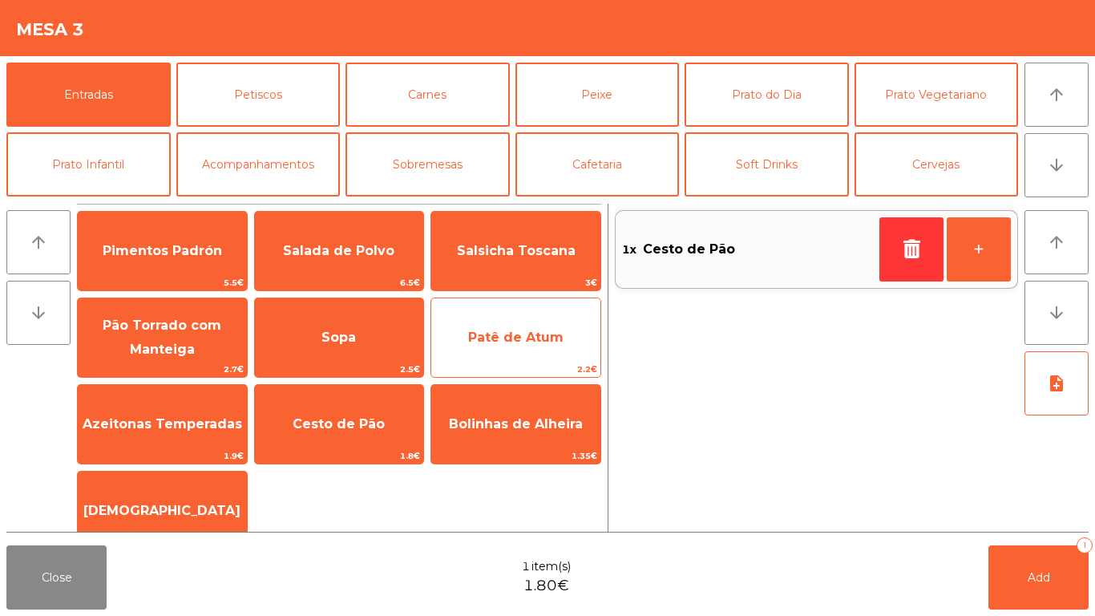
drag, startPoint x: 162, startPoint y: 418, endPoint x: 545, endPoint y: 338, distance: 391.6
click at [163, 417] on span "Azeitonas Temperadas" at bounding box center [163, 423] width 160 height 15
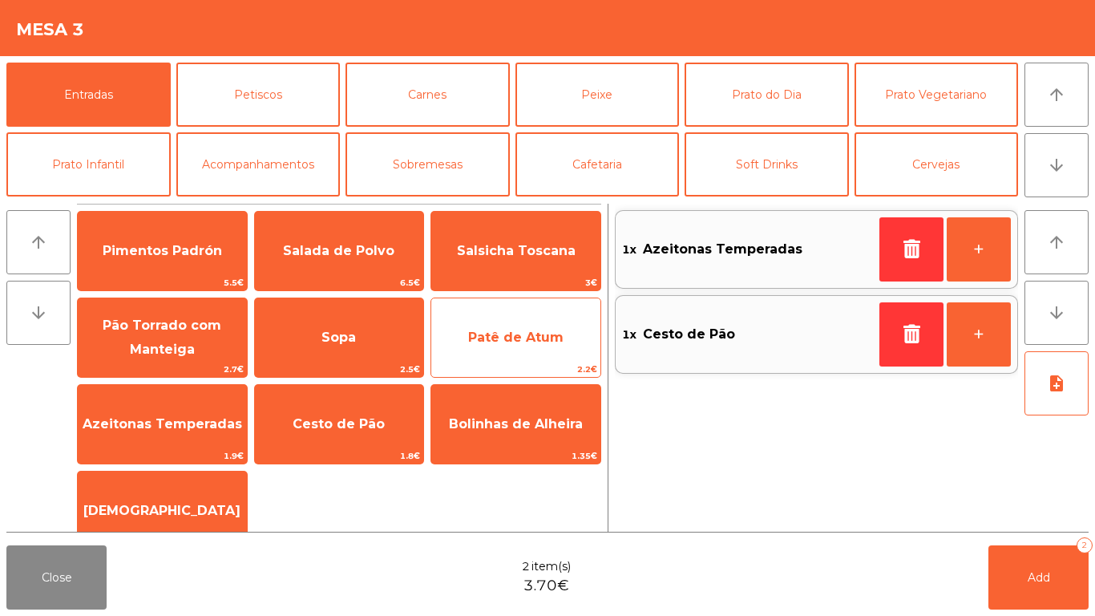
click at [548, 325] on span "Patê de Atum" at bounding box center [515, 337] width 169 height 43
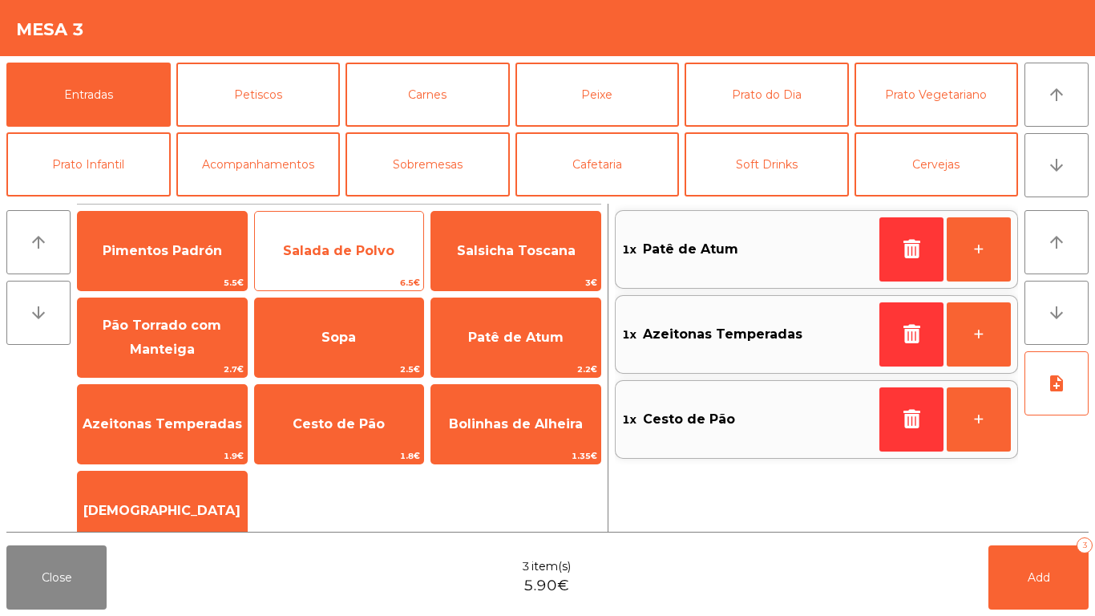
click at [373, 261] on span "Salada de Polvo" at bounding box center [339, 250] width 169 height 43
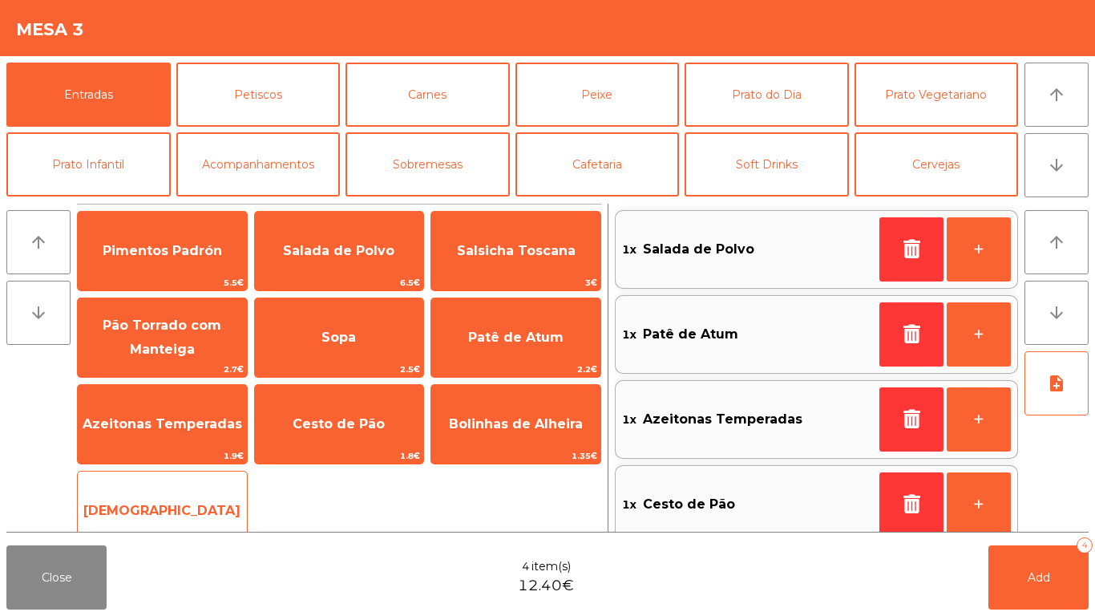
click at [209, 479] on div "Manteiga 1€" at bounding box center [162, 511] width 171 height 80
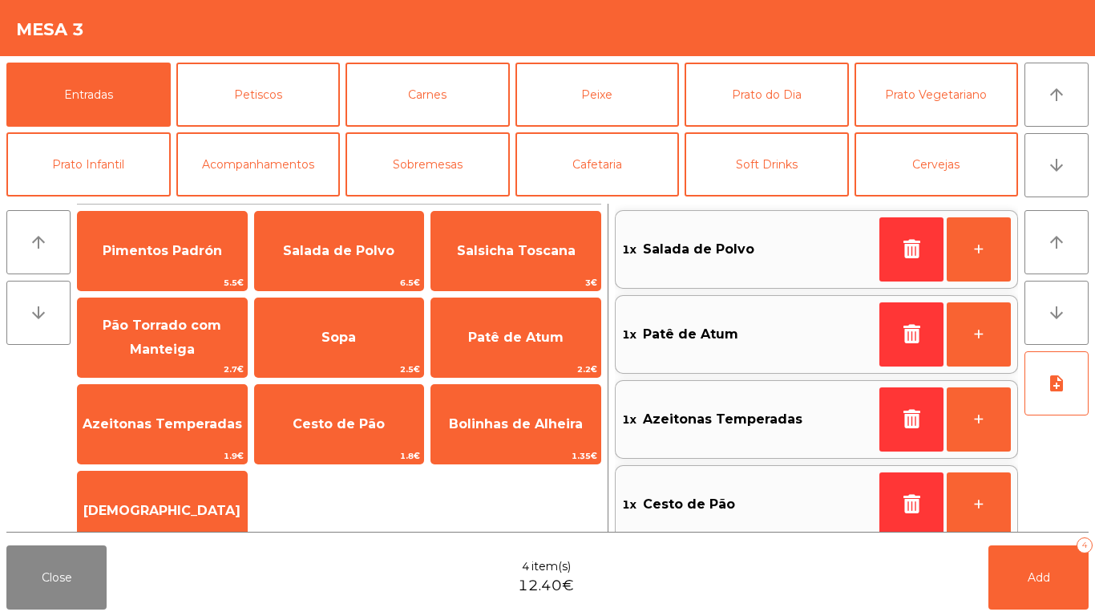
scroll to position [6, 0]
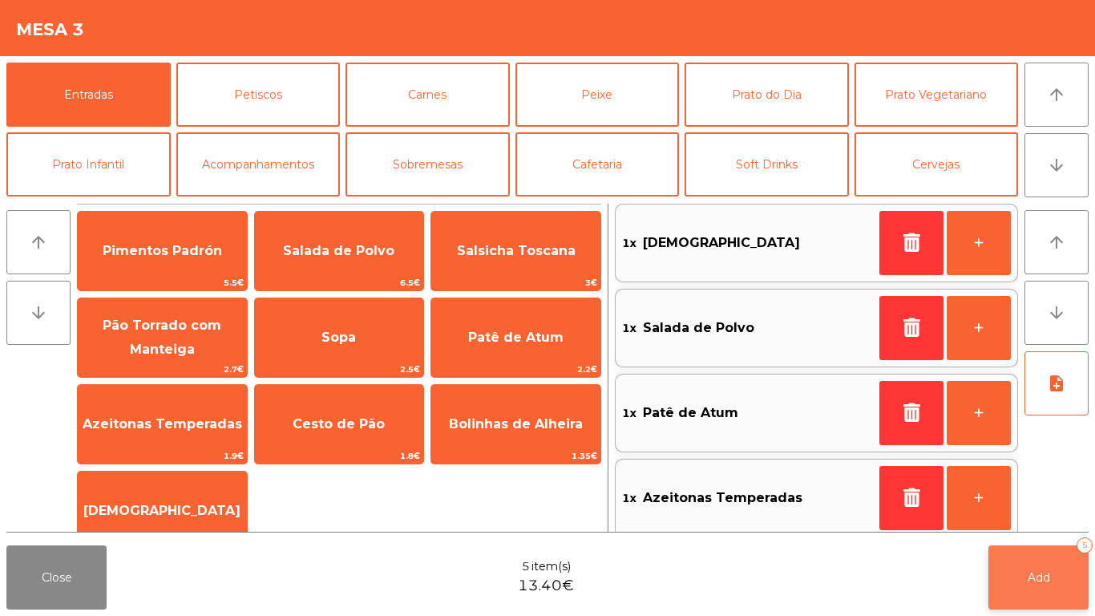
click at [1063, 591] on button "Add 5" at bounding box center [1039, 577] width 100 height 64
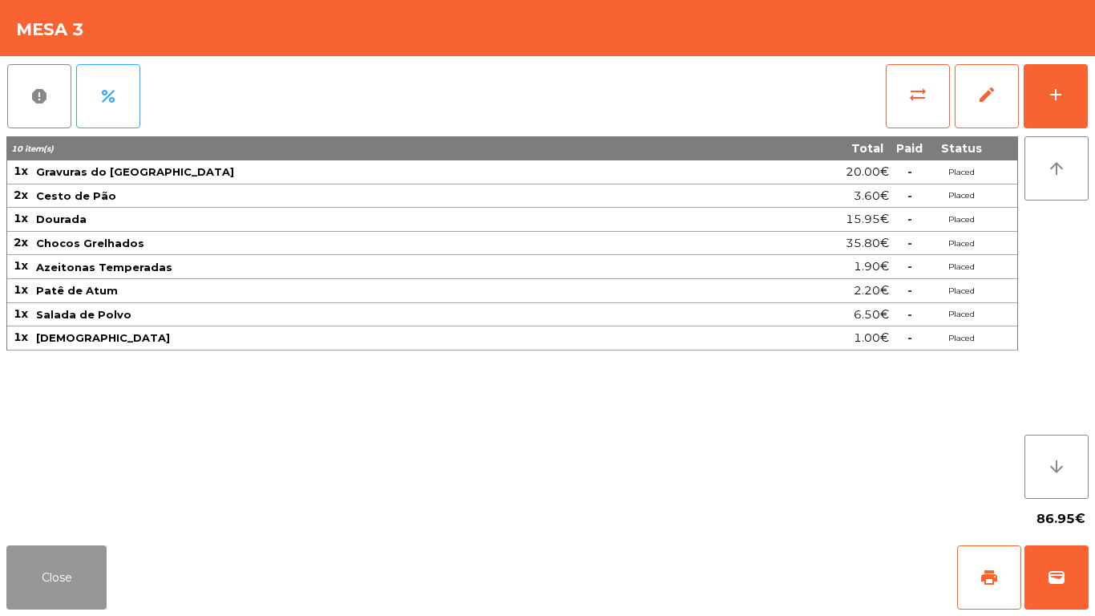
click at [58, 568] on button "Close" at bounding box center [56, 577] width 100 height 64
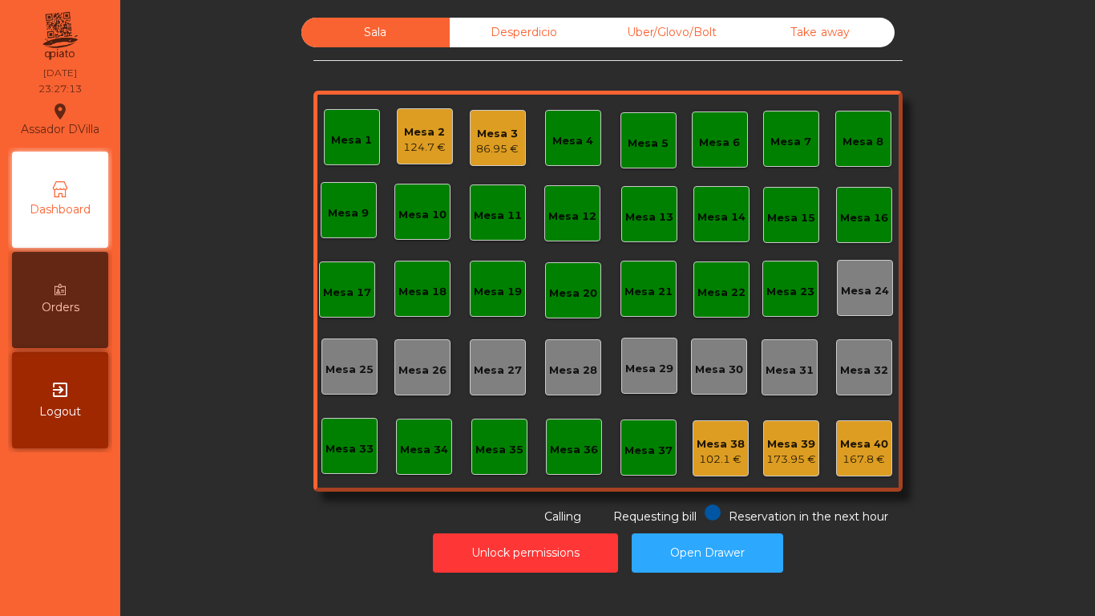
click at [58, 568] on nav "Assador DVilla location_on 22/08/2025 23:27:13 Dashboard Orders exit_to_app Log…" at bounding box center [60, 308] width 120 height 616
click at [496, 140] on div "Mesa 3 86.95 €" at bounding box center [497, 141] width 43 height 31
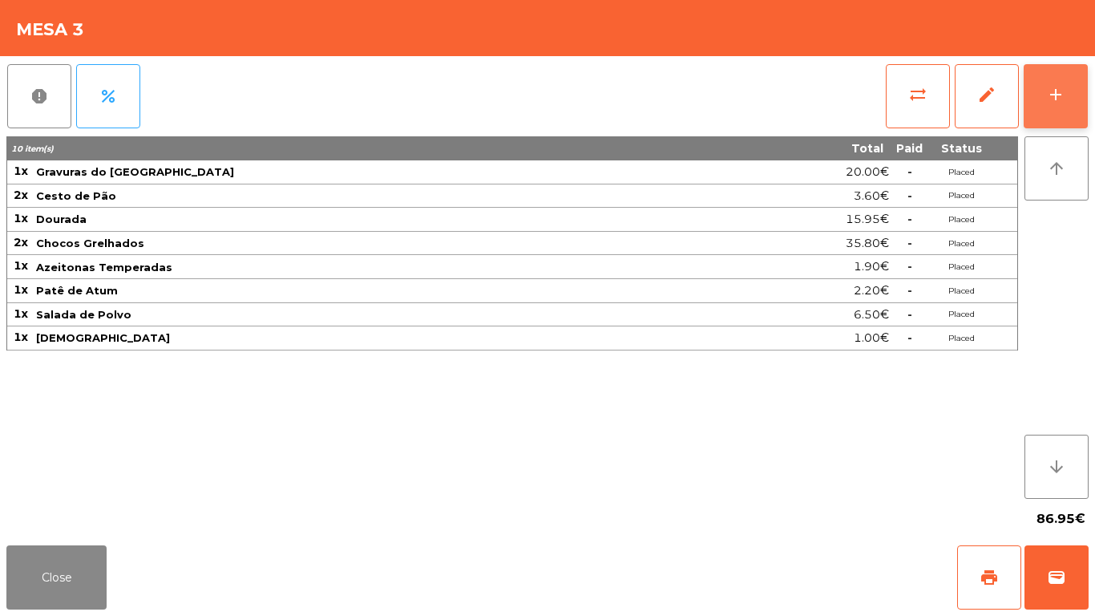
click at [1051, 95] on div "add" at bounding box center [1055, 94] width 19 height 19
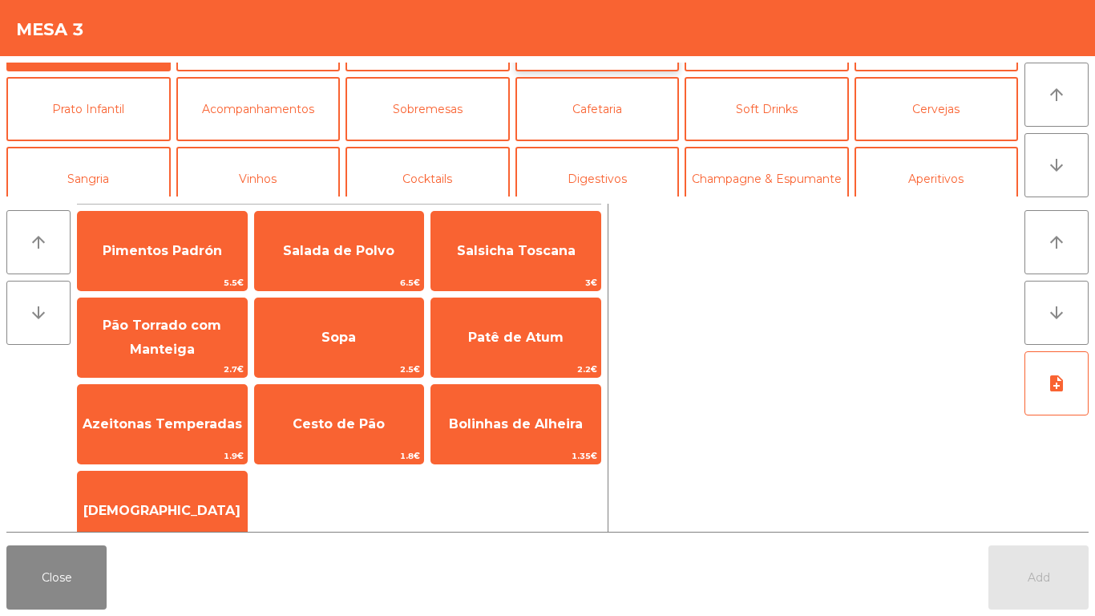
scroll to position [80, 0]
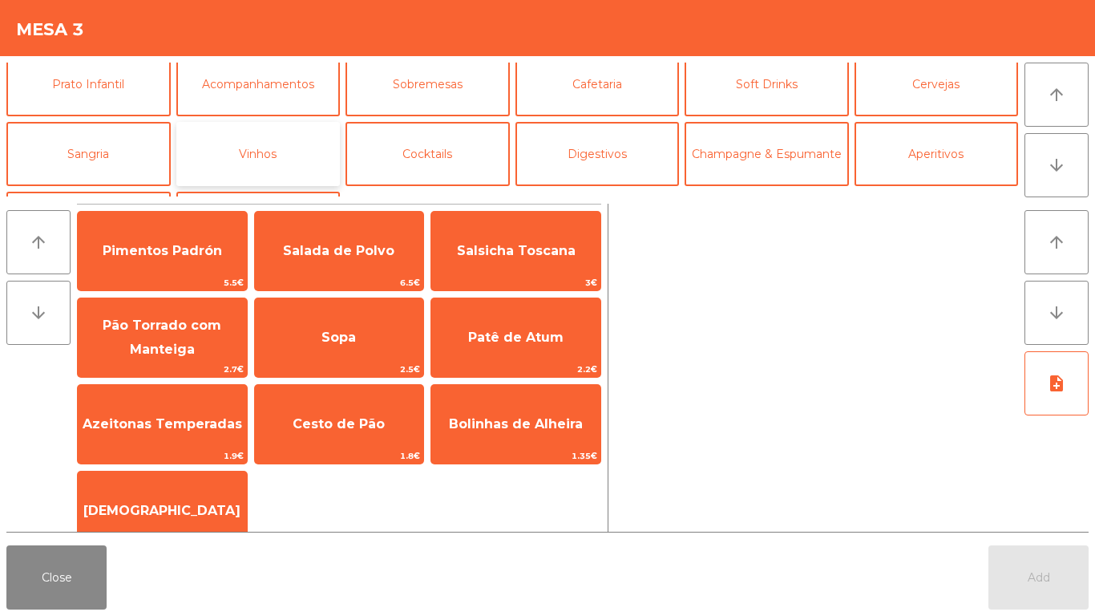
click at [278, 160] on button "Vinhos" at bounding box center [258, 154] width 164 height 64
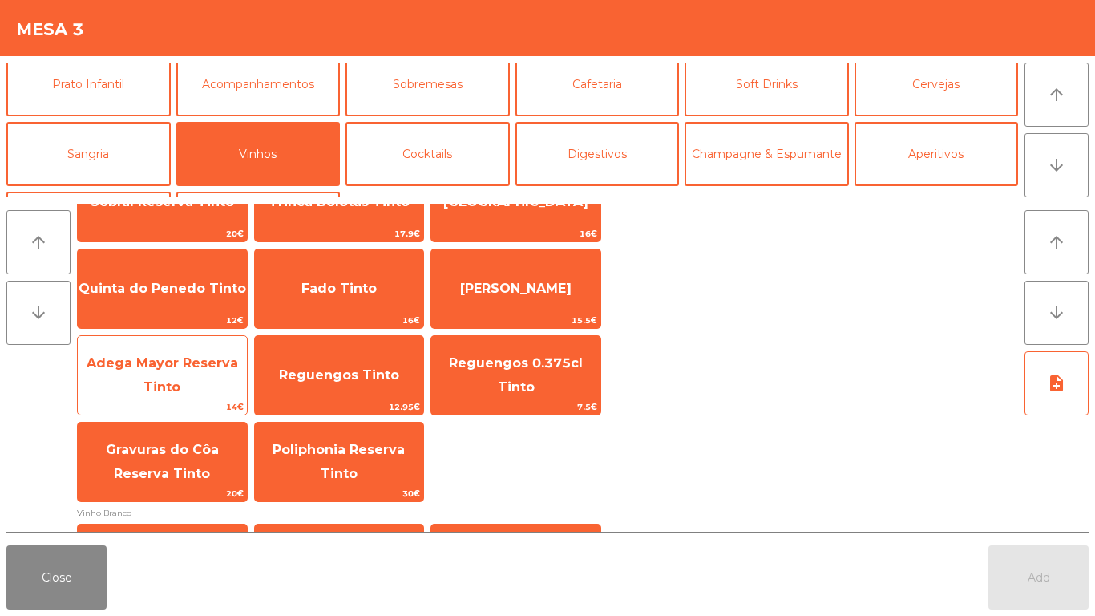
scroll to position [561, 0]
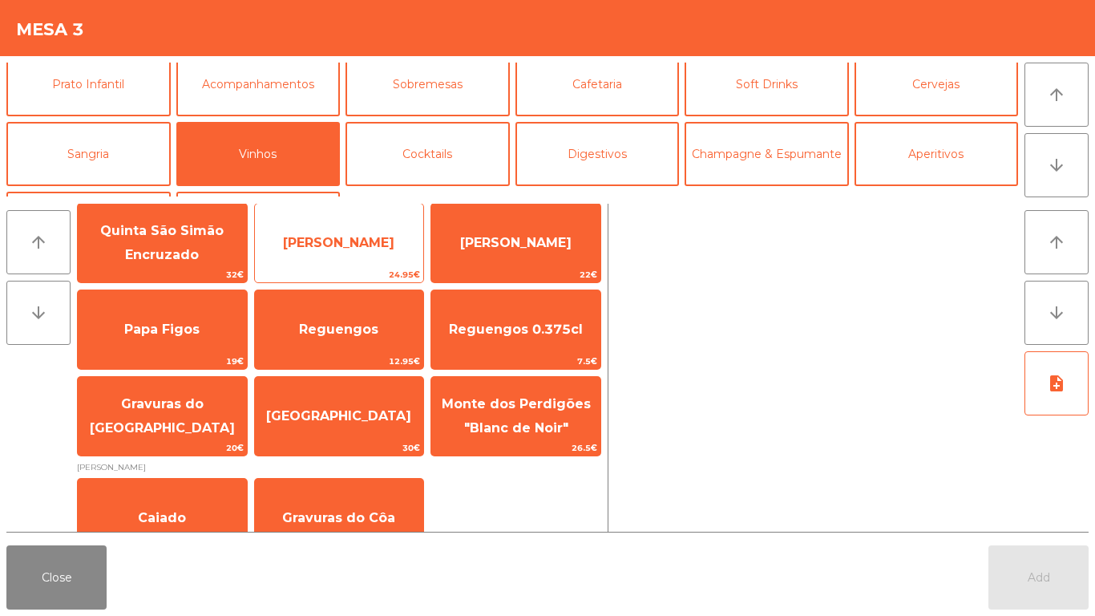
click at [333, 241] on span "[PERSON_NAME]" at bounding box center [338, 242] width 111 height 15
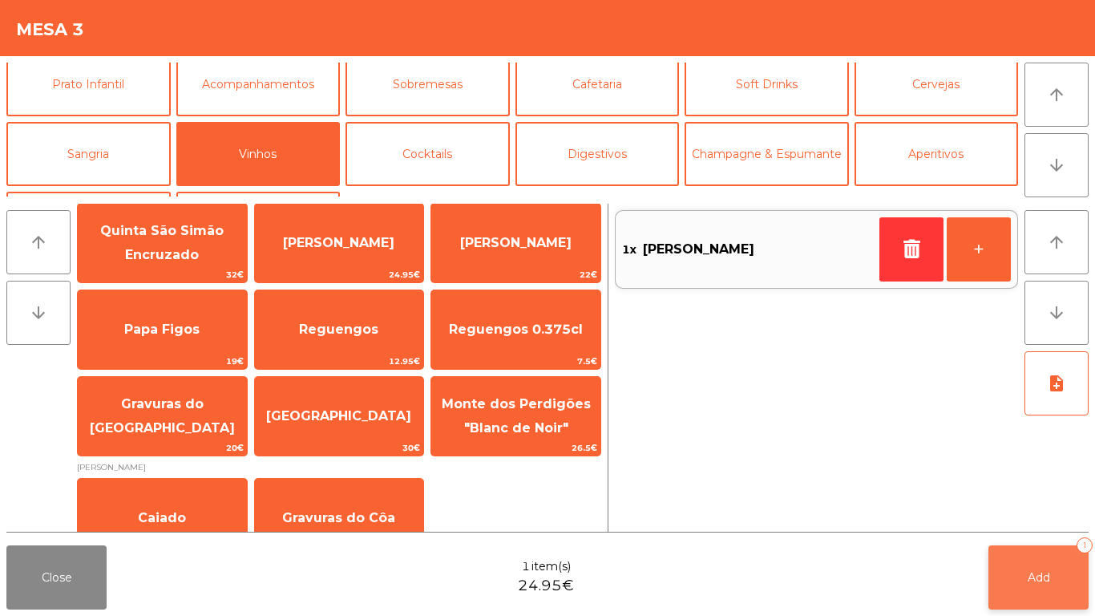
click at [1036, 593] on button "Add 1" at bounding box center [1039, 577] width 100 height 64
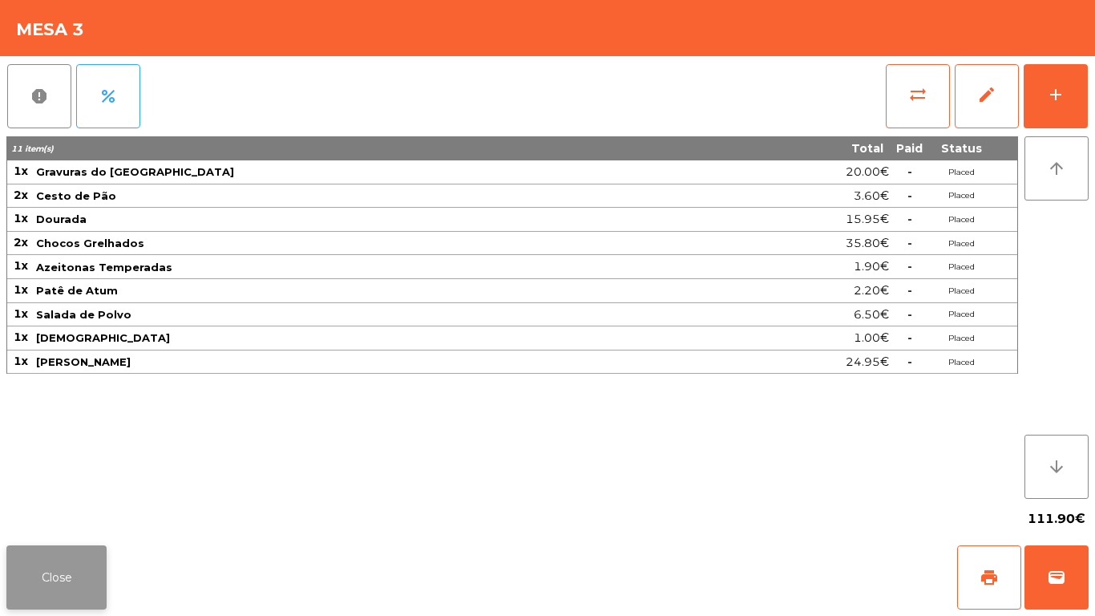
click at [62, 568] on button "Close" at bounding box center [56, 577] width 100 height 64
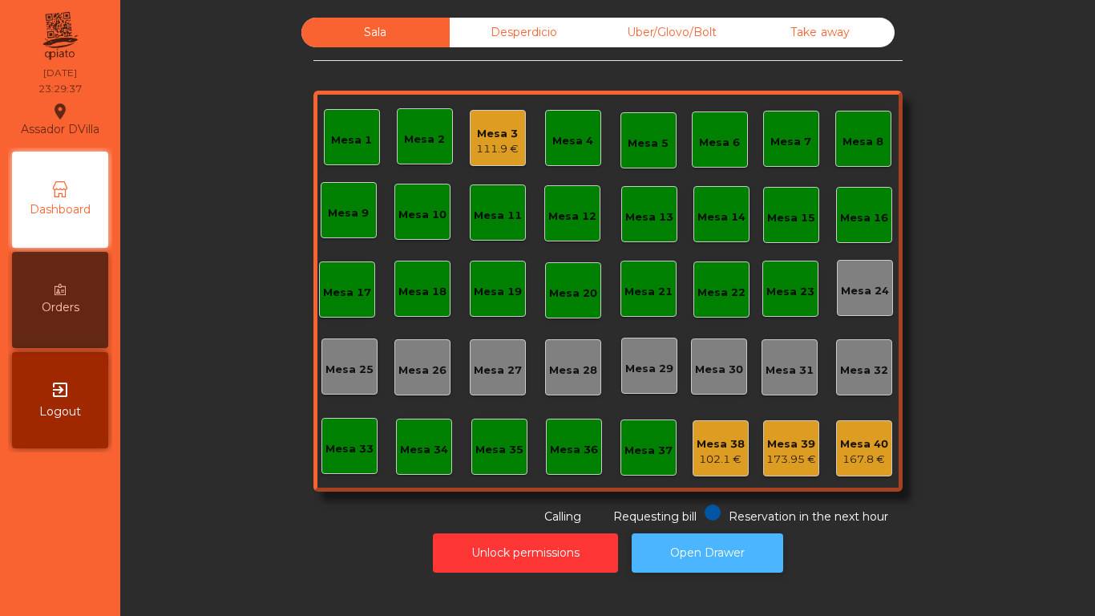
click at [706, 553] on button "Open Drawer" at bounding box center [708, 552] width 152 height 39
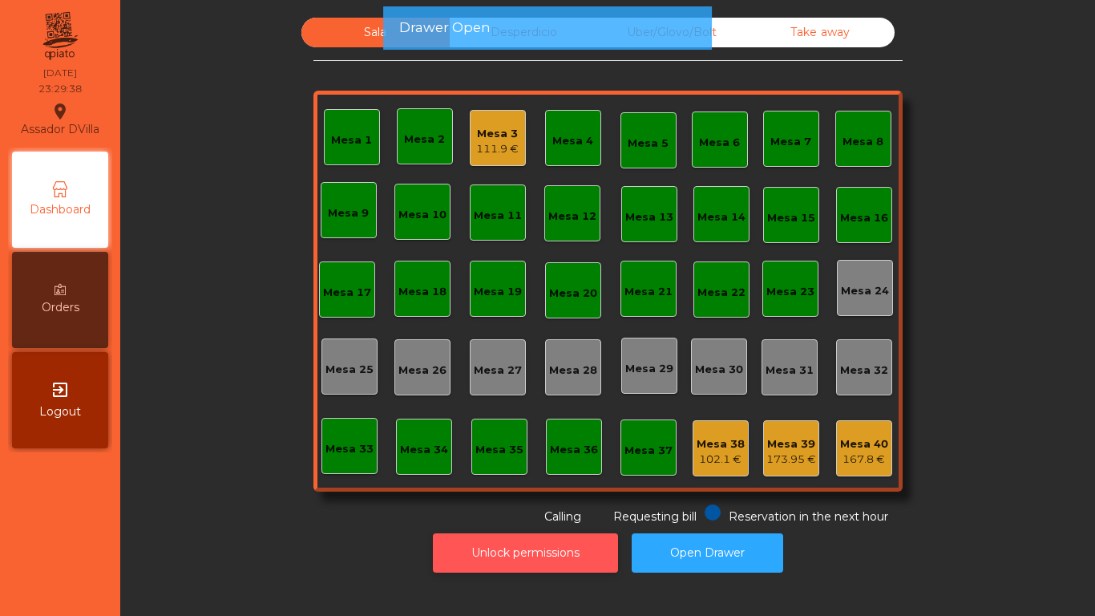
click at [484, 541] on button "Unlock permissions" at bounding box center [525, 552] width 185 height 39
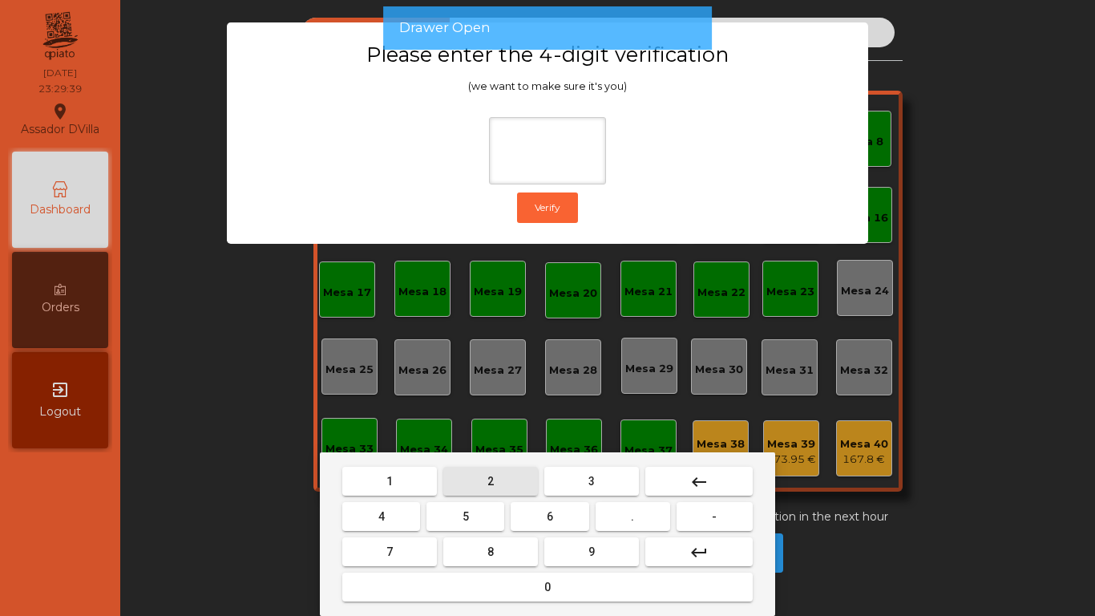
click at [484, 468] on button "2" at bounding box center [490, 481] width 95 height 29
click at [369, 520] on button "4" at bounding box center [381, 516] width 78 height 29
click at [573, 508] on button "6" at bounding box center [550, 516] width 78 height 29
click at [565, 548] on button "9" at bounding box center [591, 551] width 95 height 29
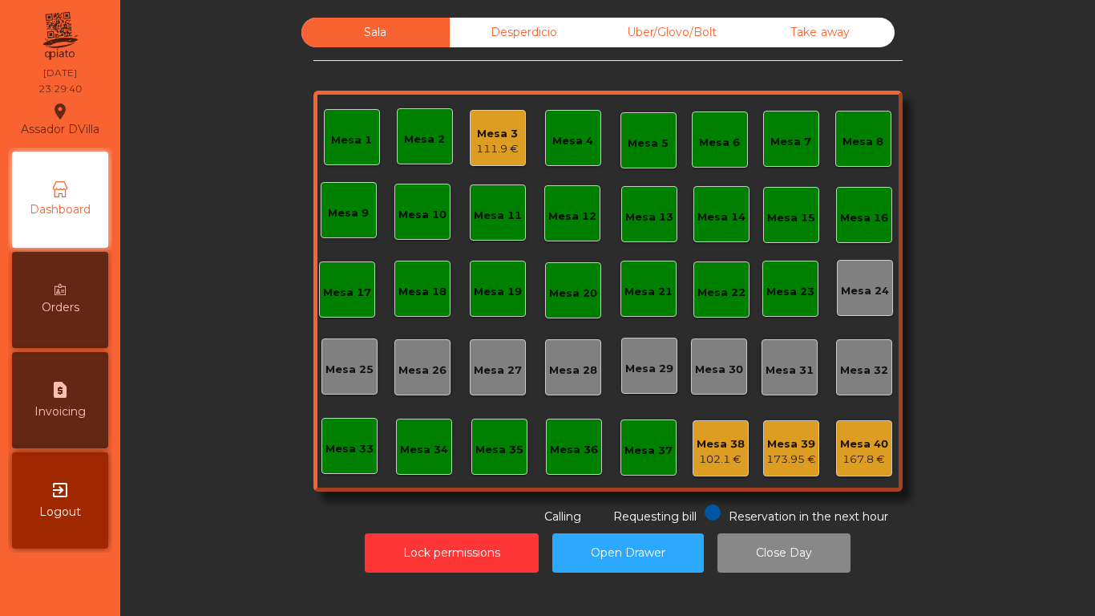
click at [53, 384] on icon "request_page" at bounding box center [60, 389] width 19 height 19
select select "*"
select select "****"
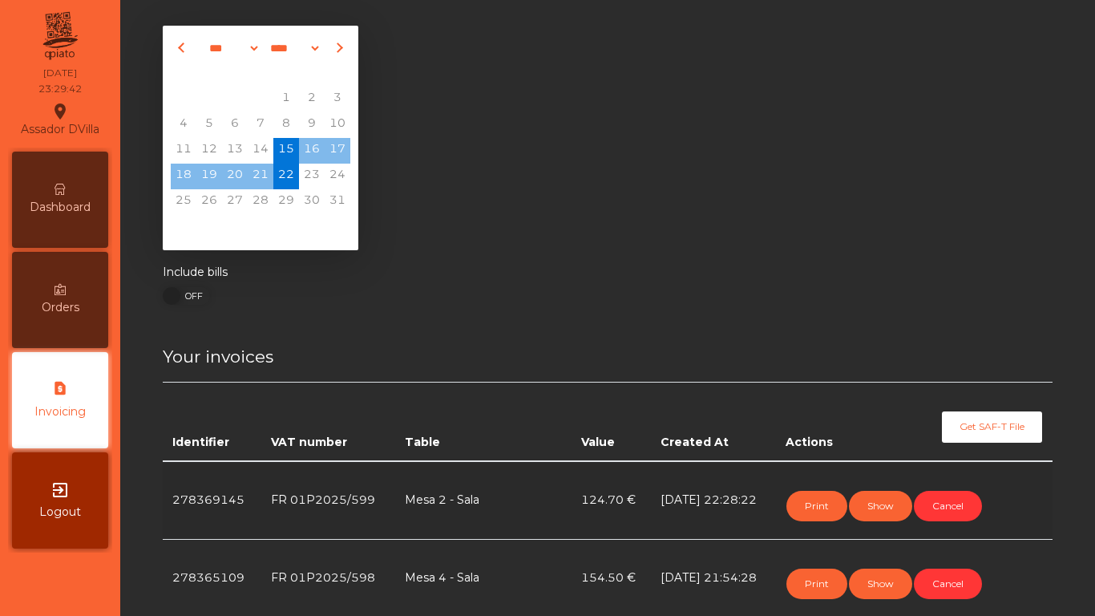
click at [33, 186] on div "Dashboard" at bounding box center [60, 200] width 96 height 96
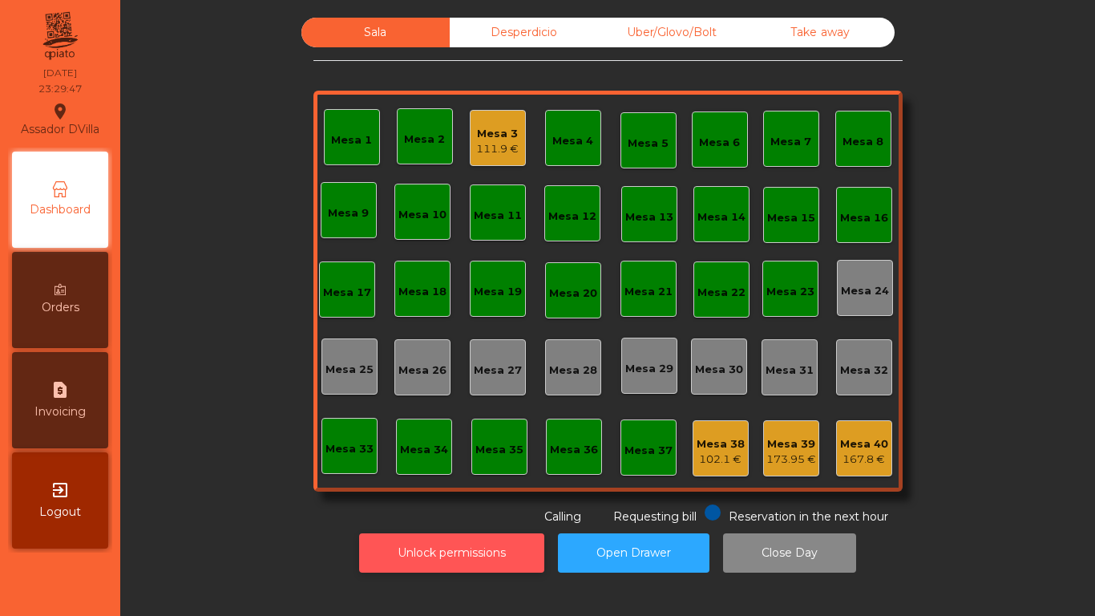
click at [471, 539] on button "Unlock permissions" at bounding box center [451, 552] width 185 height 39
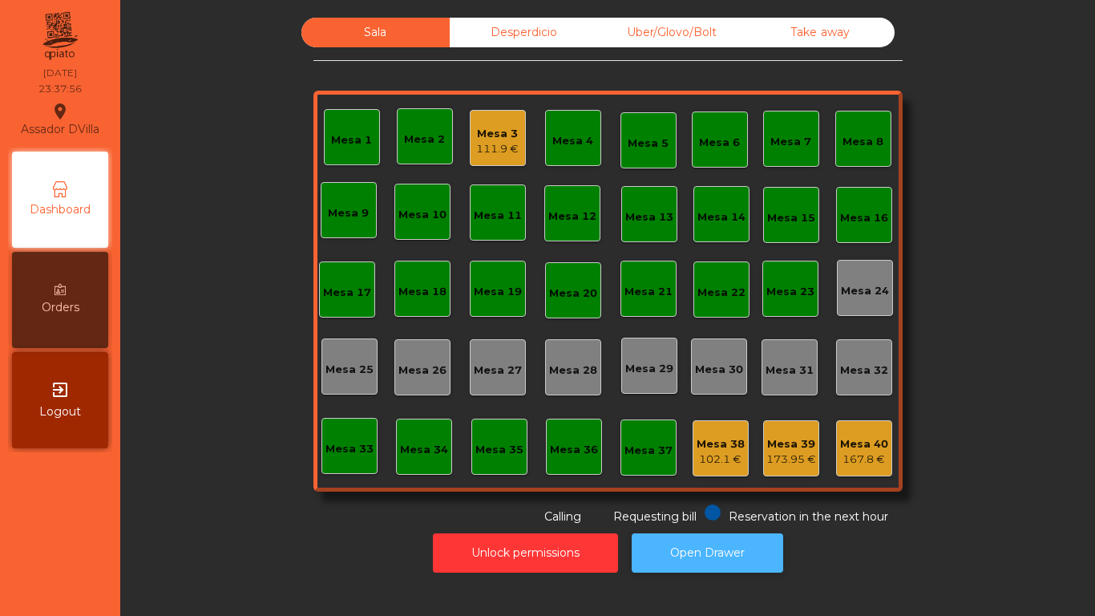
click at [699, 544] on button "Open Drawer" at bounding box center [708, 552] width 152 height 39
click at [686, 554] on button "Open Drawer" at bounding box center [708, 552] width 152 height 39
click at [492, 151] on div "111.9 €" at bounding box center [497, 149] width 43 height 16
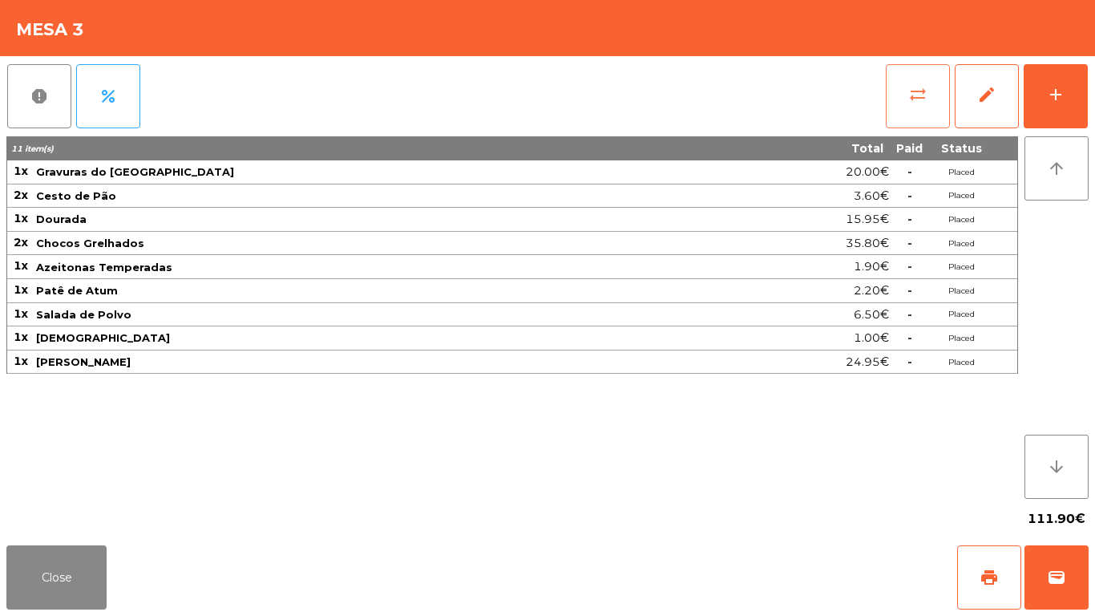
click at [926, 95] on span "sync_alt" at bounding box center [918, 94] width 19 height 19
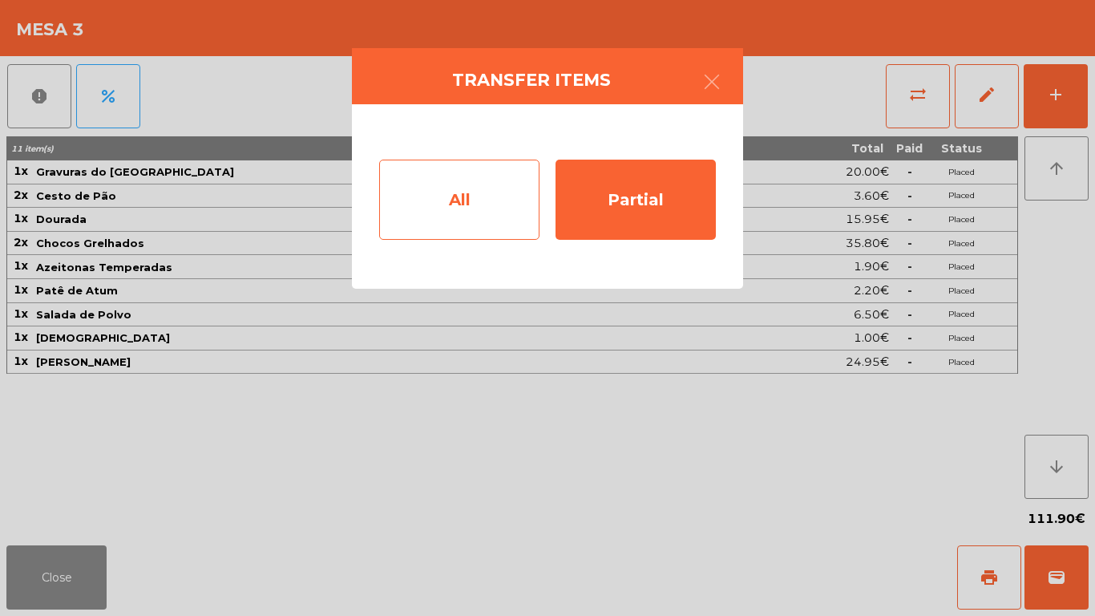
click at [494, 221] on div "All" at bounding box center [459, 200] width 160 height 80
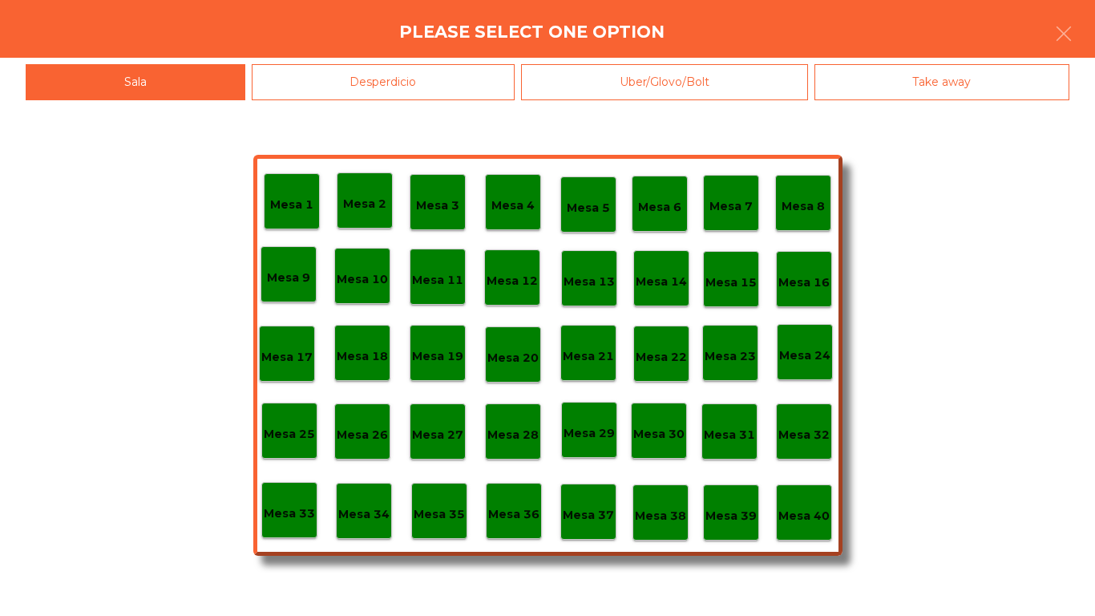
click at [575, 516] on p "Mesa 37" at bounding box center [588, 515] width 51 height 18
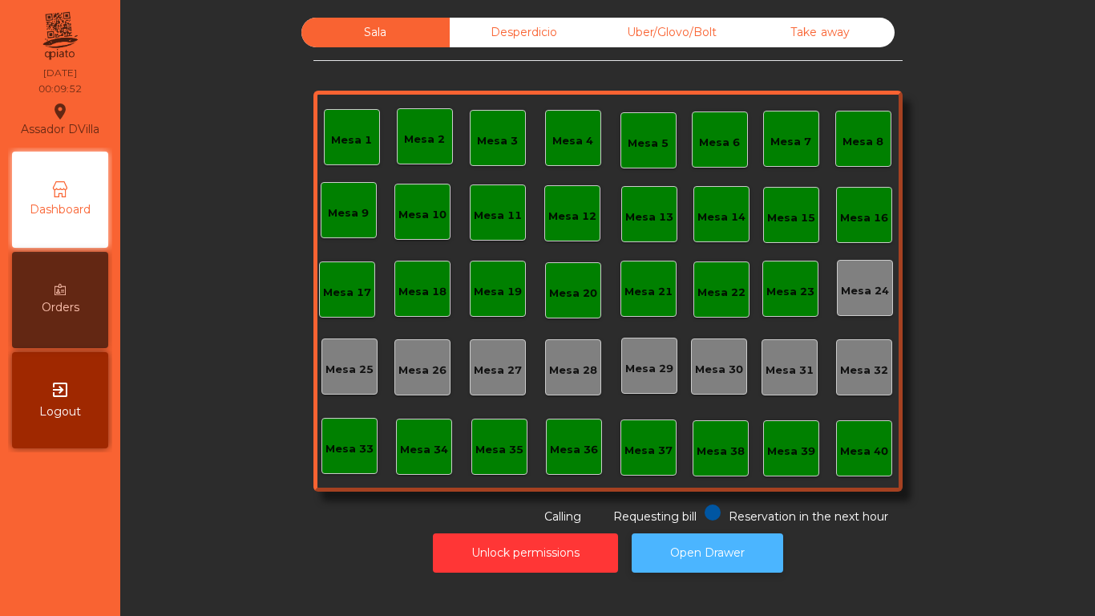
click at [699, 570] on button "Open Drawer" at bounding box center [708, 552] width 152 height 39
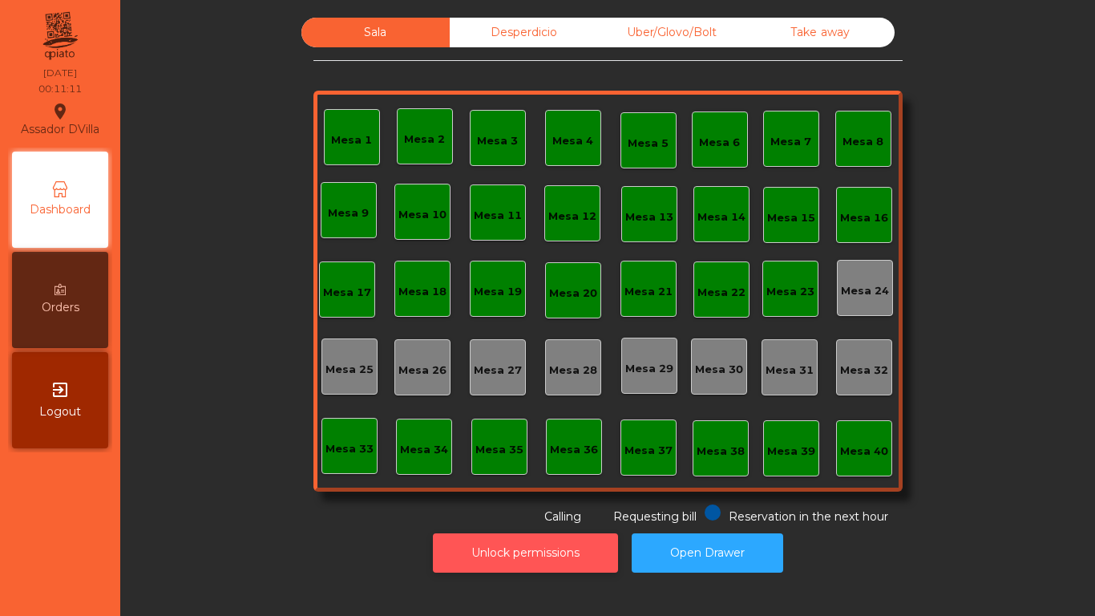
click at [533, 564] on button "Unlock permissions" at bounding box center [525, 552] width 185 height 39
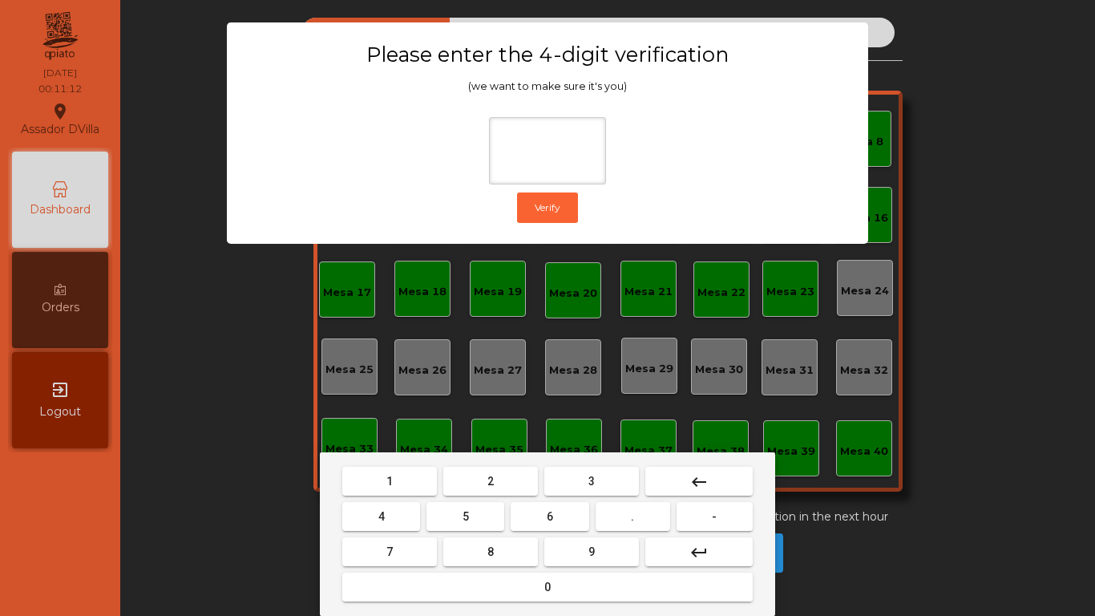
click at [504, 488] on button "2" at bounding box center [490, 481] width 95 height 29
drag, startPoint x: 362, startPoint y: 512, endPoint x: 592, endPoint y: 538, distance: 231.7
click at [400, 520] on button "4" at bounding box center [381, 516] width 78 height 29
click at [544, 515] on button "6" at bounding box center [550, 516] width 78 height 29
click at [589, 548] on span "9" at bounding box center [592, 551] width 6 height 13
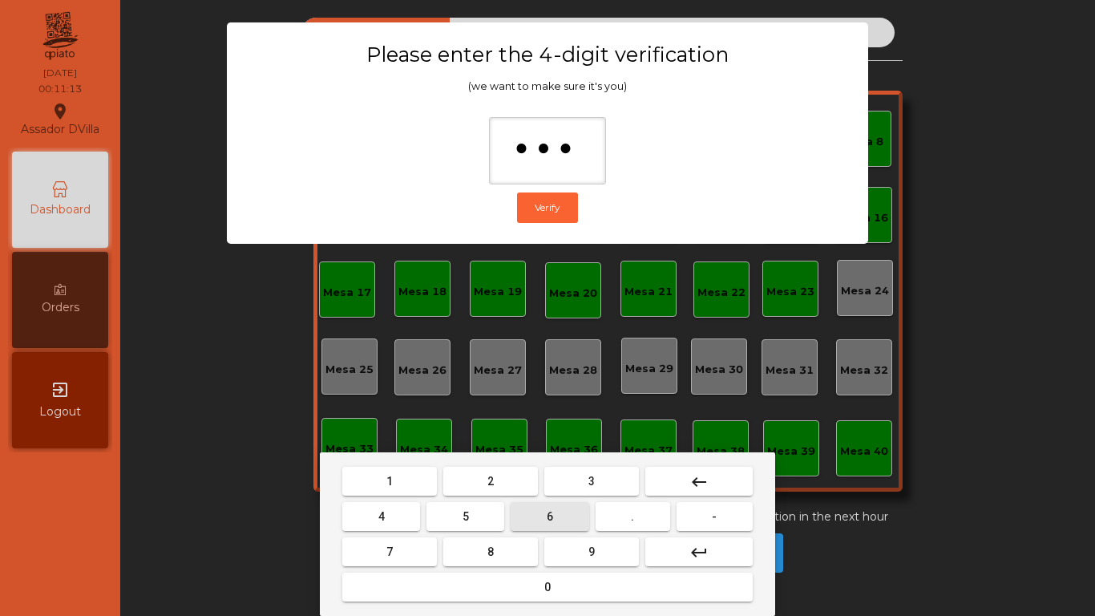
type input "****"
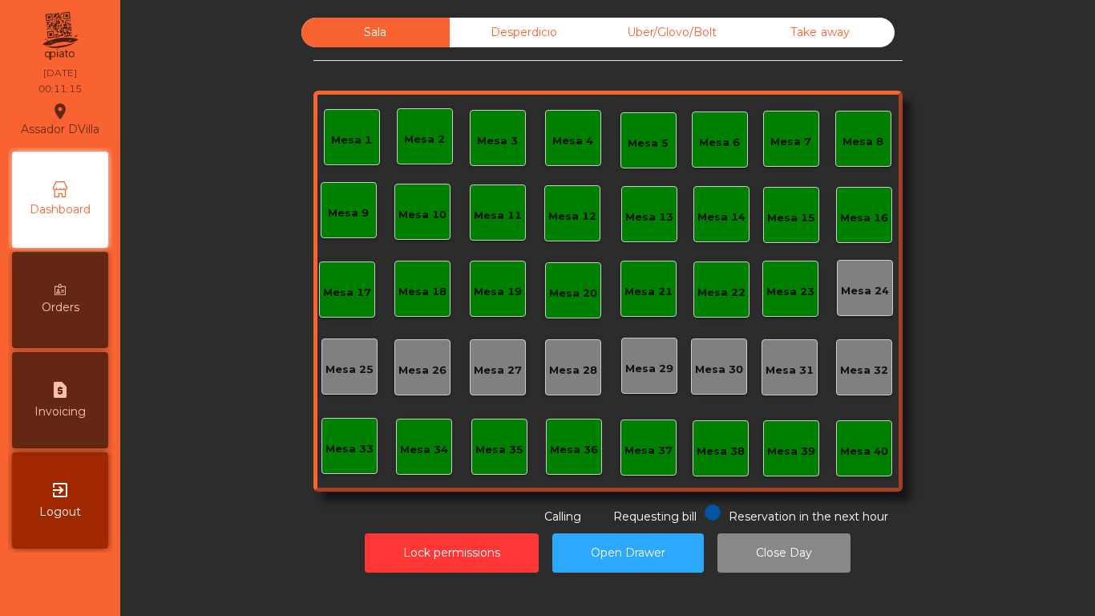
click at [705, 549] on div "Lock permissions Open Drawer Close Day" at bounding box center [608, 552] width 932 height 55
click at [746, 552] on button "Close Day" at bounding box center [784, 552] width 133 height 39
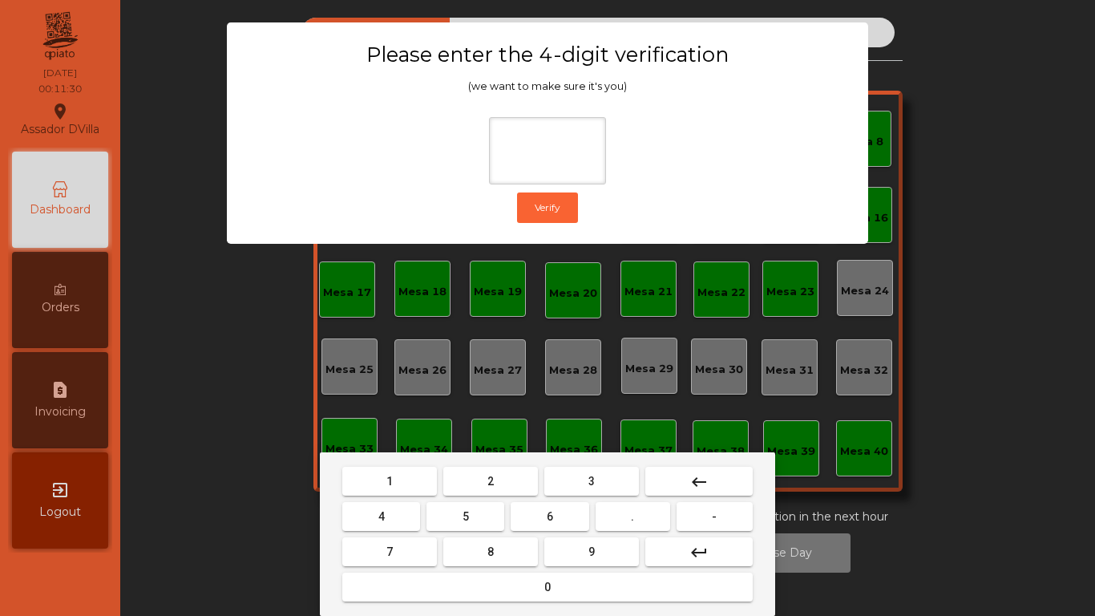
click at [489, 475] on span "2" at bounding box center [491, 481] width 6 height 13
drag, startPoint x: 357, startPoint y: 513, endPoint x: 374, endPoint y: 513, distance: 17.6
click at [358, 513] on button "4" at bounding box center [381, 516] width 78 height 29
drag, startPoint x: 547, startPoint y: 508, endPoint x: 557, endPoint y: 519, distance: 14.2
click at [548, 508] on button "6" at bounding box center [550, 516] width 78 height 29
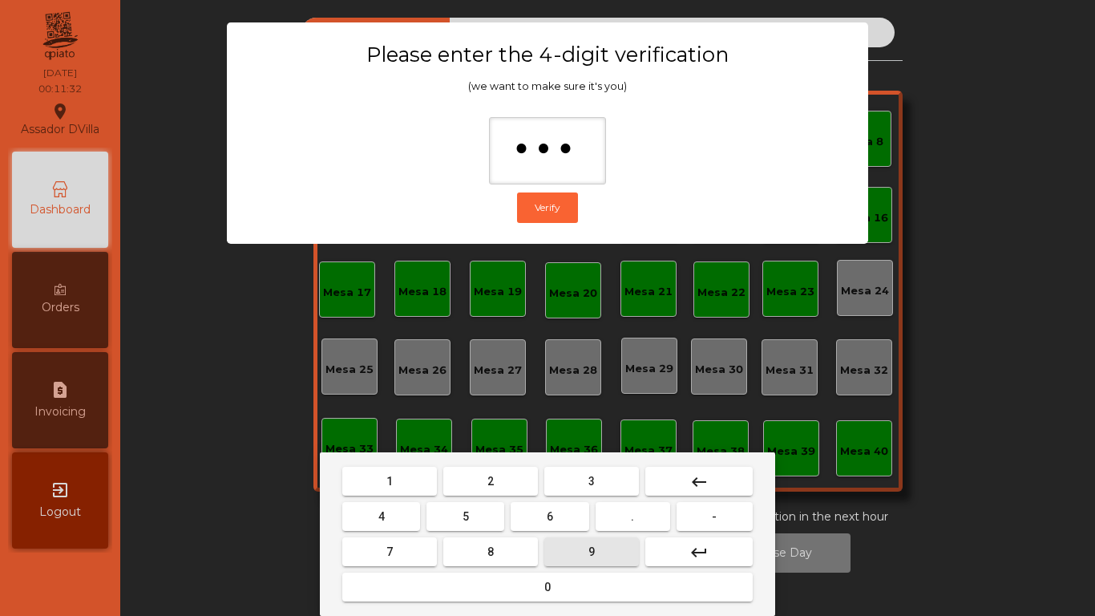
click at [581, 551] on button "9" at bounding box center [591, 551] width 95 height 29
type input "****"
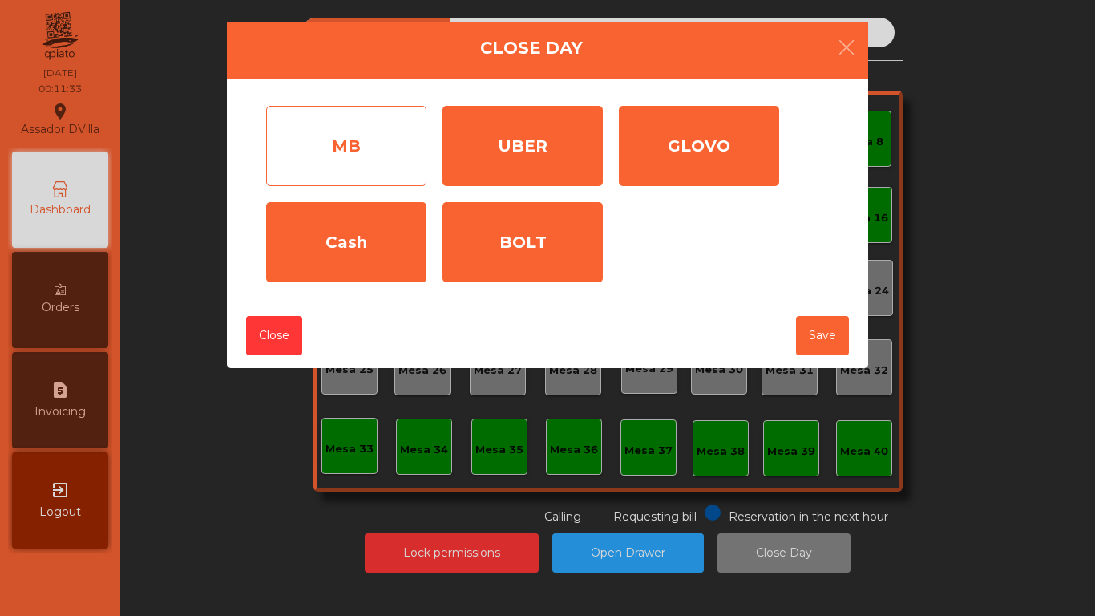
click at [371, 139] on div "MB" at bounding box center [346, 146] width 160 height 80
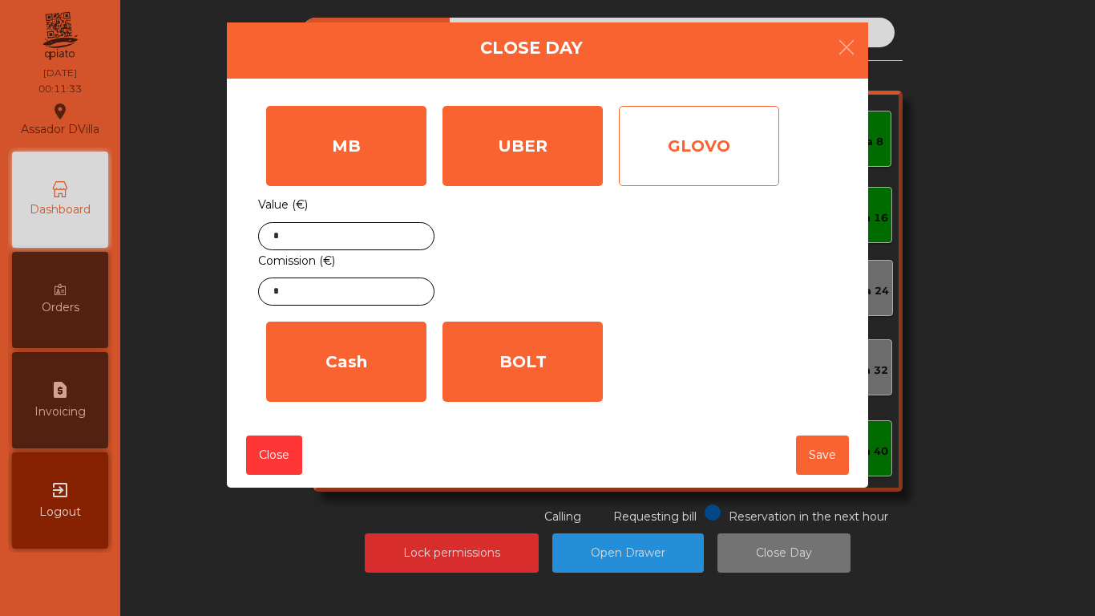
drag, startPoint x: 528, startPoint y: 138, endPoint x: 694, endPoint y: 146, distance: 166.2
click at [535, 139] on div "UBER" at bounding box center [523, 146] width 160 height 80
drag, startPoint x: 697, startPoint y: 146, endPoint x: 695, endPoint y: 155, distance: 9.0
click at [698, 152] on div "GLOVO" at bounding box center [699, 146] width 160 height 80
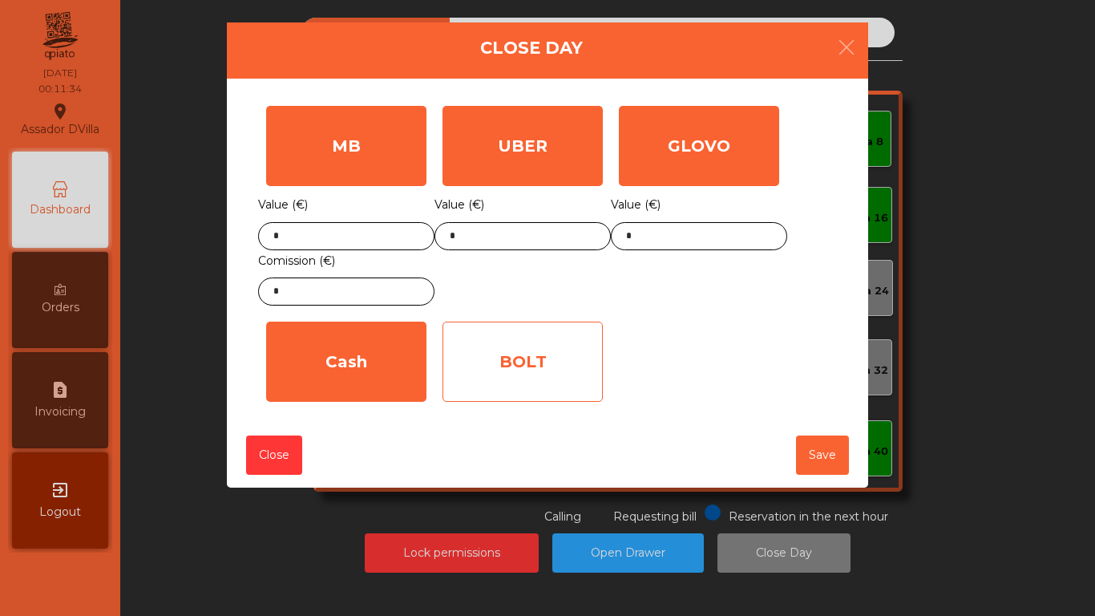
click at [591, 334] on div "BOLT" at bounding box center [523, 362] width 160 height 80
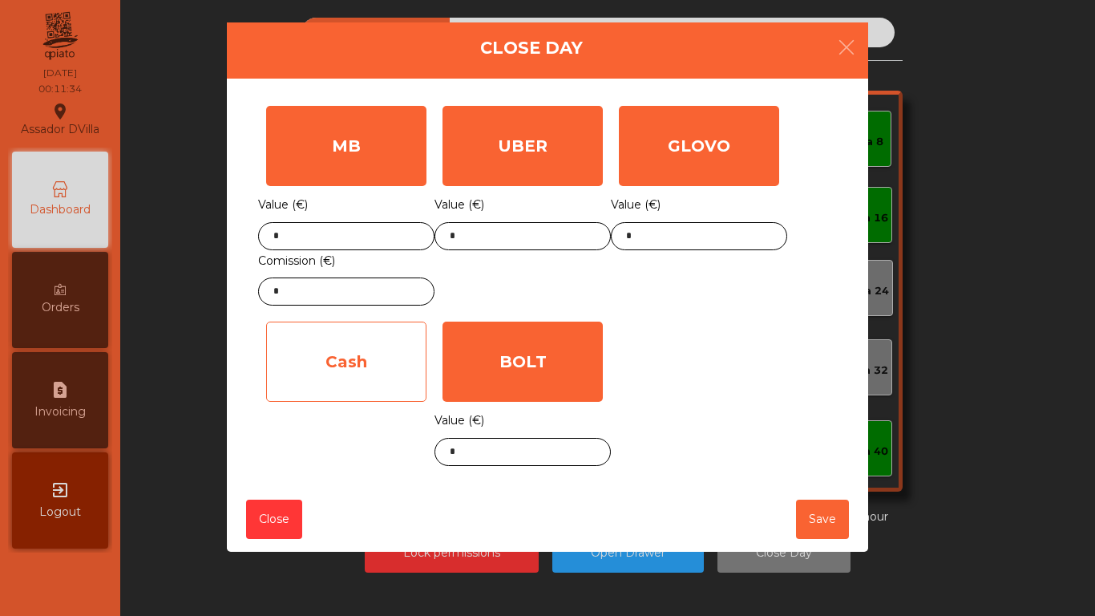
click at [385, 368] on div "Cash" at bounding box center [346, 362] width 160 height 80
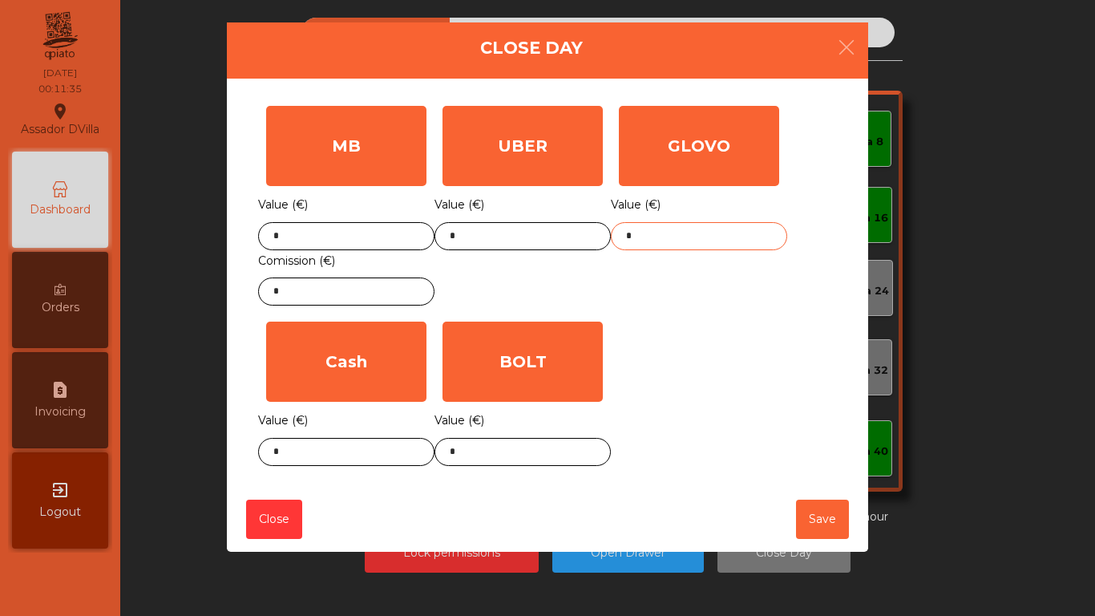
click at [682, 232] on input "*" at bounding box center [699, 236] width 176 height 28
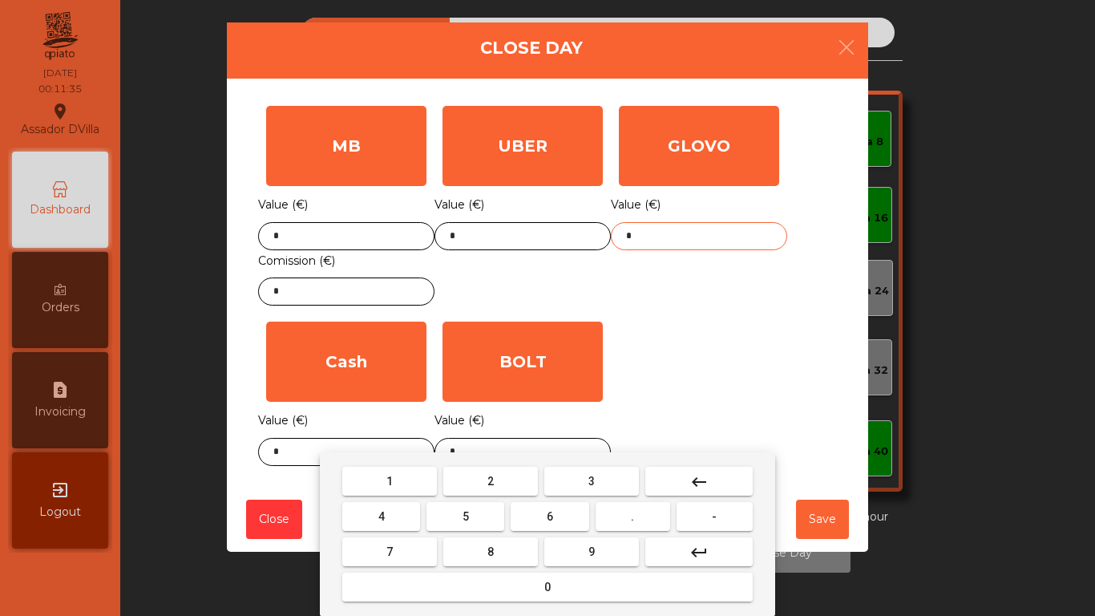
click at [682, 232] on input "*" at bounding box center [699, 236] width 176 height 28
type input "*****"
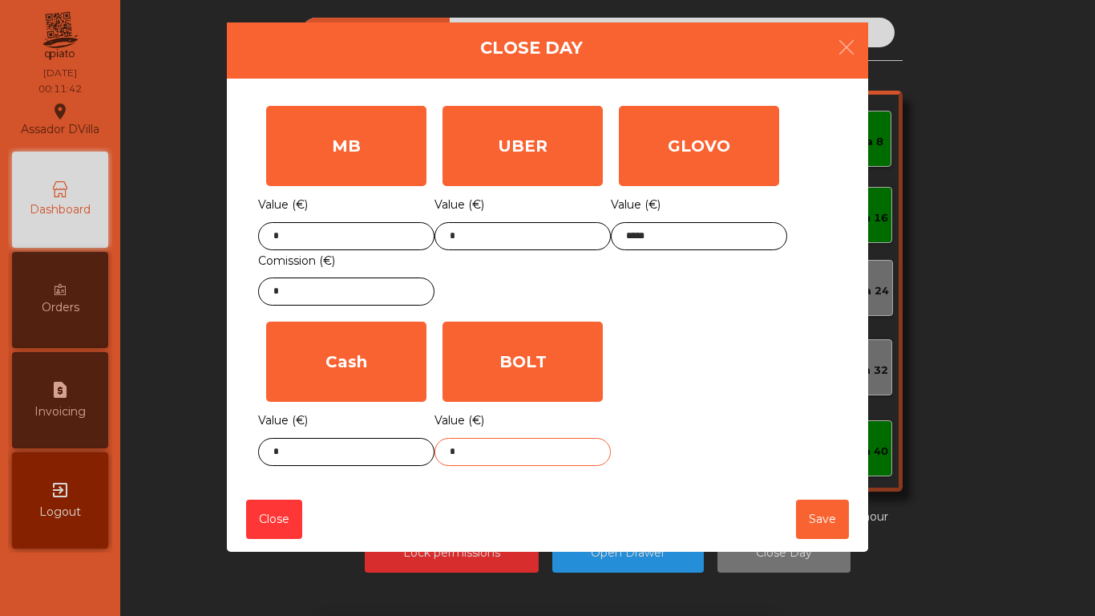
click at [472, 443] on input "*" at bounding box center [523, 452] width 176 height 28
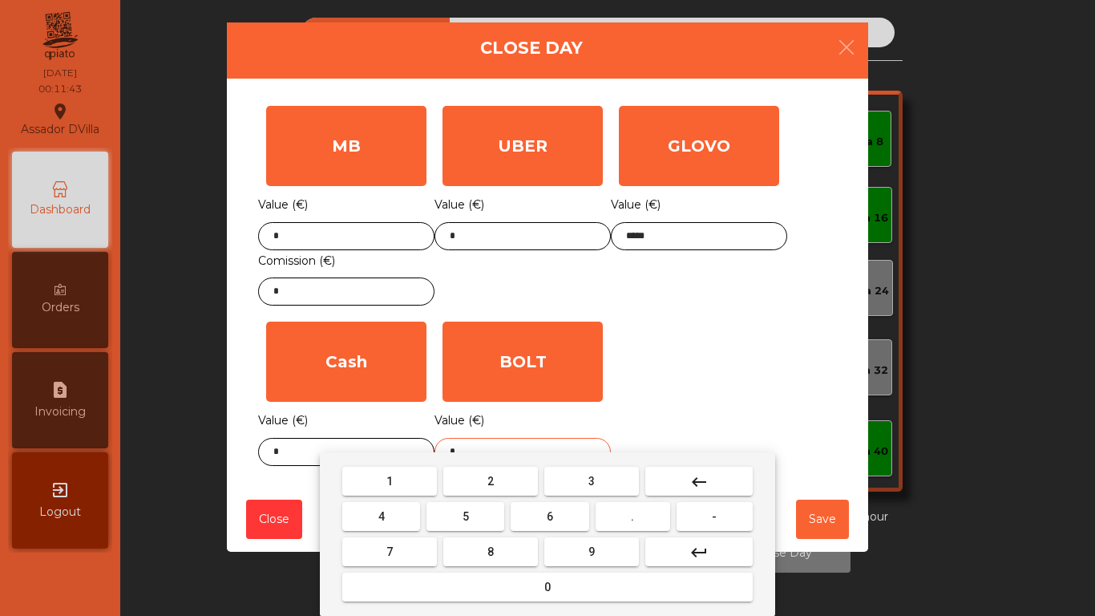
click at [472, 443] on input "*" at bounding box center [523, 452] width 176 height 28
type input "*****"
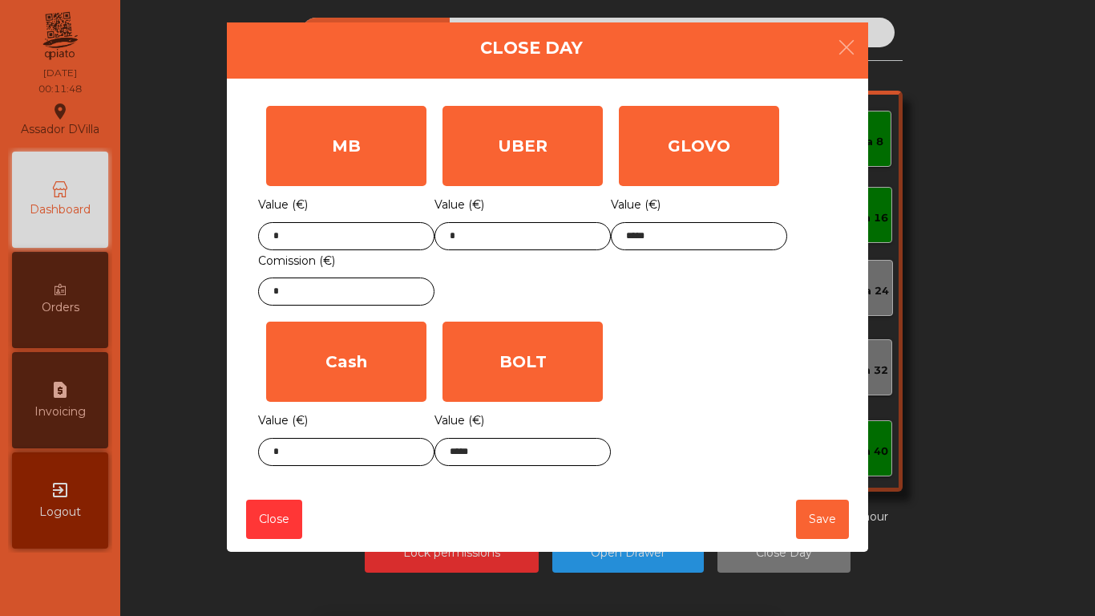
click at [654, 399] on div "MB Value (€) * Comission (€) * UBER Value (€) * GLOVO Value (€) ***** Cash Valu…" at bounding box center [547, 286] width 579 height 376
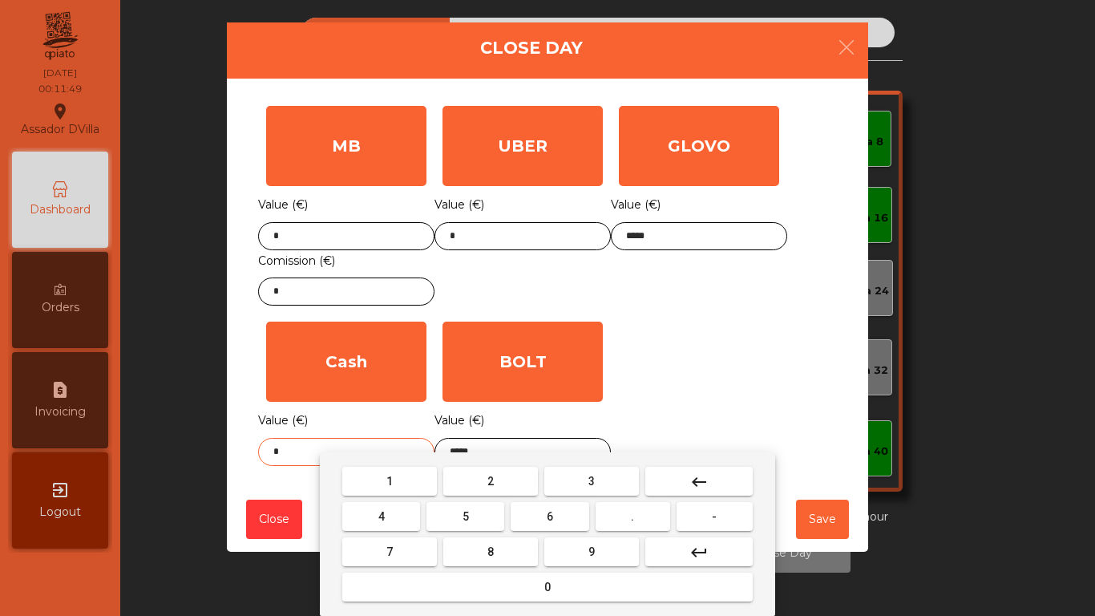
click at [379, 459] on body "Assador DVilla location_on 23/08/2025 00:11:49 Dashboard Orders request_page In…" at bounding box center [547, 308] width 1095 height 616
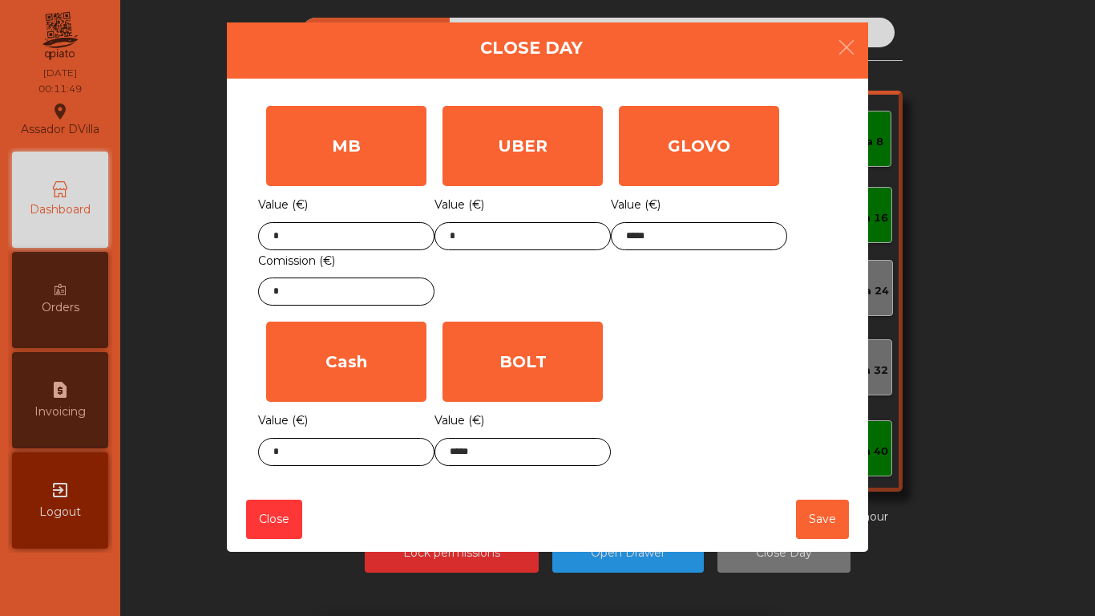
click at [379, 459] on div "1 2 3 keyboard_backspace 4 5 6 . - 7 8 9 keyboard_return 0" at bounding box center [547, 534] width 1095 height 164
click at [379, 457] on body "Assador DVilla location_on 23/08/2025 00:11:49 Dashboard Orders request_page In…" at bounding box center [547, 308] width 1095 height 616
click at [379, 455] on body "Assador DVilla location_on 23/08/2025 00:11:50 Dashboard Orders request_page In…" at bounding box center [547, 308] width 1095 height 616
click at [293, 456] on div "1 2 3 keyboard_backspace 4 5 6 . - 7 8 9 keyboard_return 0" at bounding box center [547, 534] width 1095 height 164
click at [293, 456] on body "Assador DVilla location_on 23/08/2025 00:11:51 Dashboard Orders request_page In…" at bounding box center [547, 308] width 1095 height 616
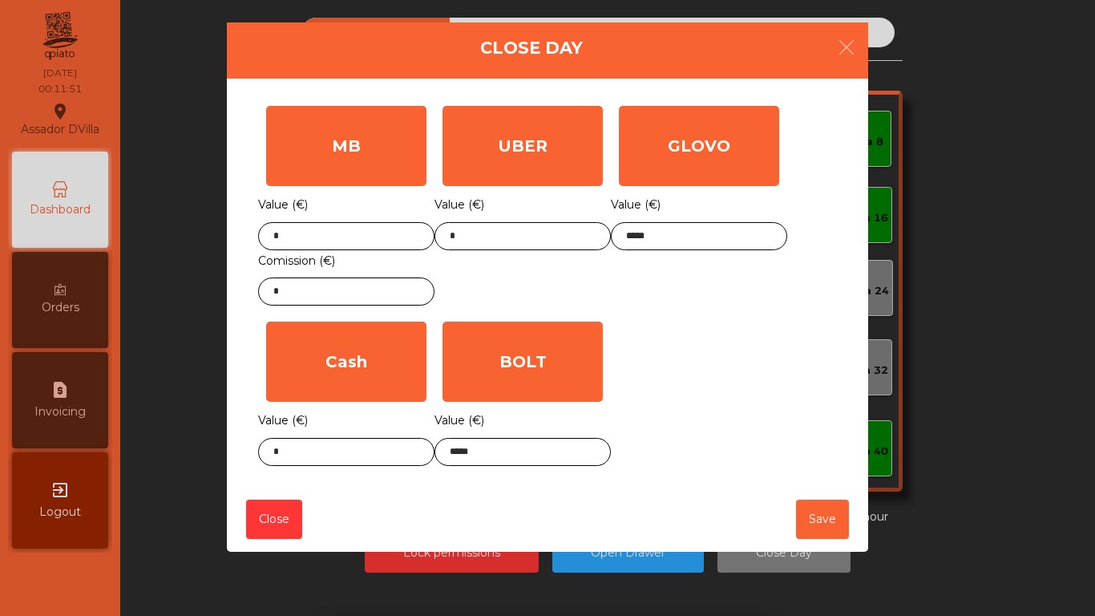
click at [293, 456] on div "1 2 3 keyboard_backspace 4 5 6 . - 7 8 9 keyboard_return 0" at bounding box center [547, 534] width 1095 height 164
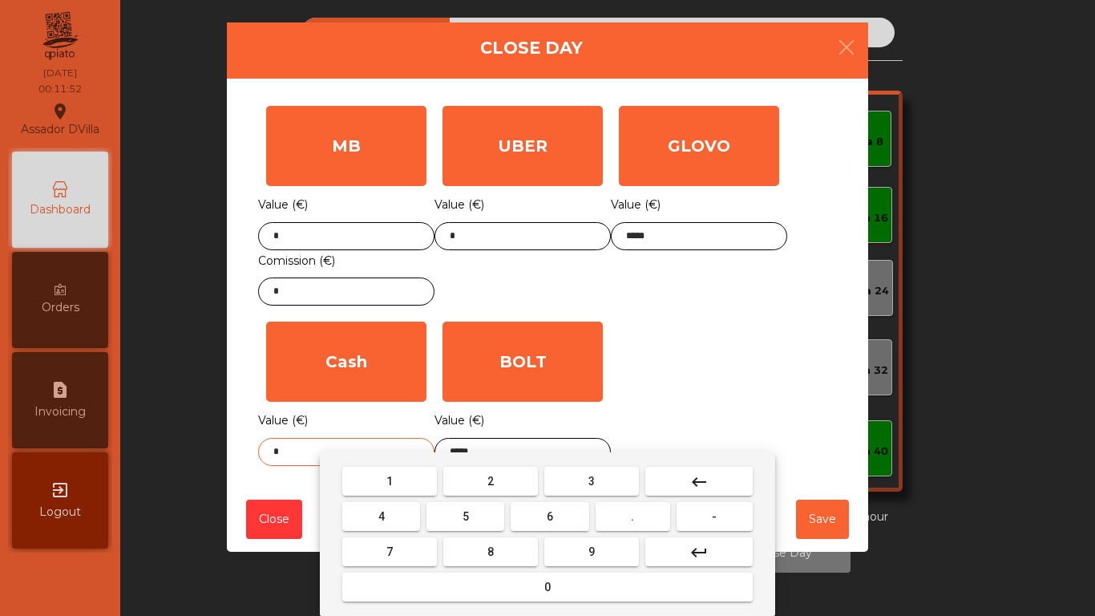
click at [293, 456] on body "Assador DVilla location_on 23/08/2025 00:11:52 Dashboard Orders request_page In…" at bounding box center [547, 308] width 1095 height 616
type input "****"
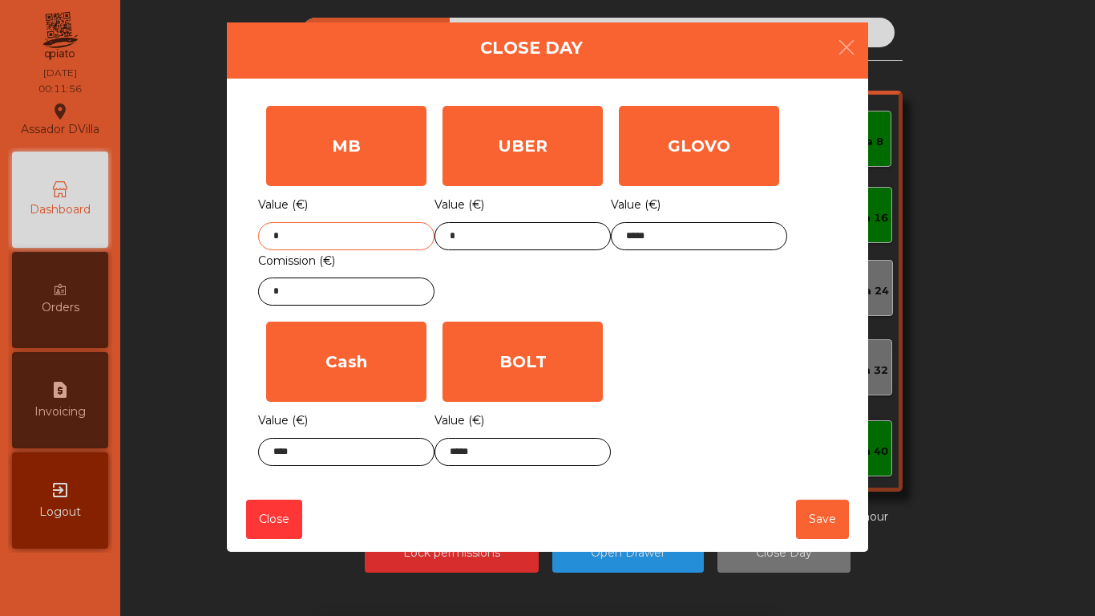
click at [409, 235] on input "*" at bounding box center [346, 236] width 176 height 28
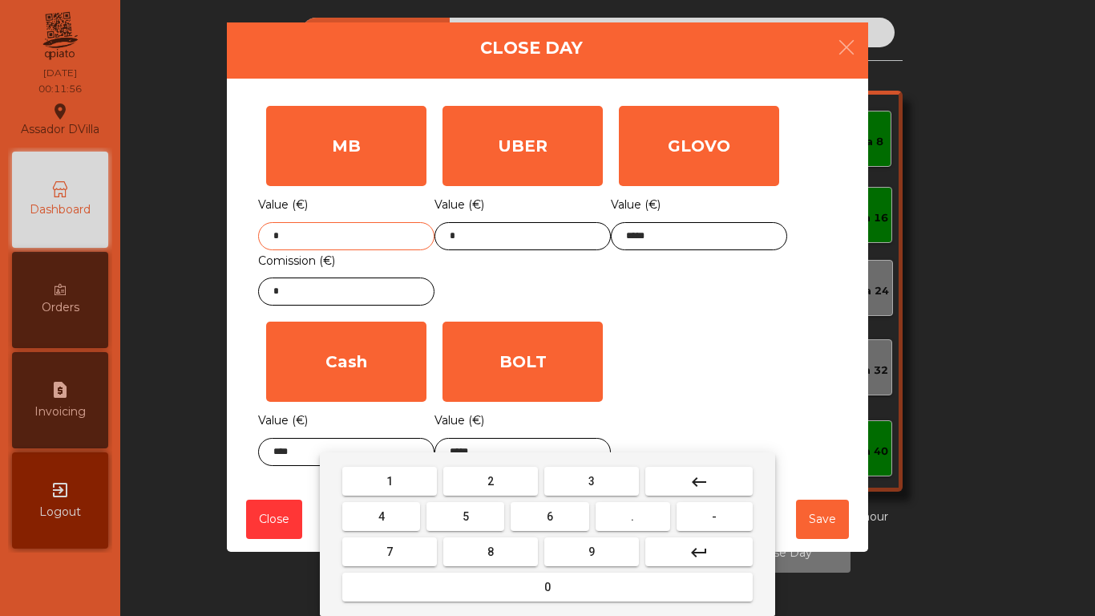
click at [409, 235] on input "*" at bounding box center [346, 236] width 176 height 28
type input "******"
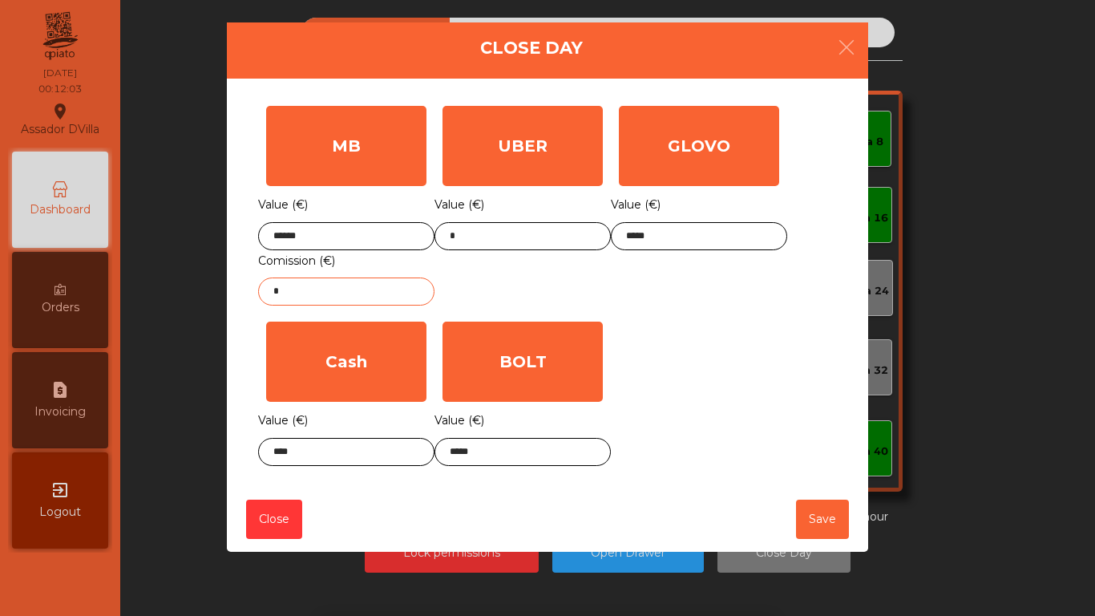
click at [350, 288] on input "*" at bounding box center [346, 291] width 176 height 28
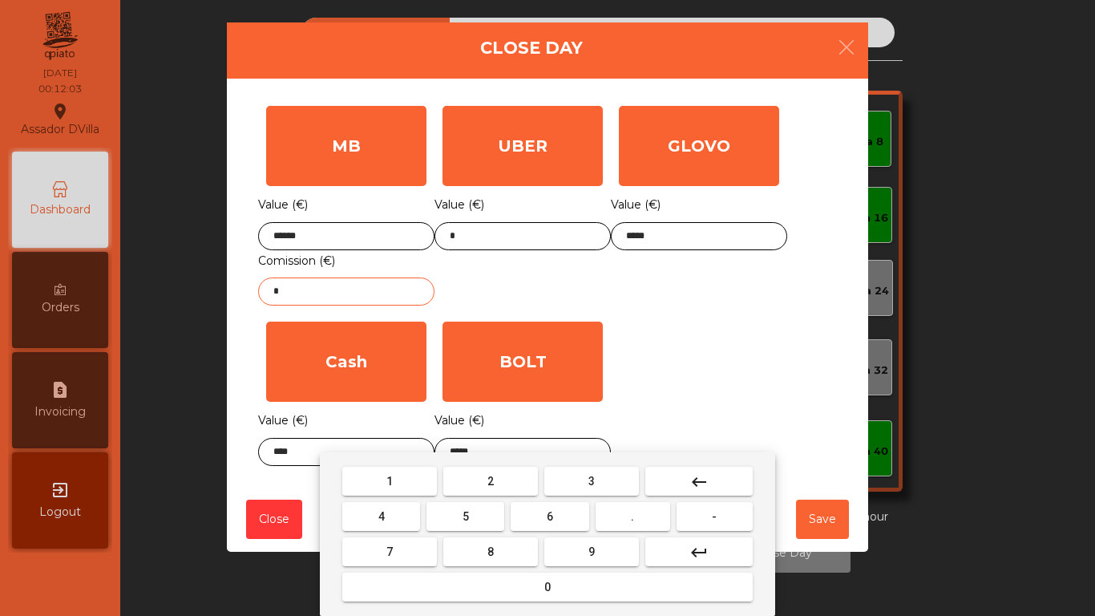
click at [350, 290] on input "*" at bounding box center [346, 291] width 176 height 28
type input "****"
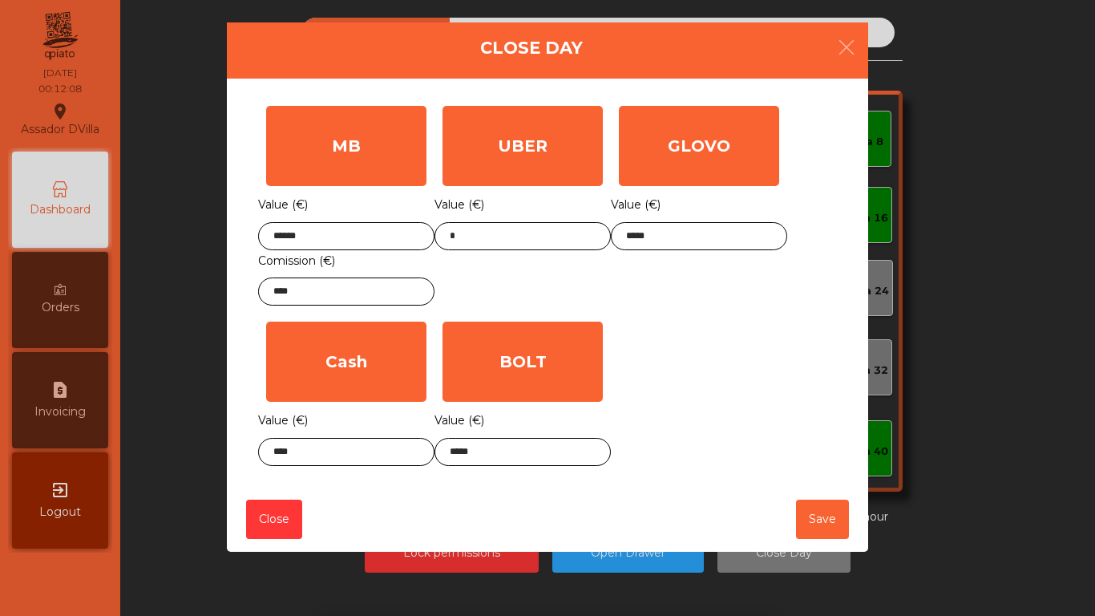
click at [605, 293] on div "UBER Value (€) *" at bounding box center [523, 206] width 176 height 216
click at [820, 518] on button "Save" at bounding box center [822, 519] width 53 height 39
